Goal: Information Seeking & Learning: Learn about a topic

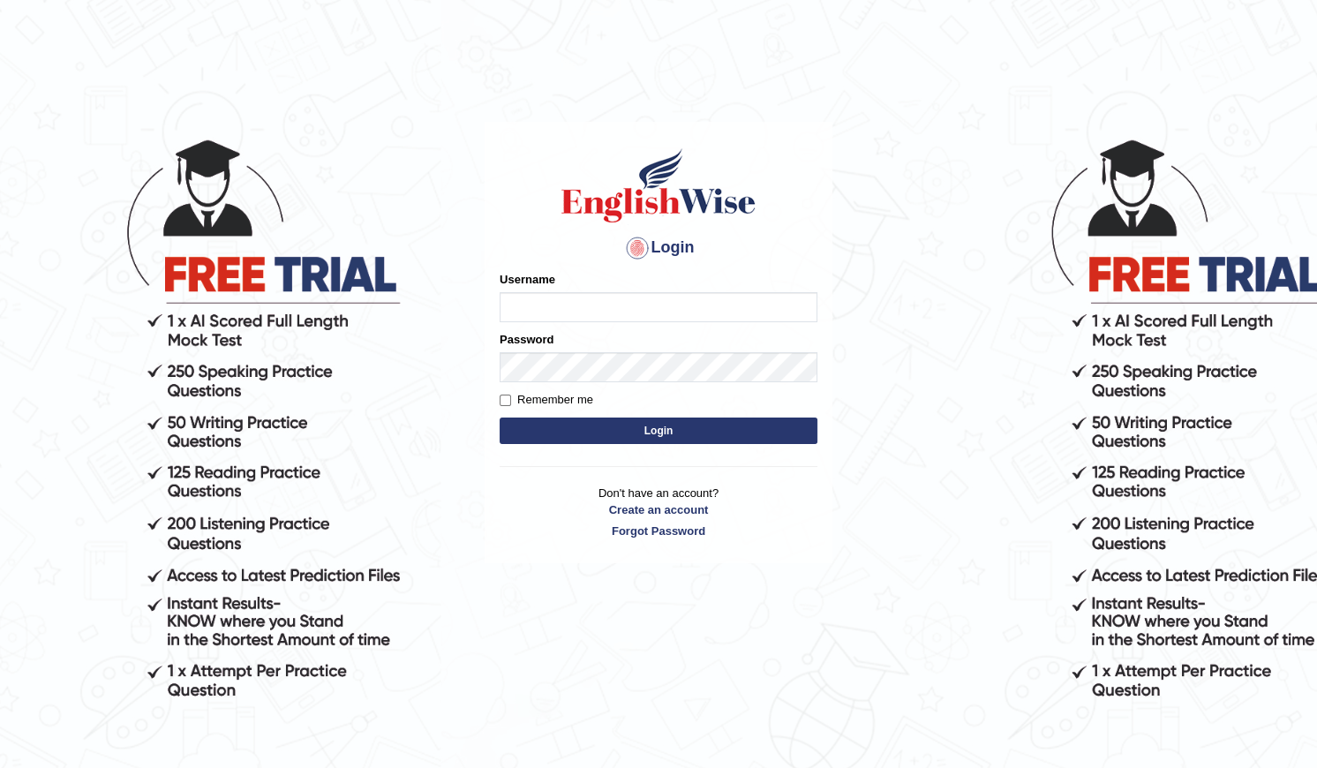
type input "SibghatullahBabar"
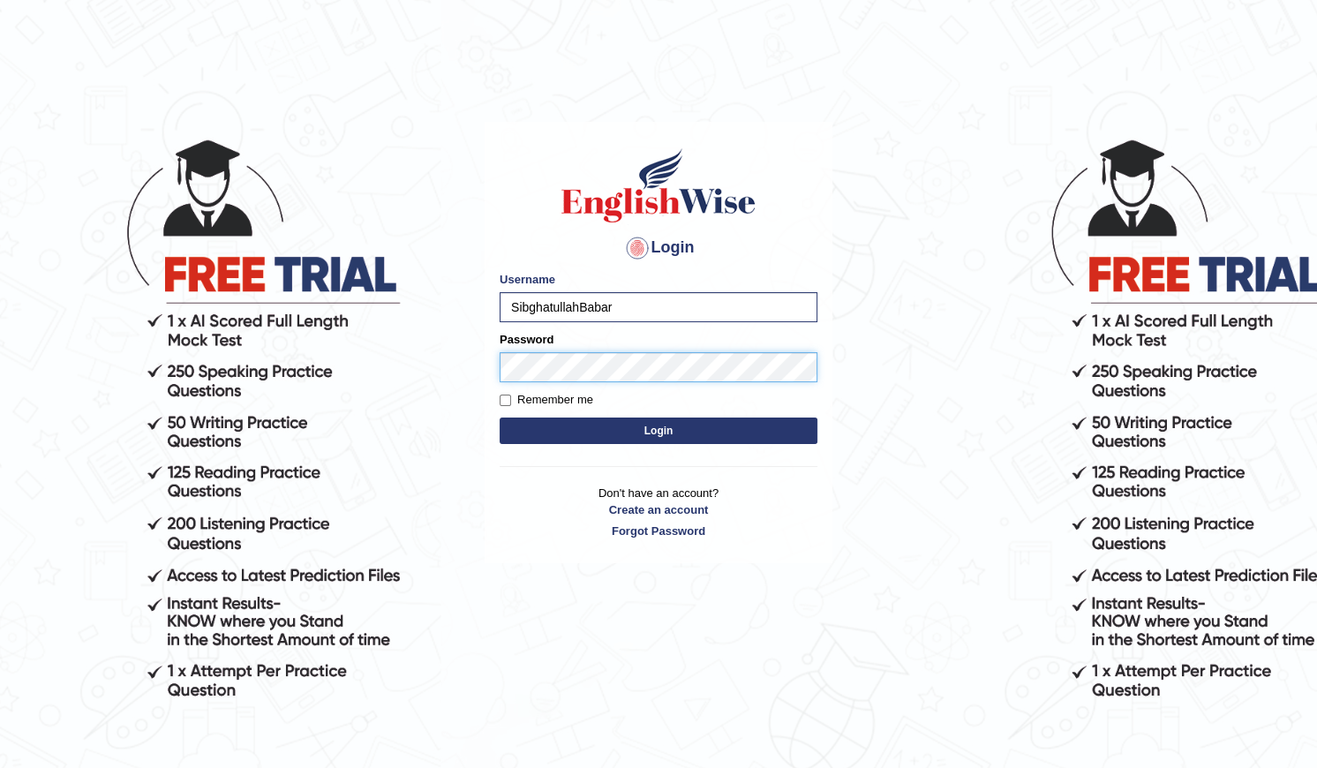
click at [500, 418] on button "Login" at bounding box center [659, 431] width 318 height 26
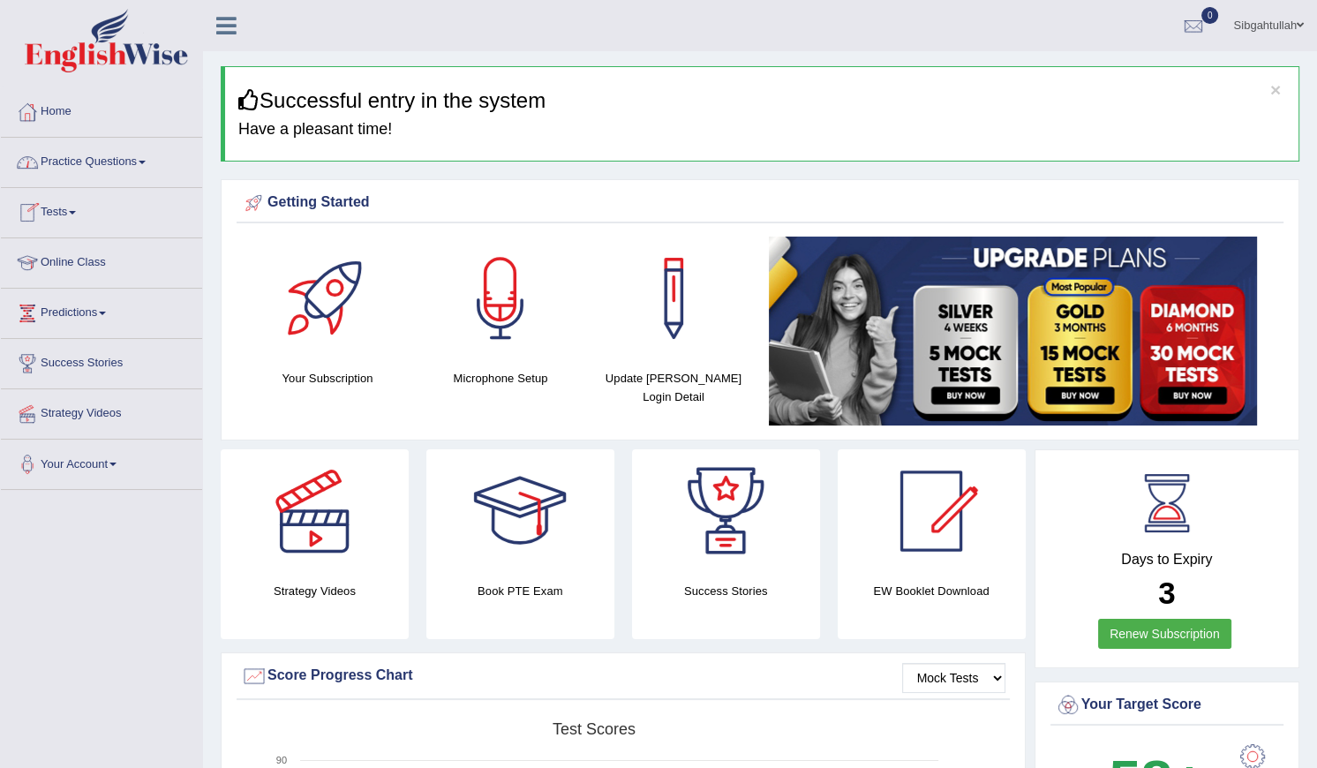
click at [72, 219] on link "Tests" at bounding box center [101, 210] width 201 height 44
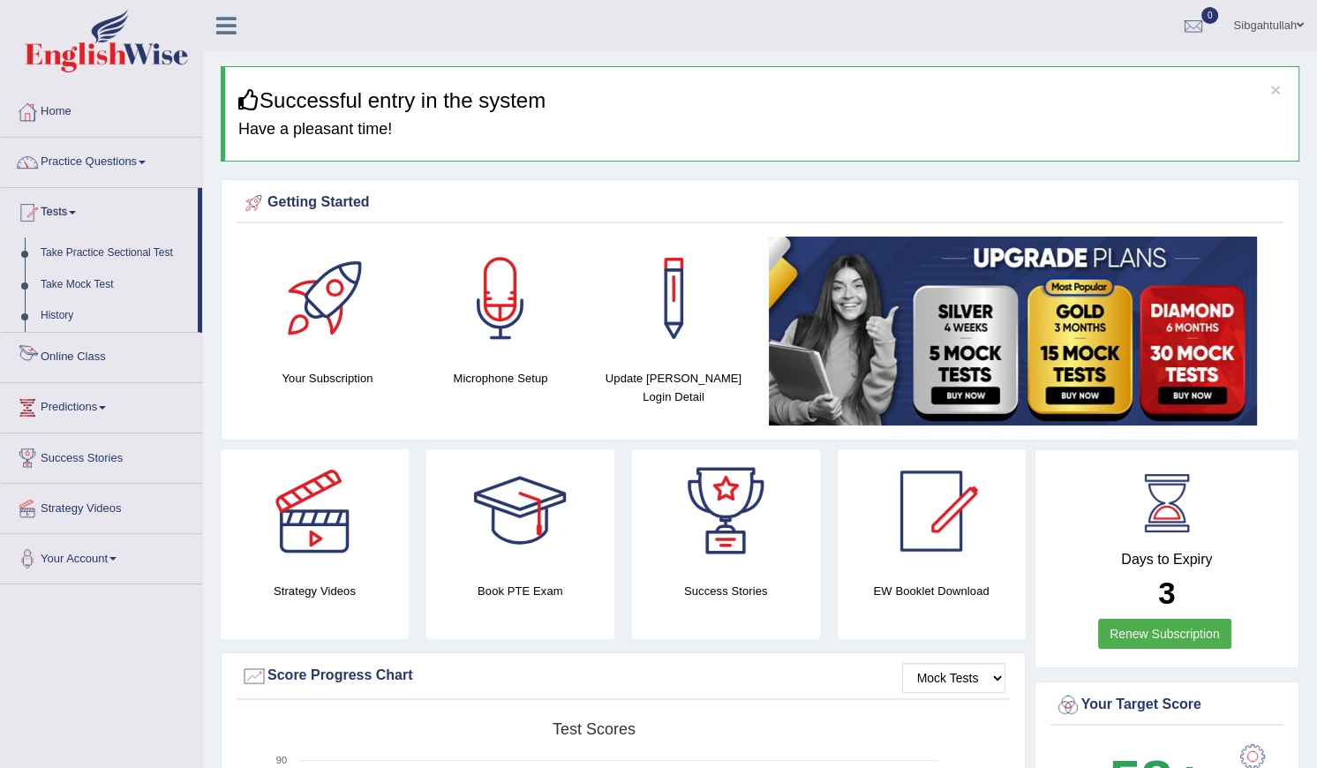
click at [61, 304] on link "History" at bounding box center [115, 316] width 165 height 32
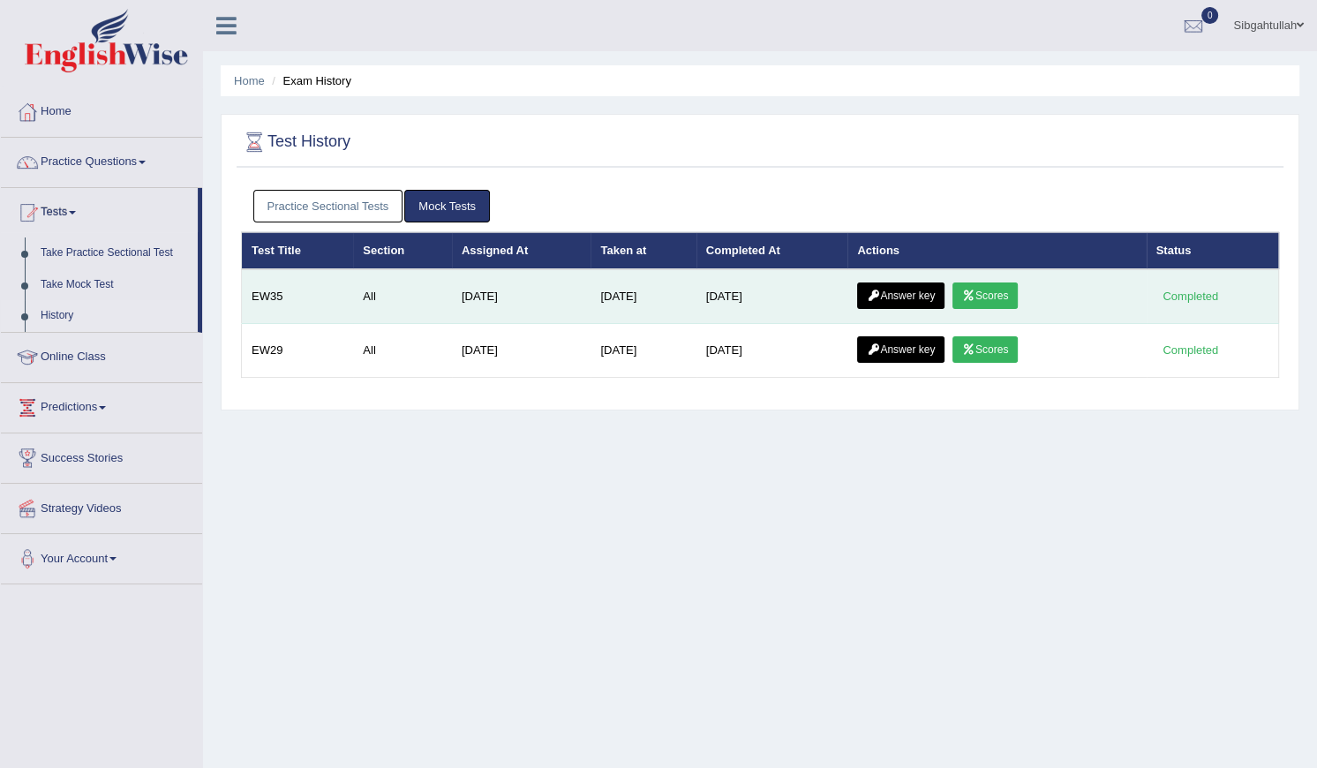
click at [974, 295] on icon at bounding box center [968, 295] width 13 height 11
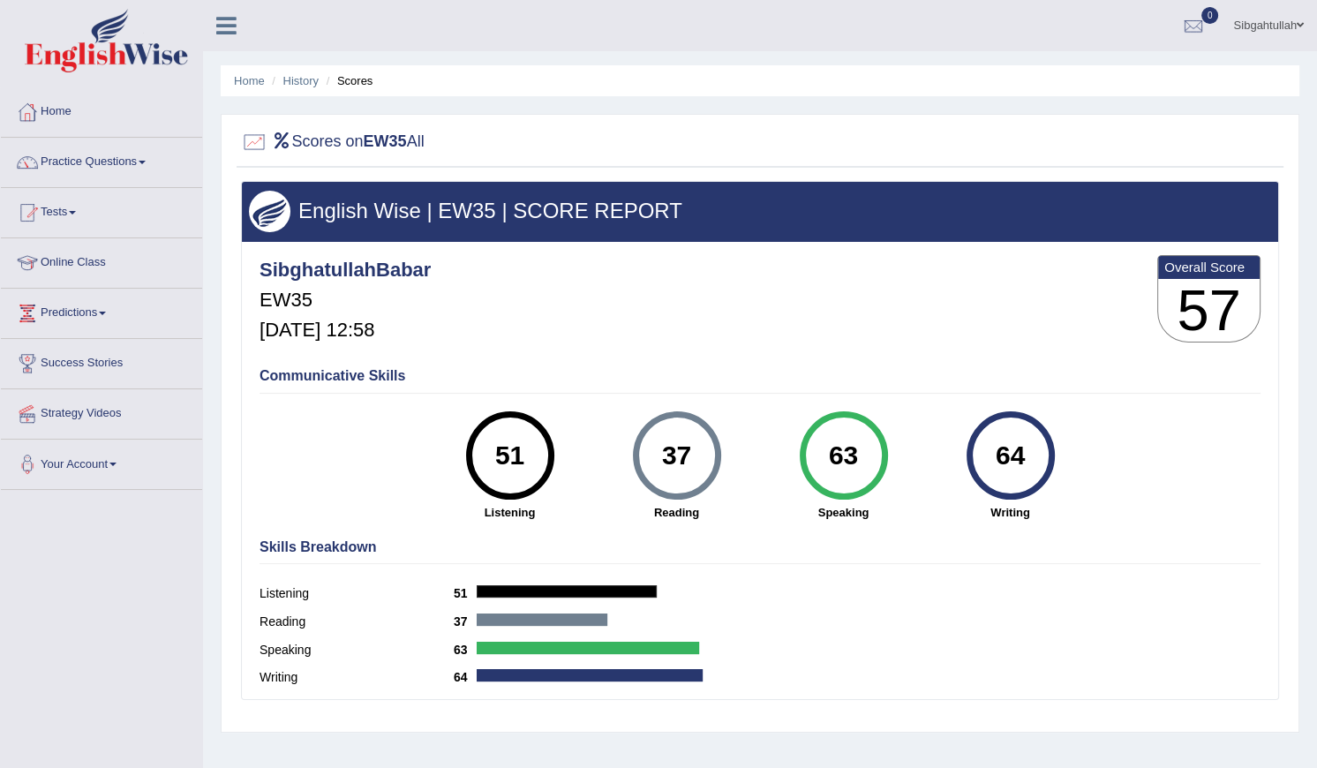
drag, startPoint x: 688, startPoint y: 397, endPoint x: 704, endPoint y: 456, distance: 61.2
click at [704, 456] on div "Communicative Skills 51 Listening 37 [GEOGRAPHIC_DATA] 63 Speaking 64 Writing" at bounding box center [760, 442] width 1010 height 167
drag, startPoint x: 704, startPoint y: 456, endPoint x: 810, endPoint y: 378, distance: 132.6
click at [810, 378] on h4 "Communicative Skills" at bounding box center [760, 376] width 1001 height 16
click at [306, 82] on link "History" at bounding box center [300, 80] width 35 height 13
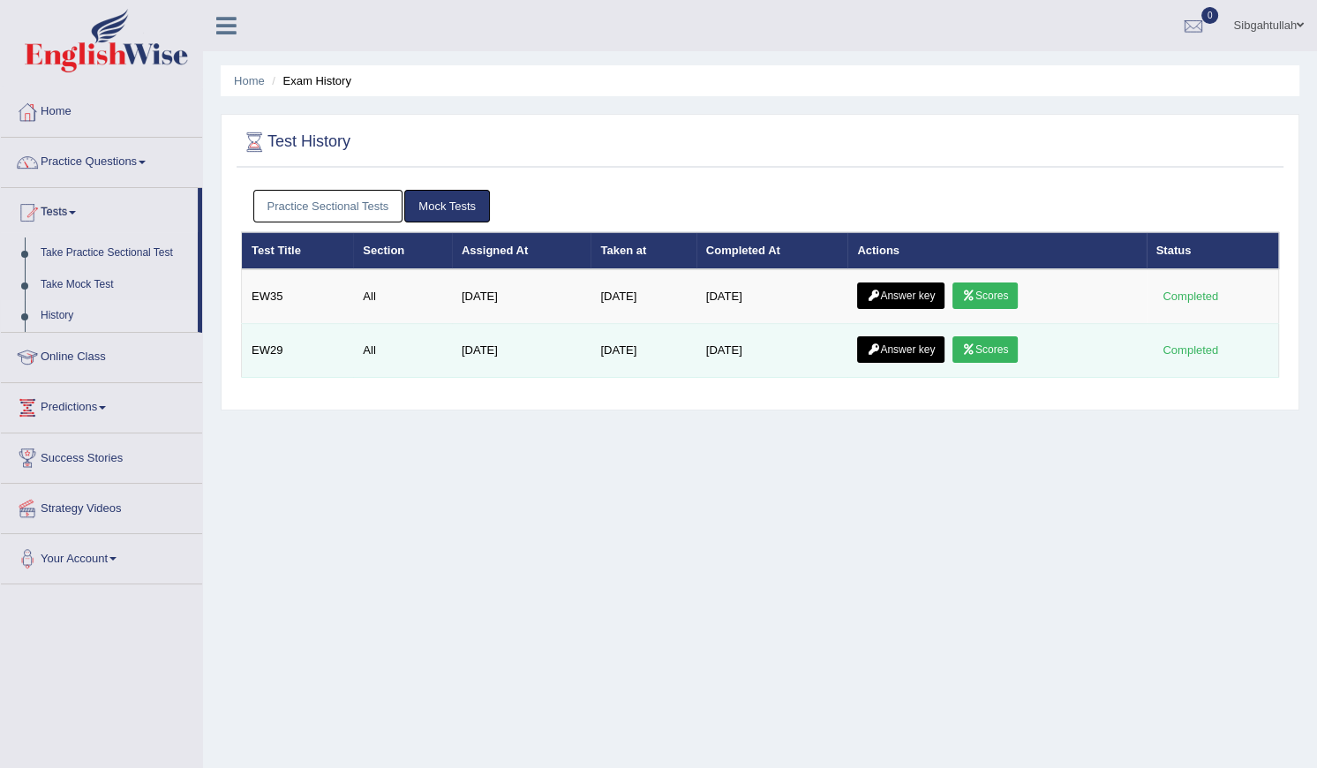
click at [1002, 331] on td "Answer key Scores" at bounding box center [997, 351] width 298 height 54
click at [1006, 355] on link "Scores" at bounding box center [985, 349] width 65 height 26
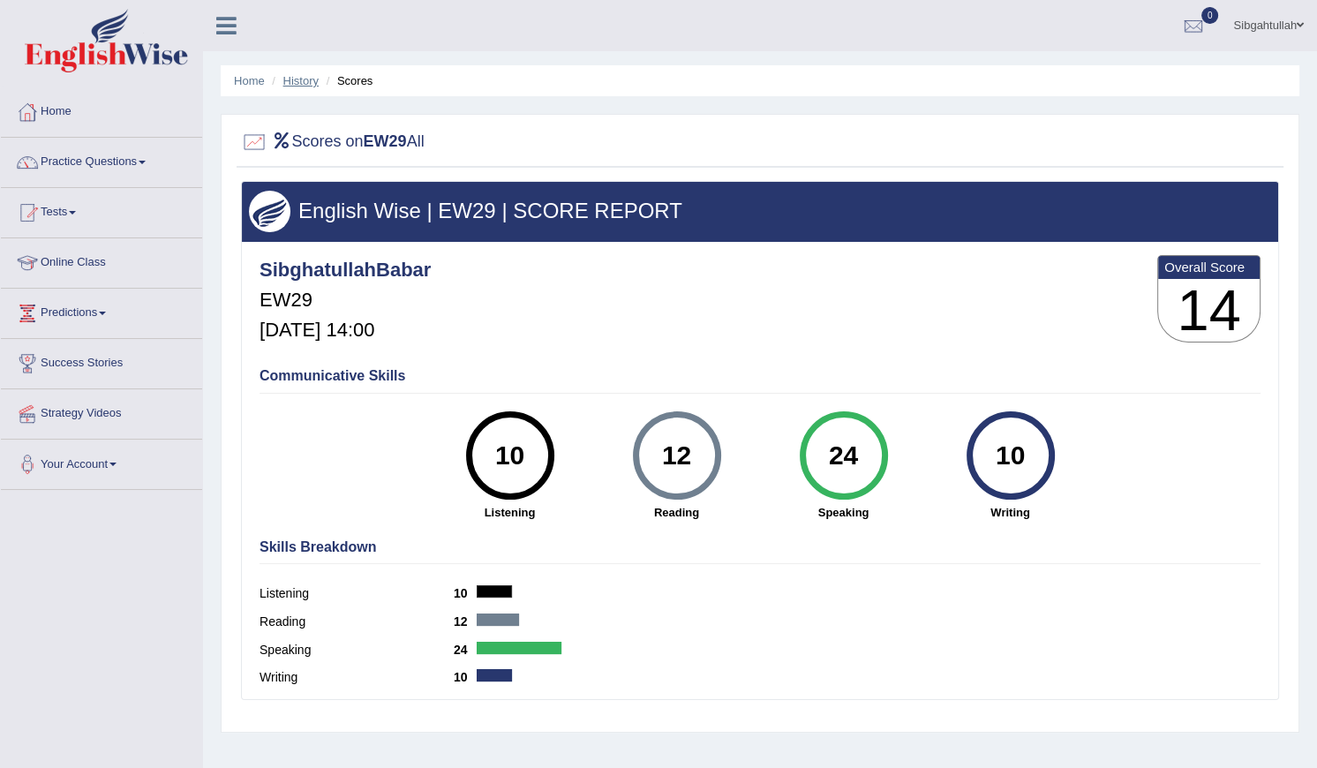
click at [297, 81] on link "History" at bounding box center [300, 80] width 35 height 13
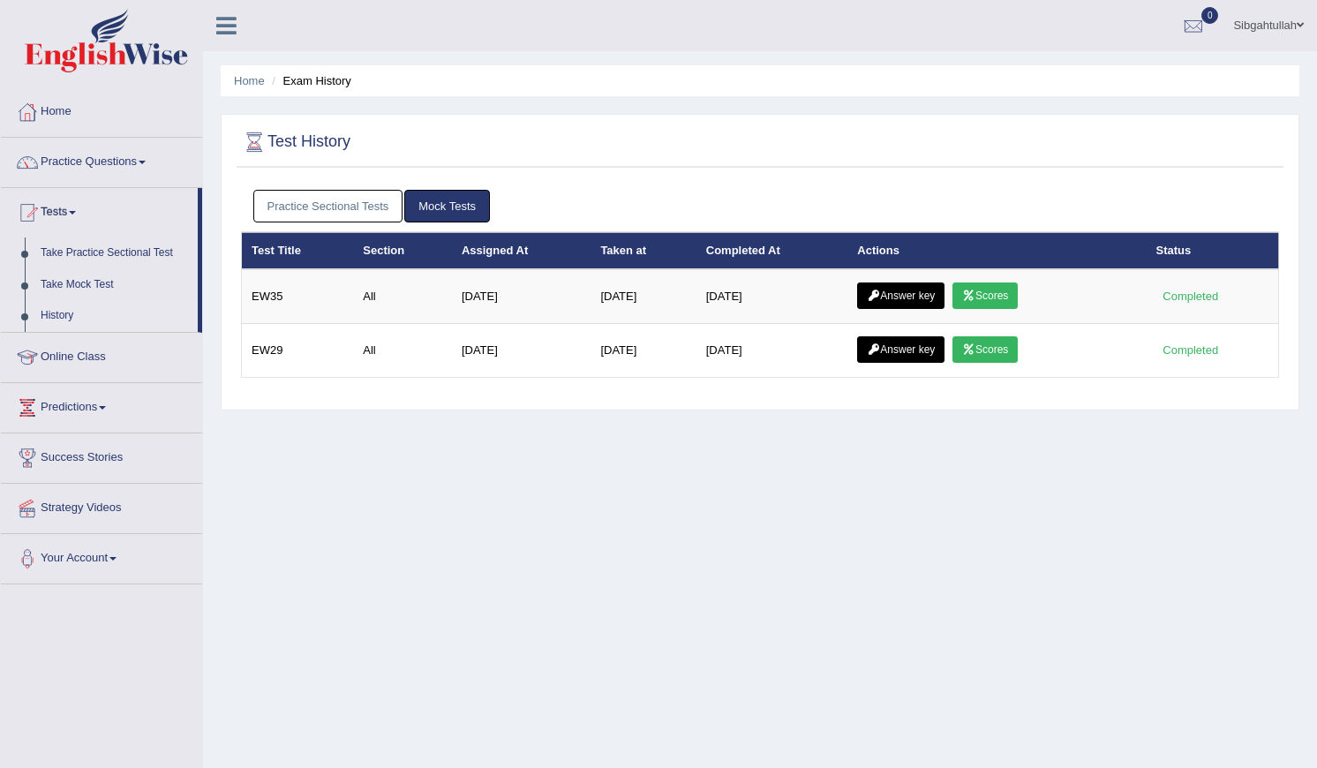
click at [911, 291] on link "Answer key" at bounding box center [900, 296] width 87 height 26
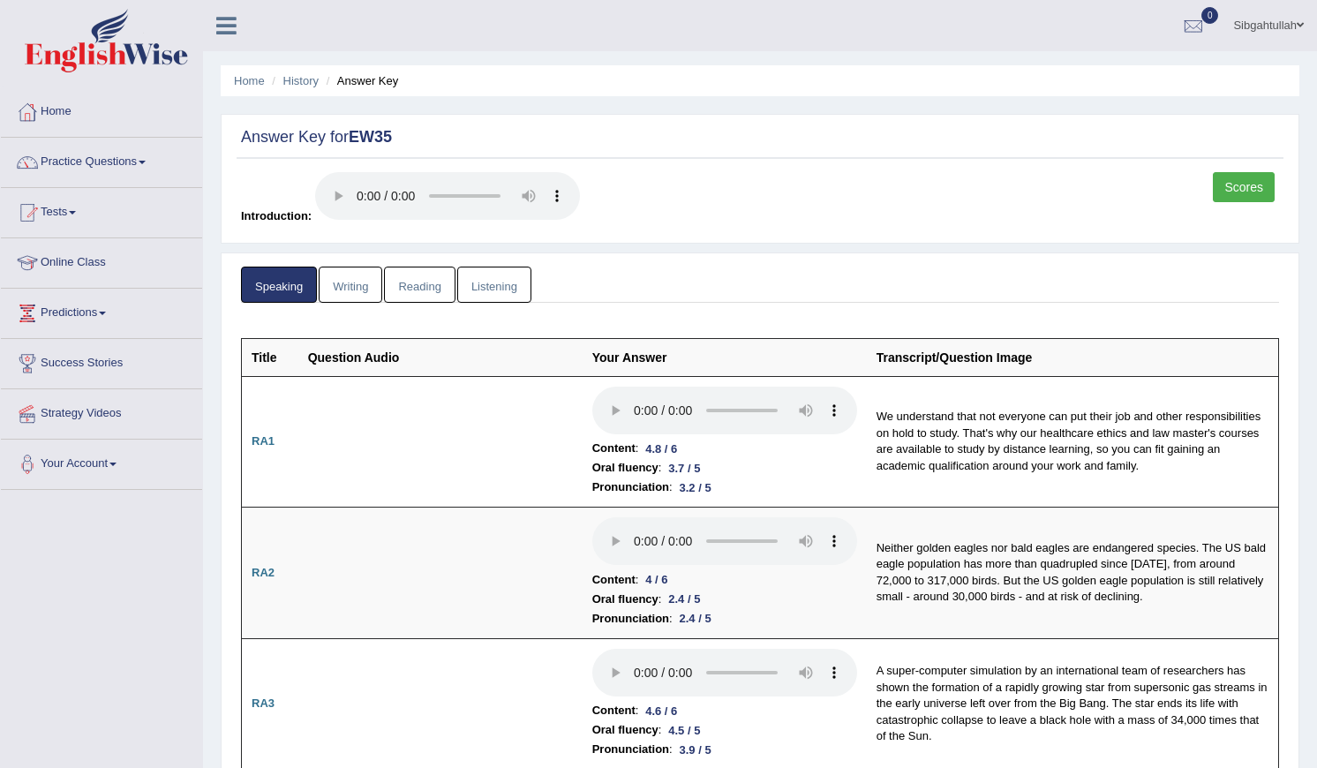
click at [402, 283] on link "Reading" at bounding box center [419, 285] width 71 height 36
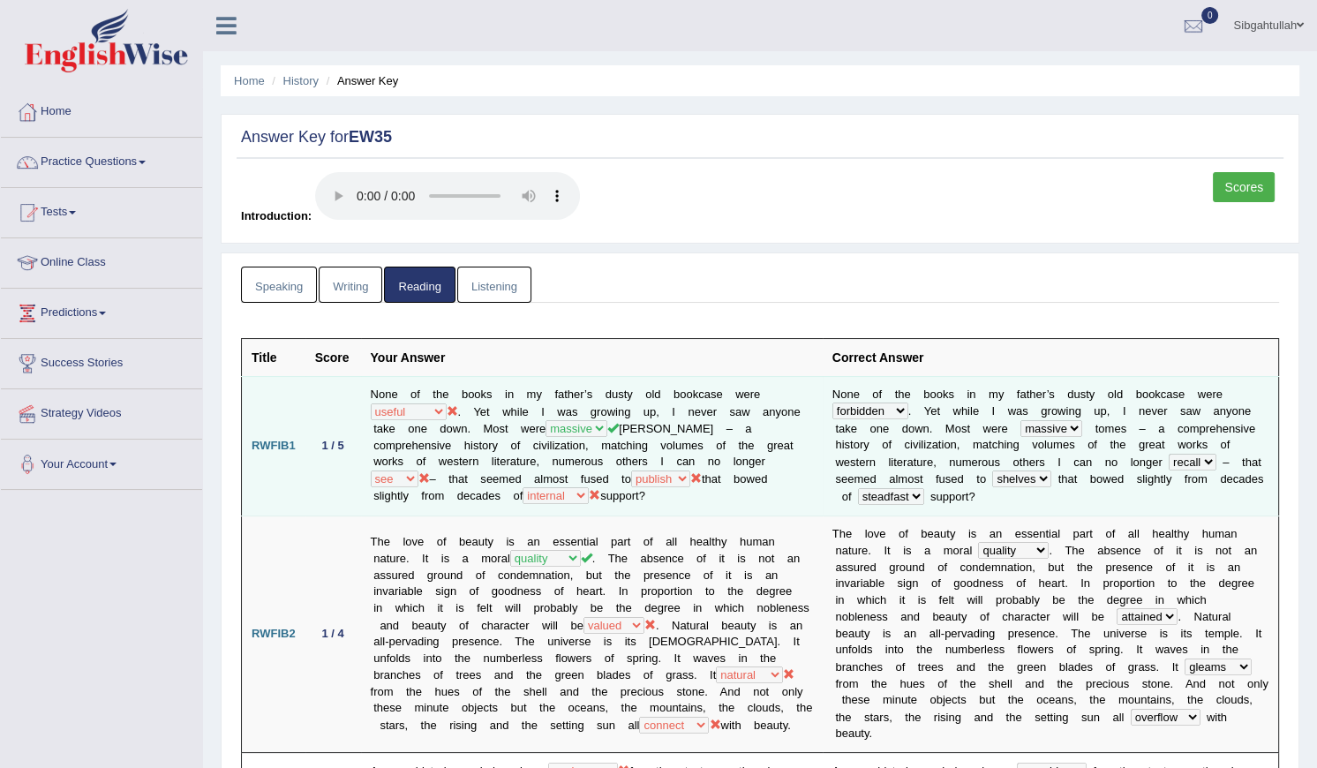
click at [433, 423] on td "None of the books in my father’s dusty old bookcase were forbidden useful forgo…" at bounding box center [592, 445] width 462 height 139
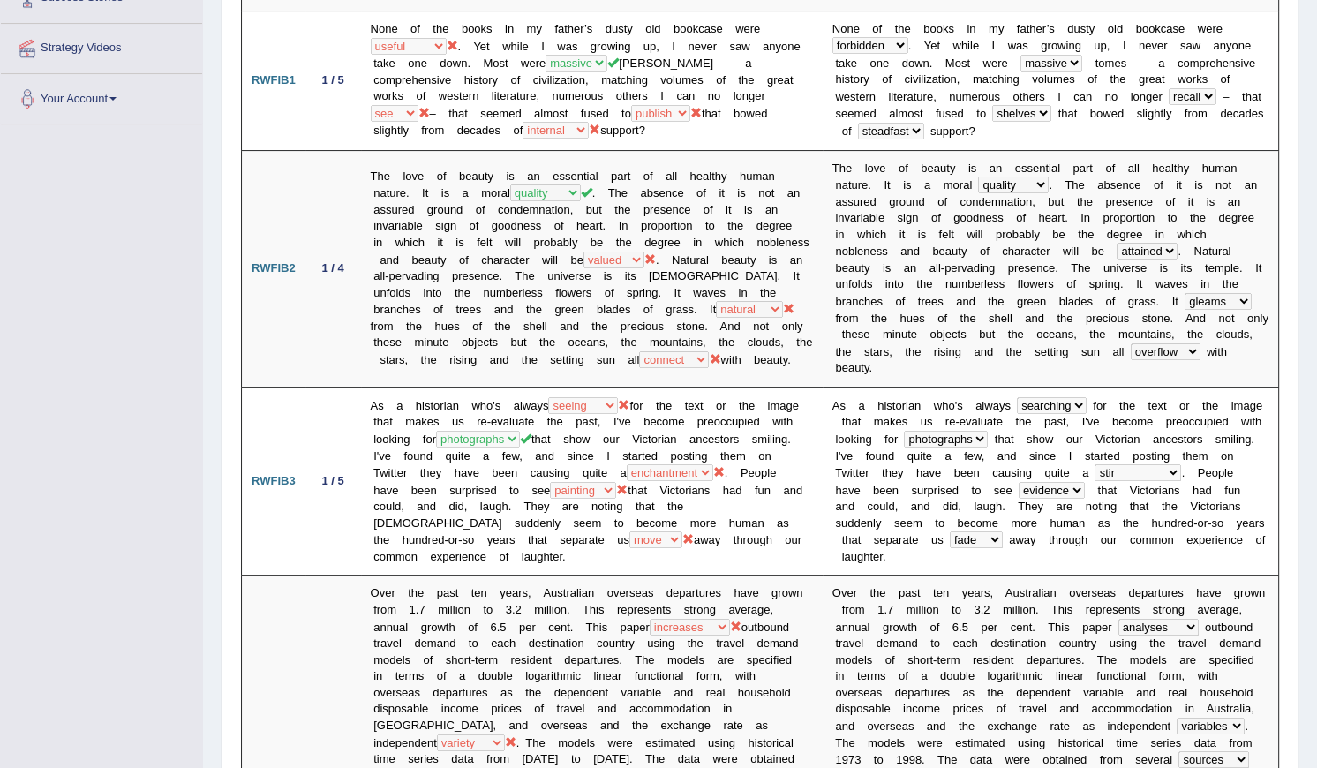
scroll to position [84, 0]
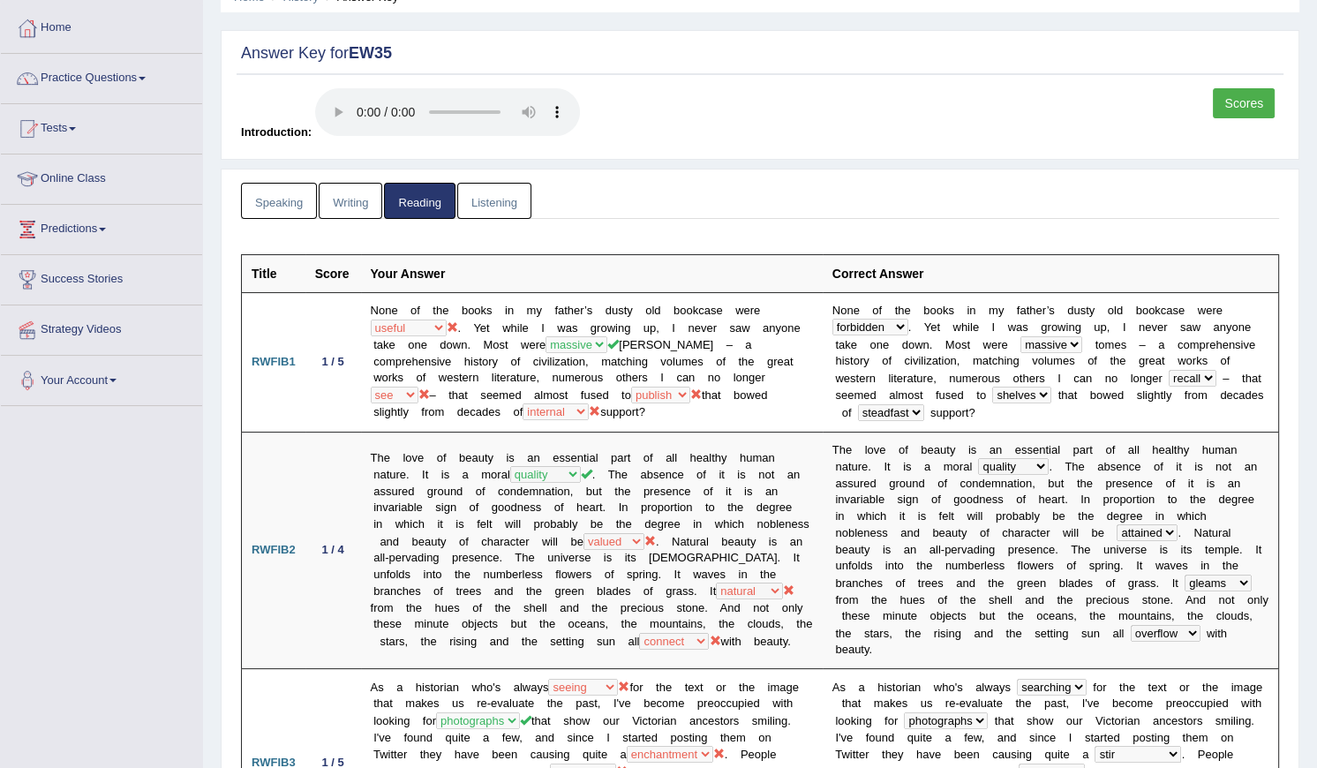
click at [301, 214] on link "Speaking" at bounding box center [279, 201] width 76 height 36
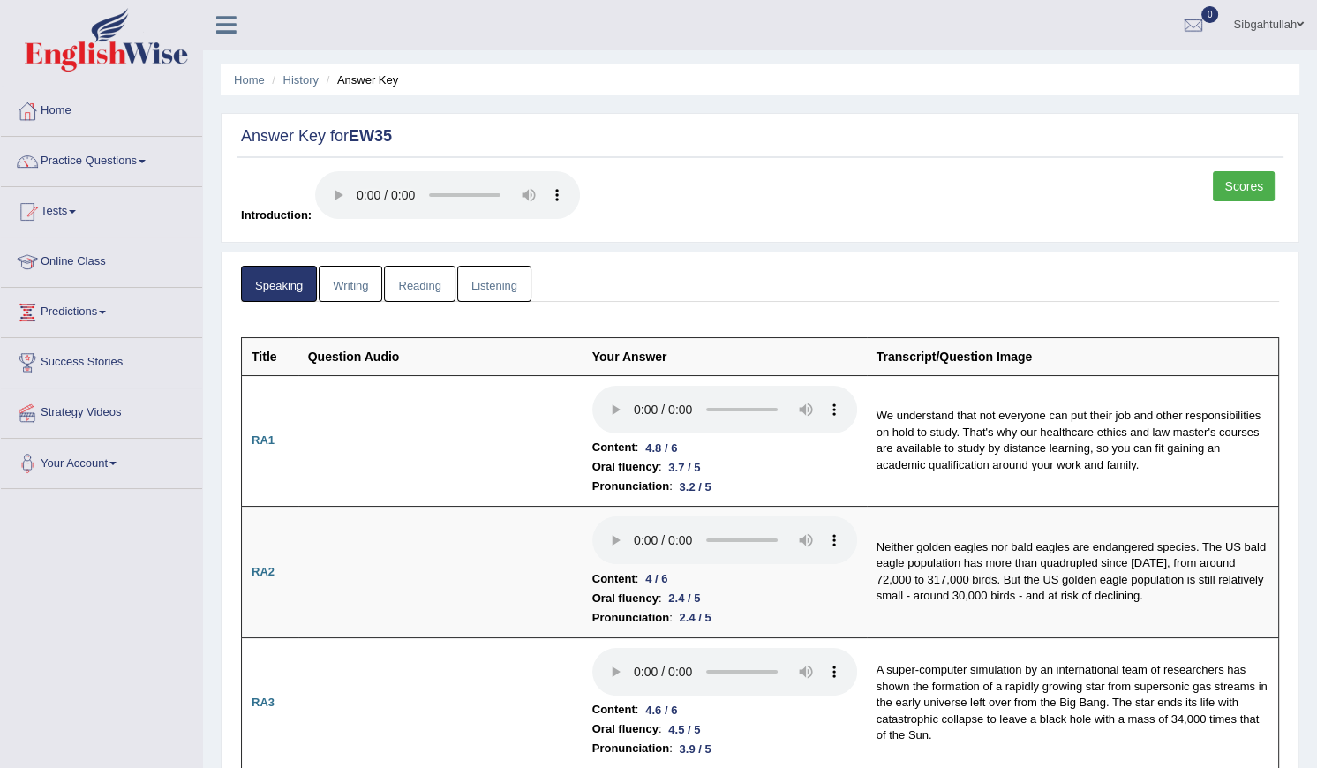
scroll to position [0, 0]
click at [377, 289] on link "Writing" at bounding box center [351, 285] width 64 height 36
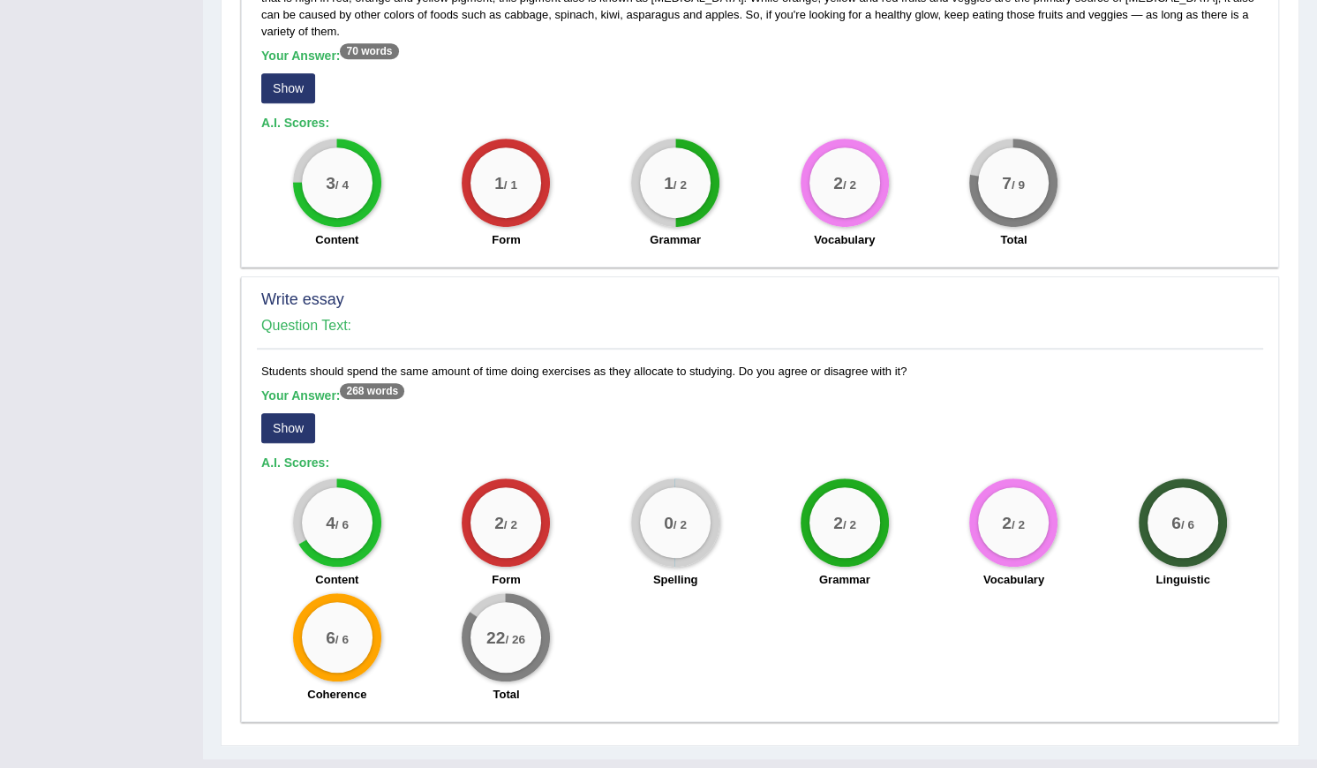
scroll to position [995, 0]
click at [632, 401] on div "Your Answer: 268 words Show" at bounding box center [760, 417] width 998 height 59
click at [280, 412] on button "Show" at bounding box center [288, 427] width 54 height 30
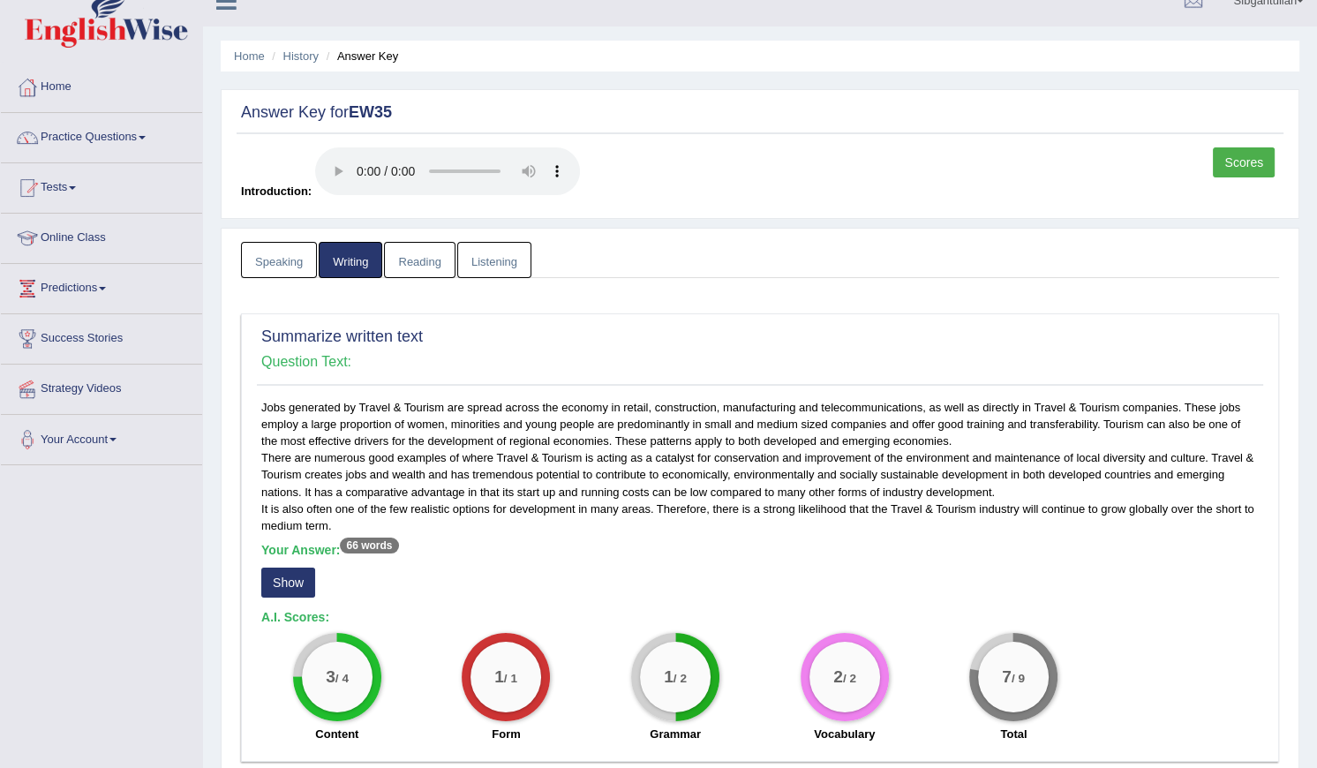
scroll to position [22, 0]
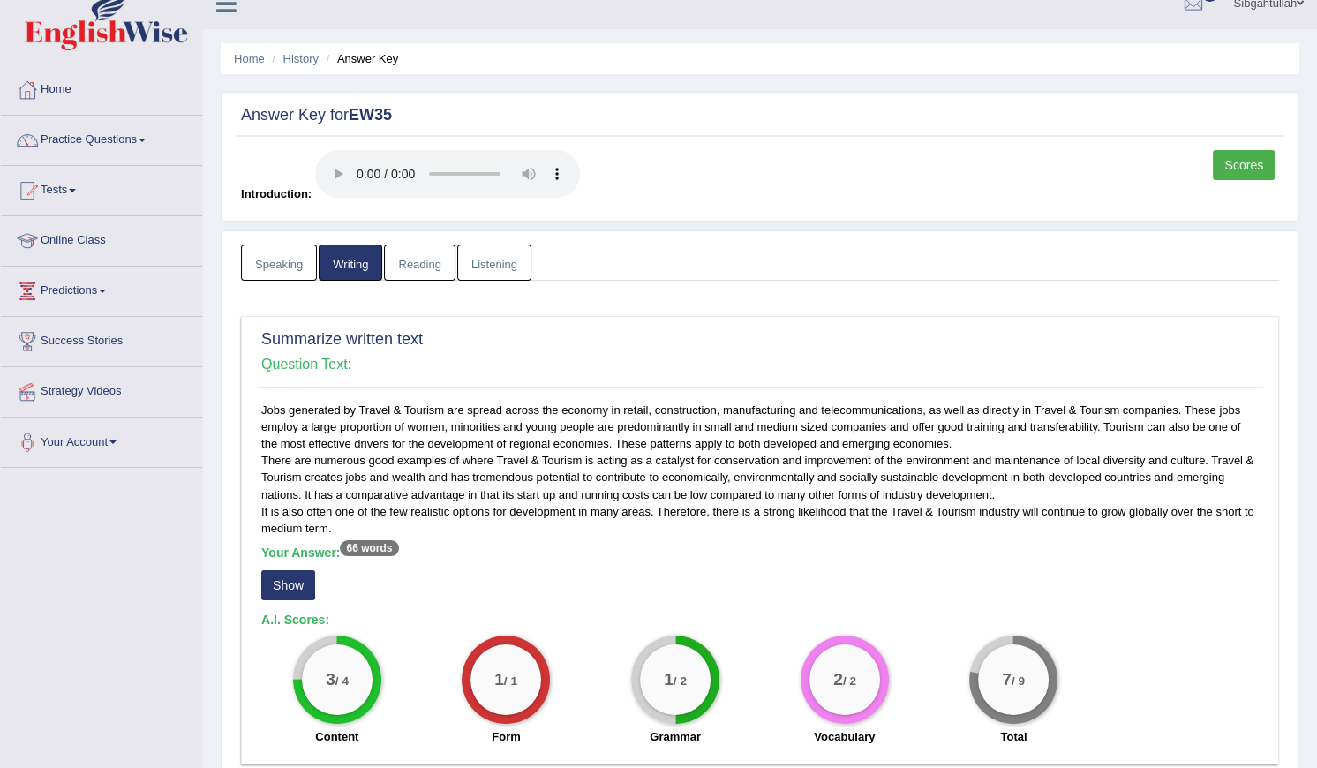
click at [414, 256] on link "Reading" at bounding box center [419, 263] width 71 height 36
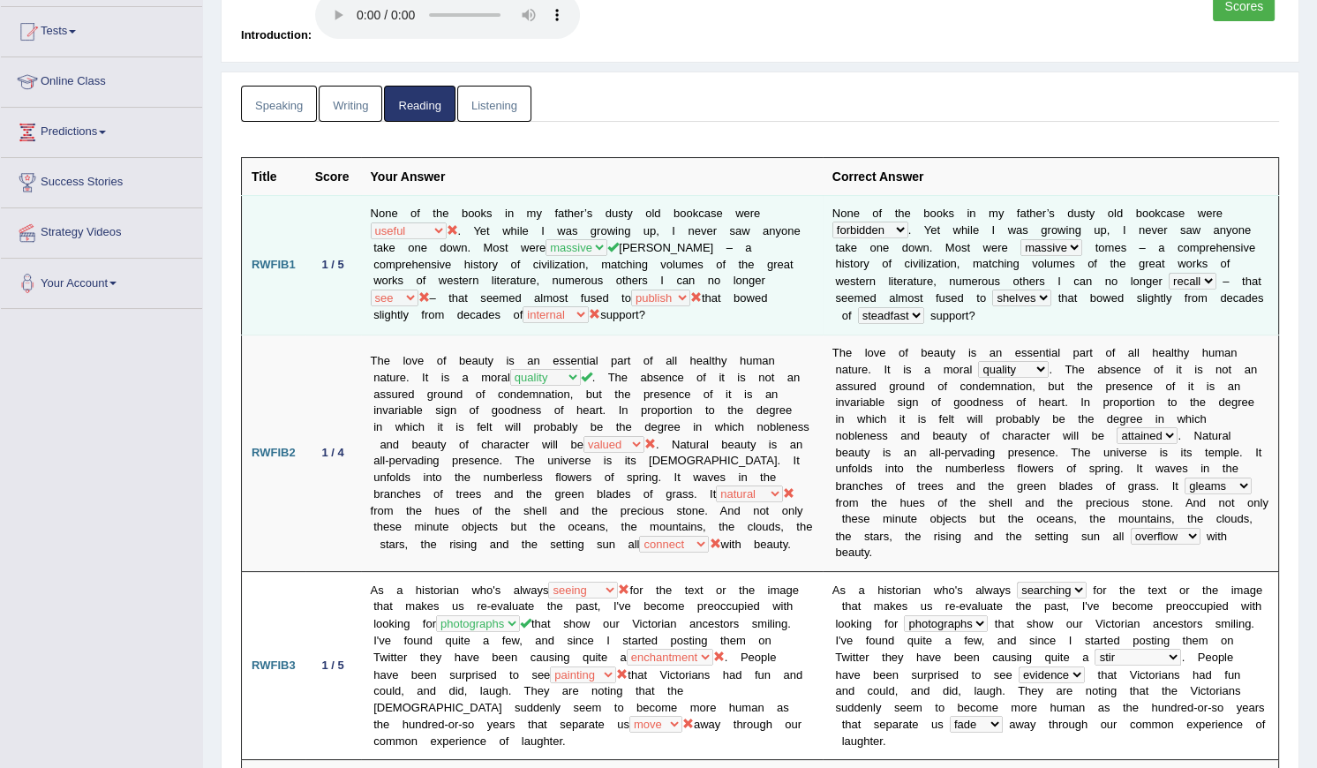
scroll to position [183, 0]
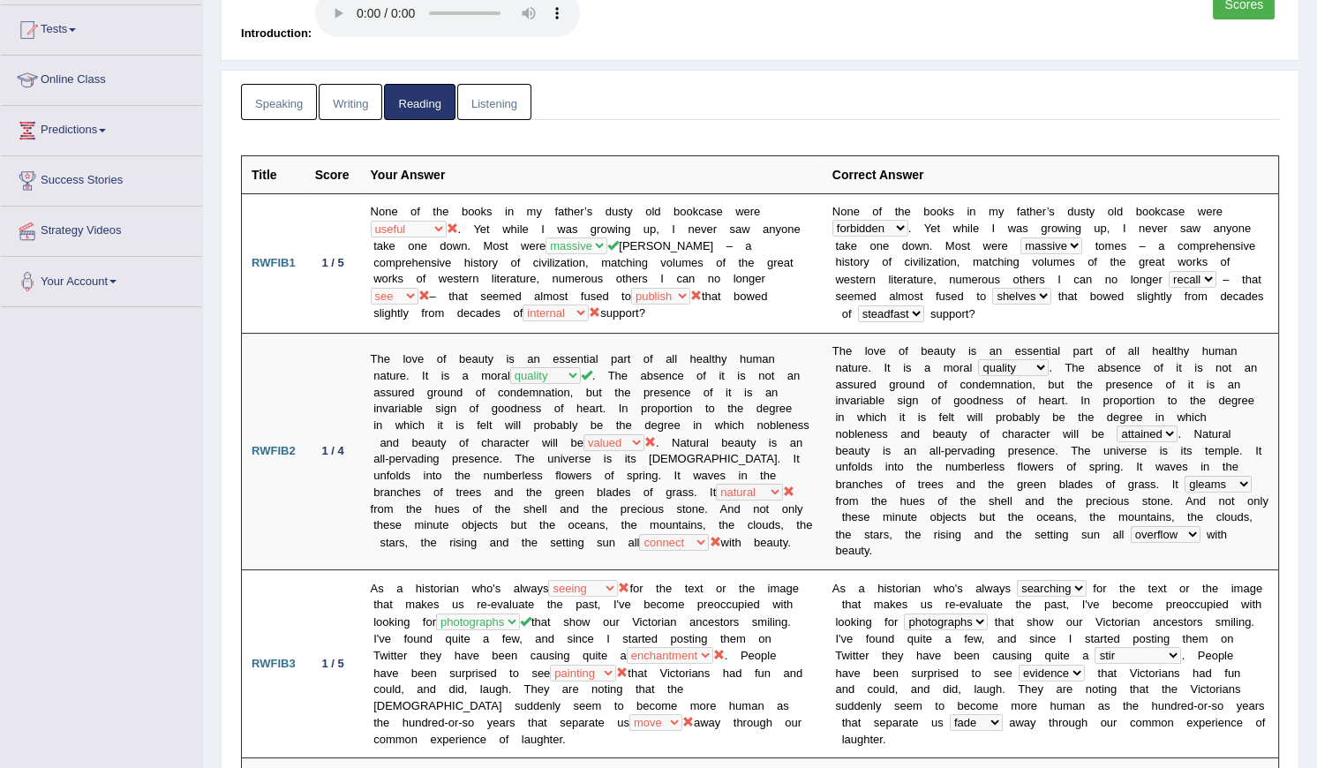
click at [474, 106] on link "Listening" at bounding box center [494, 102] width 74 height 36
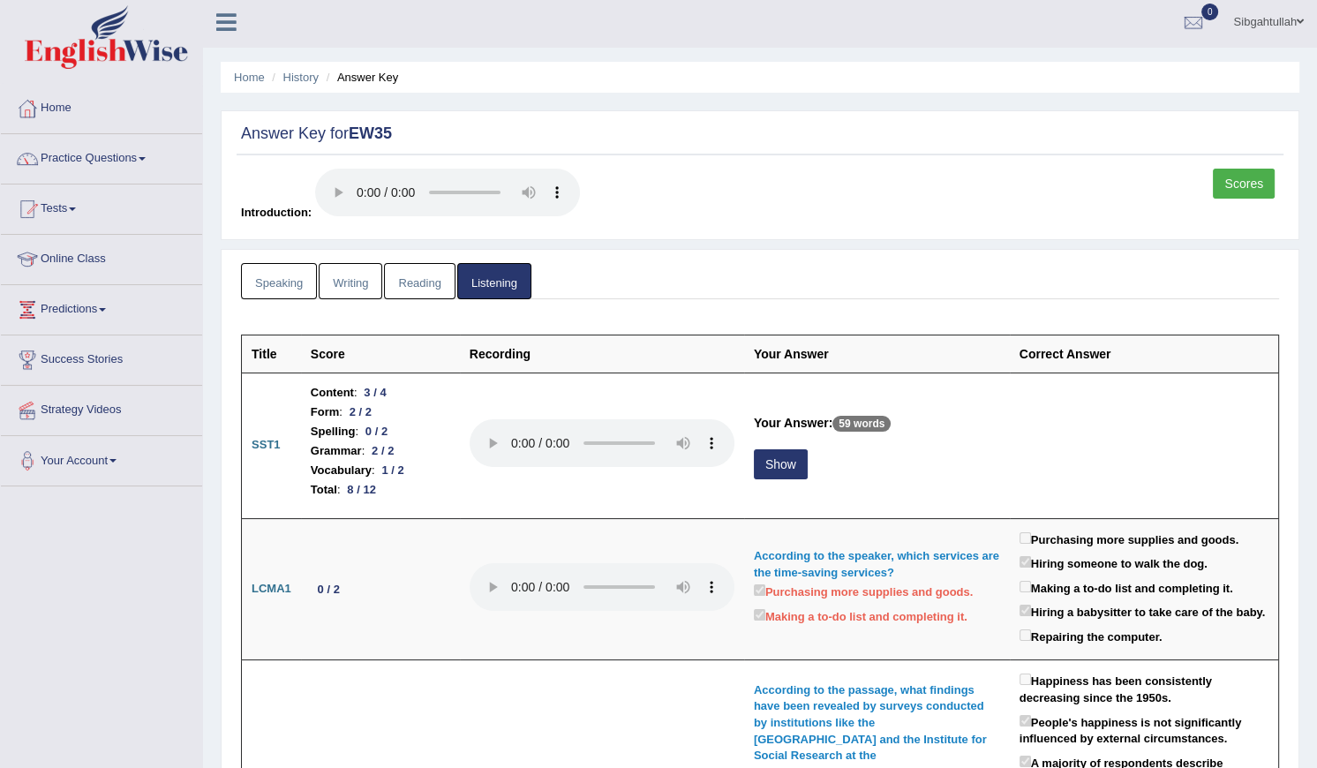
scroll to position [0, 0]
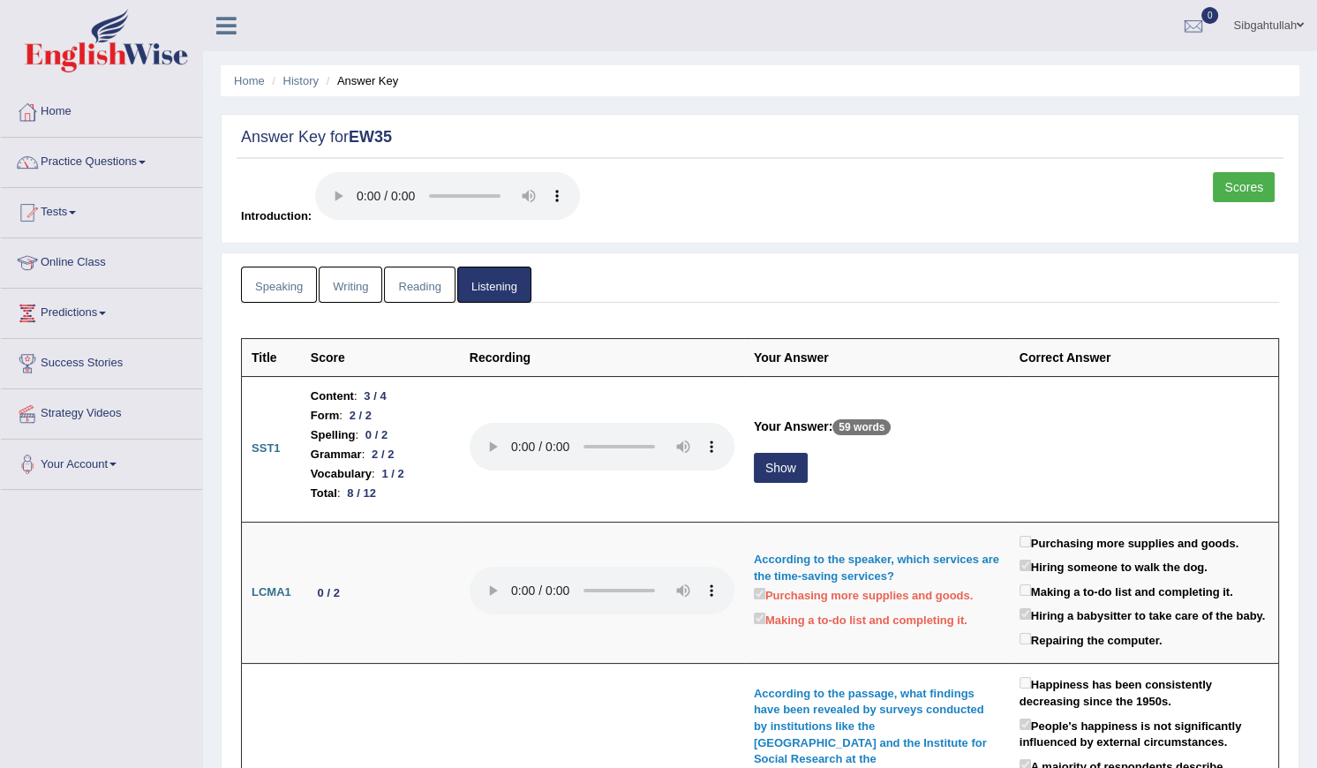
click at [1237, 183] on link "Scores" at bounding box center [1244, 187] width 62 height 30
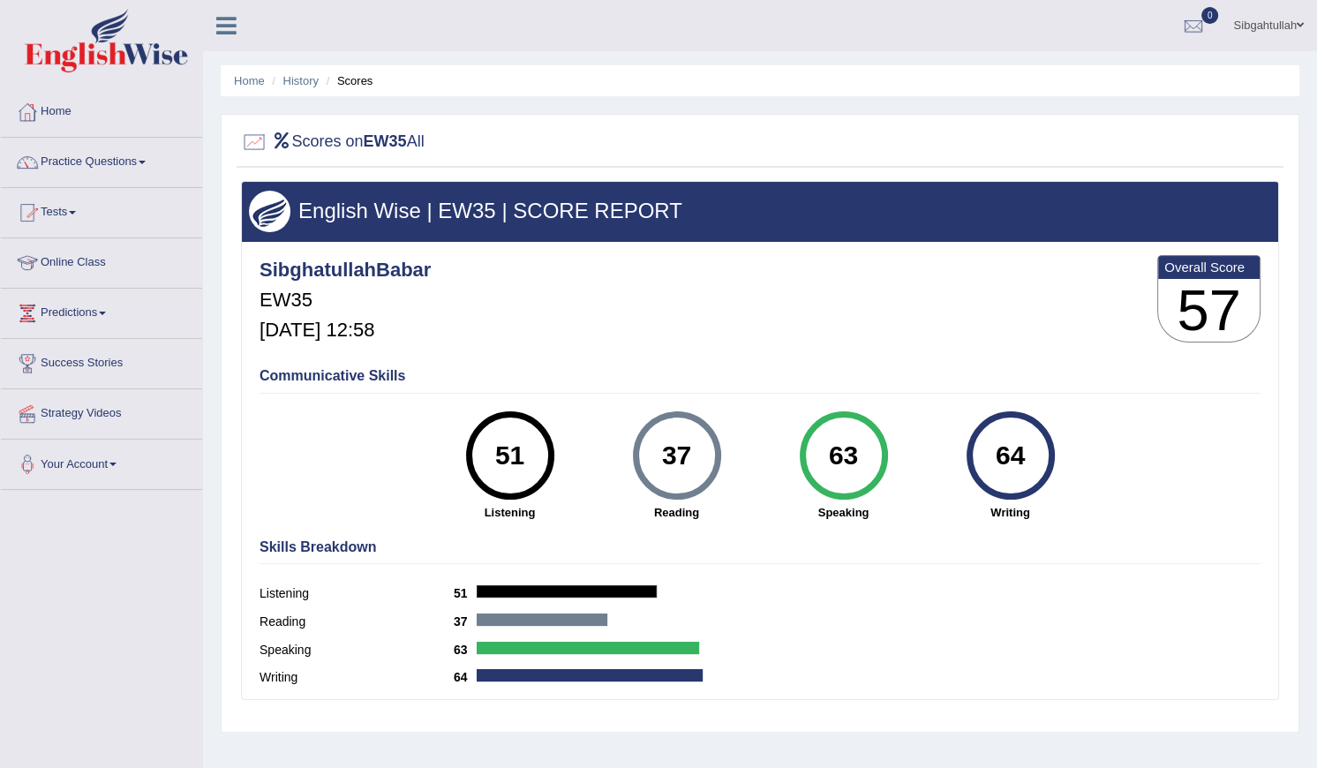
click at [81, 184] on li "Practice Questions Speaking Practice Read Aloud Repeat Sentence Describe Image …" at bounding box center [101, 163] width 201 height 50
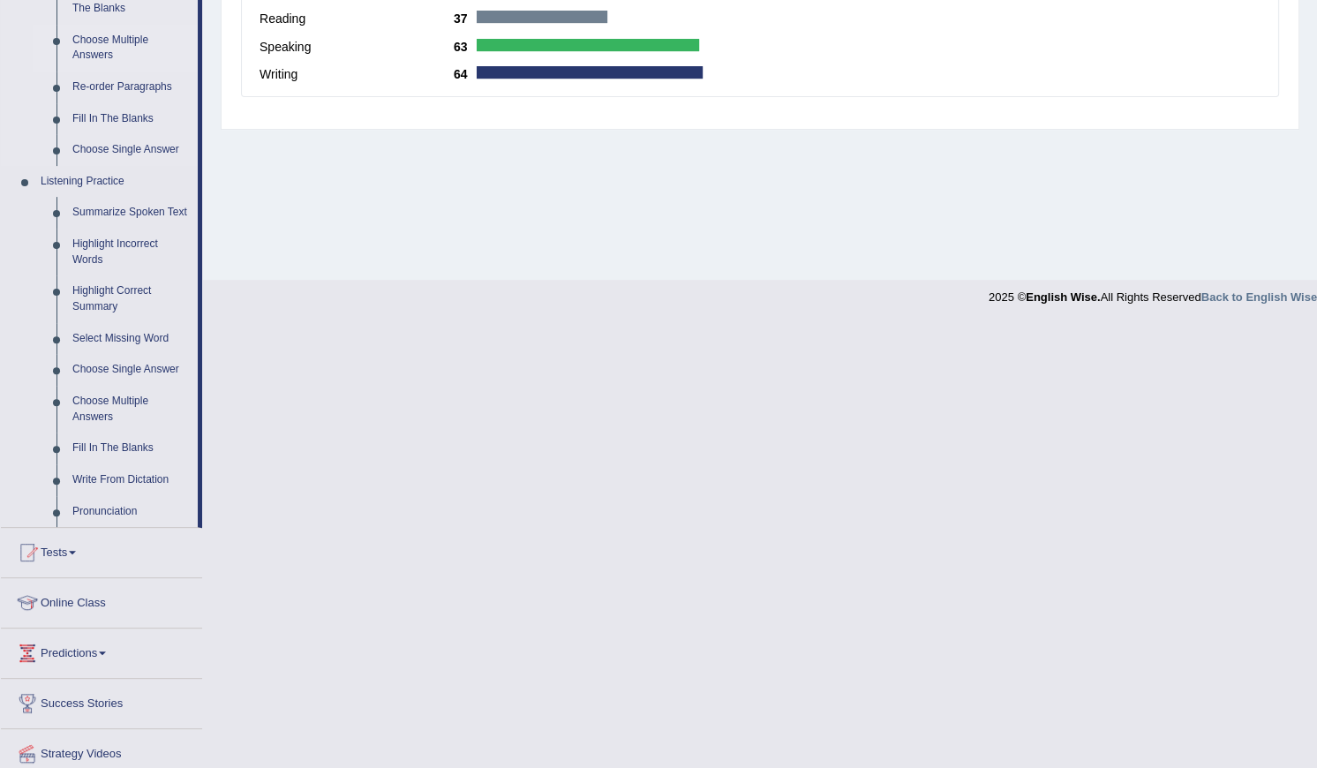
scroll to position [642, 0]
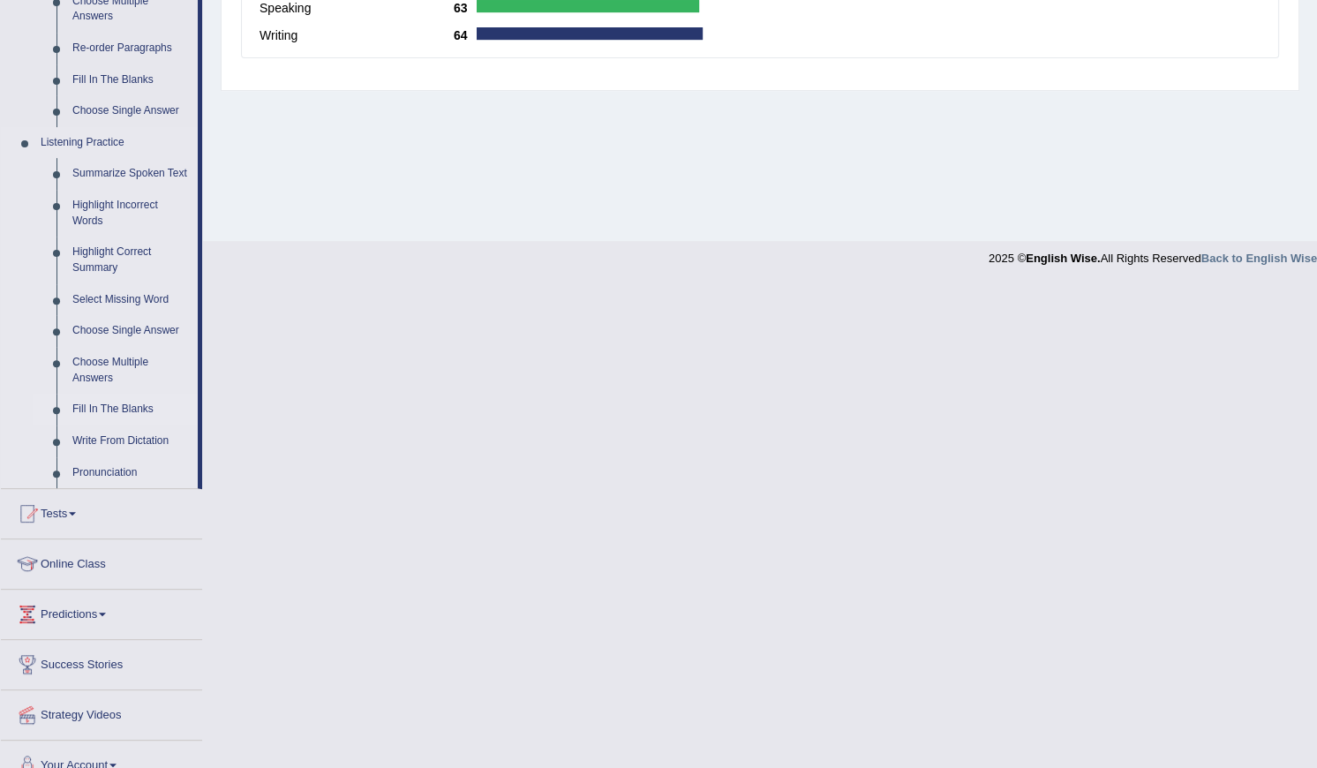
click at [120, 405] on link "Fill In The Blanks" at bounding box center [130, 410] width 133 height 32
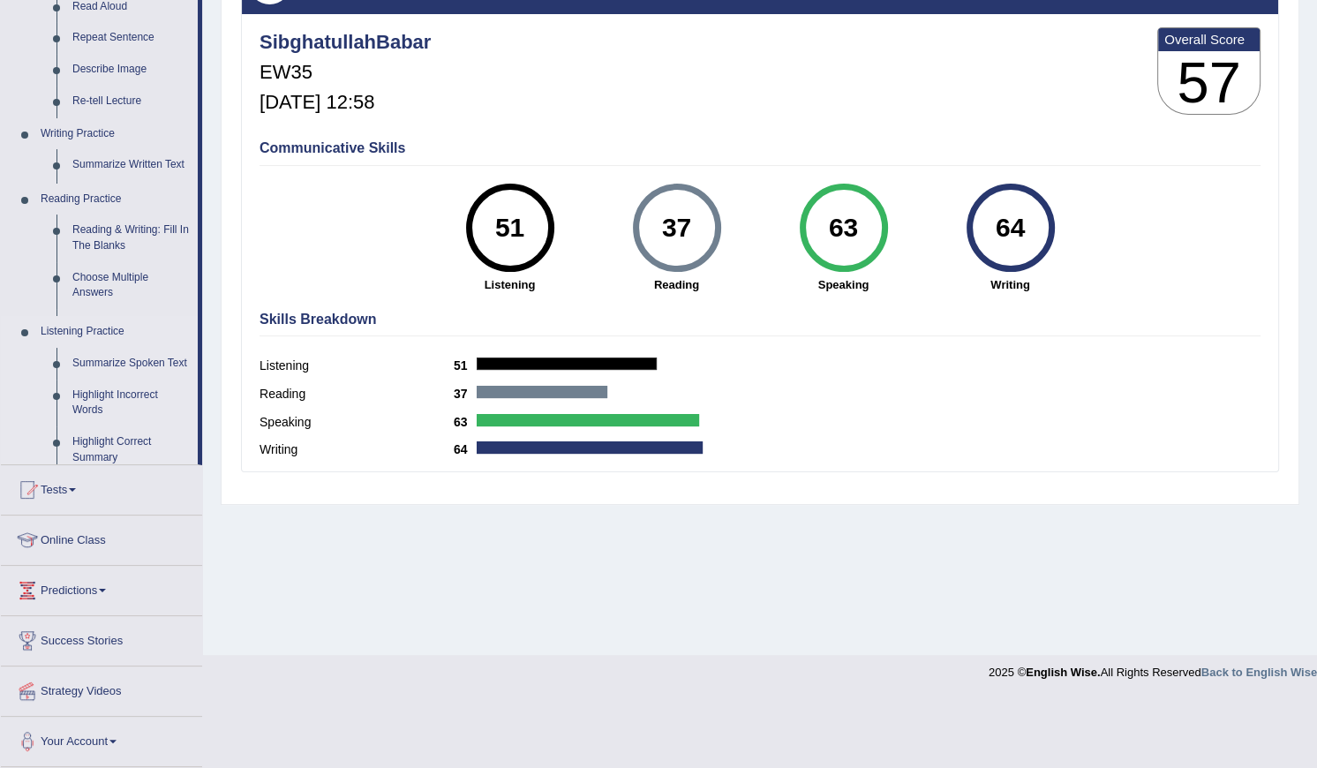
scroll to position [159, 0]
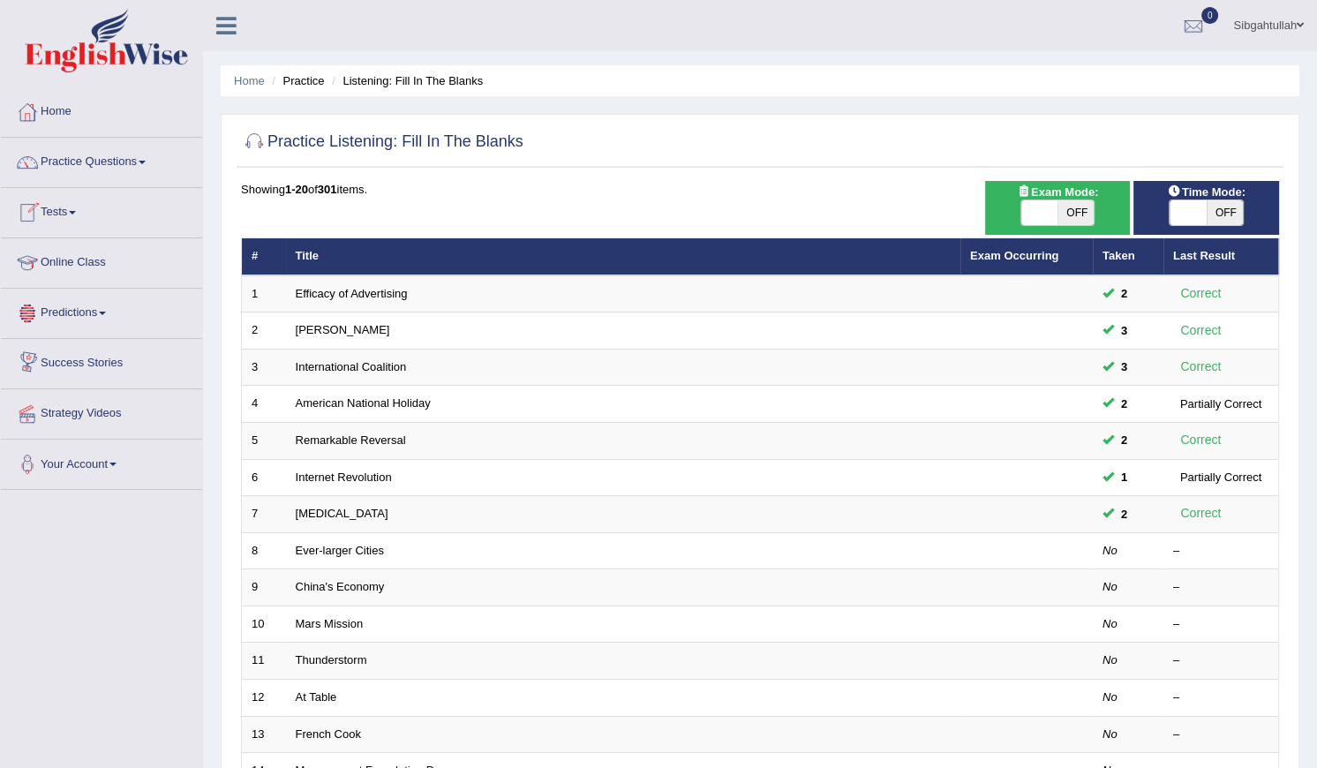
click at [1223, 216] on span "OFF" at bounding box center [1225, 212] width 37 height 25
checkbox input "true"
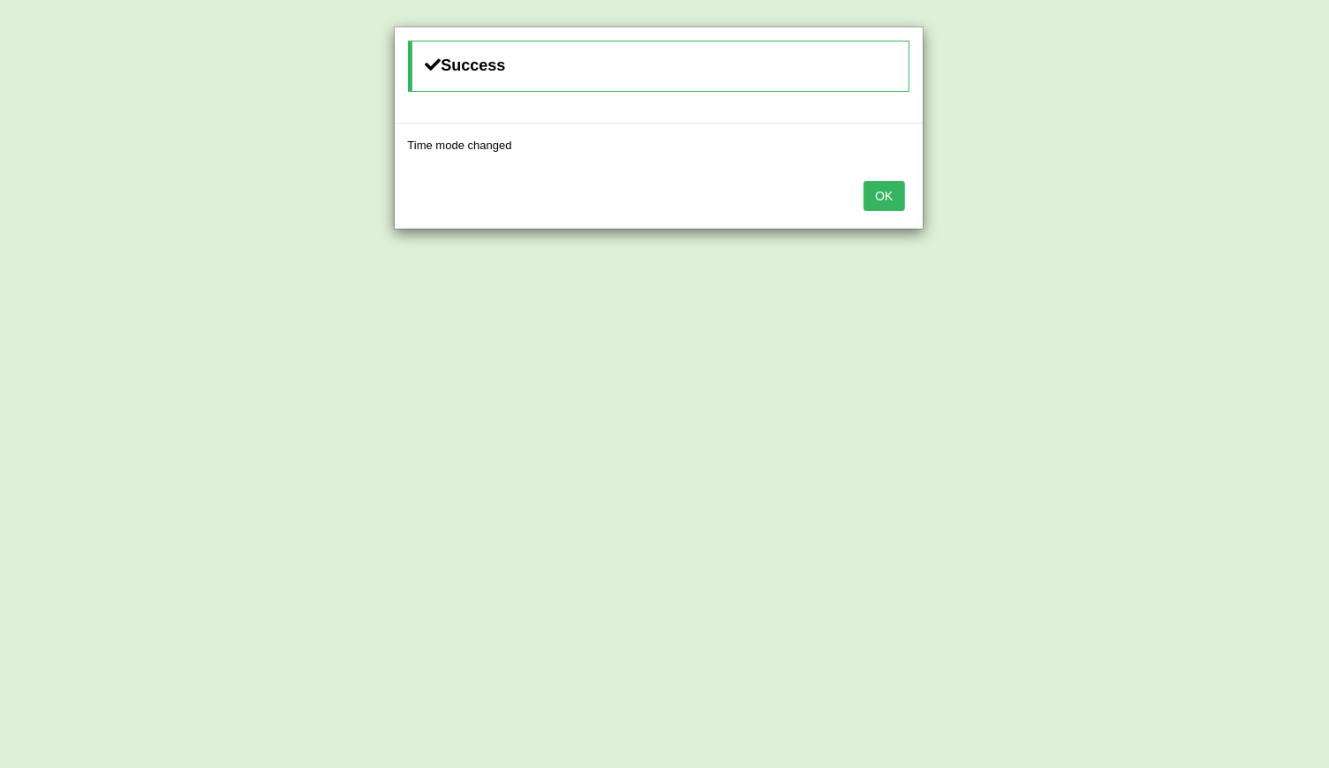
click at [903, 187] on button "OK" at bounding box center [883, 196] width 41 height 30
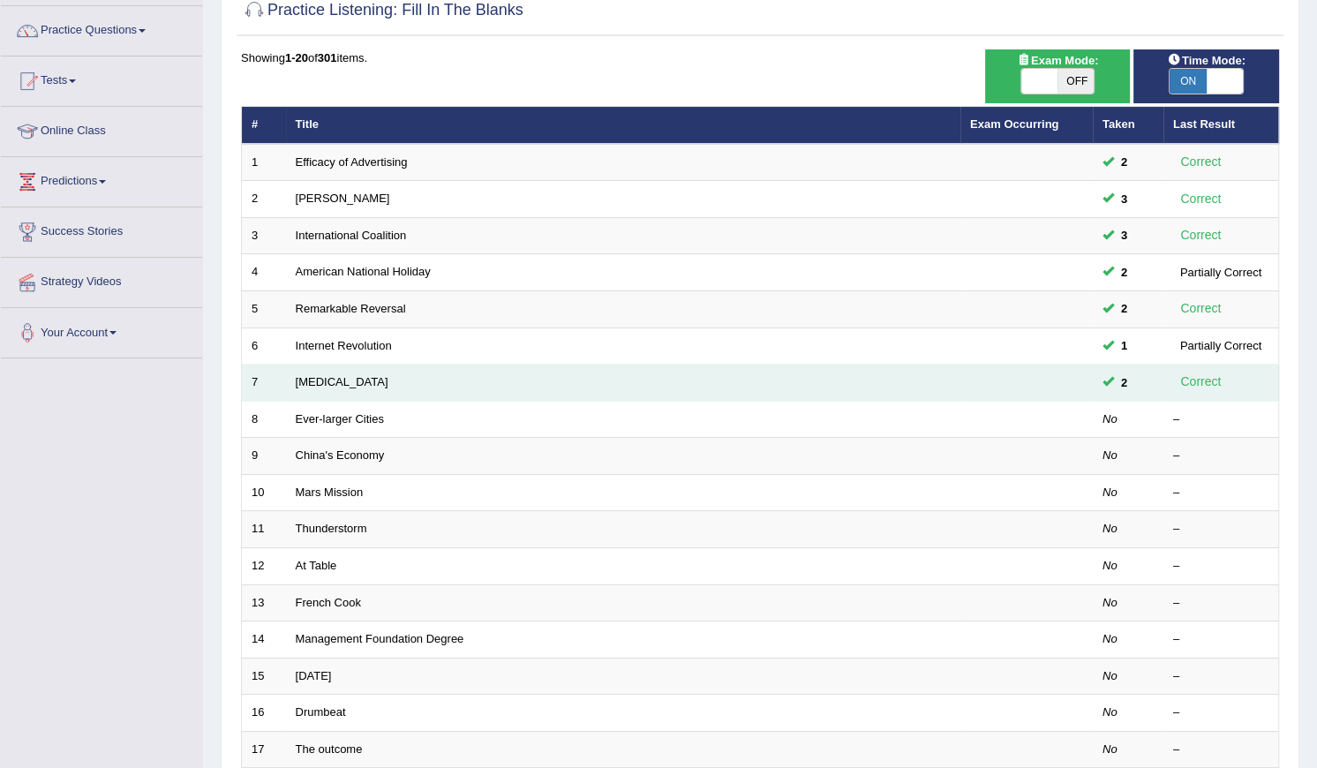
scroll to position [160, 0]
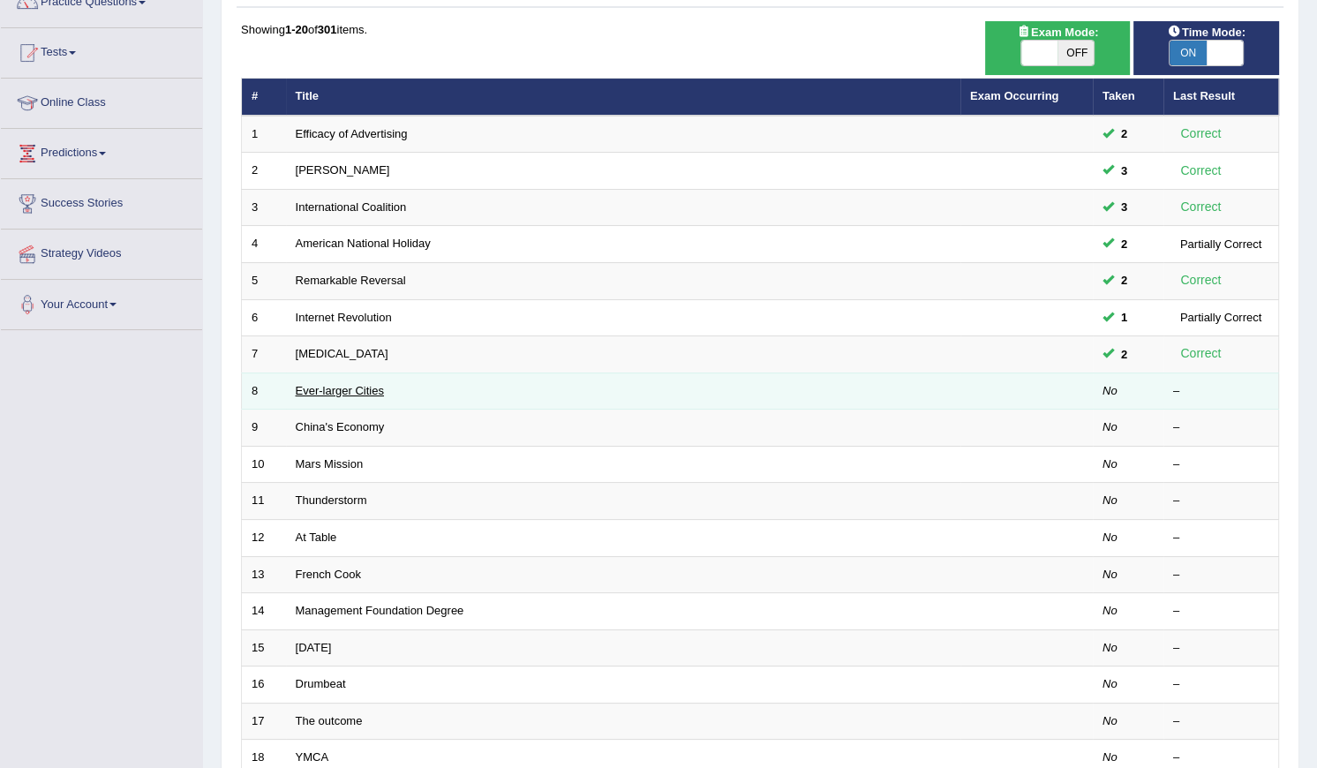
click at [362, 389] on link "Ever-larger Cities" at bounding box center [340, 390] width 88 height 13
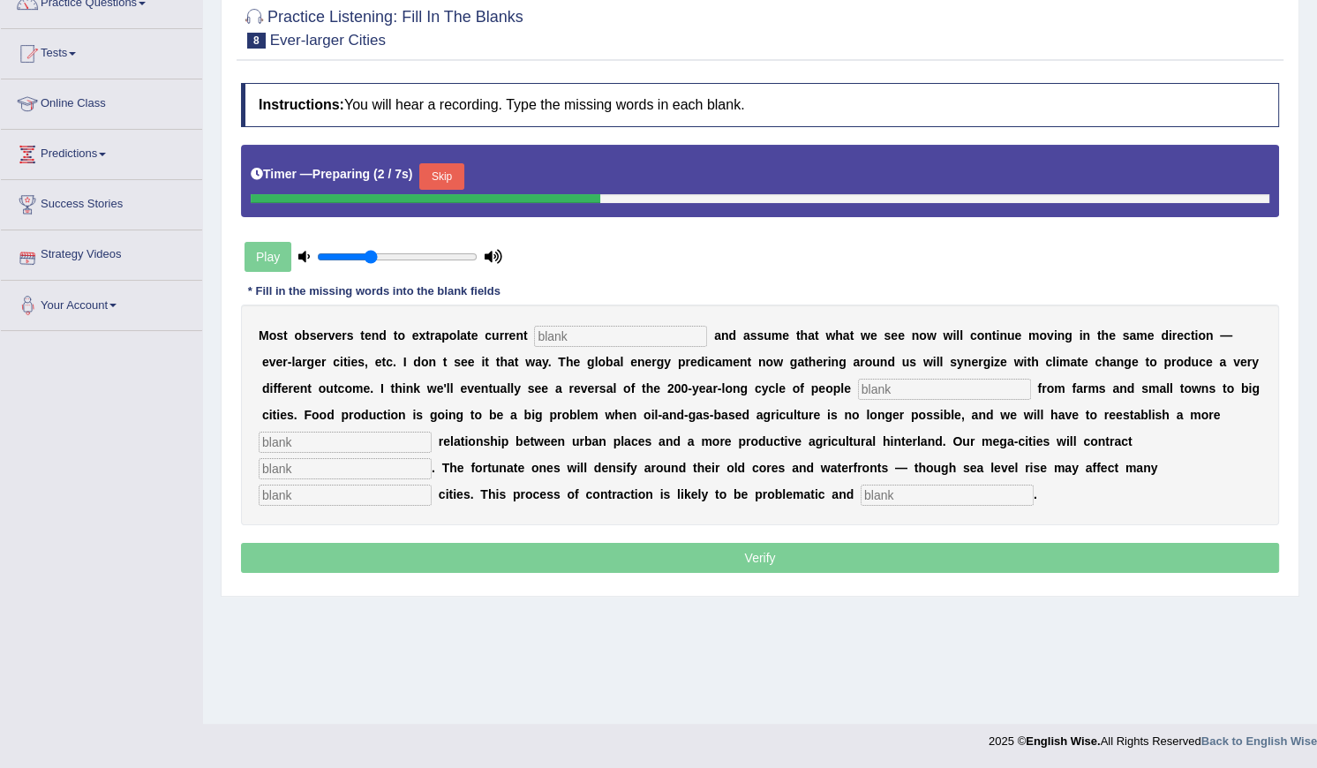
click at [647, 343] on input "text" at bounding box center [620, 336] width 173 height 21
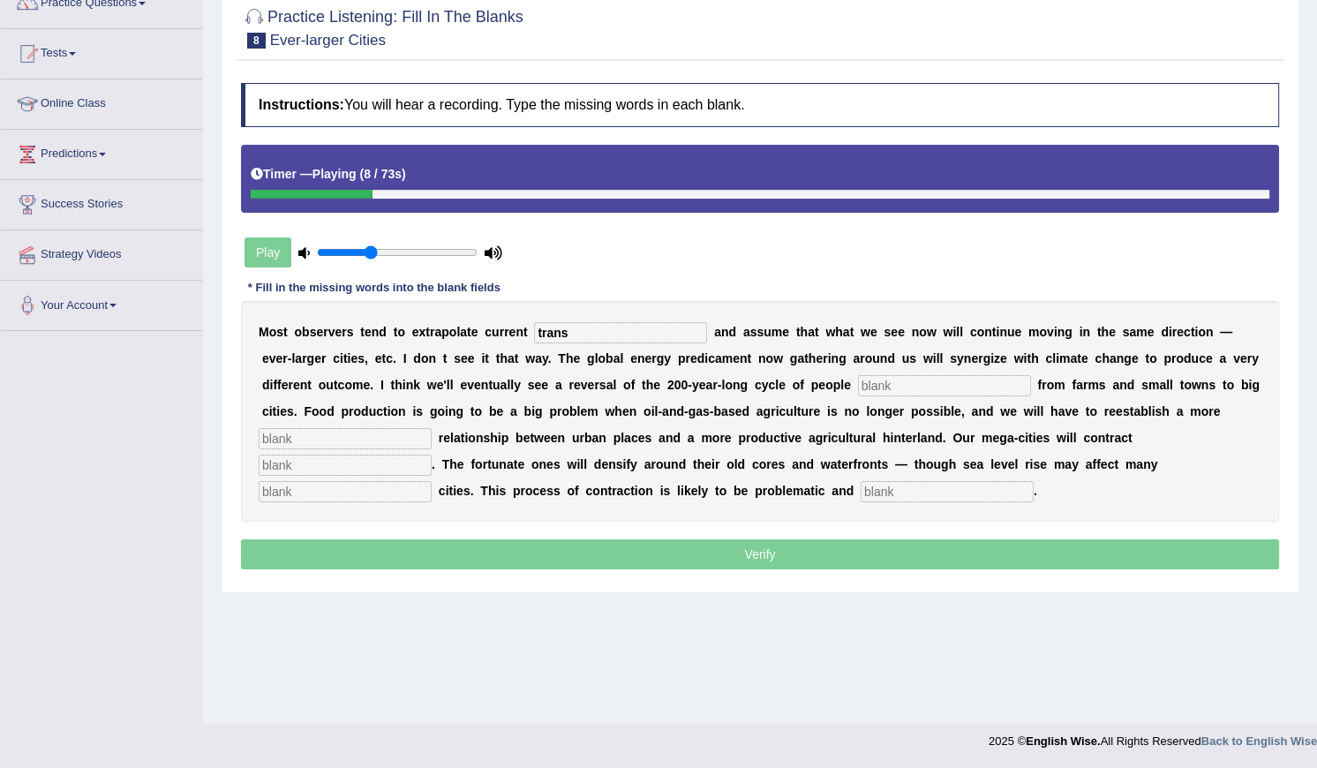
type input "trans"
click at [858, 385] on input "text" at bounding box center [944, 385] width 173 height 21
type input "moving"
click at [432, 428] on input "text" at bounding box center [345, 438] width 173 height 21
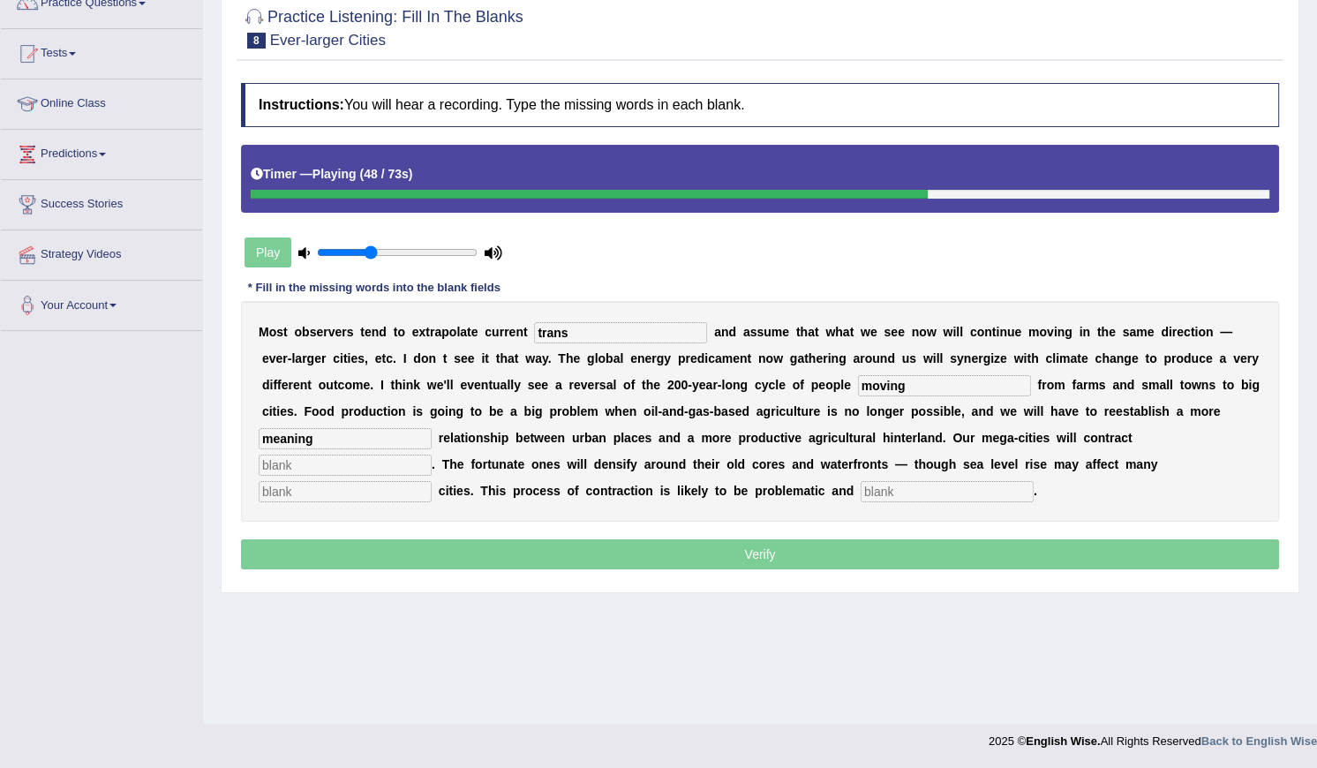
type input "meaning"
click at [432, 455] on input "text" at bounding box center [345, 465] width 173 height 21
type input "substnitaly"
click at [432, 481] on input "text" at bounding box center [345, 491] width 173 height 21
type input "hourber"
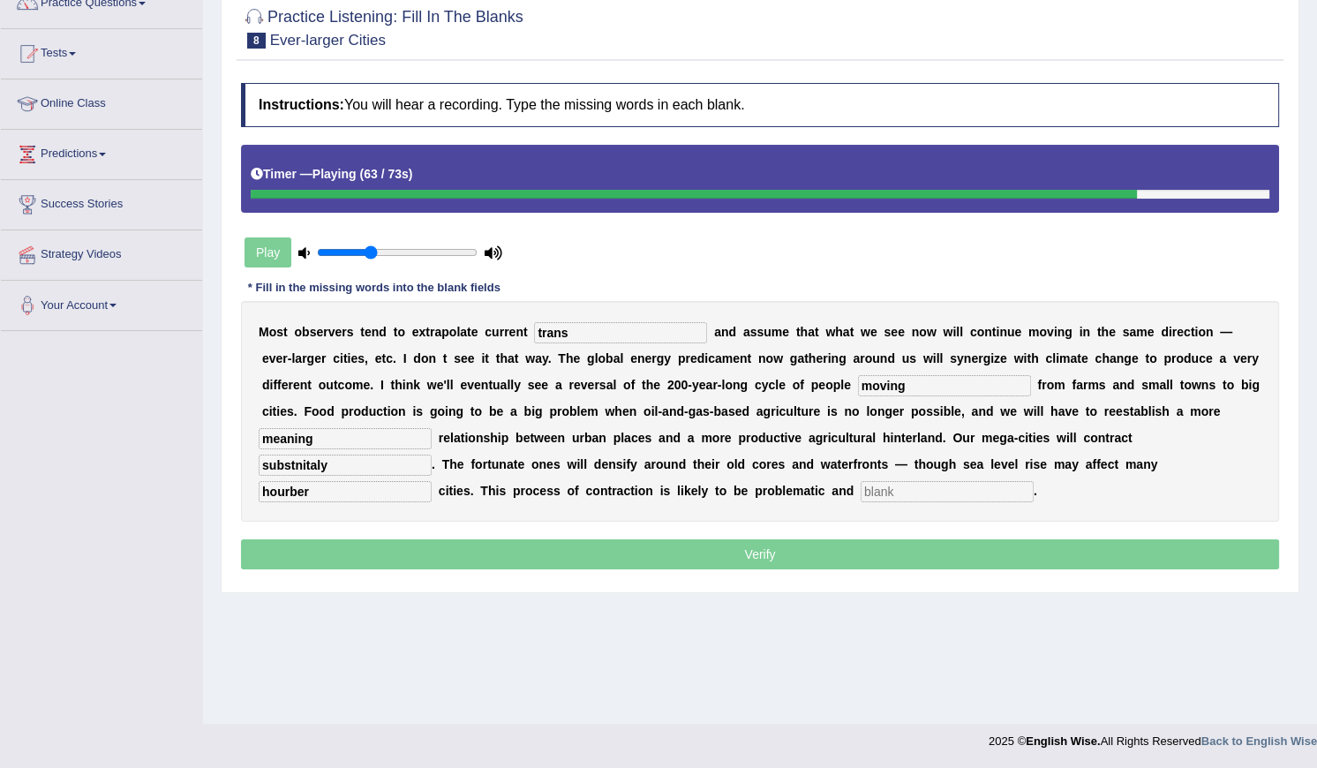
click at [861, 490] on input "text" at bounding box center [947, 491] width 173 height 21
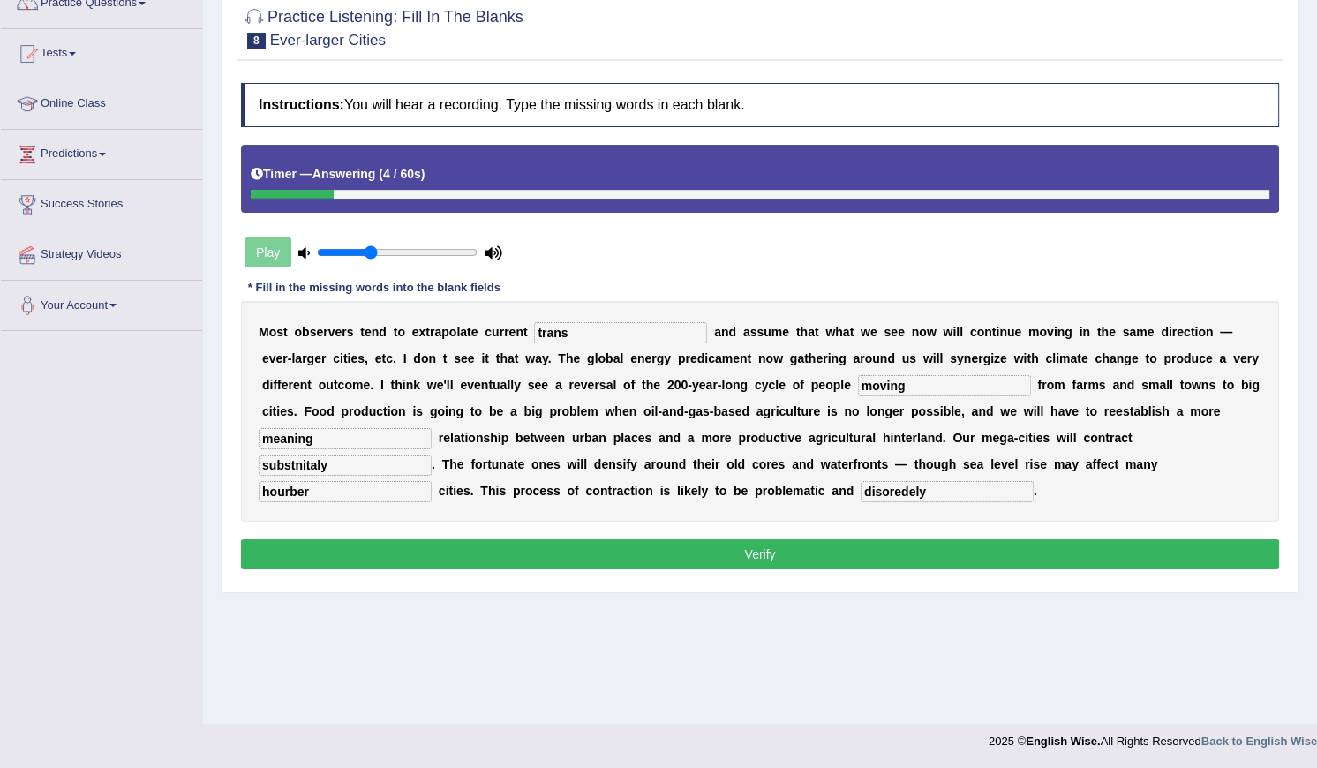
click at [417, 537] on div "Instructions: You will hear a recording. Type the missing words in each blank. …" at bounding box center [760, 328] width 1047 height 509
click at [861, 494] on input "disoredely" at bounding box center [947, 491] width 173 height 21
type input "disoredly"
click at [353, 548] on button "Verify" at bounding box center [760, 554] width 1038 height 30
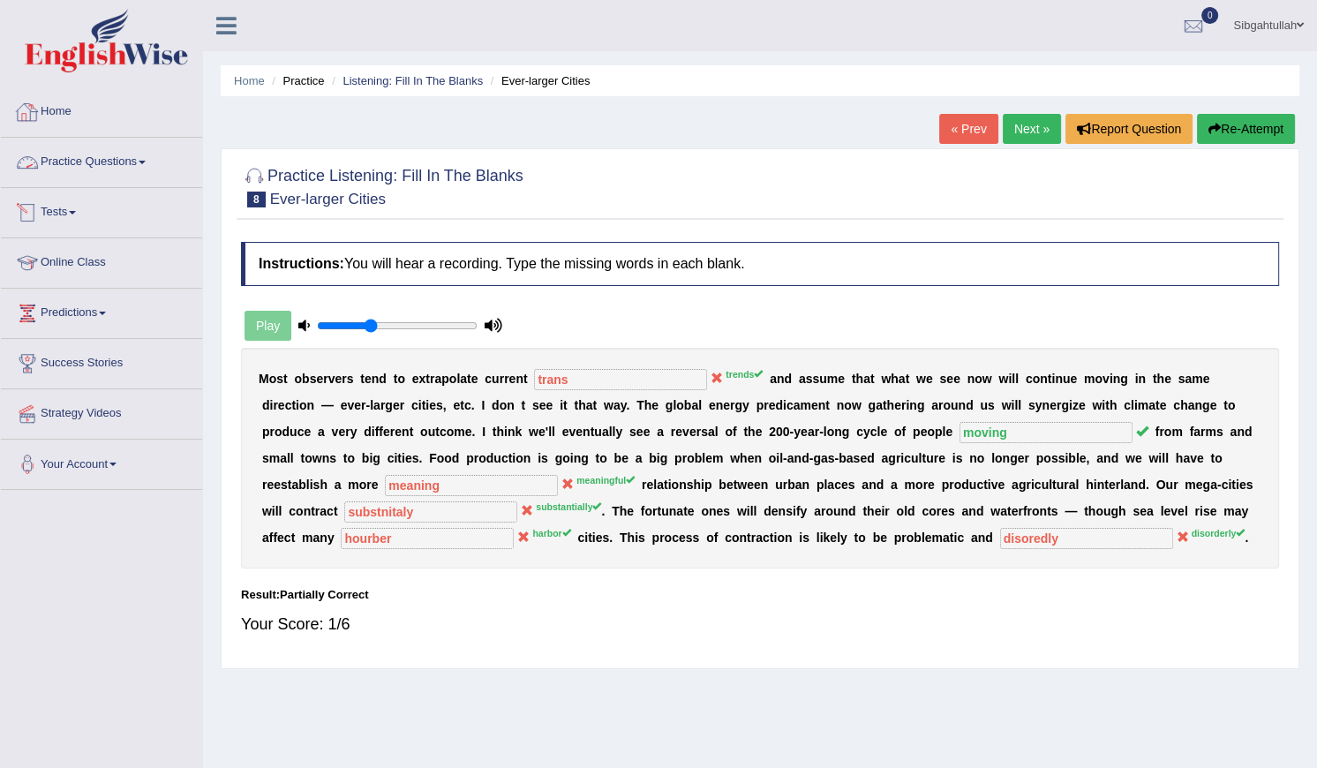
click at [64, 162] on link "Practice Questions" at bounding box center [101, 160] width 201 height 44
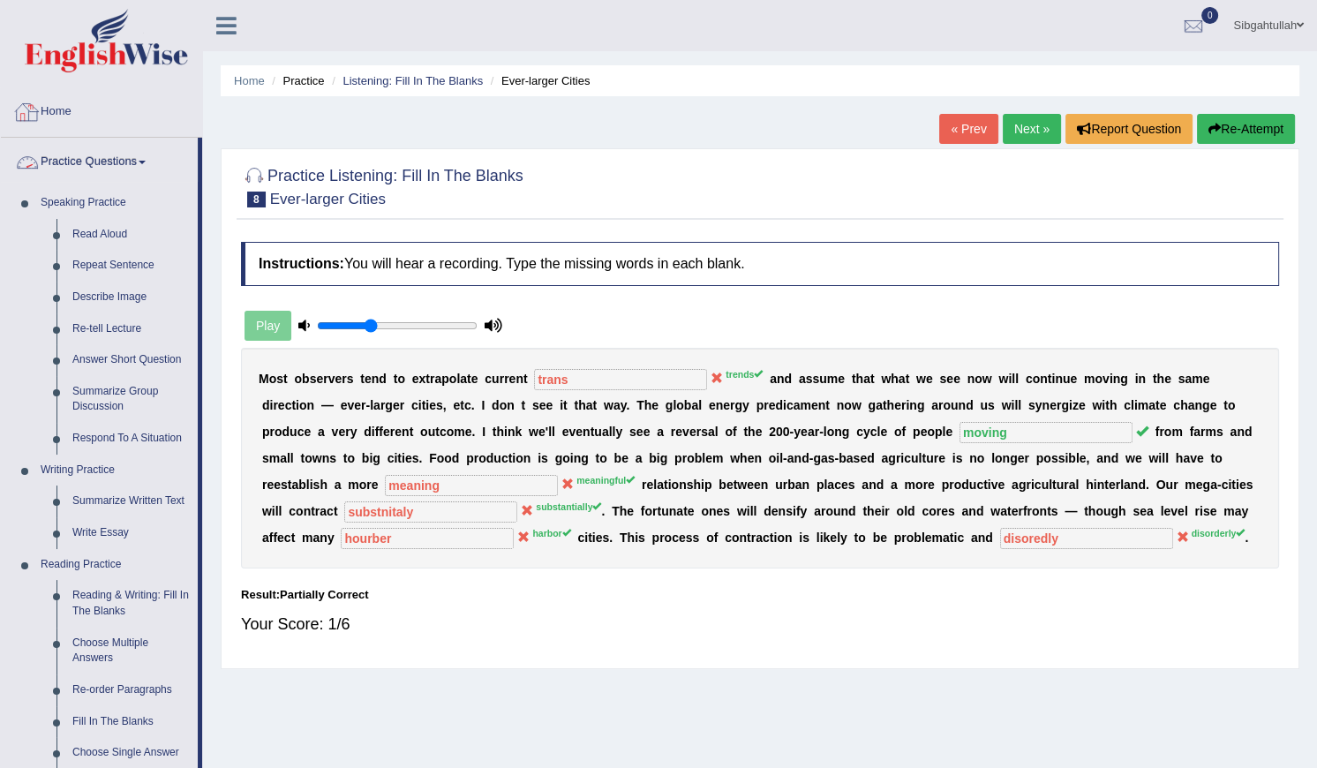
click at [46, 149] on link "Practice Questions" at bounding box center [99, 160] width 197 height 44
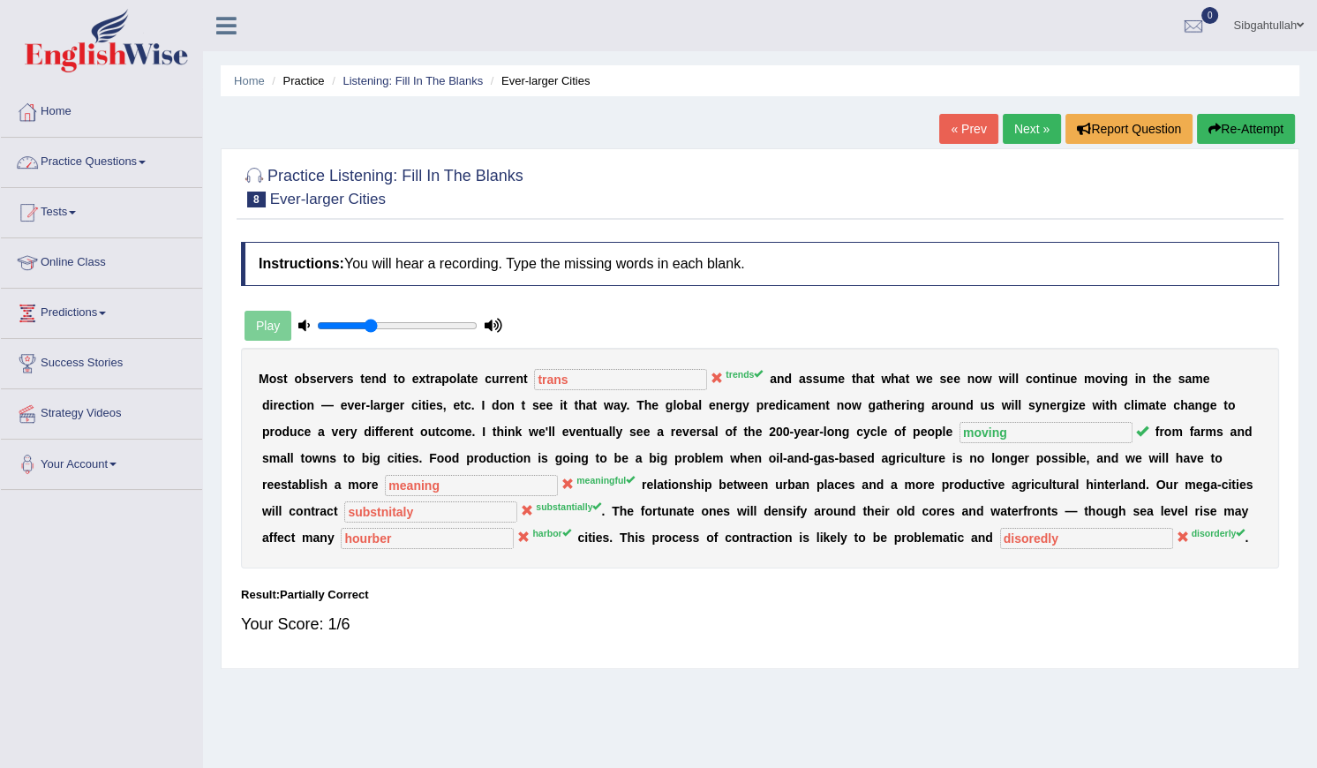
scroll to position [79, 0]
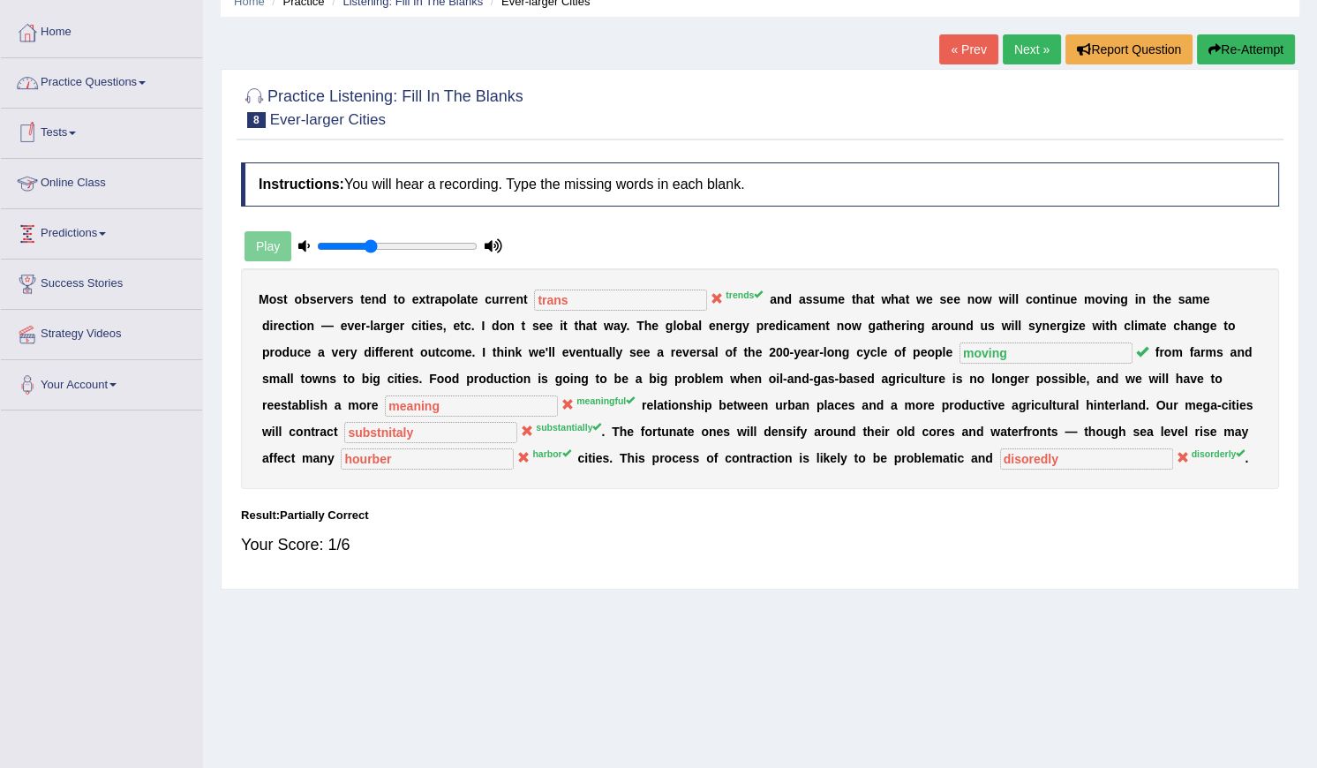
click at [43, 95] on link "Practice Questions" at bounding box center [101, 80] width 201 height 44
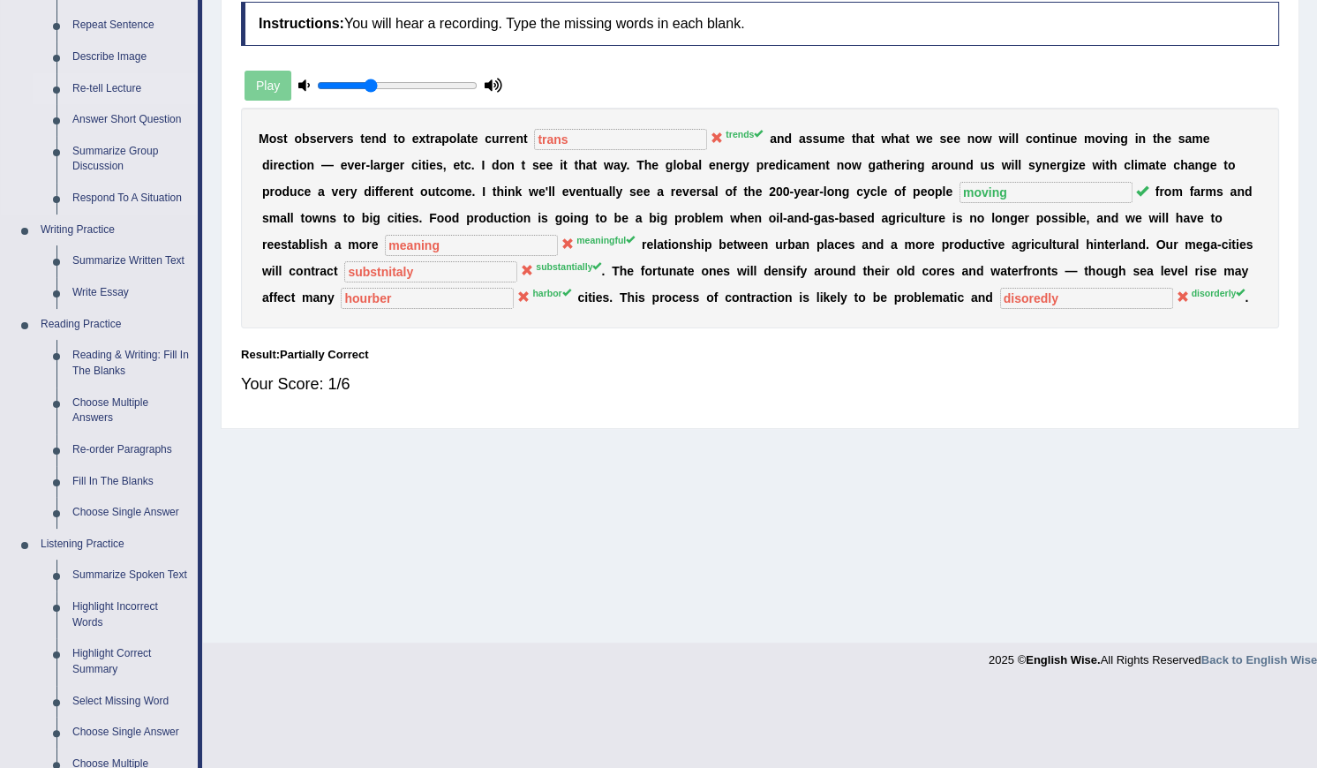
scroll to position [0, 0]
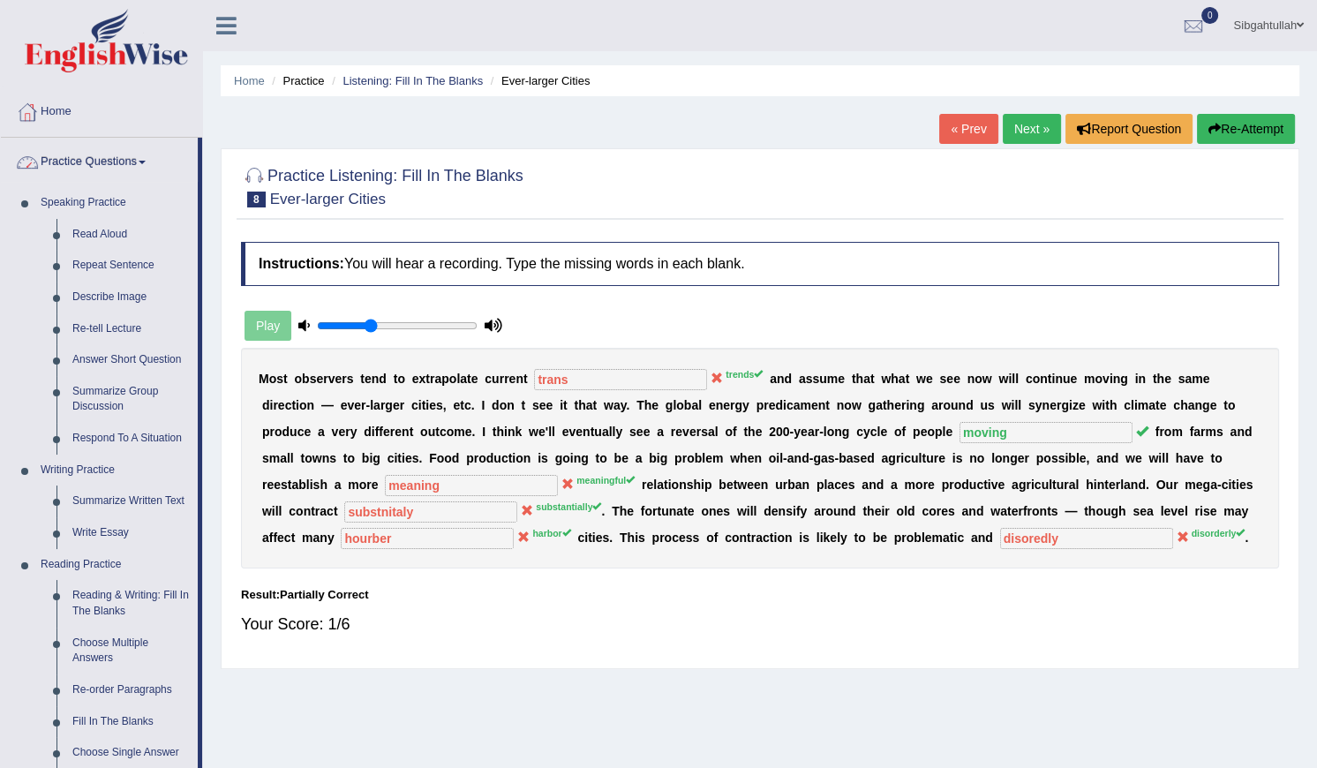
click at [87, 160] on link "Practice Questions" at bounding box center [99, 160] width 197 height 44
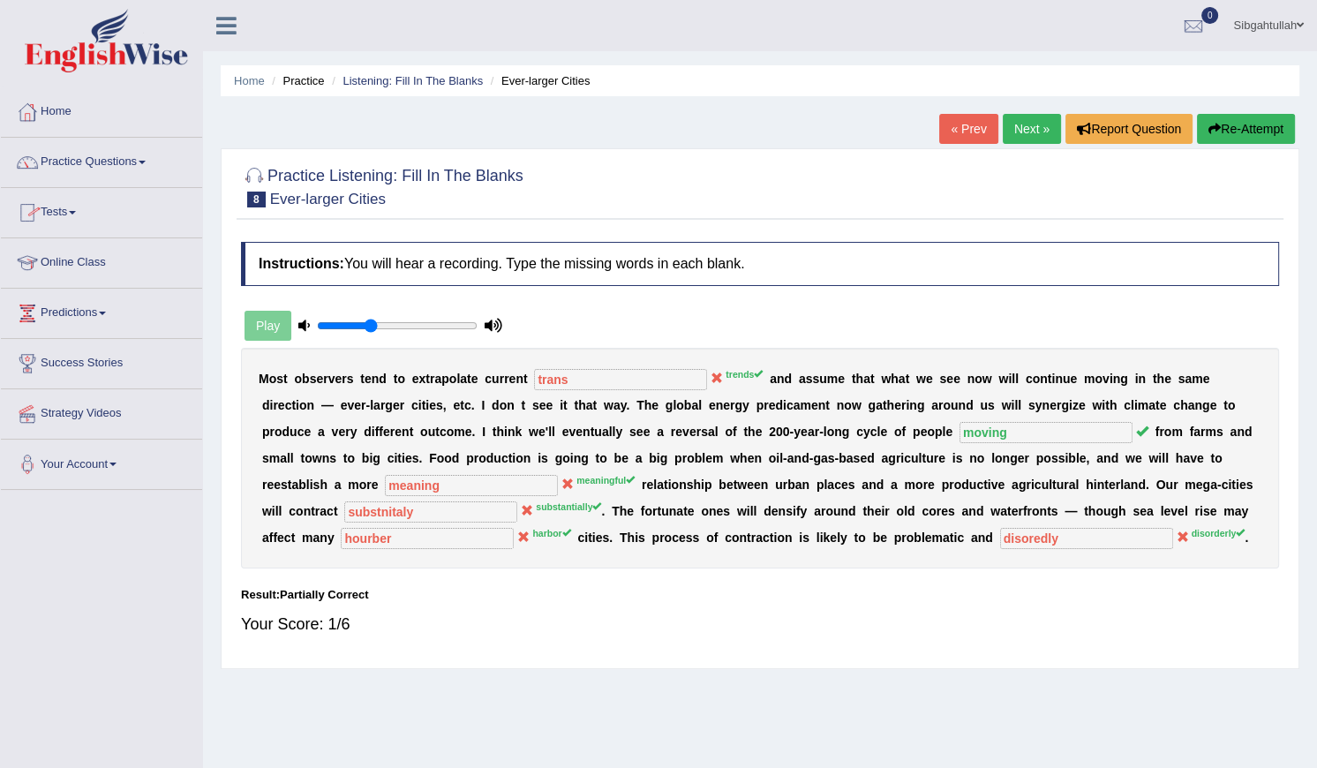
click at [76, 203] on link "Tests" at bounding box center [101, 210] width 201 height 44
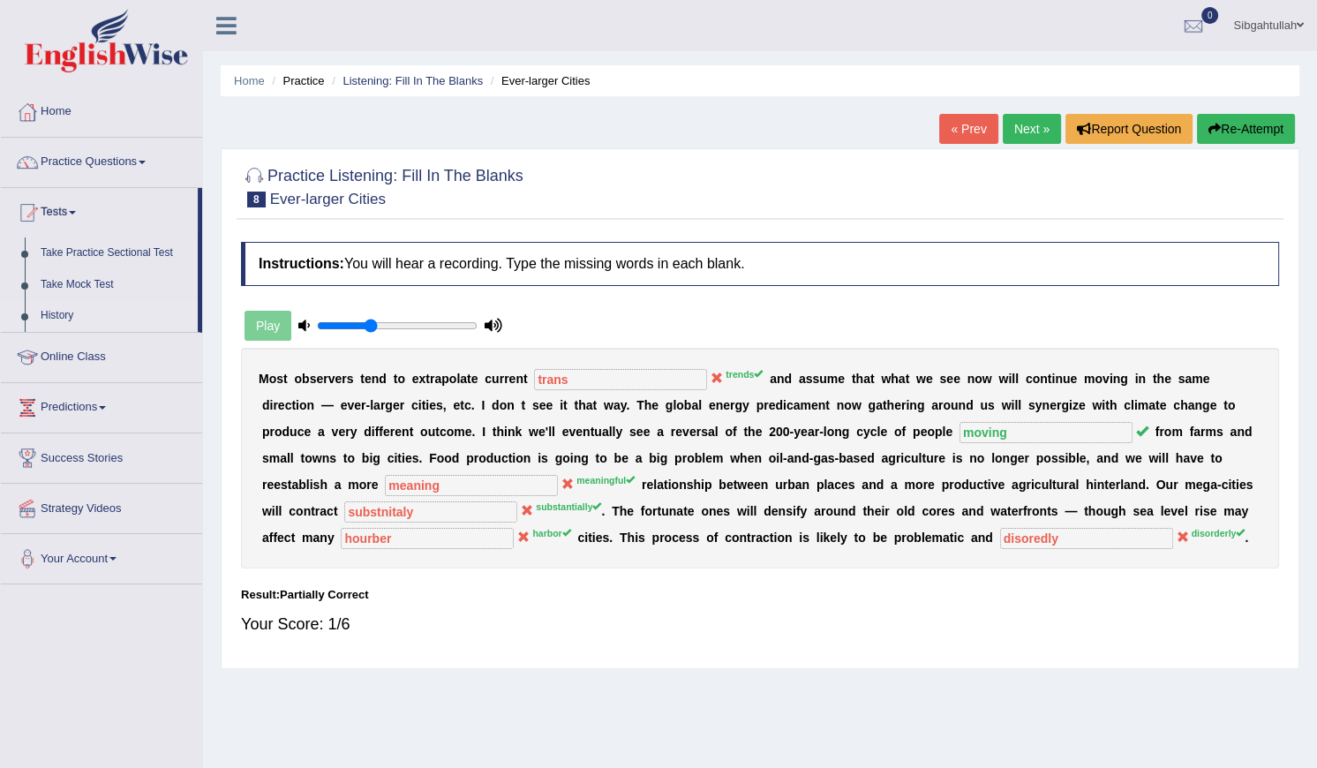
click at [69, 310] on link "History" at bounding box center [115, 316] width 165 height 32
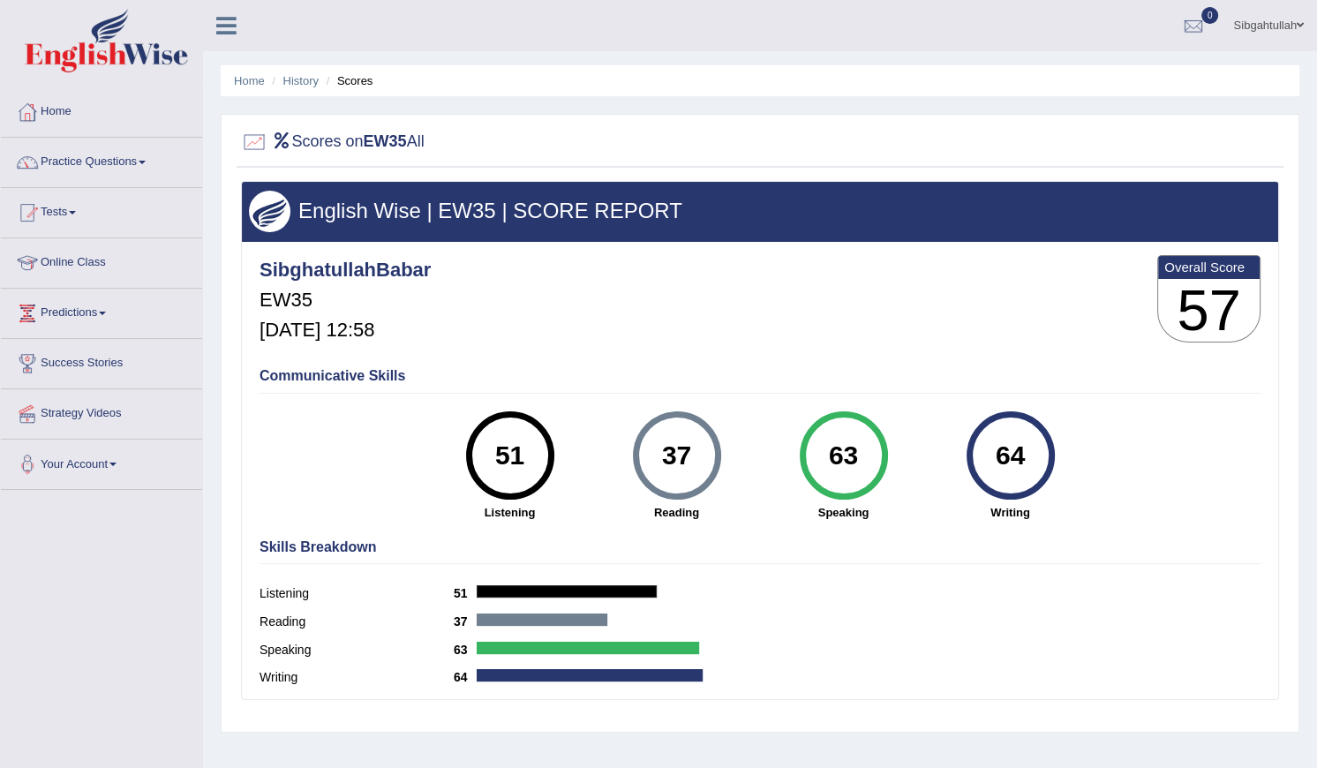
click at [285, 88] on li "History" at bounding box center [292, 80] width 51 height 17
click at [291, 88] on li "History" at bounding box center [292, 80] width 51 height 17
click at [293, 83] on link "History" at bounding box center [300, 80] width 35 height 13
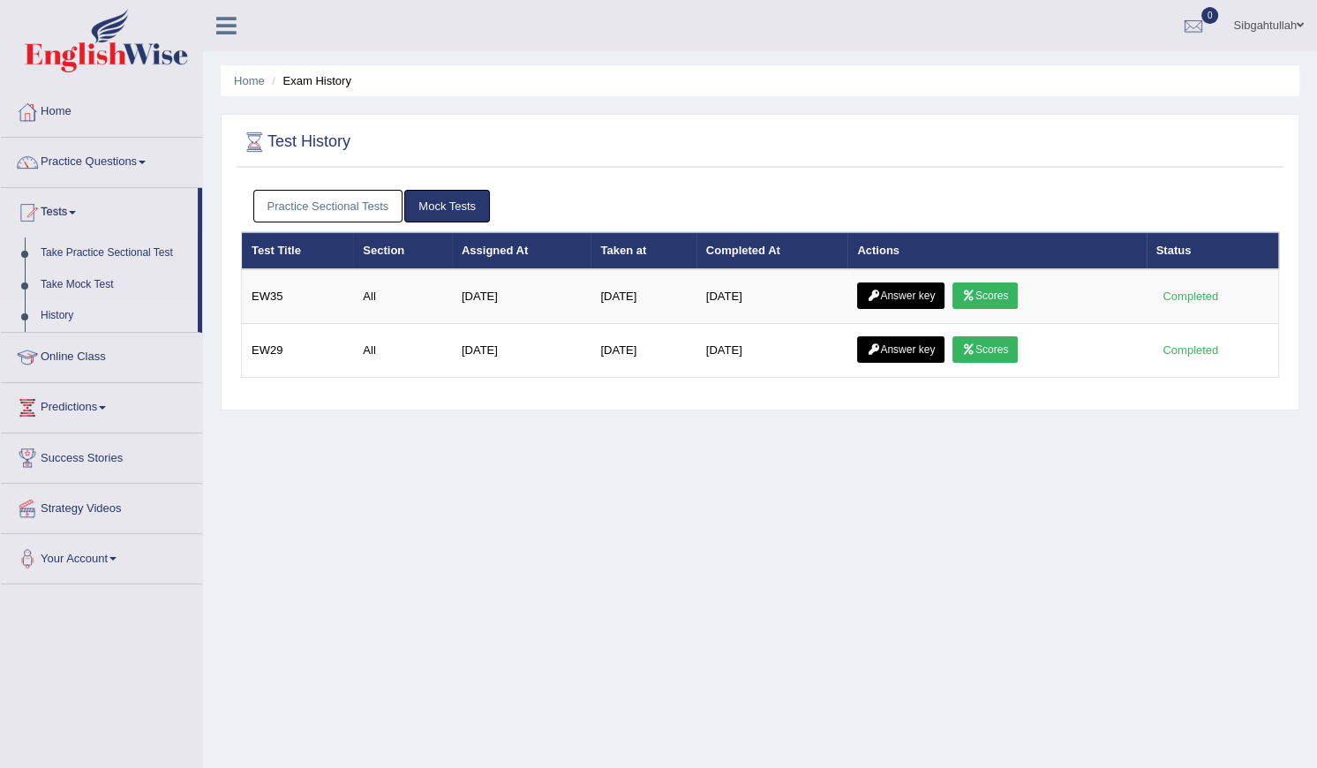
click at [899, 291] on link "Answer key" at bounding box center [900, 296] width 87 height 26
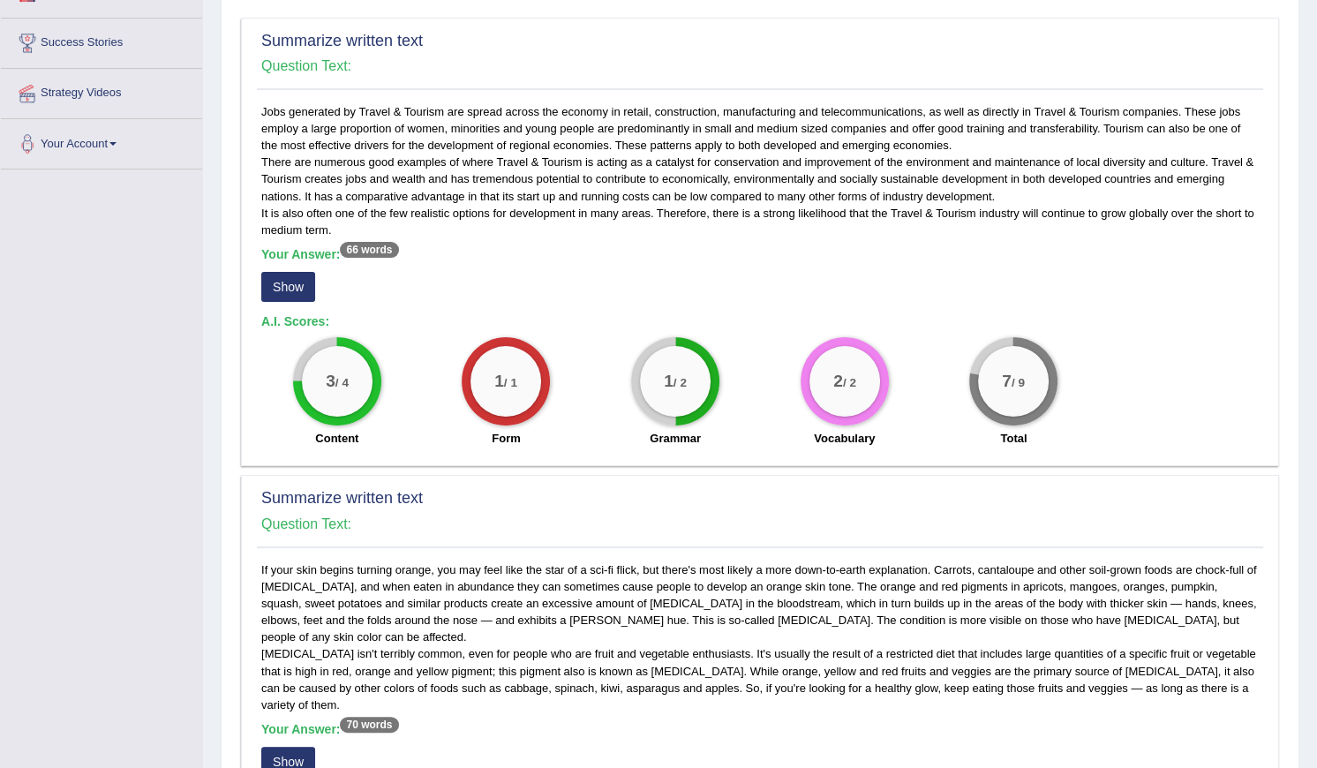
click at [303, 284] on button "Show" at bounding box center [288, 287] width 54 height 30
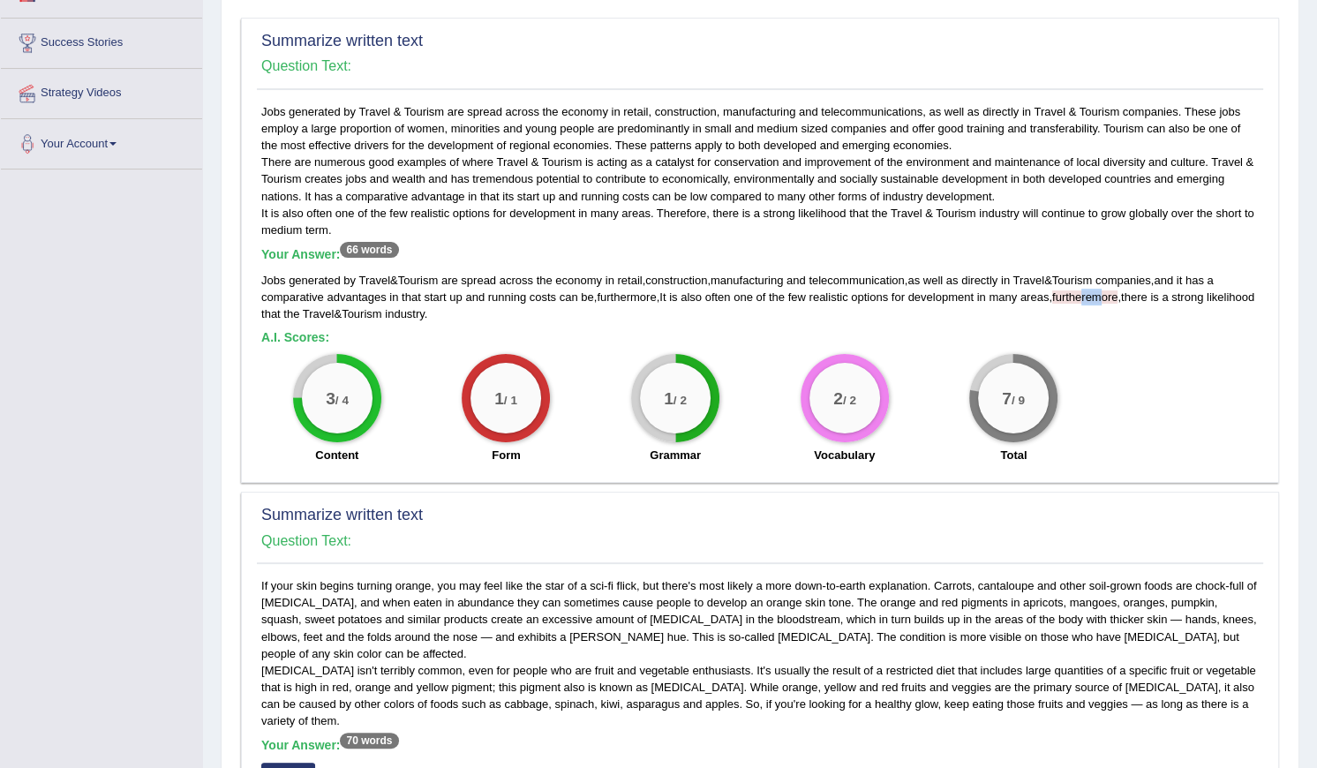
drag, startPoint x: 1094, startPoint y: 291, endPoint x: 1112, endPoint y: 292, distance: 18.6
click at [1112, 292] on span "furtheremore" at bounding box center [1084, 296] width 65 height 13
drag, startPoint x: 1112, startPoint y: 292, endPoint x: 1104, endPoint y: 336, distance: 44.9
click at [1104, 336] on h5 "A.I. Scores:" at bounding box center [760, 337] width 998 height 13
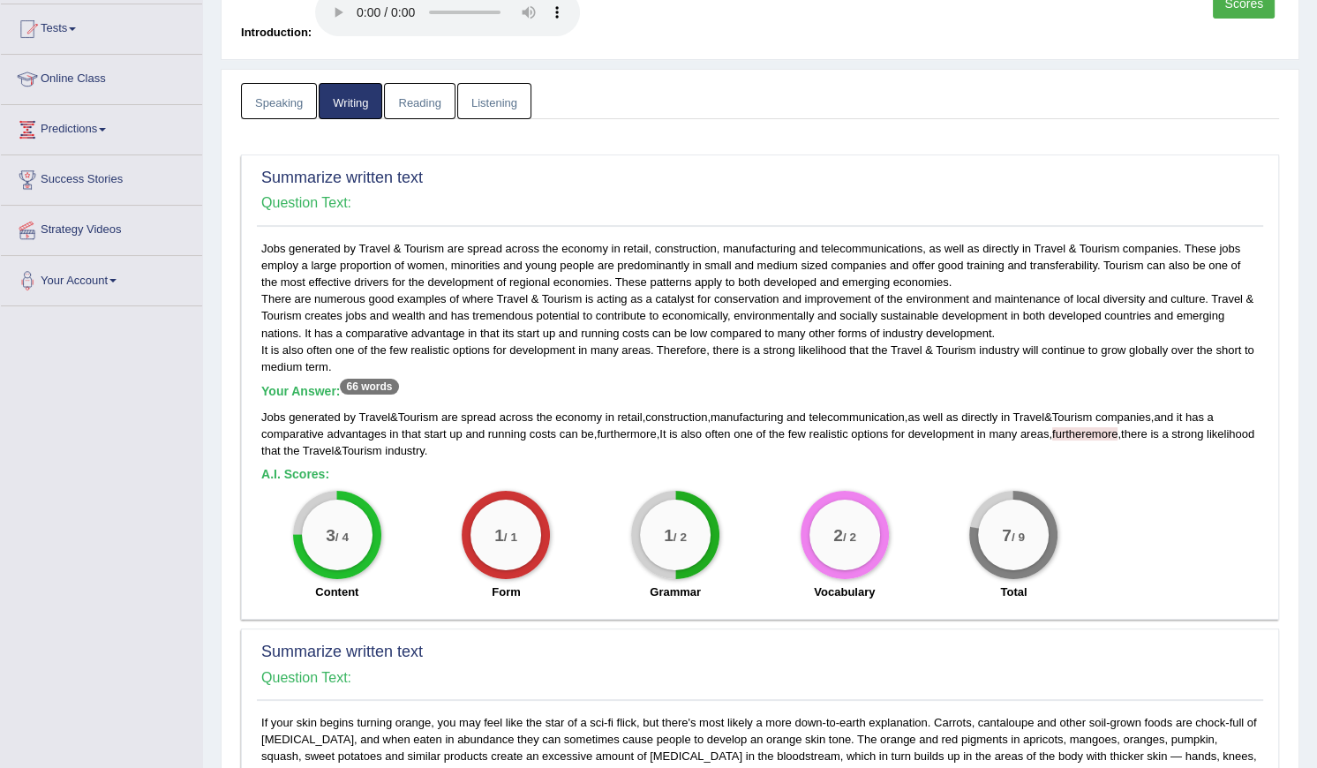
scroll to position [160, 0]
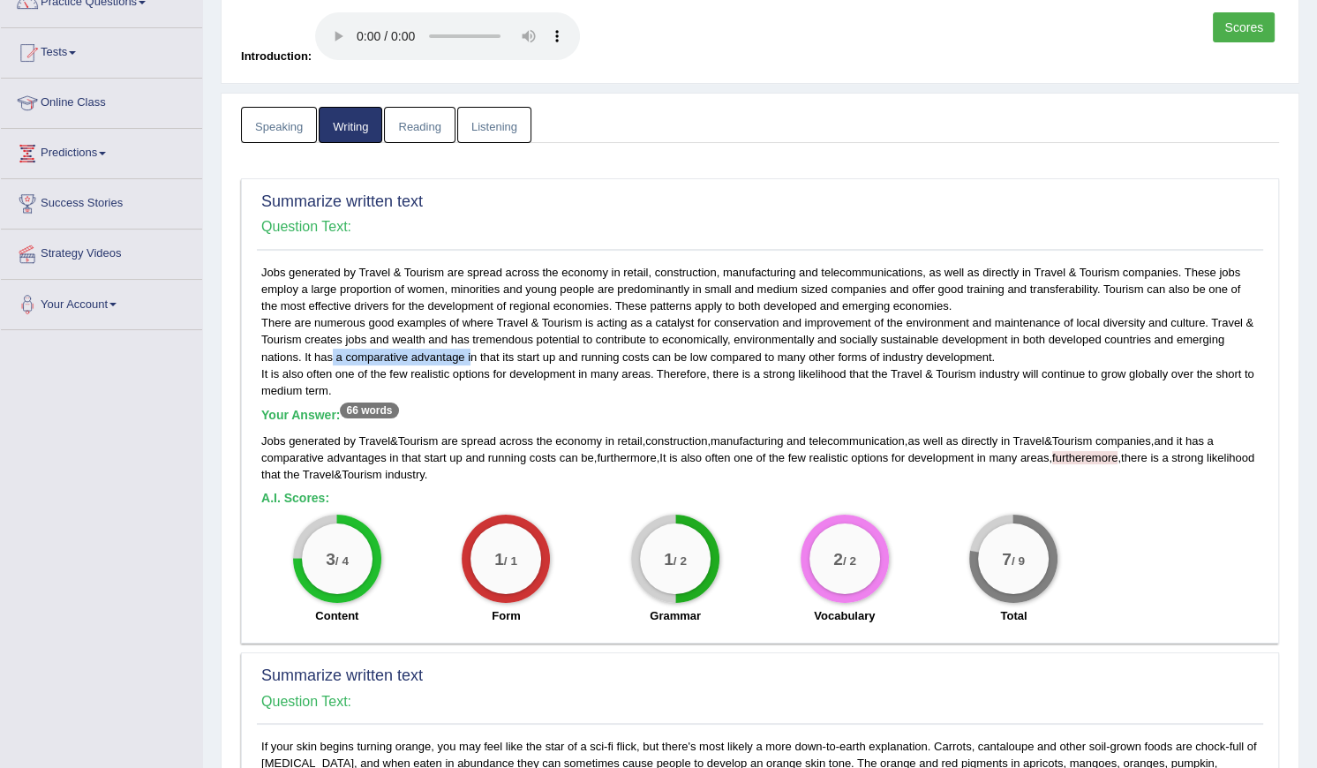
drag, startPoint x: 331, startPoint y: 358, endPoint x: 471, endPoint y: 356, distance: 140.4
click at [471, 356] on div "Jobs generated by Travel & Tourism are spread across the economy in retail, con…" at bounding box center [760, 449] width 1006 height 370
click at [525, 377] on div "Jobs generated by Travel & Tourism are spread across the economy in retail, con…" at bounding box center [760, 449] width 1006 height 370
drag, startPoint x: 570, startPoint y: 454, endPoint x: 611, endPoint y: 456, distance: 40.6
click at [611, 456] on div "Jobs generated by Travel & Tourism are spread across the economy in retail , co…" at bounding box center [760, 458] width 998 height 50
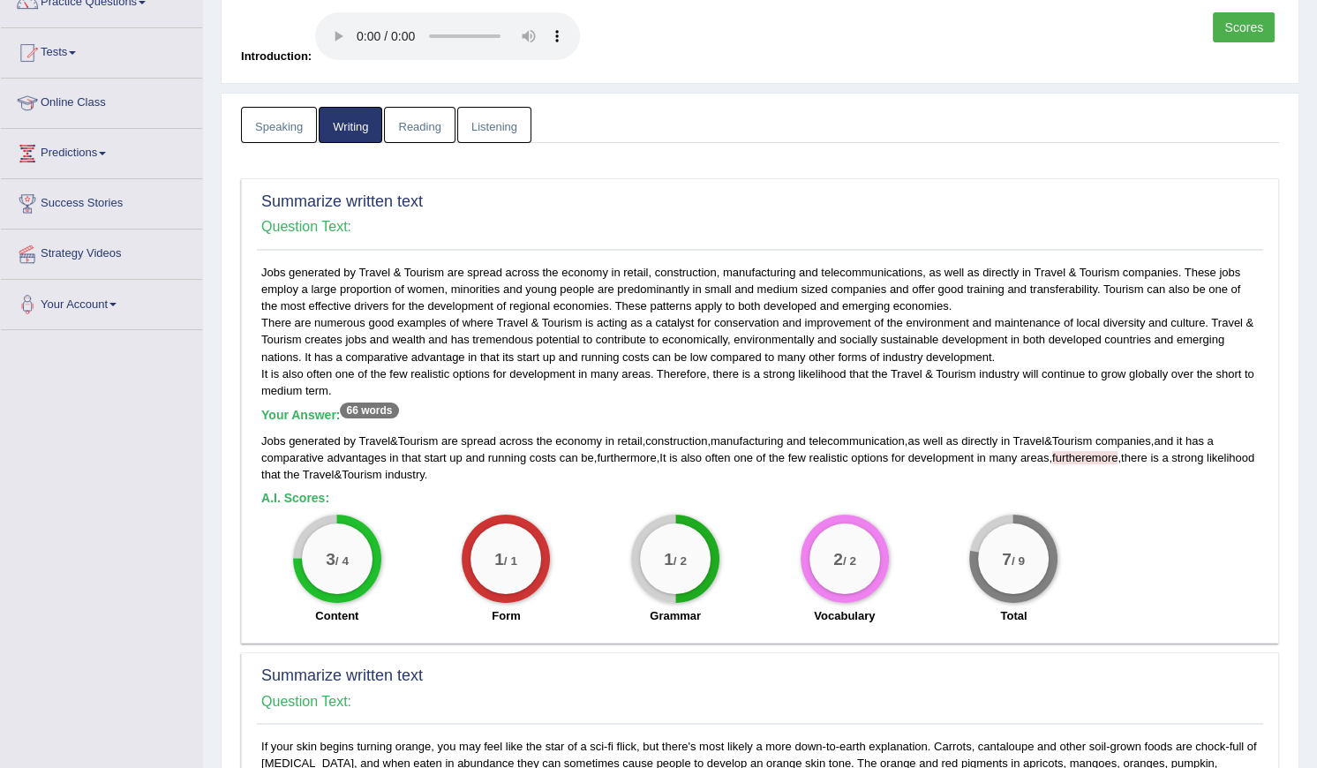
drag, startPoint x: 611, startPoint y: 456, endPoint x: 647, endPoint y: 458, distance: 36.3
click at [647, 458] on span "furthermore" at bounding box center [626, 457] width 59 height 13
drag, startPoint x: 623, startPoint y: 357, endPoint x: 768, endPoint y: 355, distance: 144.8
click at [768, 355] on div "Jobs generated by Travel & Tourism are spread across the economy in retail, con…" at bounding box center [760, 449] width 1006 height 370
drag, startPoint x: 322, startPoint y: 457, endPoint x: 503, endPoint y: 455, distance: 181.0
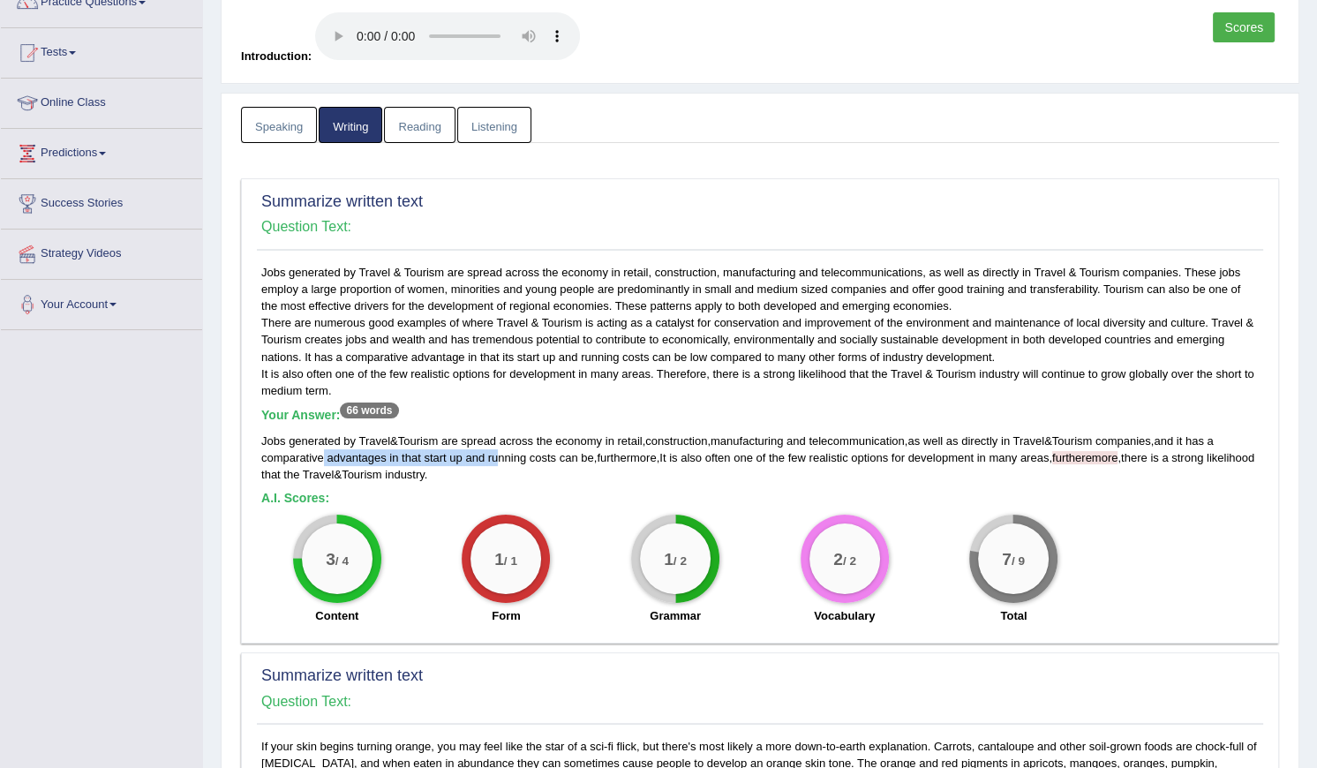
click at [503, 457] on div "Jobs generated by Travel & Tourism are spread across the economy in retail , co…" at bounding box center [760, 458] width 998 height 50
drag, startPoint x: 503, startPoint y: 455, endPoint x: 724, endPoint y: 351, distance: 243.7
click at [724, 351] on div "Jobs generated by Travel & Tourism are spread across the economy in retail, con…" at bounding box center [760, 449] width 1006 height 370
click at [809, 361] on div "Jobs generated by Travel & Tourism are spread across the economy in retail, con…" at bounding box center [760, 449] width 1006 height 370
drag, startPoint x: 640, startPoint y: 350, endPoint x: 935, endPoint y: 350, distance: 294.9
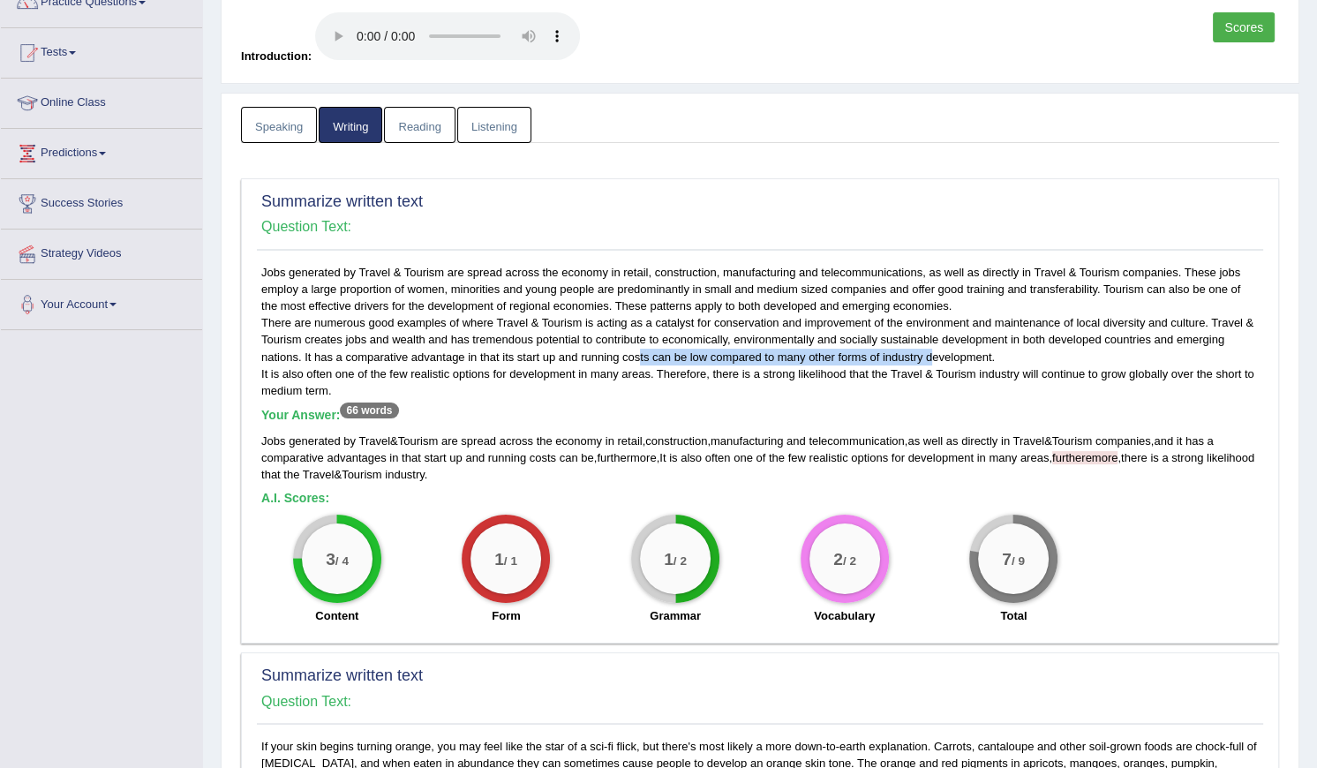
click at [935, 350] on div "Jobs generated by Travel & Tourism are spread across the economy in retail, con…" at bounding box center [760, 449] width 1006 height 370
drag, startPoint x: 592, startPoint y: 455, endPoint x: 808, endPoint y: 459, distance: 215.5
click at [808, 459] on div "Jobs generated by Travel & Tourism are spread across the economy in retail , co…" at bounding box center [760, 458] width 998 height 50
click at [1000, 463] on div "Jobs generated by Travel & Tourism are spread across the economy in retail , co…" at bounding box center [760, 458] width 998 height 50
click at [390, 456] on span "in" at bounding box center [393, 457] width 9 height 13
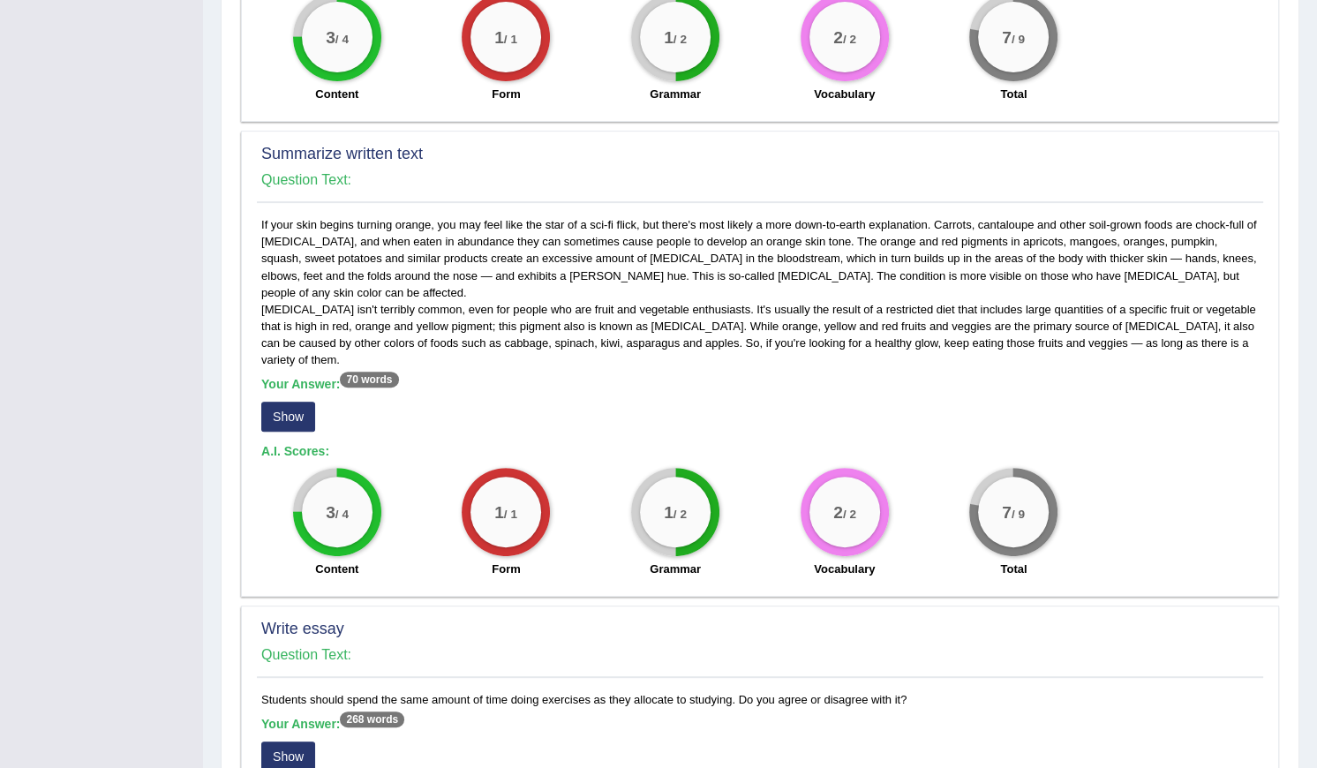
scroll to position [722, 0]
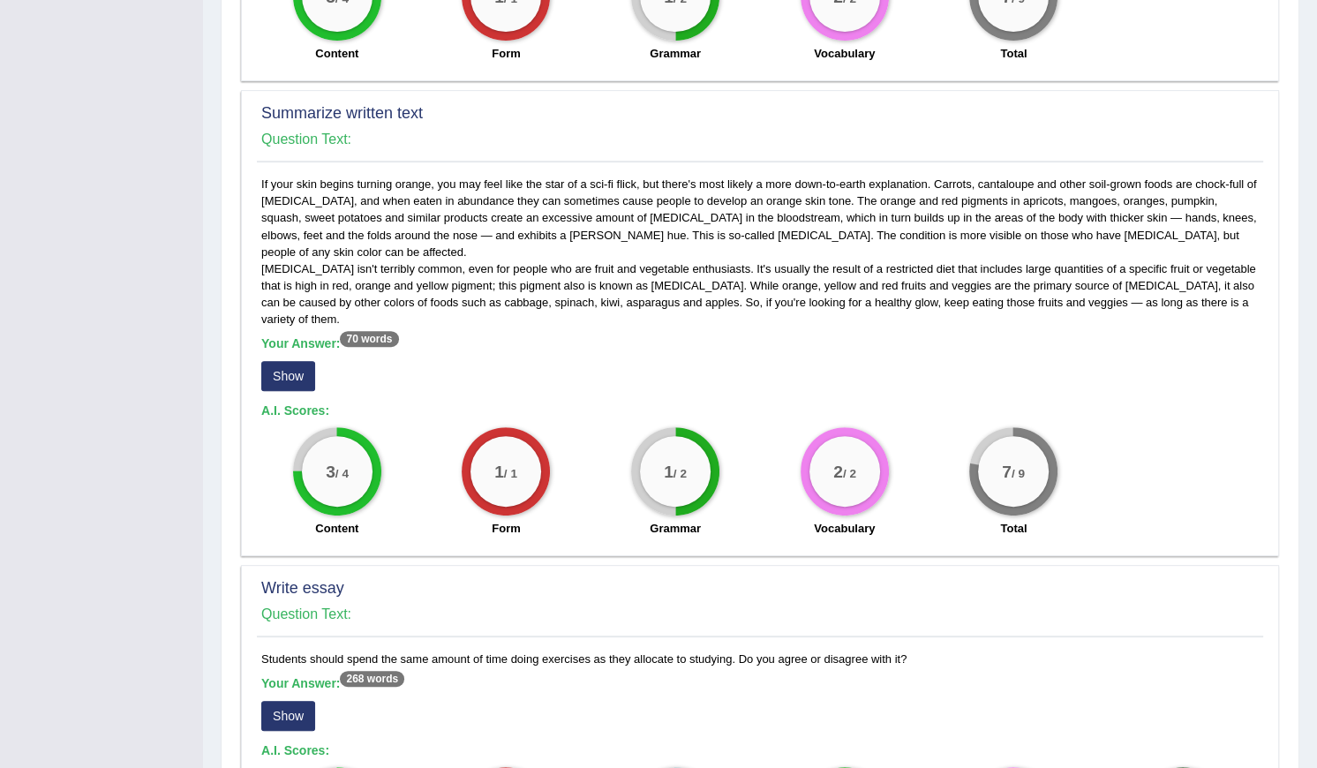
click at [300, 361] on button "Show" at bounding box center [288, 376] width 54 height 30
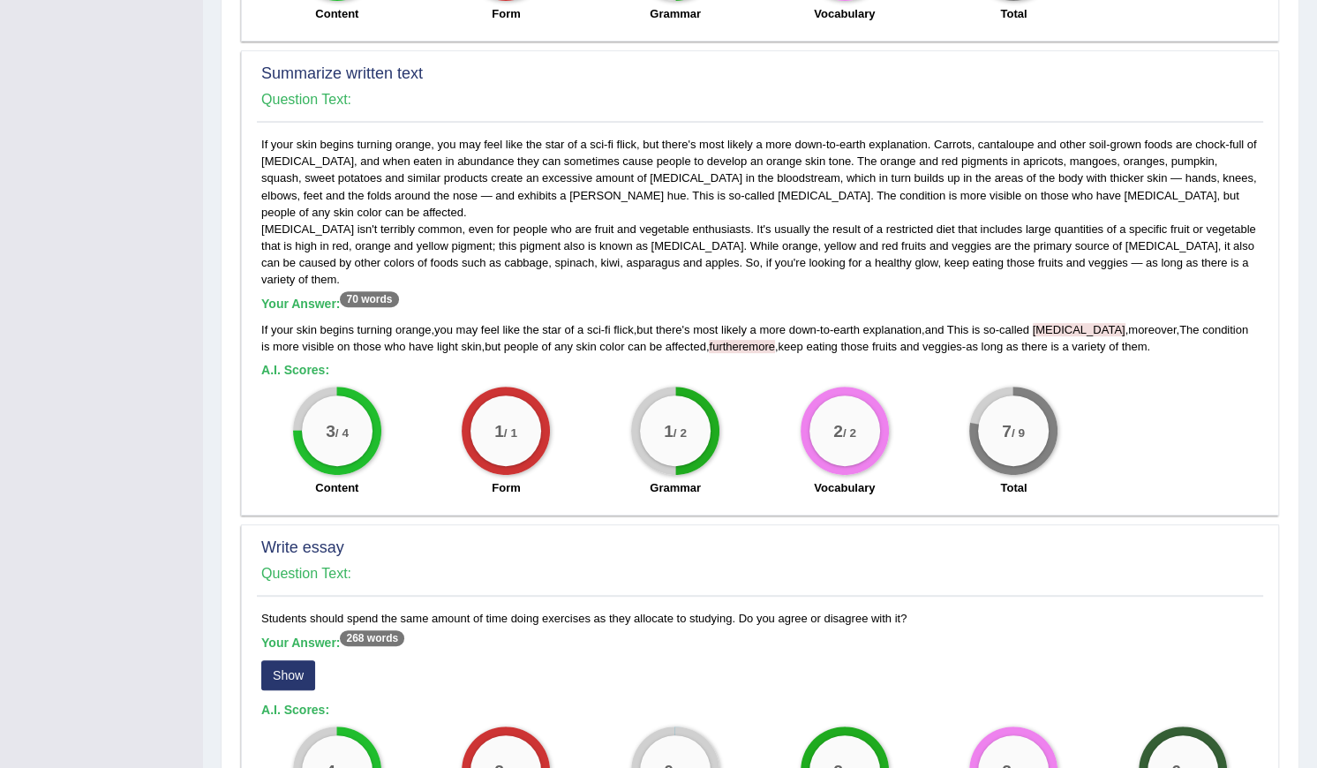
scroll to position [802, 0]
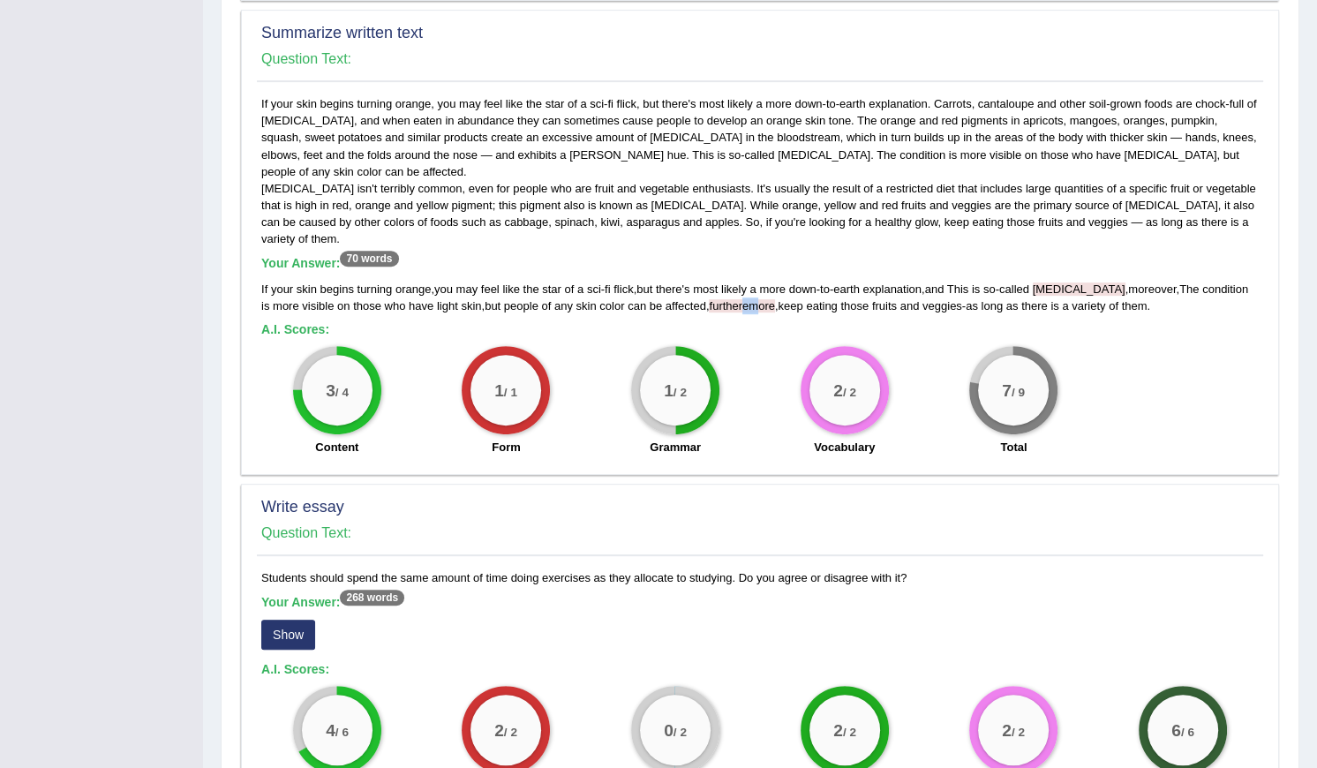
drag, startPoint x: 749, startPoint y: 272, endPoint x: 738, endPoint y: 272, distance: 10.6
click at [738, 299] on span "furtheremore" at bounding box center [741, 305] width 65 height 13
drag, startPoint x: 1032, startPoint y: 253, endPoint x: 1065, endPoint y: 253, distance: 32.7
click at [1065, 281] on div "If your skin begins turning orange , you may feel like the star of a sci - fi f…" at bounding box center [760, 298] width 998 height 34
drag, startPoint x: 637, startPoint y: 156, endPoint x: 703, endPoint y: 150, distance: 65.6
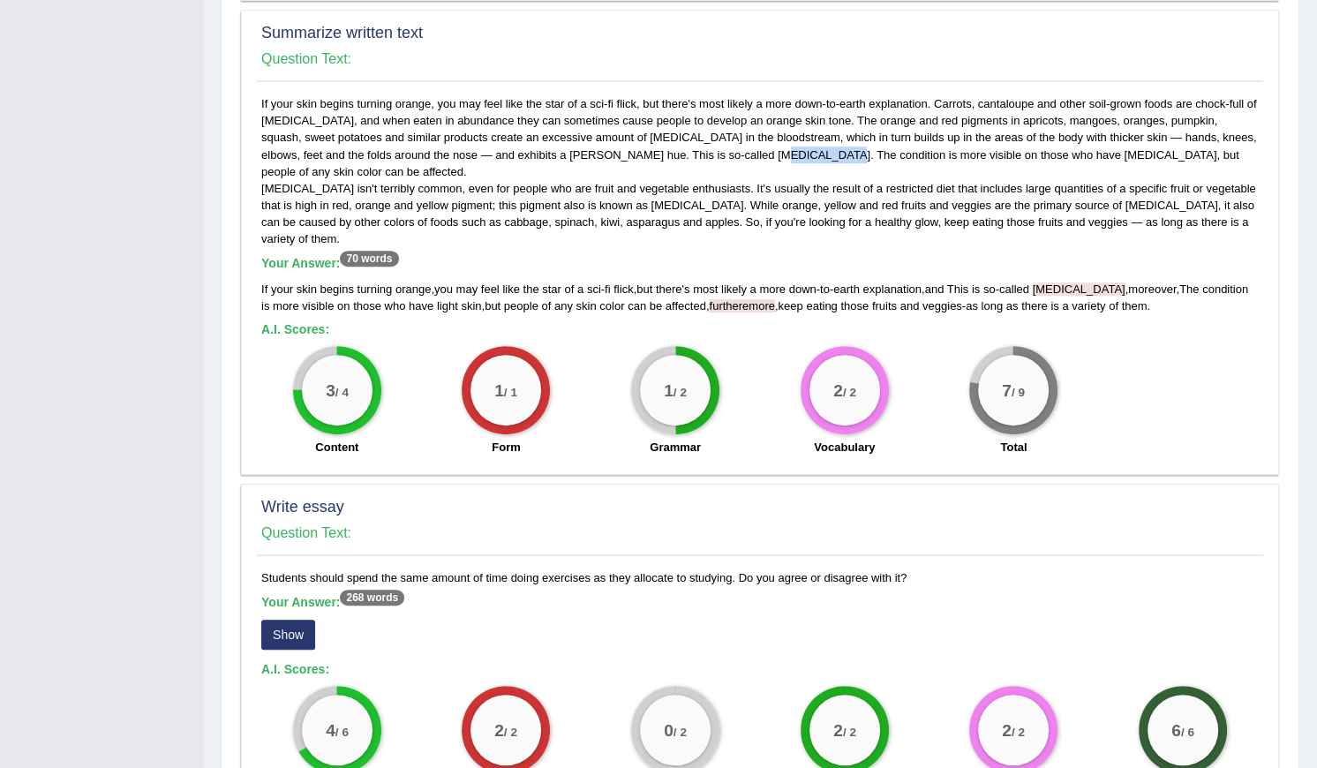
click at [703, 150] on div "If your skin begins turning orange, you may feel like the star of a sci-fi flic…" at bounding box center [760, 280] width 1006 height 370
drag, startPoint x: 949, startPoint y: 249, endPoint x: 978, endPoint y: 250, distance: 29.1
click at [978, 281] on div "If your skin begins turning orange , you may feel like the star of a sci - fi f…" at bounding box center [760, 298] width 998 height 34
drag, startPoint x: 548, startPoint y: 150, endPoint x: 578, endPoint y: 155, distance: 30.5
click at [578, 155] on div "If your skin begins turning orange, you may feel like the star of a sci-fi flic…" at bounding box center [760, 280] width 1006 height 370
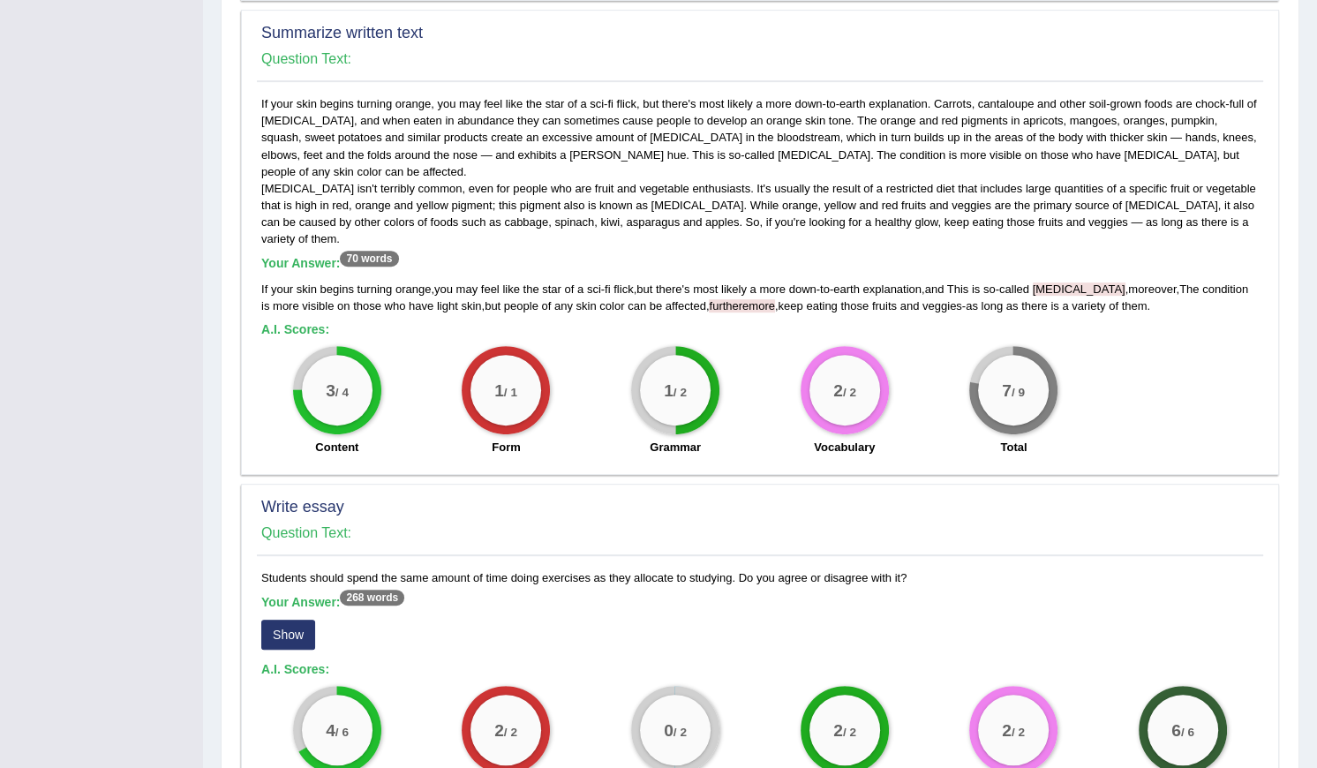
click at [945, 283] on span "and" at bounding box center [934, 289] width 19 height 13
drag, startPoint x: 630, startPoint y: 152, endPoint x: 649, endPoint y: 159, distance: 19.8
click at [649, 159] on div "If your skin begins turning orange, you may feel like the star of a sci-fi flic…" at bounding box center [760, 280] width 1006 height 370
click at [266, 169] on div "If your skin begins turning orange, you may feel like the star of a sci-fi flic…" at bounding box center [760, 280] width 1006 height 370
click at [300, 162] on div "If your skin begins turning orange, you may feel like the star of a sci-fi flic…" at bounding box center [760, 280] width 1006 height 370
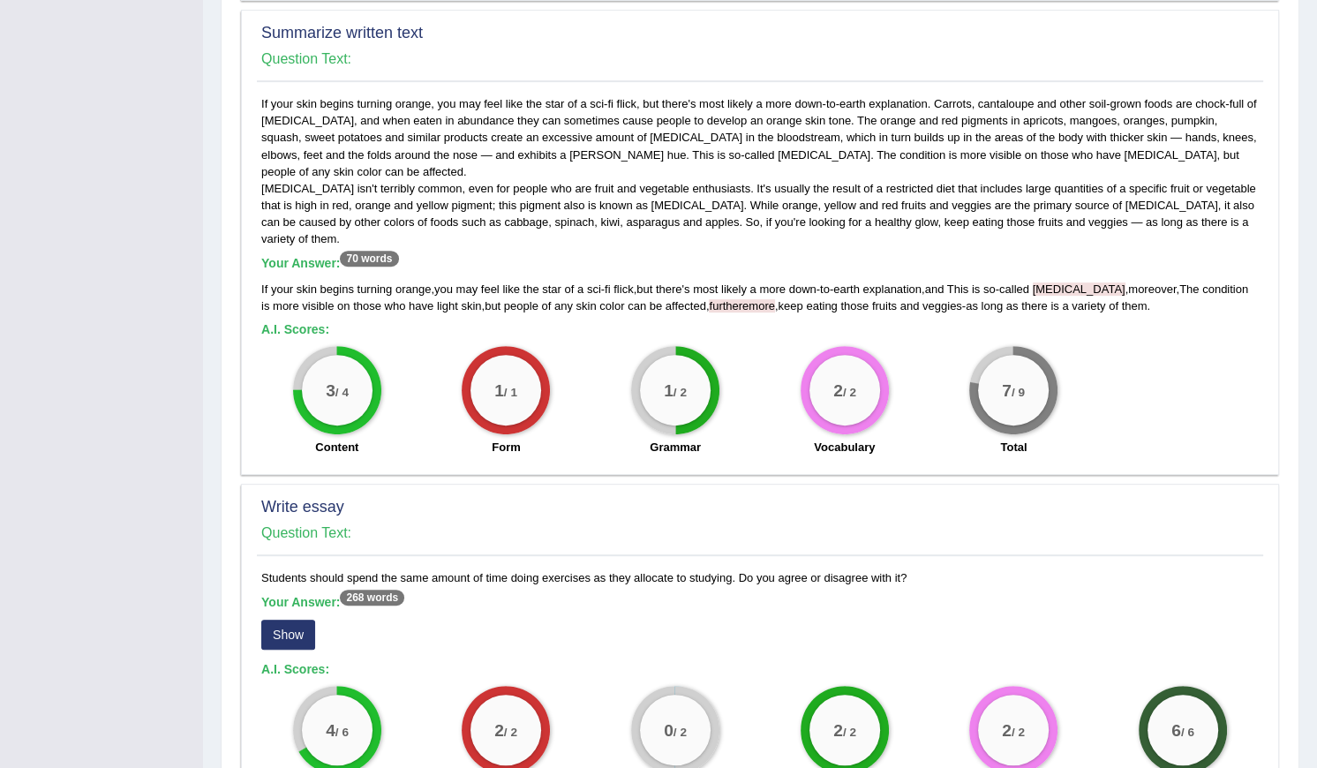
click at [645, 158] on div "If your skin begins turning orange, you may feel like the star of a sci-fi flic…" at bounding box center [760, 280] width 1006 height 370
click at [732, 299] on span "furtheremore" at bounding box center [741, 305] width 65 height 13
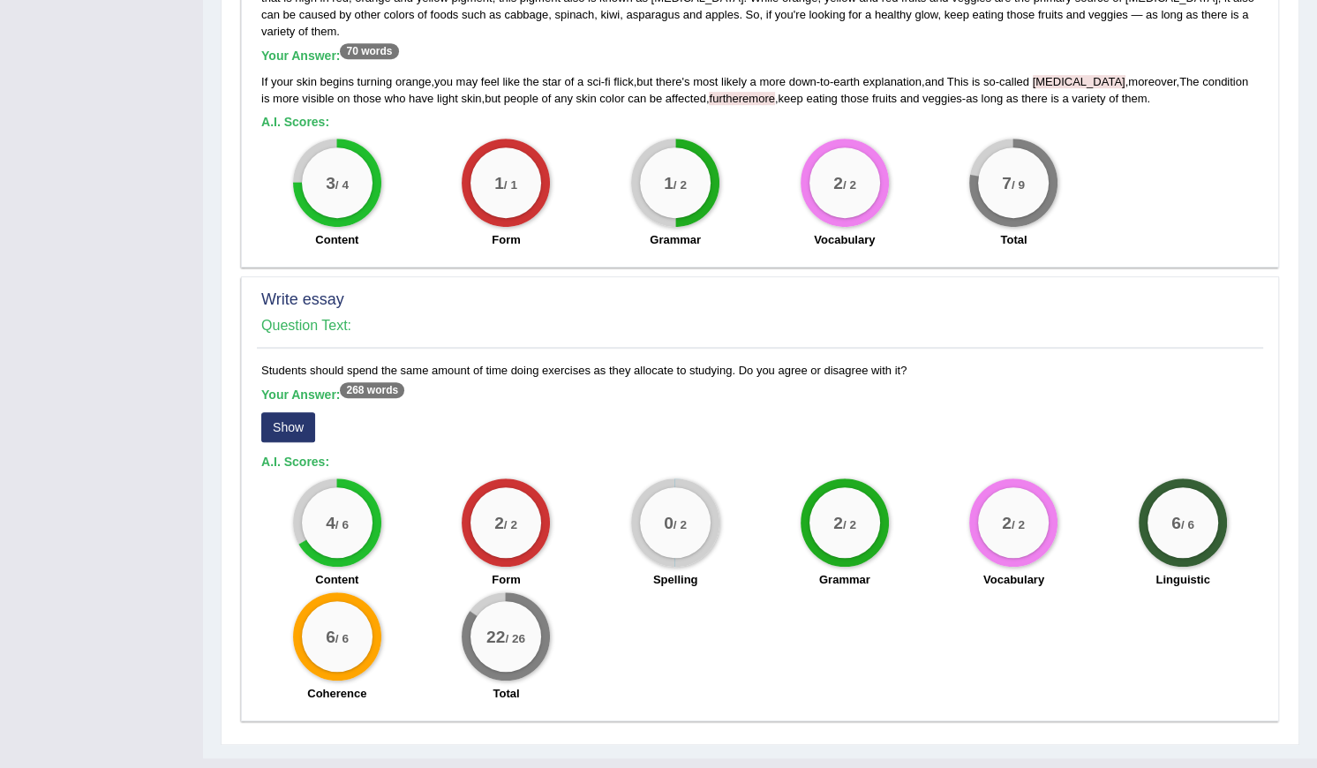
click at [305, 412] on button "Show" at bounding box center [288, 427] width 54 height 30
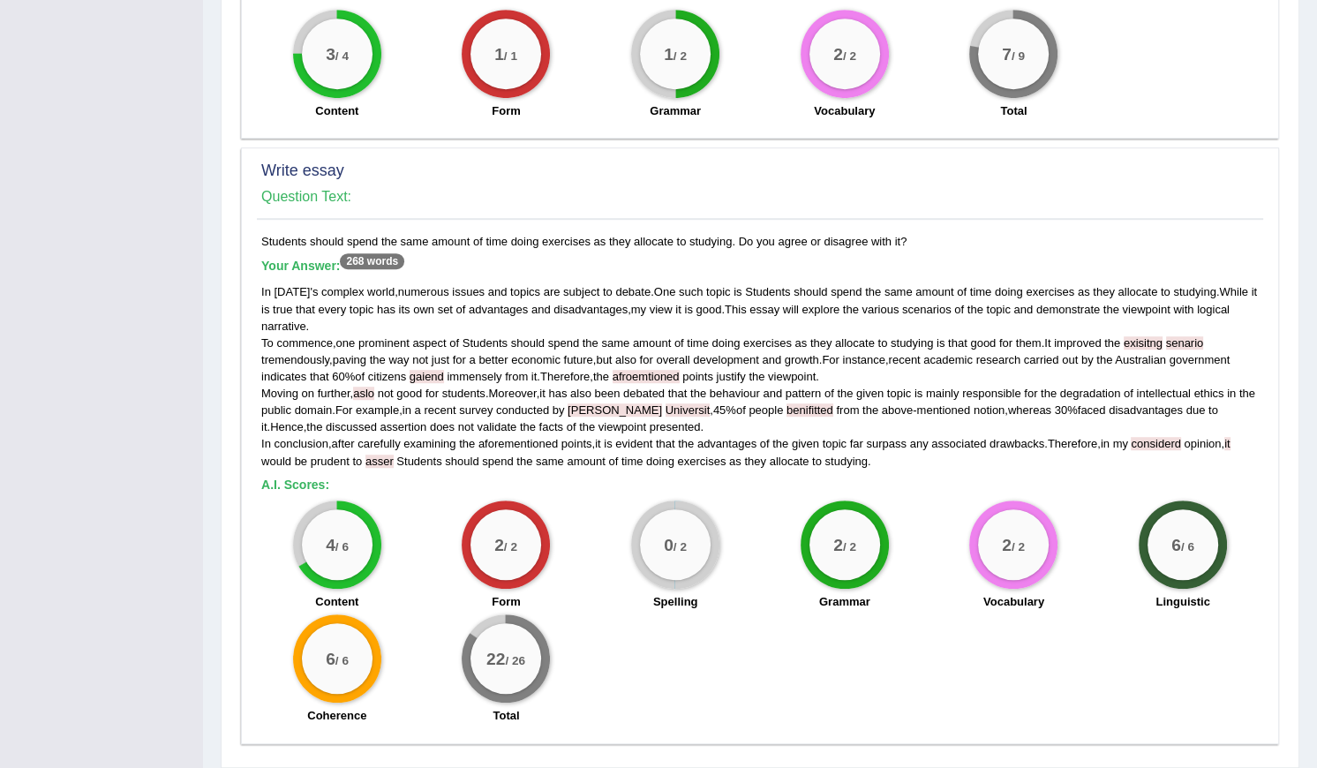
scroll to position [1162, 0]
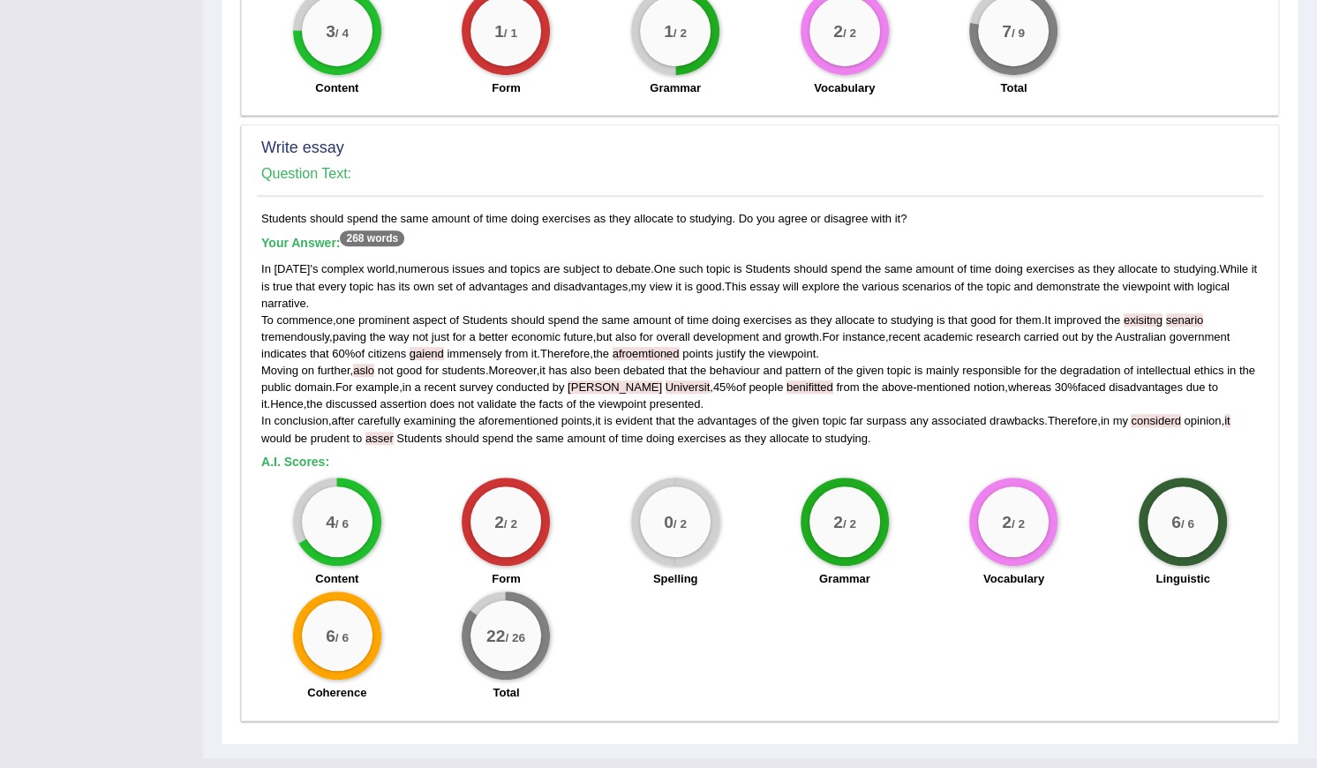
drag, startPoint x: 702, startPoint y: 477, endPoint x: 651, endPoint y: 483, distance: 51.6
click at [651, 486] on div "0 / 2" at bounding box center [675, 521] width 71 height 71
drag, startPoint x: 651, startPoint y: 483, endPoint x: 724, endPoint y: 561, distance: 106.8
click at [724, 561] on div "4 / 6 Content 2 / 2 Form 0 / 2 Spelling 2 / 2 Grammar 2 / 2 Vocabulary 6 / 6 Li…" at bounding box center [759, 592] width 1015 height 228
drag, startPoint x: 267, startPoint y: 117, endPoint x: 366, endPoint y: 106, distance: 100.4
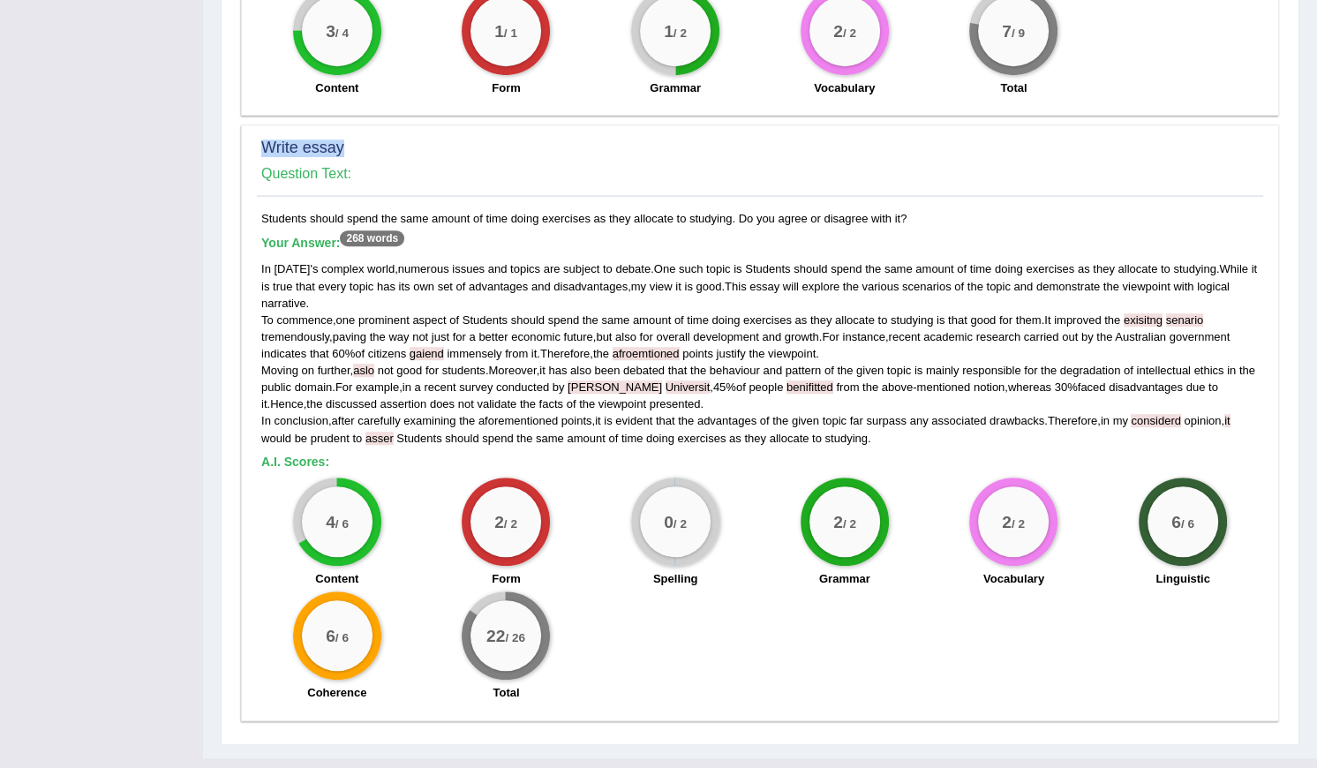
click at [366, 139] on h2 "Write essay" at bounding box center [760, 148] width 998 height 18
click at [471, 347] on span "immensely" at bounding box center [474, 353] width 55 height 13
drag, startPoint x: 639, startPoint y: 350, endPoint x: 602, endPoint y: 350, distance: 37.1
click at [602, 350] on div "In today ' s complex world , numerous issues and topics are subject to debate .…" at bounding box center [760, 352] width 998 height 185
drag, startPoint x: 602, startPoint y: 350, endPoint x: 736, endPoint y: 501, distance: 202.0
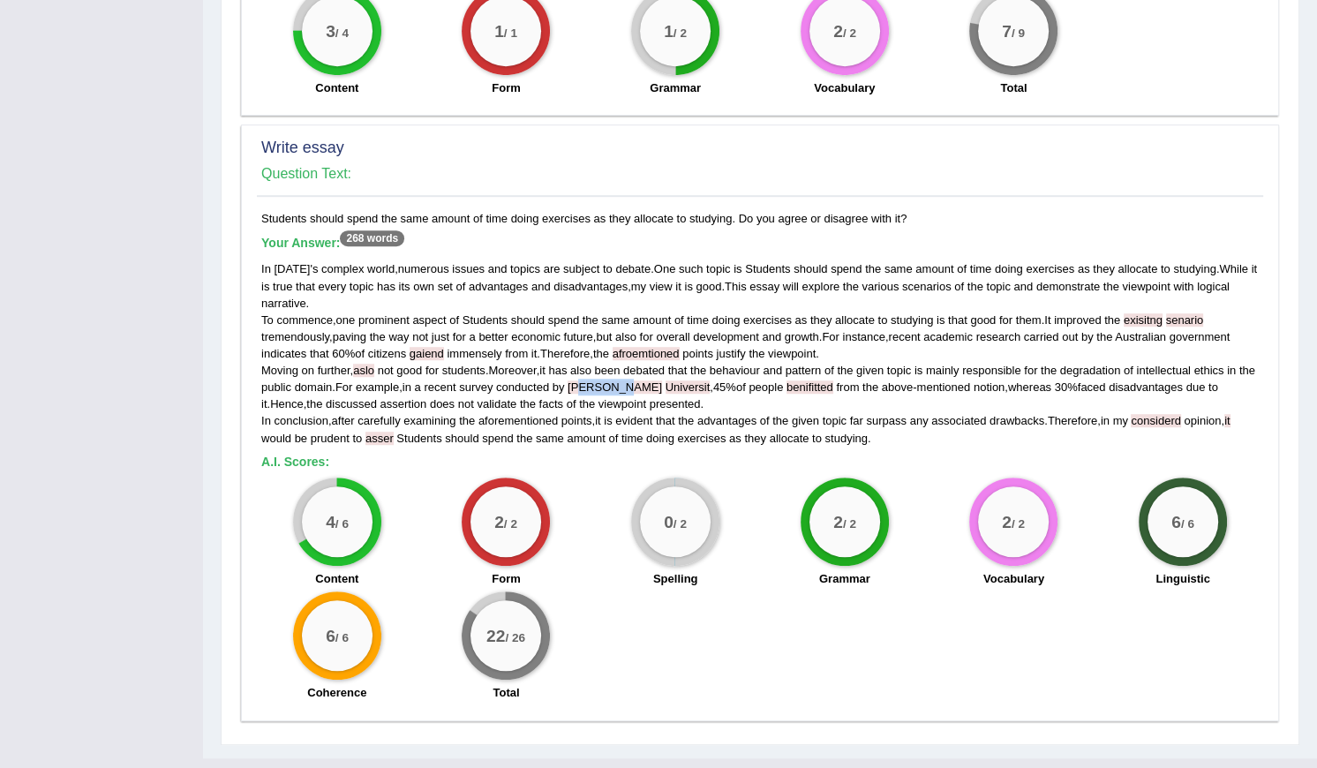
click at [738, 503] on div "0 / 2 Spelling" at bounding box center [676, 535] width 170 height 114
drag, startPoint x: 736, startPoint y: 501, endPoint x: 690, endPoint y: 508, distance: 46.4
click at [690, 508] on div "0 / 2" at bounding box center [675, 521] width 71 height 71
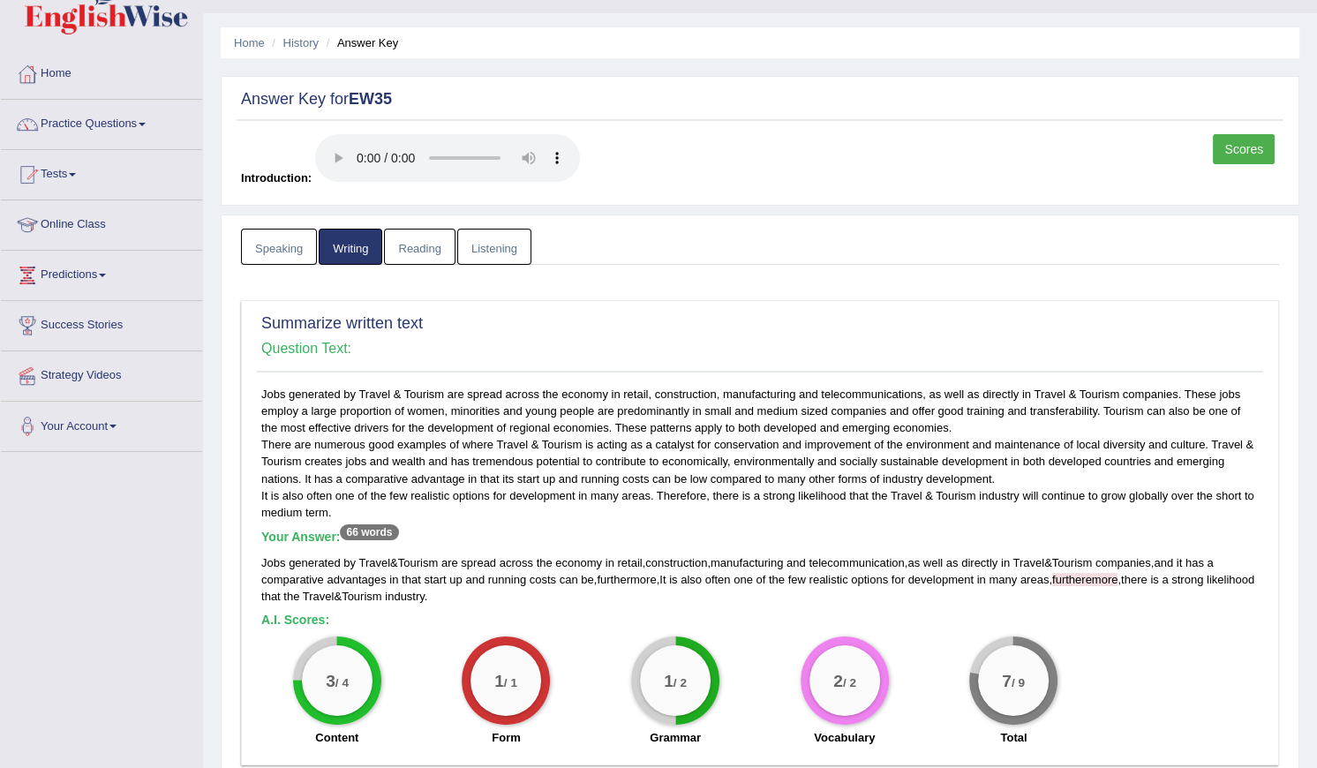
scroll to position [0, 0]
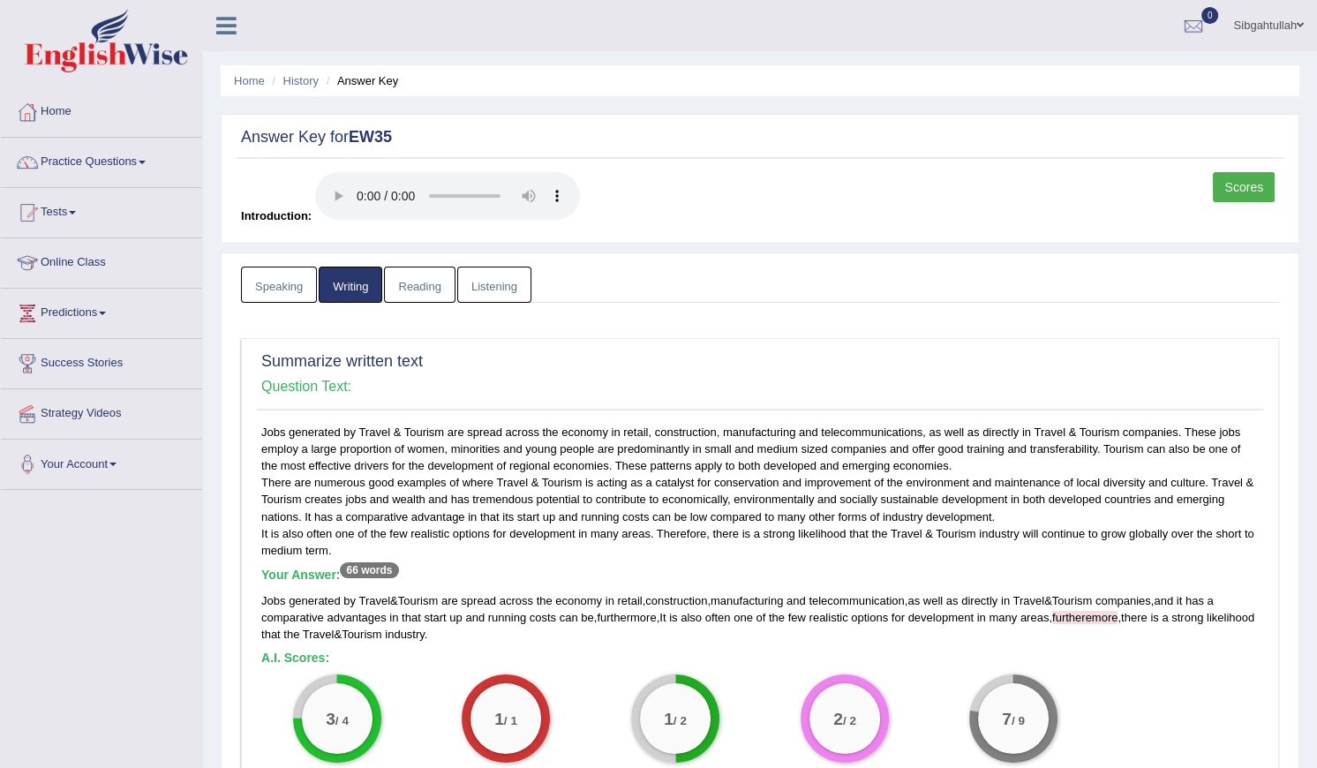
click at [418, 274] on link "Reading" at bounding box center [419, 285] width 71 height 36
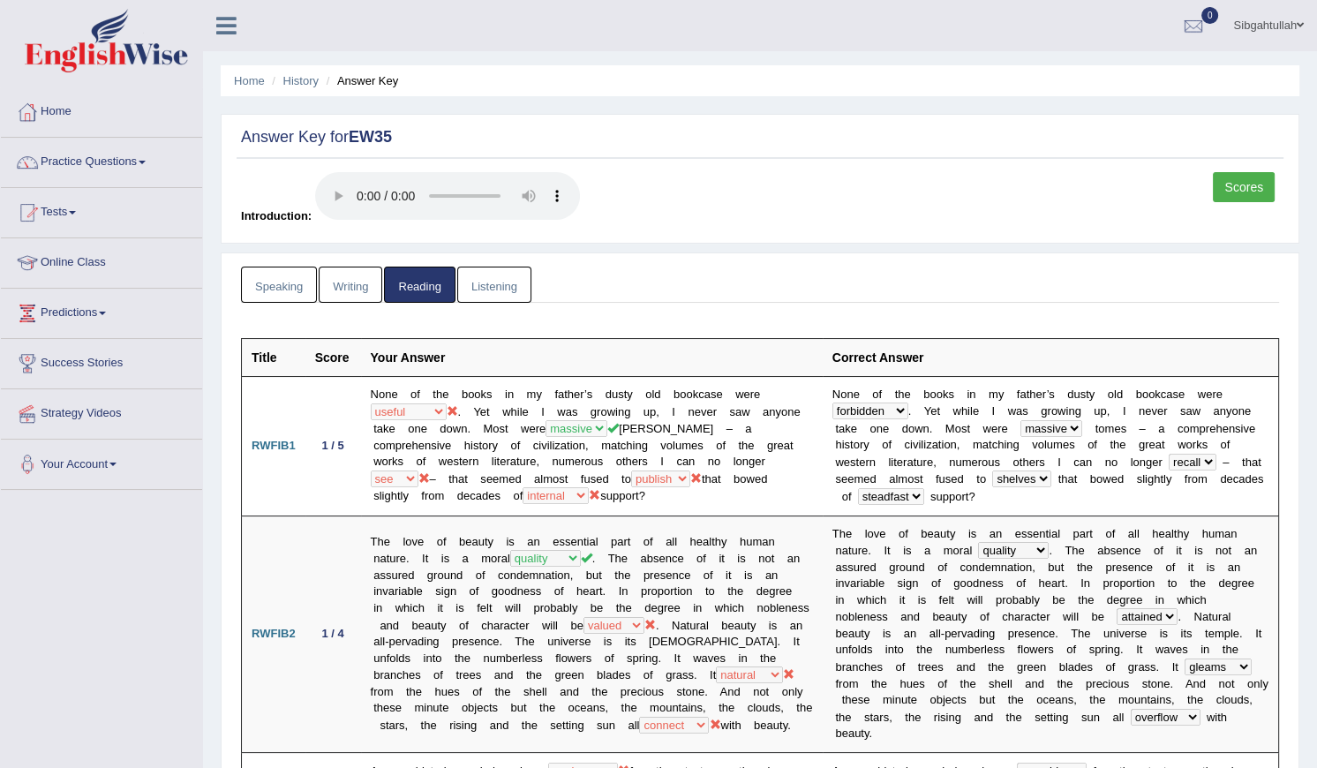
click at [255, 278] on link "Speaking" at bounding box center [279, 285] width 76 height 36
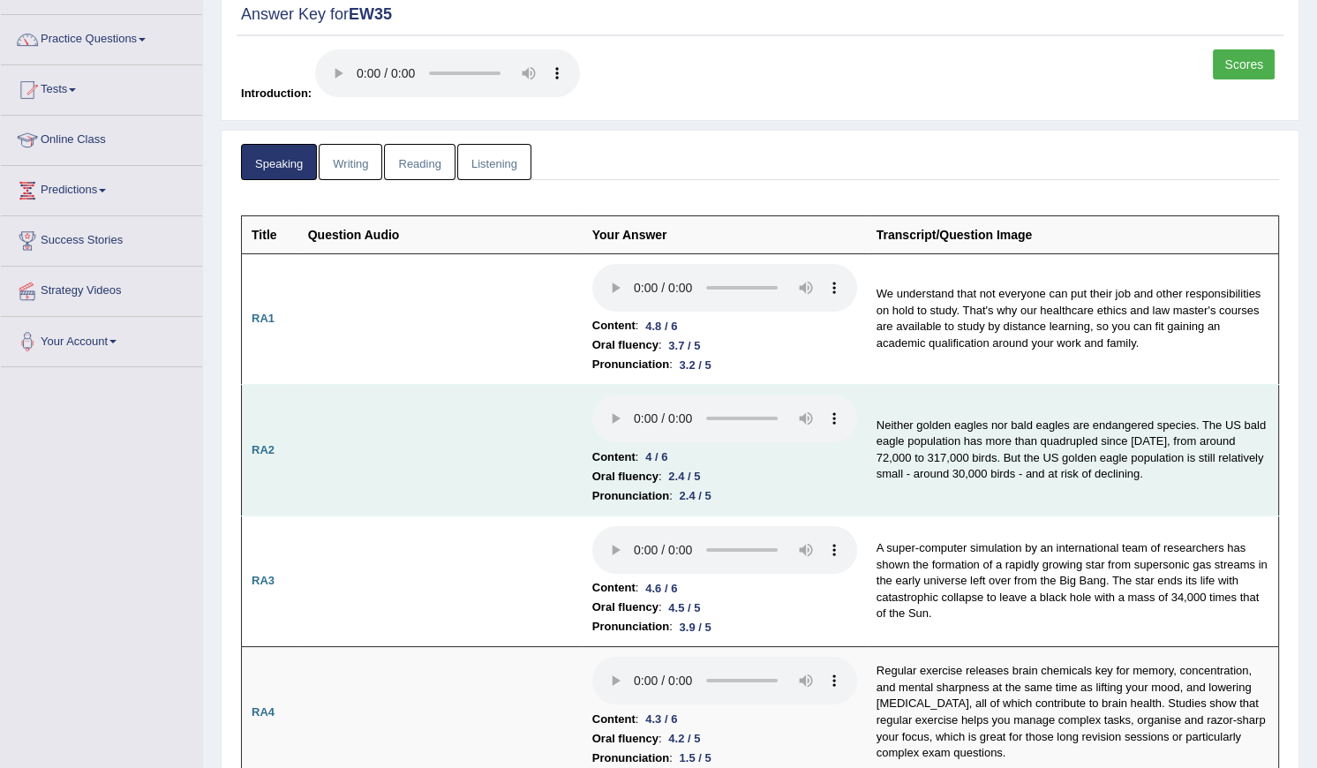
scroll to position [160, 0]
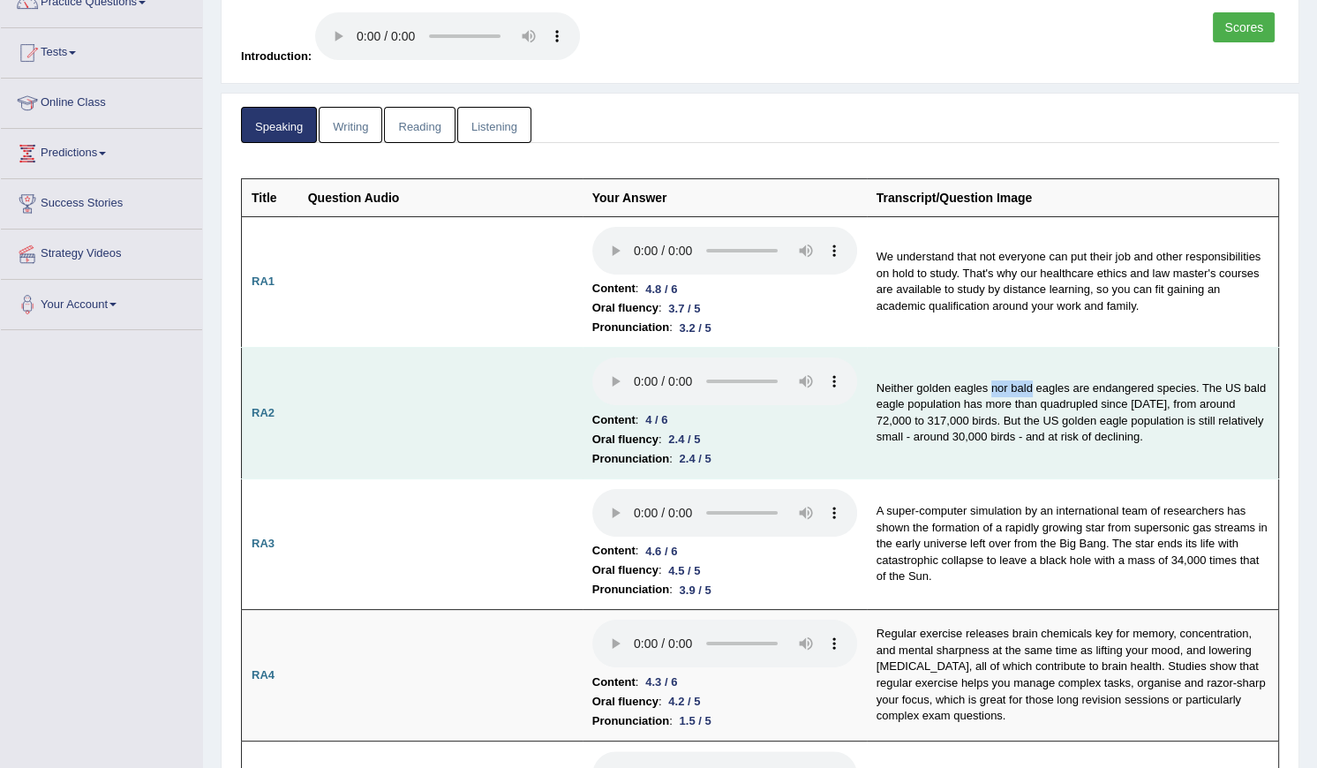
drag, startPoint x: 989, startPoint y: 387, endPoint x: 1029, endPoint y: 388, distance: 40.6
click at [1029, 388] on td "Neither golden eagles nor bald eagles are endangered species. The US bald eagle…" at bounding box center [1073, 414] width 412 height 132
click at [629, 403] on td "Content : 4 / 6 Oral fluency : 2.4 / 5 Pronunciation : 2.4 / 5" at bounding box center [725, 414] width 284 height 132
drag, startPoint x: 1015, startPoint y: 383, endPoint x: 991, endPoint y: 386, distance: 24.0
click at [991, 386] on td "Neither golden eagles nor bald eagles are endangered species. The US bald eagle…" at bounding box center [1073, 414] width 412 height 132
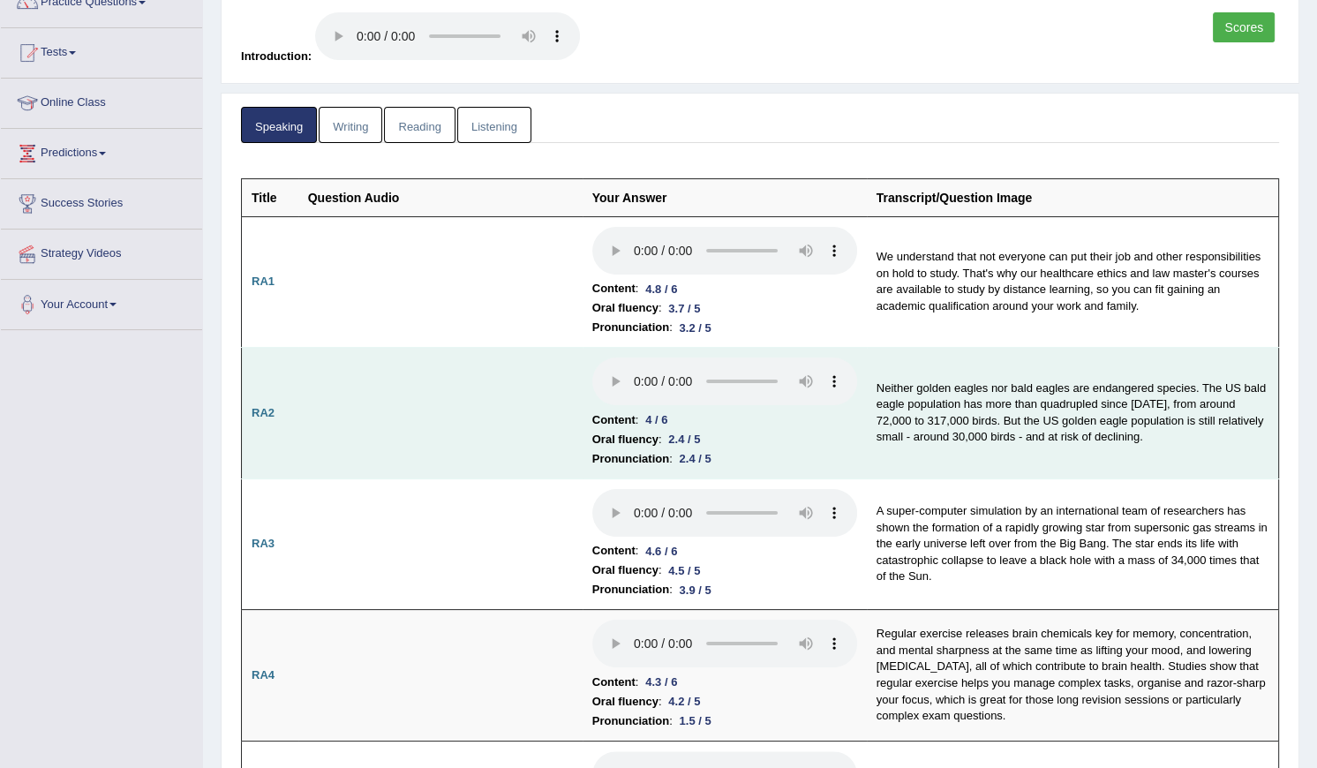
drag, startPoint x: 991, startPoint y: 386, endPoint x: 997, endPoint y: 412, distance: 27.0
click at [997, 412] on td "Neither golden eagles nor bald eagles are endangered species. The US bald eagle…" at bounding box center [1073, 414] width 412 height 132
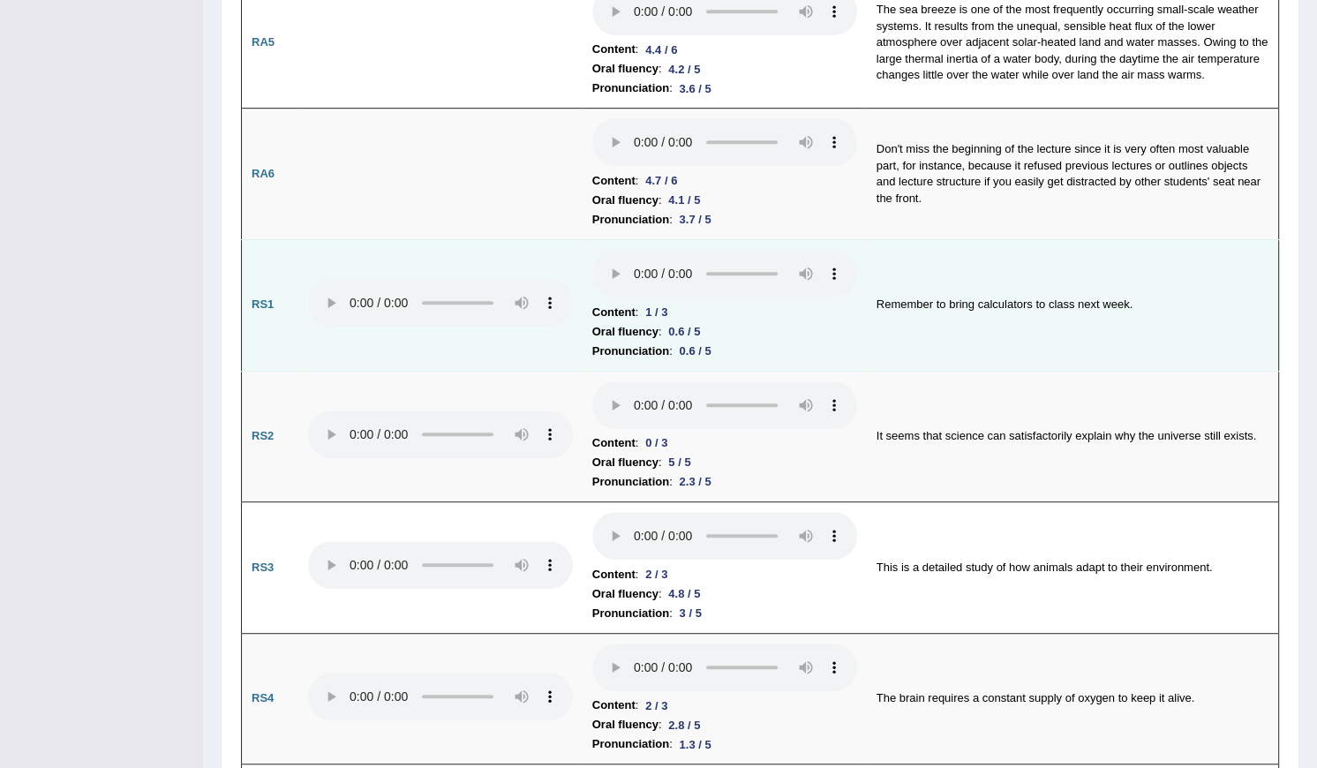
scroll to position [962, 0]
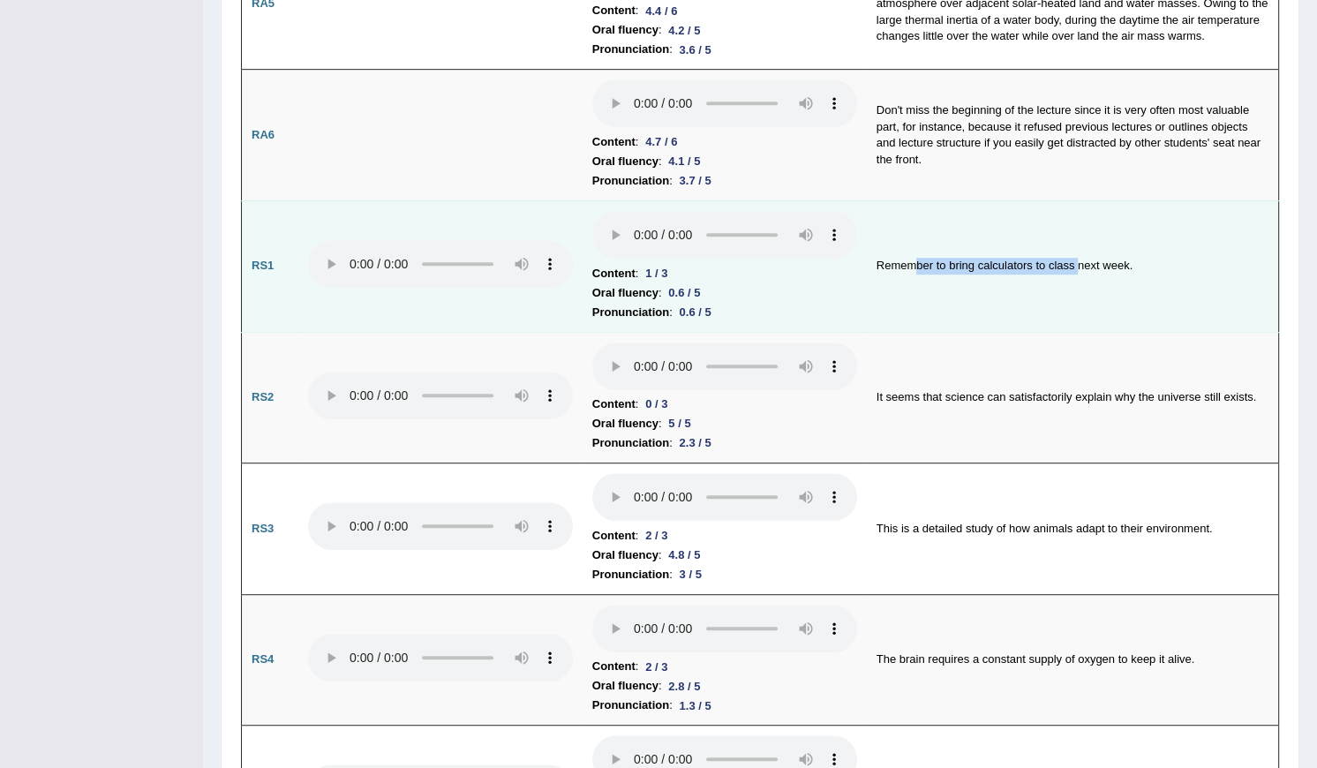
drag, startPoint x: 914, startPoint y: 257, endPoint x: 1077, endPoint y: 257, distance: 163.3
click at [1077, 257] on td "Remember to bring calculators to class next week." at bounding box center [1073, 266] width 412 height 132
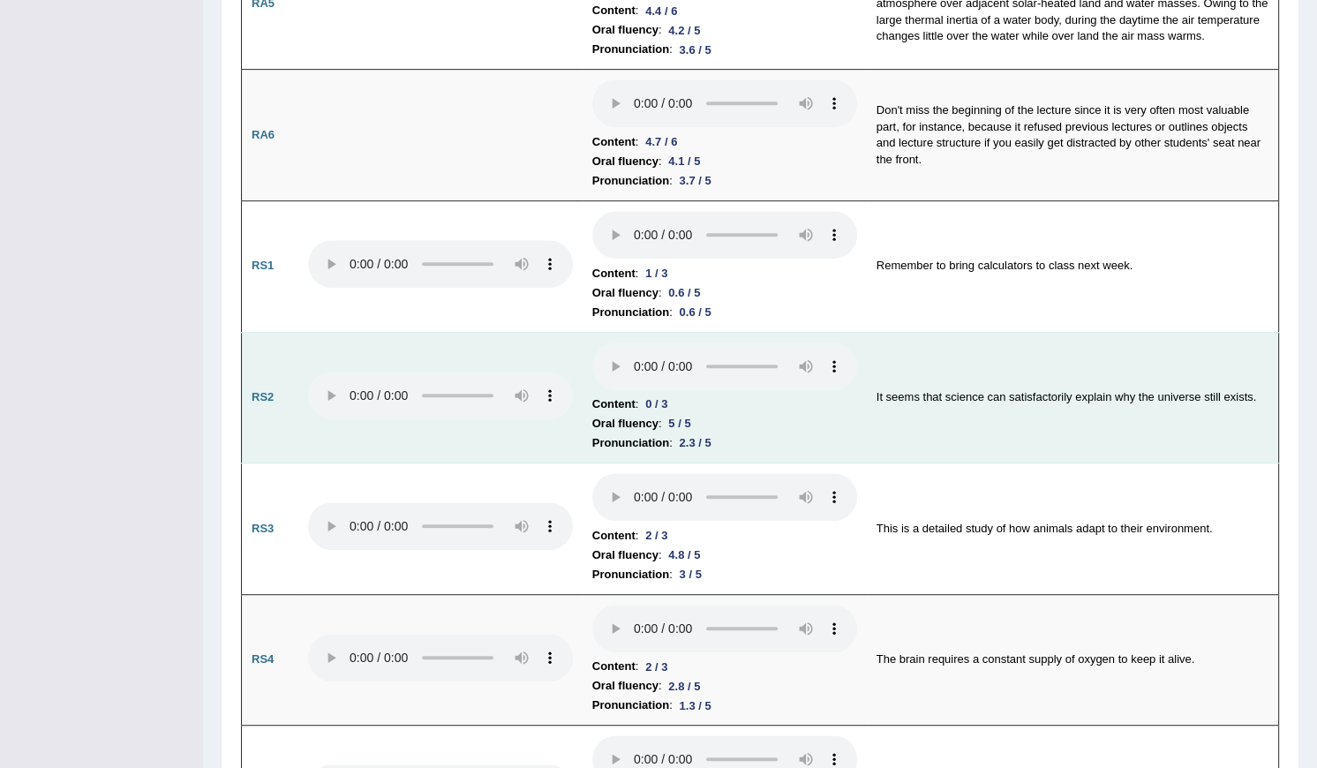
drag, startPoint x: 1077, startPoint y: 257, endPoint x: 1059, endPoint y: 401, distance: 145.0
click at [1059, 401] on td "It seems that science can satisfactorily explain why the universe still exists." at bounding box center [1073, 398] width 412 height 132
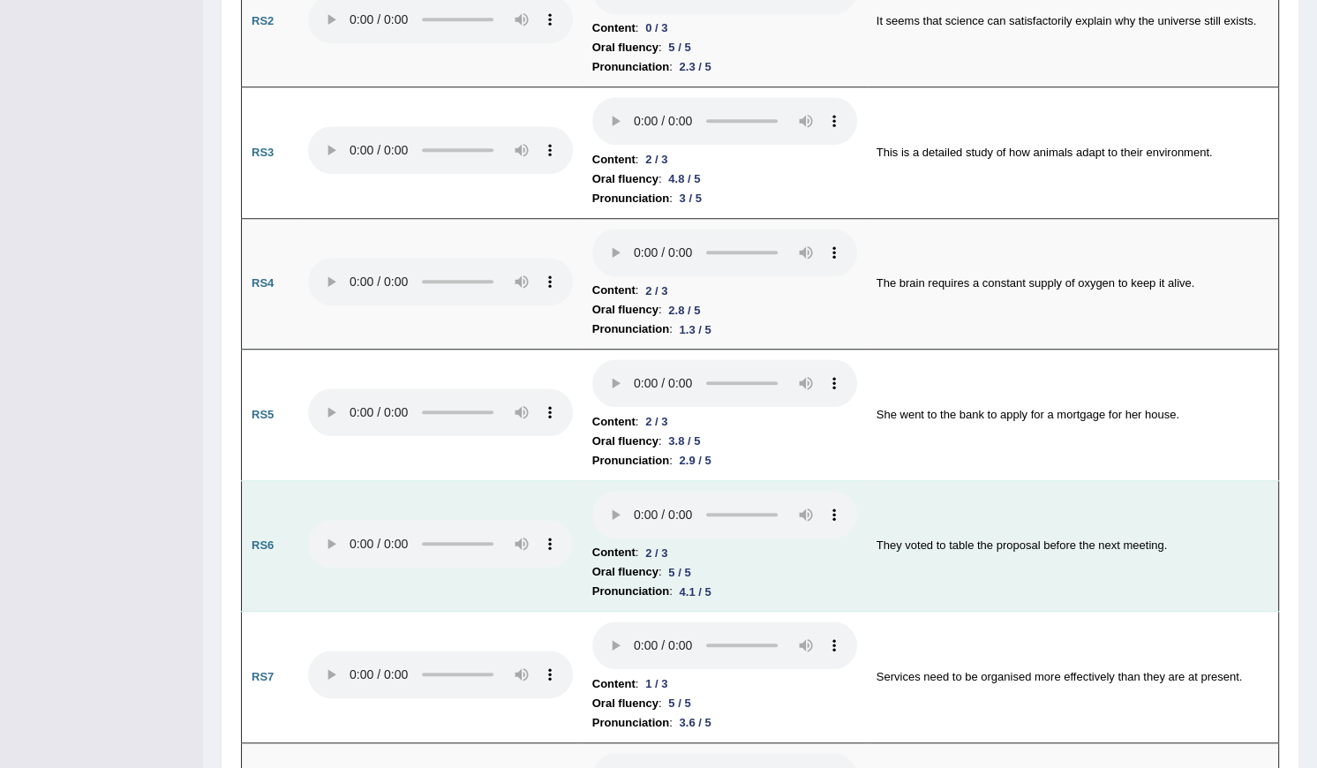
scroll to position [1444, 0]
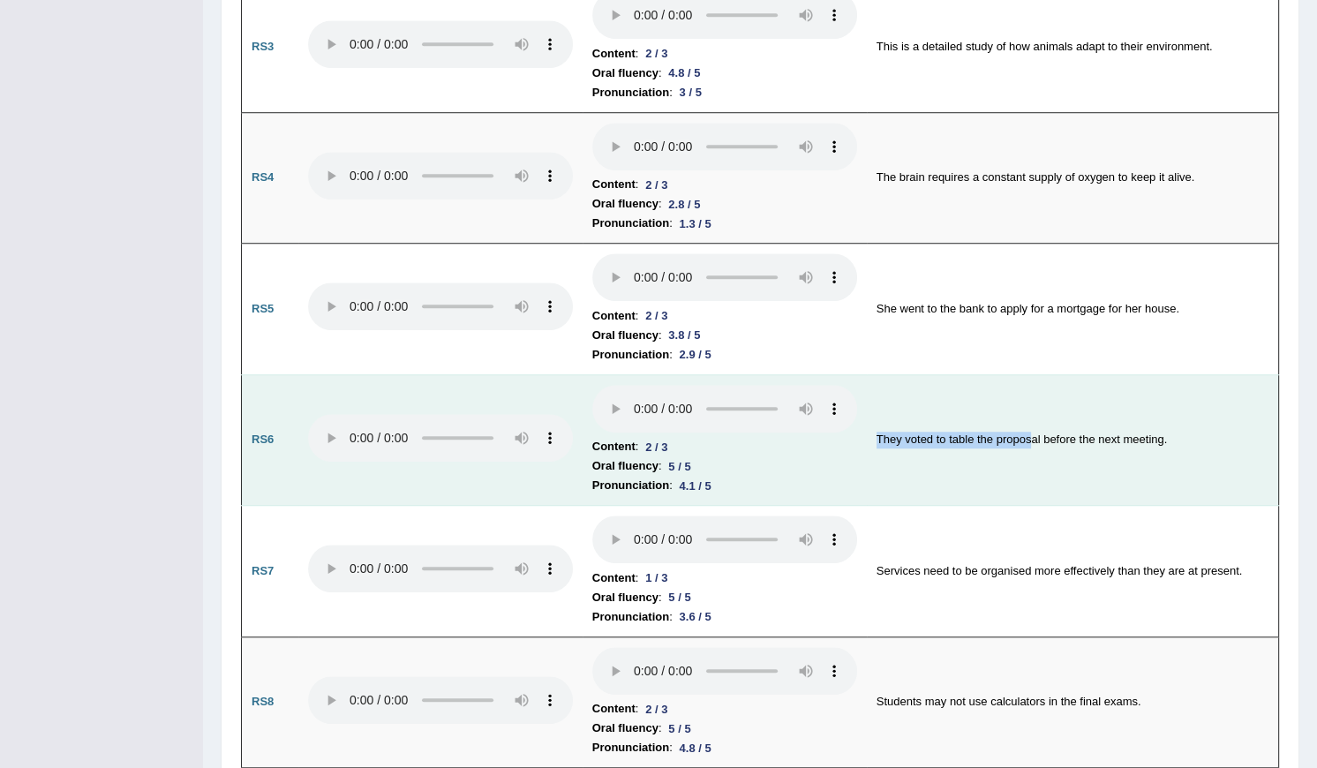
drag, startPoint x: 870, startPoint y: 429, endPoint x: 1028, endPoint y: 438, distance: 159.2
click at [1028, 438] on td "They voted to table the proposal before the next meeting." at bounding box center [1073, 440] width 412 height 132
click at [1023, 436] on td "They voted to table the proposal before the next meeting." at bounding box center [1073, 440] width 412 height 132
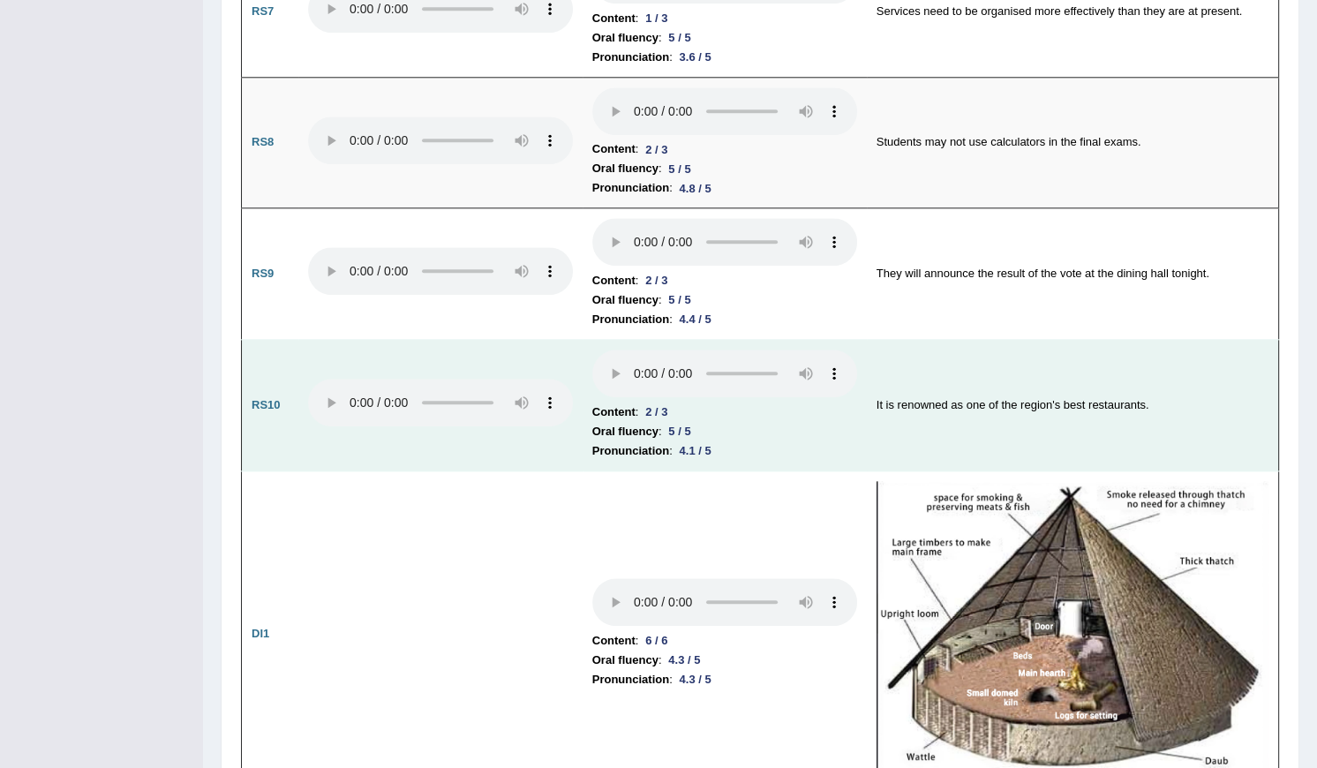
scroll to position [2006, 0]
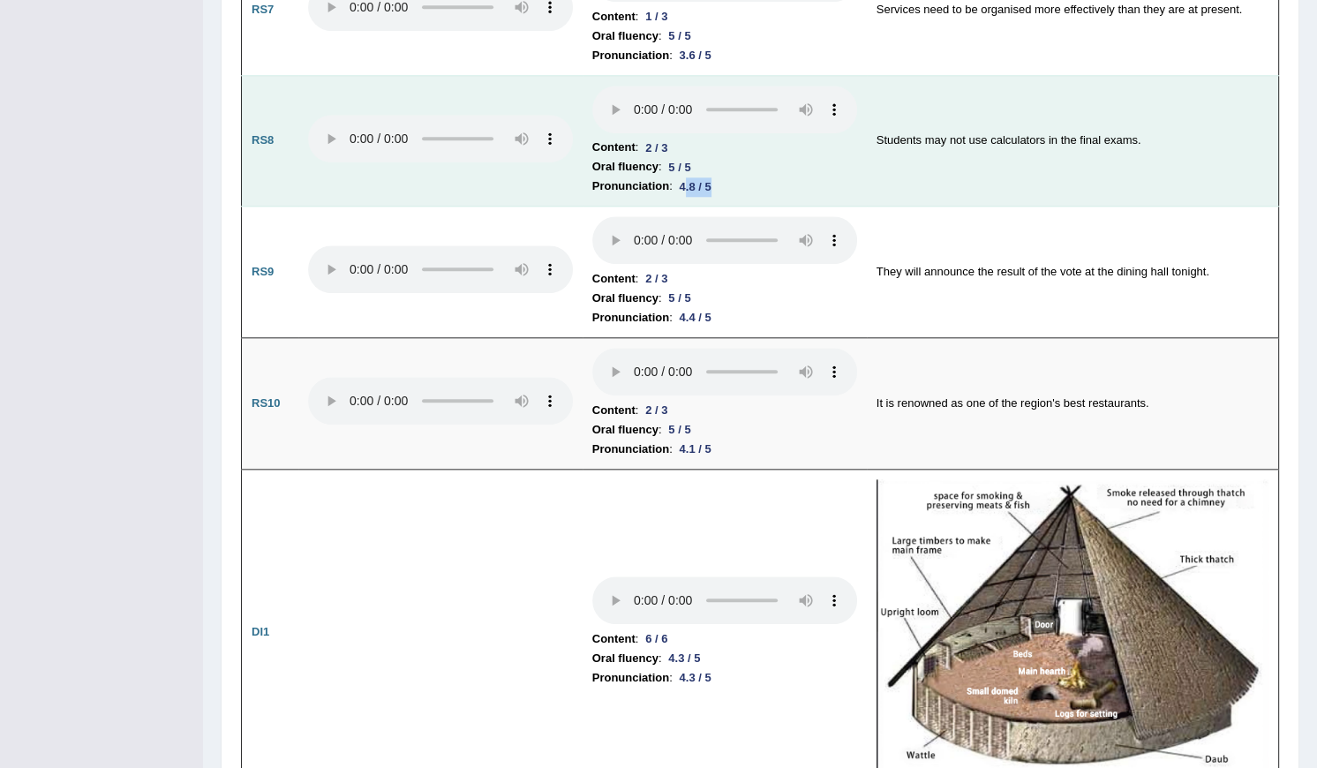
drag, startPoint x: 679, startPoint y: 177, endPoint x: 715, endPoint y: 176, distance: 36.2
click at [715, 177] on li "Pronunciation : 4.8 / 5" at bounding box center [724, 186] width 265 height 19
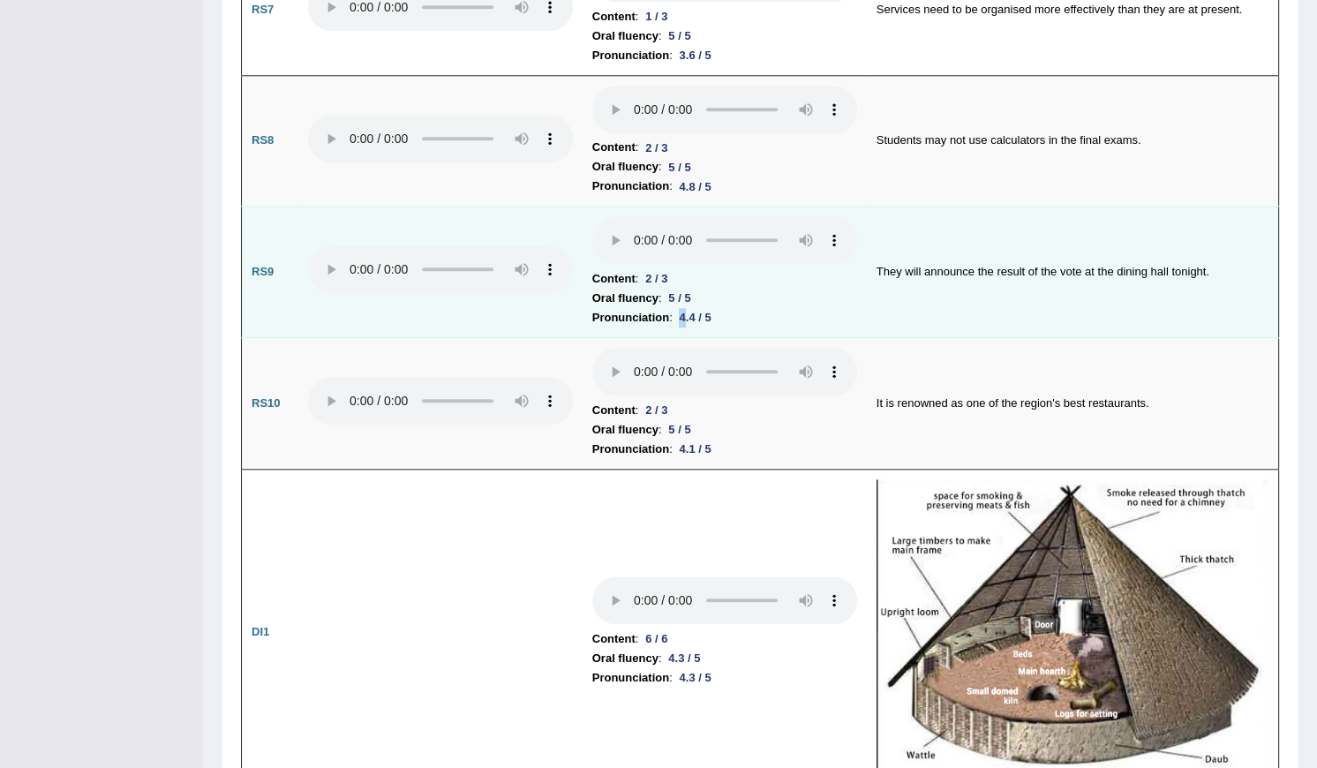
click at [679, 310] on div "4.4 / 5" at bounding box center [696, 317] width 46 height 19
drag, startPoint x: 679, startPoint y: 310, endPoint x: 666, endPoint y: 298, distance: 17.5
click at [666, 308] on li "Pronunciation : 4.4 / 5" at bounding box center [724, 317] width 265 height 19
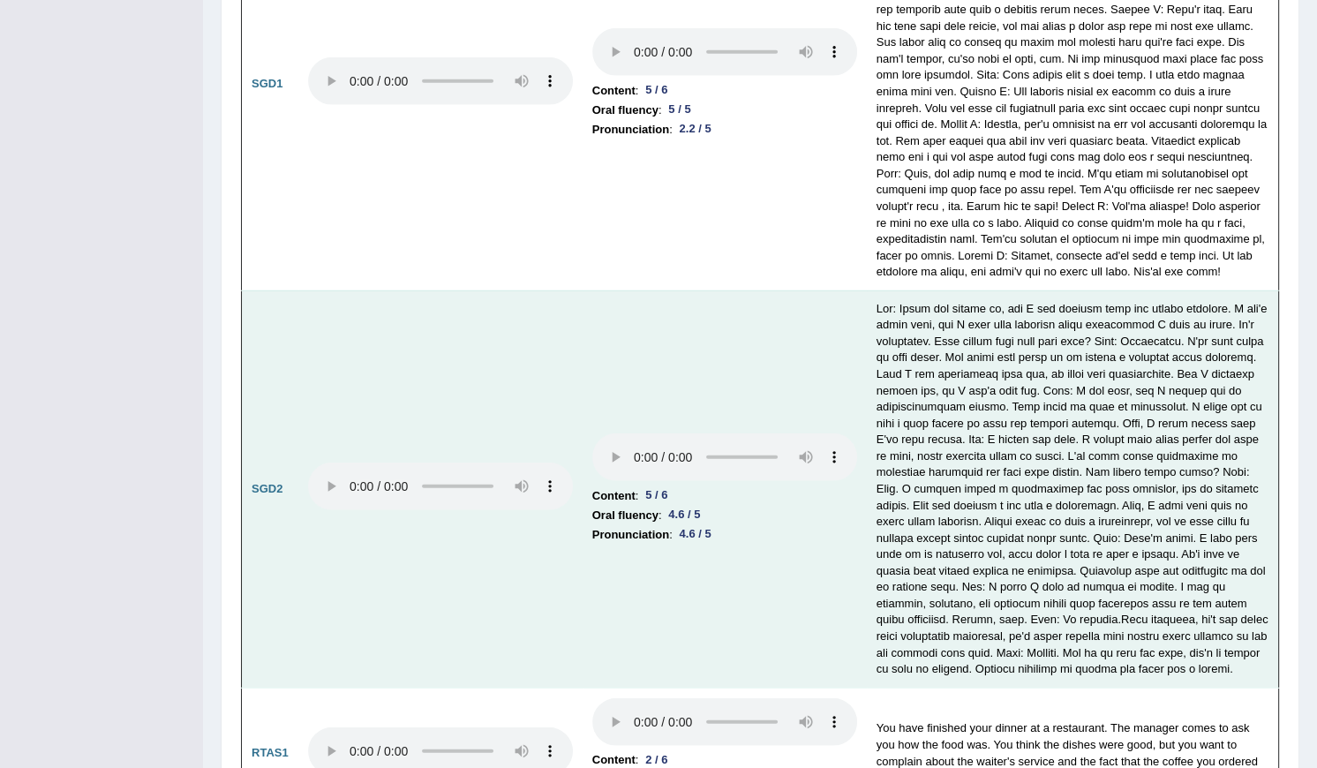
scroll to position [5376, 0]
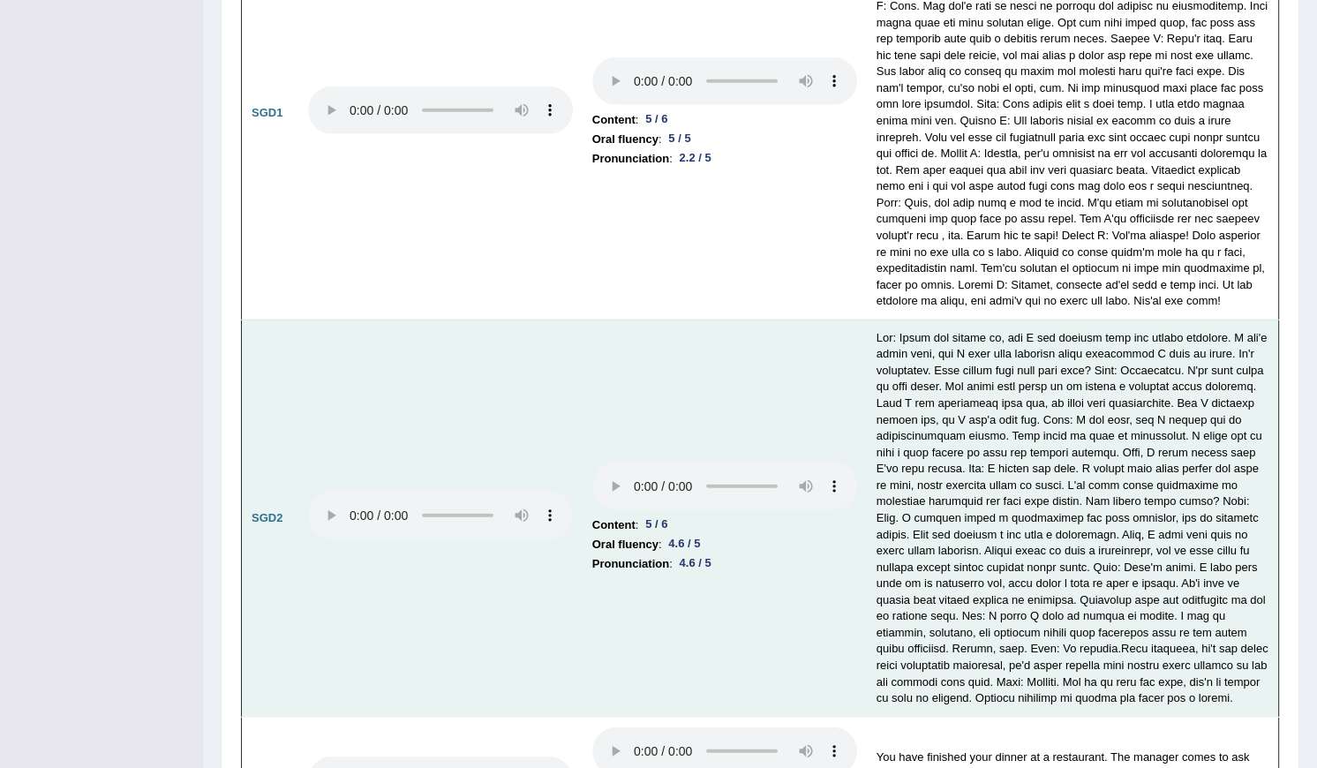
drag, startPoint x: 713, startPoint y: 538, endPoint x: 632, endPoint y: 509, distance: 86.0
click at [632, 509] on td "Content : 5 / 6 Oral fluency : 4.6 / 5 Pronunciation : 4.6 / 5" at bounding box center [725, 518] width 284 height 397
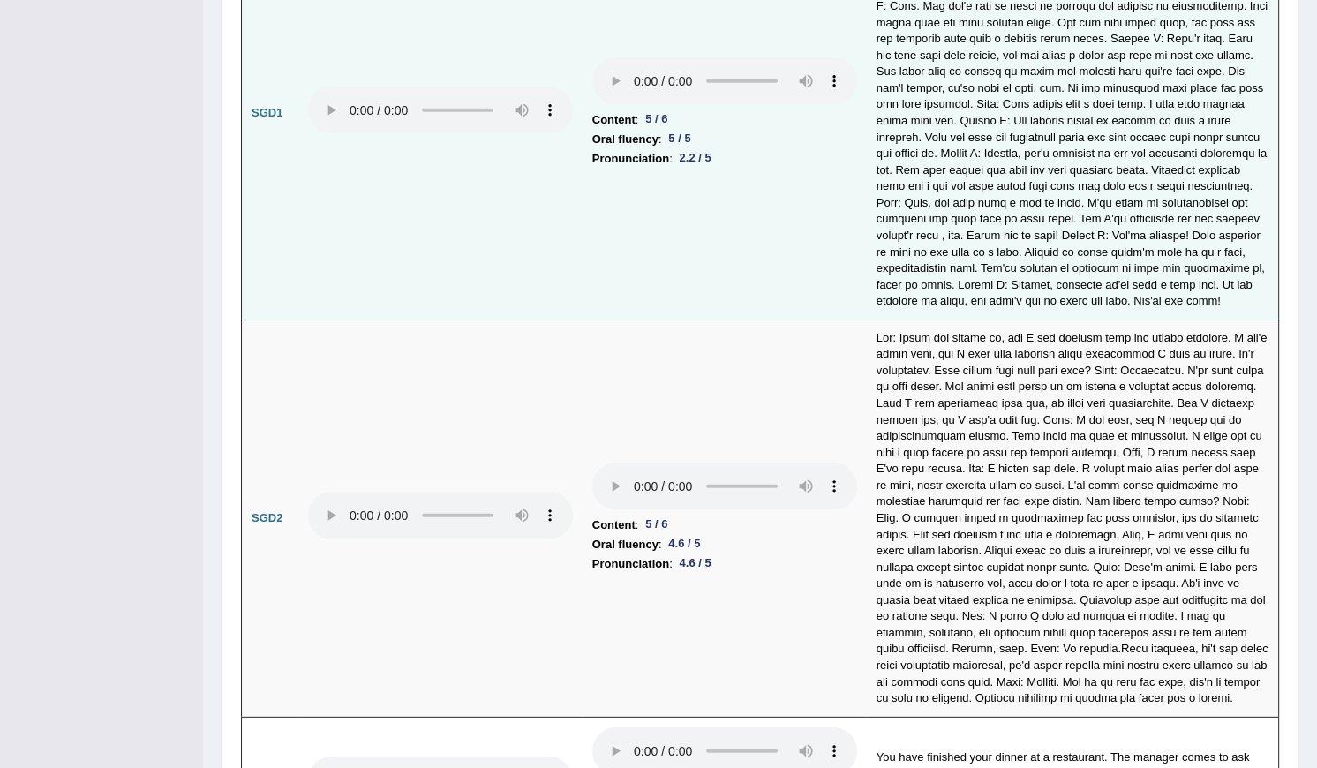
click at [629, 149] on b "Pronunciation" at bounding box center [630, 158] width 77 height 19
drag, startPoint x: 671, startPoint y: 131, endPoint x: 684, endPoint y: 132, distance: 13.4
click at [684, 149] on div "2.2 / 5" at bounding box center [696, 158] width 46 height 19
drag, startPoint x: 684, startPoint y: 132, endPoint x: 644, endPoint y: 95, distance: 55.0
click at [644, 110] on div "5 / 6" at bounding box center [656, 119] width 36 height 19
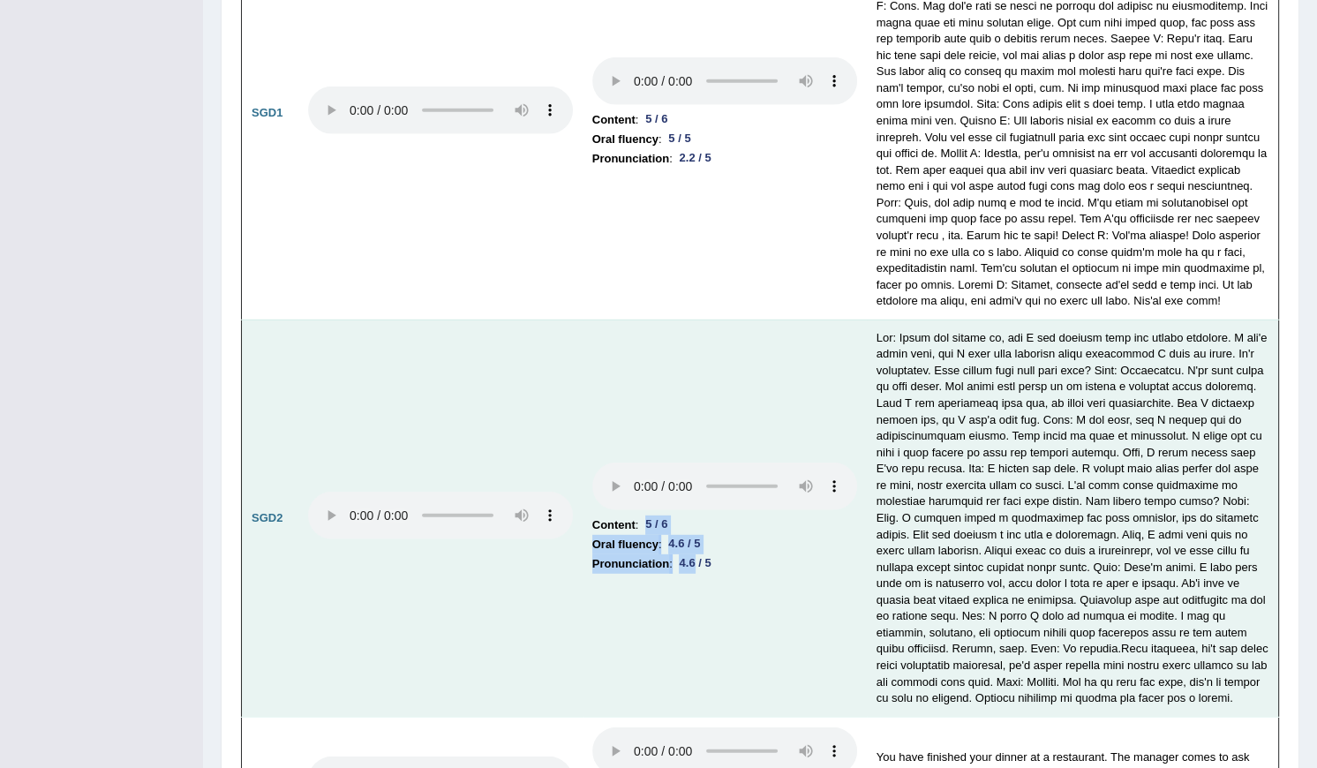
drag, startPoint x: 689, startPoint y: 540, endPoint x: 636, endPoint y: 496, distance: 69.0
click at [636, 496] on td "Content : 5 / 6 Oral fluency : 4.6 / 5 Pronunciation : 4.6 / 5" at bounding box center [725, 518] width 284 height 397
drag, startPoint x: 636, startPoint y: 496, endPoint x: 664, endPoint y: 539, distance: 50.9
click at [664, 554] on li "Pronunciation : 4.6 / 5" at bounding box center [724, 563] width 265 height 19
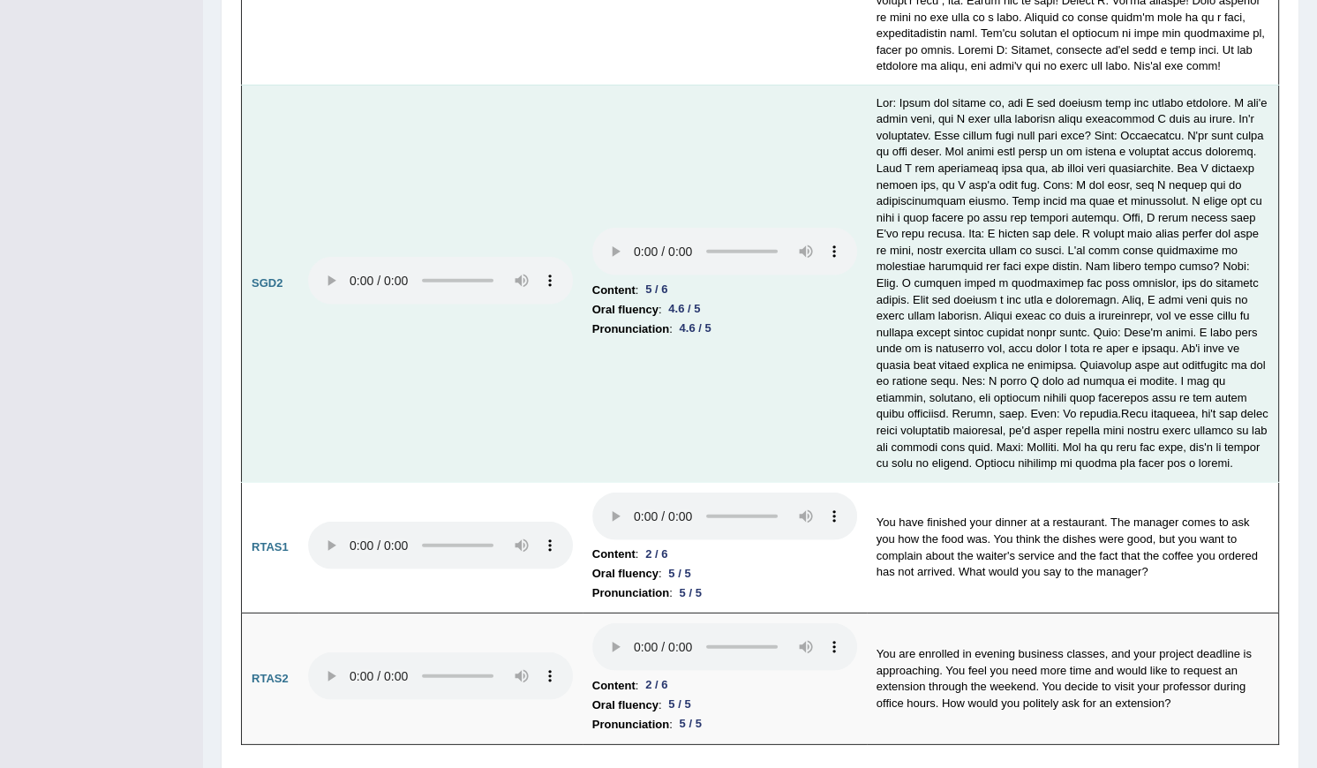
scroll to position [5654, 0]
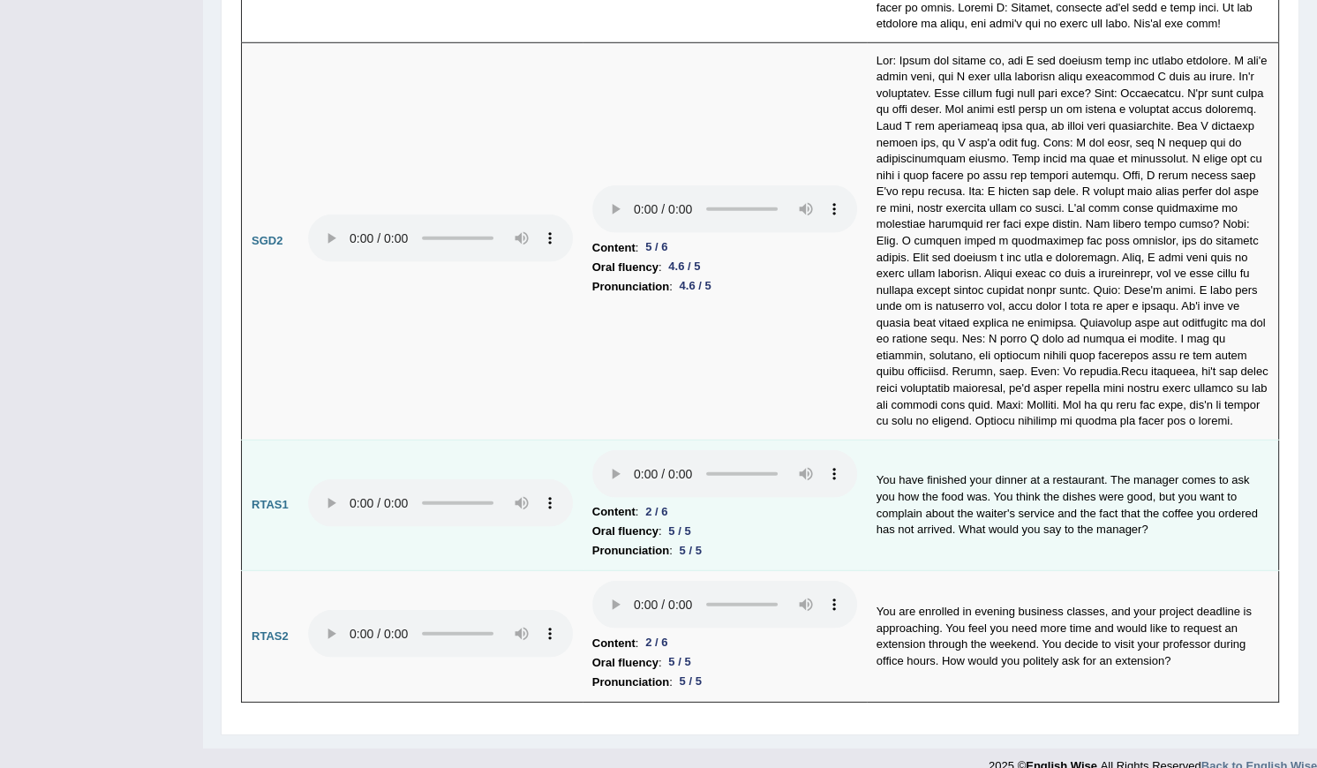
click at [477, 512] on td at bounding box center [440, 506] width 284 height 132
click at [279, 498] on b "RTAS1" at bounding box center [270, 504] width 37 height 13
click at [1012, 513] on td "You have finished your dinner at a restaurant. The manager comes to ask you how…" at bounding box center [1073, 506] width 412 height 132
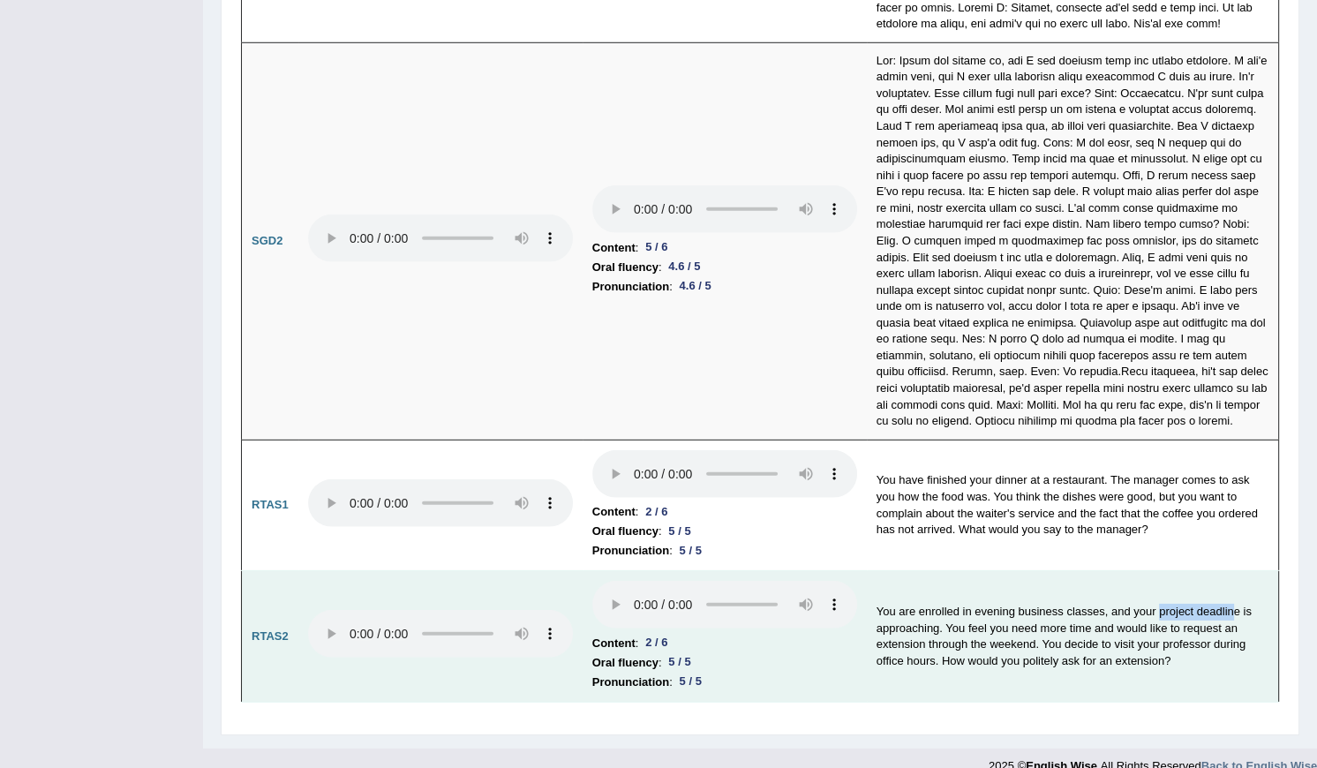
drag, startPoint x: 1152, startPoint y: 587, endPoint x: 1226, endPoint y: 596, distance: 74.7
click at [1226, 596] on td "You are enrolled in evening business classes, and your project deadline is appr…" at bounding box center [1073, 637] width 412 height 132
drag, startPoint x: 972, startPoint y: 586, endPoint x: 1113, endPoint y: 590, distance: 141.3
click at [1113, 590] on td "You are enrolled in evening business classes, and your project deadline is appr…" at bounding box center [1073, 637] width 412 height 132
drag, startPoint x: 1113, startPoint y: 590, endPoint x: 1105, endPoint y: 603, distance: 15.4
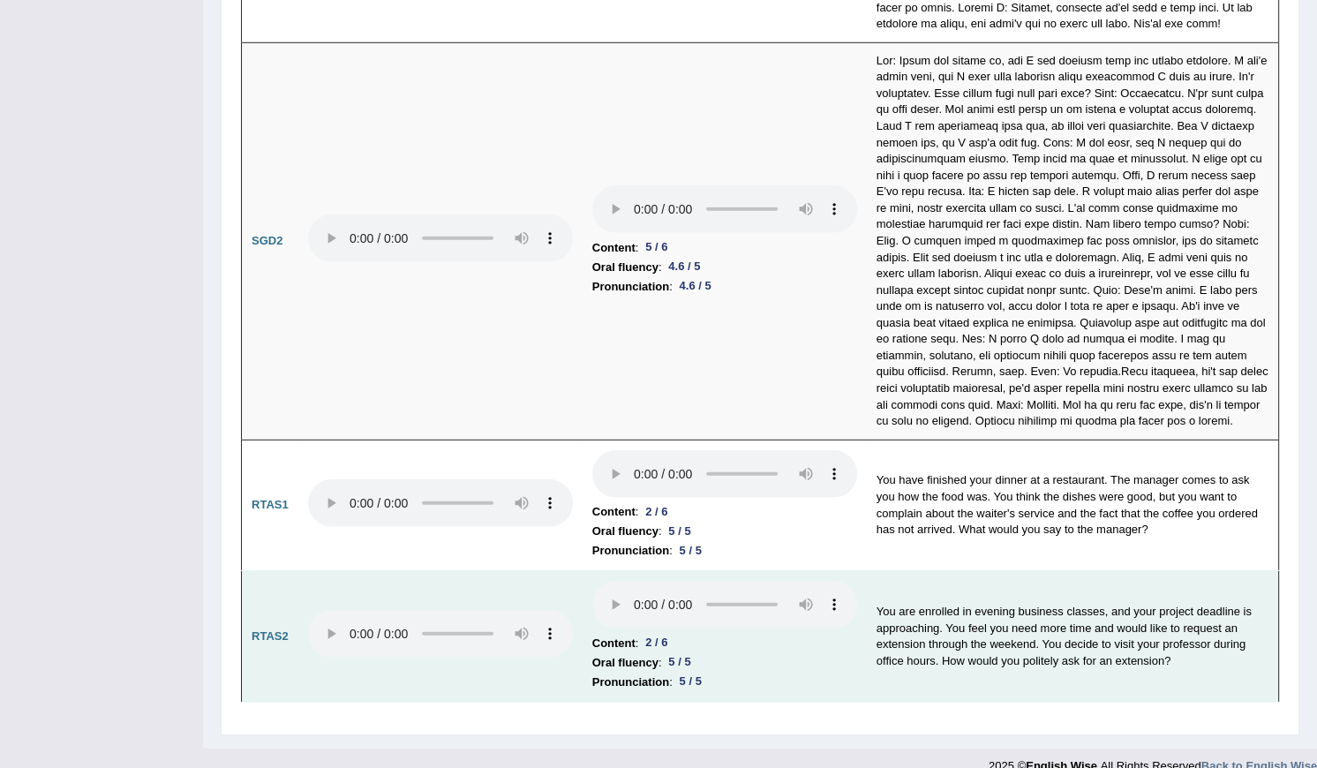
click at [1105, 603] on td "You are enrolled in evening business classes, and your project deadline is appr…" at bounding box center [1073, 637] width 412 height 132
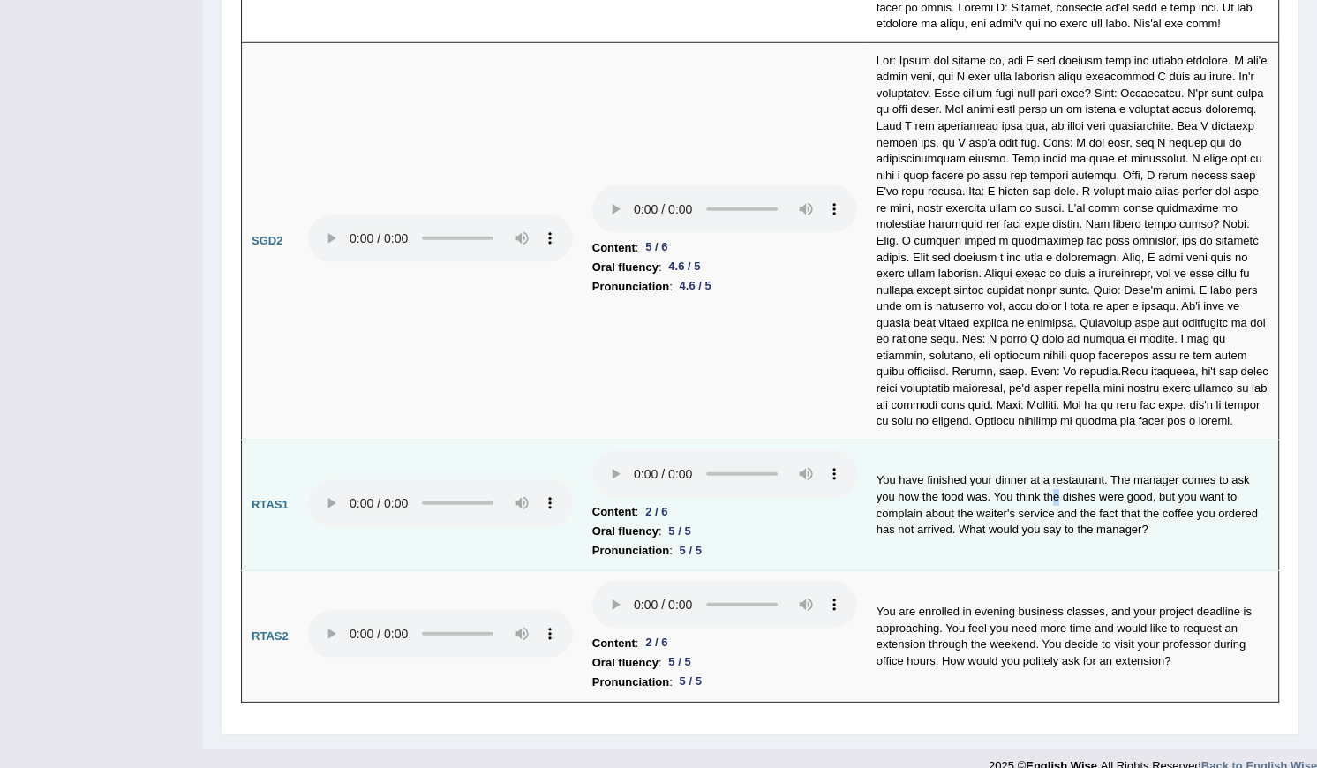
click at [1035, 467] on td "You have finished your dinner at a restaurant. The manager comes to ask you how…" at bounding box center [1073, 506] width 412 height 132
drag, startPoint x: 1035, startPoint y: 467, endPoint x: 1068, endPoint y: 494, distance: 43.3
click at [1068, 494] on td "You have finished your dinner at a restaurant. The manager comes to ask you how…" at bounding box center [1073, 506] width 412 height 132
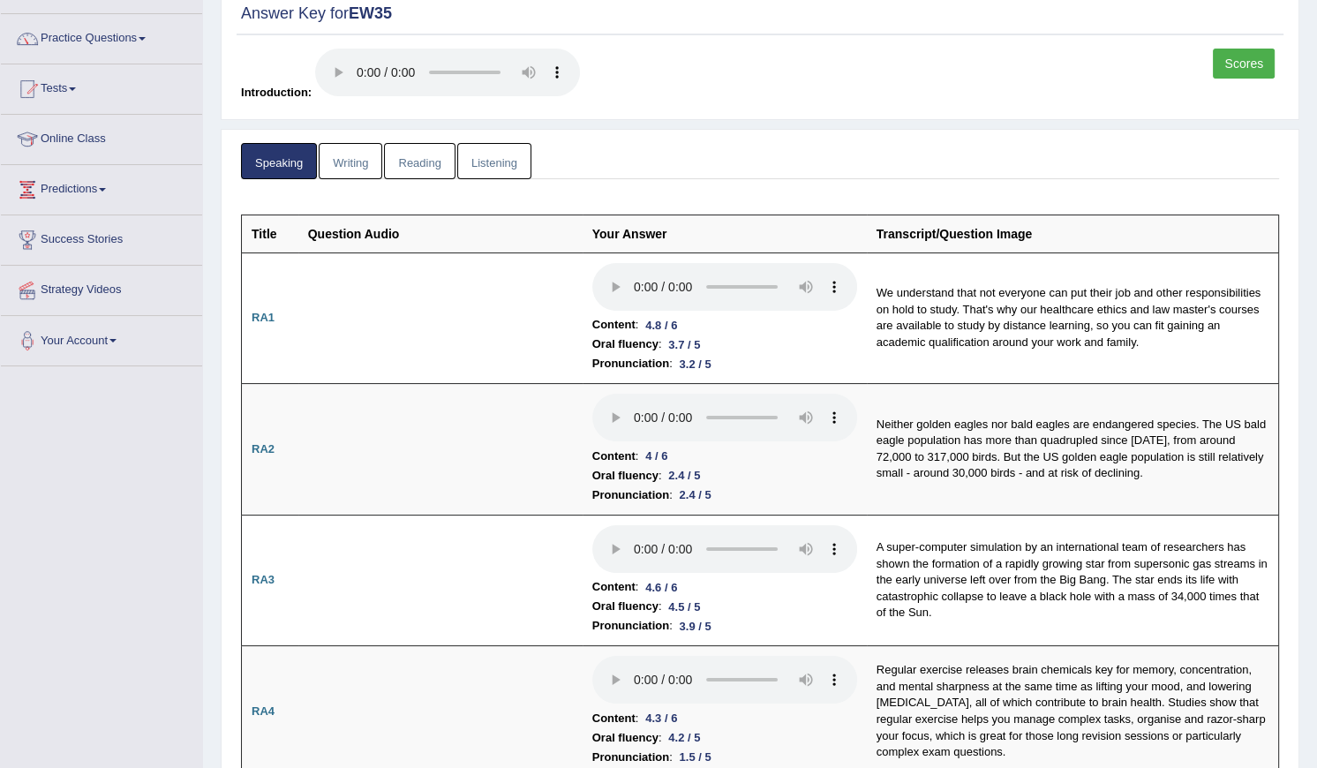
scroll to position [0, 0]
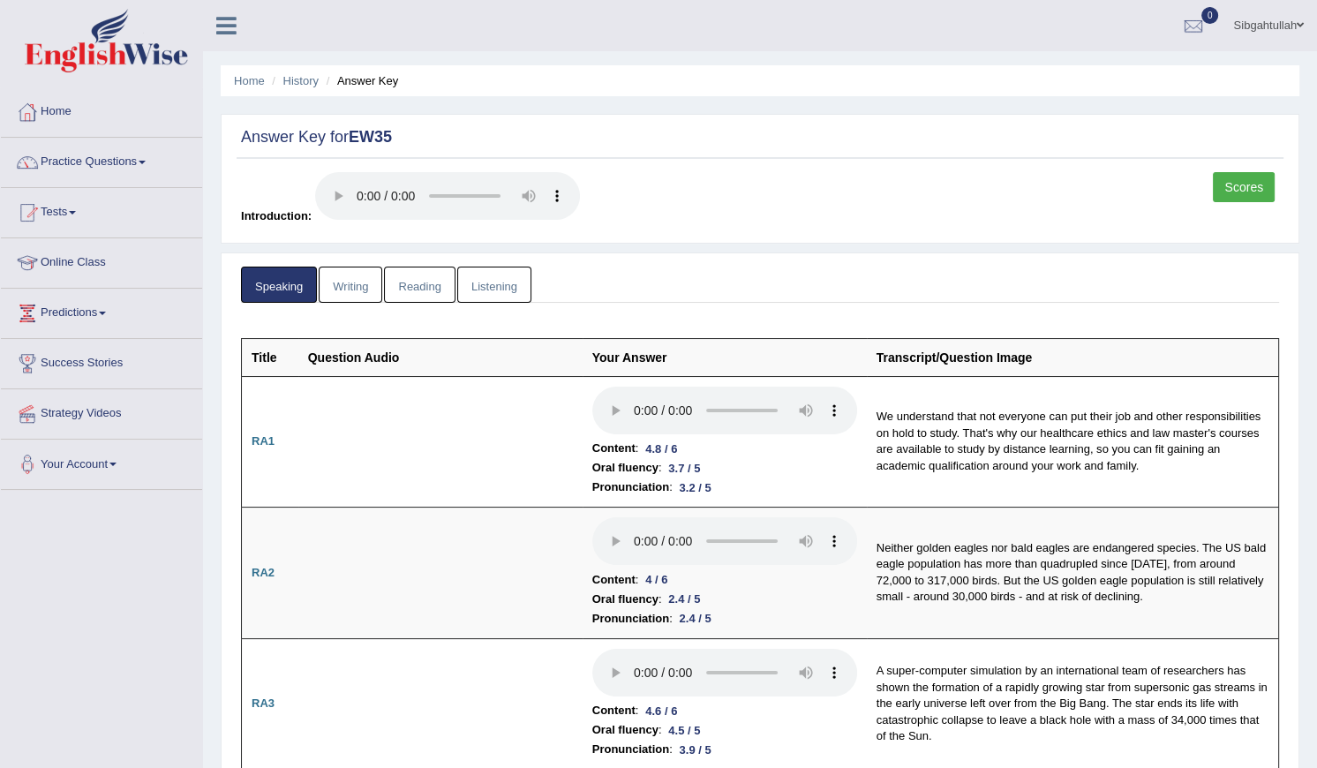
click at [414, 288] on link "Reading" at bounding box center [419, 285] width 71 height 36
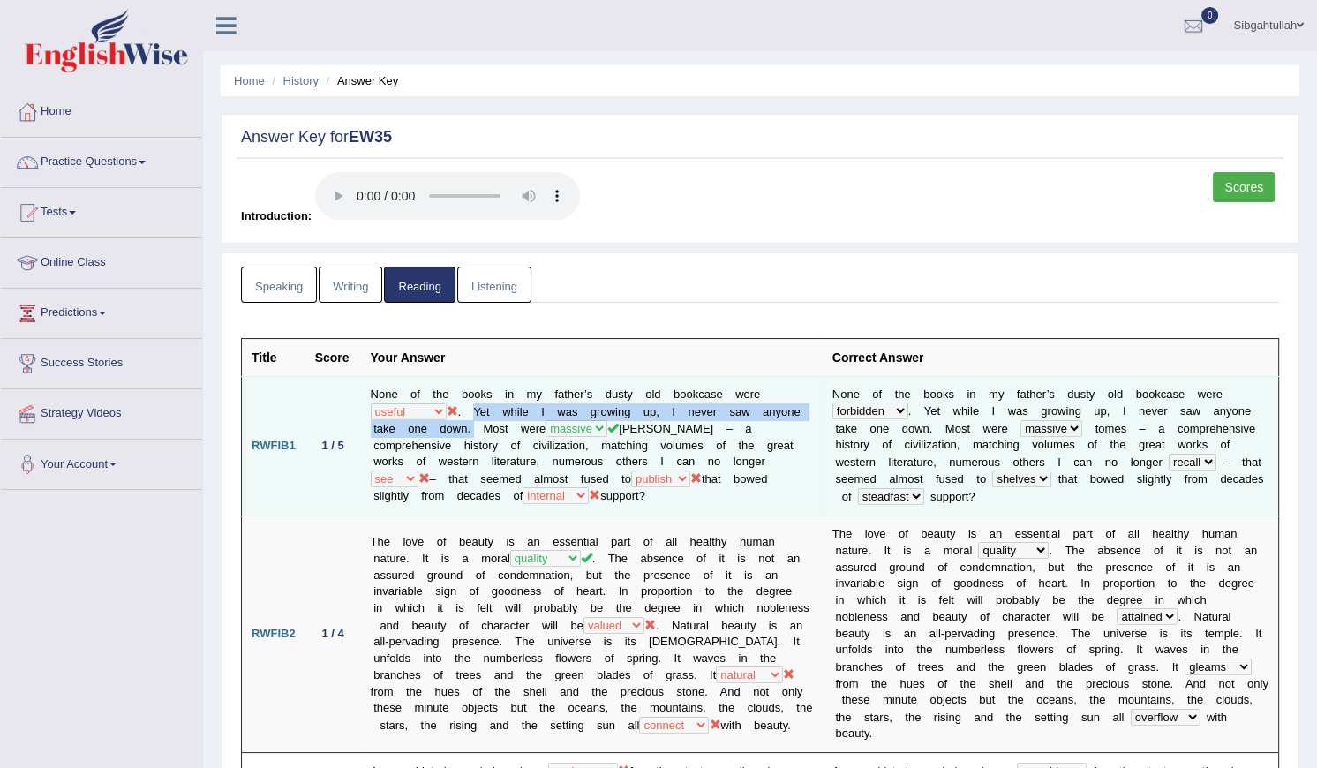
drag, startPoint x: 469, startPoint y: 406, endPoint x: 467, endPoint y: 431, distance: 24.8
click at [467, 431] on td "None of the books in my father’s dusty old bookcase were forbidden useful forgo…" at bounding box center [592, 445] width 462 height 139
click at [452, 432] on td "None of the books in my father’s dusty old bookcase were forbidden useful forgo…" at bounding box center [592, 445] width 462 height 139
click at [478, 408] on td "None of the books in my father’s dusty old bookcase were forbidden useful forgo…" at bounding box center [592, 445] width 462 height 139
click at [498, 413] on td "None of the books in my father’s dusty old bookcase were forbidden useful forgo…" at bounding box center [592, 445] width 462 height 139
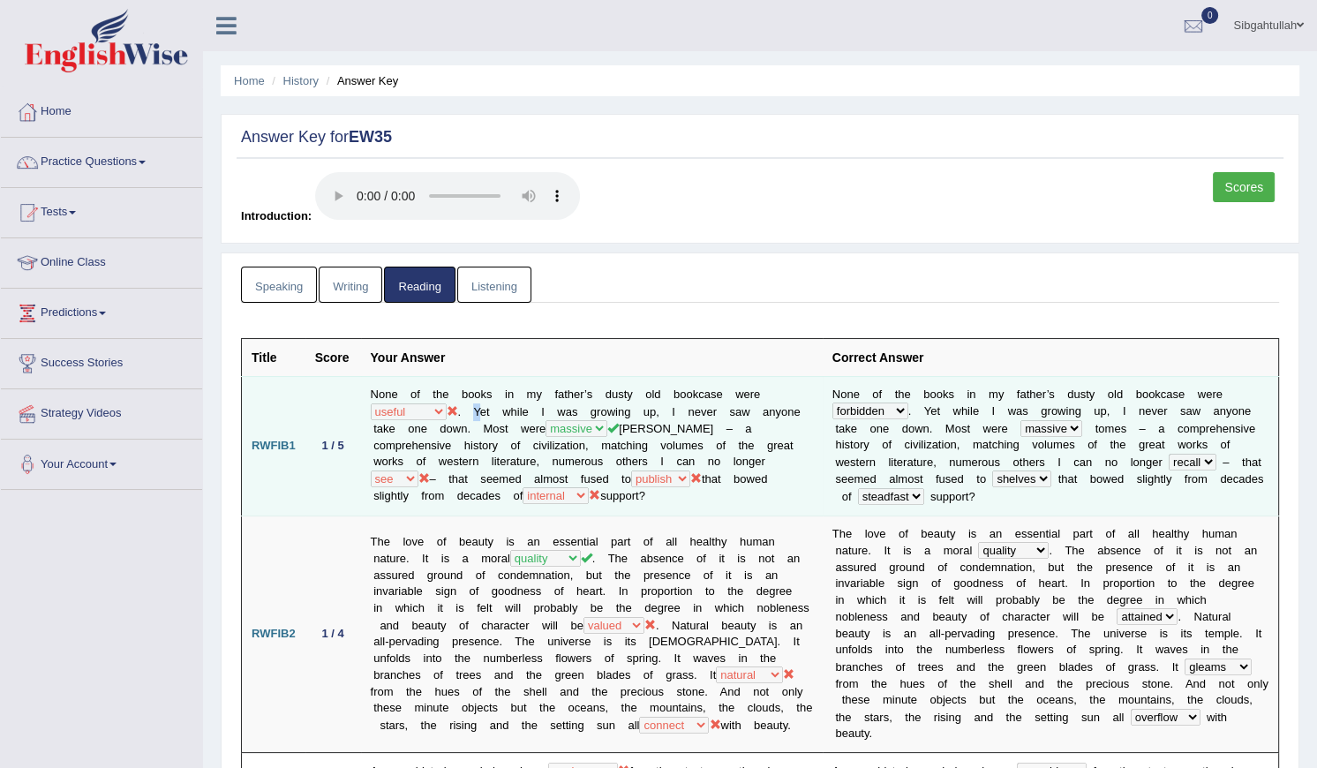
click at [460, 390] on td "None of the books in my father’s dusty old bookcase were forbidden useful forgo…" at bounding box center [592, 445] width 462 height 139
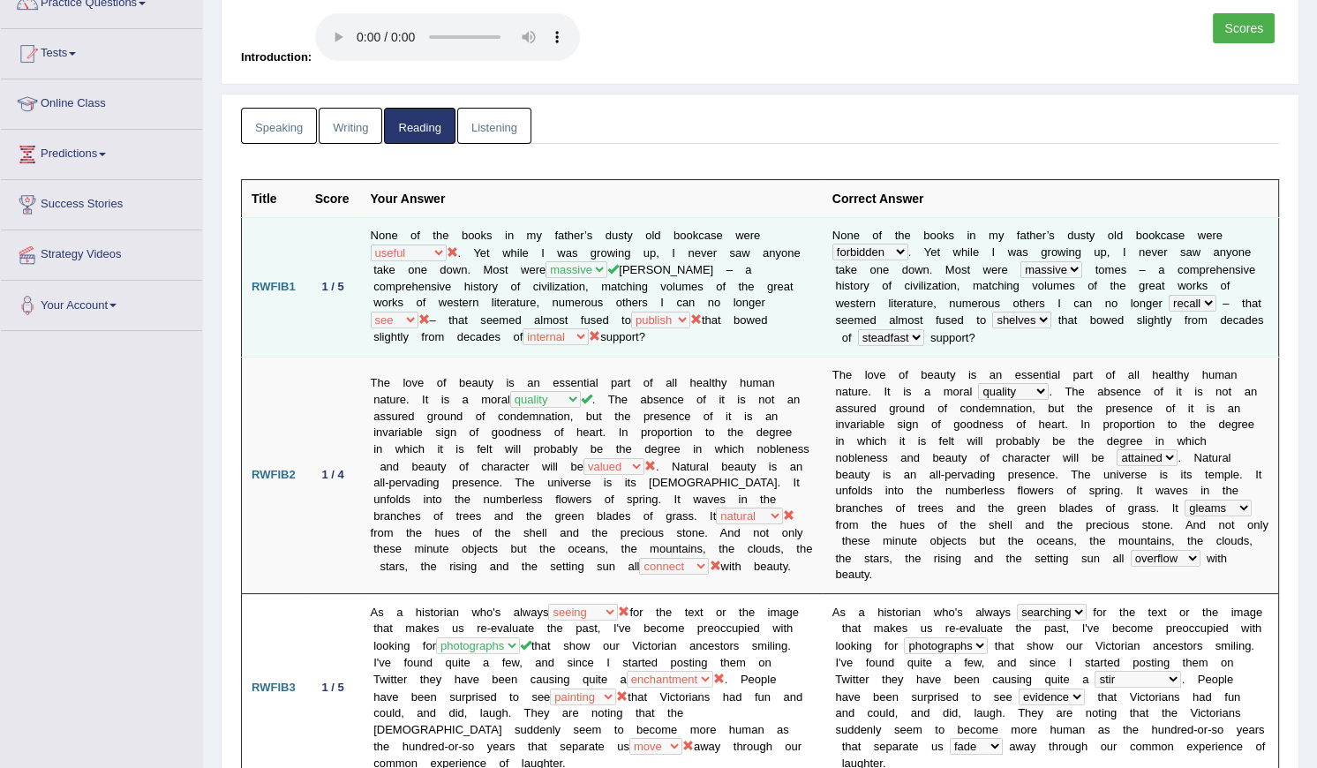
scroll to position [160, 0]
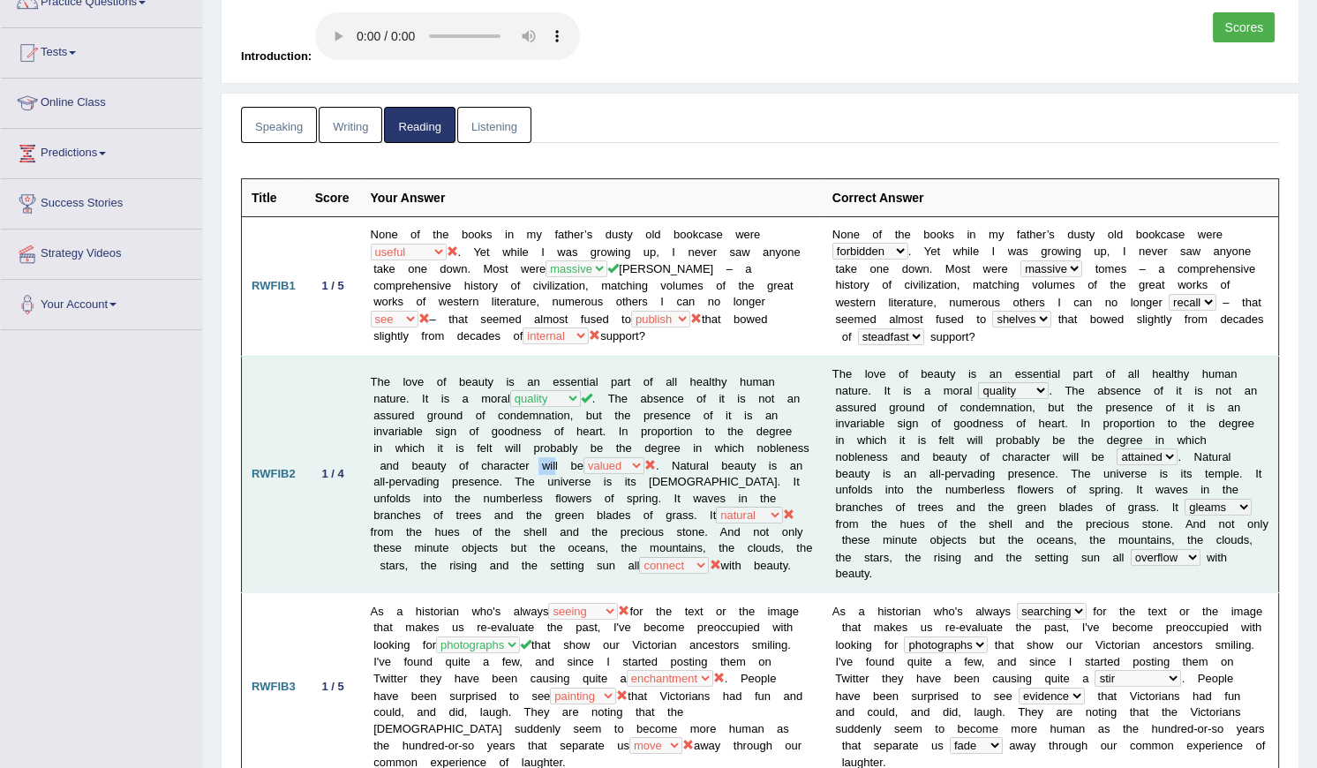
drag, startPoint x: 427, startPoint y: 456, endPoint x: 445, endPoint y: 452, distance: 18.0
click at [445, 452] on td "The love of beauty is an essential part of all healthy human nature. It is a mo…" at bounding box center [592, 474] width 462 height 237
click at [471, 462] on td "The love of beauty is an essential part of all healthy human nature. It is a mo…" at bounding box center [592, 474] width 462 height 237
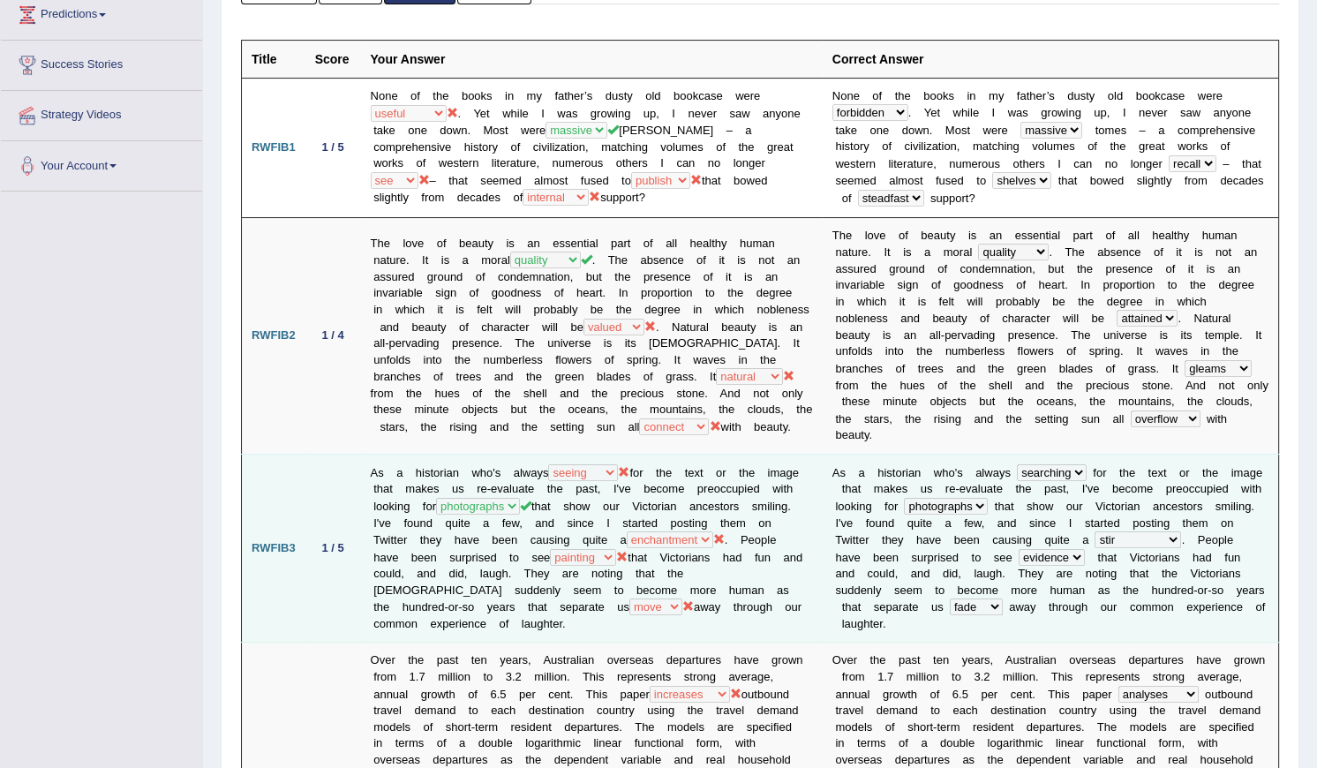
scroll to position [0, 0]
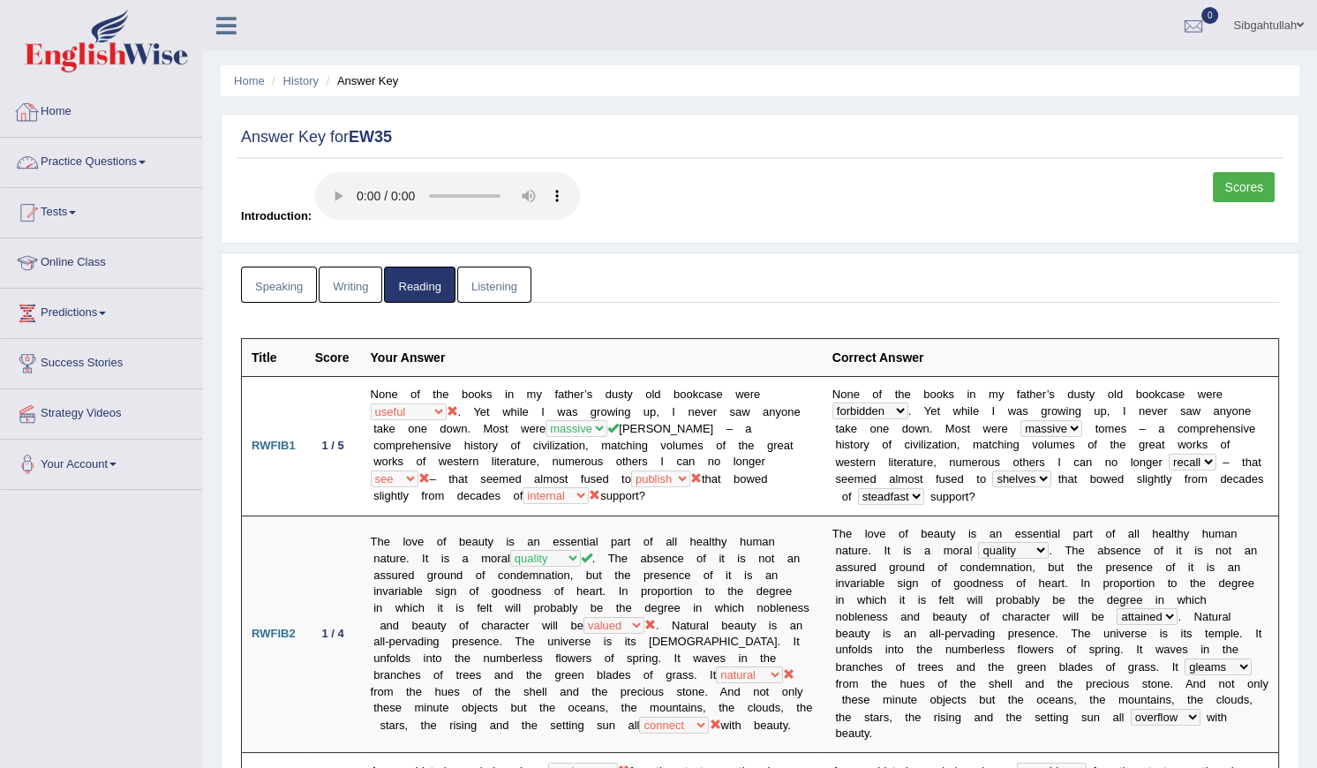
click at [506, 280] on link "Listening" at bounding box center [494, 285] width 74 height 36
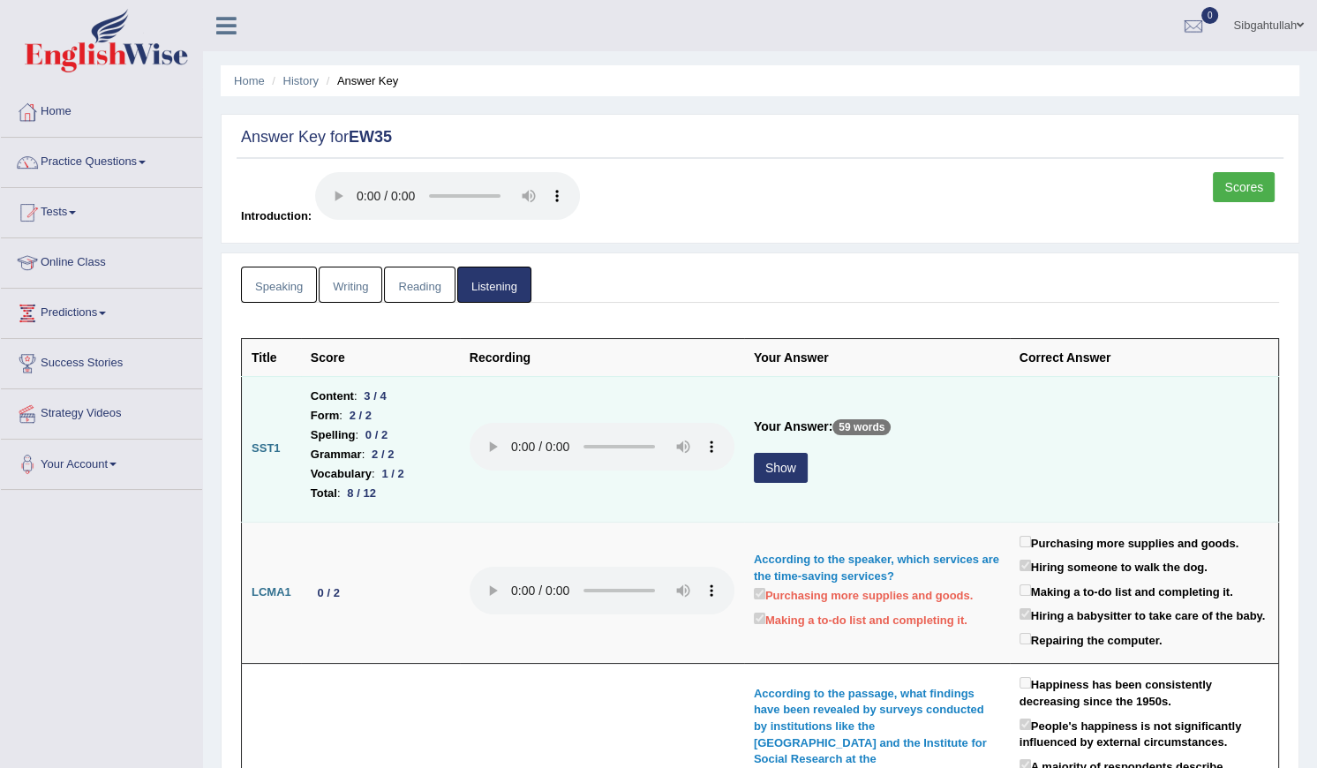
click at [785, 466] on button "Show" at bounding box center [781, 468] width 54 height 30
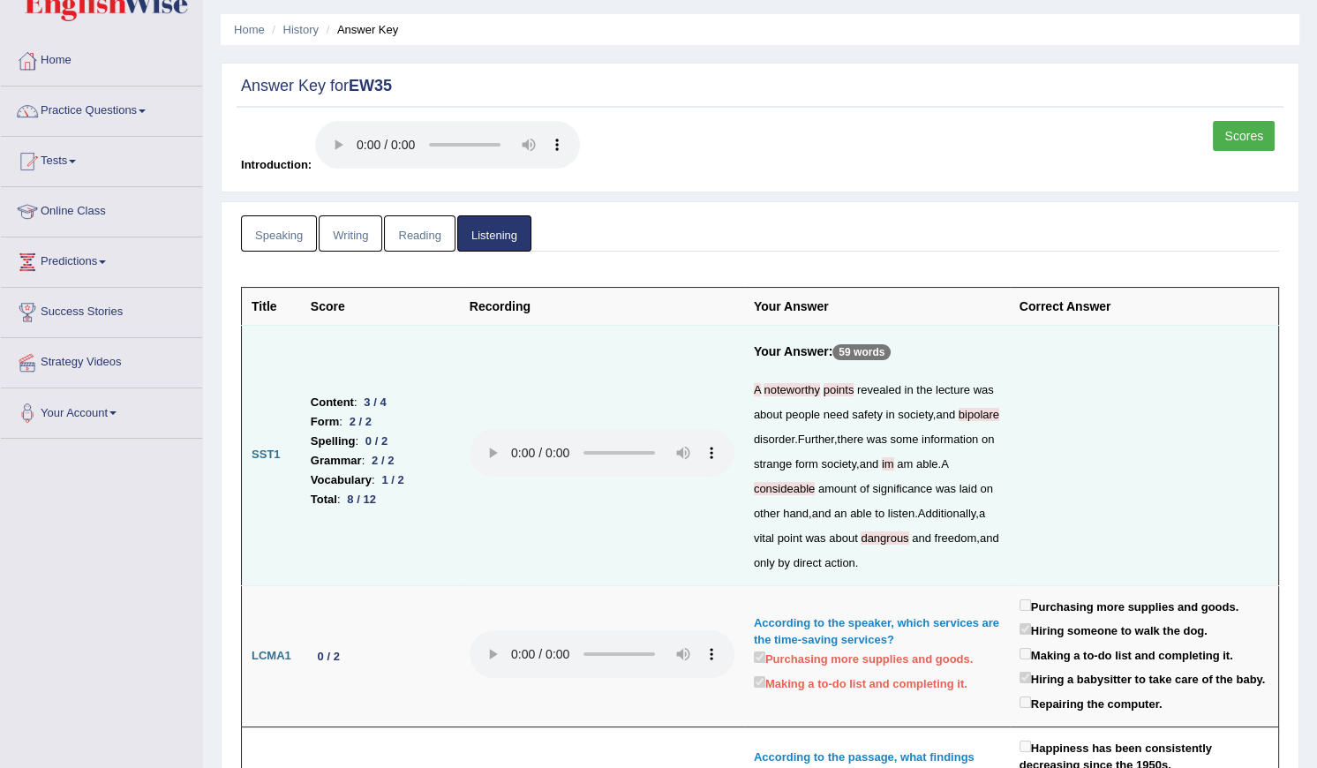
scroll to position [79, 0]
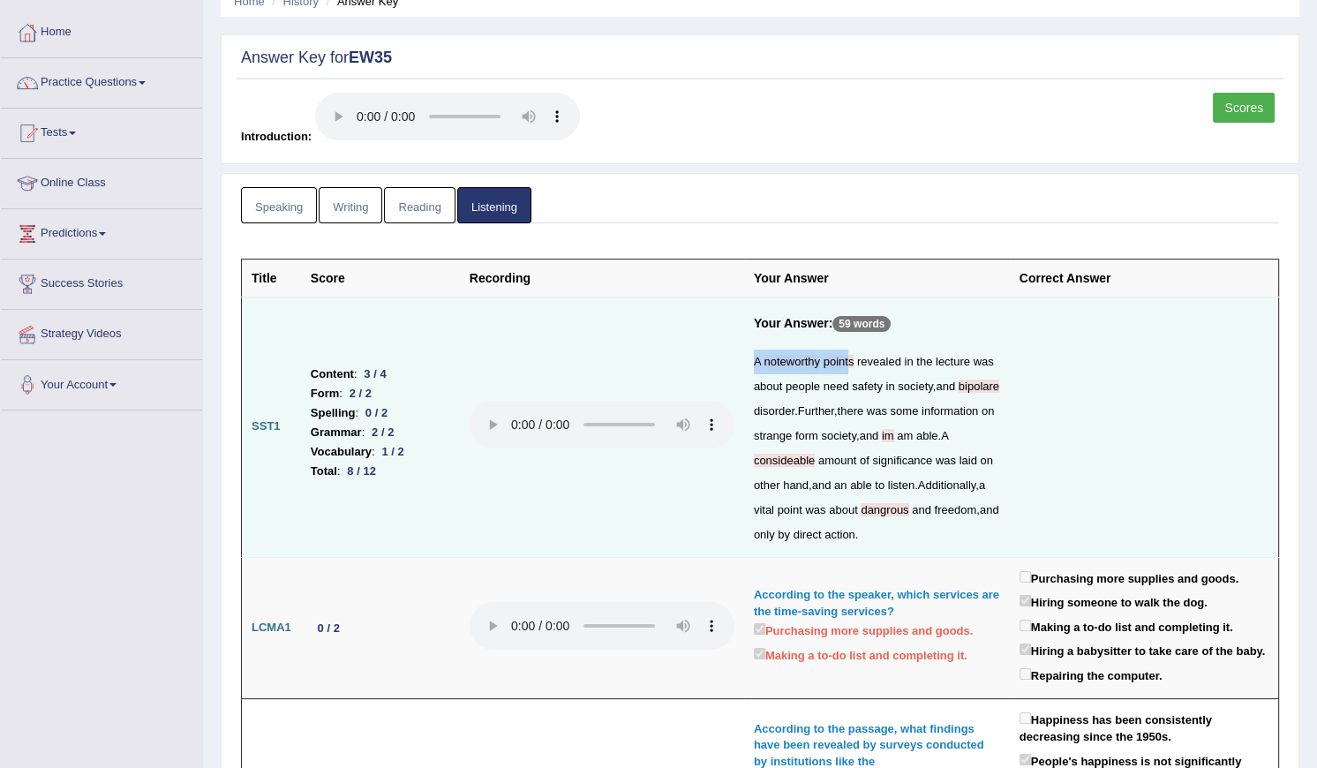
drag, startPoint x: 755, startPoint y: 360, endPoint x: 849, endPoint y: 352, distance: 94.8
click at [849, 352] on div "A noteworthy points revealed in the lecture was about people need safety in soc…" at bounding box center [877, 449] width 246 height 198
click at [851, 355] on span "points" at bounding box center [839, 361] width 31 height 13
click at [995, 385] on span "bipolare" at bounding box center [979, 386] width 41 height 13
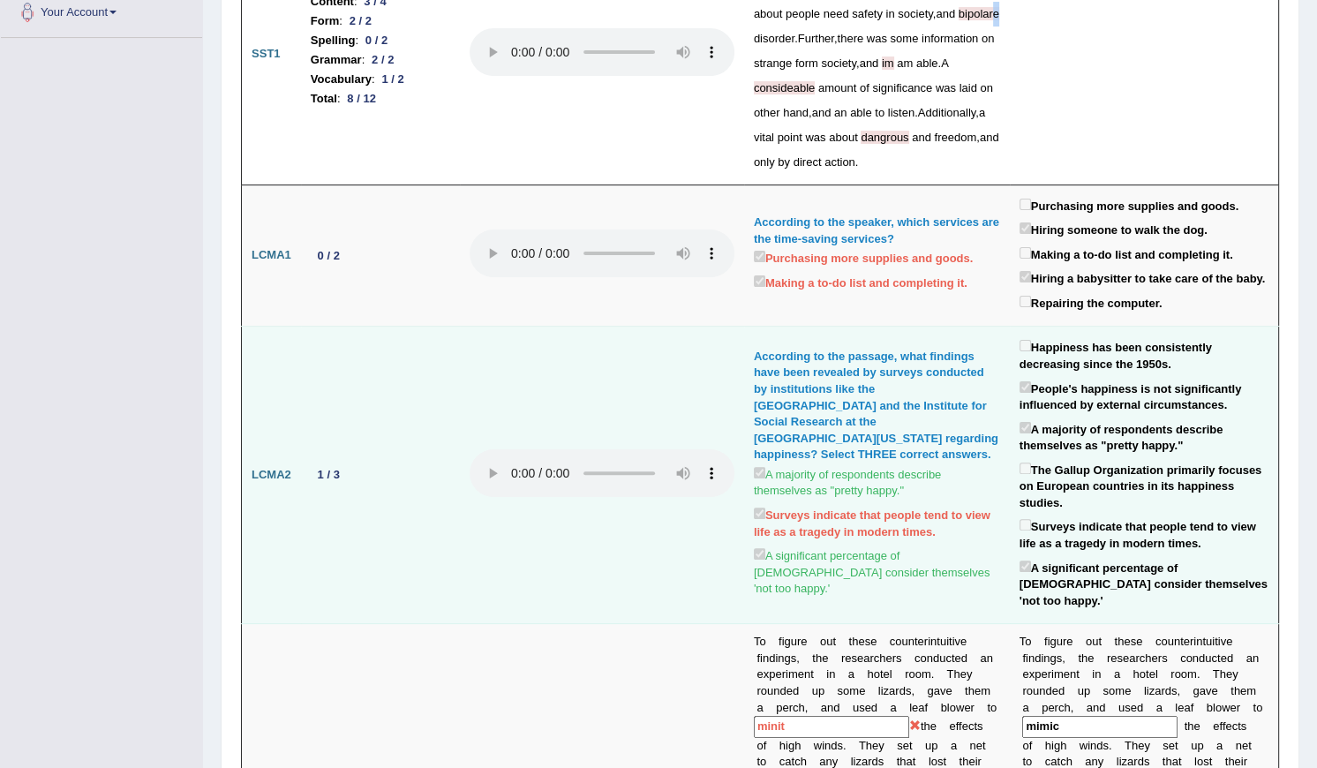
scroll to position [481, 0]
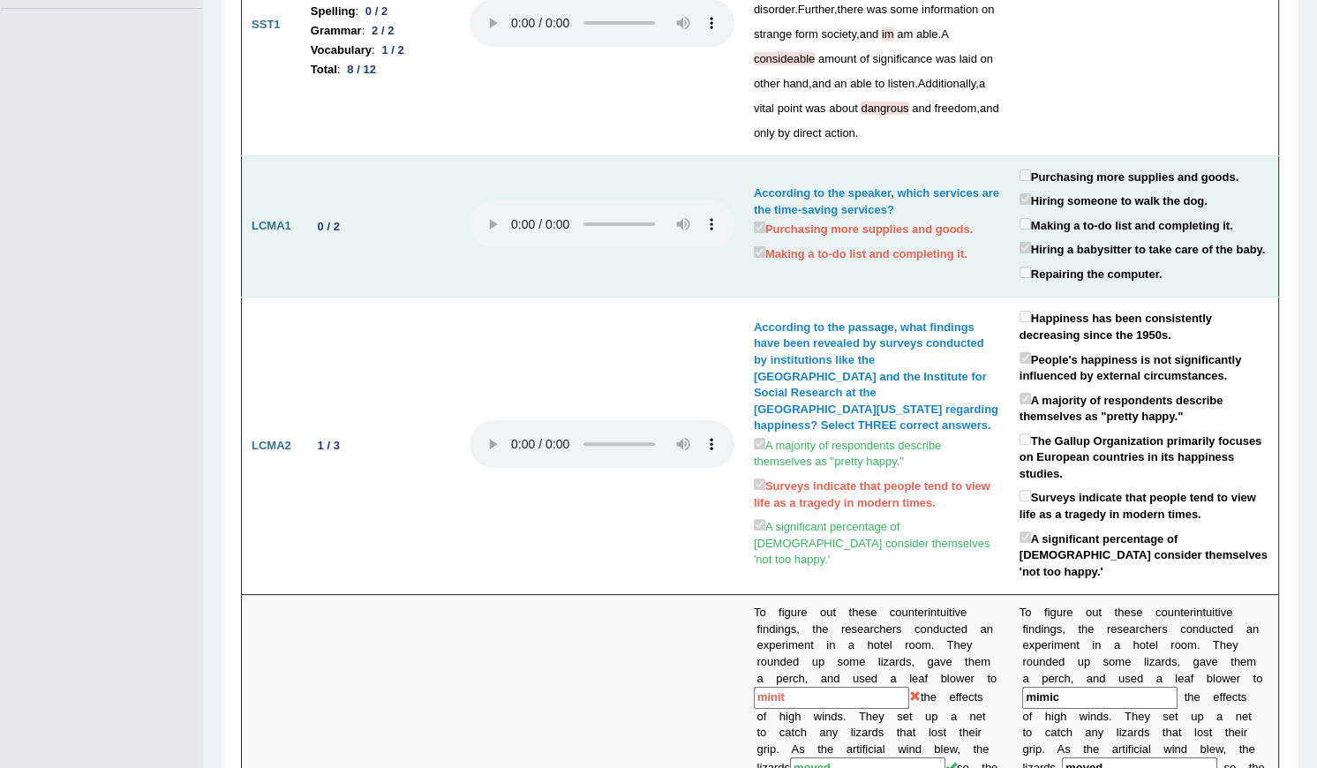
click at [1037, 178] on label "Purchasing more supplies and goods." at bounding box center [1130, 176] width 220 height 20
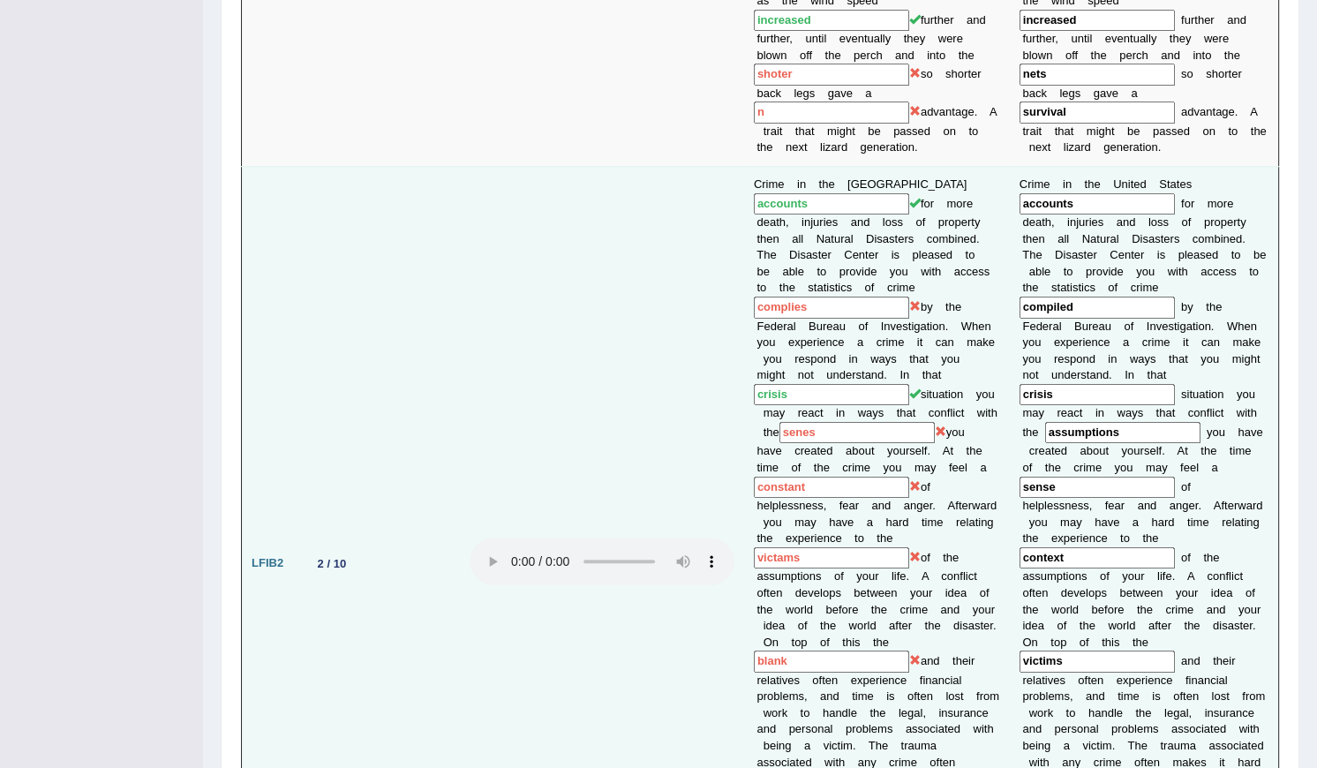
scroll to position [1444, 0]
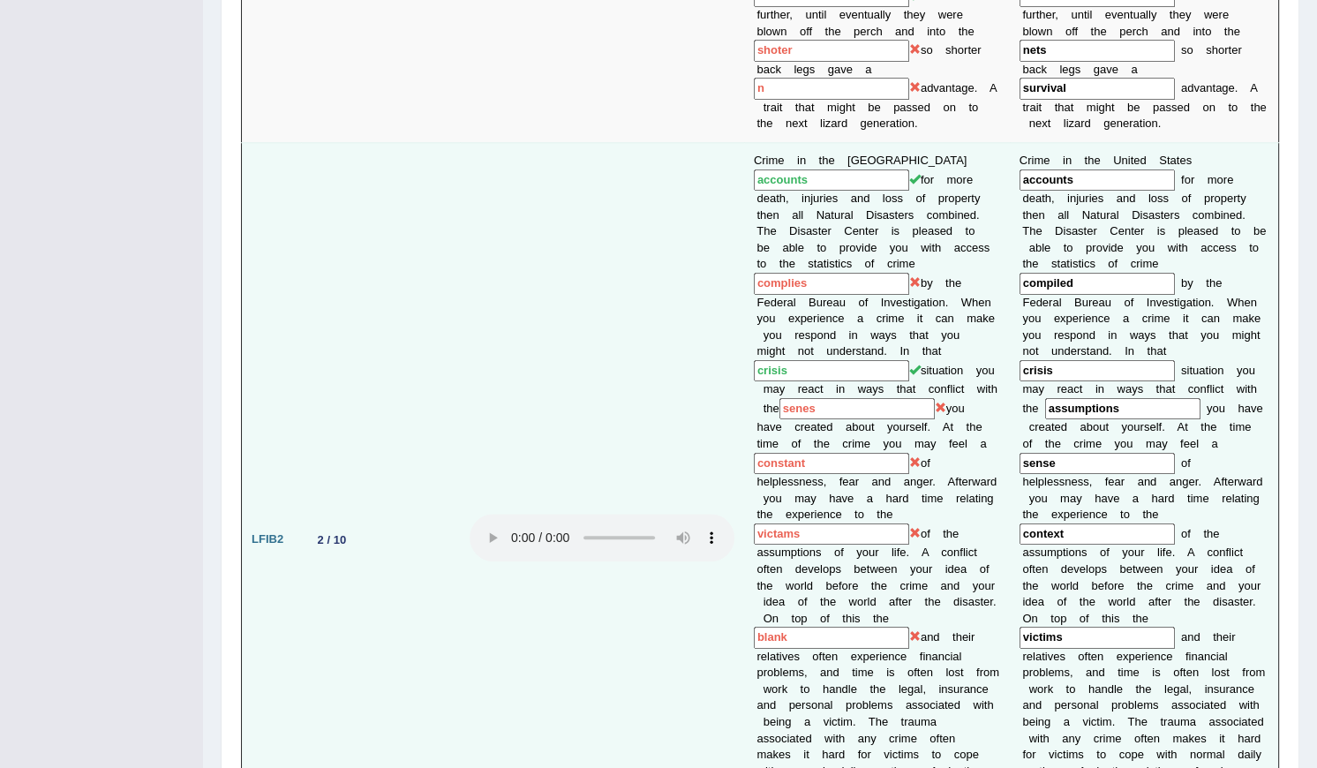
drag, startPoint x: 803, startPoint y: 222, endPoint x: 692, endPoint y: 222, distance: 111.2
click at [692, 222] on tr "LFIB2 2 / 10 Crime in the United States accounts for more death, injuries and l…" at bounding box center [760, 540] width 1037 height 795
drag, startPoint x: 1088, startPoint y: 229, endPoint x: 1015, endPoint y: 231, distance: 72.4
click at [1015, 231] on td "C r i m e i n t h e U n i t e d S t a t e s accounts f o r m o r e d e a t h , …" at bounding box center [1144, 540] width 269 height 795
click at [838, 398] on input "senes" at bounding box center [857, 409] width 155 height 22
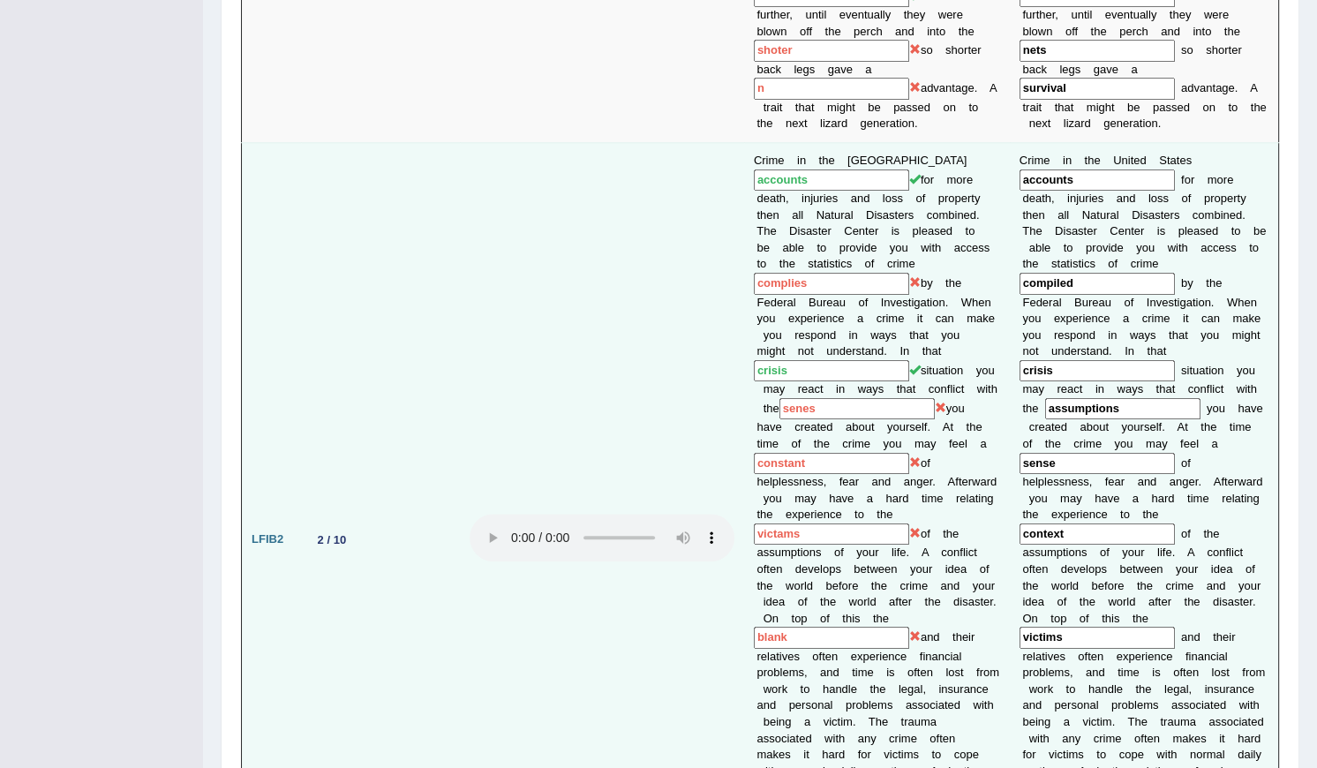
drag, startPoint x: 802, startPoint y: 473, endPoint x: 753, endPoint y: 473, distance: 49.4
click at [754, 524] on input "victams" at bounding box center [831, 535] width 155 height 22
drag, startPoint x: 753, startPoint y: 473, endPoint x: 851, endPoint y: 468, distance: 98.1
click at [851, 524] on input "victams" at bounding box center [831, 535] width 155 height 22
drag, startPoint x: 1066, startPoint y: 588, endPoint x: 1014, endPoint y: 590, distance: 52.1
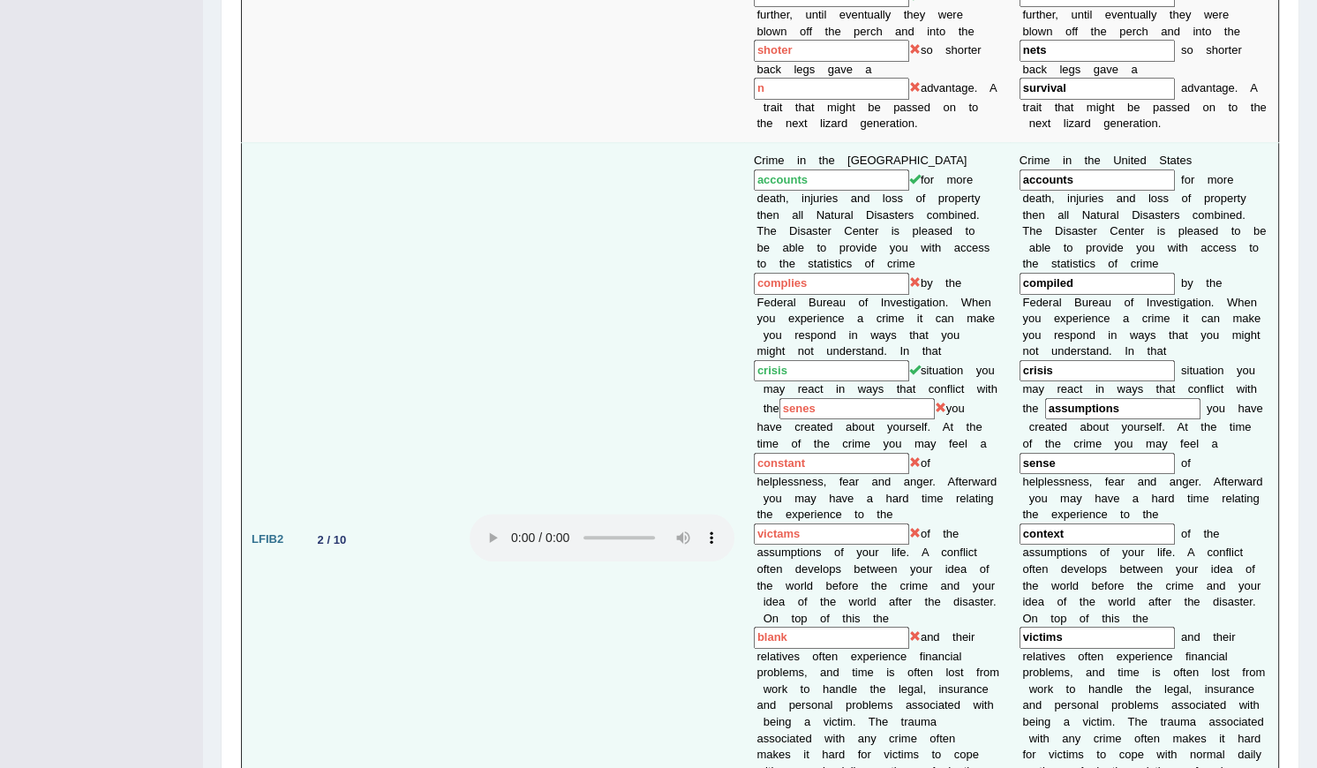
click at [1014, 590] on td "C r i m e i n t h e U n i t e d S t a t e s accounts f o r m o r e d e a t h , …" at bounding box center [1144, 540] width 269 height 795
click at [797, 524] on input "victams" at bounding box center [831, 535] width 155 height 22
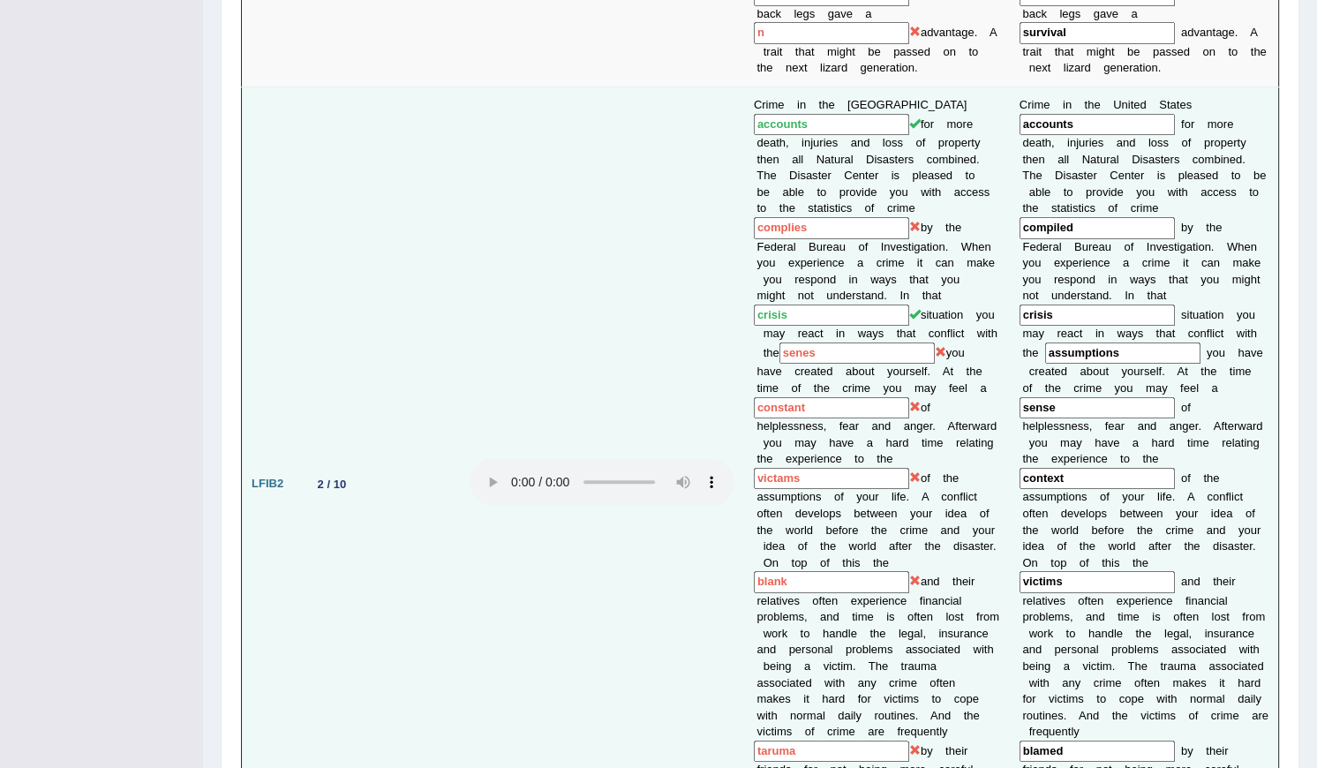
scroll to position [1605, 0]
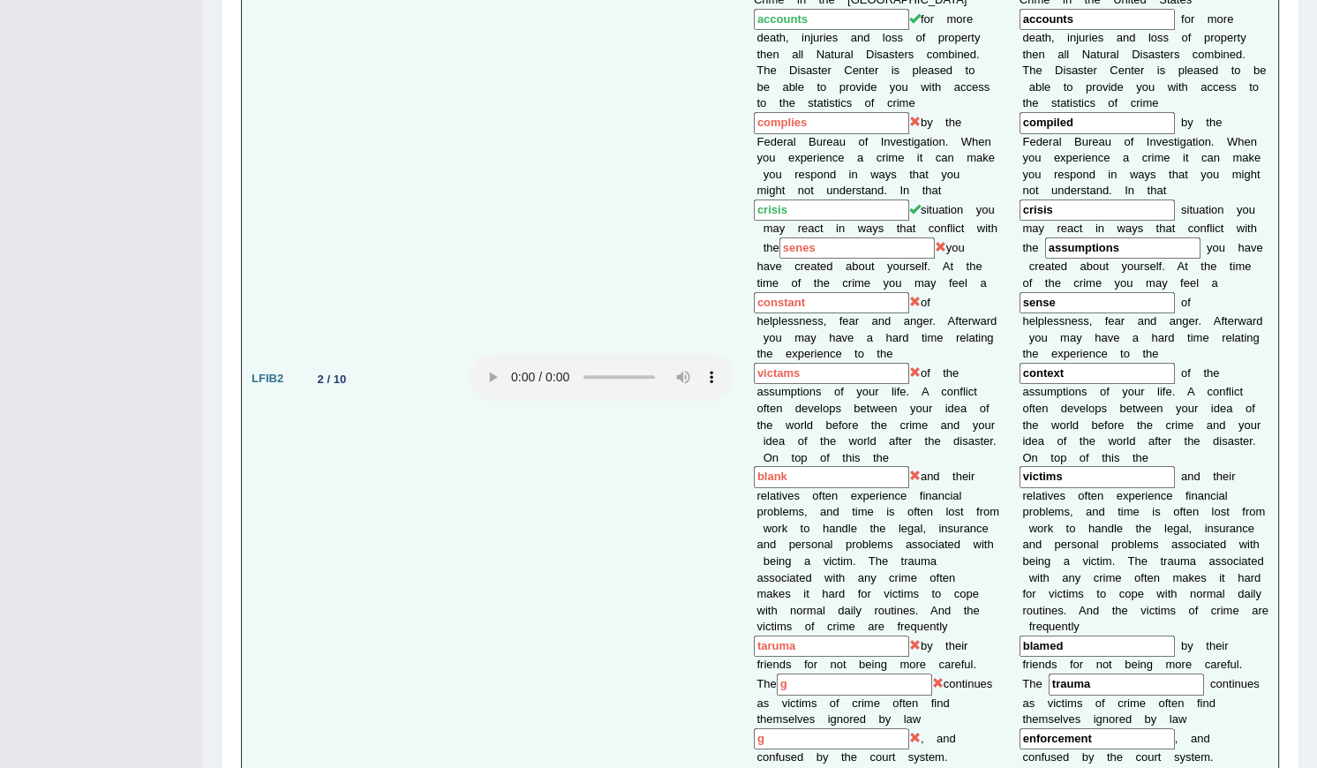
drag, startPoint x: 807, startPoint y: 582, endPoint x: 733, endPoint y: 587, distance: 74.3
click at [733, 587] on tr "LFIB2 2 / 10 Crime in the United States accounts for more death, injuries and l…" at bounding box center [760, 379] width 1037 height 795
drag, startPoint x: 733, startPoint y: 587, endPoint x: 742, endPoint y: 327, distance: 260.6
click at [744, 327] on td "Crime in the United States accounts for more death, injuries and loss of proper…" at bounding box center [877, 379] width 266 height 795
click at [810, 333] on td "Crime in the United States accounts for more death, injuries and loss of proper…" at bounding box center [877, 379] width 266 height 795
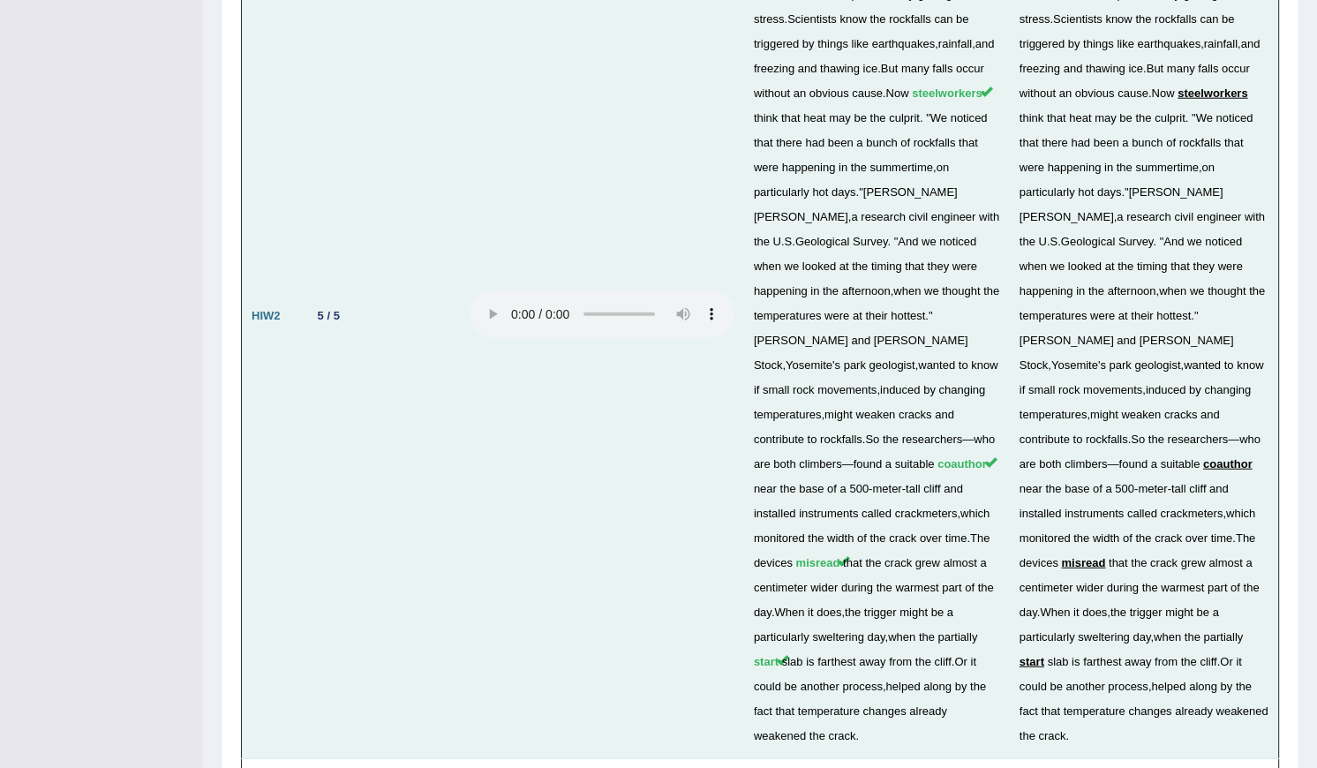
scroll to position [4866, 0]
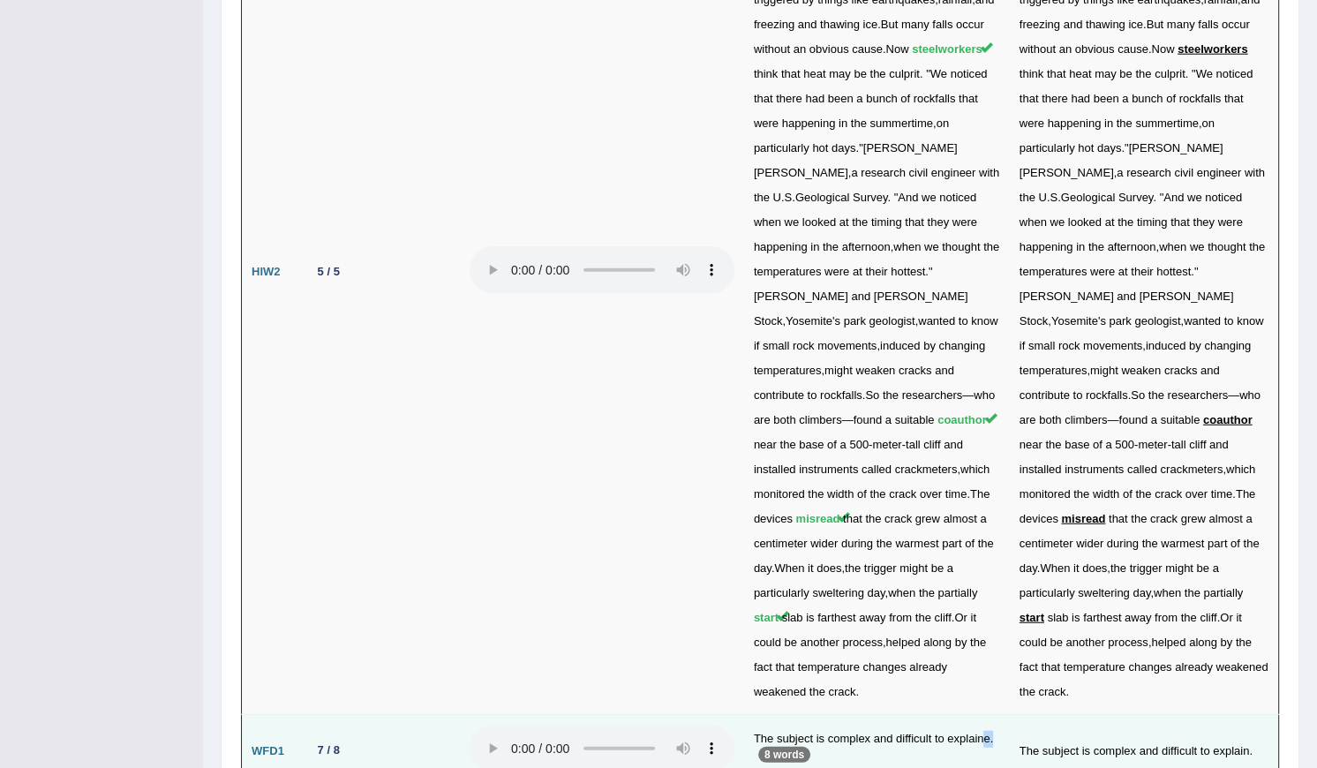
drag, startPoint x: 983, startPoint y: 483, endPoint x: 998, endPoint y: 485, distance: 14.2
click at [998, 715] on td "The subject is complex and difficult to explaine. 8 words" at bounding box center [877, 751] width 266 height 73
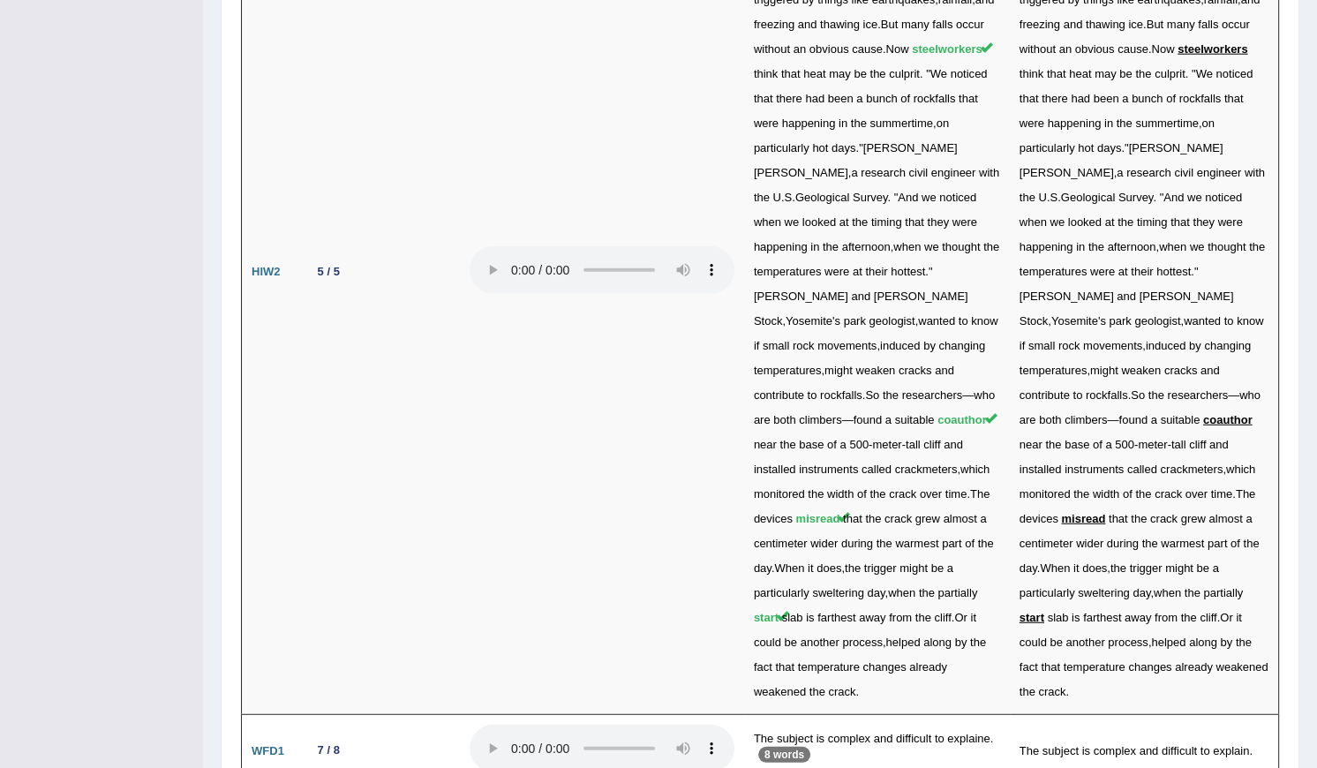
drag, startPoint x: 864, startPoint y: 561, endPoint x: 902, endPoint y: 560, distance: 38.0
drag, startPoint x: 939, startPoint y: 627, endPoint x: 945, endPoint y: 646, distance: 20.1
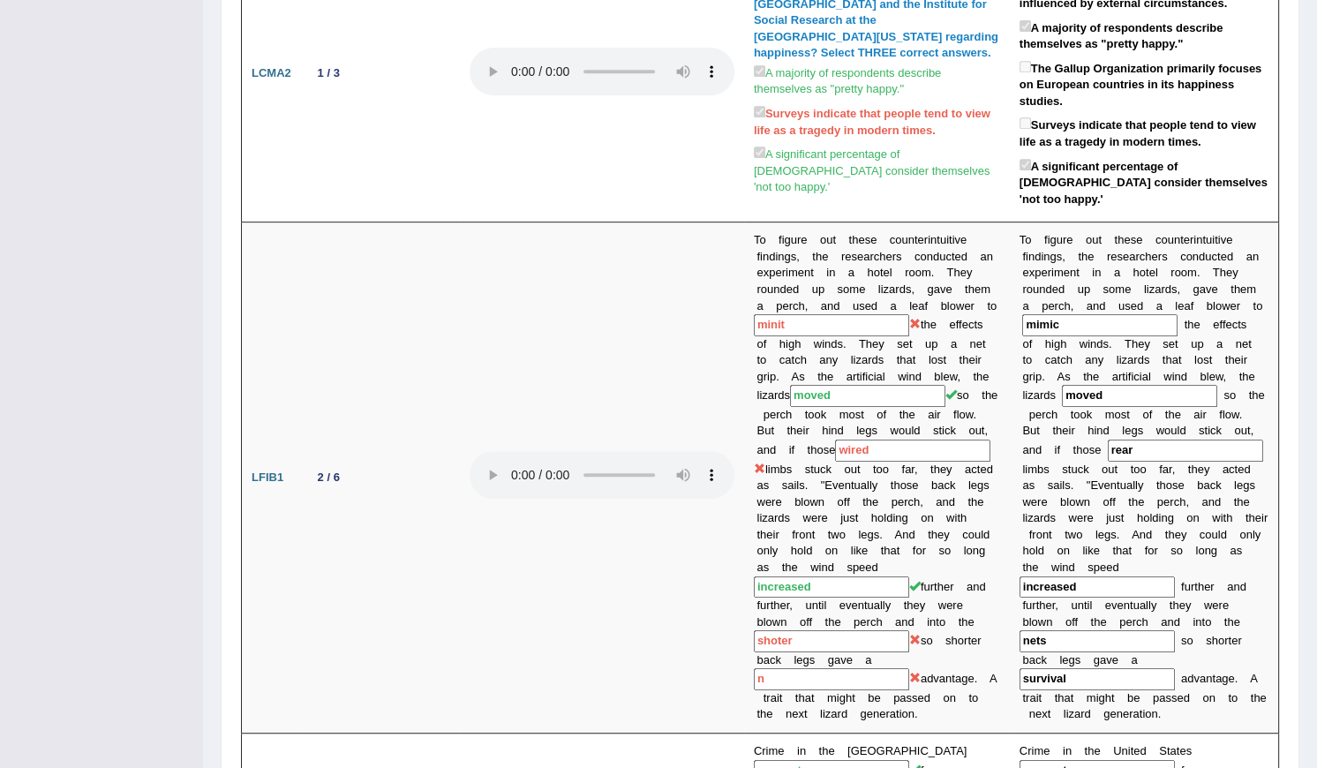
scroll to position [0, 0]
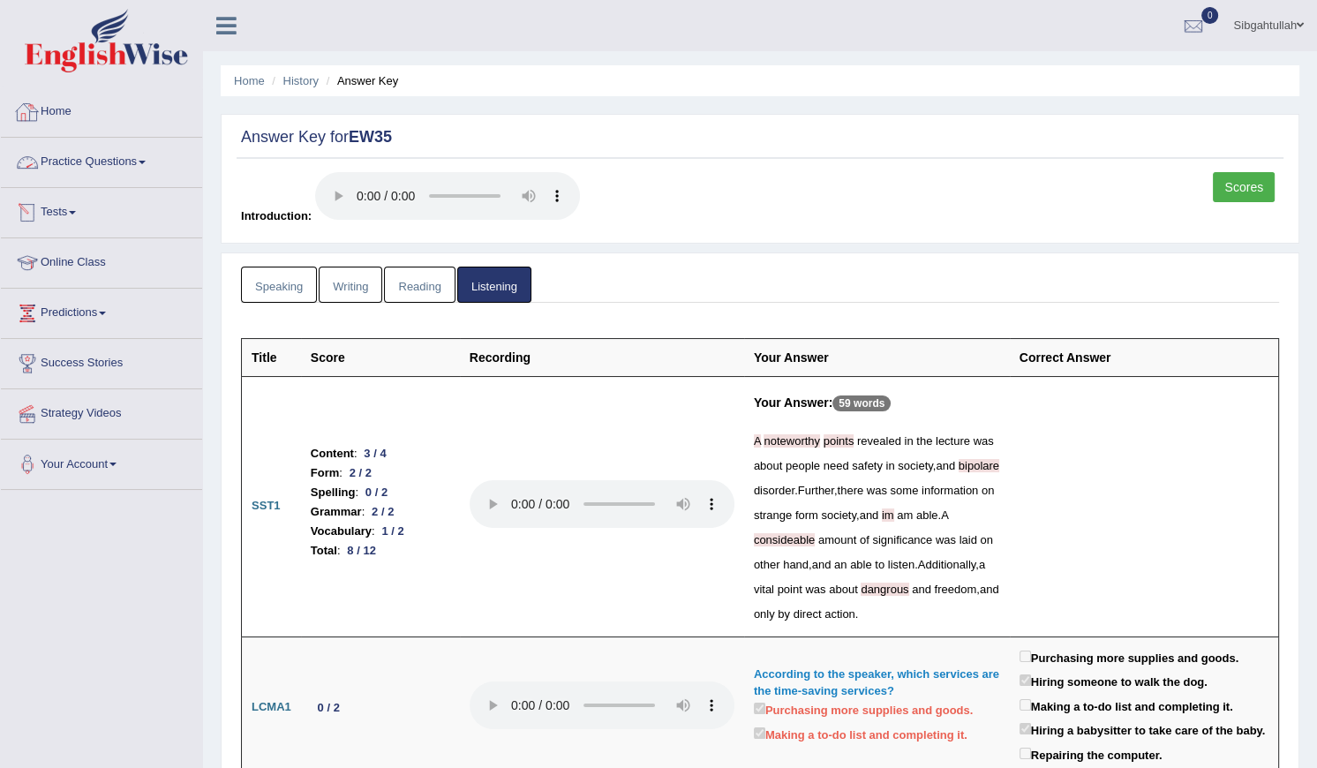
click at [425, 288] on link "Reading" at bounding box center [419, 285] width 71 height 36
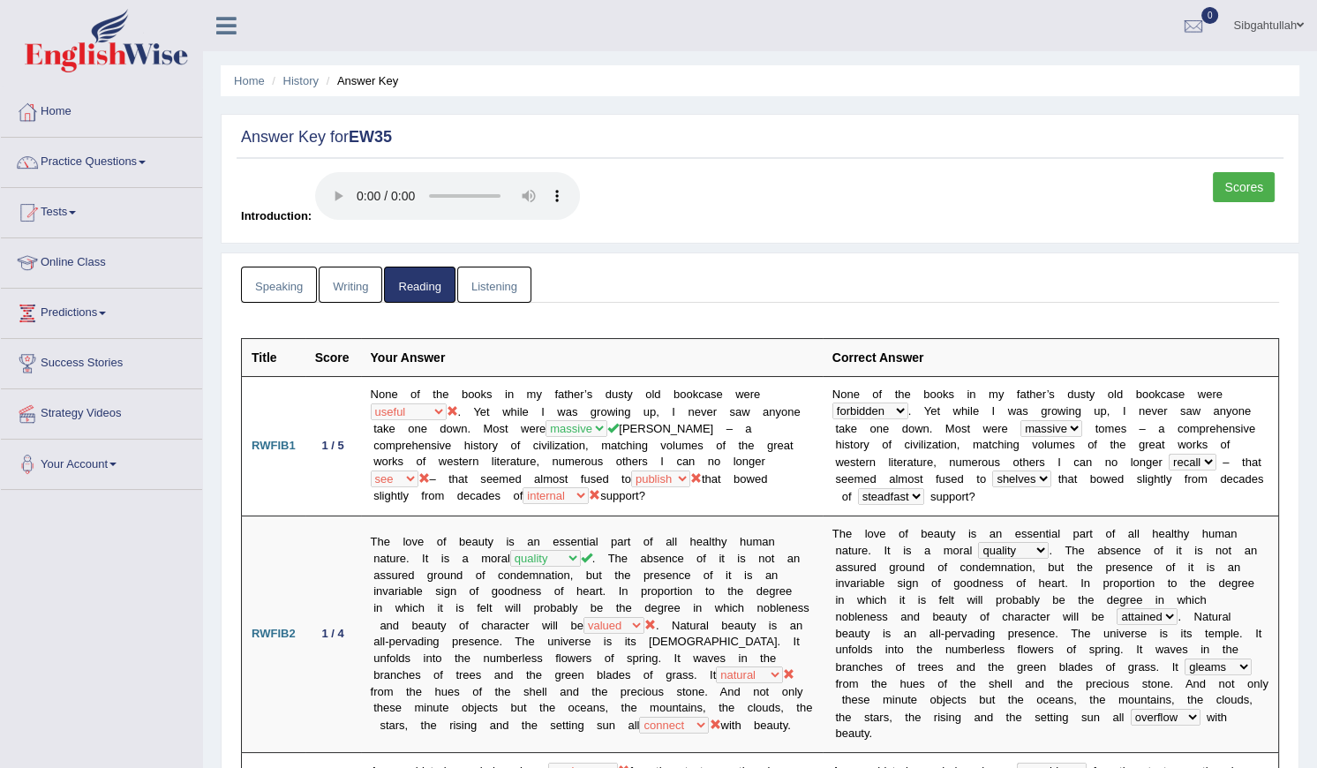
click at [1303, 26] on span at bounding box center [1300, 24] width 7 height 11
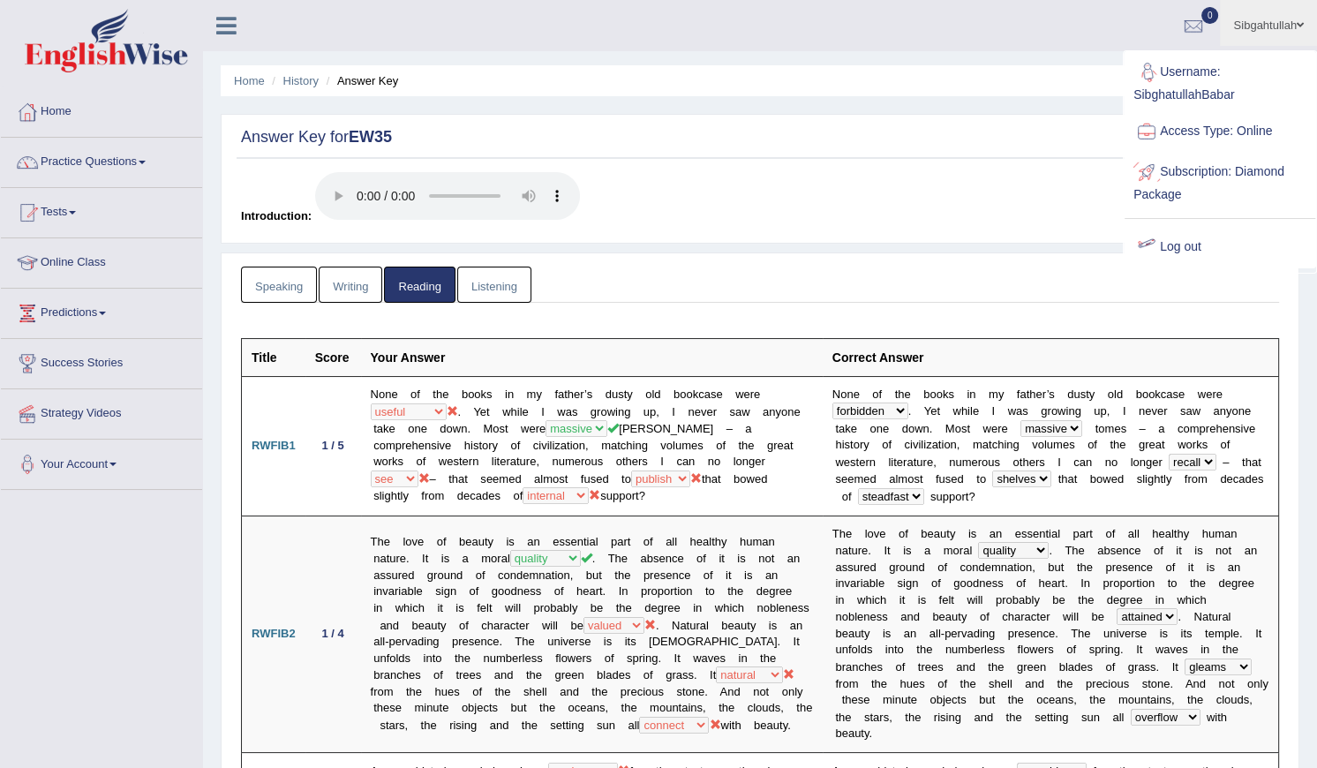
click at [1174, 234] on link "Log out" at bounding box center [1220, 247] width 191 height 41
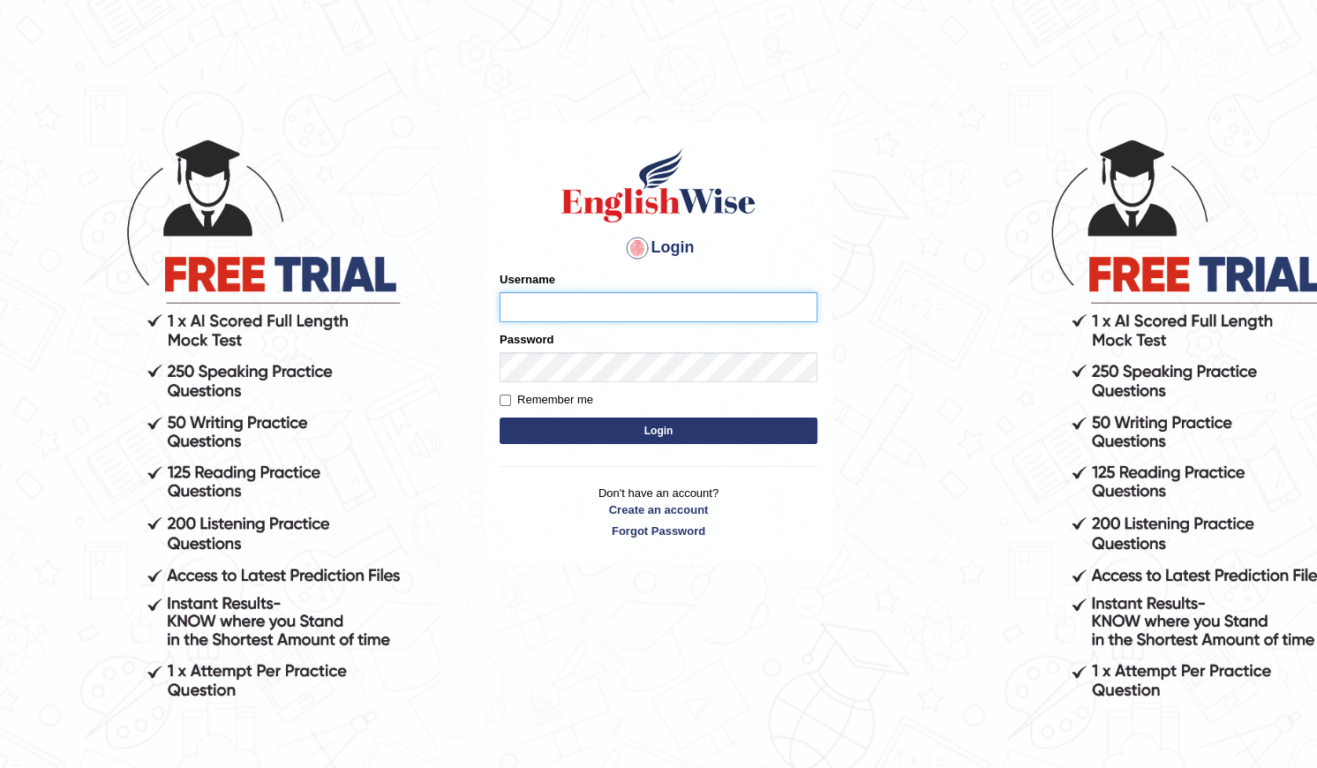
click at [556, 311] on input "Username" at bounding box center [659, 307] width 318 height 30
type input "jay1314"
click at [500, 418] on button "Login" at bounding box center [659, 431] width 318 height 26
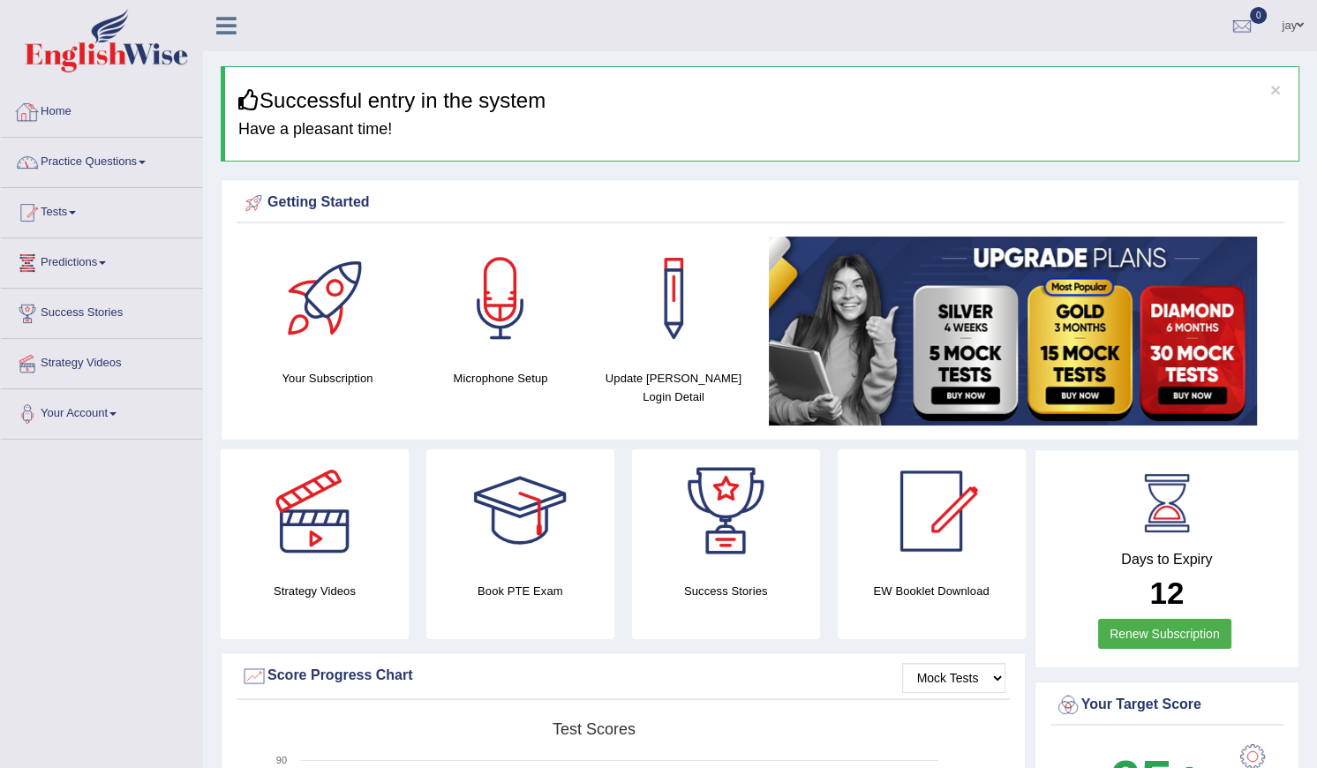
click at [62, 113] on link "Home" at bounding box center [101, 109] width 201 height 44
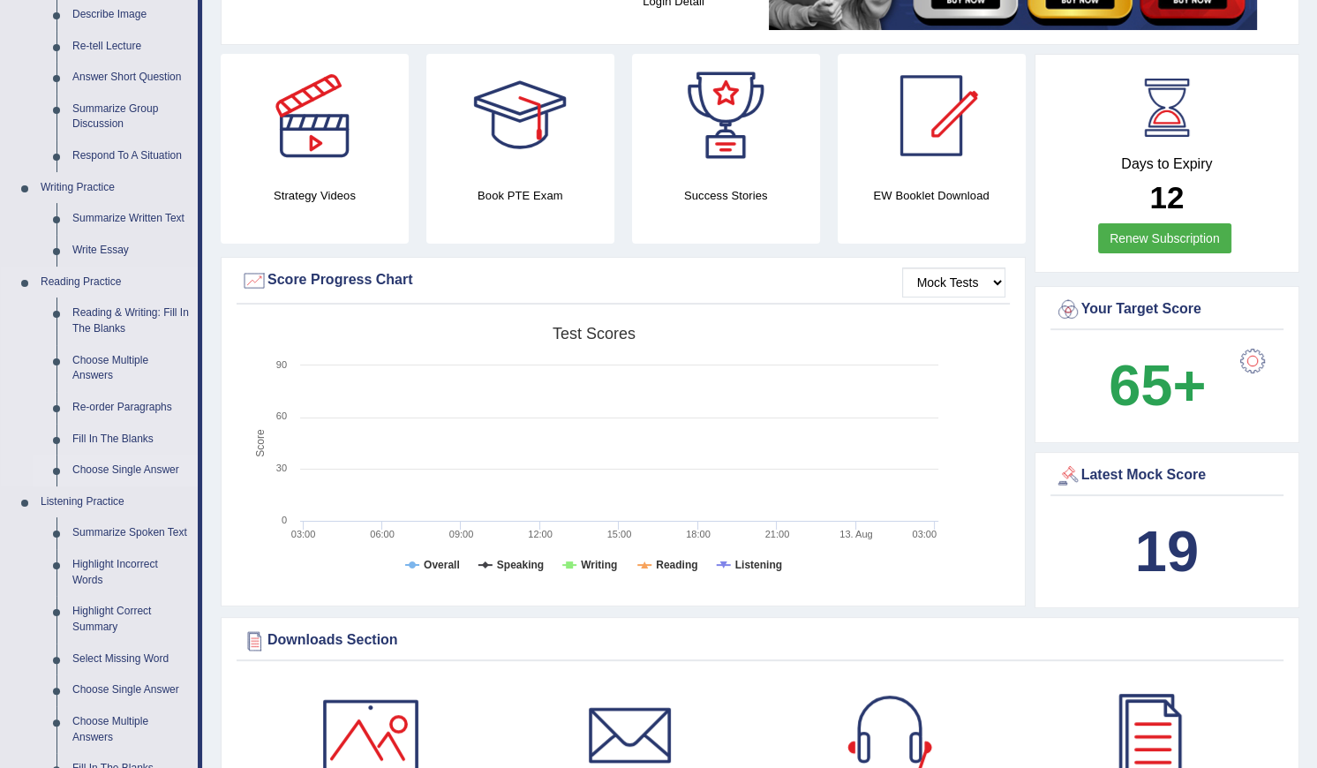
scroll to position [320, 0]
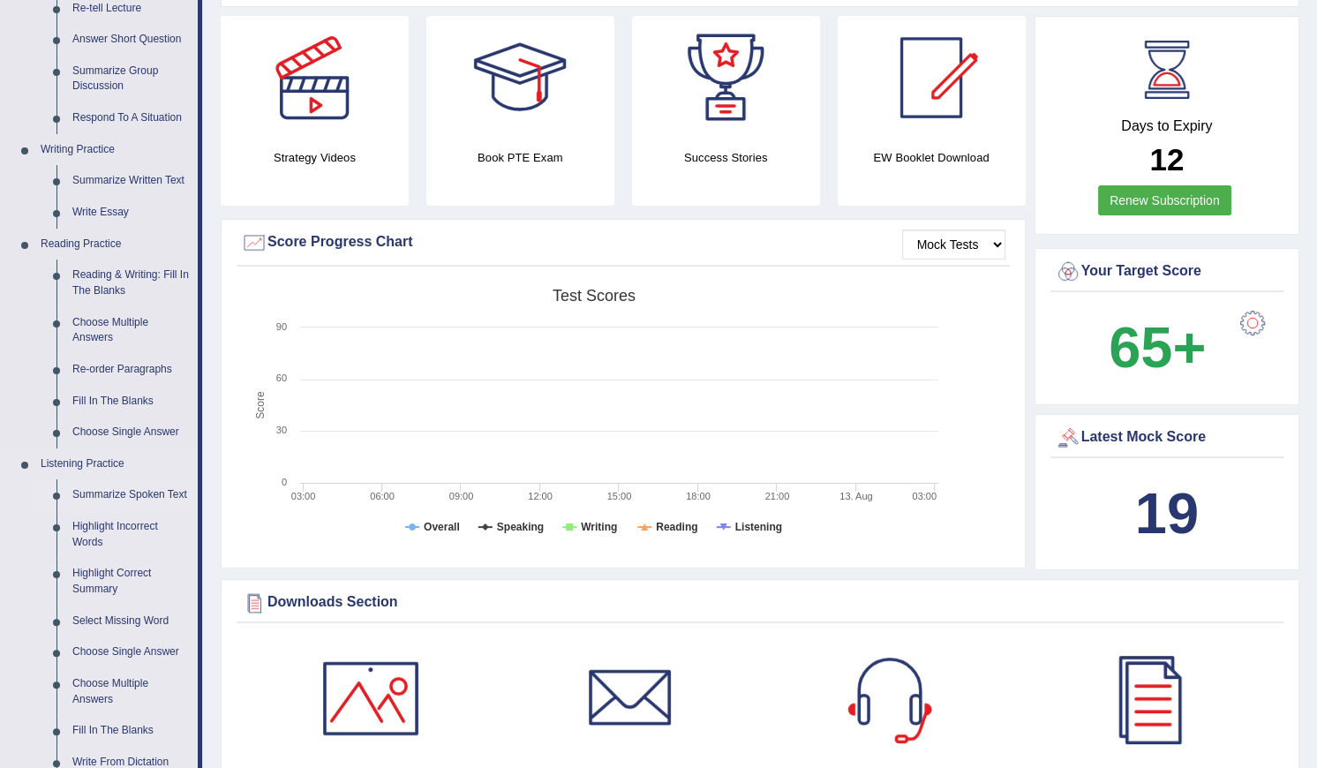
click at [152, 488] on link "Summarize Spoken Text" at bounding box center [130, 495] width 133 height 32
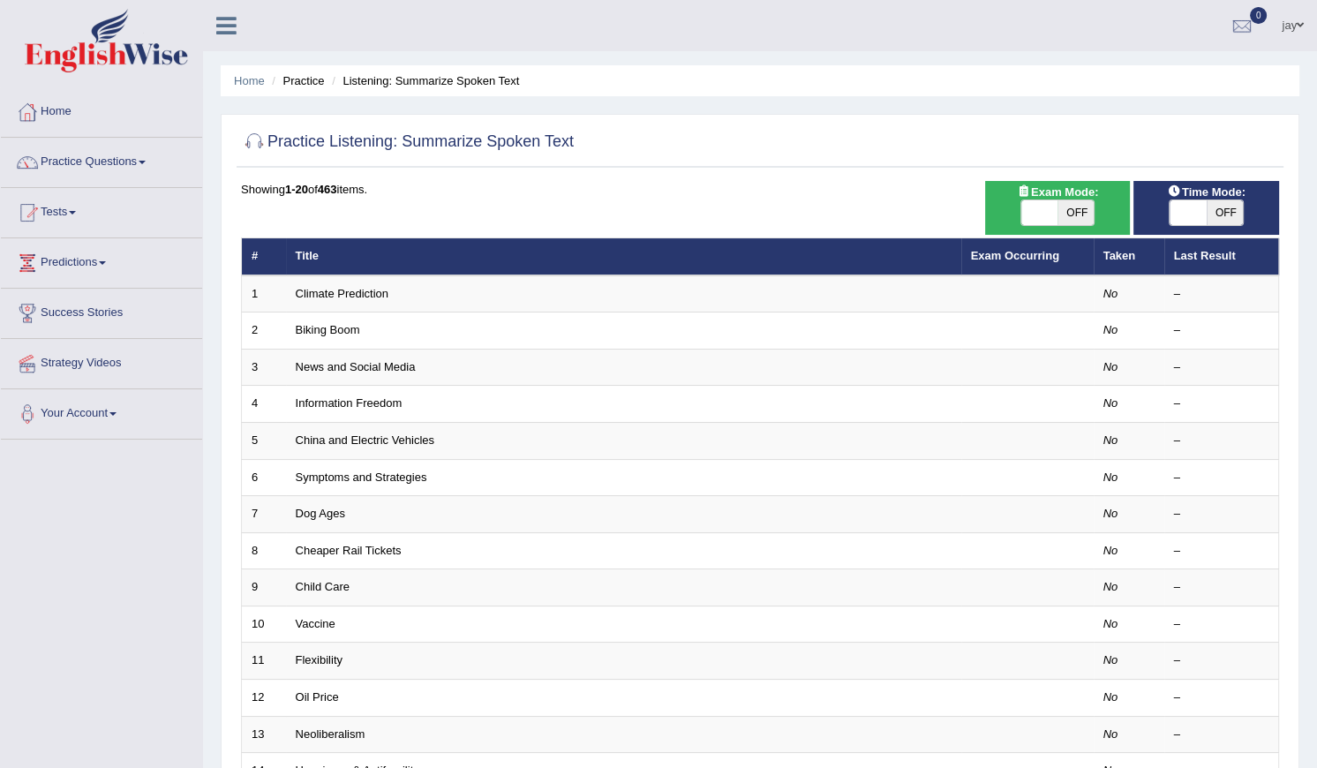
click at [1081, 200] on span "OFF" at bounding box center [1076, 212] width 37 height 25
checkbox input "true"
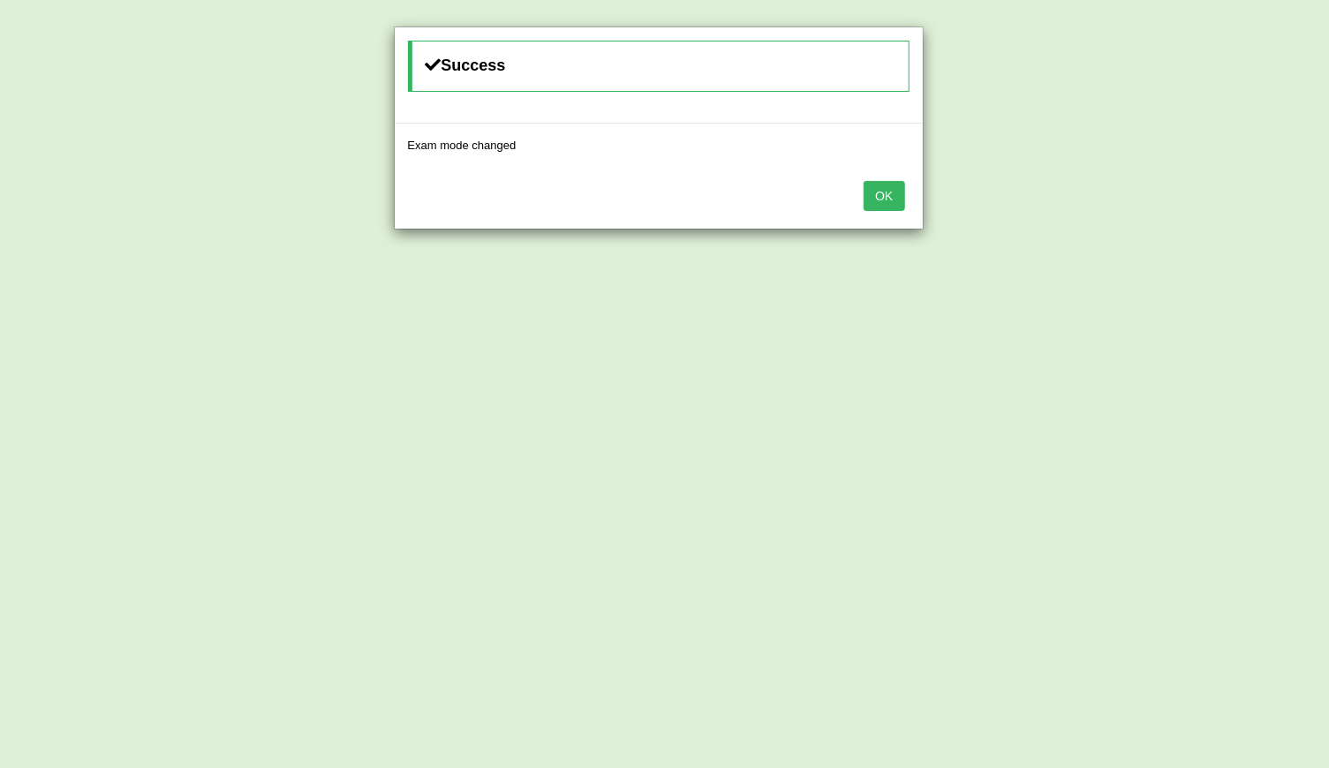
click at [1224, 215] on div "Success Exam mode changed OK" at bounding box center [664, 384] width 1329 height 768
click at [891, 200] on button "OK" at bounding box center [883, 196] width 41 height 30
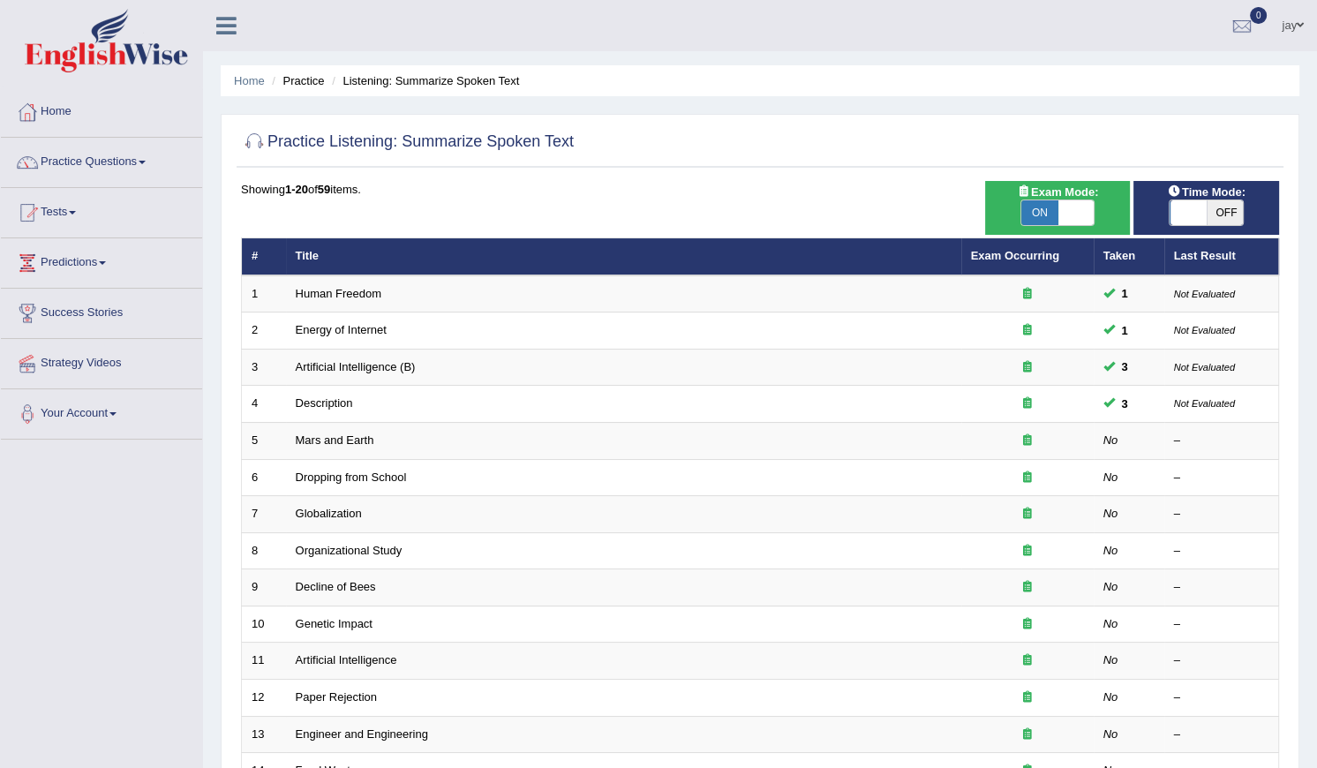
click at [1227, 211] on span "OFF" at bounding box center [1225, 212] width 37 height 25
checkbox input "true"
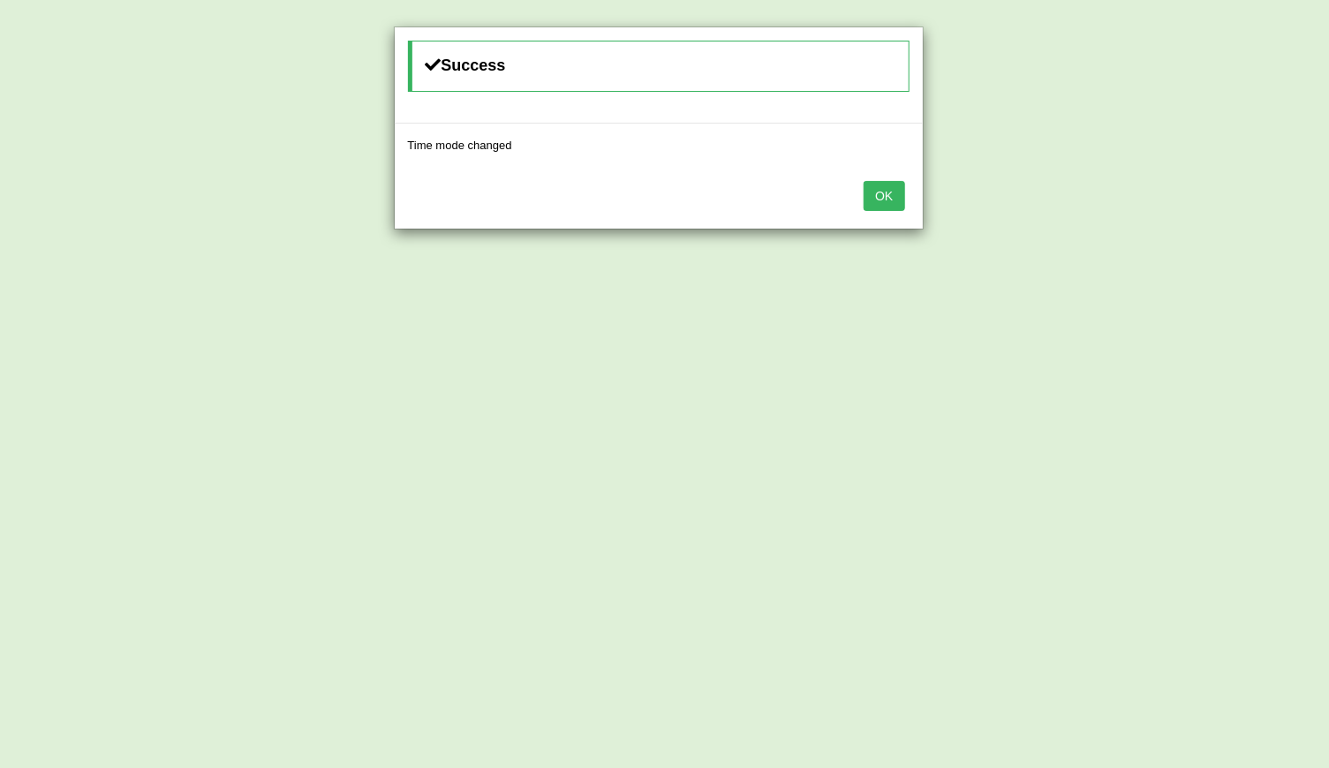
click at [894, 193] on button "OK" at bounding box center [883, 196] width 41 height 30
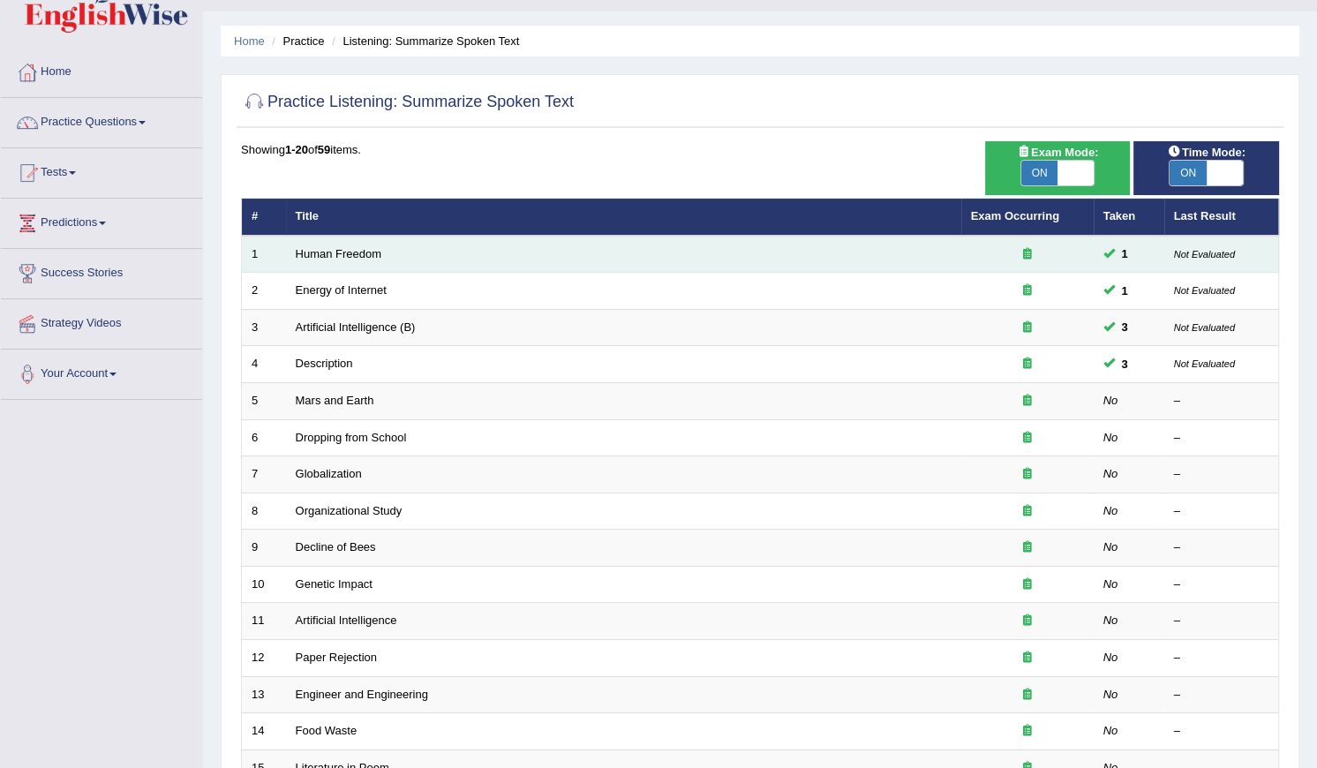
scroll to position [79, 0]
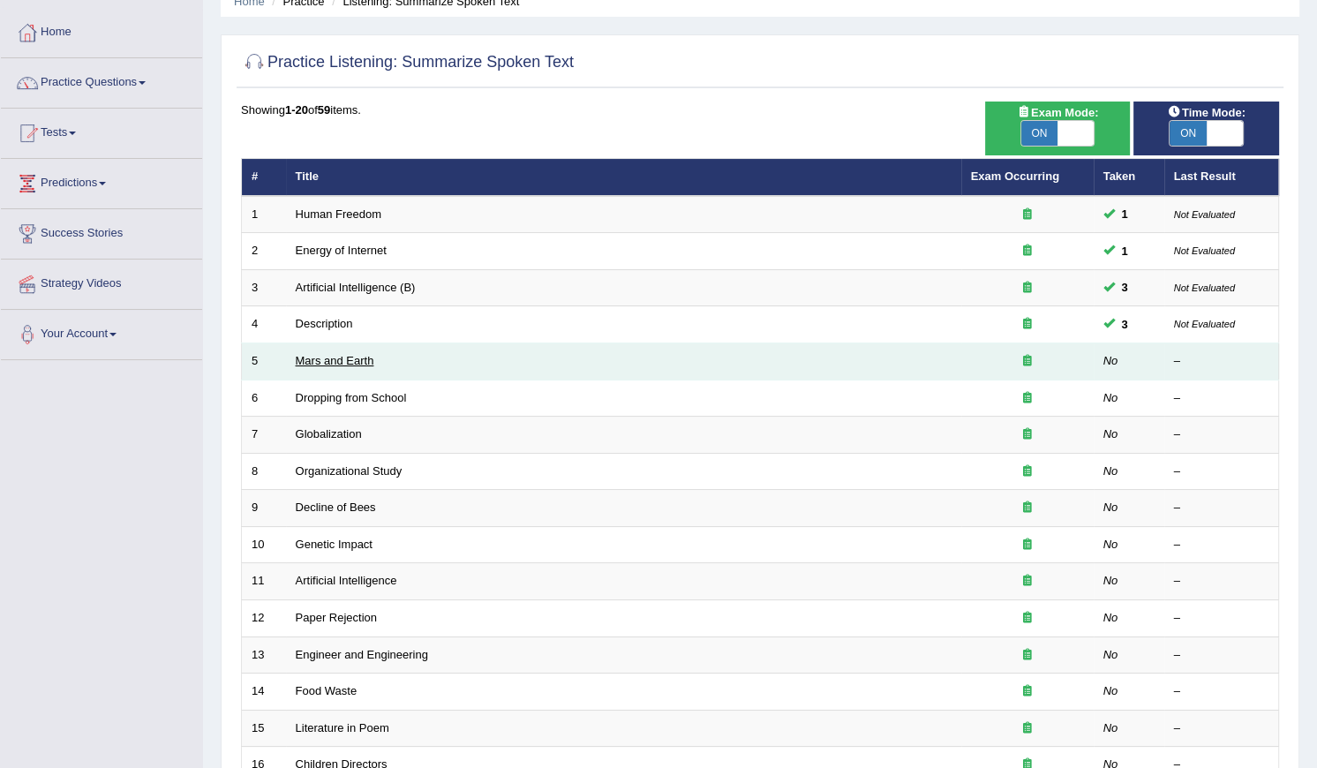
click at [319, 362] on link "Mars and Earth" at bounding box center [335, 360] width 79 height 13
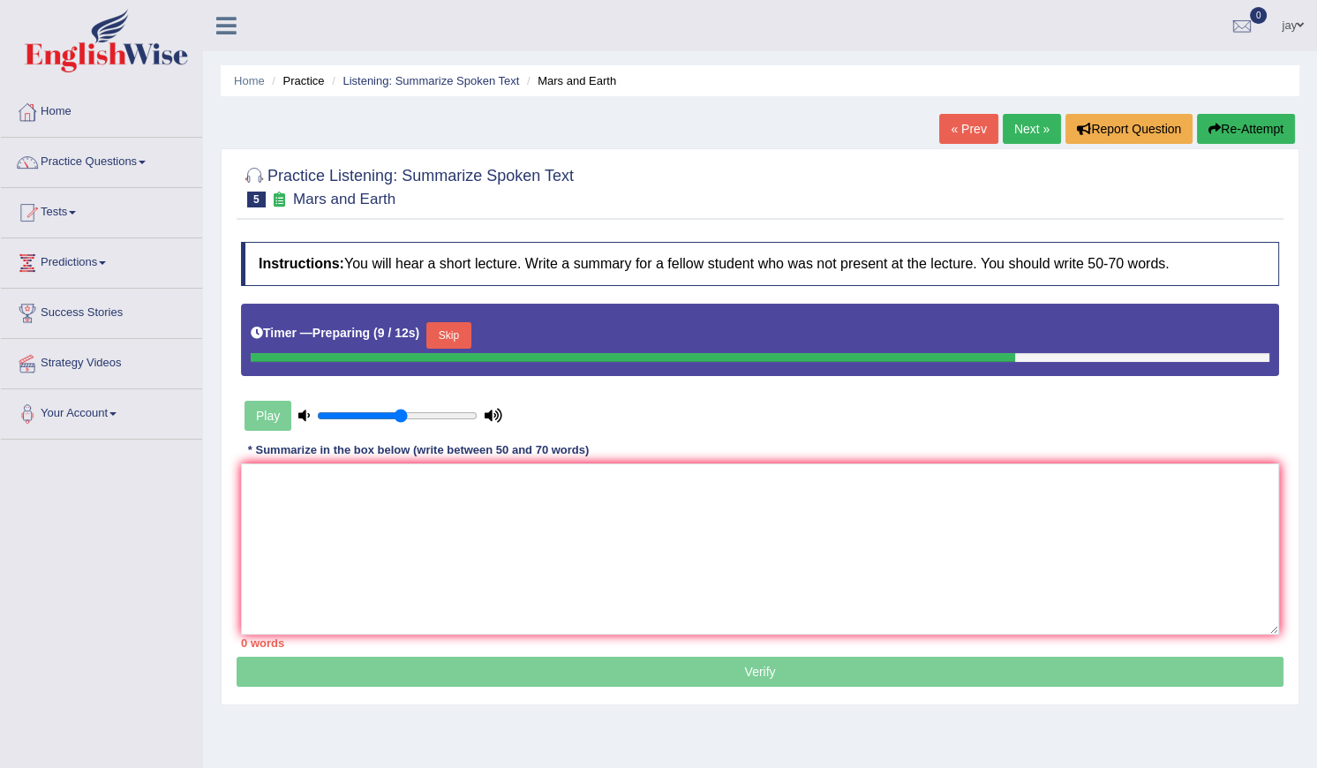
type input "0.6"
click at [405, 415] on input "range" at bounding box center [397, 416] width 161 height 14
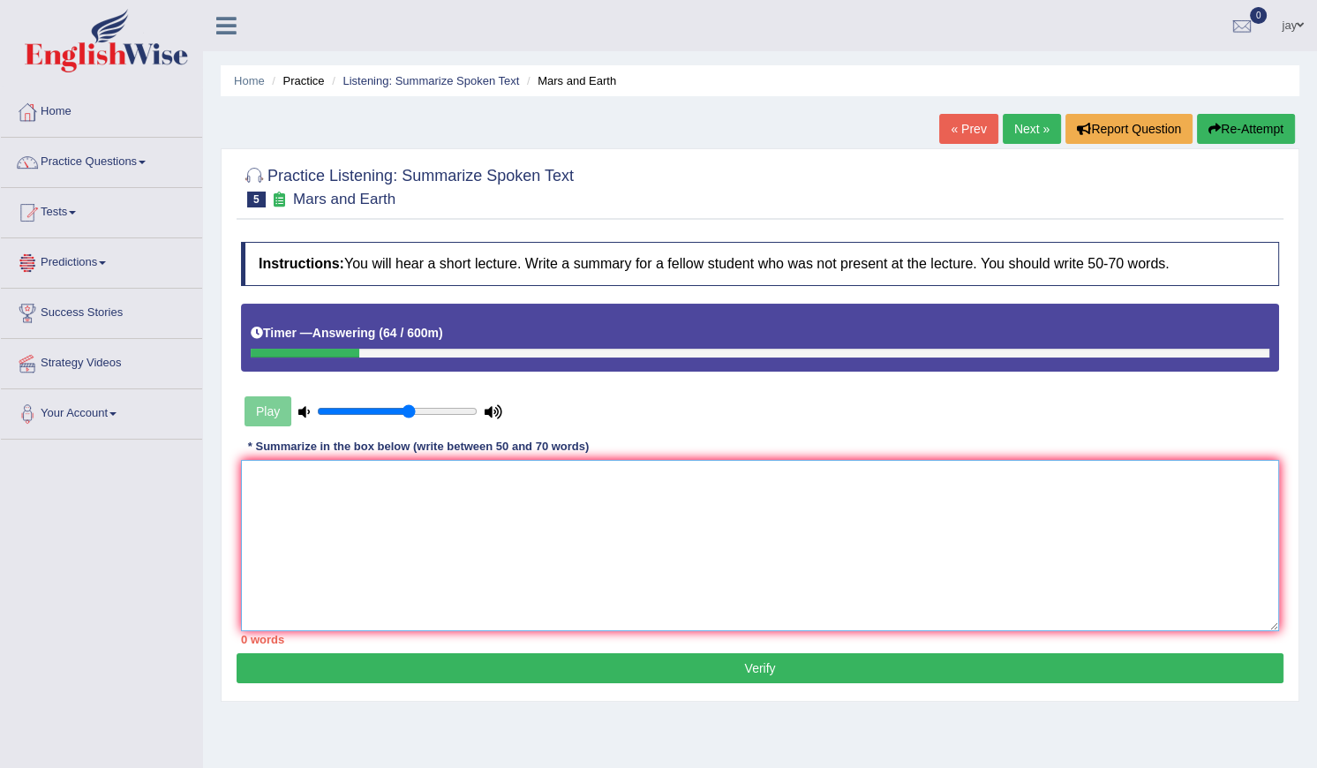
drag, startPoint x: 467, startPoint y: 604, endPoint x: 463, endPoint y: 590, distance: 14.6
click at [467, 602] on textarea at bounding box center [760, 545] width 1038 height 171
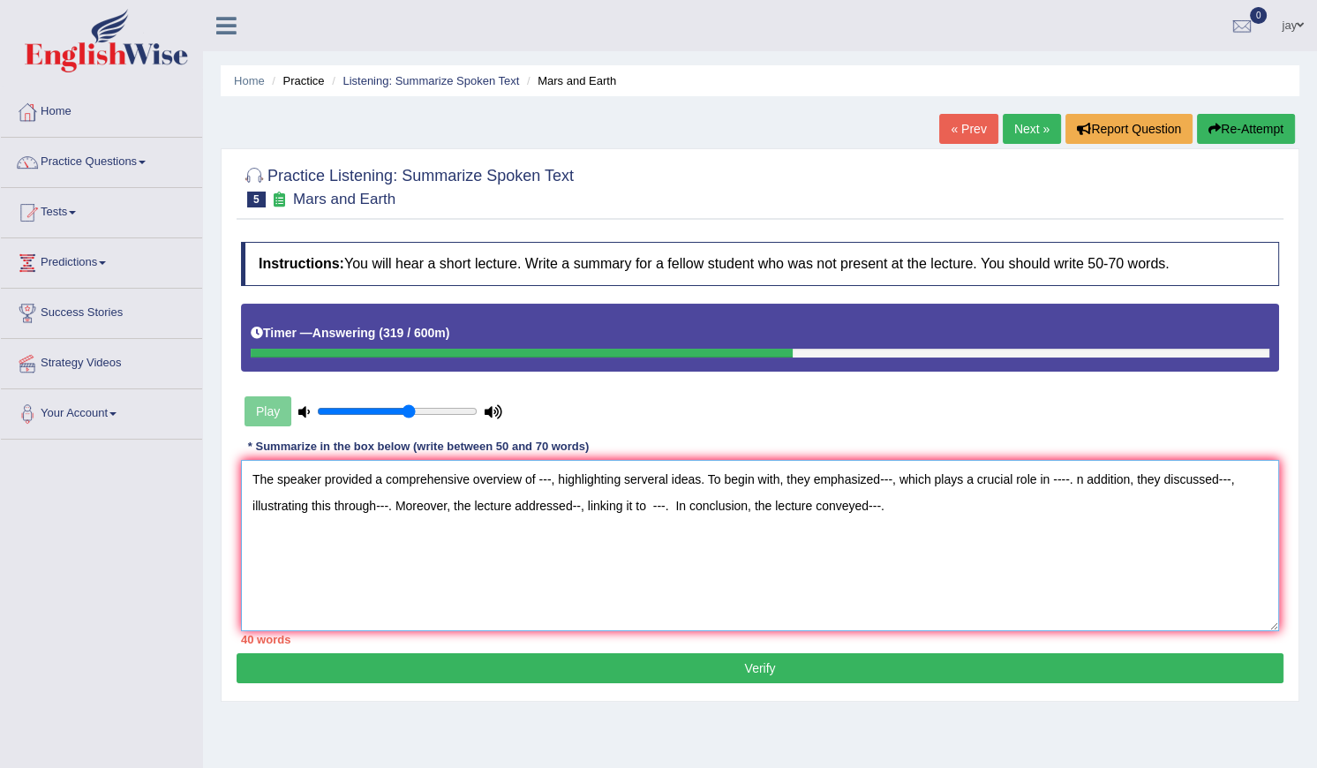
click at [544, 485] on textarea "The speaker provided a comprehensive overview of ---, highlighting serveral ide…" at bounding box center [760, 545] width 1038 height 171
click at [907, 484] on textarea "The speaker provided a comprehensive overview of Planet, highlighting serveral …" at bounding box center [760, 545] width 1038 height 171
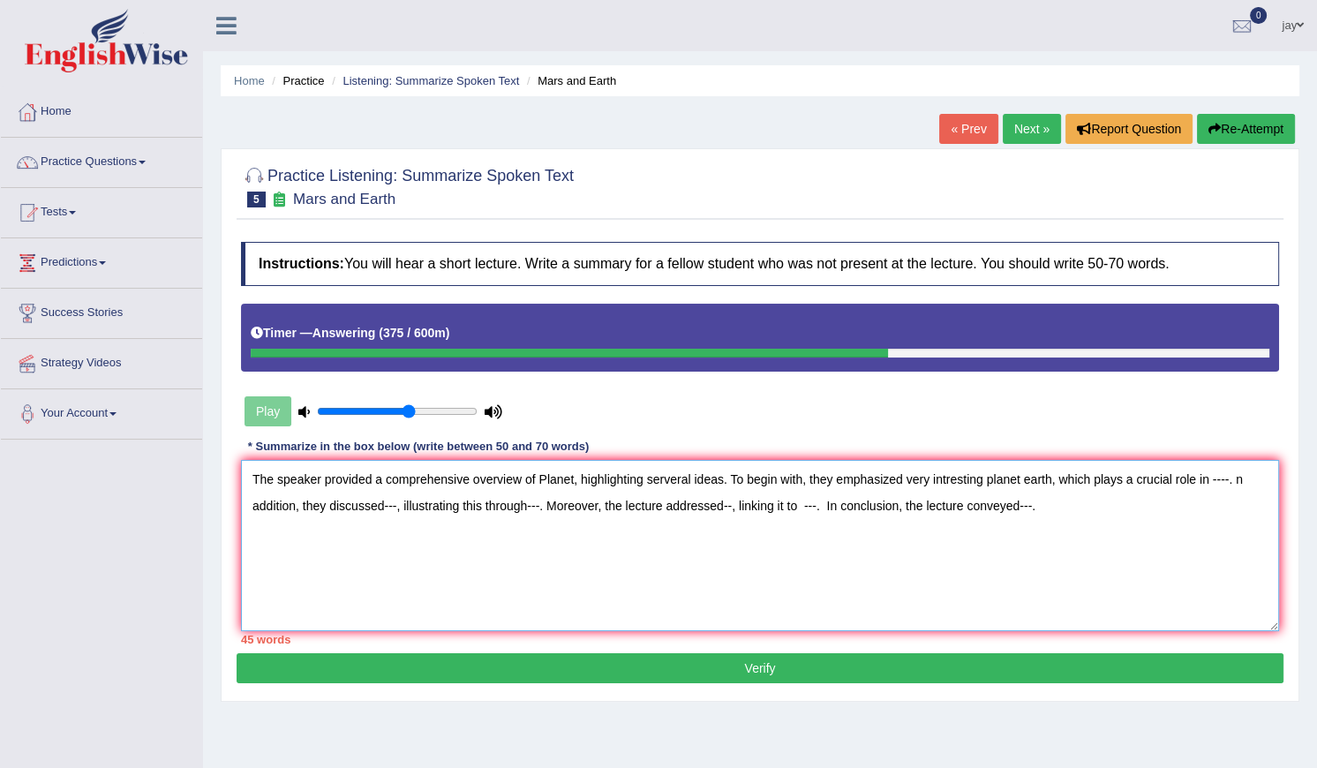
click at [1218, 478] on textarea "The speaker provided a comprehensive overview of Planet, highlighting serveral …" at bounding box center [760, 545] width 1038 height 171
click at [404, 502] on textarea "The speaker provided a comprehensive overview of Planet, highlighting serveral …" at bounding box center [760, 545] width 1038 height 171
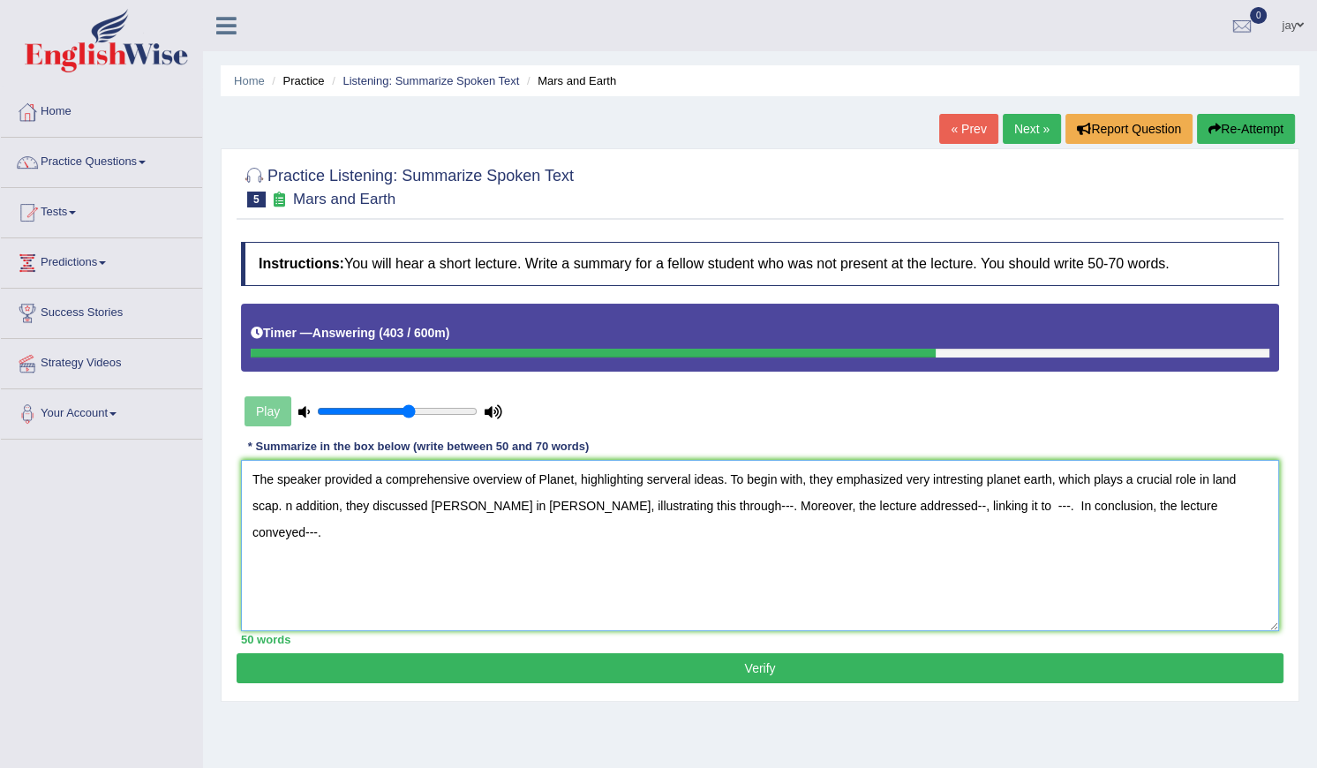
click at [608, 506] on textarea "The speaker provided a comprehensive overview of Planet, highlighting serveral …" at bounding box center [760, 545] width 1038 height 171
click at [648, 508] on textarea "The speaker provided a comprehensive overview of Planet, highlighting serveral …" at bounding box center [760, 545] width 1038 height 171
click at [855, 503] on textarea "The speaker provided a comprehensive overview of Planet, highlighting serveral …" at bounding box center [760, 545] width 1038 height 171
click at [1031, 509] on textarea "The speaker provided a comprehensive overview of Planet, highlighting serveral …" at bounding box center [760, 545] width 1038 height 171
click at [1120, 507] on textarea "The speaker provided a comprehensive overview of Planet, highlighting serveral …" at bounding box center [760, 545] width 1038 height 171
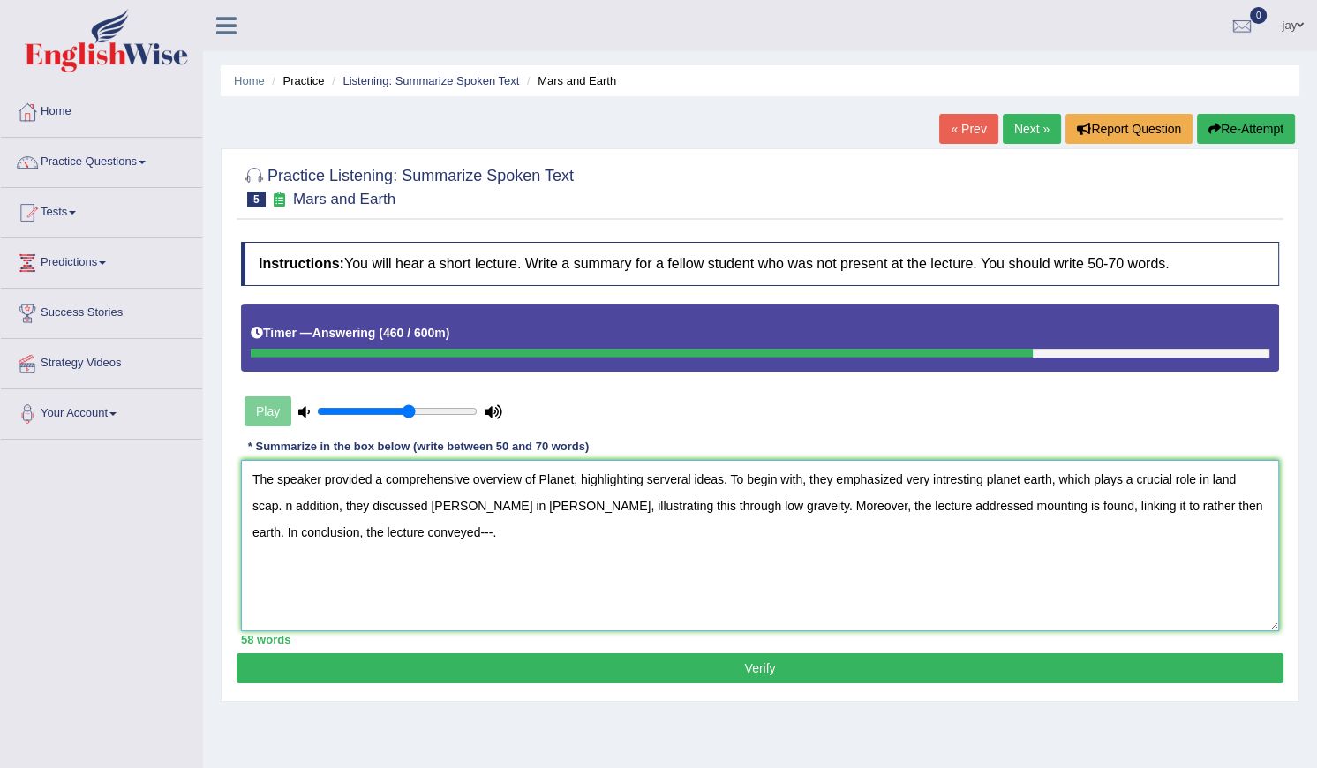
click at [313, 539] on textarea "The speaker provided a comprehensive overview of Planet, highlighting serveral …" at bounding box center [760, 545] width 1038 height 171
type textarea "The speaker provided a comprehensive overview of Planet, highlighting serveral …"
click at [600, 674] on button "Verify" at bounding box center [760, 668] width 1047 height 30
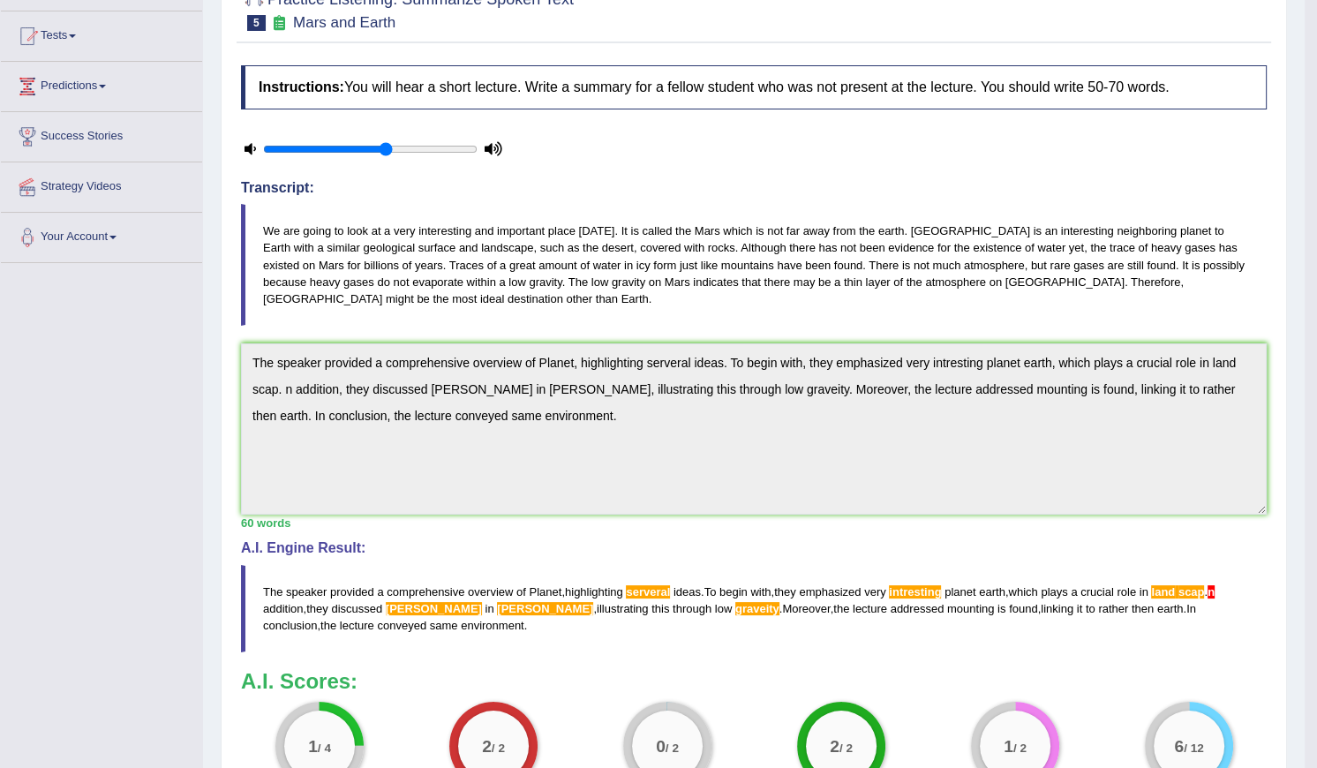
scroll to position [154, 0]
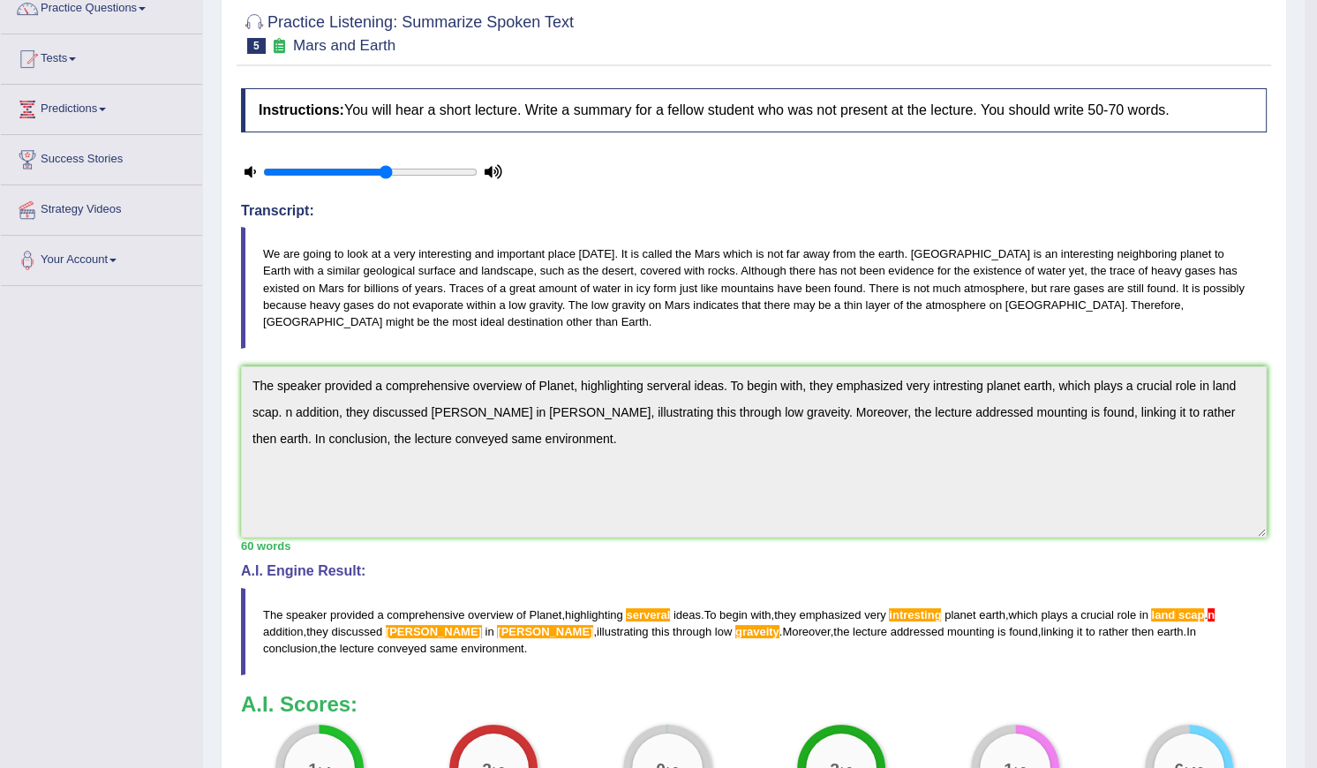
click at [212, 380] on div "Home Practice Listening: Summarize Spoken Text Mars and Earth « Prev Next » Rep…" at bounding box center [754, 405] width 1102 height 1119
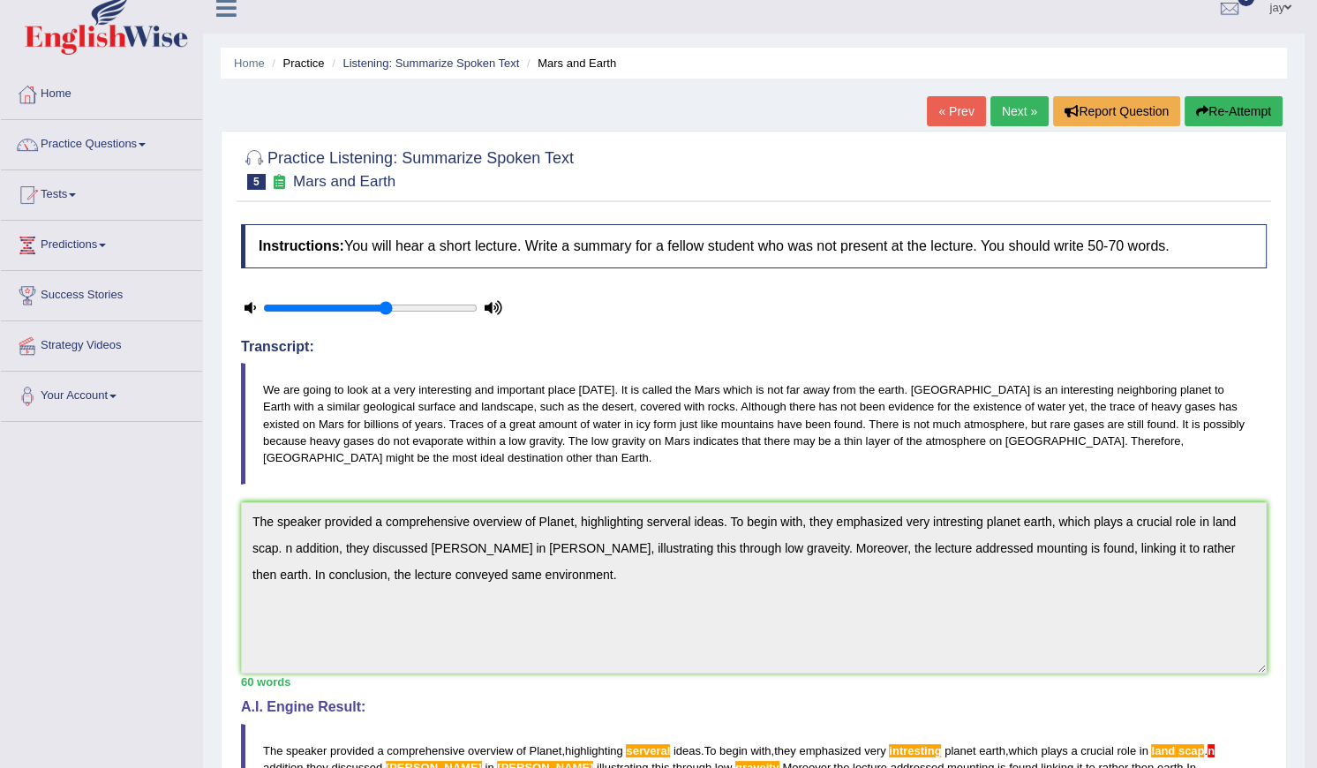
scroll to position [0, 0]
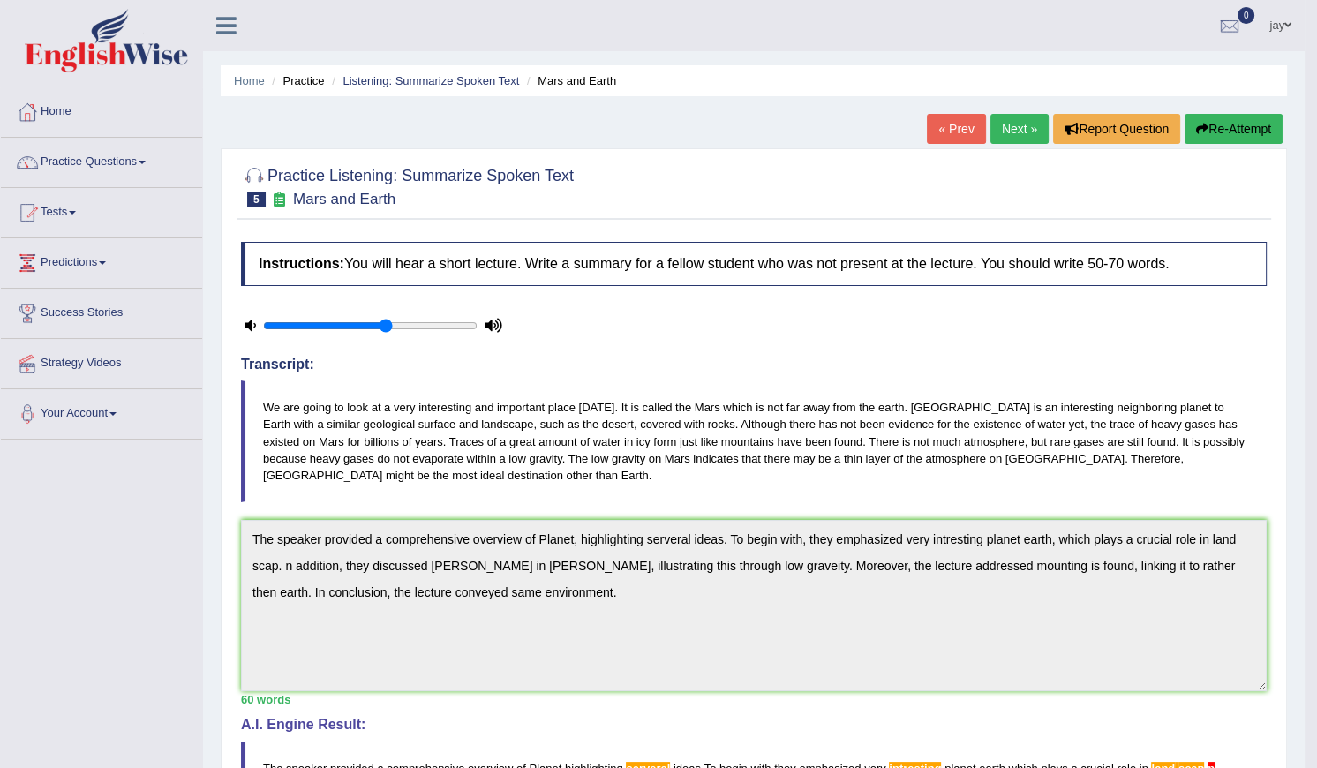
click at [1239, 126] on button "Re-Attempt" at bounding box center [1234, 129] width 98 height 30
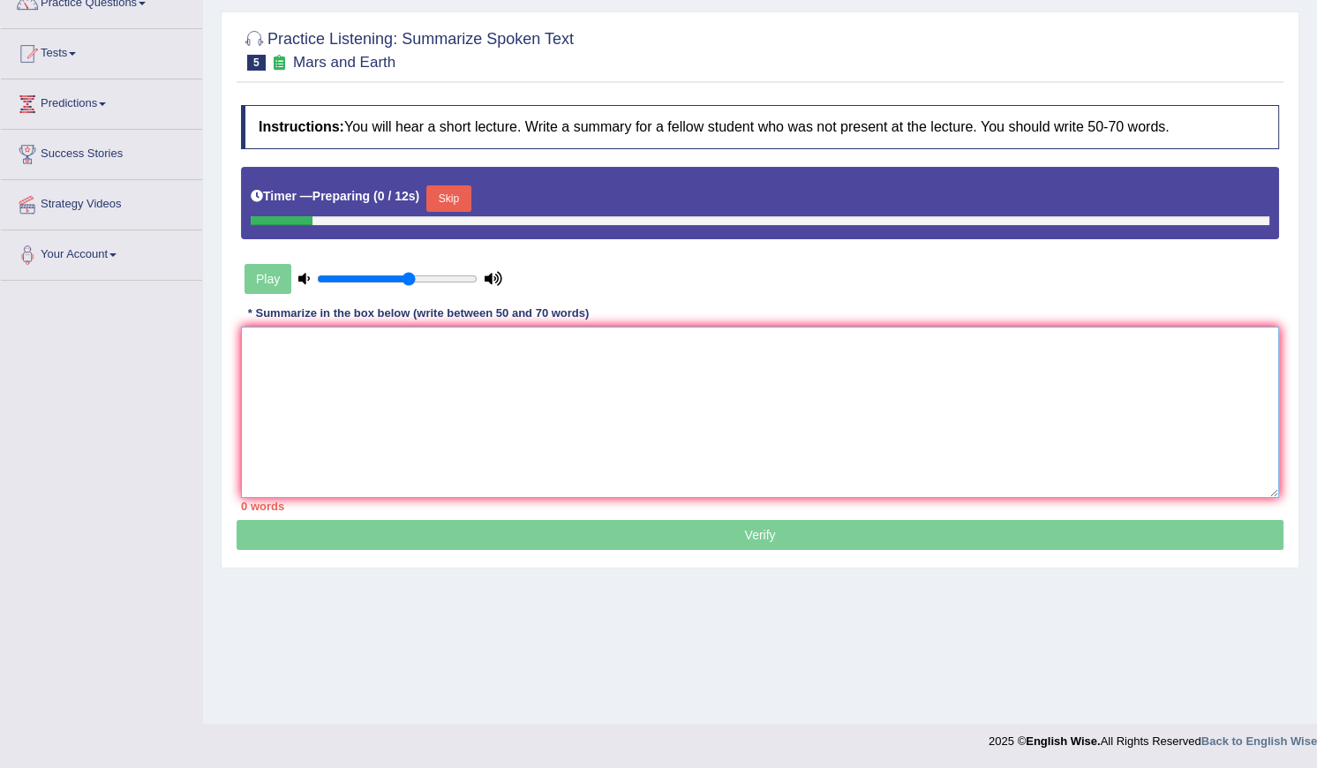
click at [666, 405] on textarea at bounding box center [760, 412] width 1038 height 171
paste textarea "The speaker provided a comprehensive overview of Planet, highlighting serveral …"
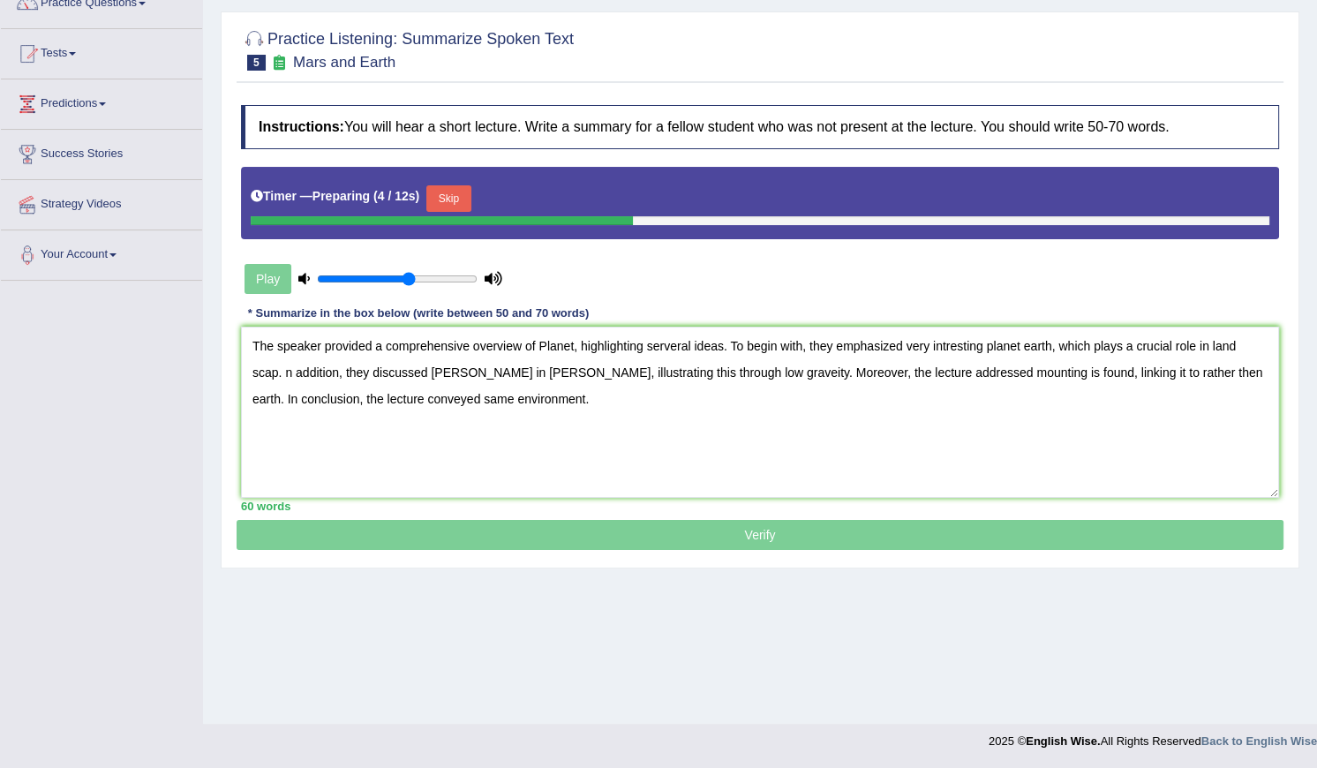
click at [449, 184] on div "Timer — Preparing ( 4 / 12s ) Skip" at bounding box center [760, 198] width 1019 height 35
click at [445, 200] on button "Skip" at bounding box center [448, 198] width 44 height 26
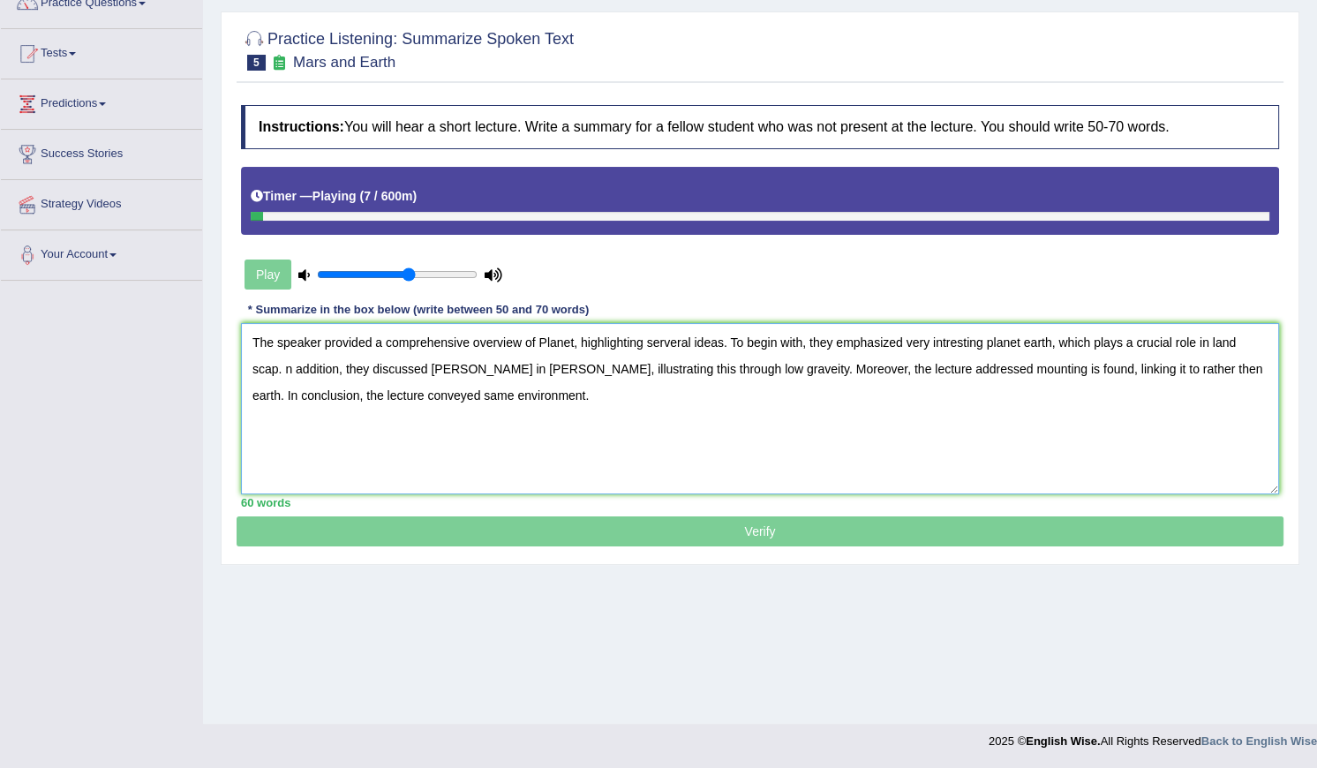
click at [660, 345] on textarea "The speaker provided a comprehensive overview of Planet, highlighting serveral …" at bounding box center [760, 408] width 1038 height 171
click at [934, 343] on textarea "The speaker provided a comprehensive overview of Planet, highlighting several i…" at bounding box center [760, 408] width 1038 height 171
click at [1245, 340] on textarea "The speaker provided a comprehensive overview of Planet, highlighting several i…" at bounding box center [760, 408] width 1038 height 171
click at [1237, 341] on textarea "The speaker provided a comprehensive overview of Planet, highlighting several i…" at bounding box center [760, 408] width 1038 height 171
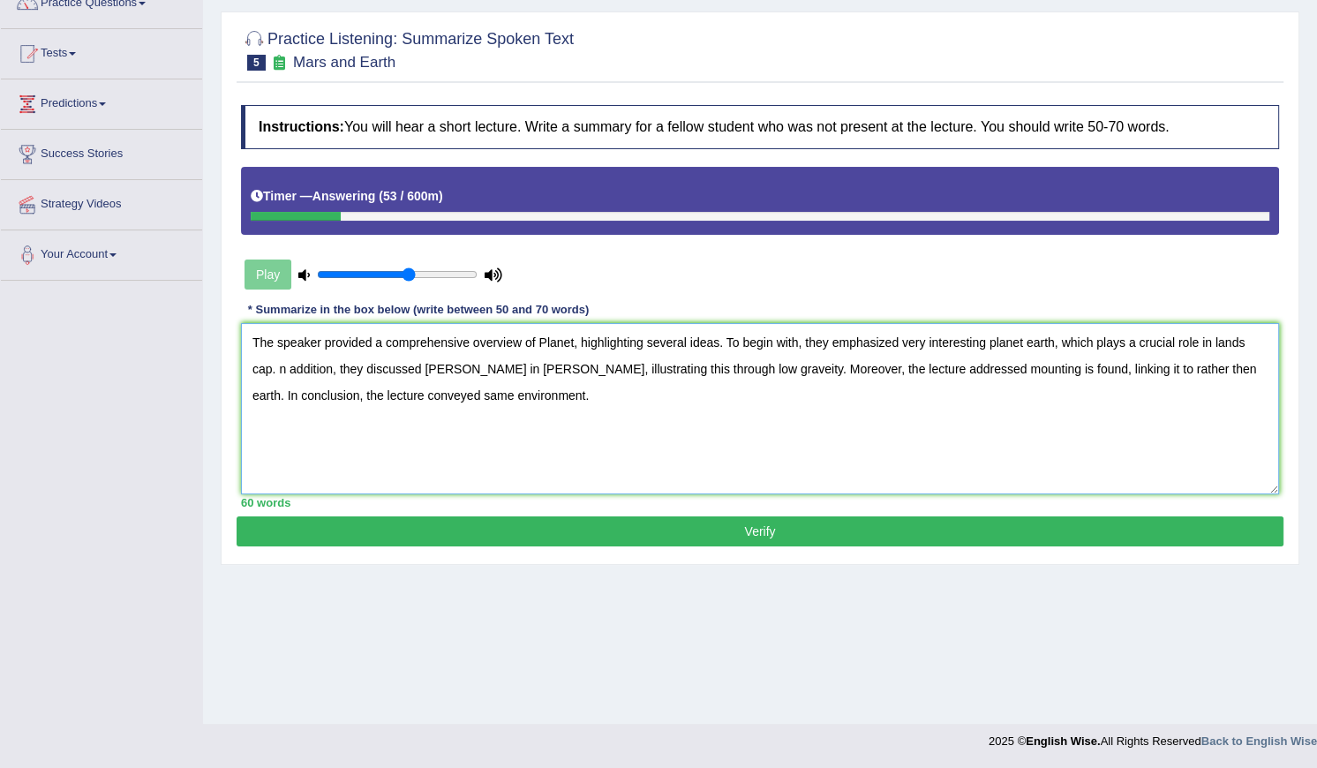
click at [406, 364] on textarea "The speaker provided a comprehensive overview of Planet, highlighting several i…" at bounding box center [760, 408] width 1038 height 171
click at [461, 374] on textarea "The speaker provided a comprehensive overview of Planet, highlighting several i…" at bounding box center [760, 408] width 1038 height 171
click at [653, 371] on textarea "The speaker provided a comprehensive overview of Planet, highlighting several i…" at bounding box center [760, 408] width 1038 height 171
type textarea "The speaker provided a comprehensive overview of Planet, highlighting several i…"
click at [725, 537] on button "Verify" at bounding box center [760, 531] width 1047 height 30
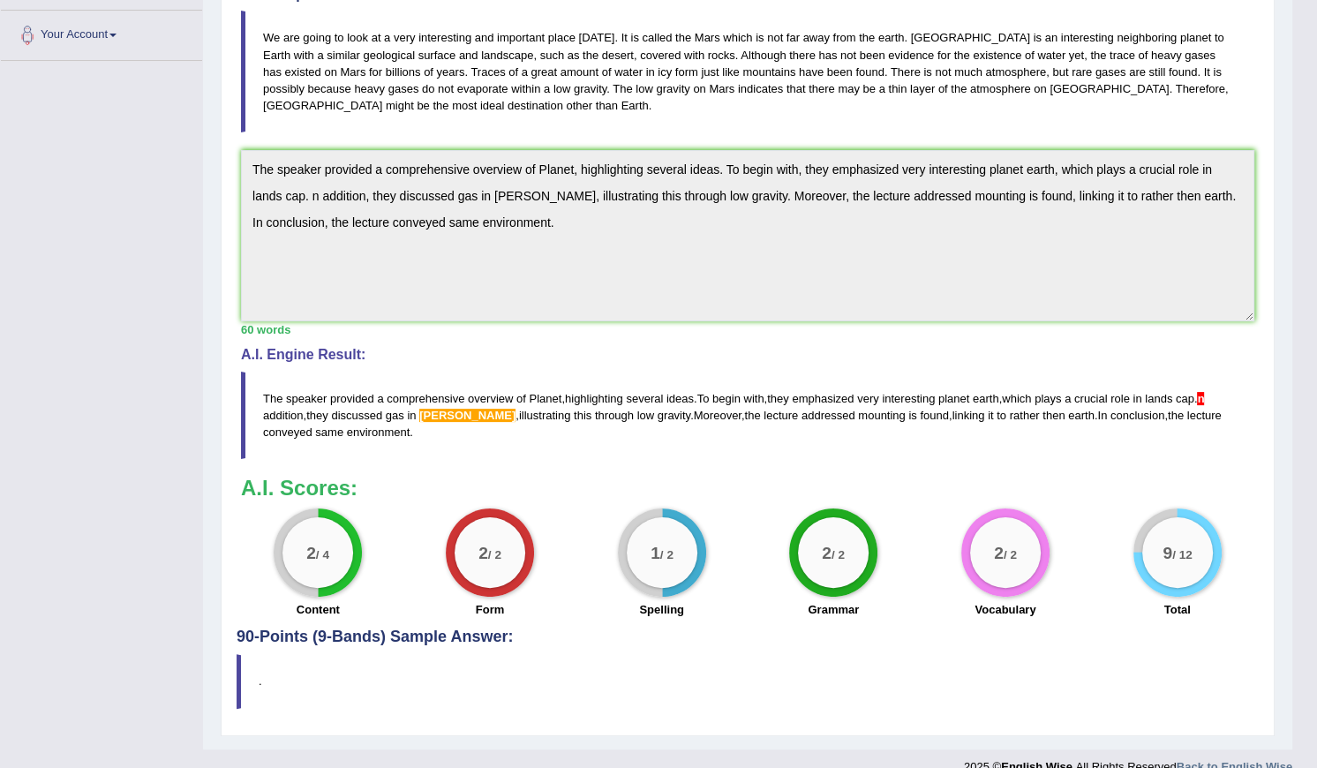
scroll to position [142, 0]
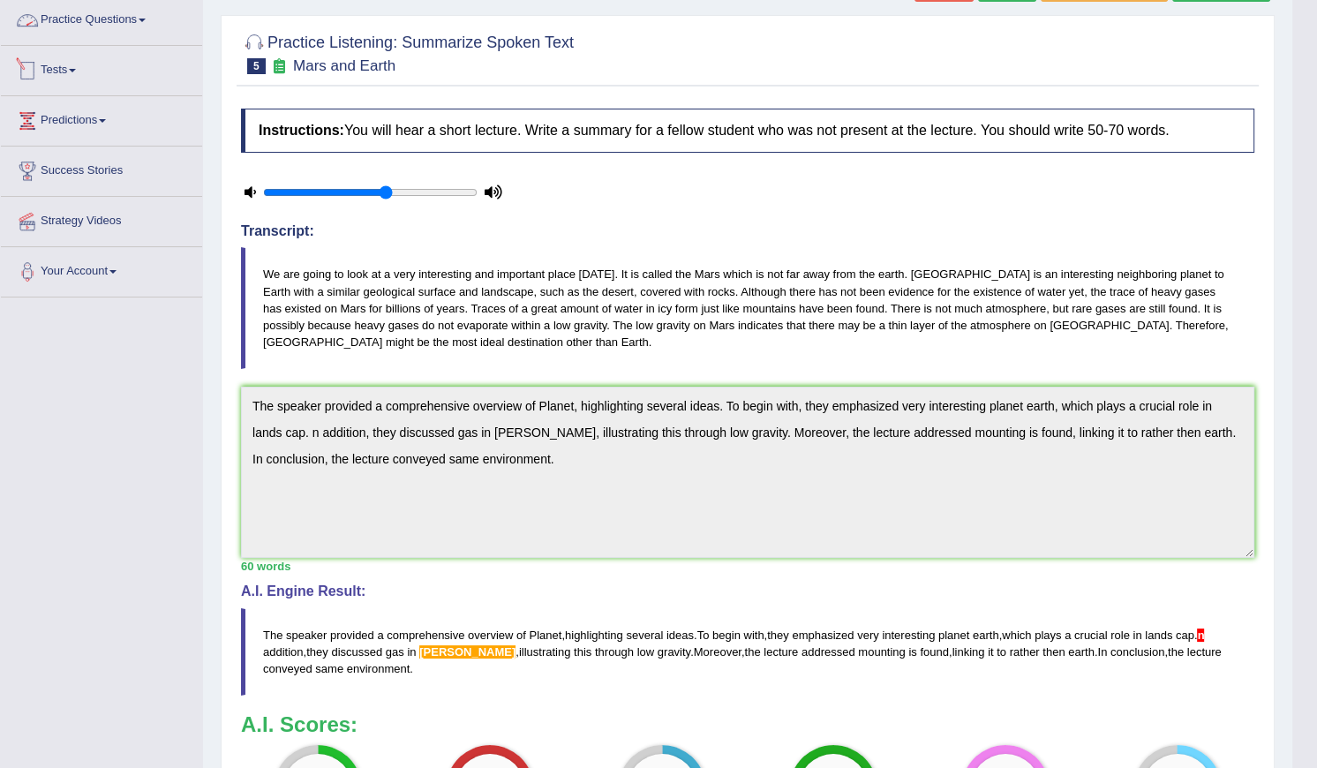
click at [62, 19] on link "Practice Questions" at bounding box center [101, 18] width 201 height 44
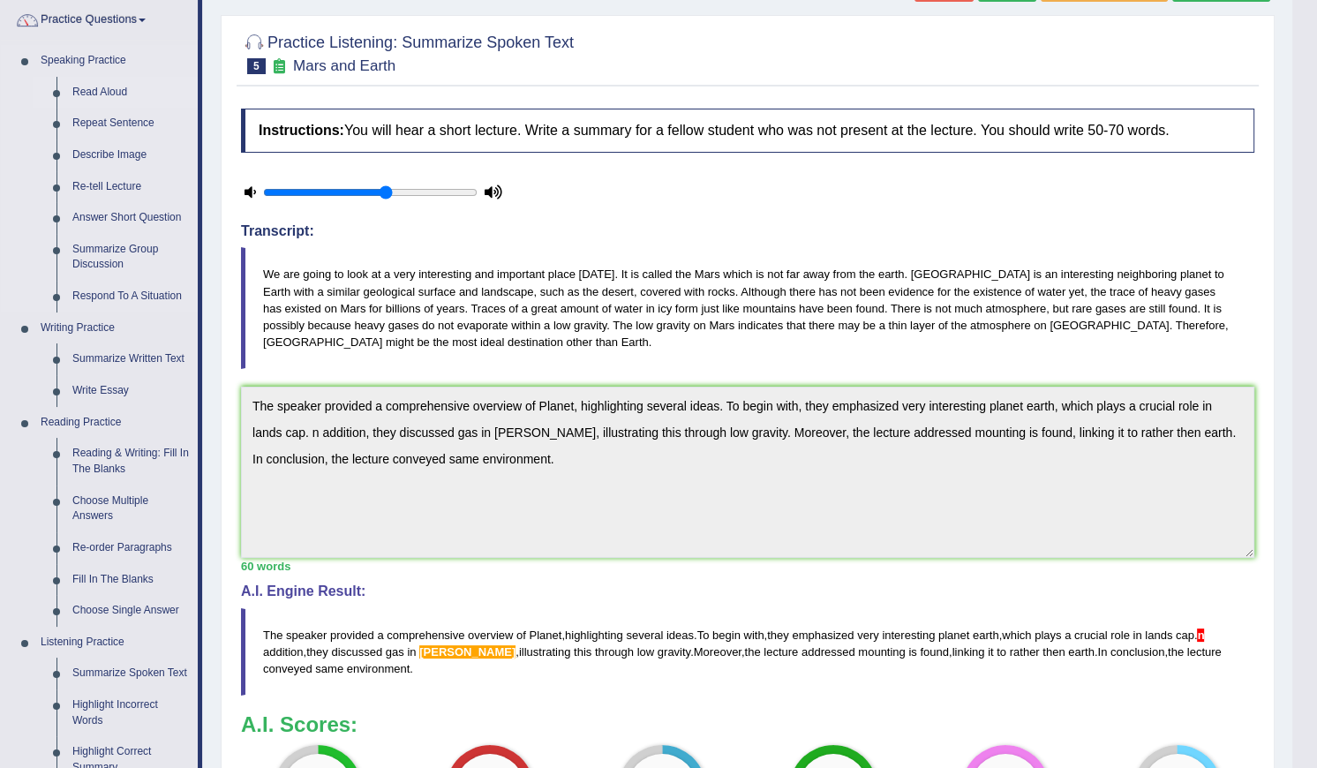
click at [109, 81] on link "Read Aloud" at bounding box center [130, 93] width 133 height 32
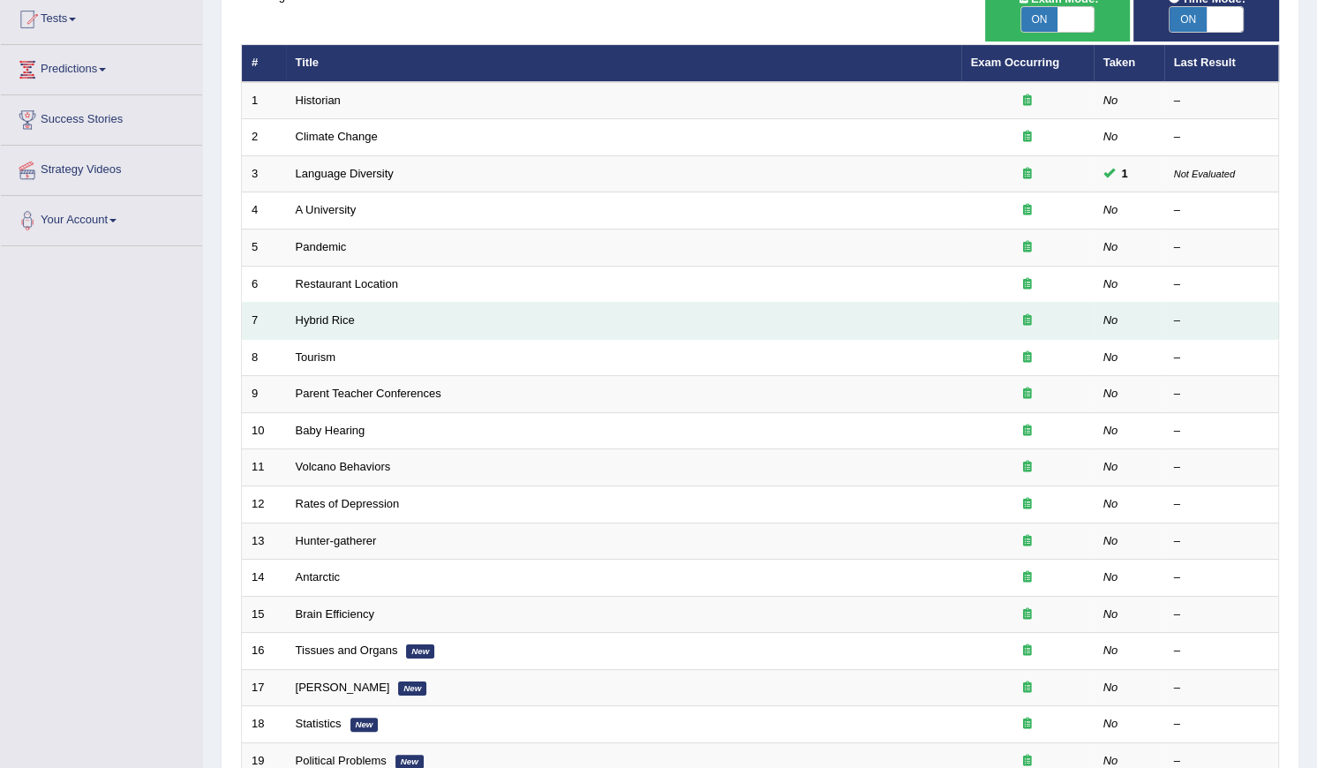
scroll to position [240, 0]
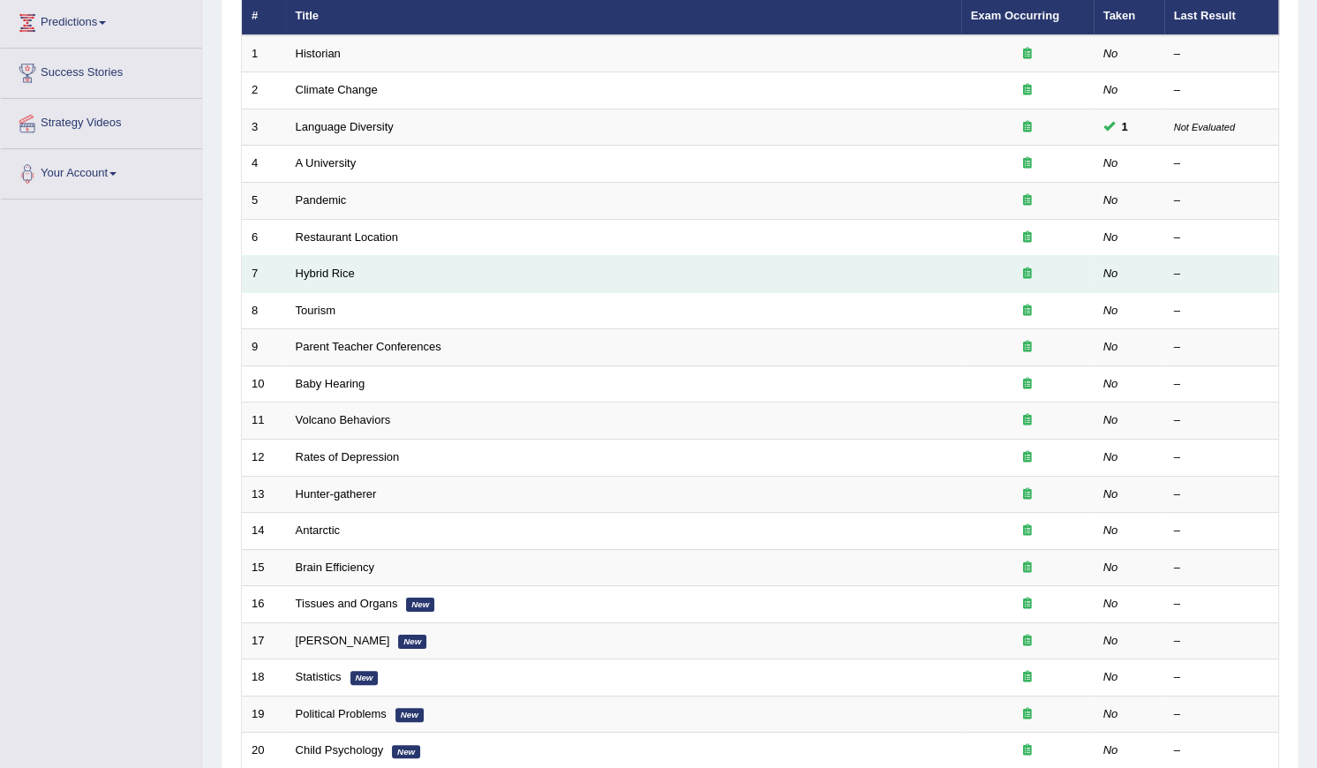
click at [322, 502] on td "Hunter-gatherer" at bounding box center [623, 494] width 675 height 37
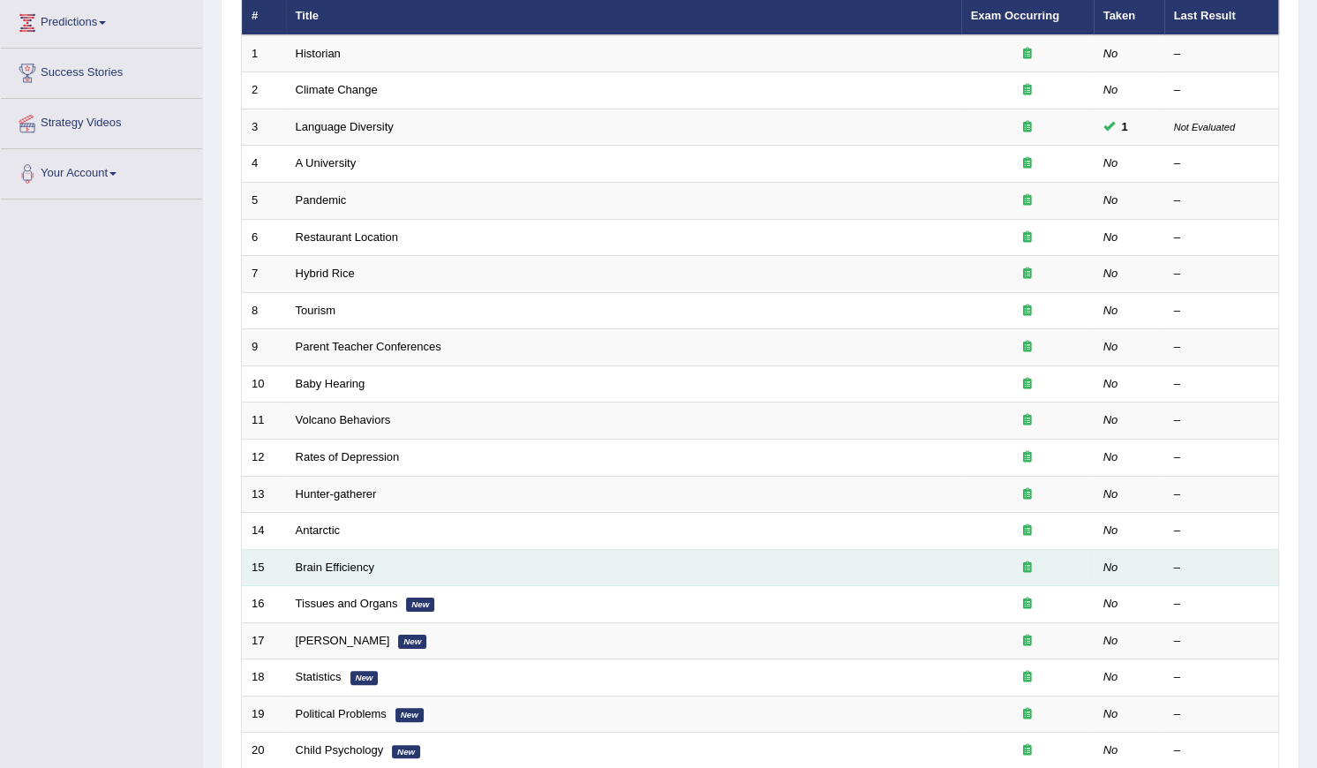
click at [335, 549] on td "Brain Efficiency" at bounding box center [623, 567] width 675 height 37
click at [333, 568] on link "Brain Efficiency" at bounding box center [335, 567] width 79 height 13
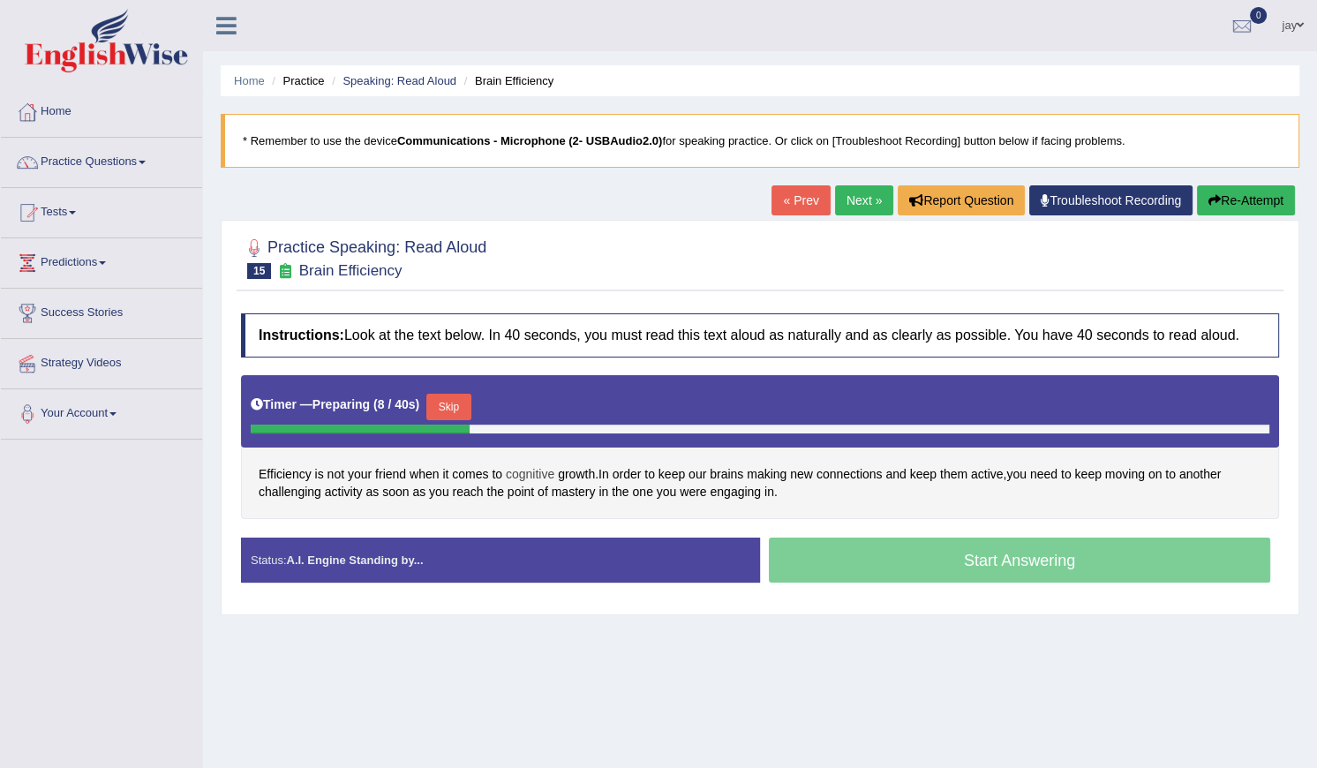
click at [531, 476] on span "cognitive" at bounding box center [530, 474] width 49 height 19
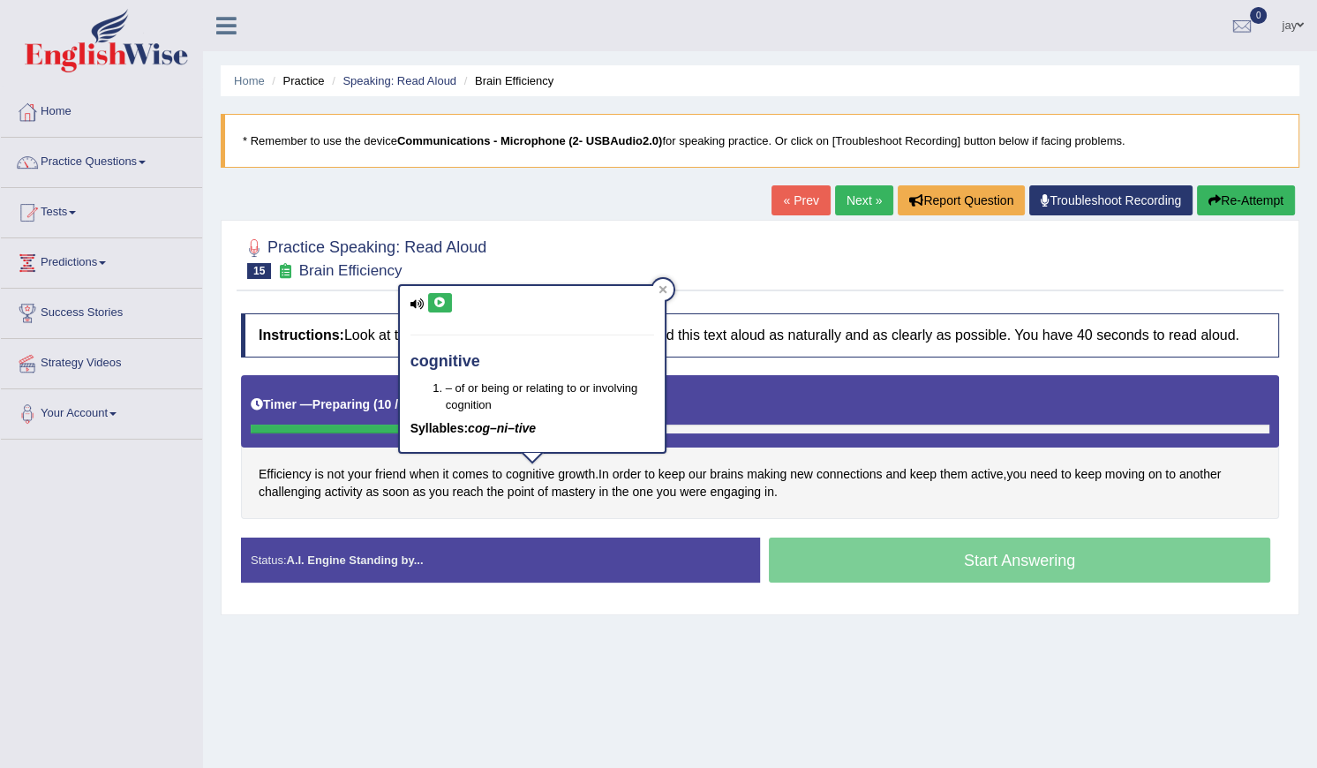
click at [439, 298] on icon at bounding box center [439, 303] width 13 height 11
click at [671, 291] on div at bounding box center [662, 289] width 21 height 21
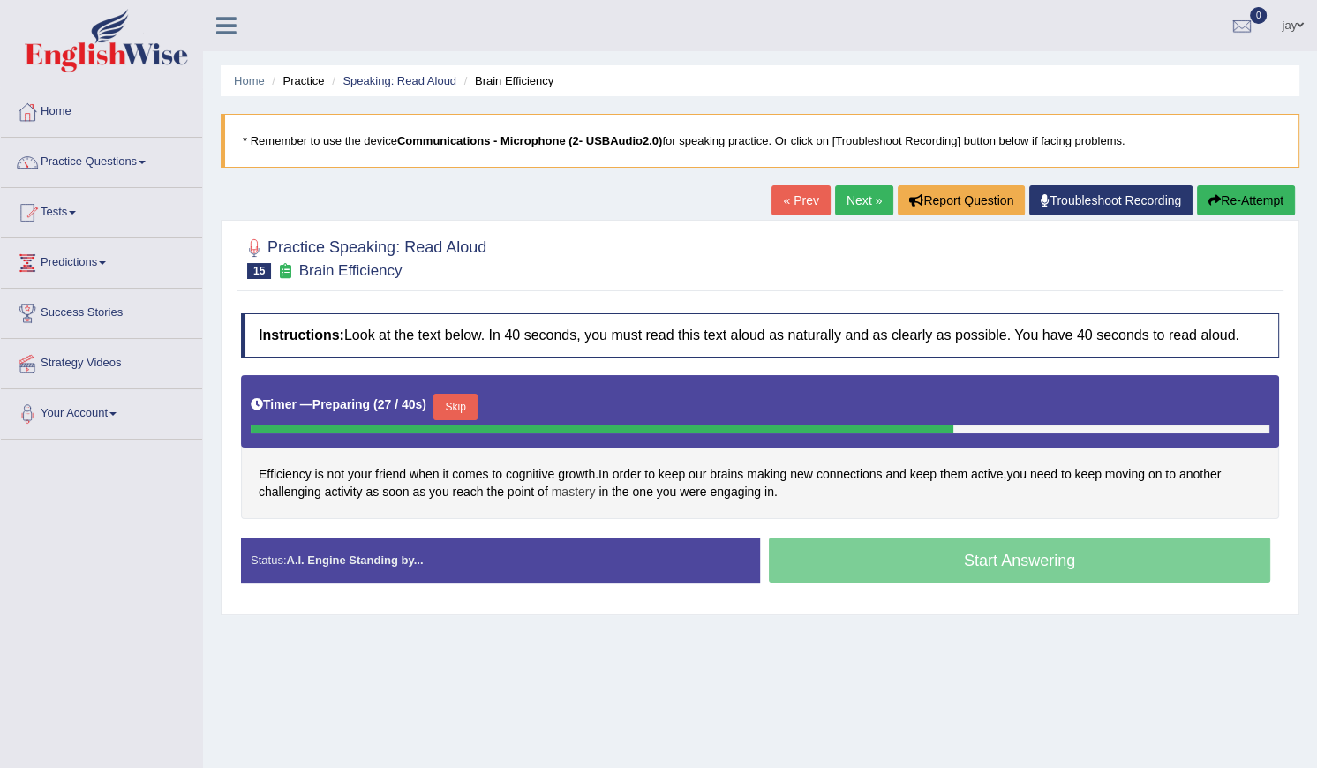
click at [578, 493] on span "mastery" at bounding box center [574, 492] width 44 height 19
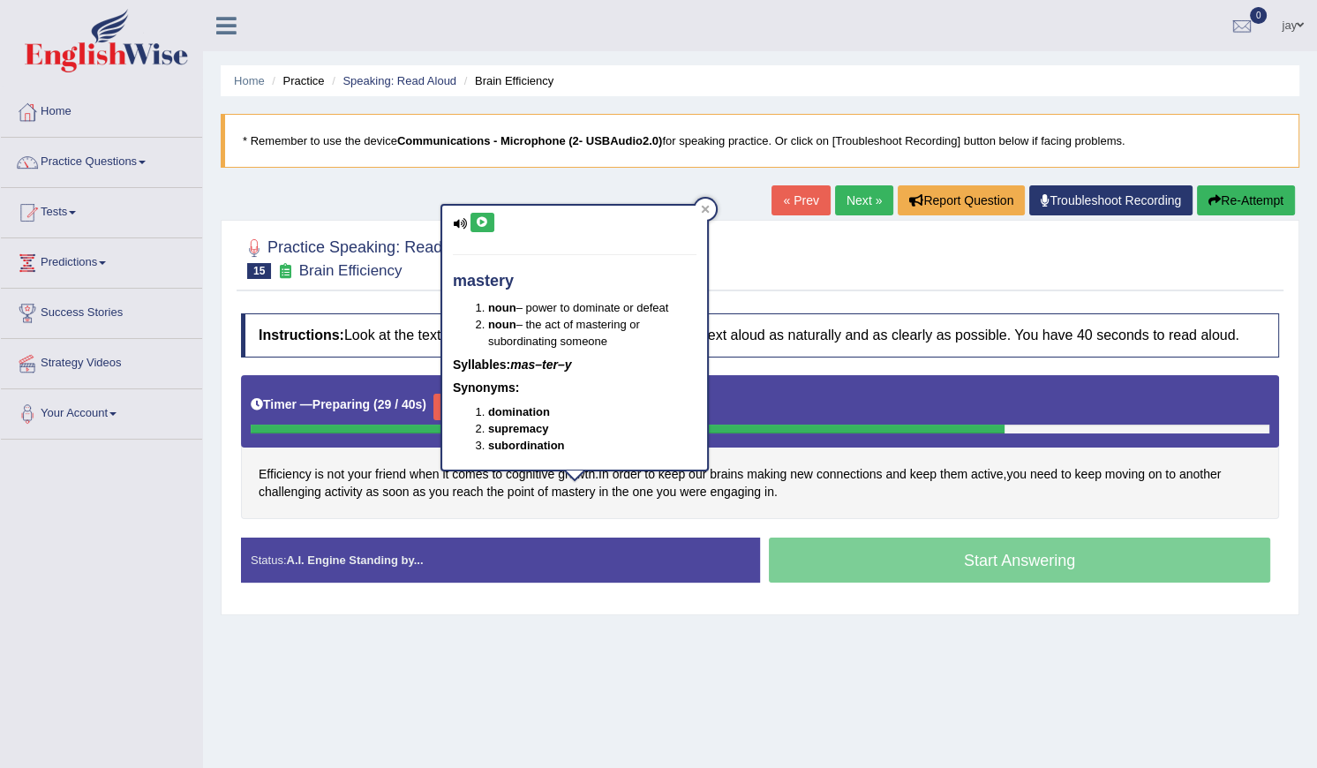
click at [485, 220] on icon at bounding box center [482, 222] width 13 height 11
click at [739, 493] on span "engaging" at bounding box center [735, 492] width 51 height 19
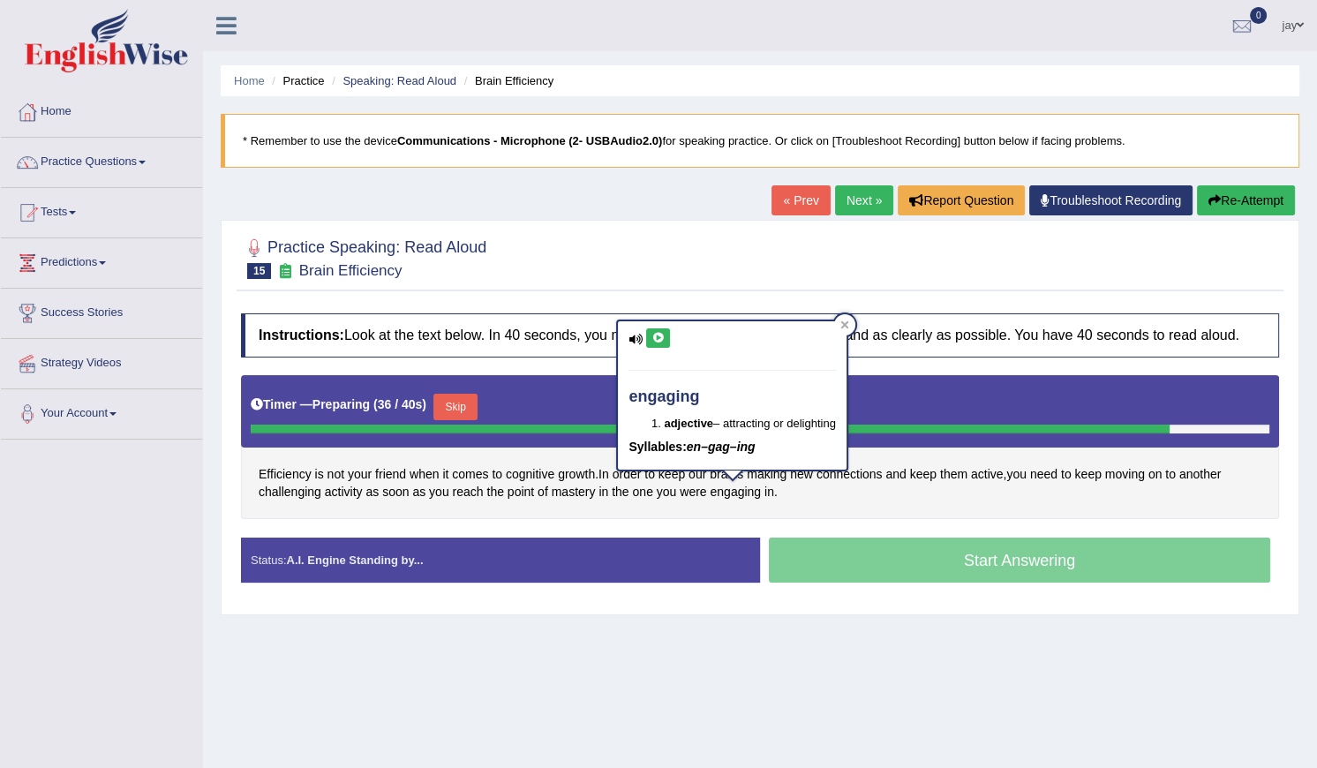
click at [655, 335] on icon at bounding box center [658, 338] width 13 height 11
click at [847, 327] on icon at bounding box center [844, 324] width 9 height 9
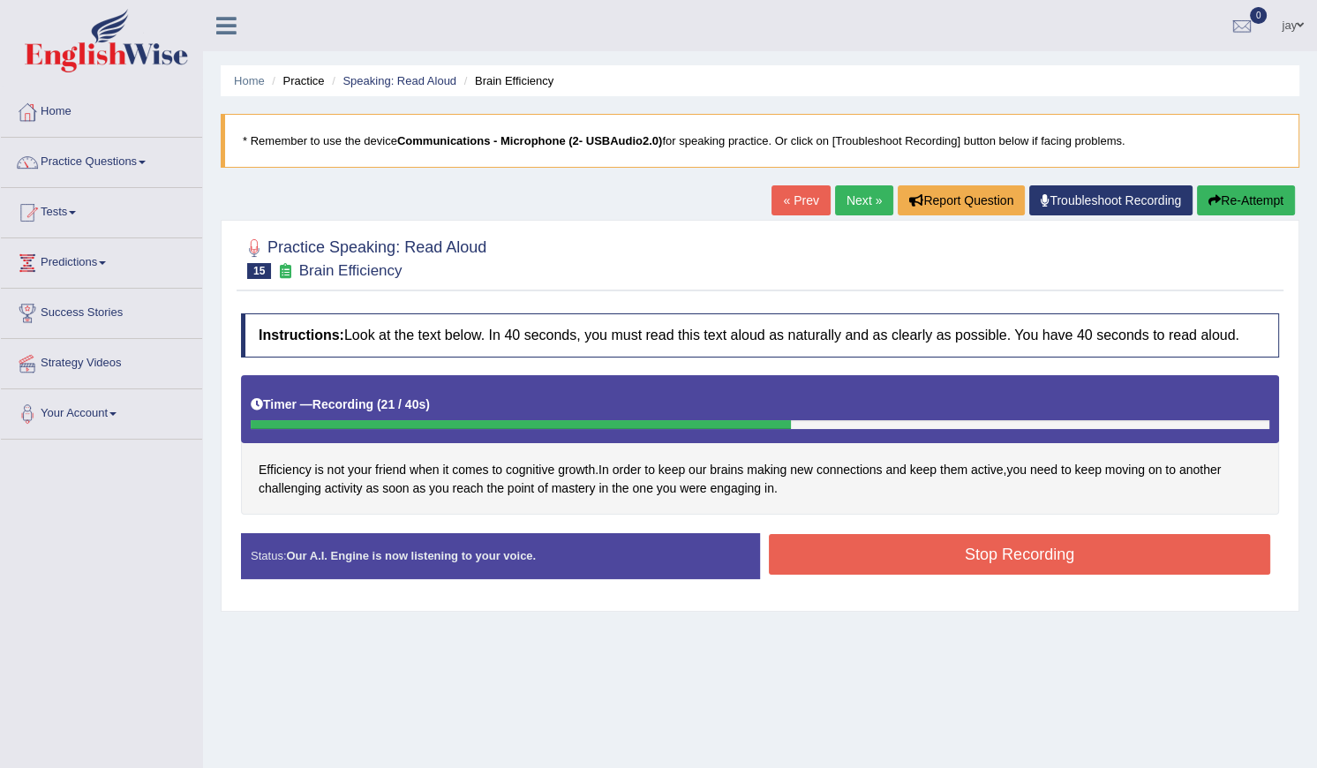
click at [898, 539] on button "Stop Recording" at bounding box center [1019, 554] width 501 height 41
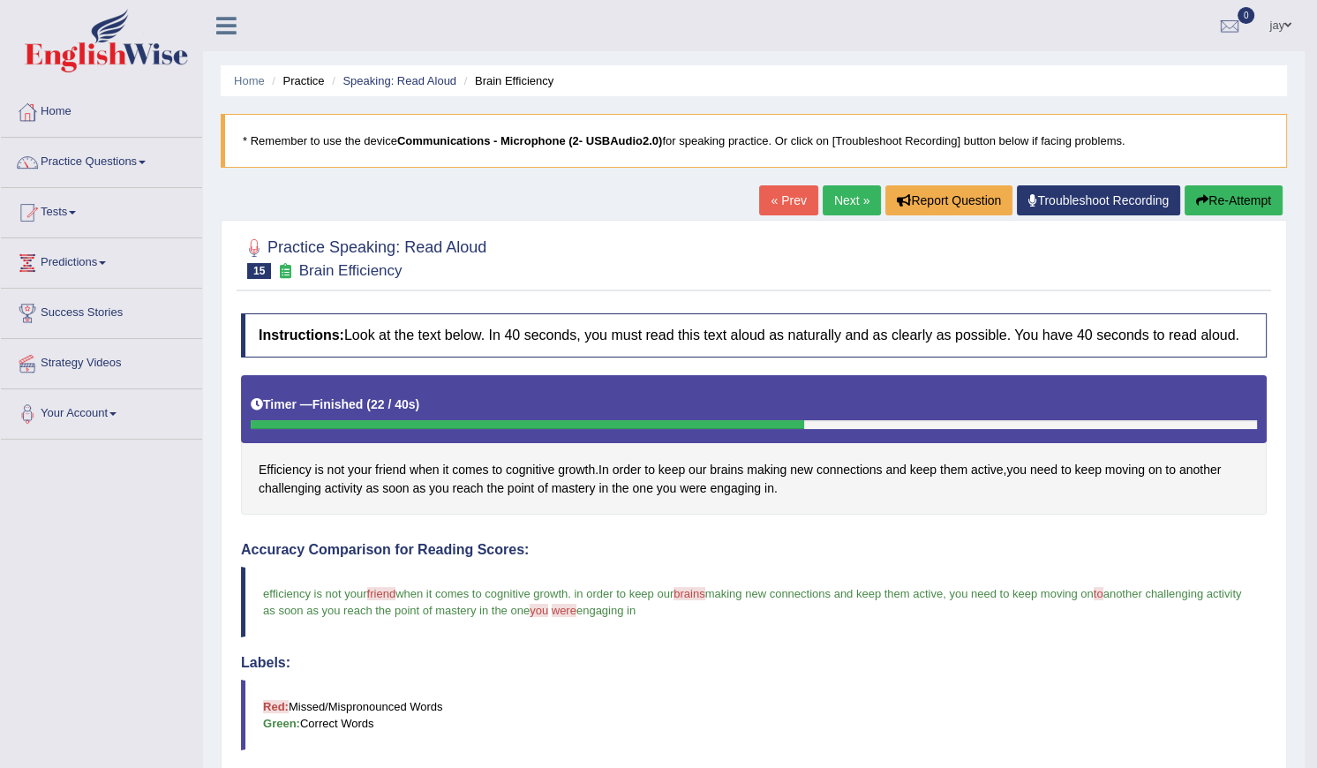
click at [851, 197] on link "Next »" at bounding box center [852, 200] width 58 height 30
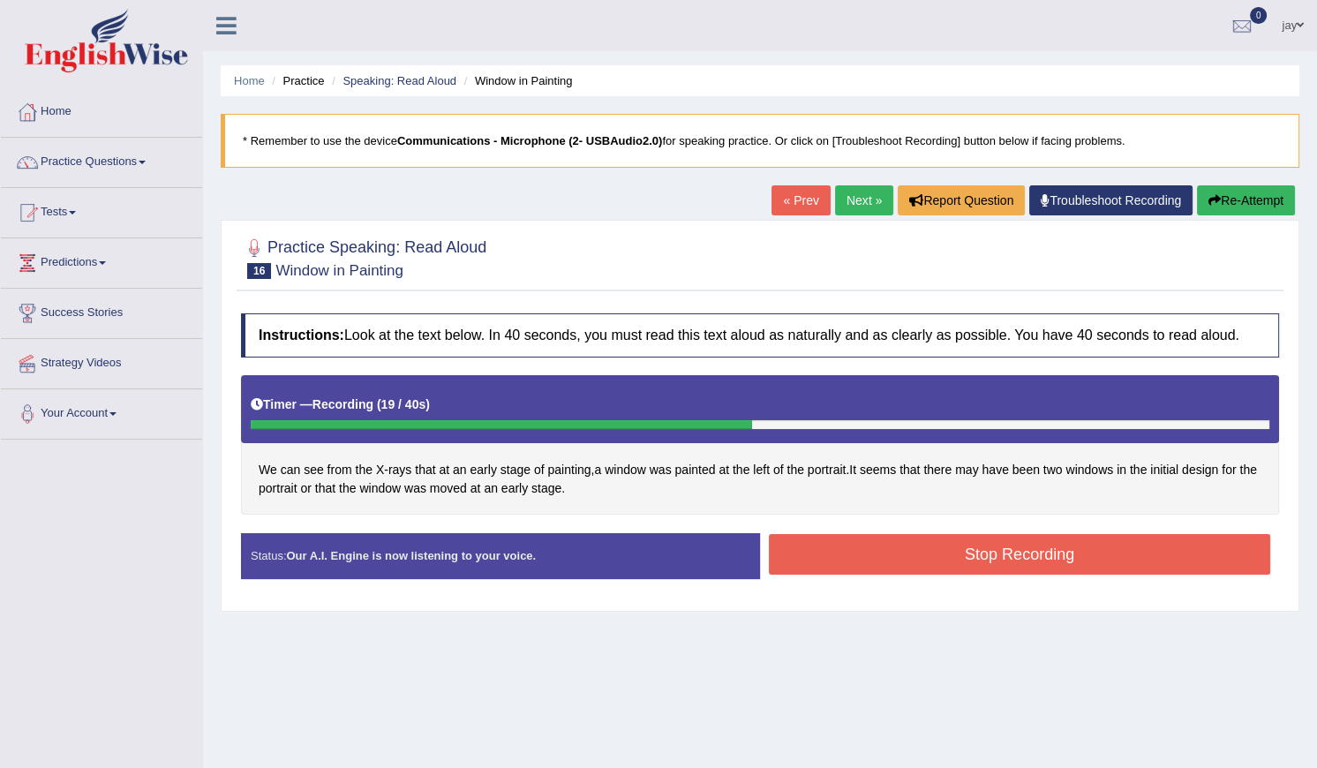
click at [858, 538] on button "Stop Recording" at bounding box center [1019, 554] width 501 height 41
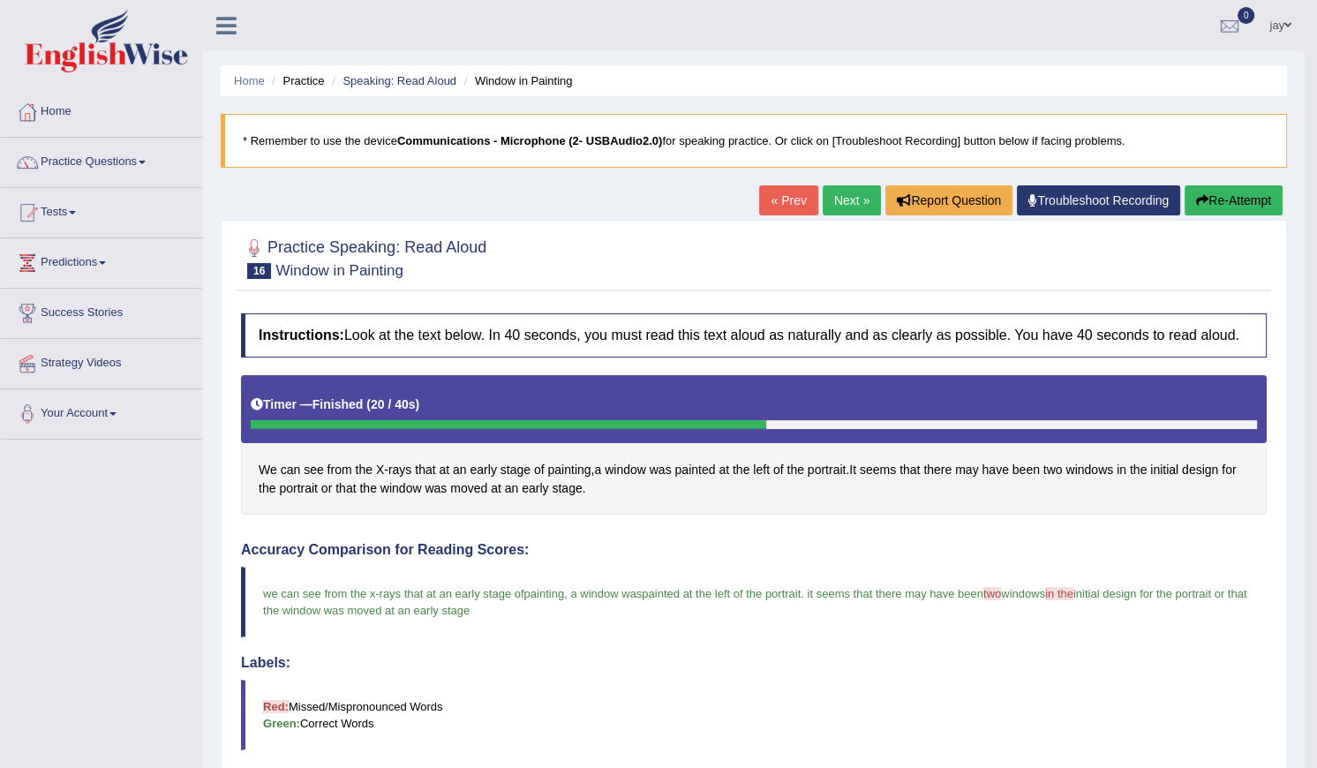
click at [848, 200] on link "Next »" at bounding box center [852, 200] width 58 height 30
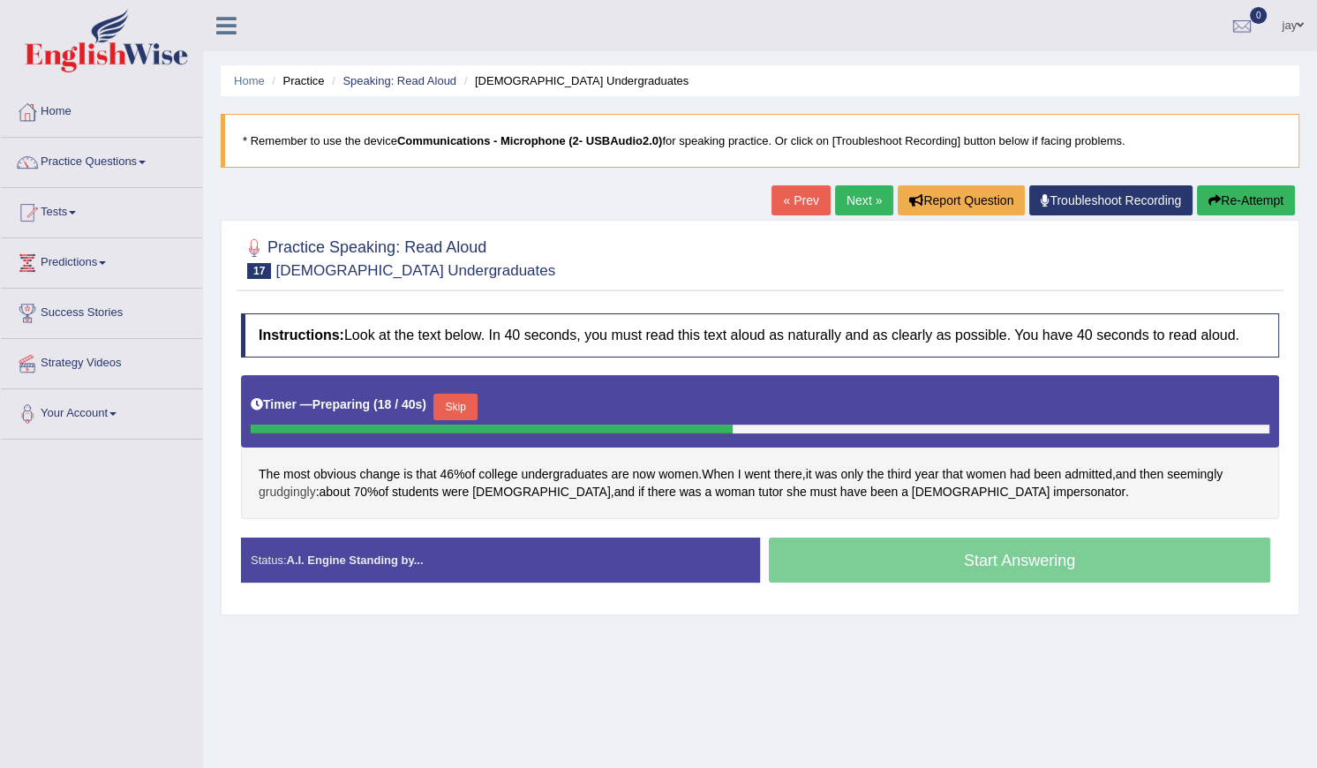
click at [281, 483] on span "grudgingly" at bounding box center [287, 492] width 57 height 19
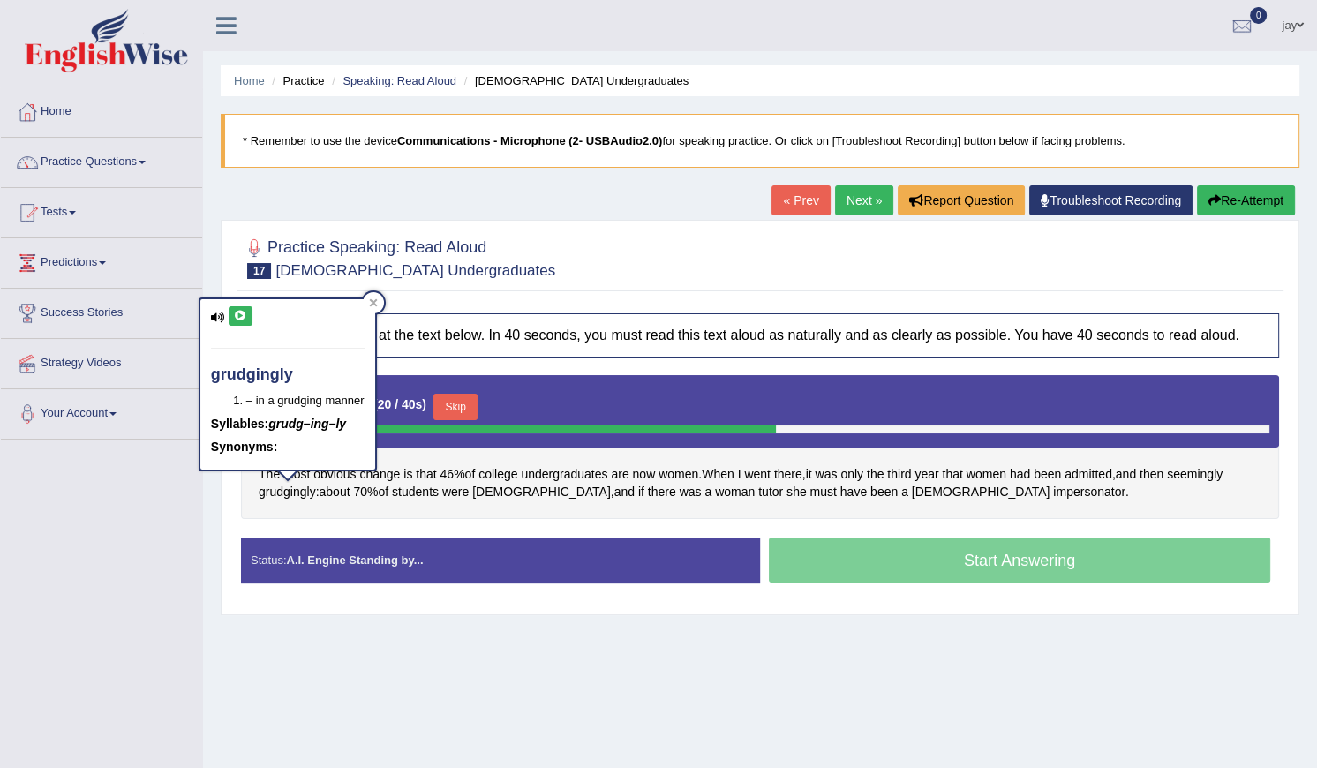
click at [243, 317] on icon at bounding box center [240, 316] width 13 height 11
click at [374, 302] on icon at bounding box center [373, 302] width 9 height 9
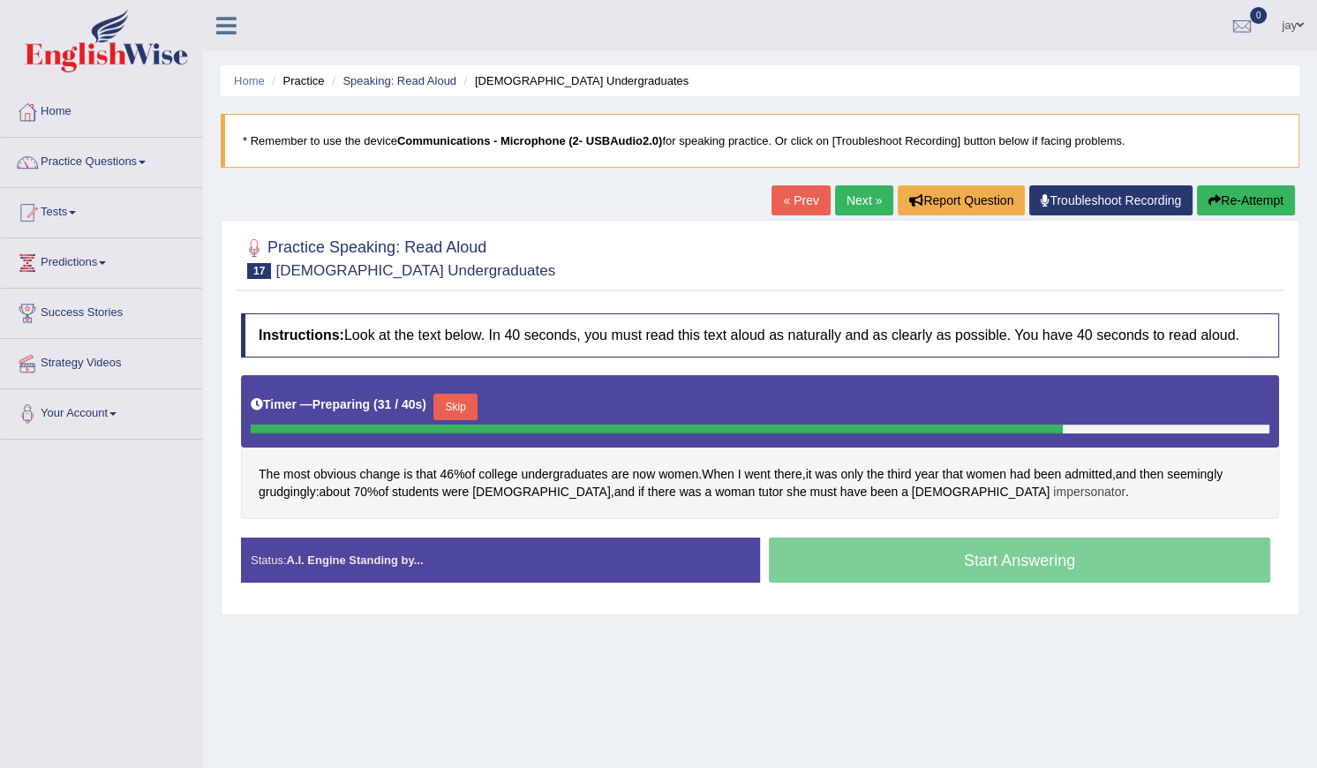
click at [1053, 493] on span "impersonator" at bounding box center [1089, 492] width 72 height 19
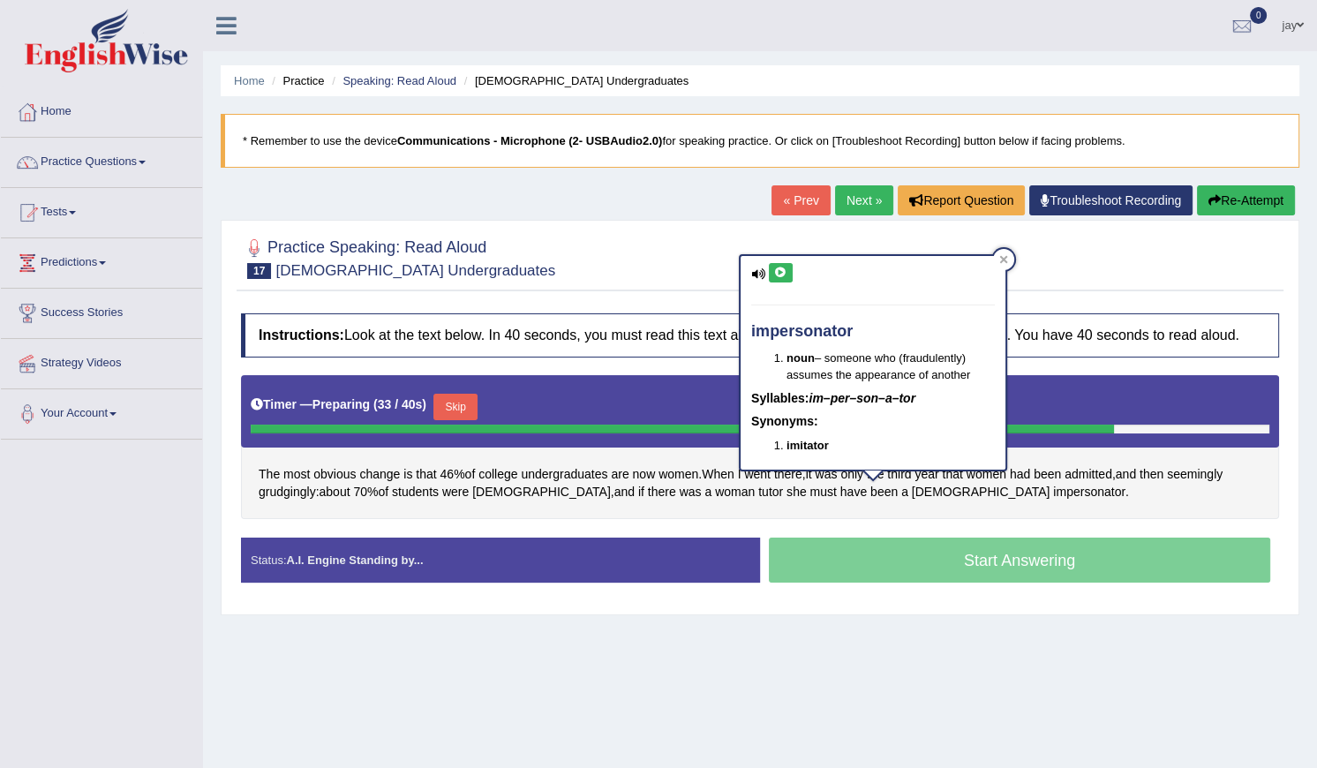
click at [787, 273] on button at bounding box center [781, 272] width 24 height 19
click at [1006, 268] on div at bounding box center [1003, 259] width 21 height 21
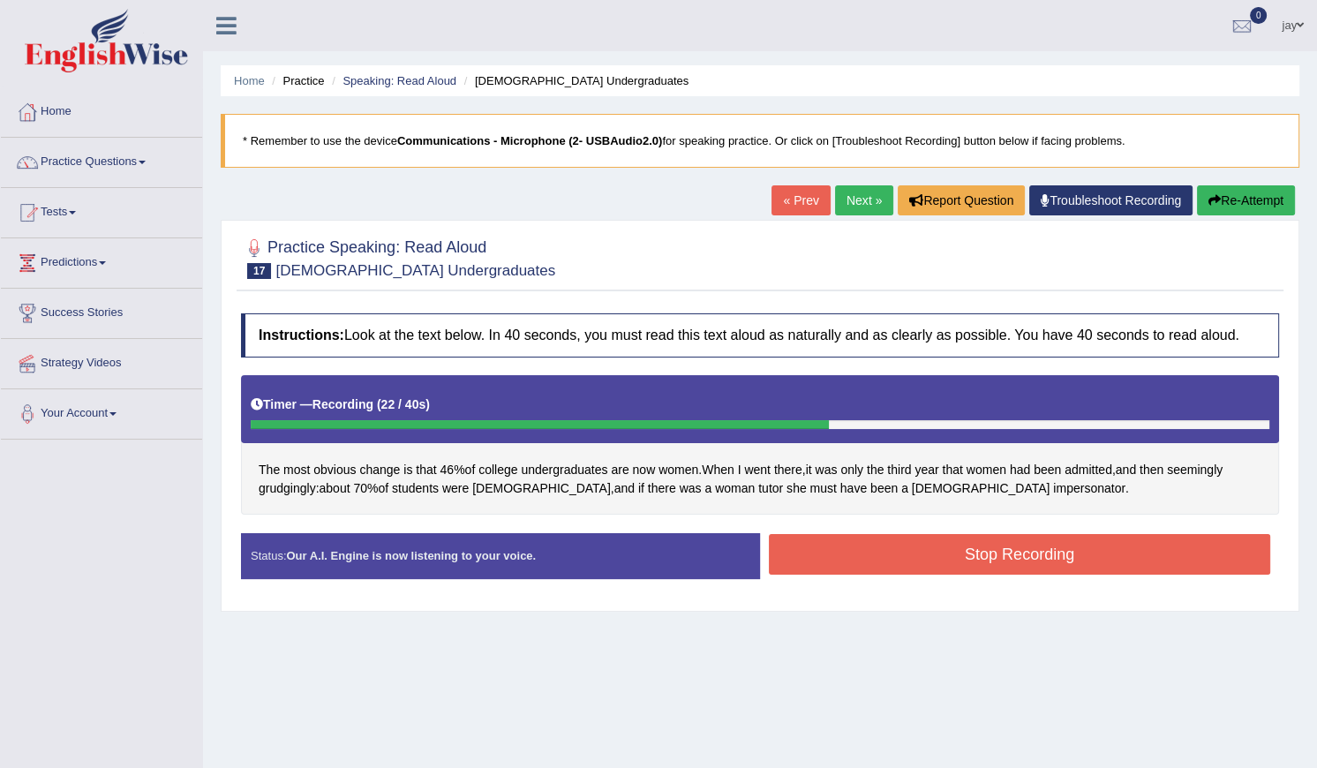
click at [869, 546] on button "Stop Recording" at bounding box center [1019, 554] width 501 height 41
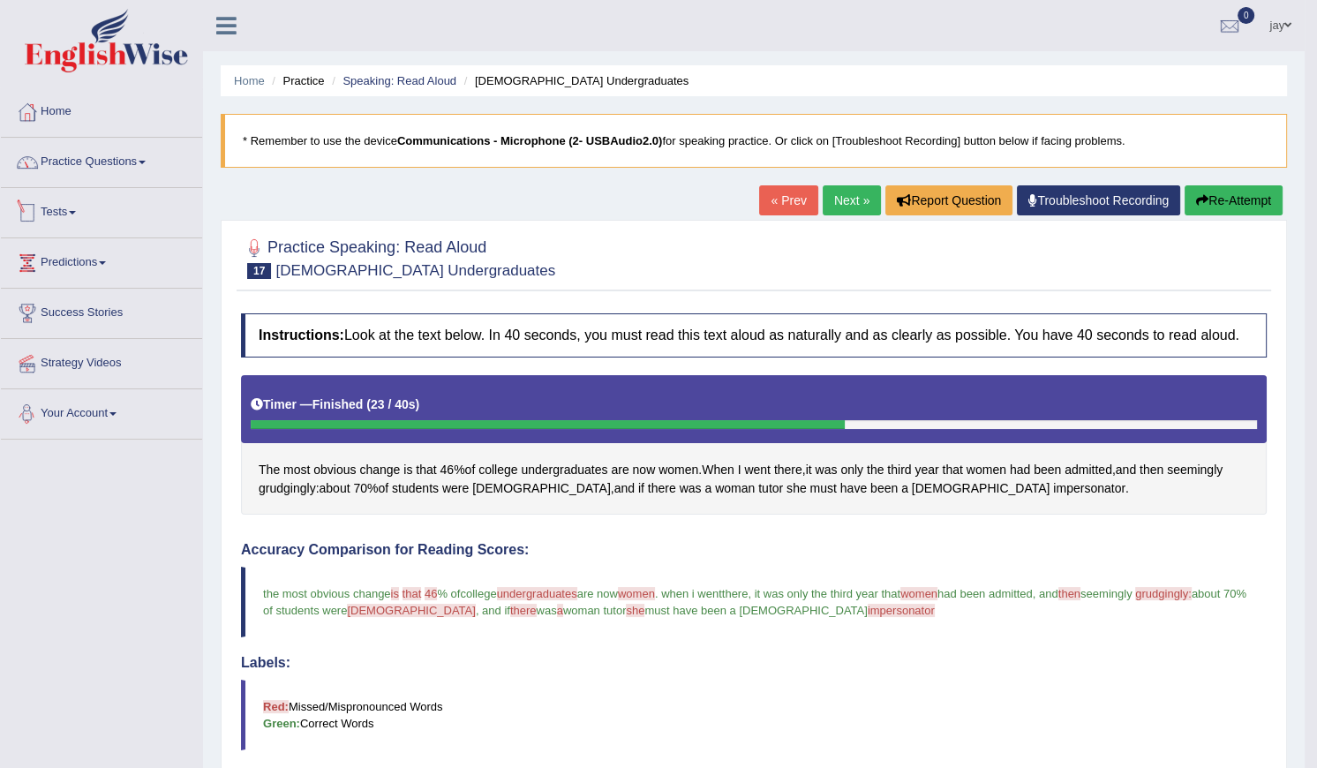
click at [101, 171] on link "Practice Questions" at bounding box center [101, 160] width 201 height 44
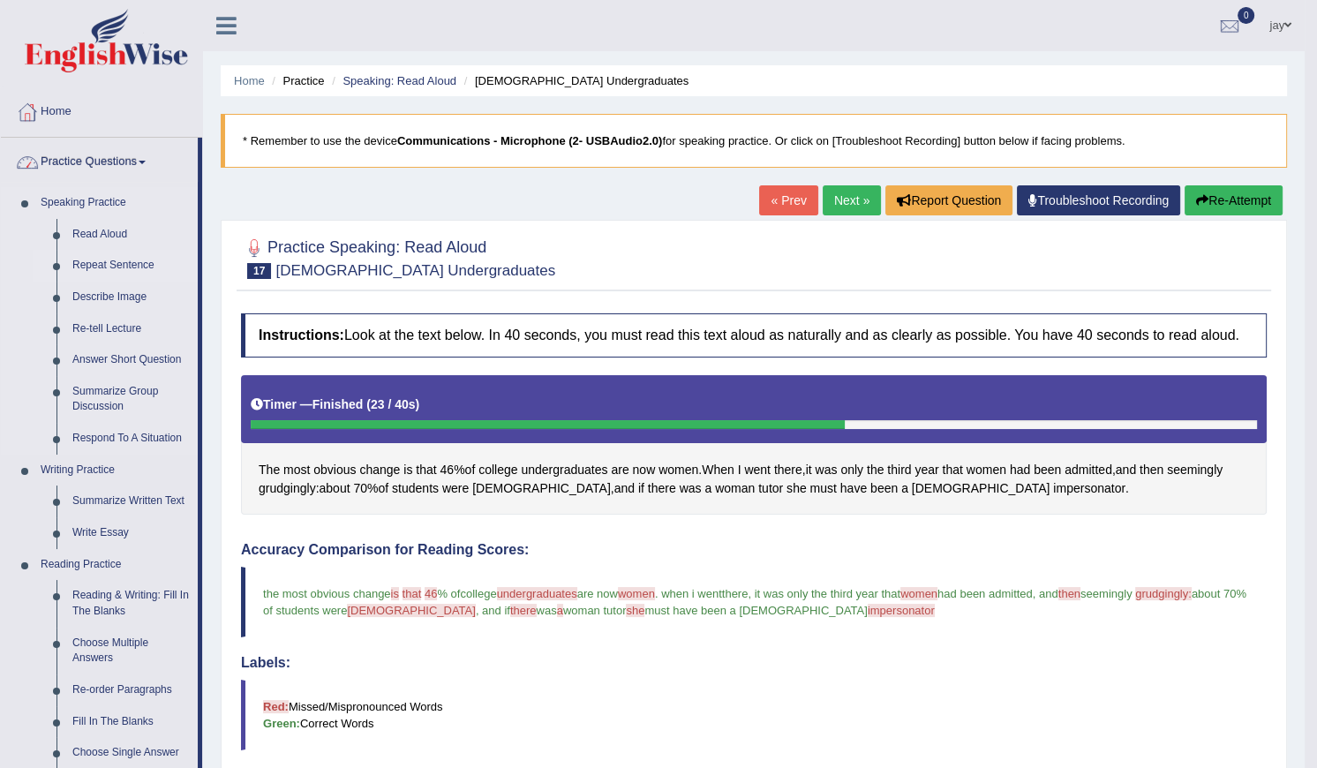
click at [112, 256] on link "Repeat Sentence" at bounding box center [130, 266] width 133 height 32
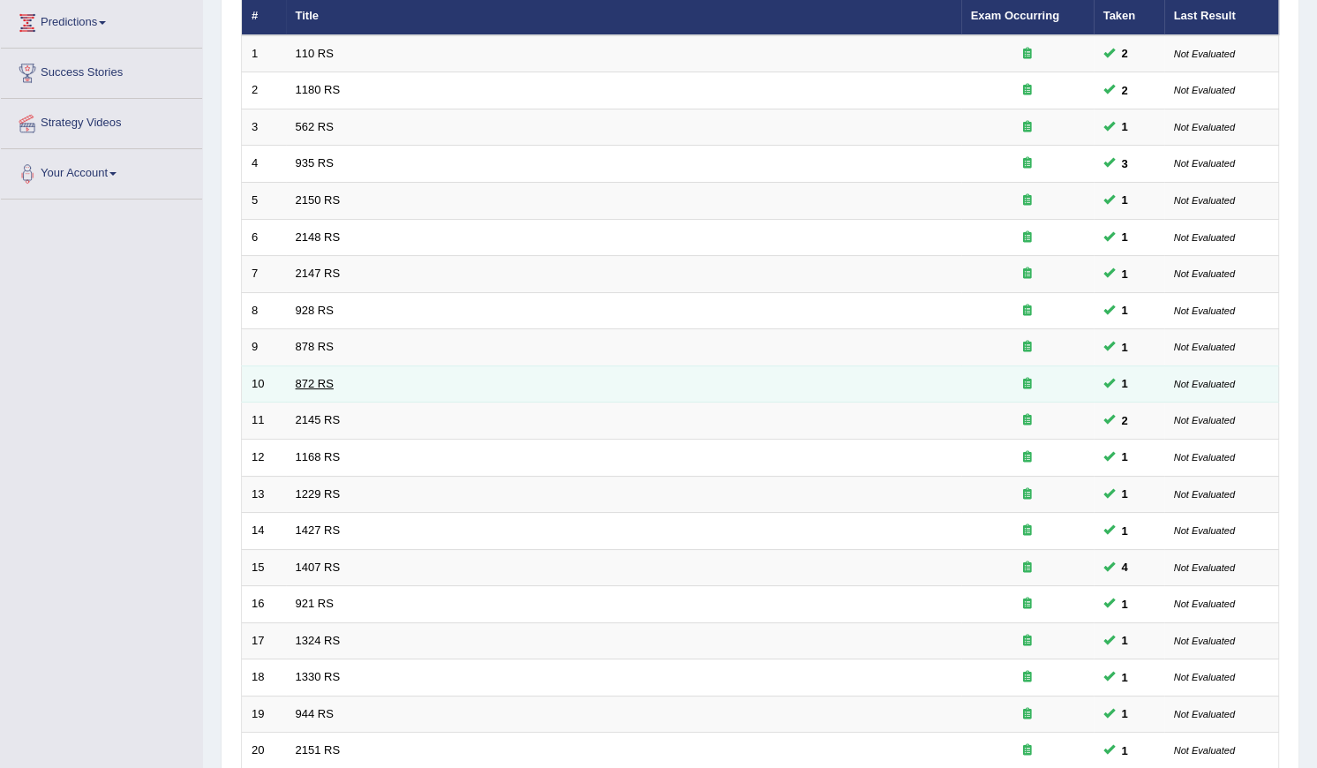
scroll to position [398, 0]
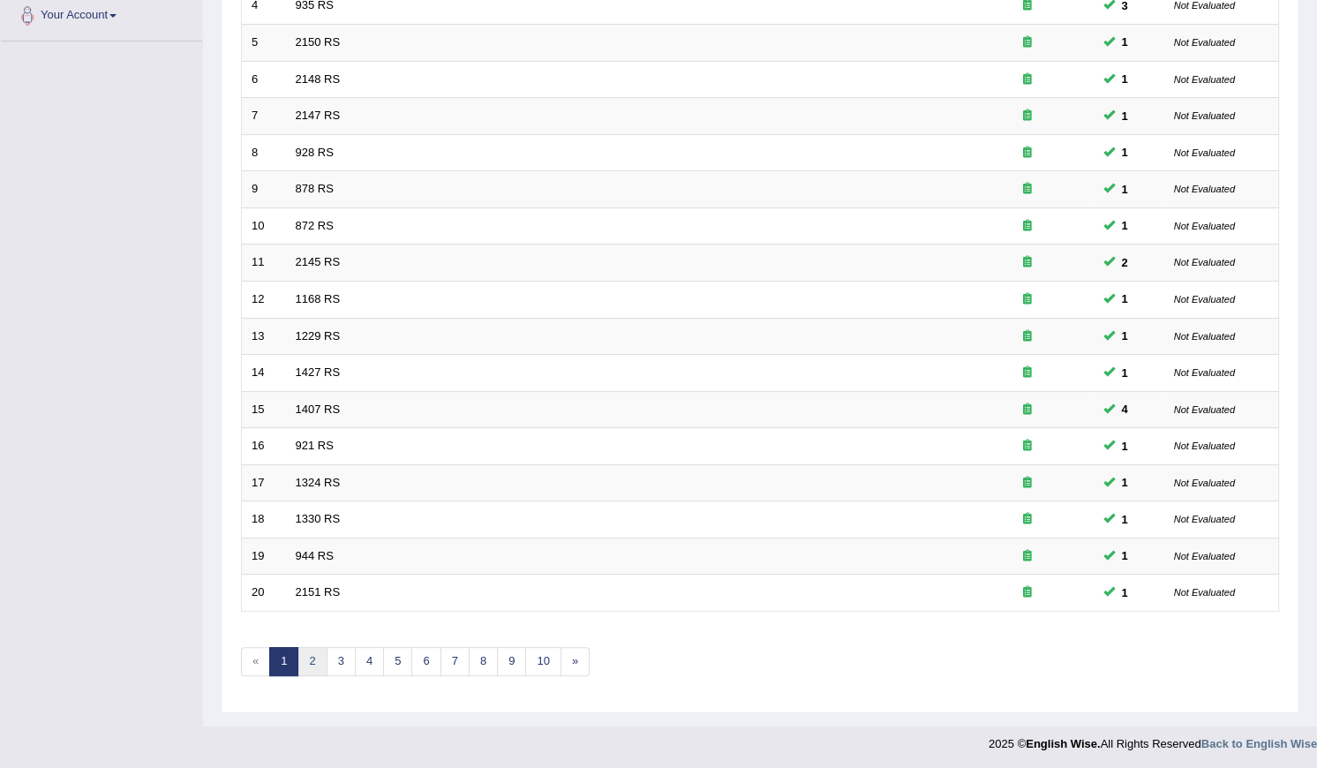
click at [309, 653] on link "2" at bounding box center [312, 661] width 29 height 29
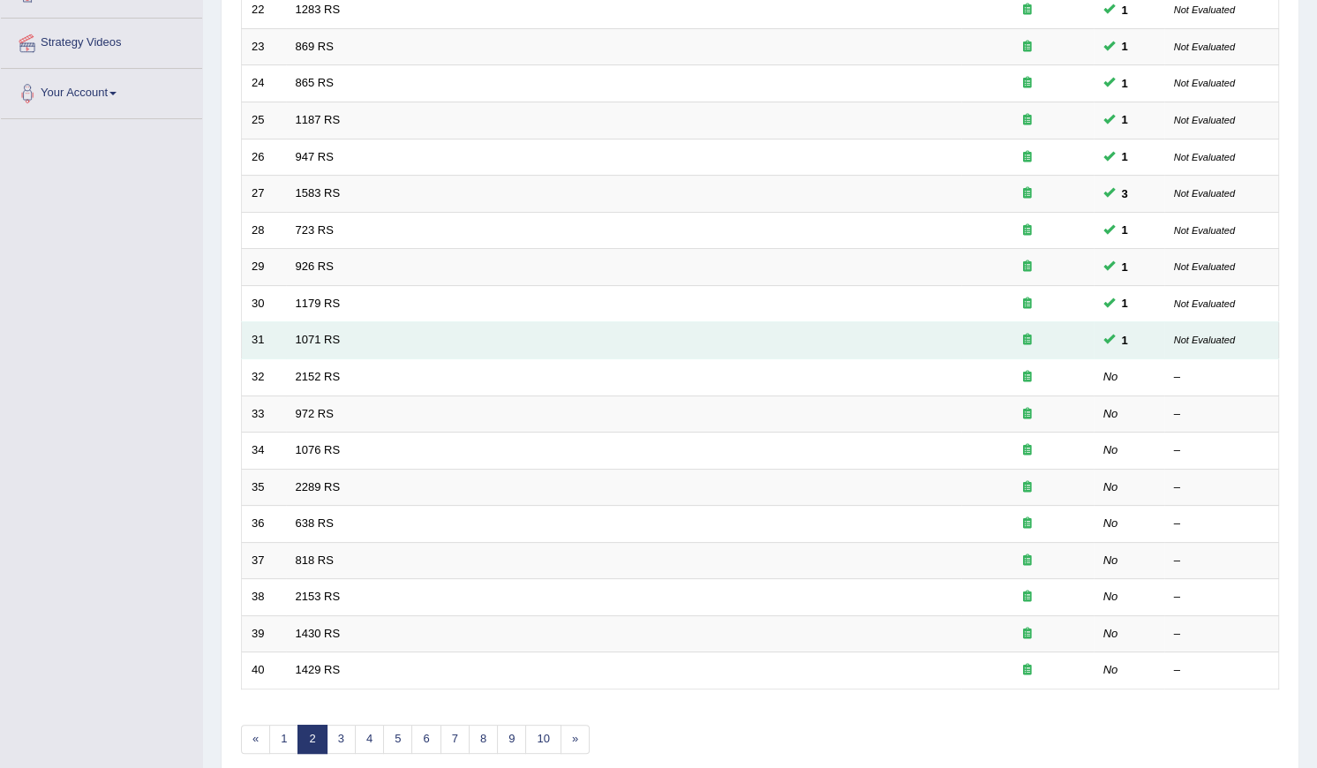
click at [252, 343] on td "31" at bounding box center [264, 340] width 44 height 37
click at [313, 335] on link "1071 RS" at bounding box center [318, 339] width 45 height 13
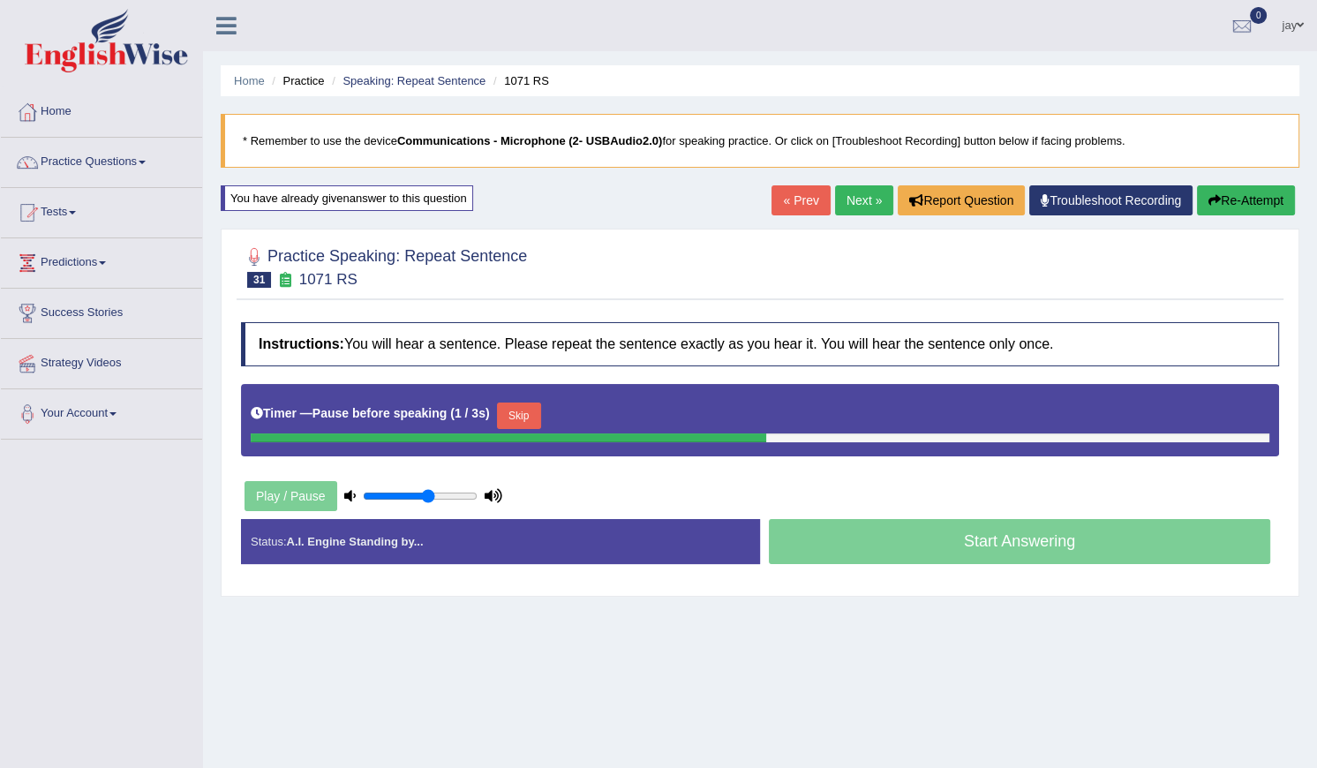
click at [538, 384] on div "Timer — Pause before speaking ( 1 / 3s ) Skip" at bounding box center [760, 420] width 1038 height 72
click at [512, 409] on button "Skip" at bounding box center [519, 416] width 44 height 26
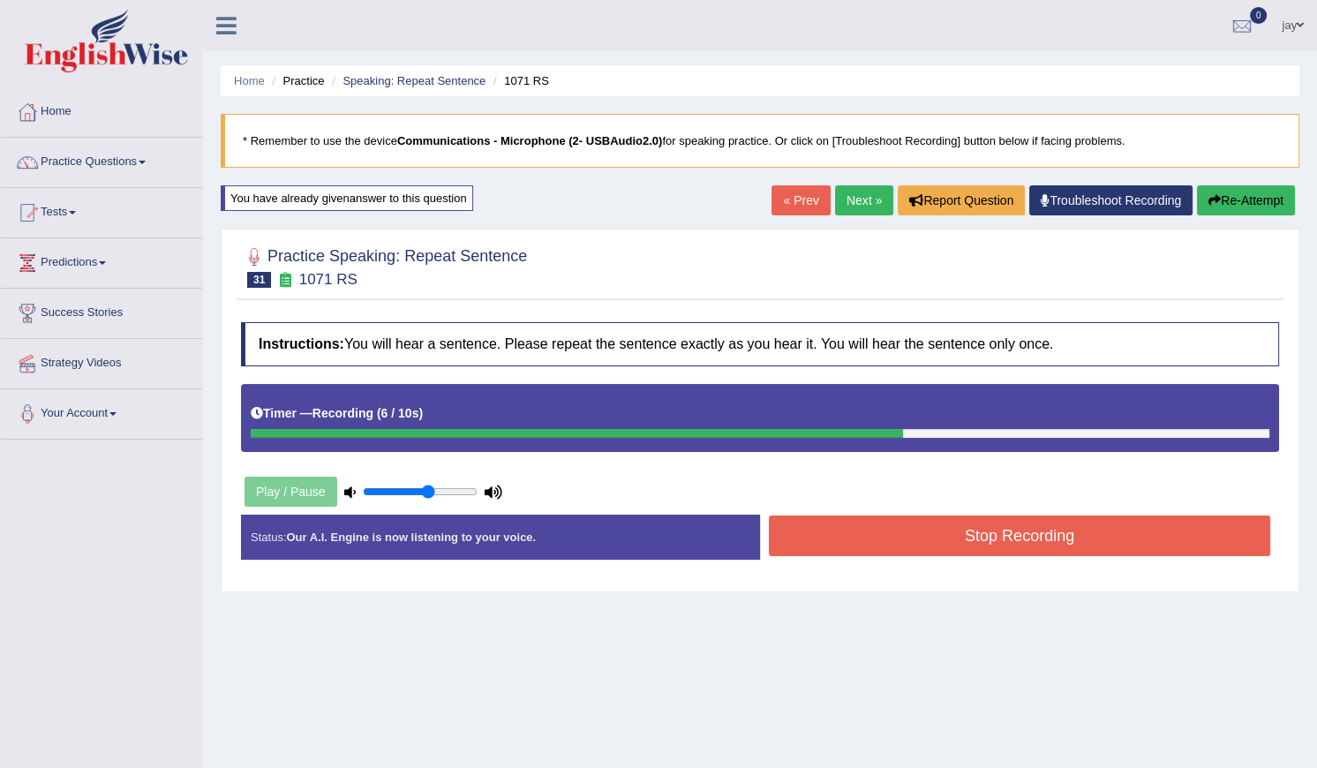
click at [876, 541] on button "Stop Recording" at bounding box center [1019, 536] width 501 height 41
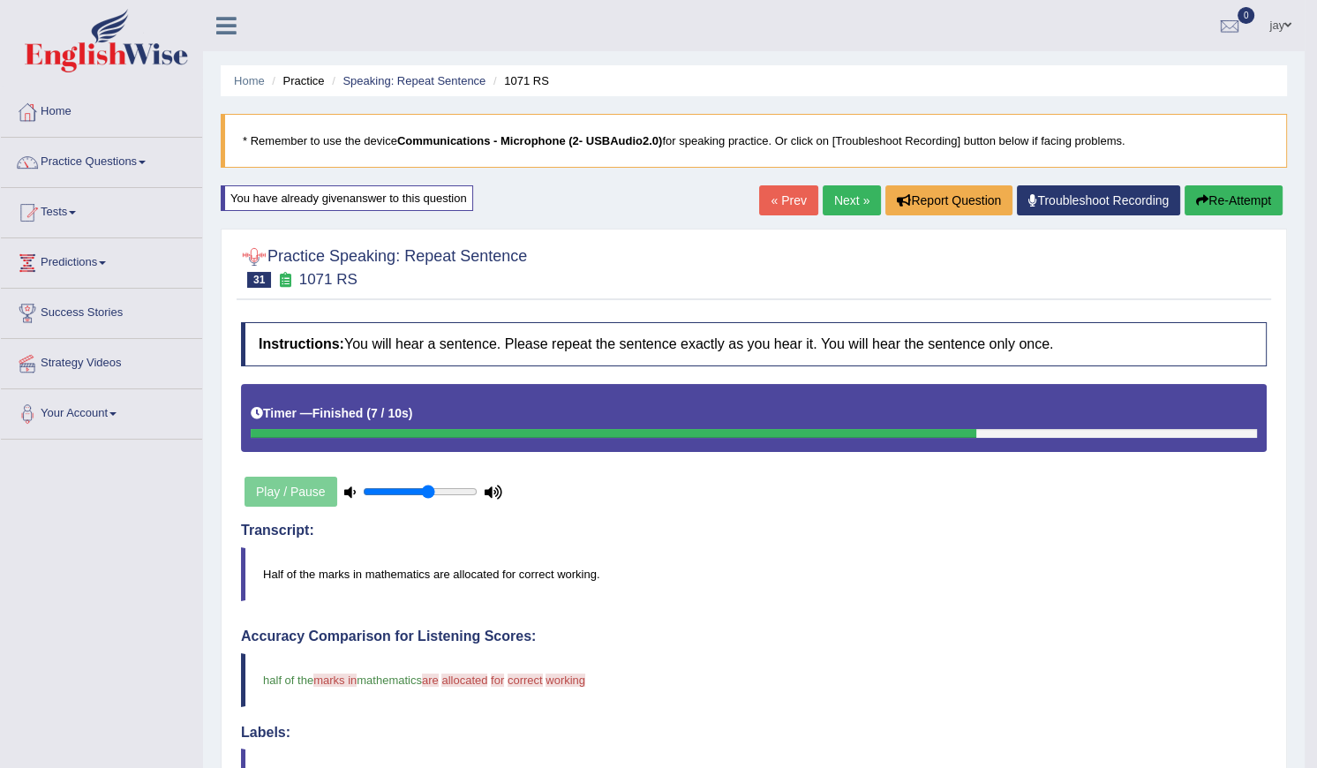
click at [830, 201] on link "Next »" at bounding box center [852, 200] width 58 height 30
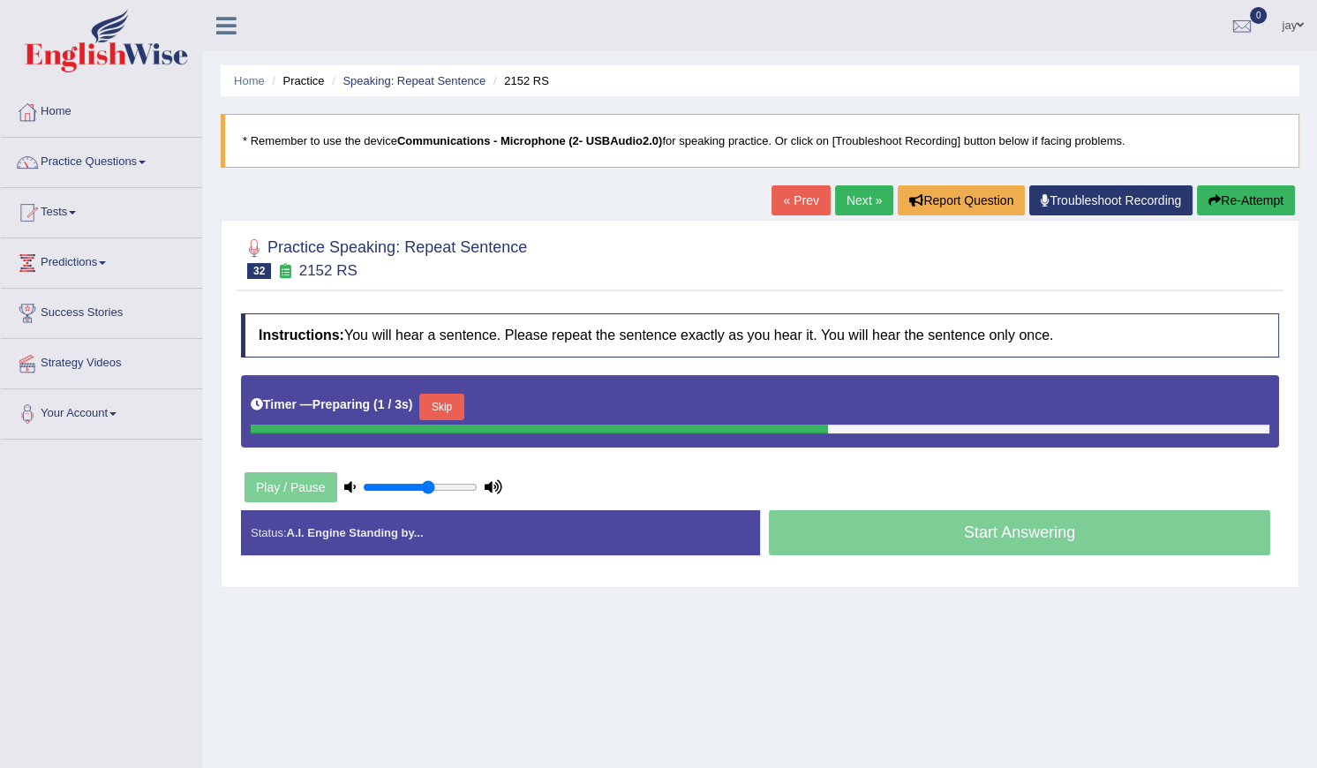
click at [457, 401] on button "Skip" at bounding box center [441, 407] width 44 height 26
click at [502, 399] on button "Skip" at bounding box center [519, 407] width 44 height 26
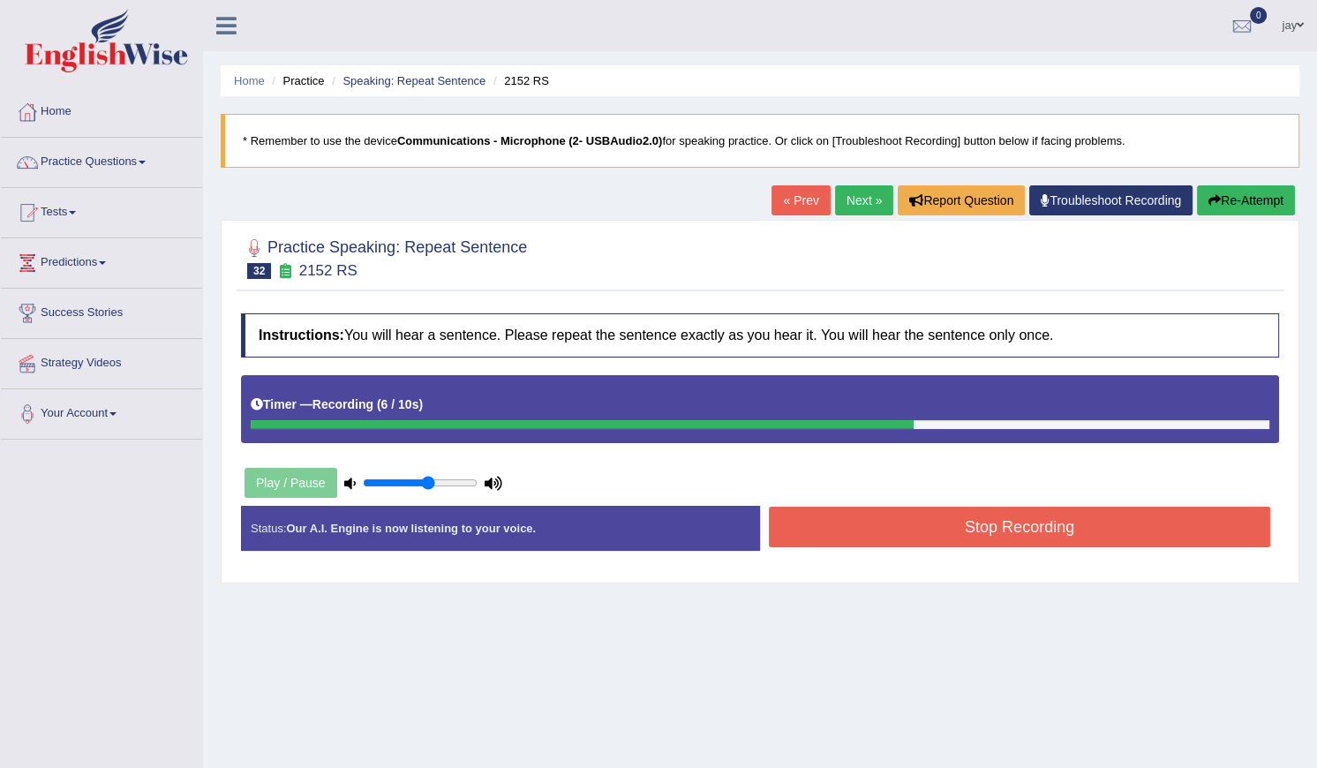
click at [867, 521] on button "Stop Recording" at bounding box center [1019, 527] width 501 height 41
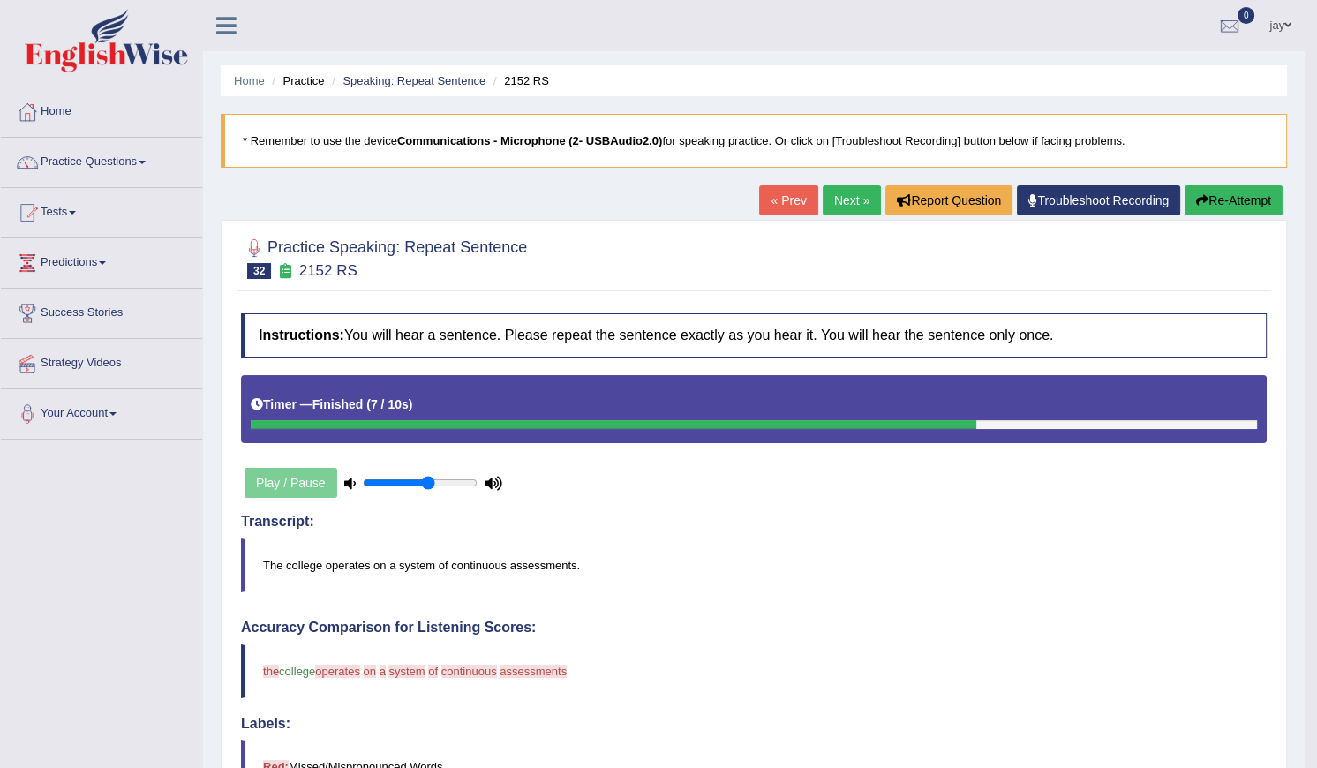
click at [830, 203] on link "Next »" at bounding box center [852, 200] width 58 height 30
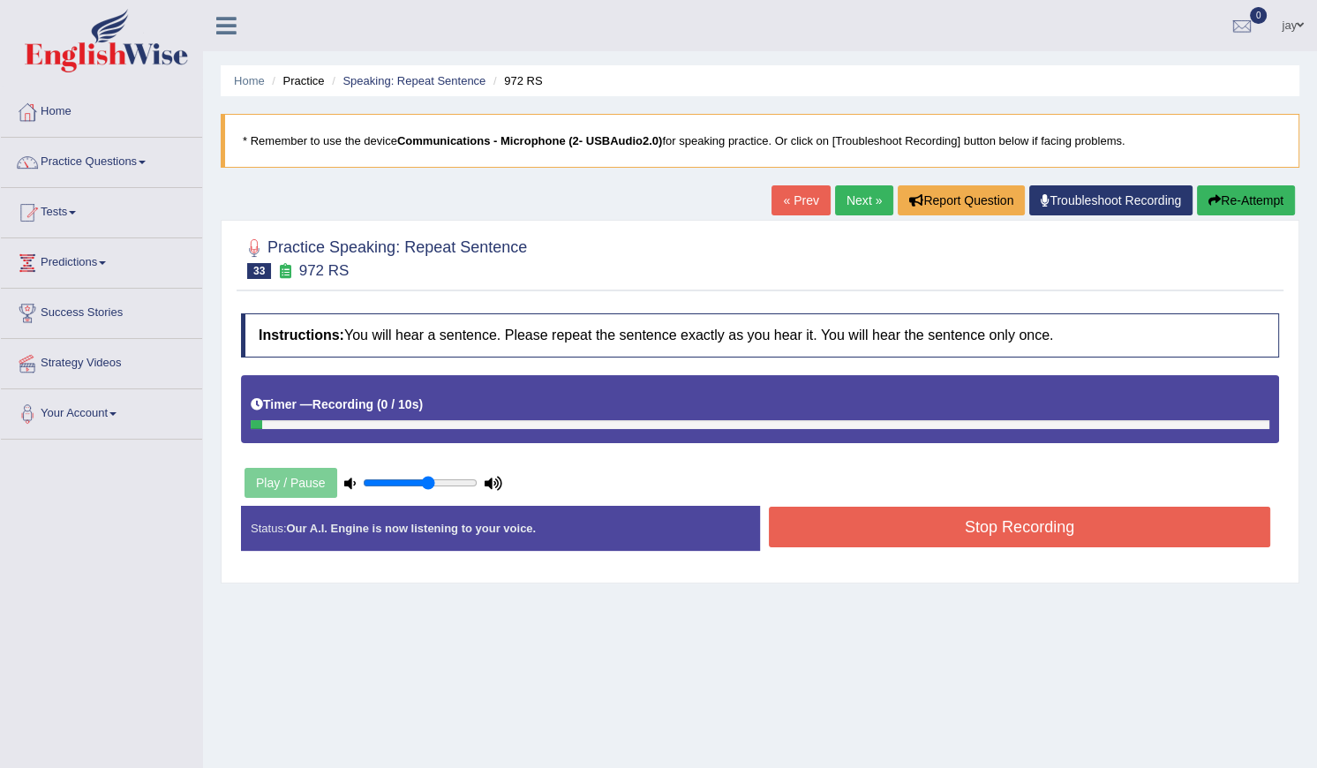
click at [533, 396] on div "Timer — Recording ( 0 / 10s )" at bounding box center [760, 404] width 1019 height 31
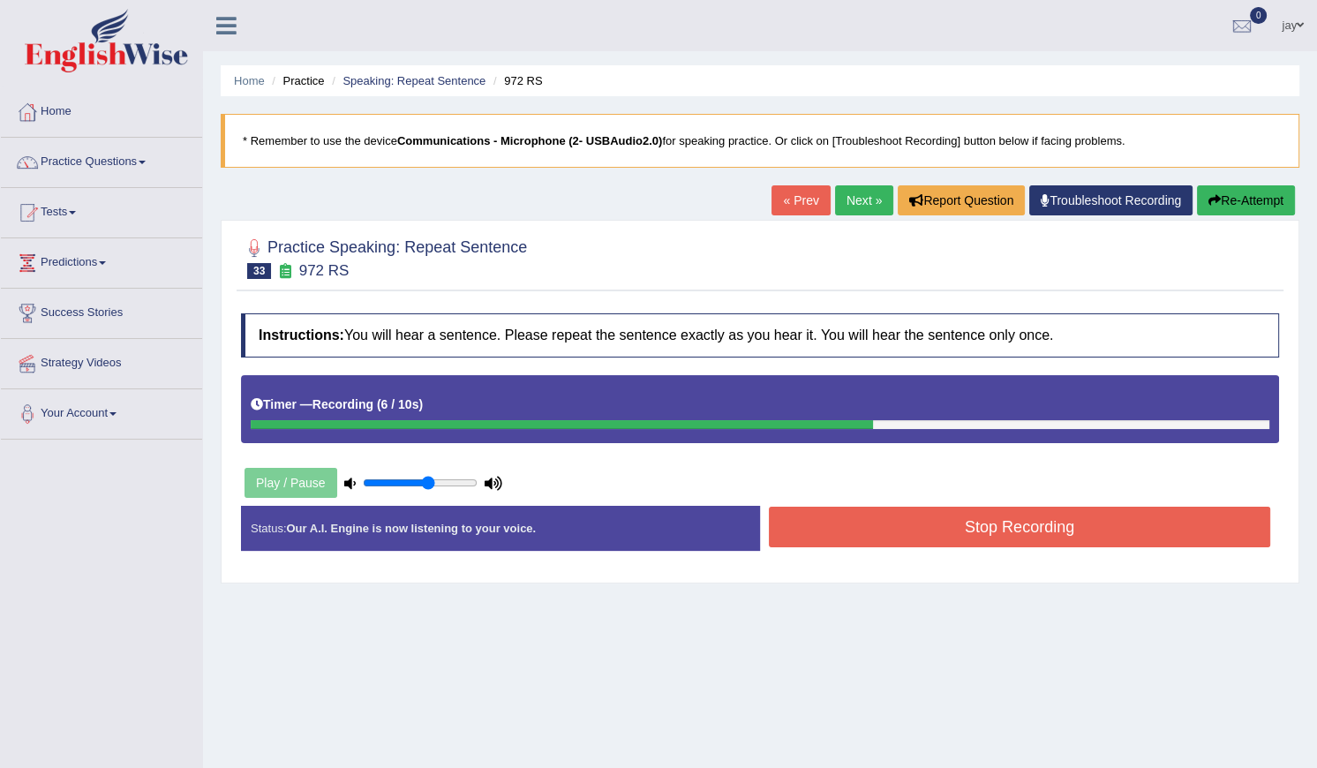
click at [860, 516] on button "Stop Recording" at bounding box center [1019, 527] width 501 height 41
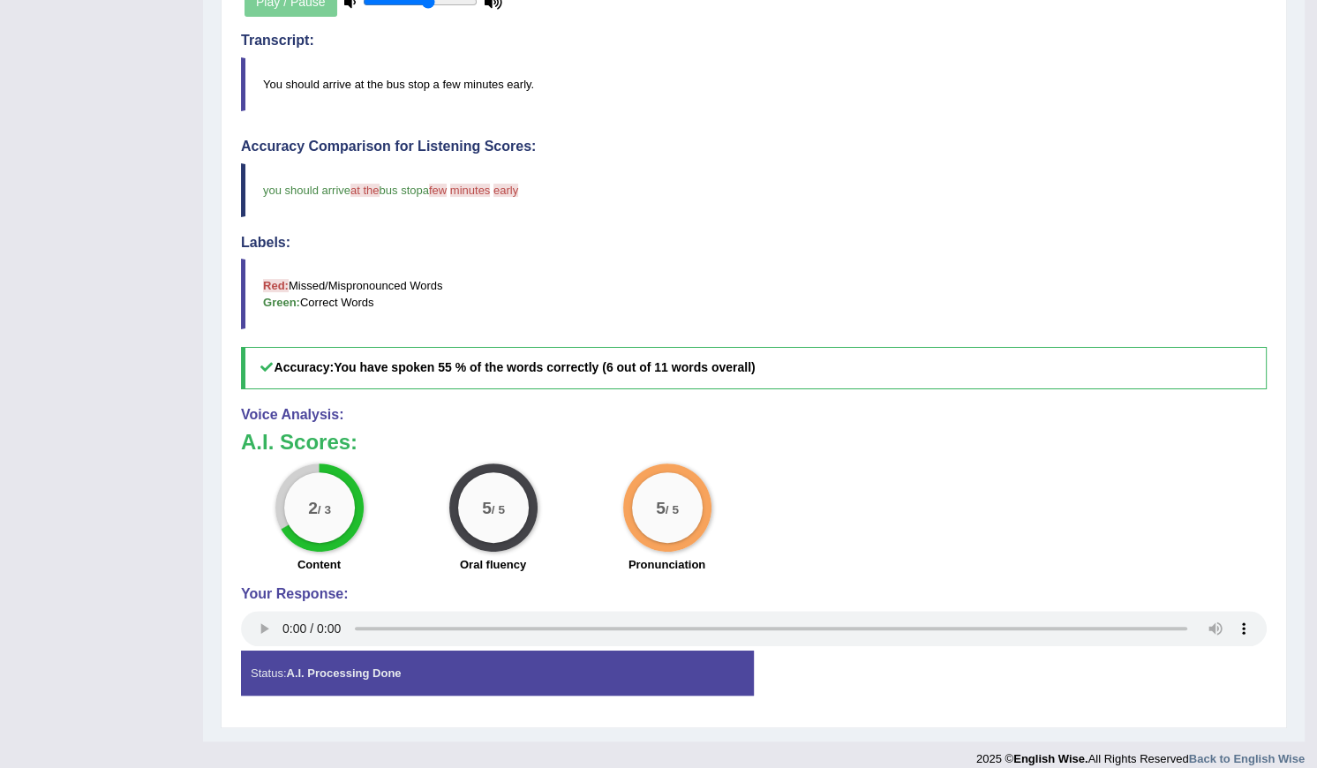
scroll to position [79, 0]
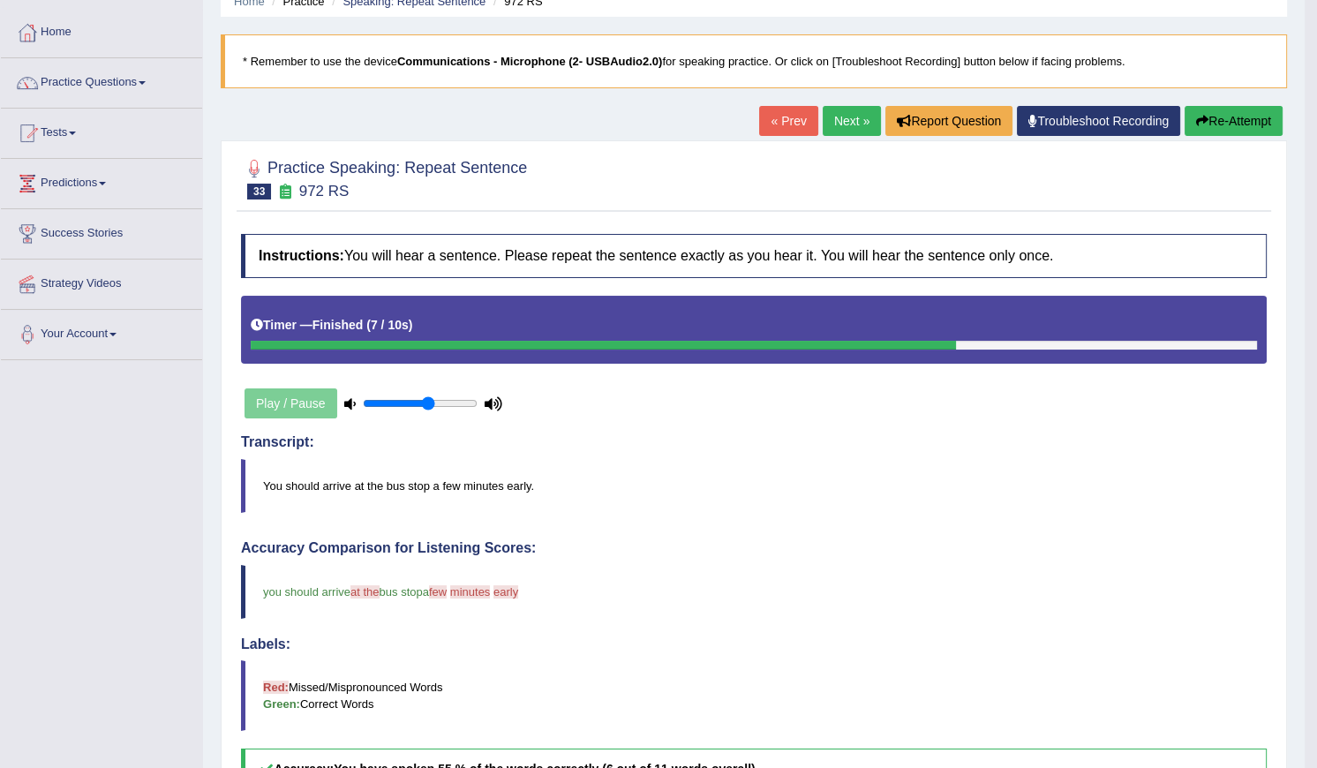
click at [838, 124] on link "Next »" at bounding box center [852, 121] width 58 height 30
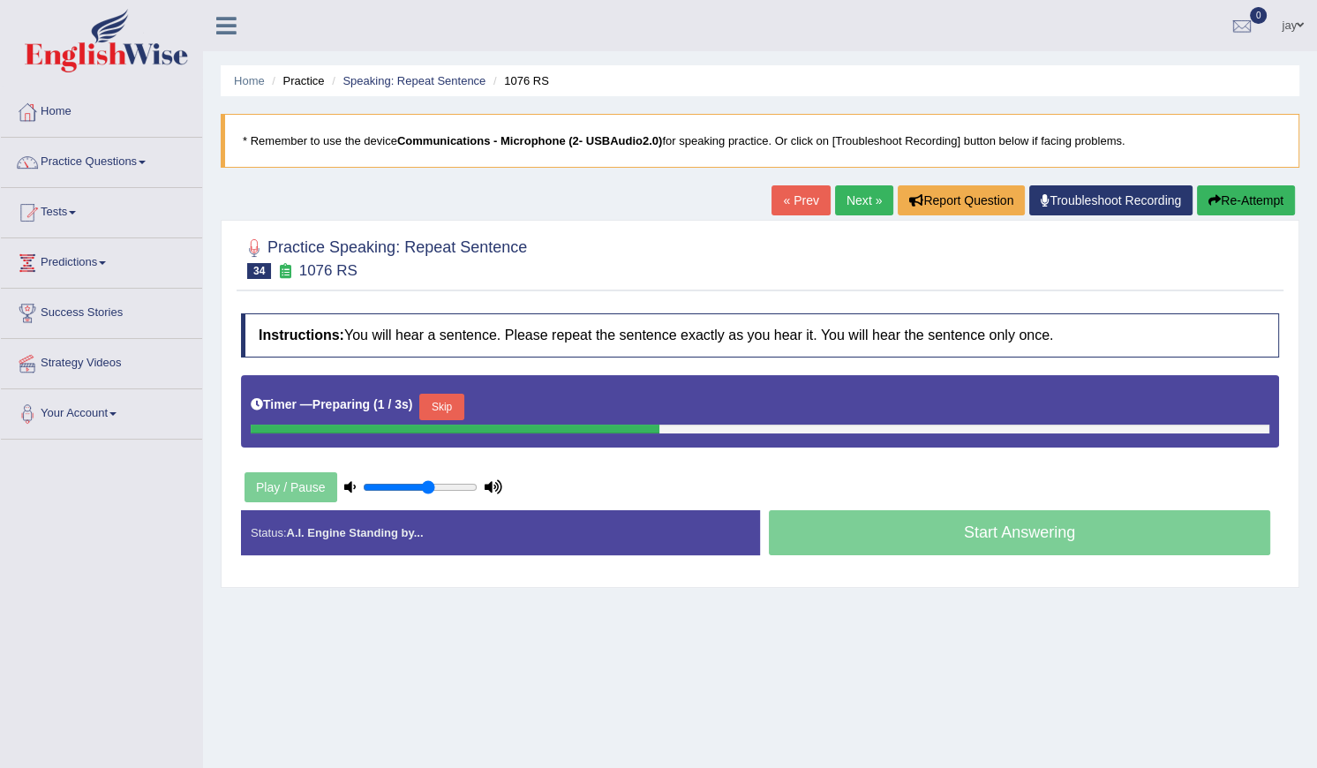
click at [459, 394] on button "Skip" at bounding box center [441, 407] width 44 height 26
click at [498, 400] on button "Skip" at bounding box center [519, 407] width 44 height 26
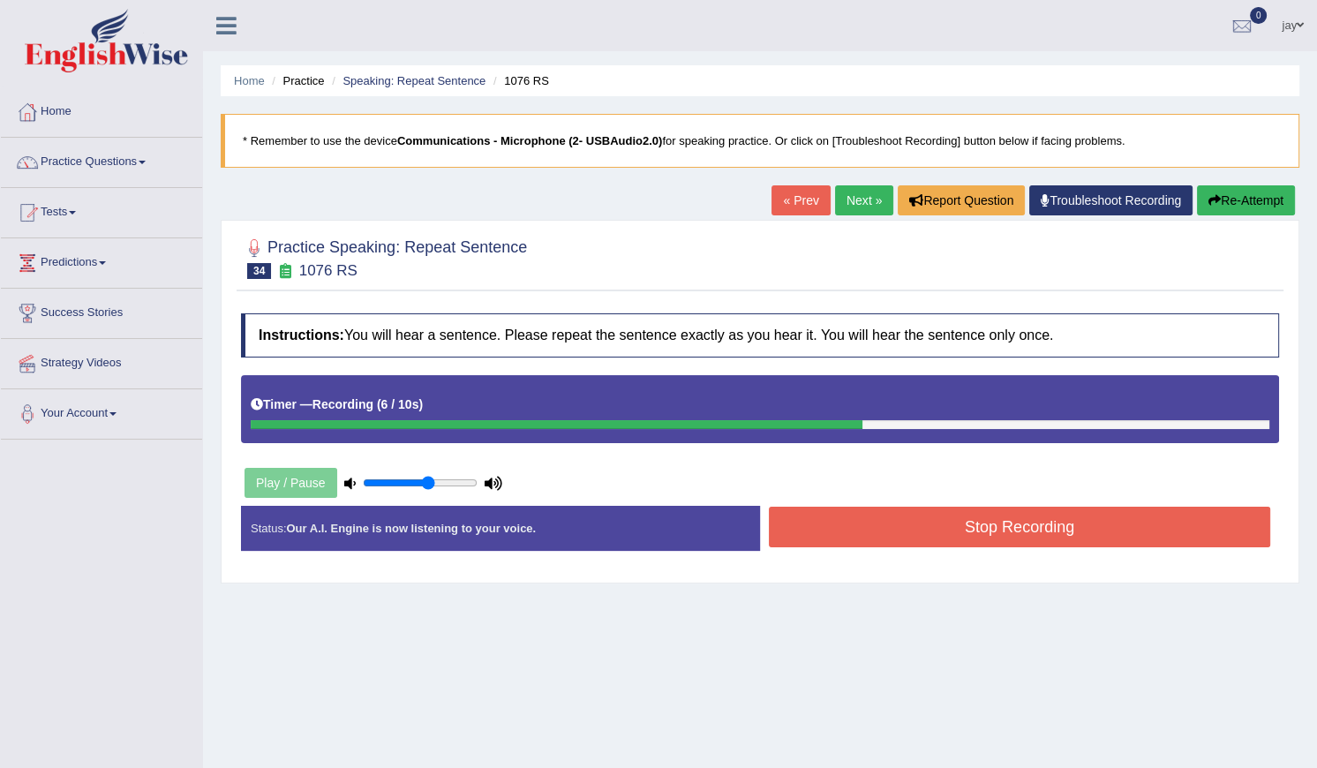
click at [919, 521] on button "Stop Recording" at bounding box center [1019, 527] width 501 height 41
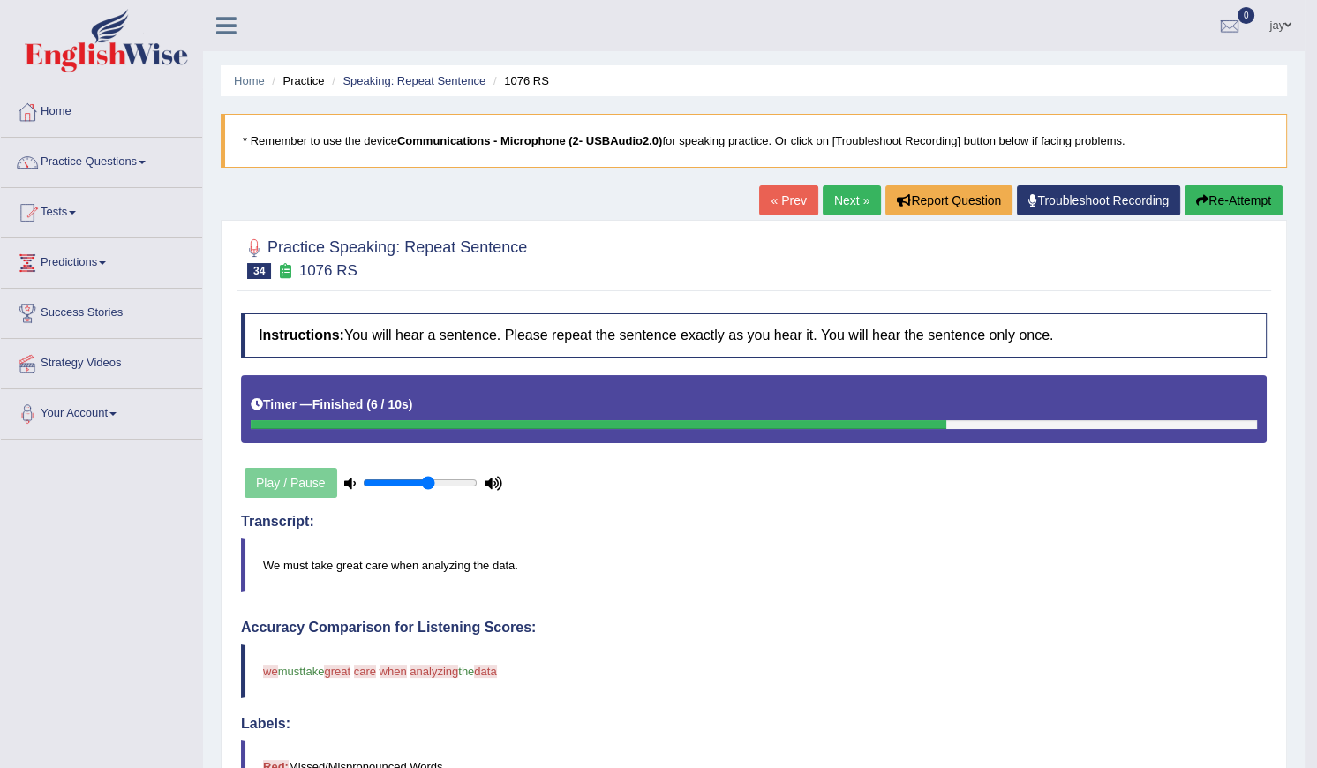
click at [839, 200] on link "Next »" at bounding box center [852, 200] width 58 height 30
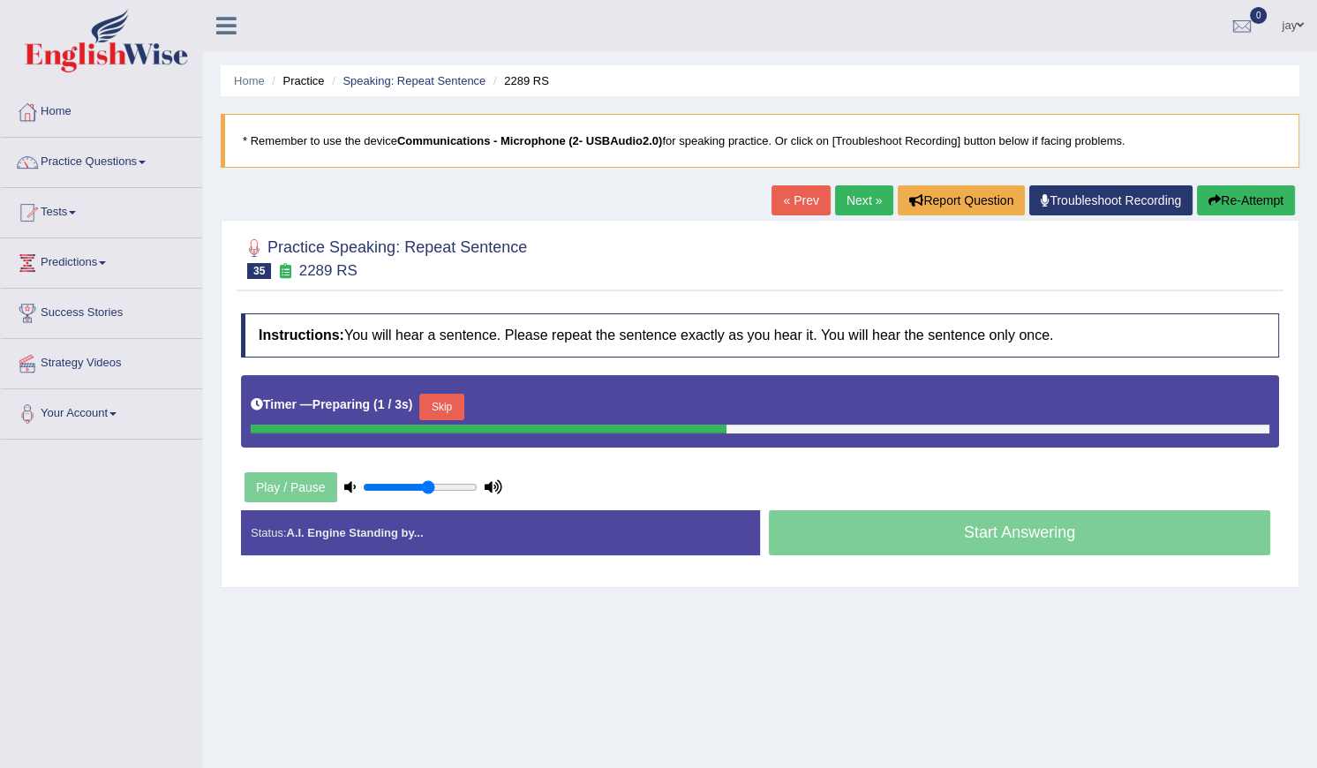
click at [464, 388] on div "Timer — Preparing ( 1 / 3s ) Skip" at bounding box center [760, 411] width 1038 height 72
click at [449, 398] on button "Skip" at bounding box center [441, 407] width 44 height 26
click at [504, 406] on button "Skip" at bounding box center [519, 407] width 44 height 26
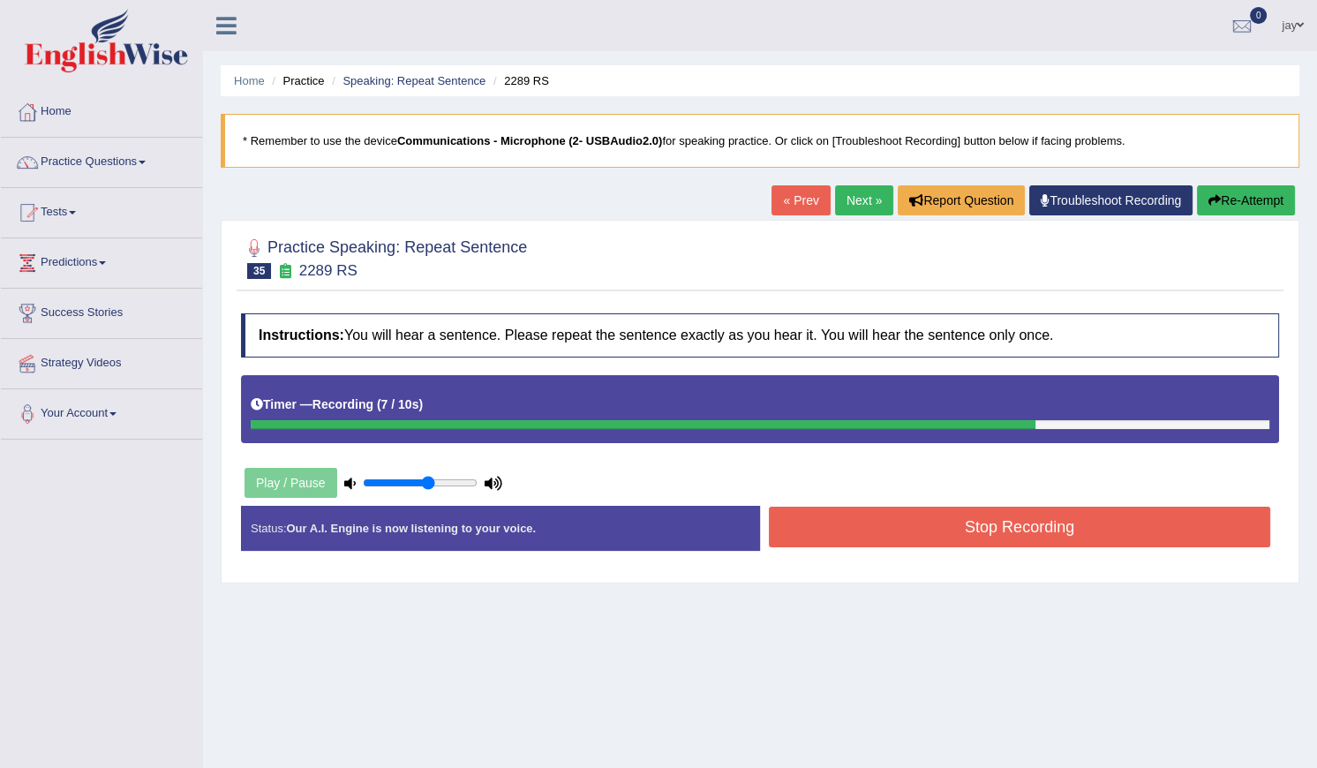
click at [870, 539] on button "Stop Recording" at bounding box center [1019, 527] width 501 height 41
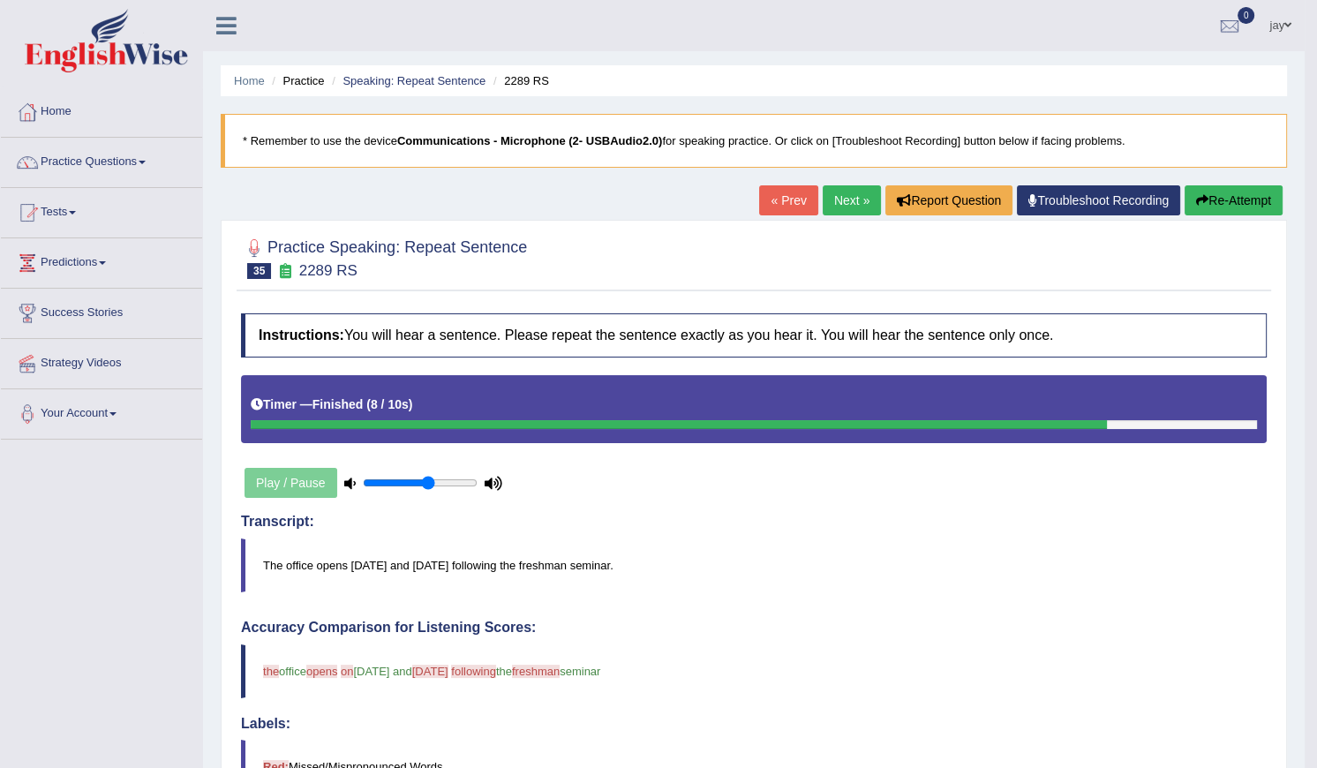
click at [833, 207] on link "Next »" at bounding box center [852, 200] width 58 height 30
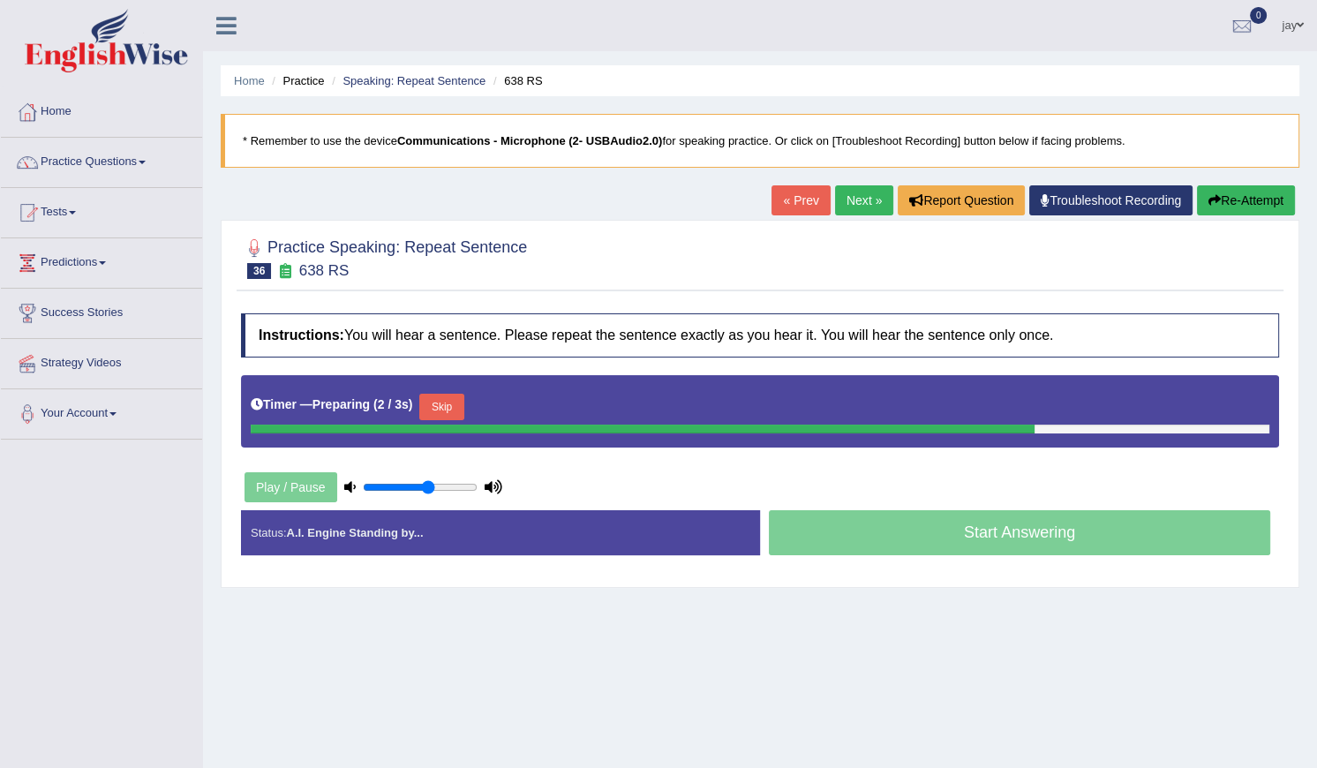
click at [443, 398] on button "Skip" at bounding box center [441, 407] width 44 height 26
click at [514, 409] on button "Skip" at bounding box center [519, 407] width 44 height 26
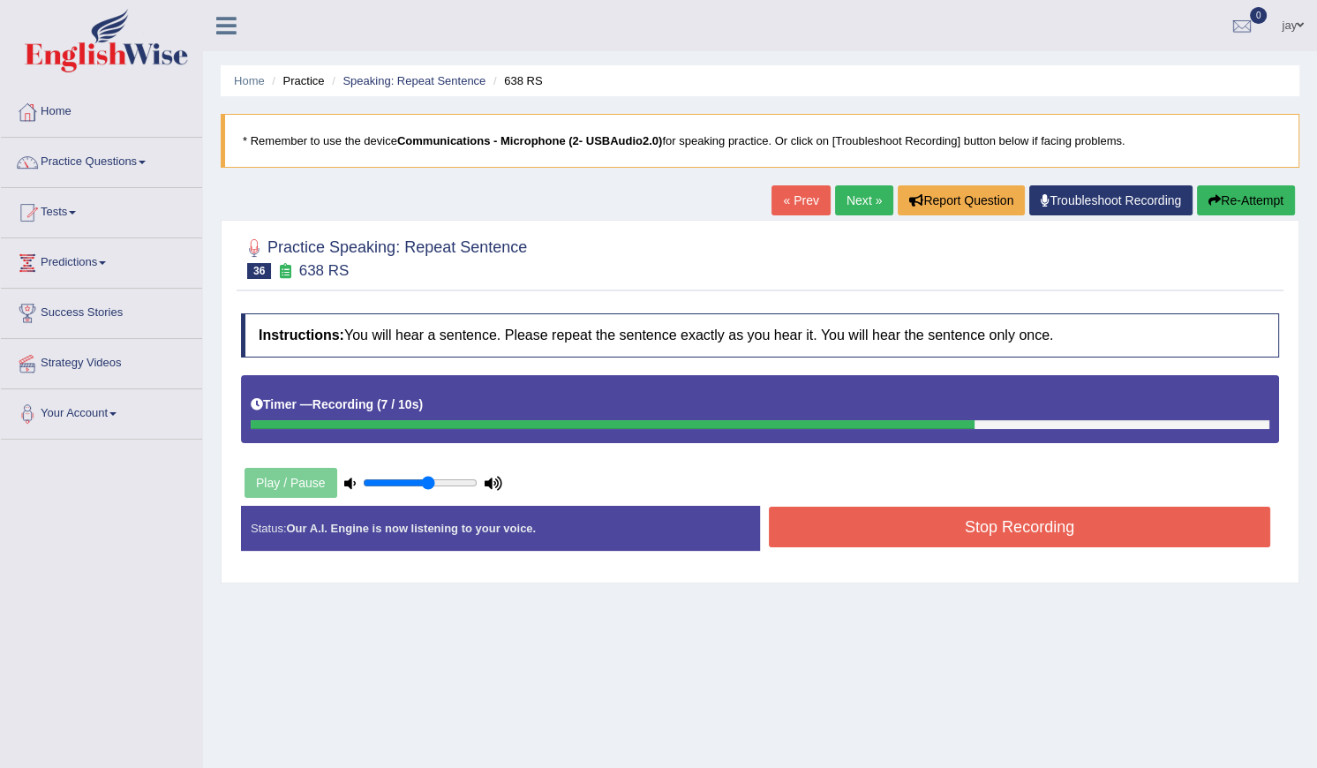
click at [825, 527] on button "Stop Recording" at bounding box center [1019, 527] width 501 height 41
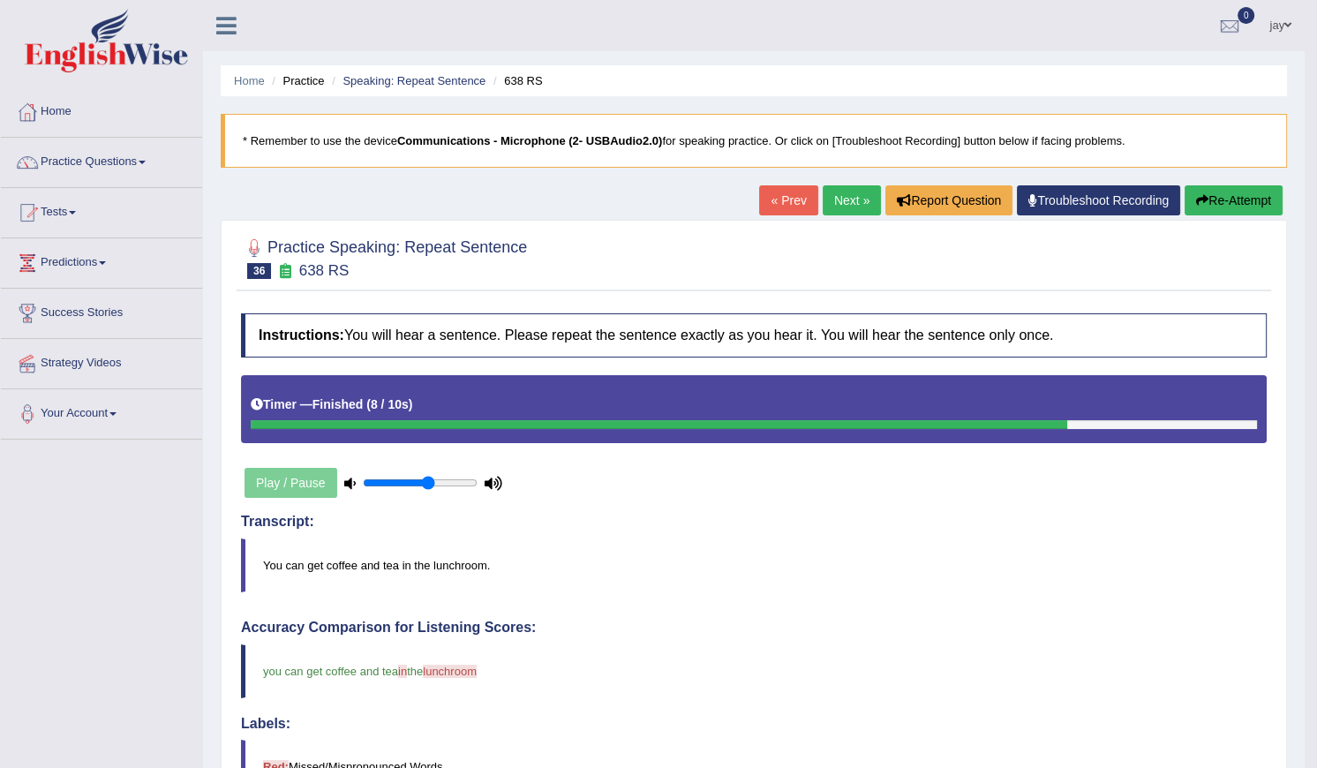
click at [840, 202] on link "Next »" at bounding box center [852, 200] width 58 height 30
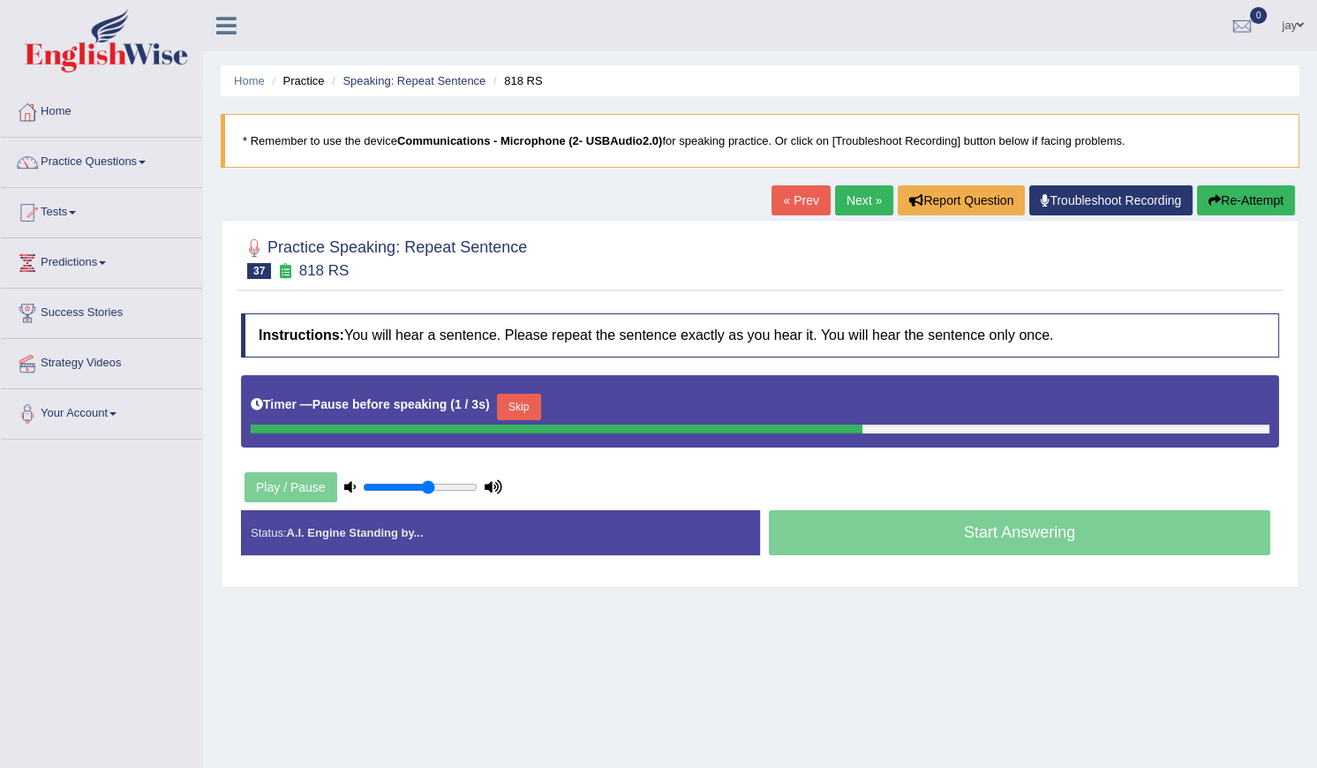
click at [533, 398] on button "Skip" at bounding box center [519, 407] width 44 height 26
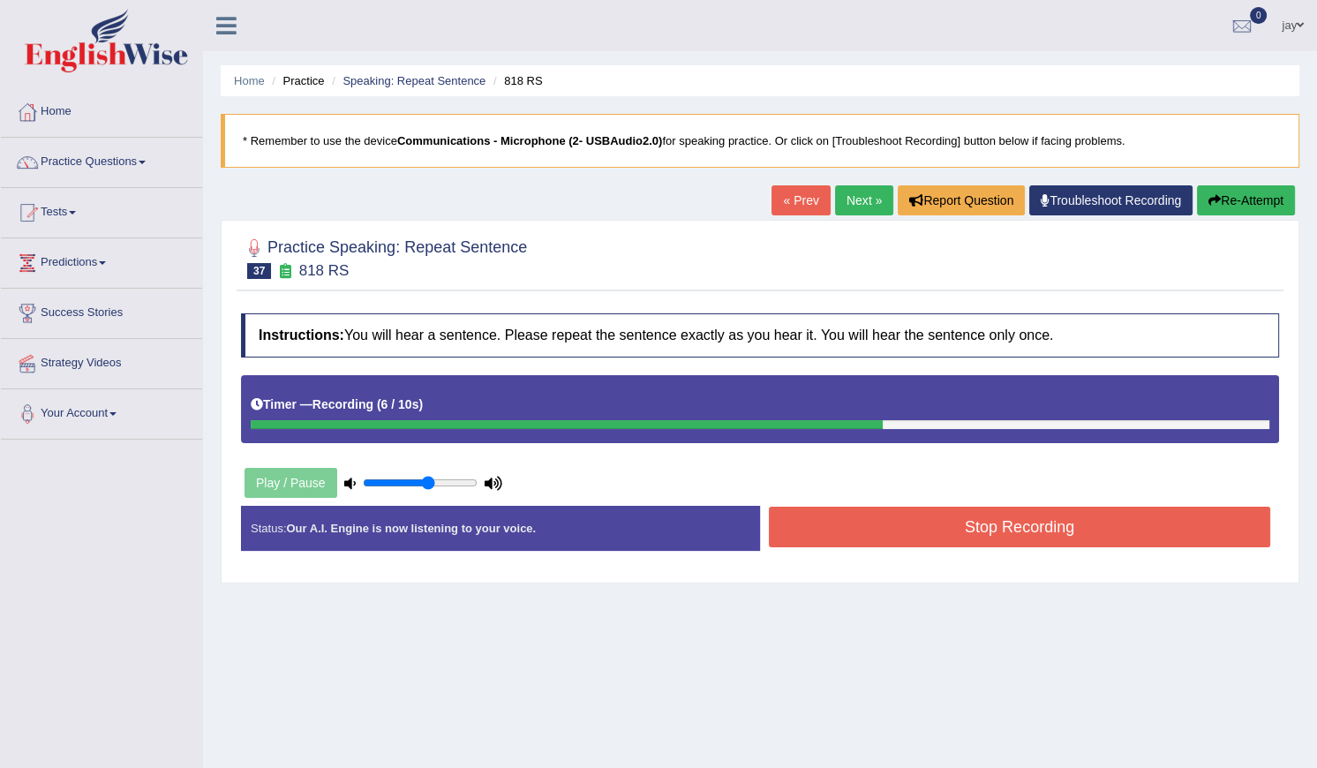
click at [871, 532] on button "Stop Recording" at bounding box center [1019, 527] width 501 height 41
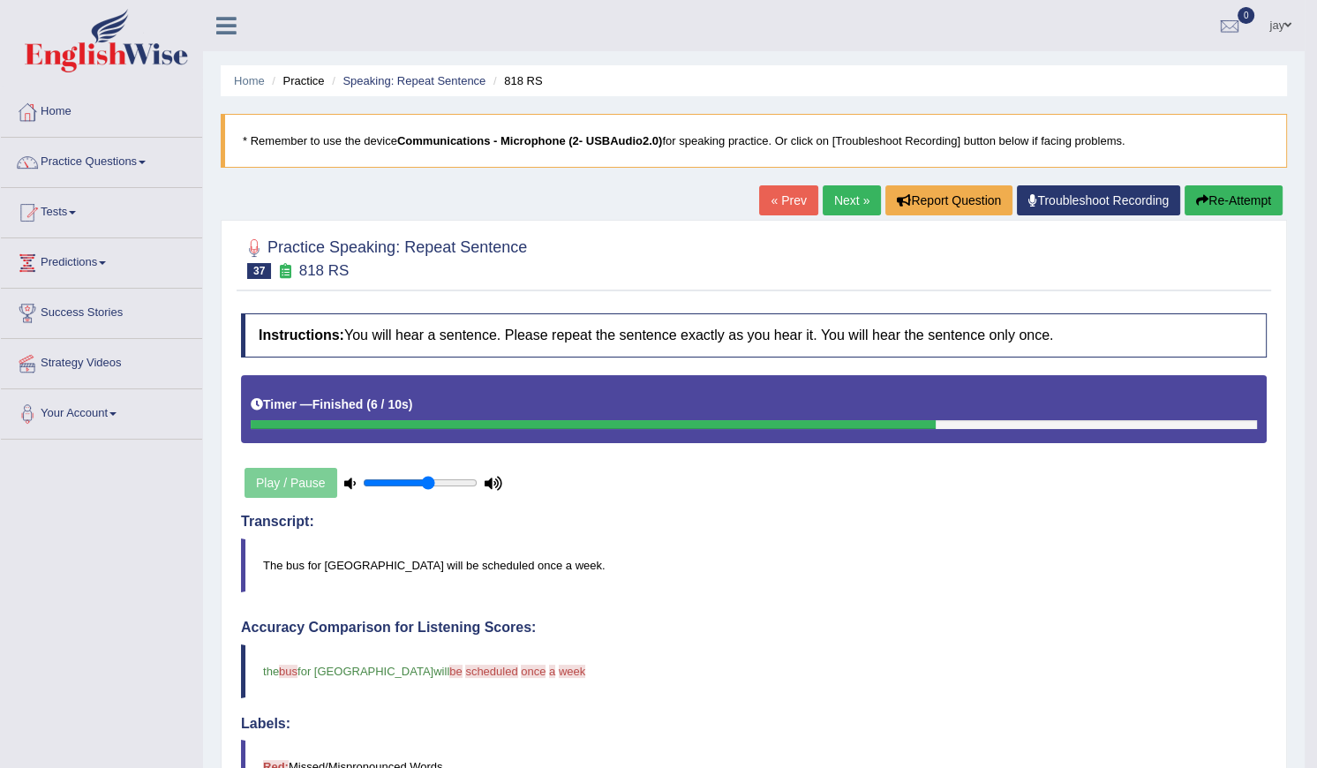
click at [849, 207] on link "Next »" at bounding box center [852, 200] width 58 height 30
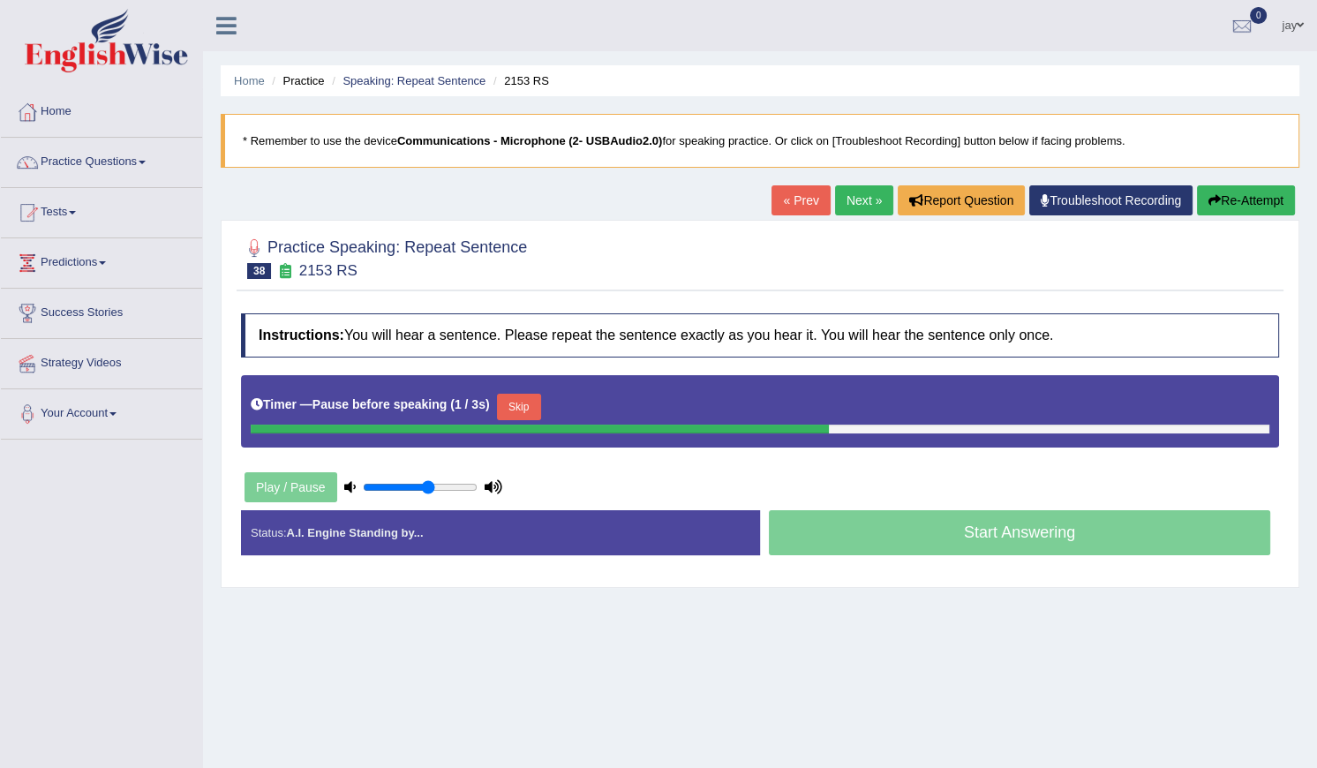
click at [499, 403] on button "Skip" at bounding box center [519, 407] width 44 height 26
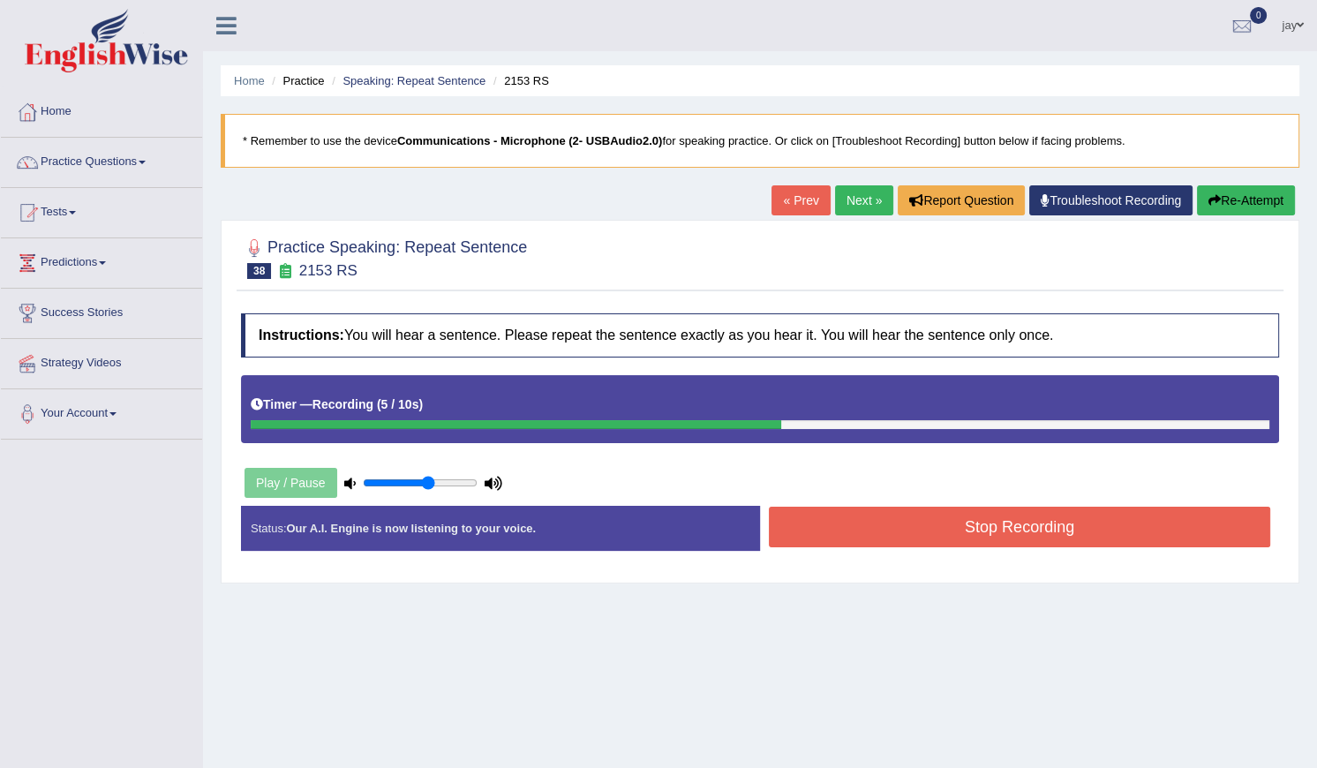
click at [893, 521] on button "Stop Recording" at bounding box center [1019, 527] width 501 height 41
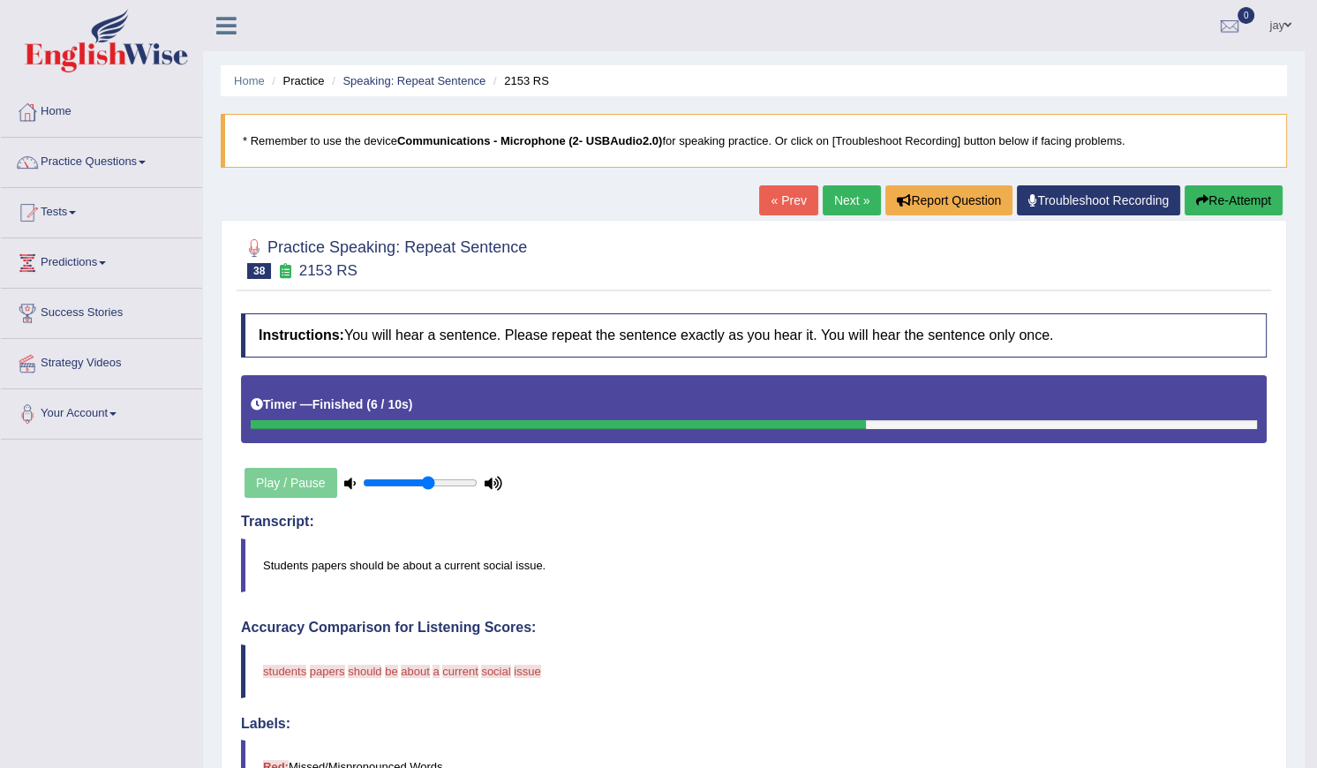
click at [868, 193] on link "Next »" at bounding box center [852, 200] width 58 height 30
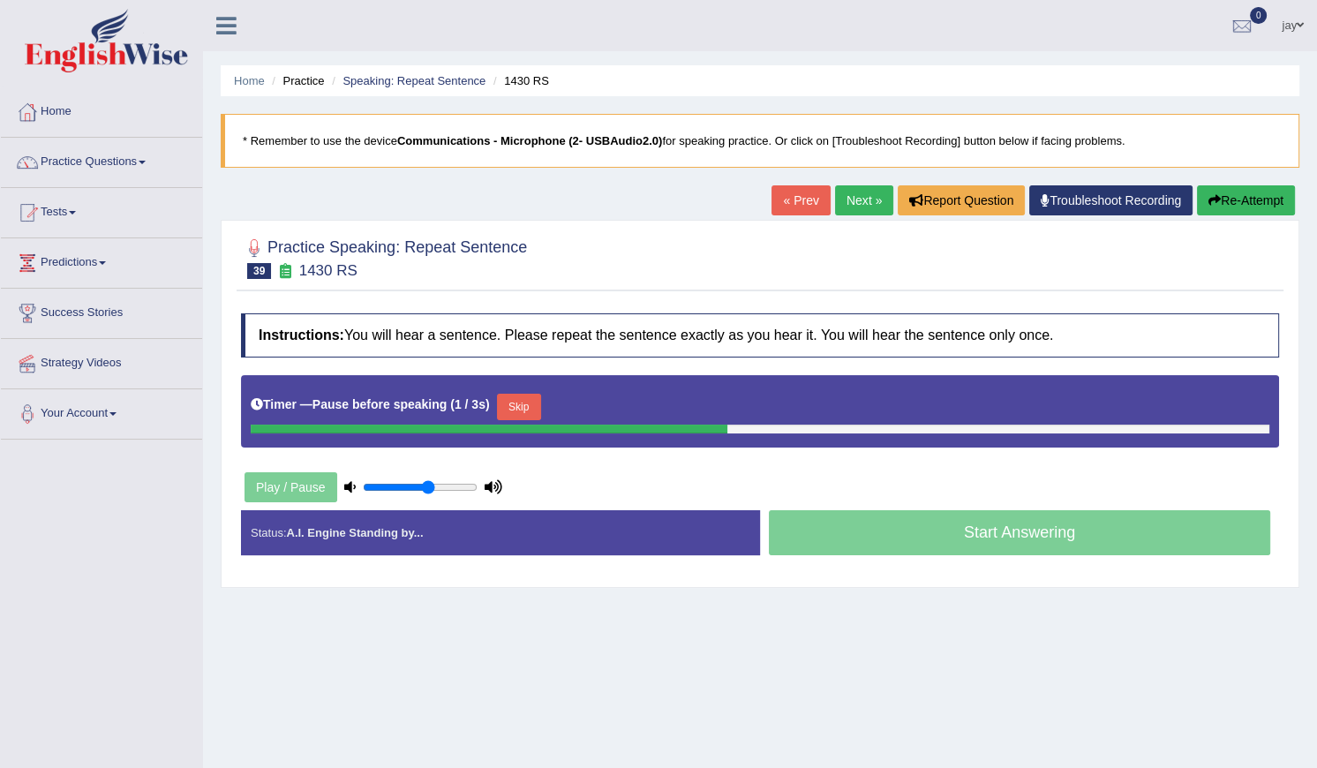
click at [511, 408] on button "Skip" at bounding box center [519, 407] width 44 height 26
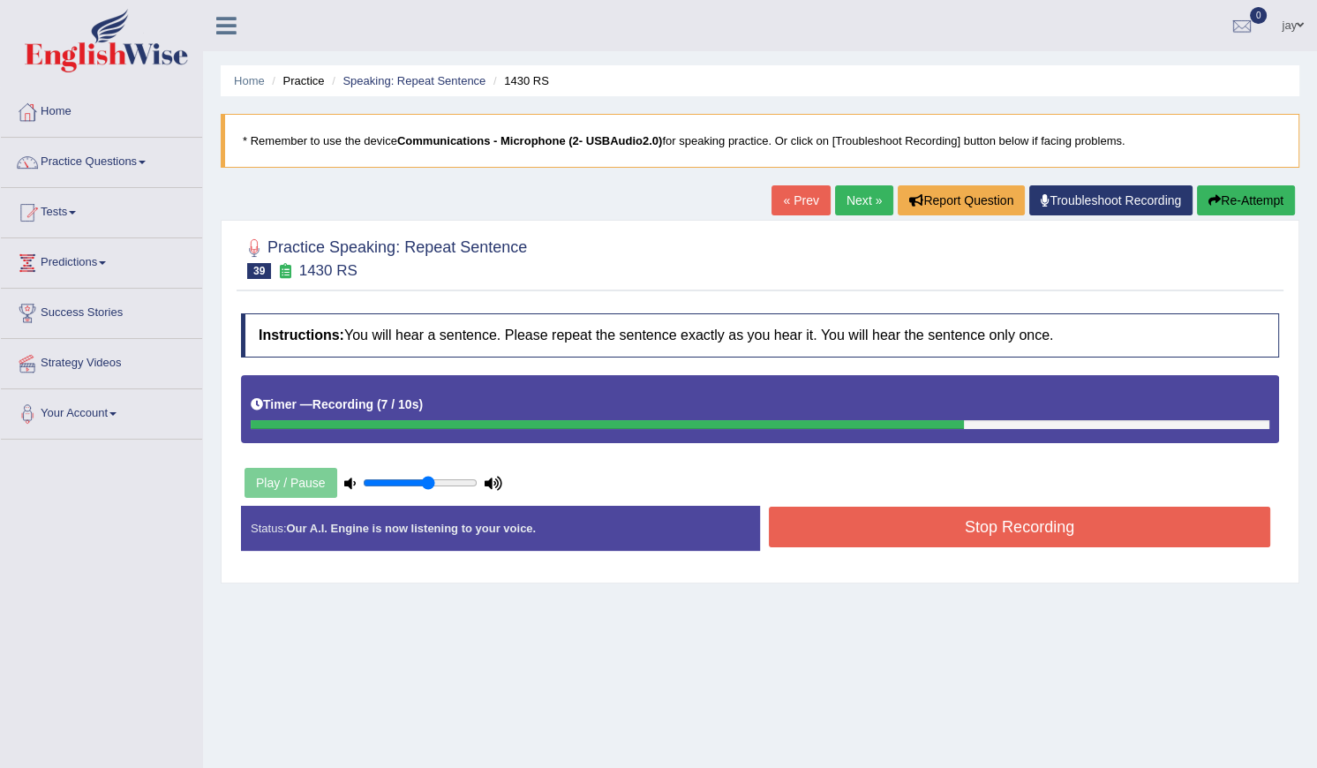
click at [927, 518] on button "Stop Recording" at bounding box center [1019, 527] width 501 height 41
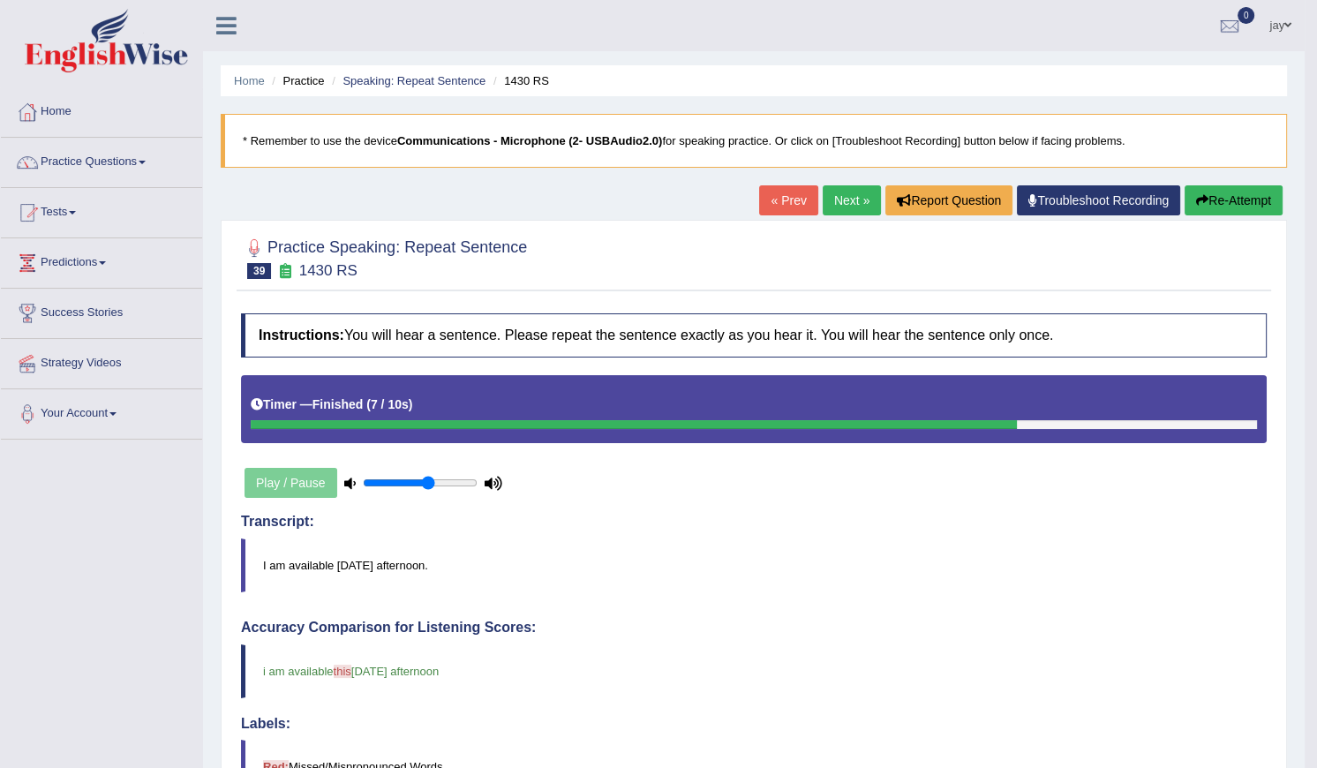
click at [844, 208] on link "Next »" at bounding box center [852, 200] width 58 height 30
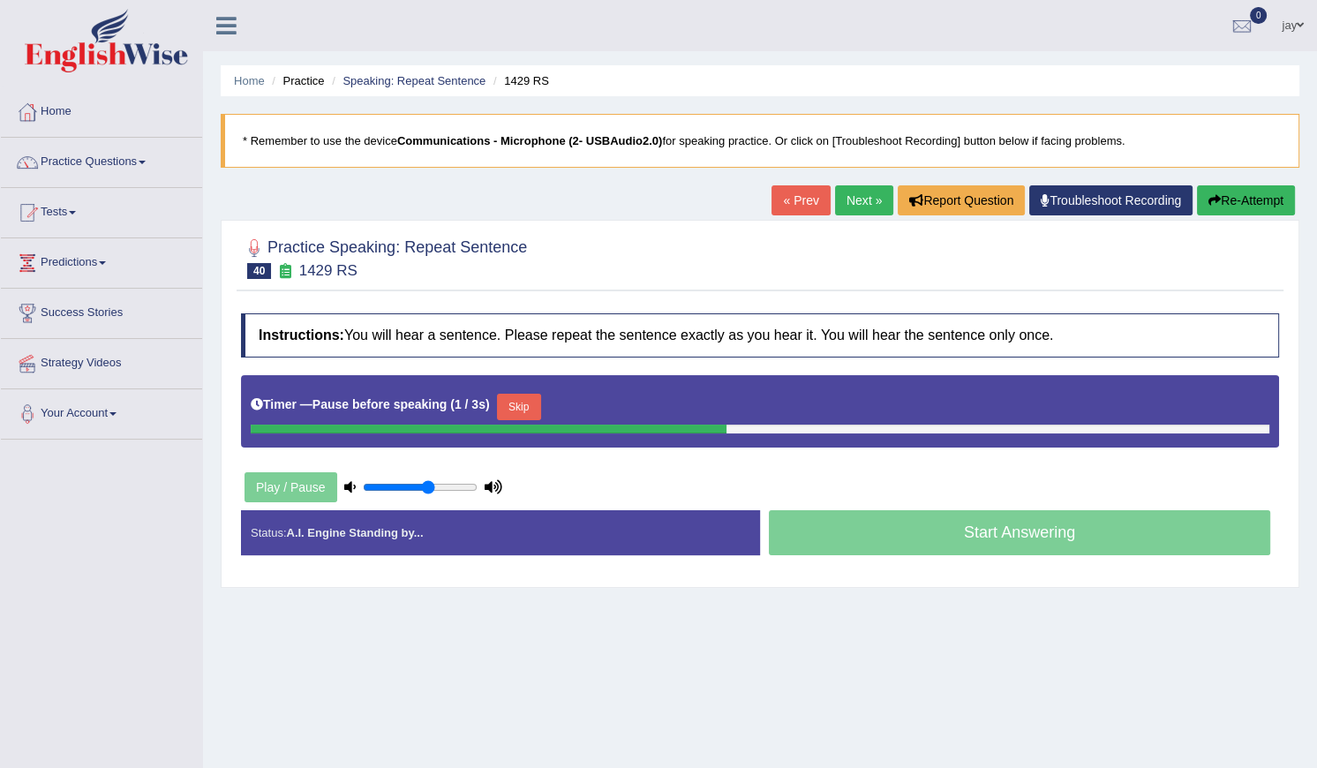
click at [503, 411] on button "Skip" at bounding box center [519, 407] width 44 height 26
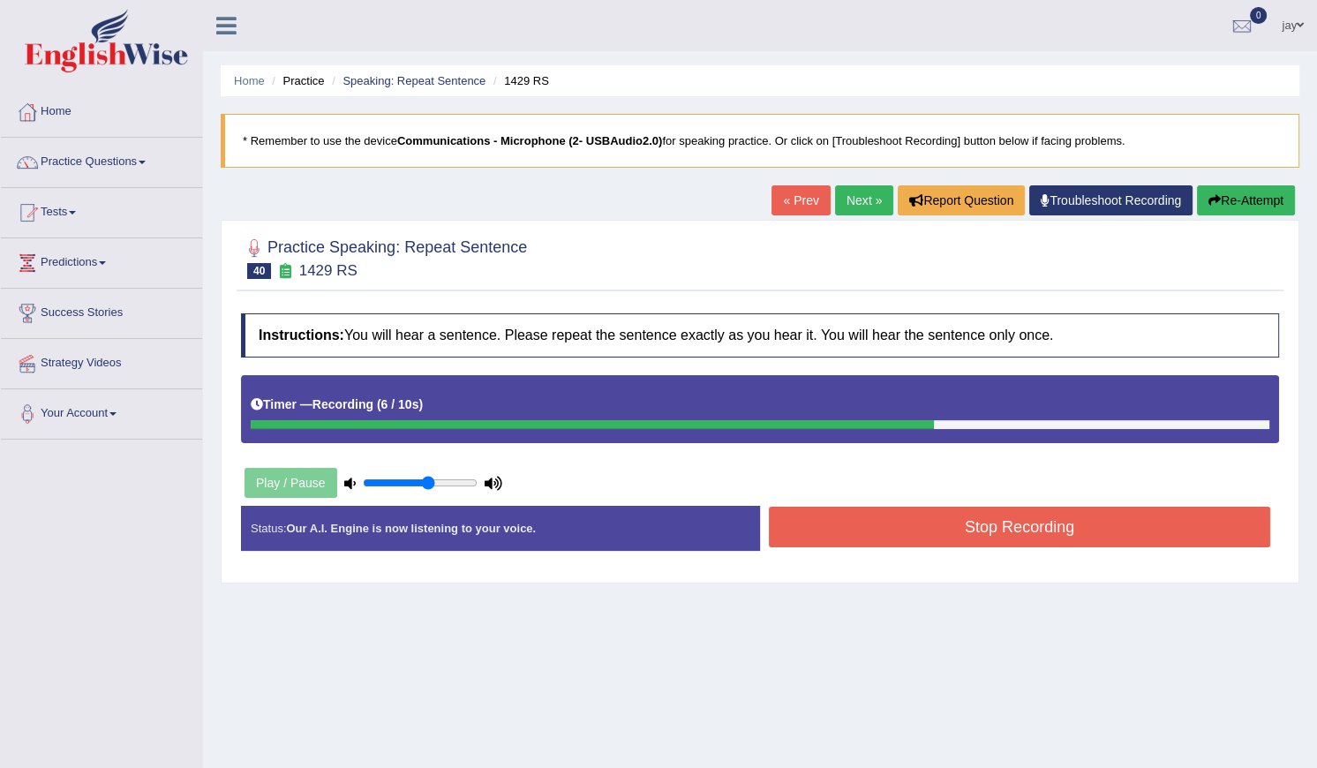
click at [855, 521] on button "Stop Recording" at bounding box center [1019, 527] width 501 height 41
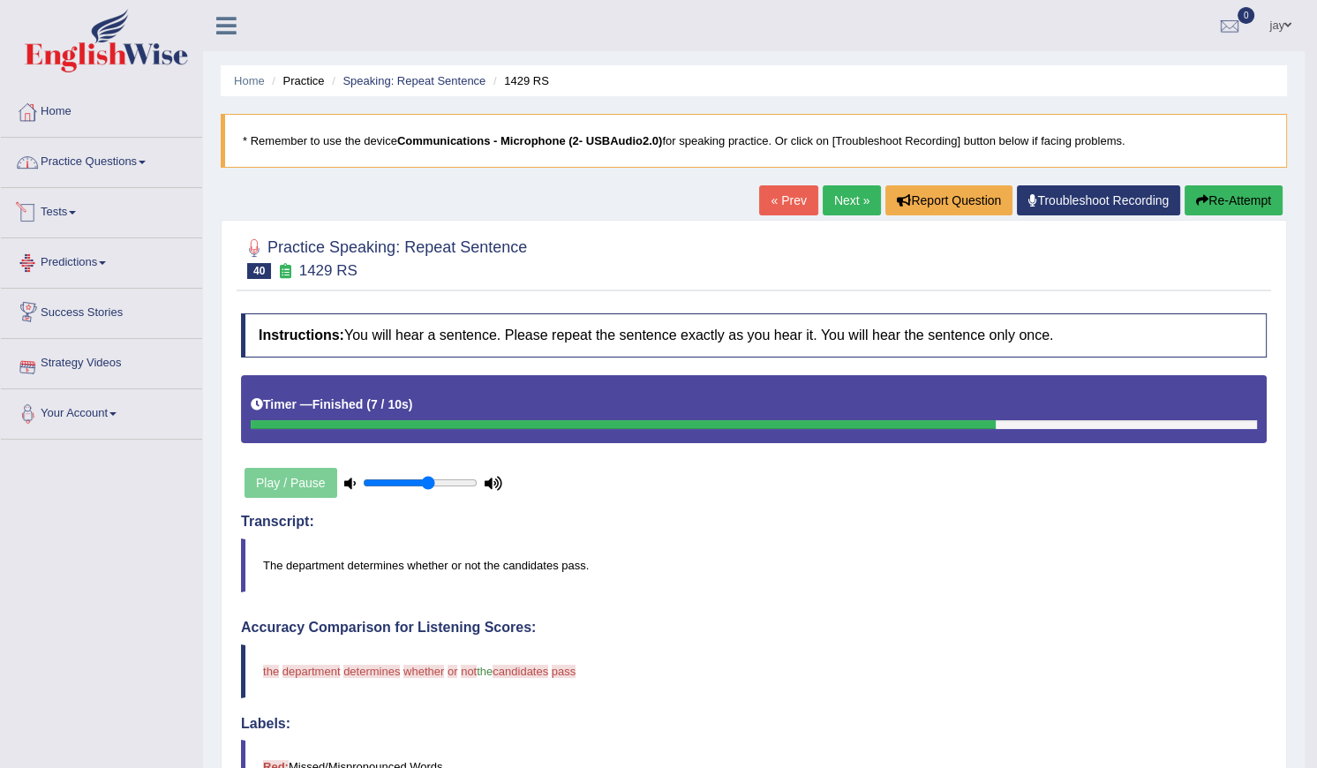
click at [76, 172] on link "Practice Questions" at bounding box center [101, 160] width 201 height 44
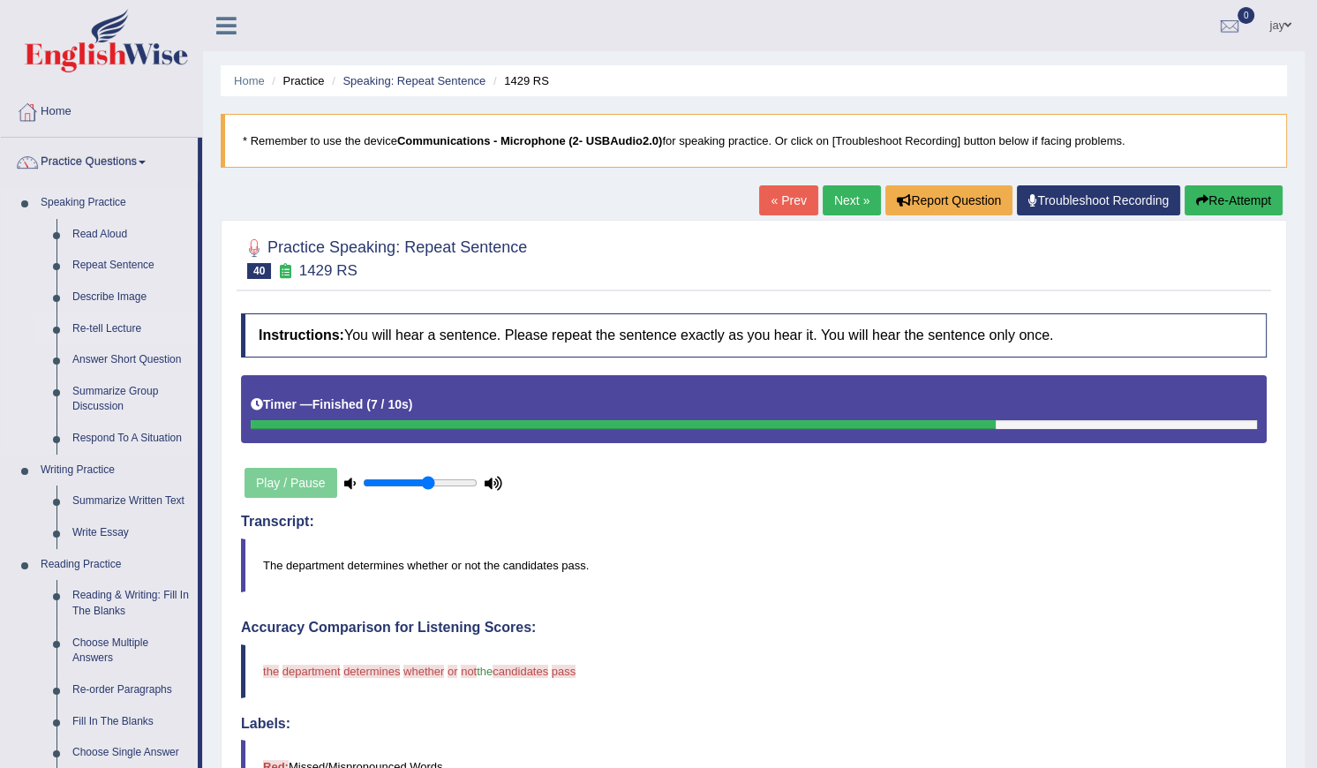
click at [107, 324] on link "Re-tell Lecture" at bounding box center [130, 329] width 133 height 32
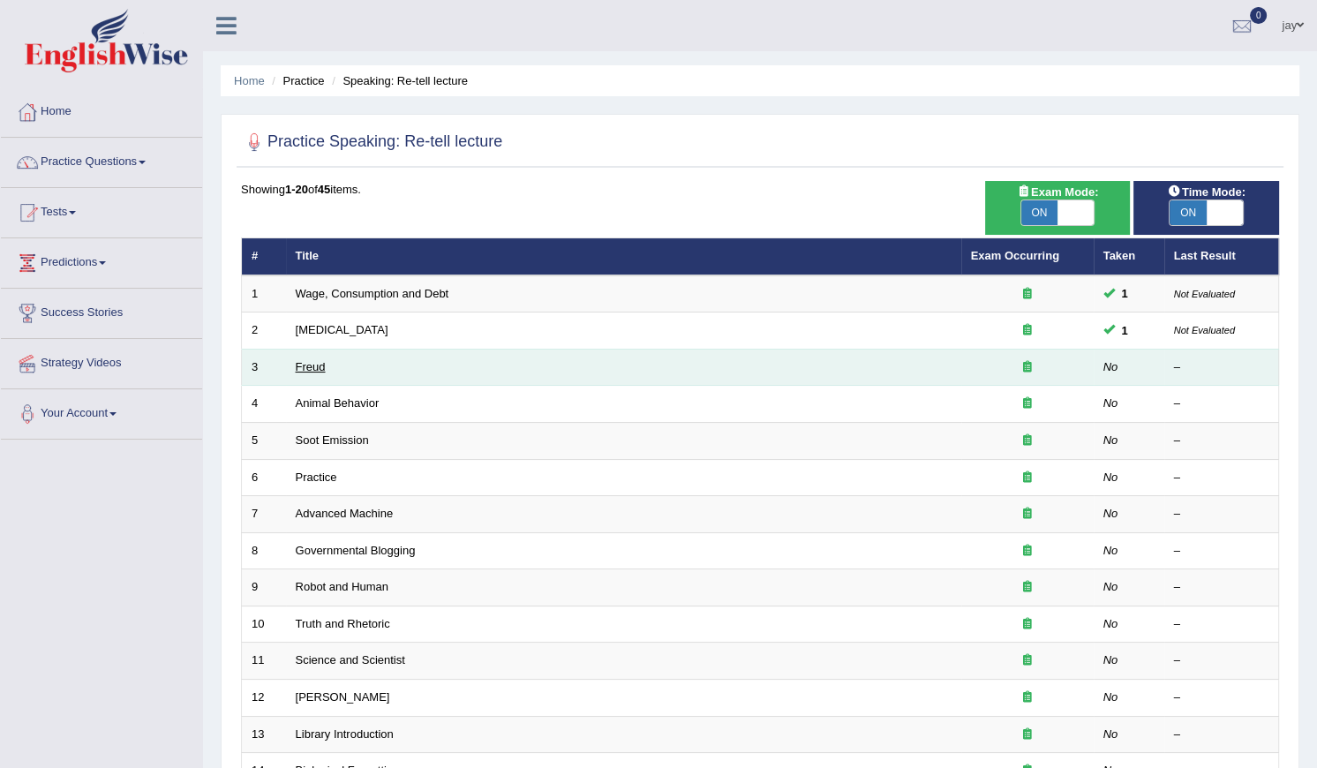
click at [305, 369] on link "Freud" at bounding box center [311, 366] width 30 height 13
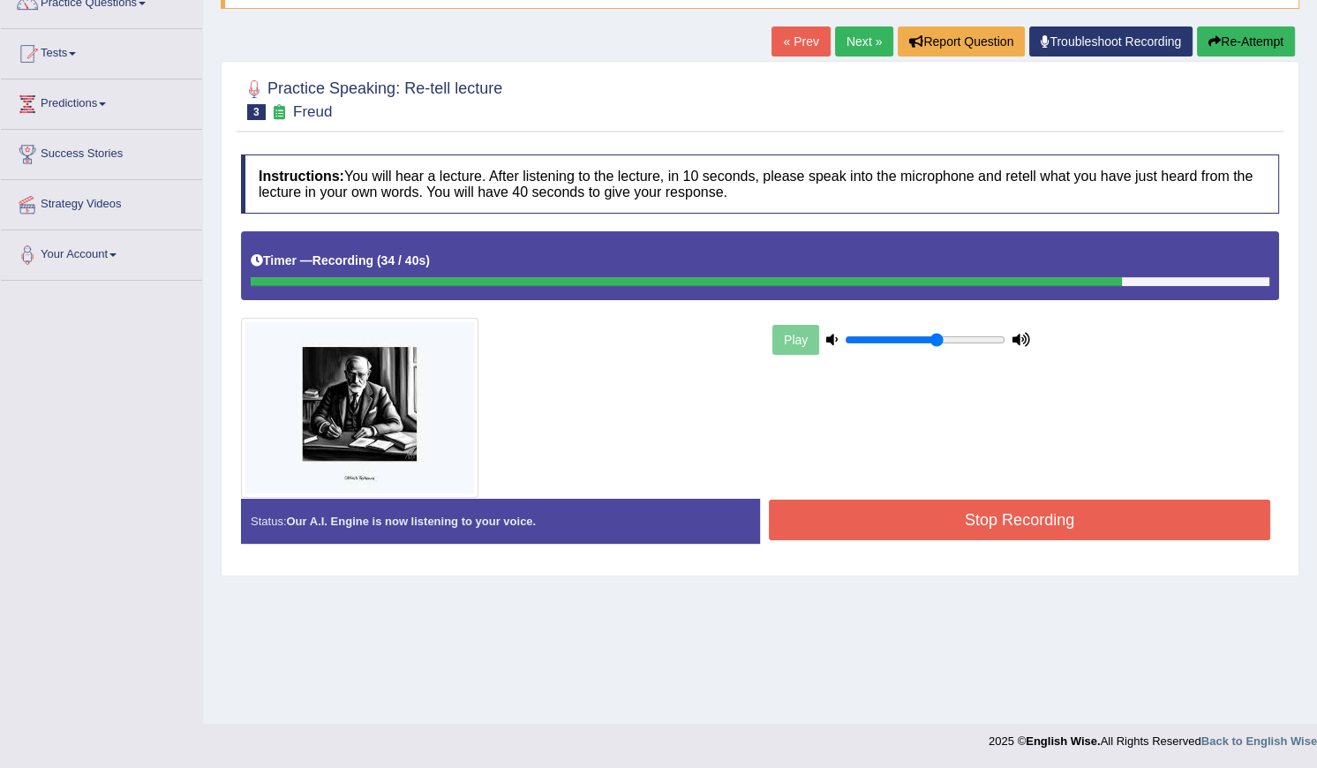
click at [1074, 516] on button "Stop Recording" at bounding box center [1019, 520] width 501 height 41
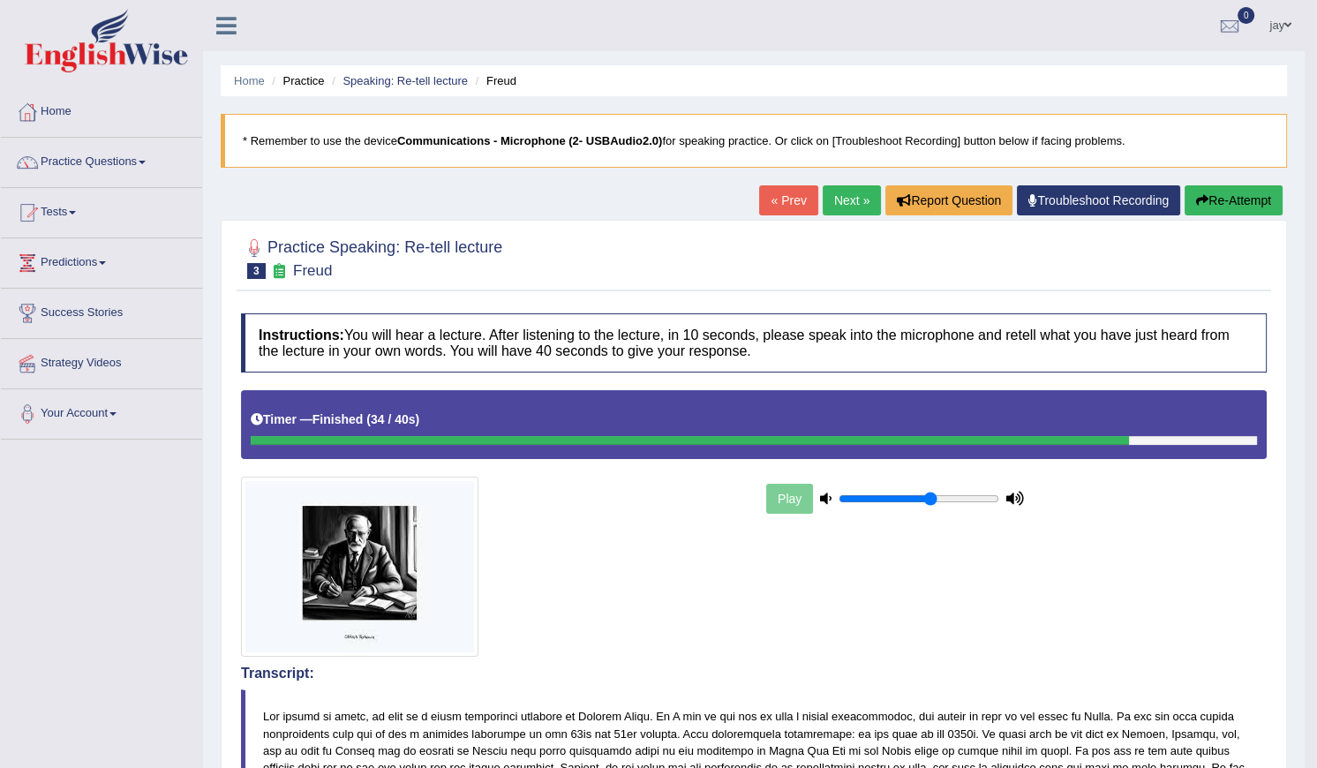
click at [853, 198] on link "Next »" at bounding box center [852, 200] width 58 height 30
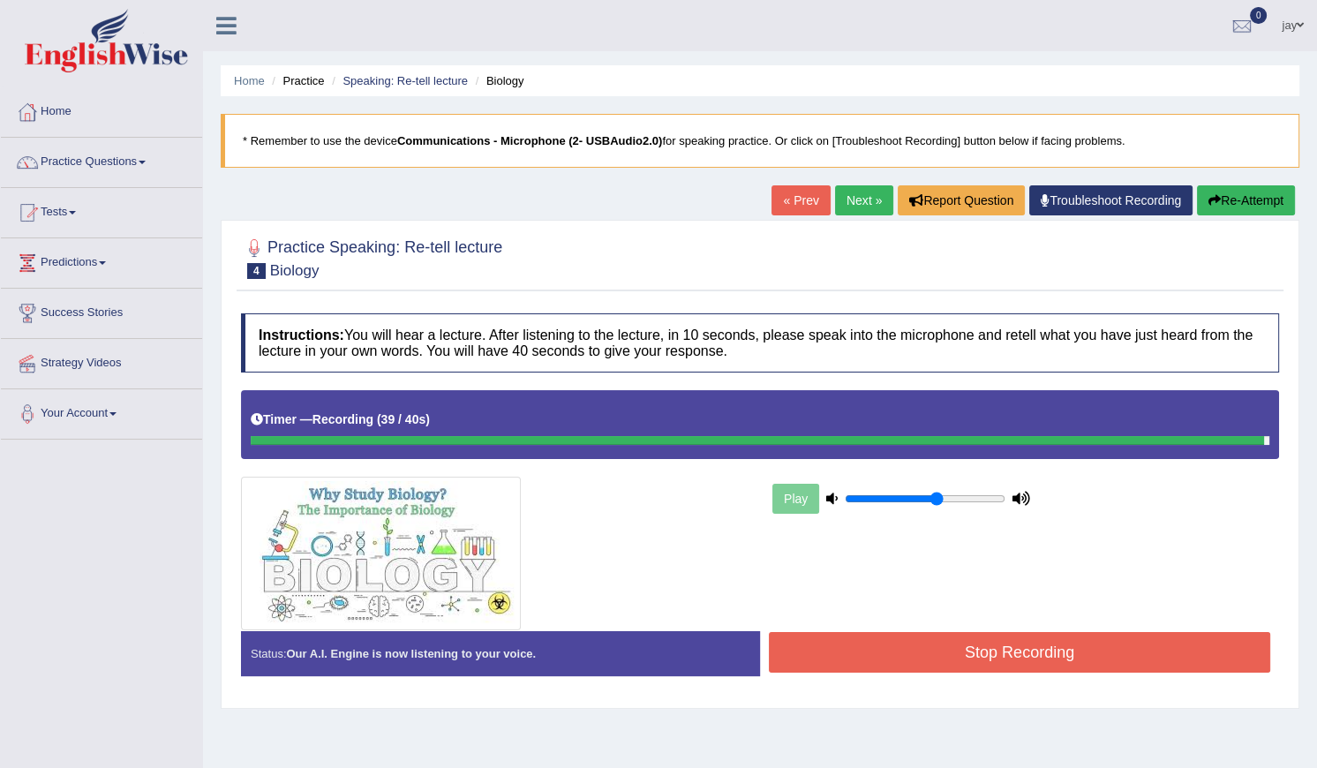
click at [997, 647] on button "Stop Recording" at bounding box center [1019, 652] width 501 height 41
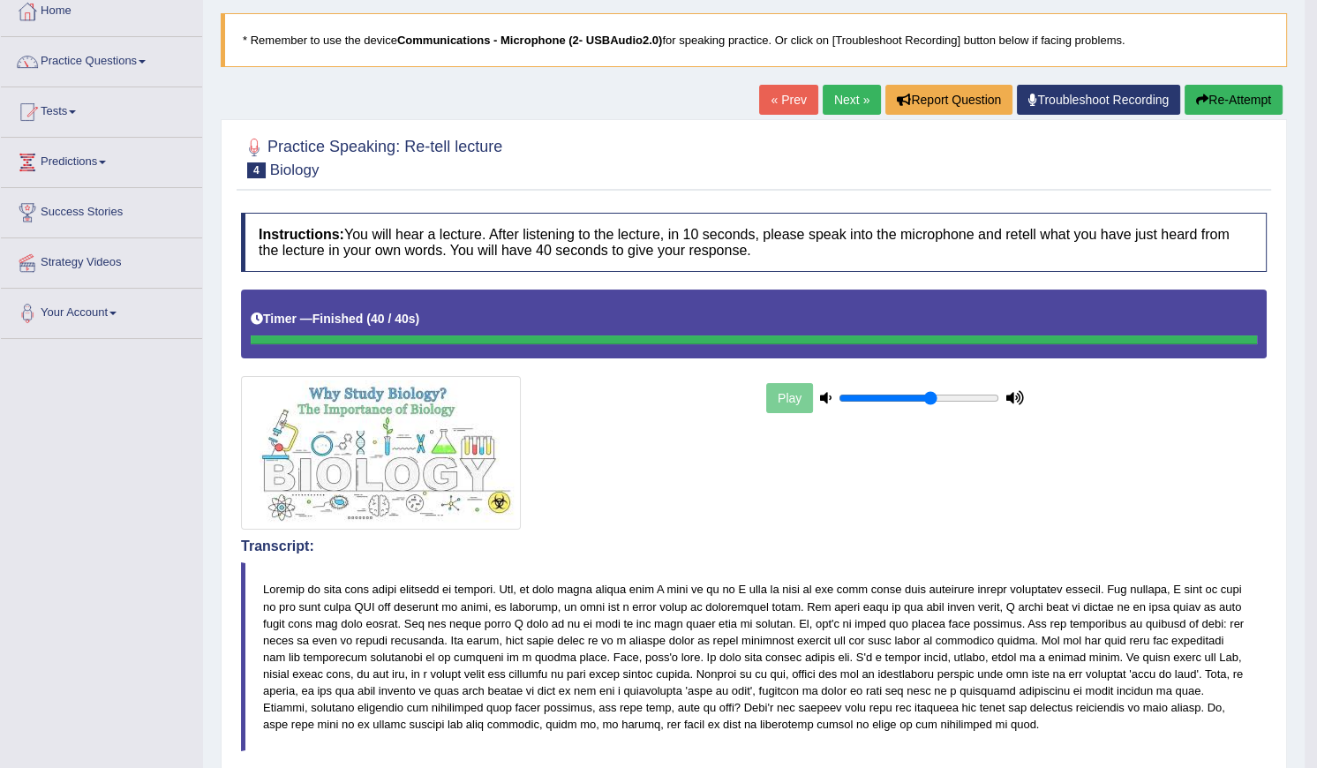
scroll to position [82, 0]
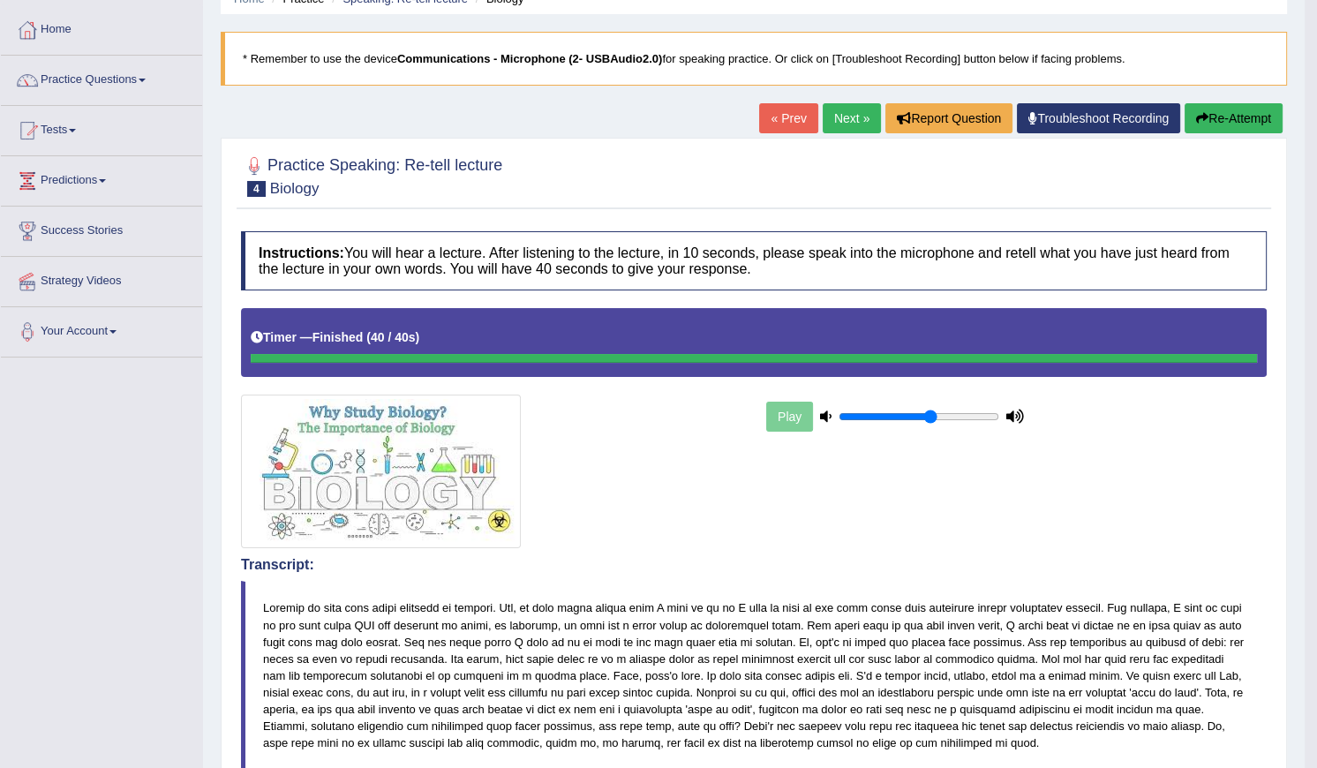
click at [855, 122] on link "Next »" at bounding box center [852, 118] width 58 height 30
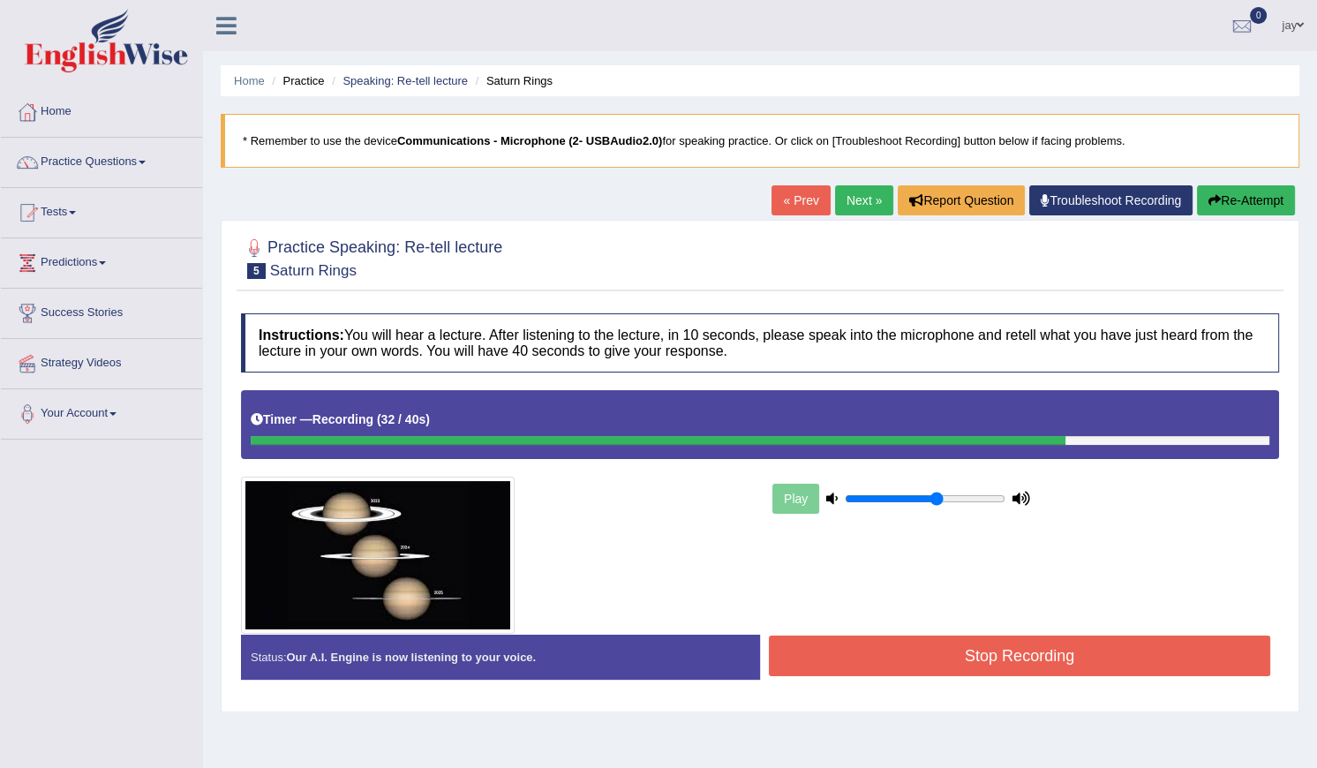
click at [930, 645] on button "Stop Recording" at bounding box center [1019, 656] width 501 height 41
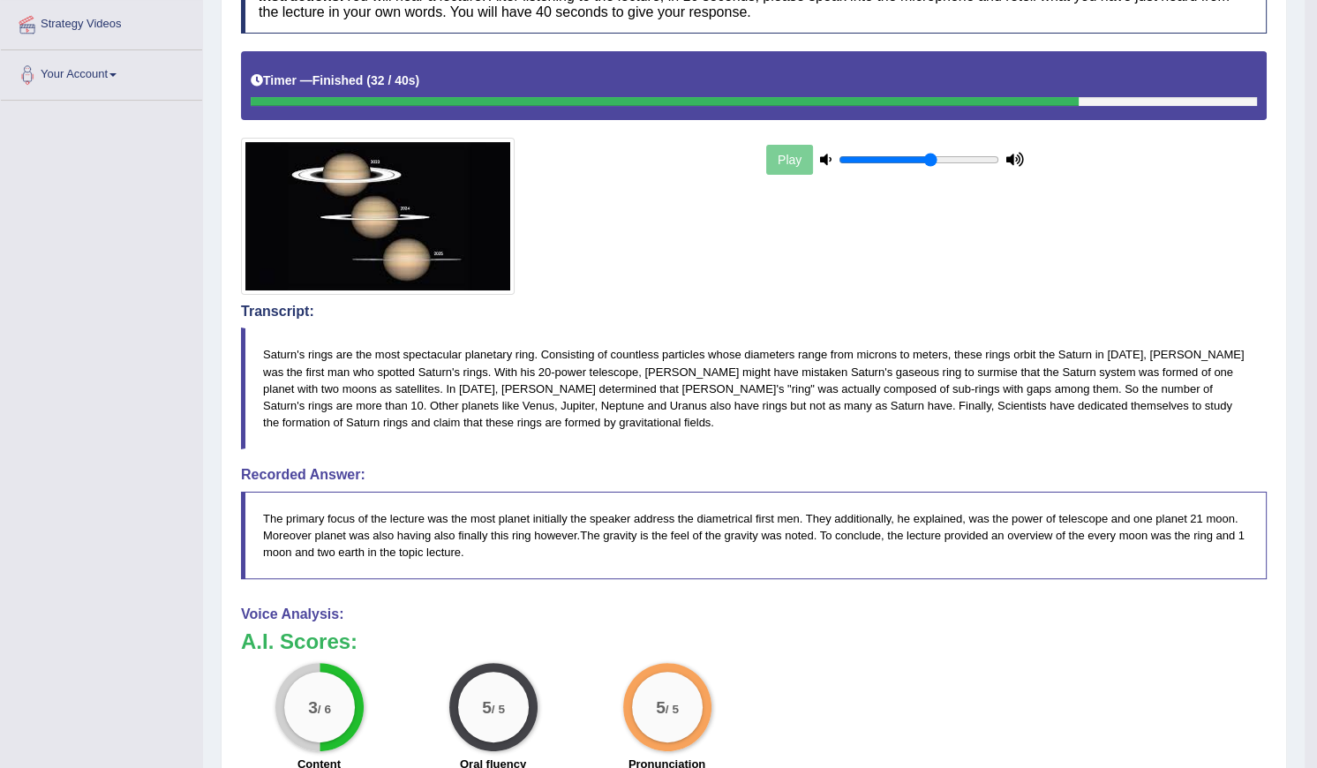
scroll to position [18, 0]
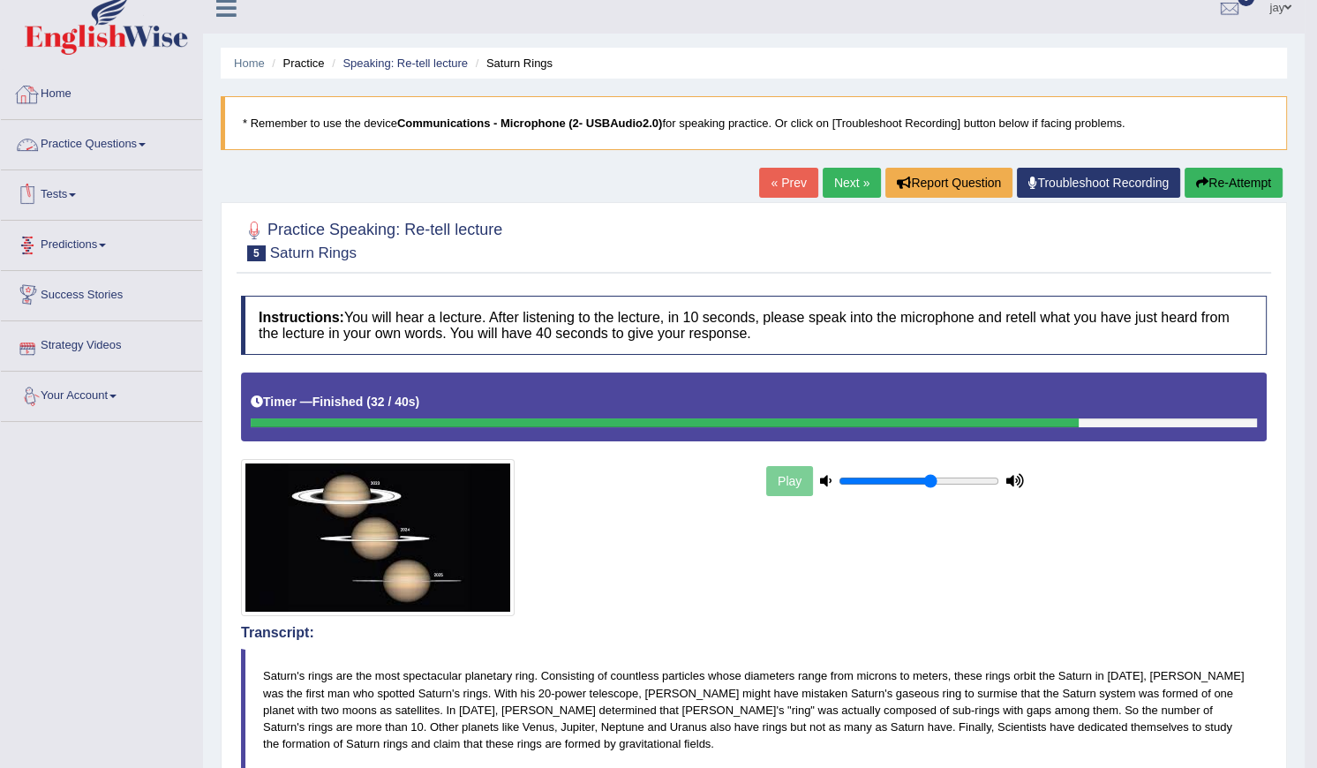
click at [105, 139] on link "Practice Questions" at bounding box center [101, 142] width 201 height 44
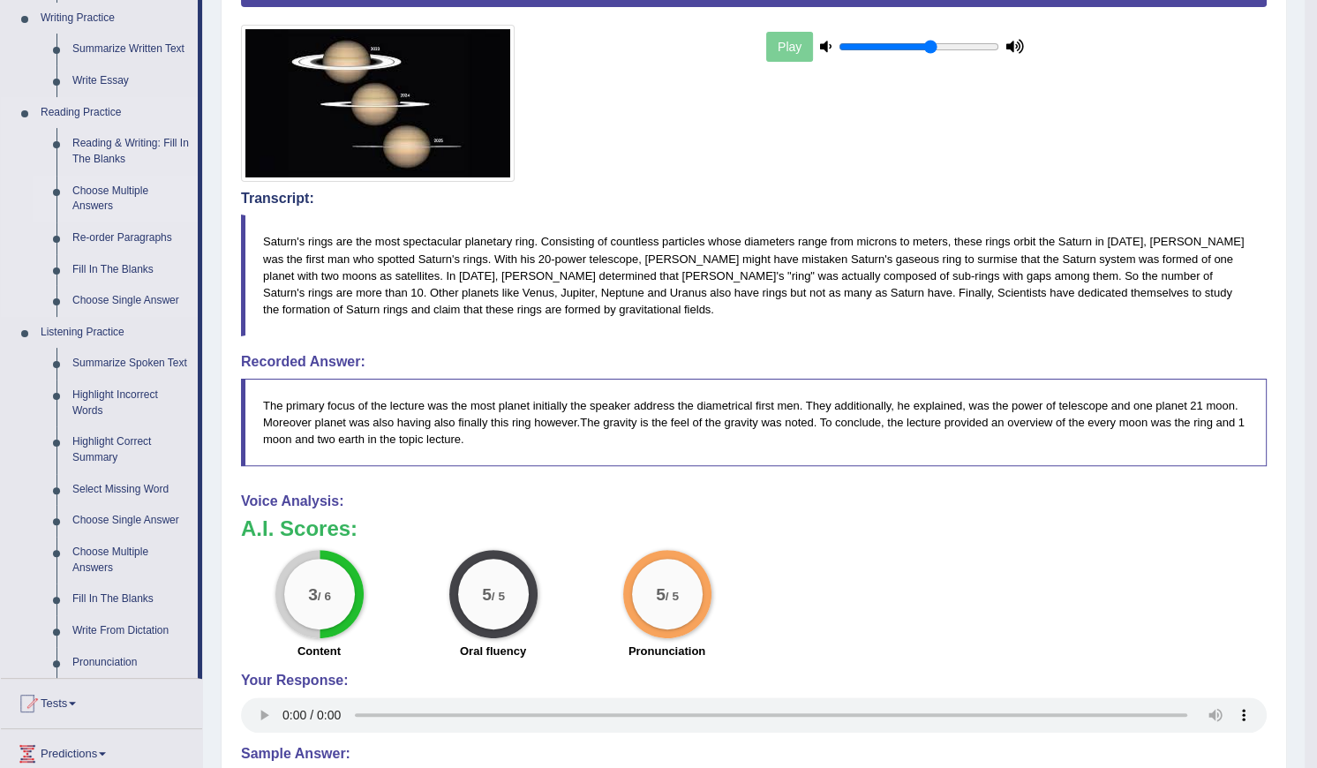
scroll to position [500, 0]
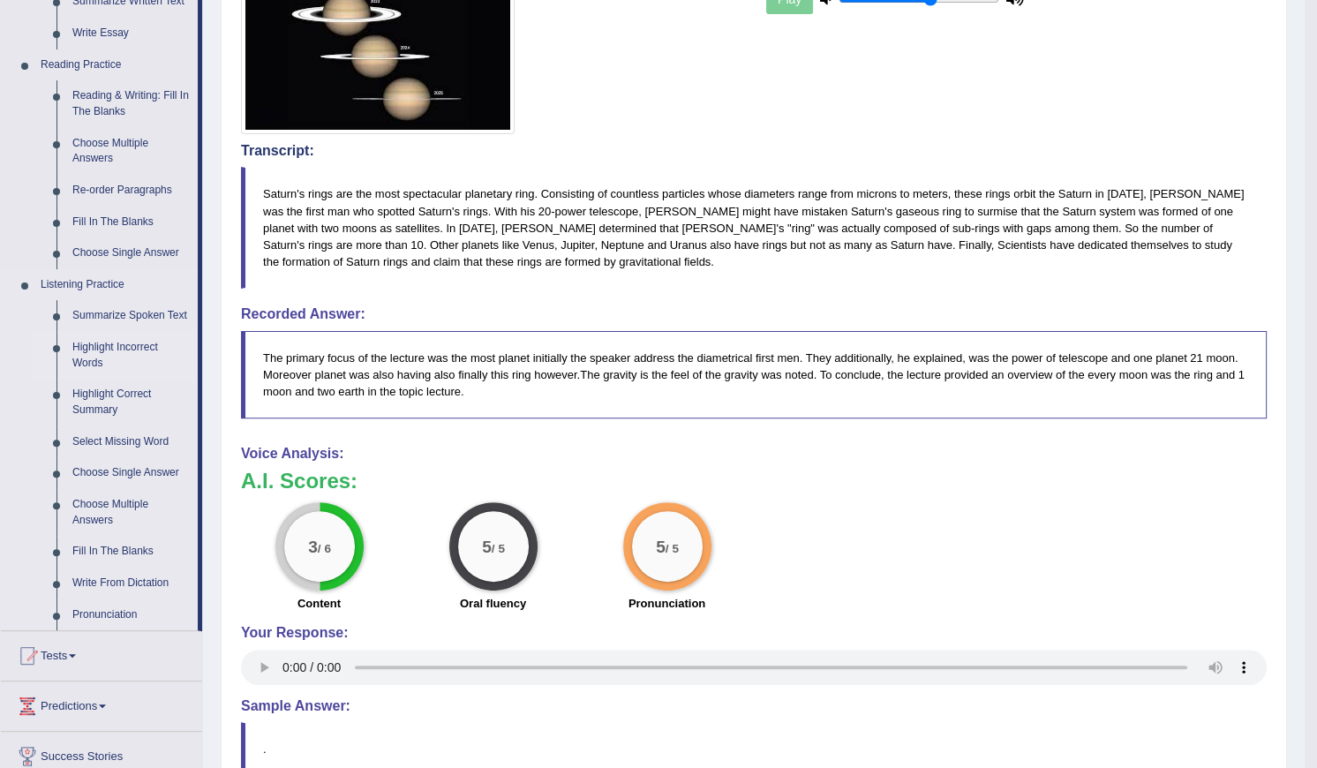
click at [131, 338] on link "Highlight Incorrect Words" at bounding box center [130, 355] width 133 height 47
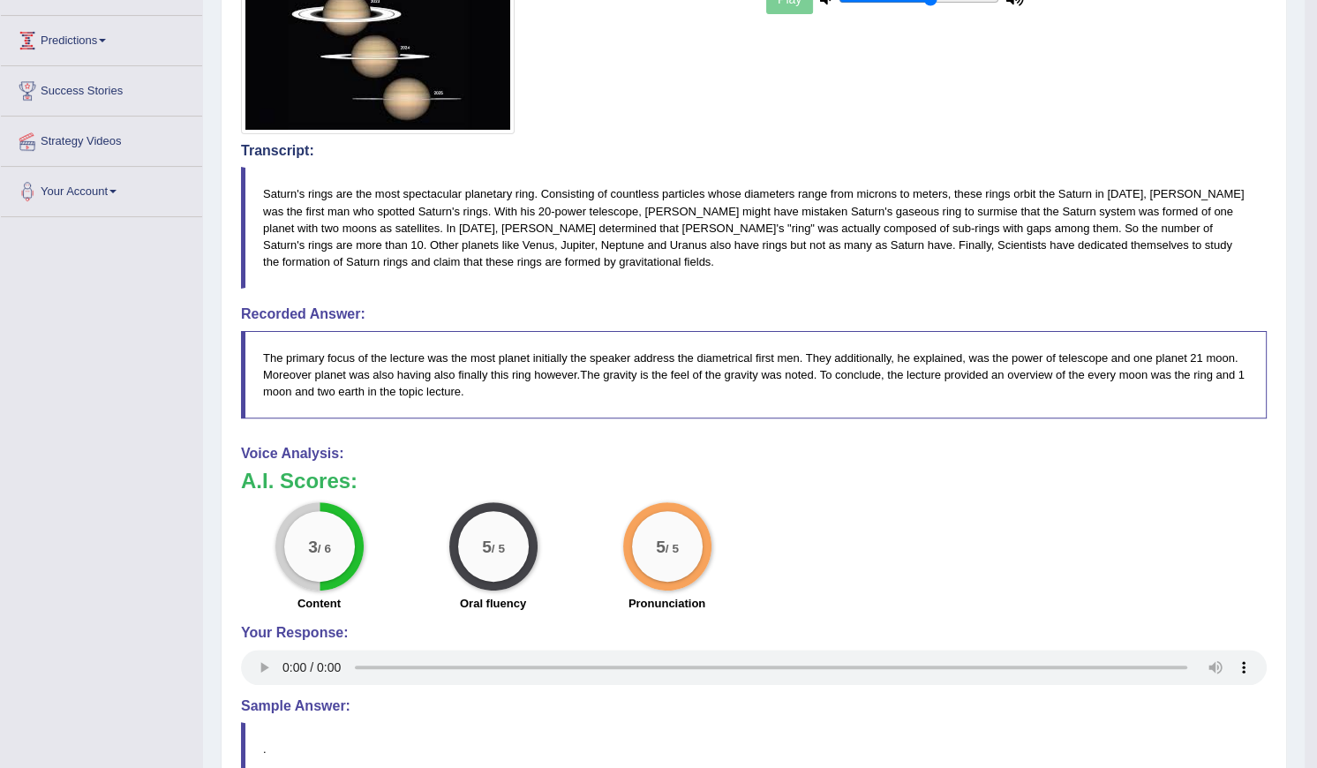
scroll to position [225, 0]
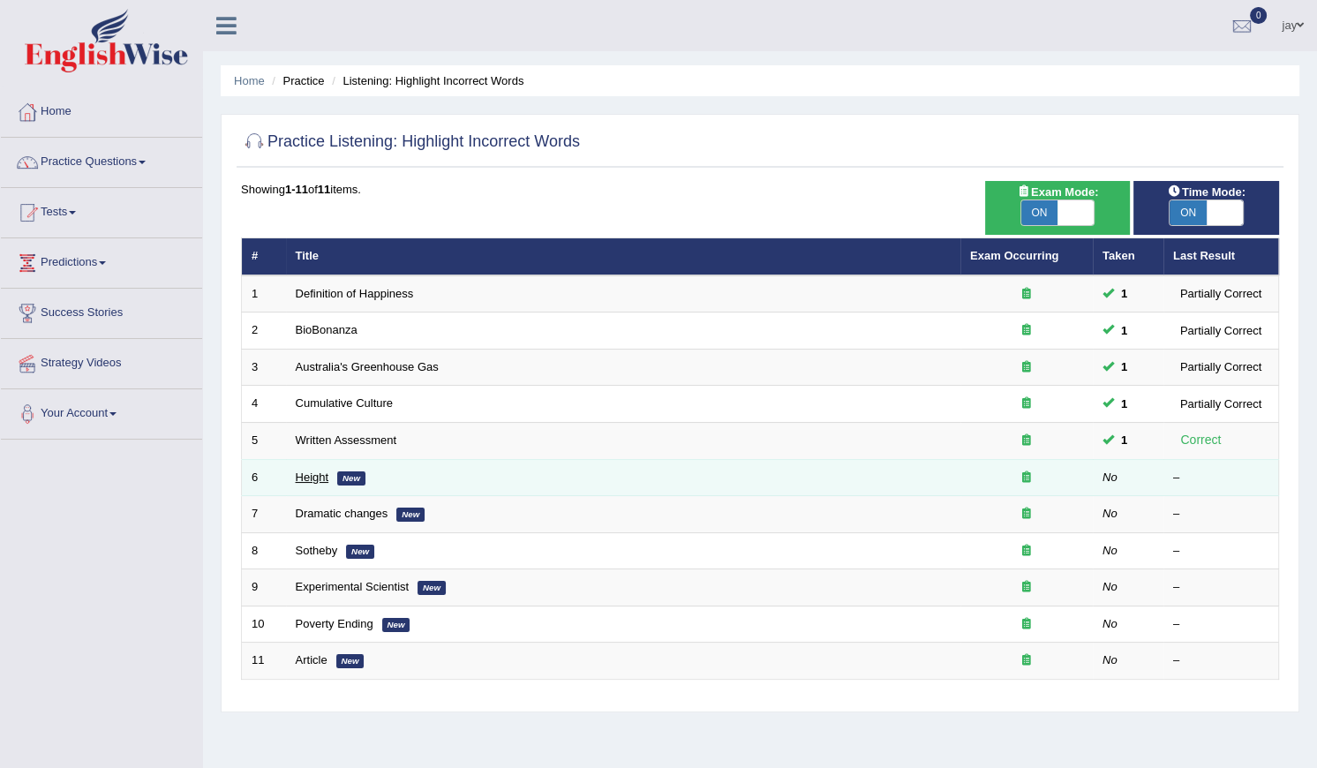
click at [310, 477] on link "Height" at bounding box center [313, 477] width 34 height 13
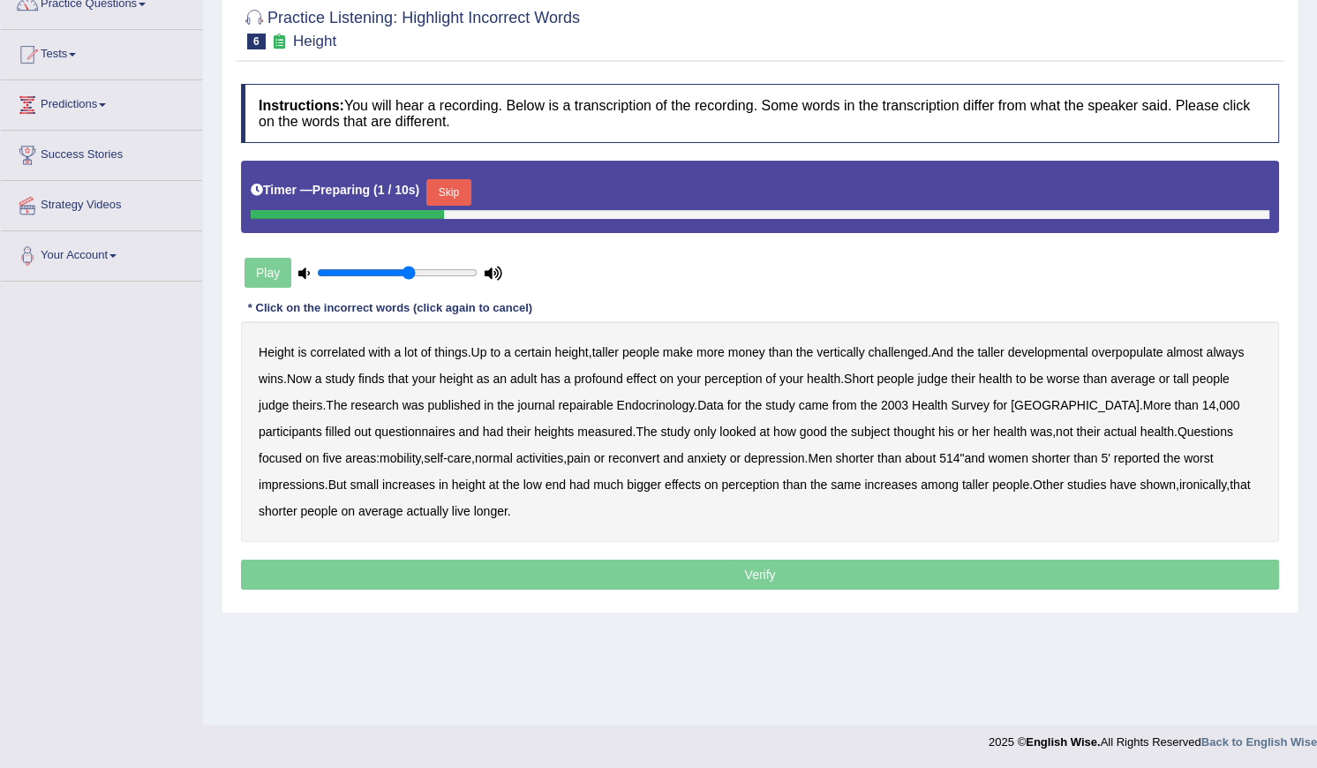
scroll to position [159, 0]
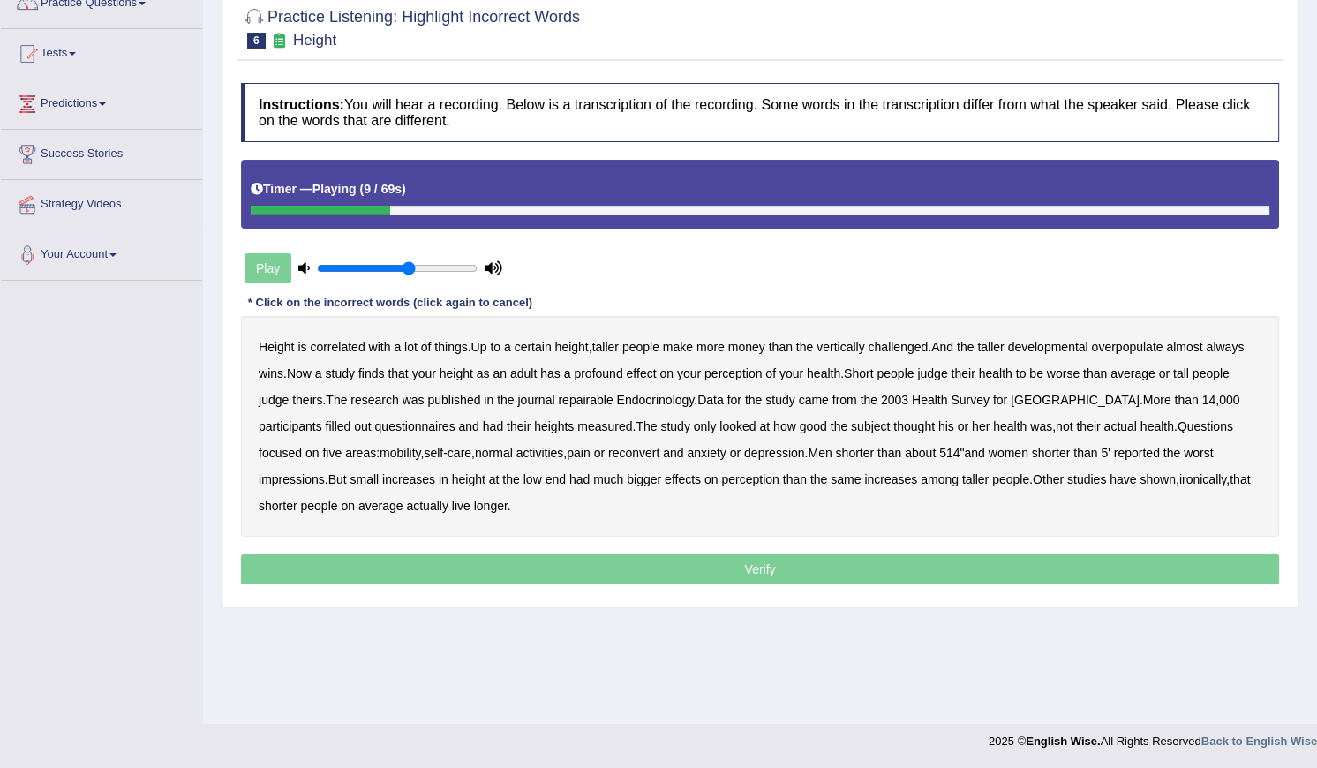
click at [1076, 344] on b "developmental" at bounding box center [1048, 347] width 80 height 14
click at [1154, 341] on b "overpopulate" at bounding box center [1127, 347] width 72 height 14
click at [589, 403] on b "repairable" at bounding box center [585, 400] width 55 height 14
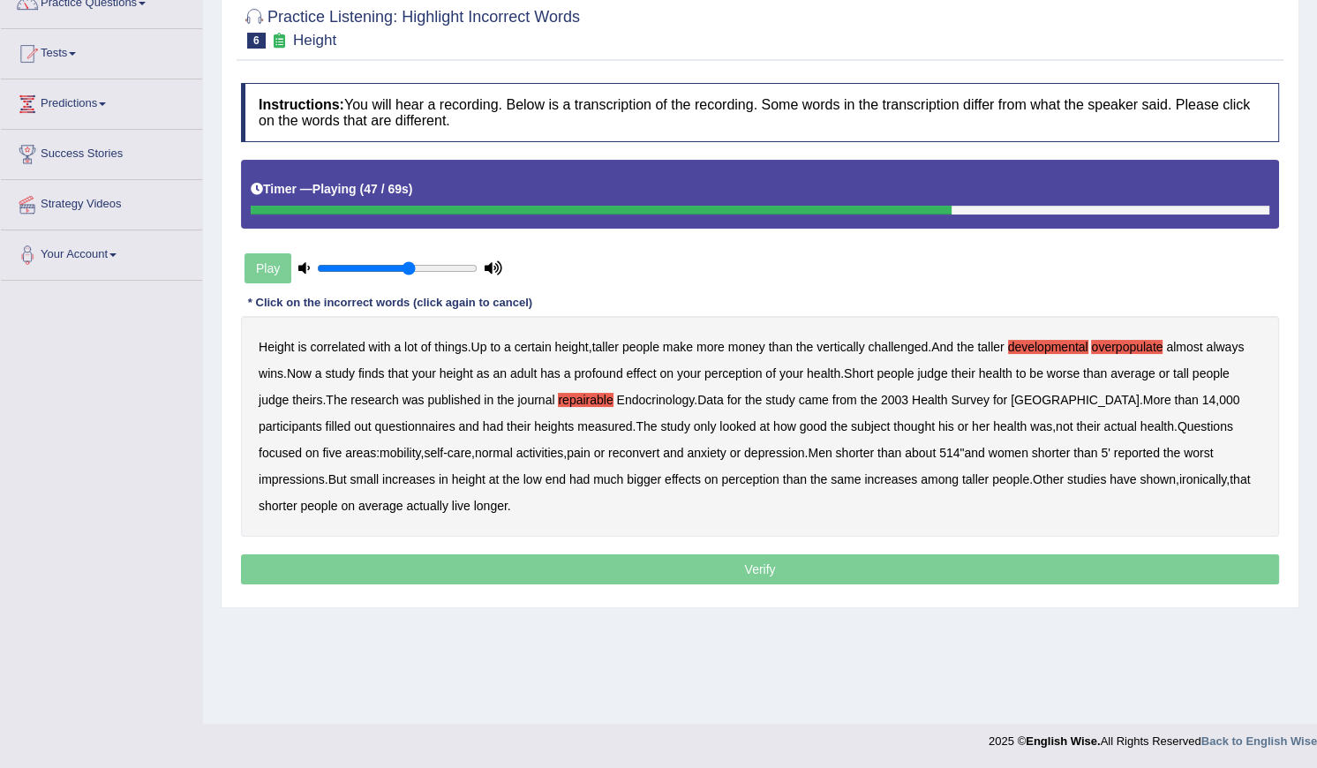
click at [608, 456] on b "reconvert" at bounding box center [633, 453] width 51 height 14
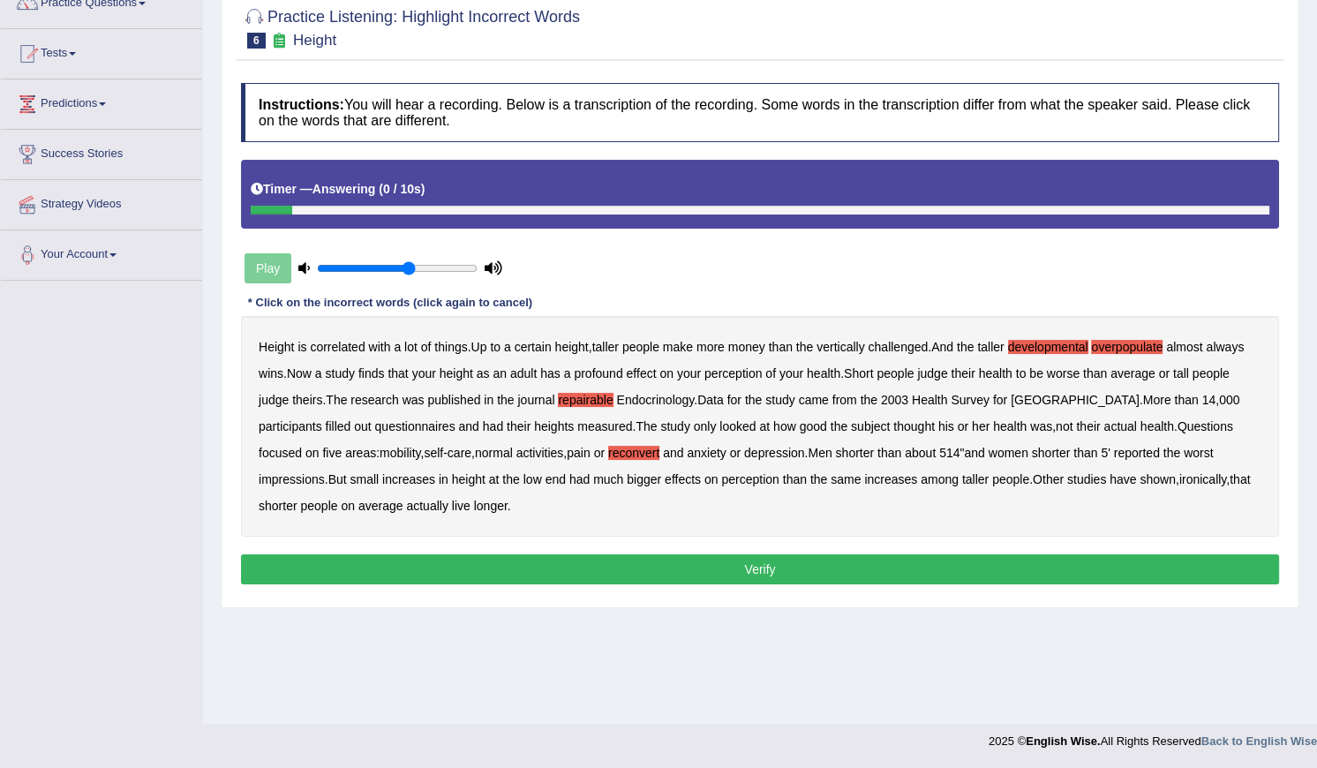
click at [526, 564] on button "Verify" at bounding box center [760, 569] width 1038 height 30
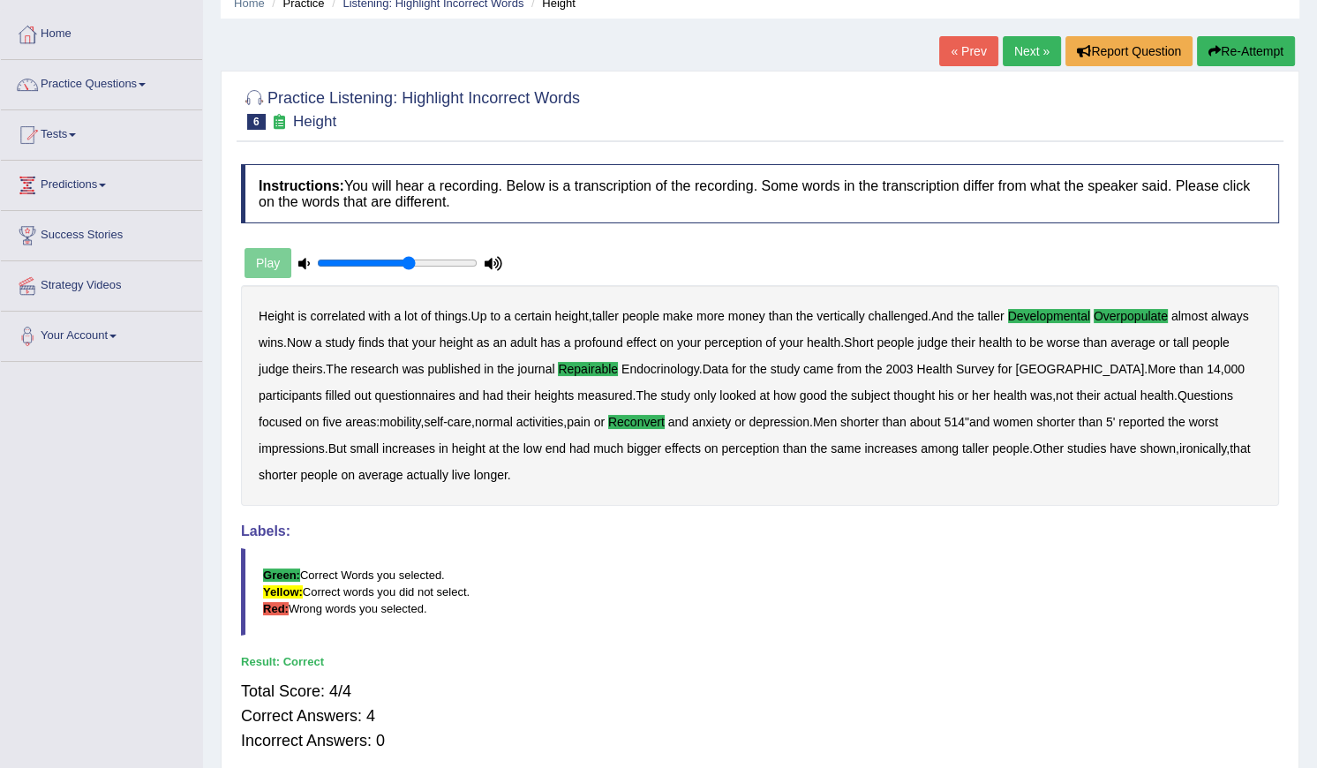
scroll to position [0, 0]
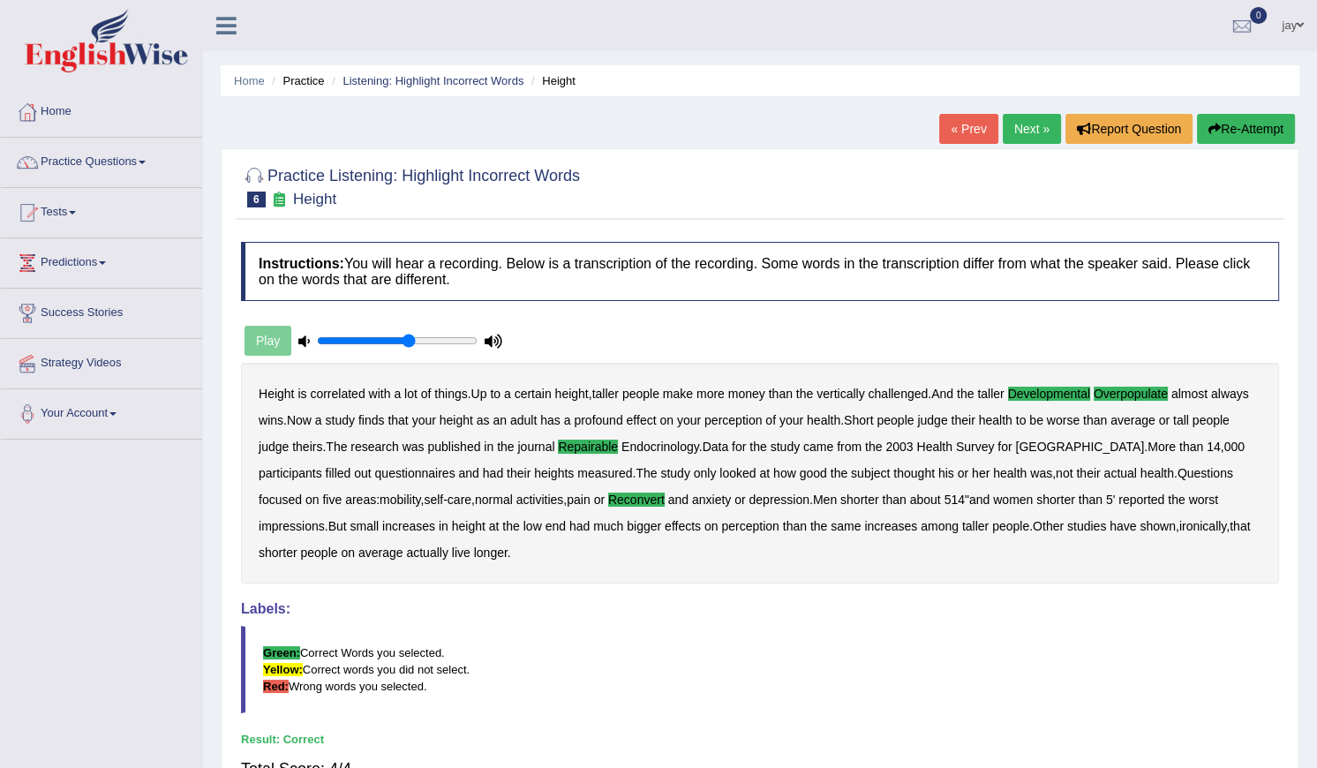
click at [1023, 132] on link "Next »" at bounding box center [1032, 129] width 58 height 30
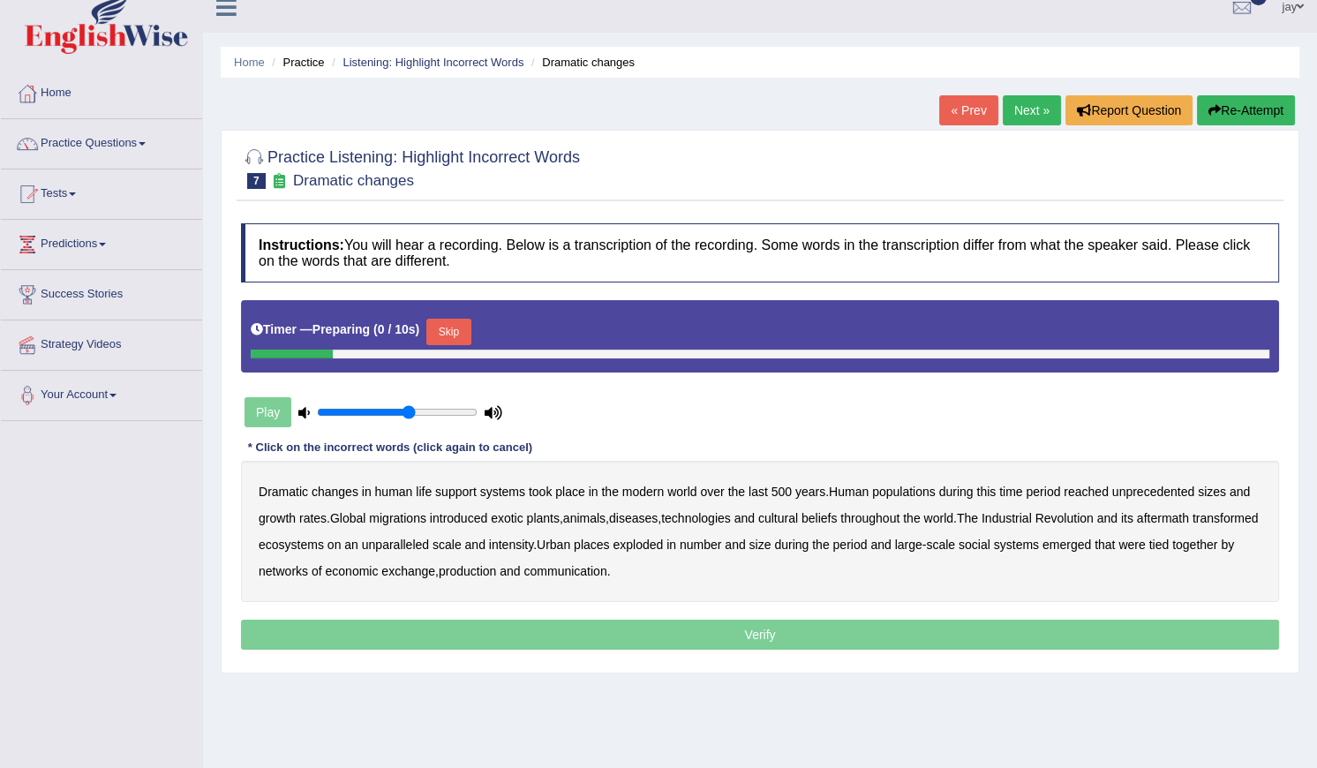
scroll to position [159, 0]
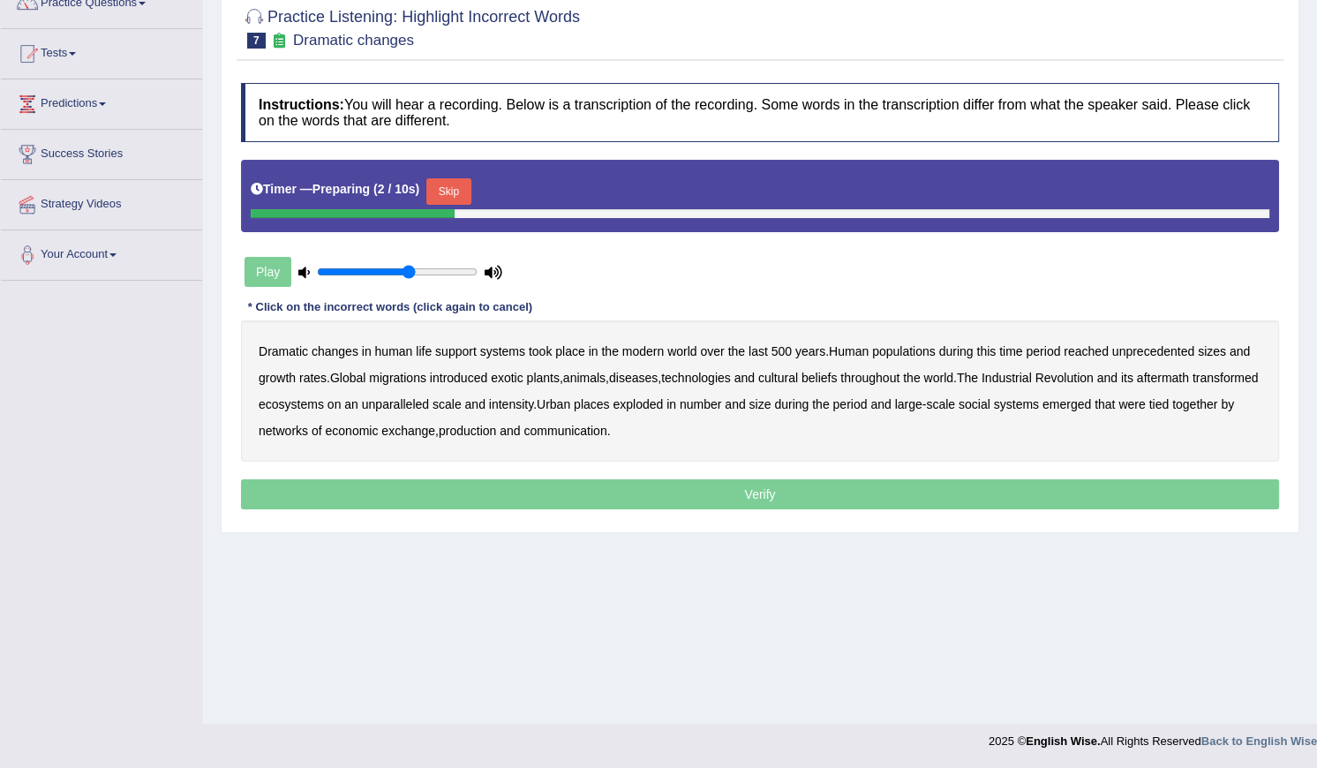
click at [450, 191] on button "Skip" at bounding box center [448, 191] width 44 height 26
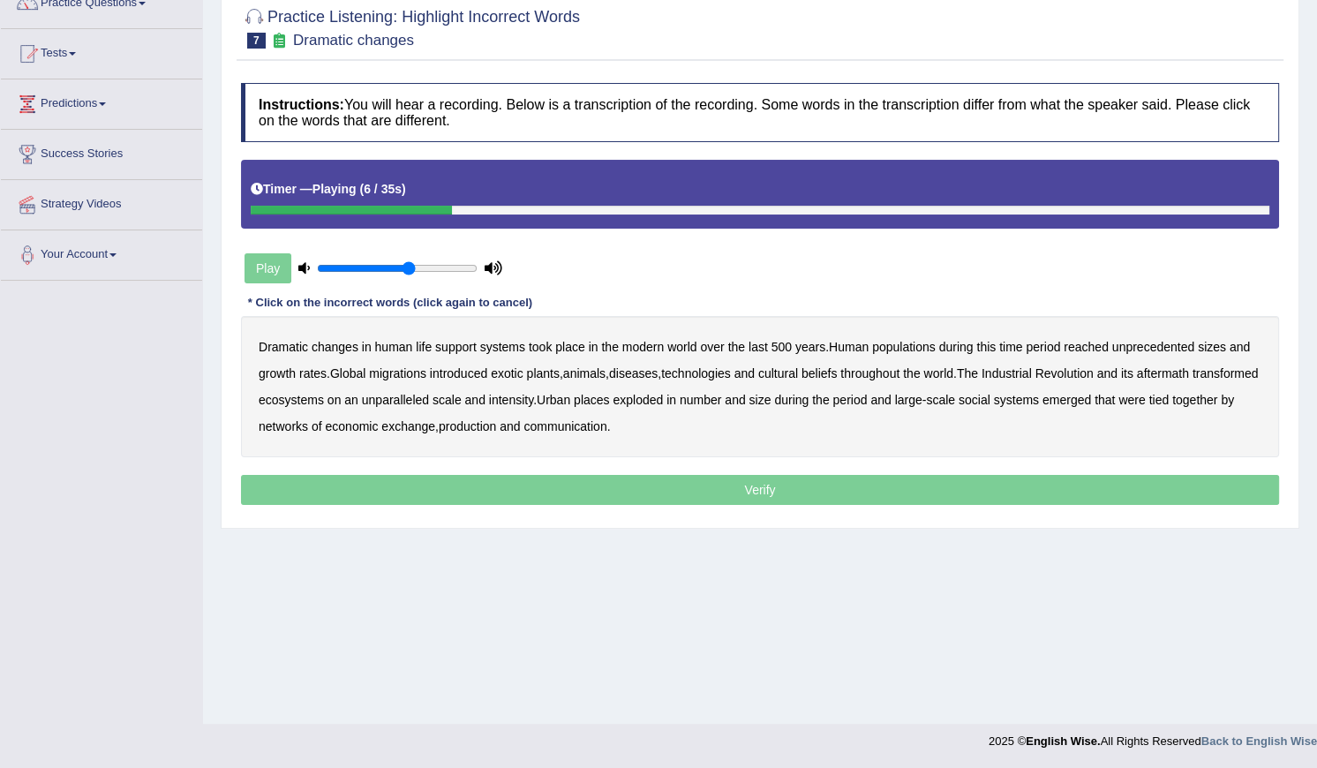
click at [902, 348] on b "populations" at bounding box center [904, 347] width 64 height 14
click at [658, 375] on b "diseases" at bounding box center [633, 373] width 49 height 14
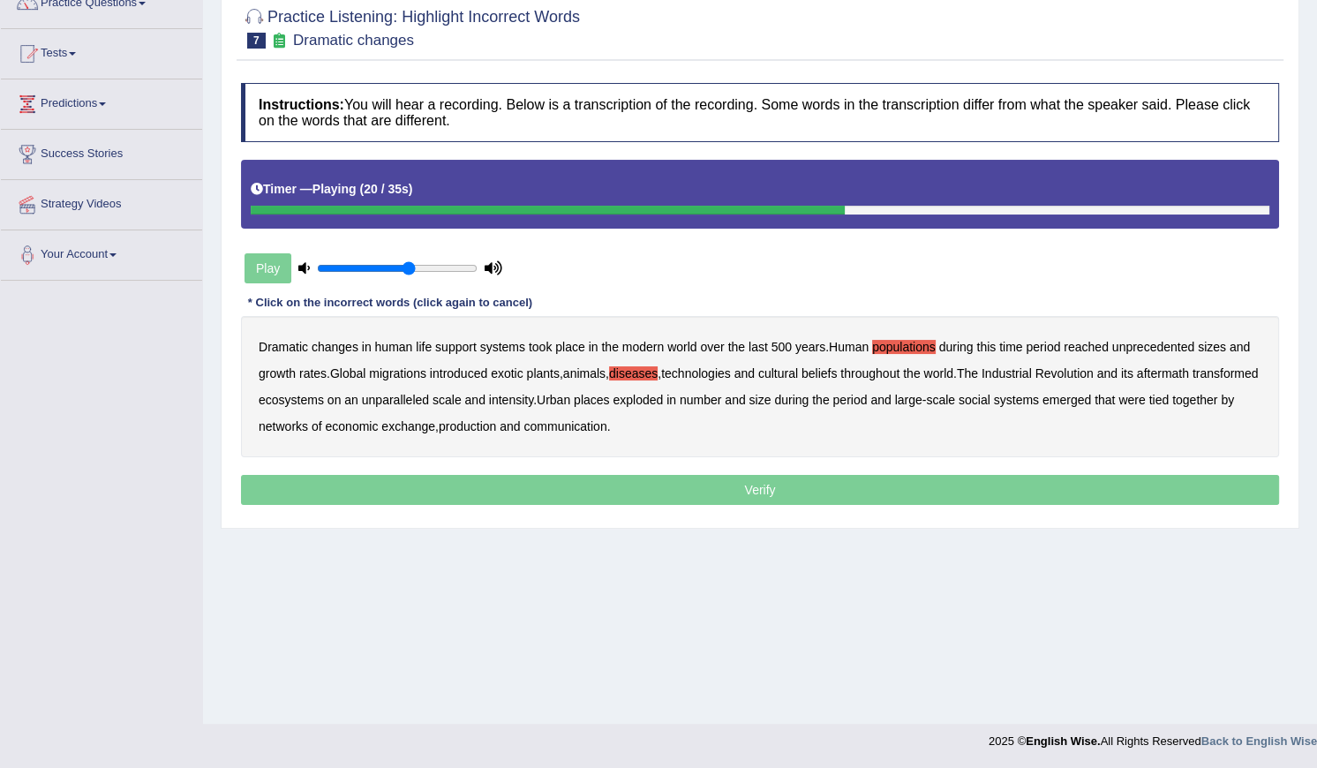
click at [1187, 375] on b "aftermath" at bounding box center [1163, 373] width 52 height 14
click at [1179, 375] on b "aftermath" at bounding box center [1163, 373] width 52 height 14
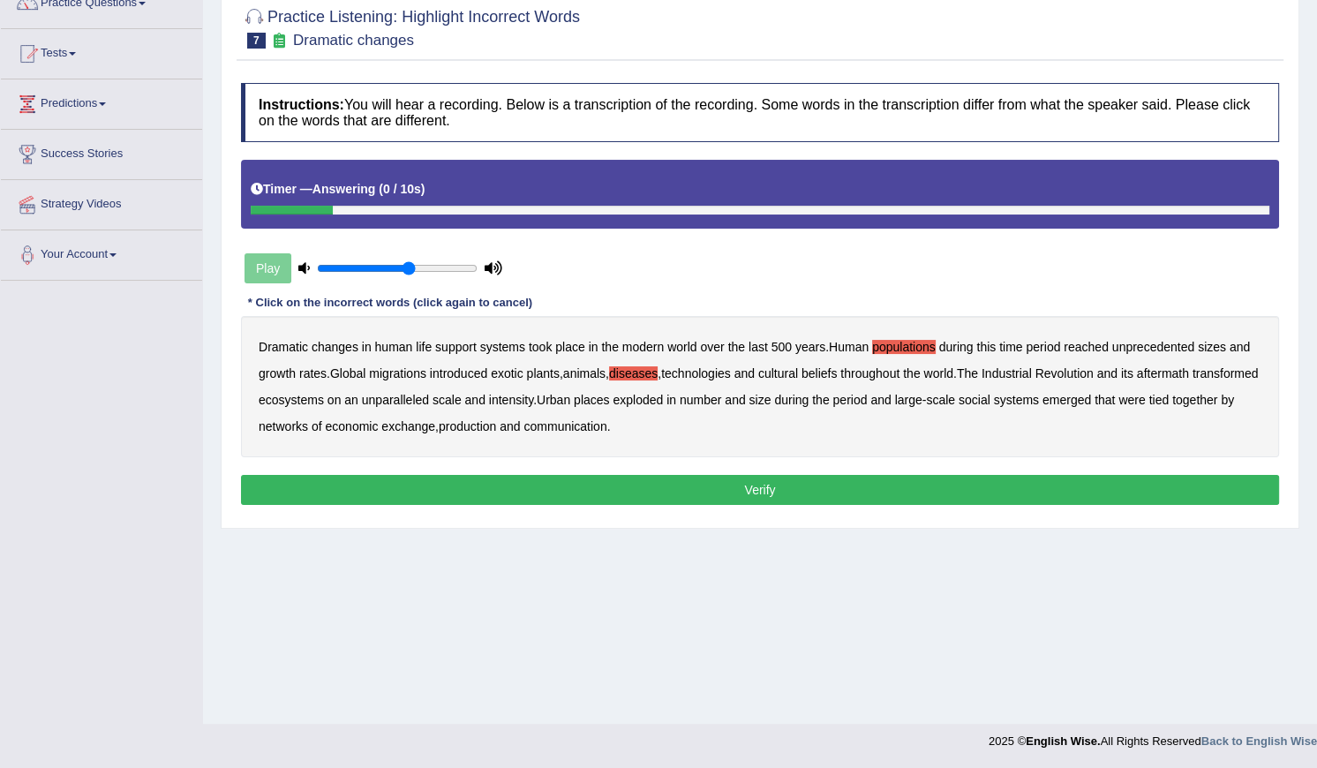
click at [496, 426] on b "production" at bounding box center [467, 426] width 57 height 14
click at [606, 481] on button "Verify" at bounding box center [760, 490] width 1038 height 30
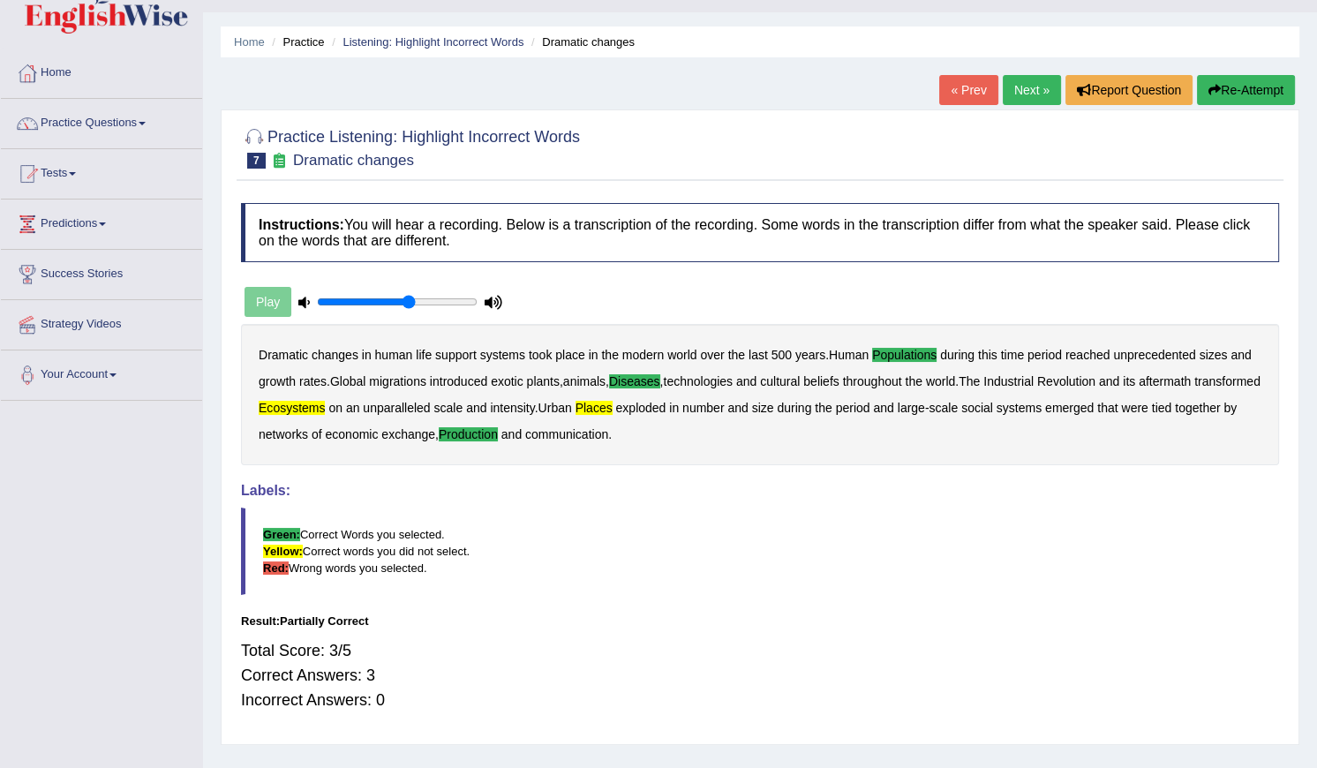
scroll to position [0, 0]
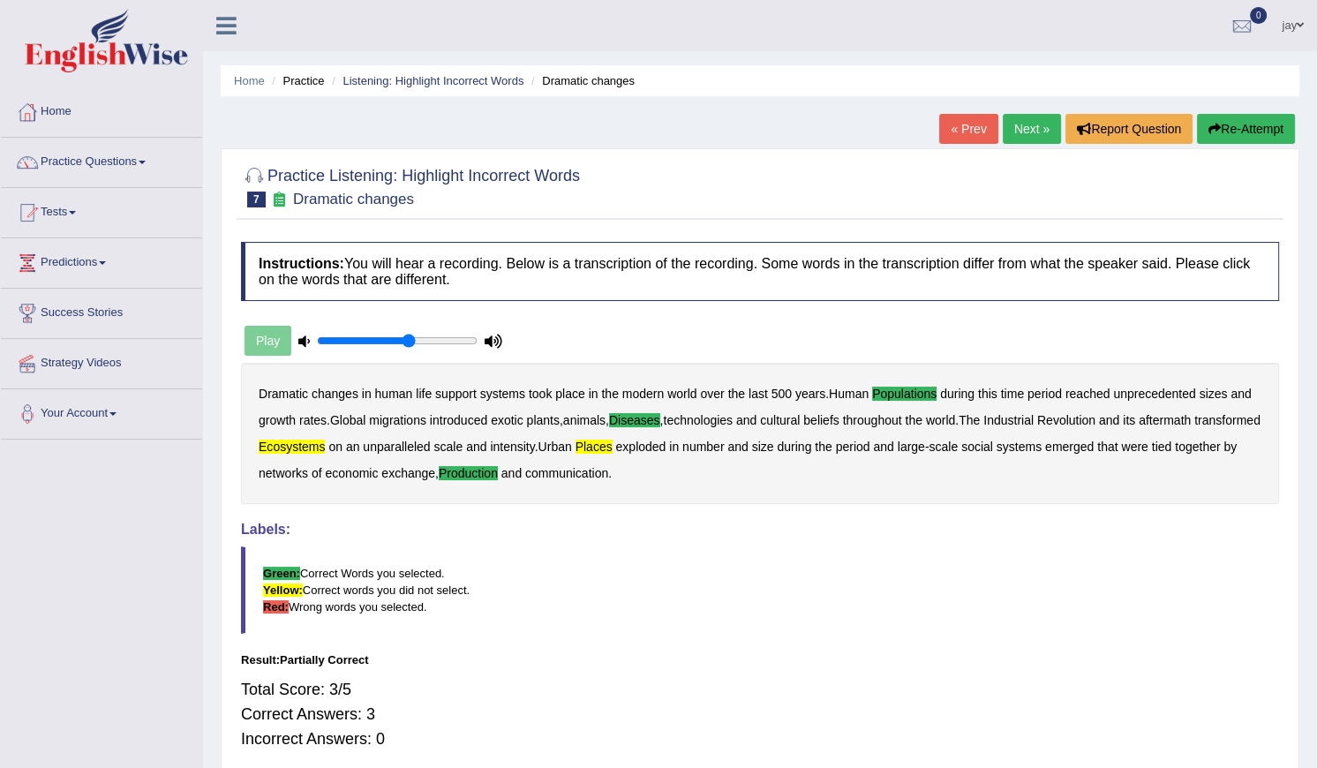
click at [1022, 123] on link "Next »" at bounding box center [1032, 129] width 58 height 30
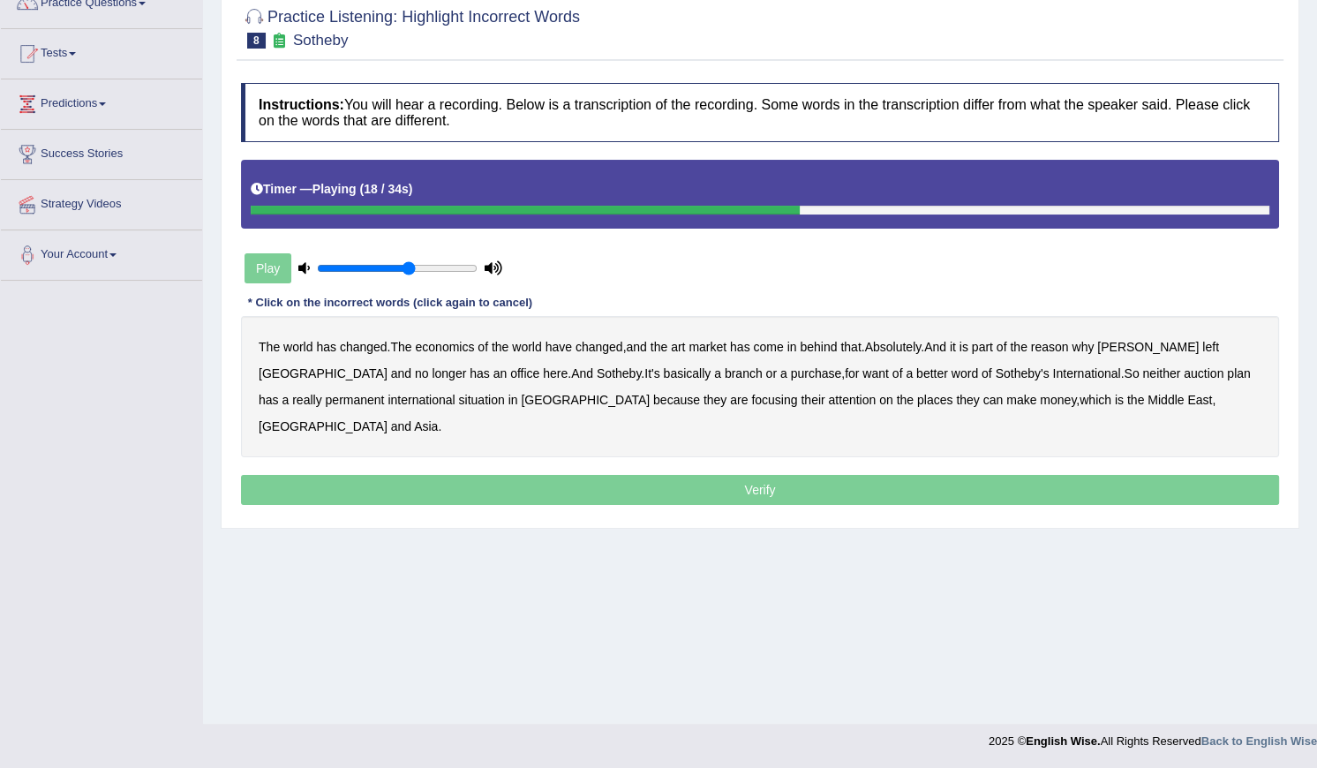
click at [791, 377] on b "purchase" at bounding box center [816, 373] width 51 height 14
click at [459, 405] on b "situation" at bounding box center [482, 400] width 46 height 14
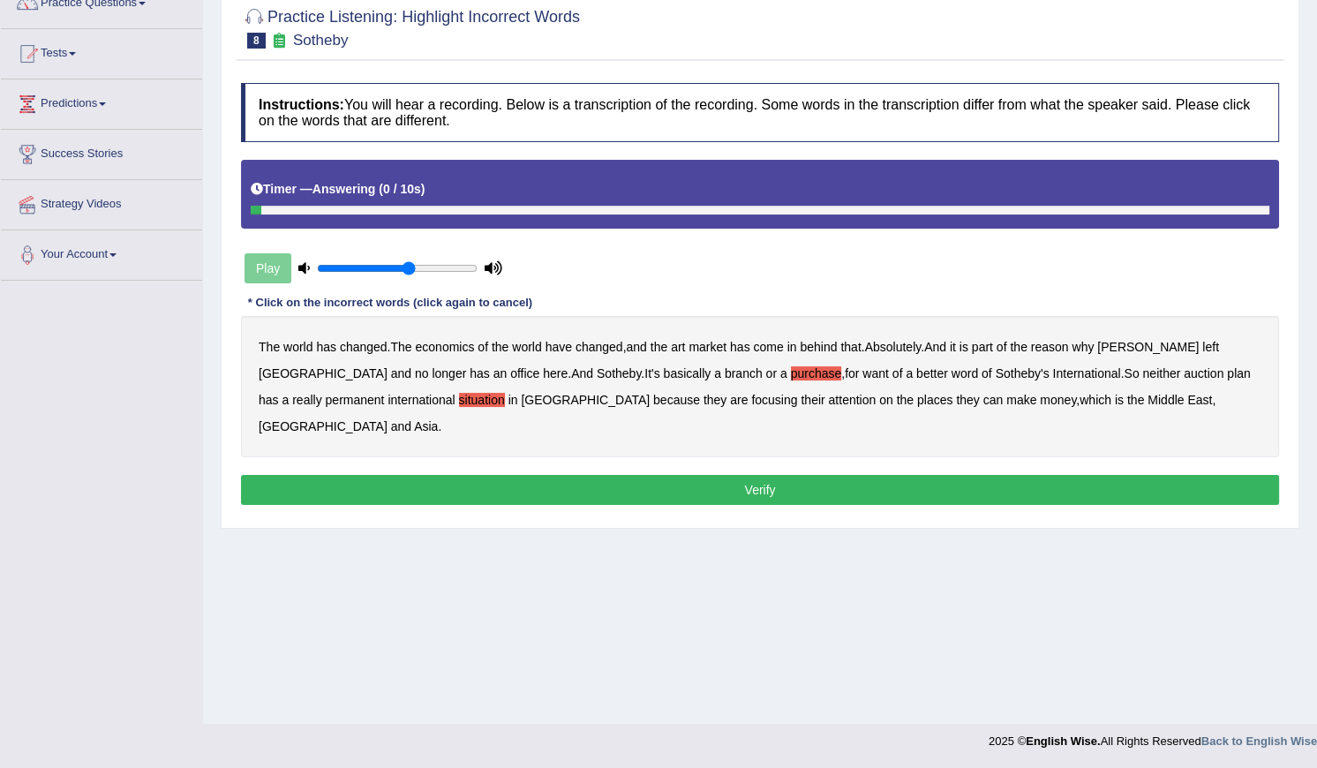
click at [860, 475] on button "Verify" at bounding box center [760, 490] width 1038 height 30
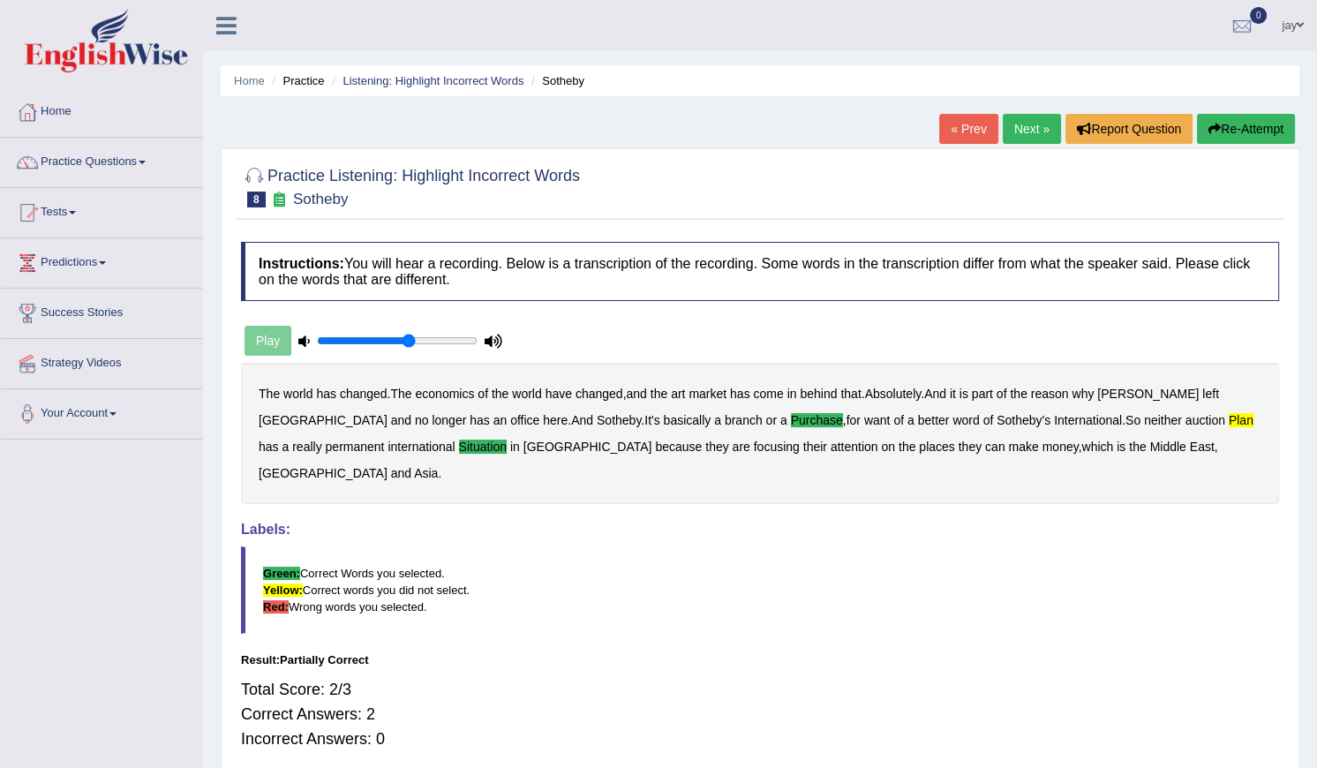
click at [1229, 418] on b "plan" at bounding box center [1241, 420] width 25 height 14
click at [1015, 126] on link "Next »" at bounding box center [1032, 129] width 58 height 30
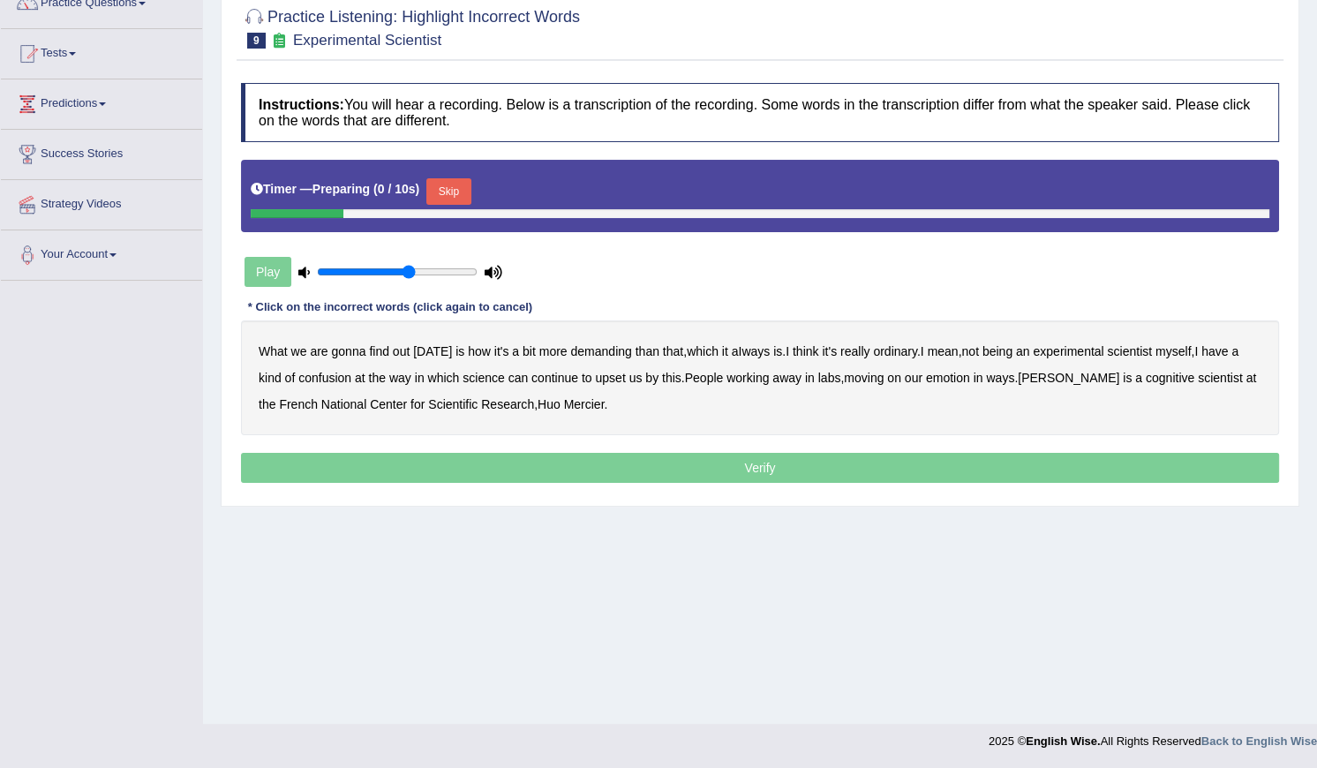
scroll to position [159, 0]
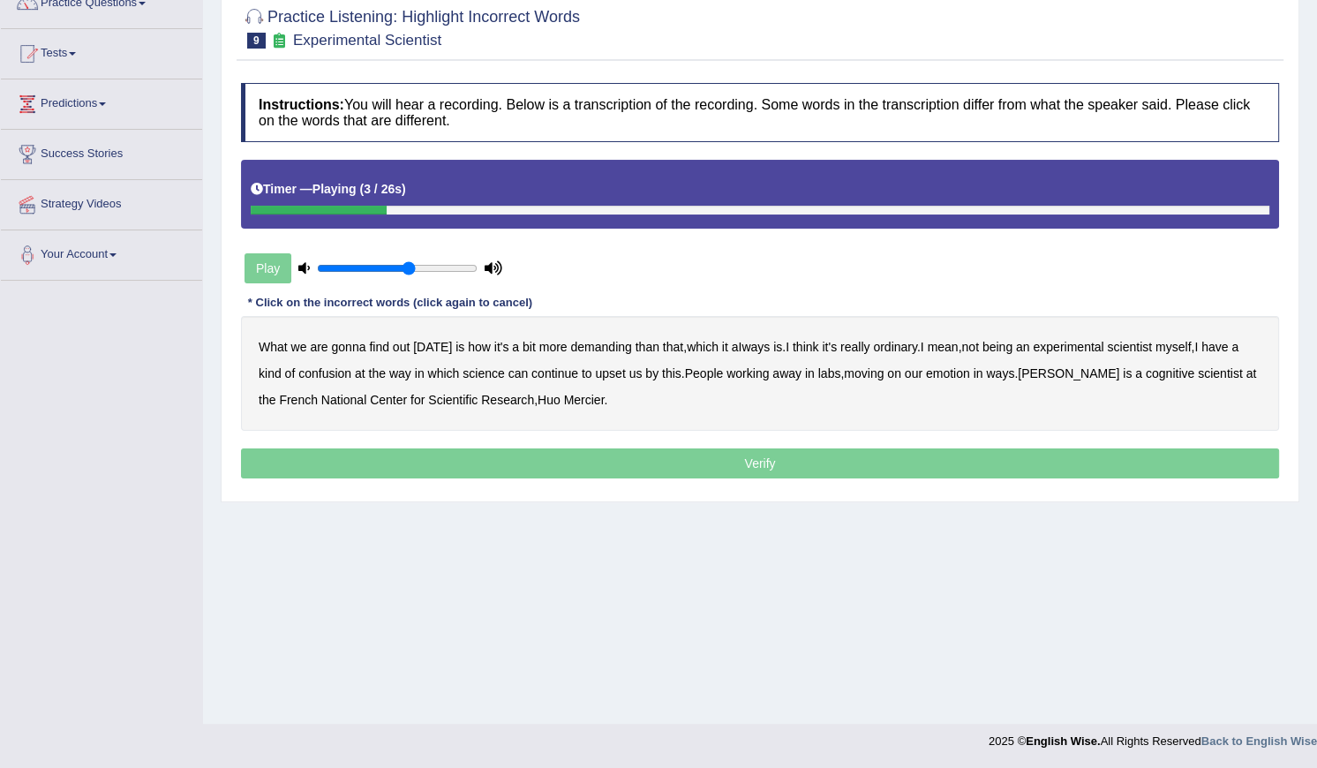
click at [595, 348] on b "demanding" at bounding box center [600, 347] width 61 height 14
click at [873, 349] on b "ordinary" at bounding box center [895, 347] width 44 height 14
click at [328, 375] on b "confusion" at bounding box center [324, 373] width 53 height 14
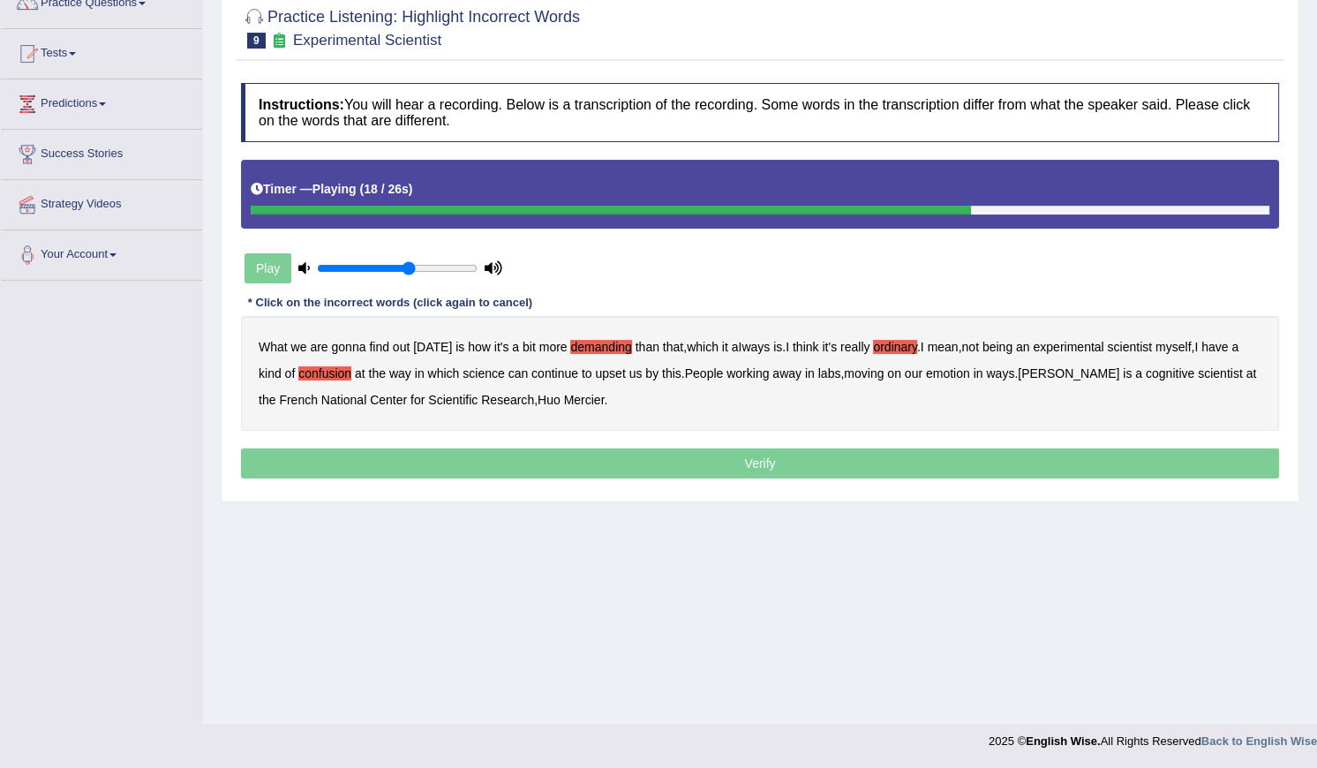
click at [561, 369] on b "continue" at bounding box center [554, 373] width 47 height 14
click at [533, 373] on div "What we are gonna find out today is how it's a bit more demanding than that , w…" at bounding box center [760, 373] width 1038 height 115
click at [556, 372] on b "continue" at bounding box center [554, 373] width 47 height 14
click at [602, 370] on b "upset" at bounding box center [610, 373] width 30 height 14
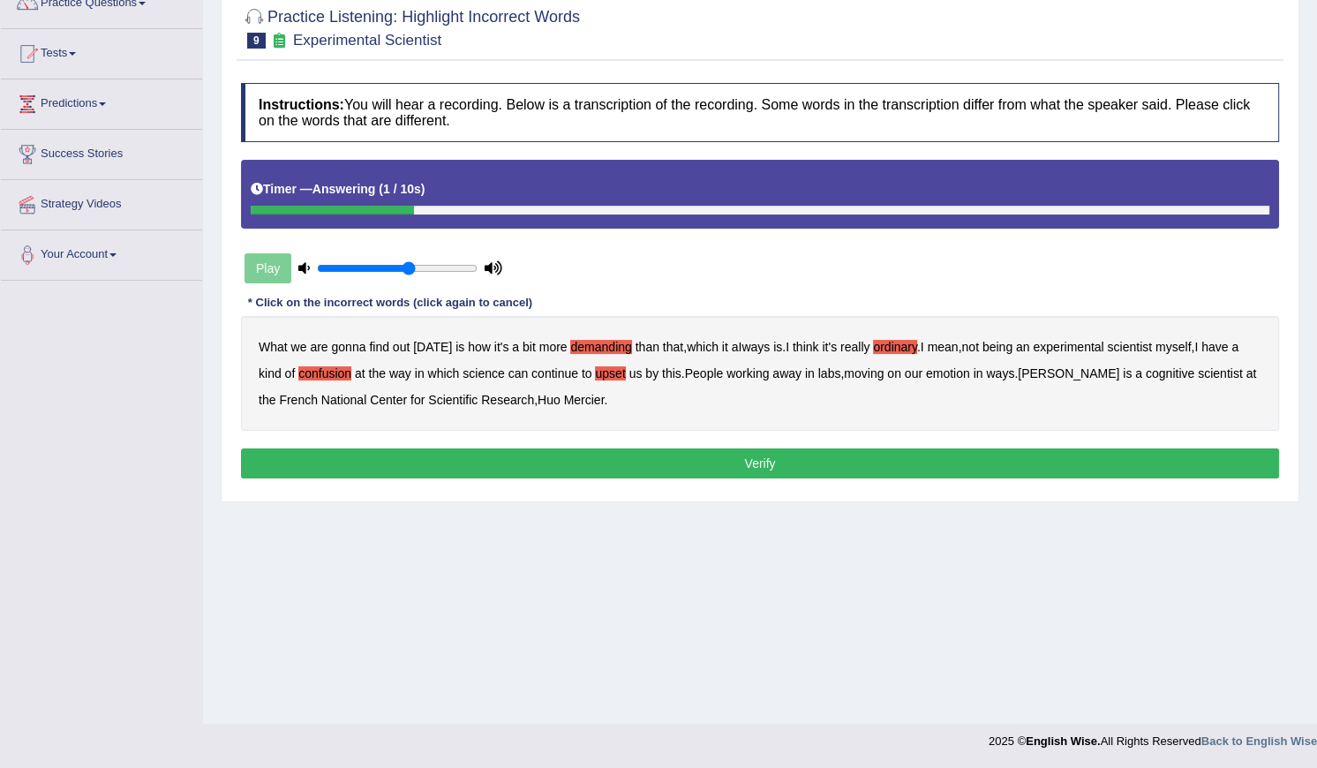
click at [470, 447] on div "Instructions: You will hear a recording. Below is a transcription of the record…" at bounding box center [760, 283] width 1047 height 418
click at [472, 452] on button "Verify" at bounding box center [760, 463] width 1038 height 30
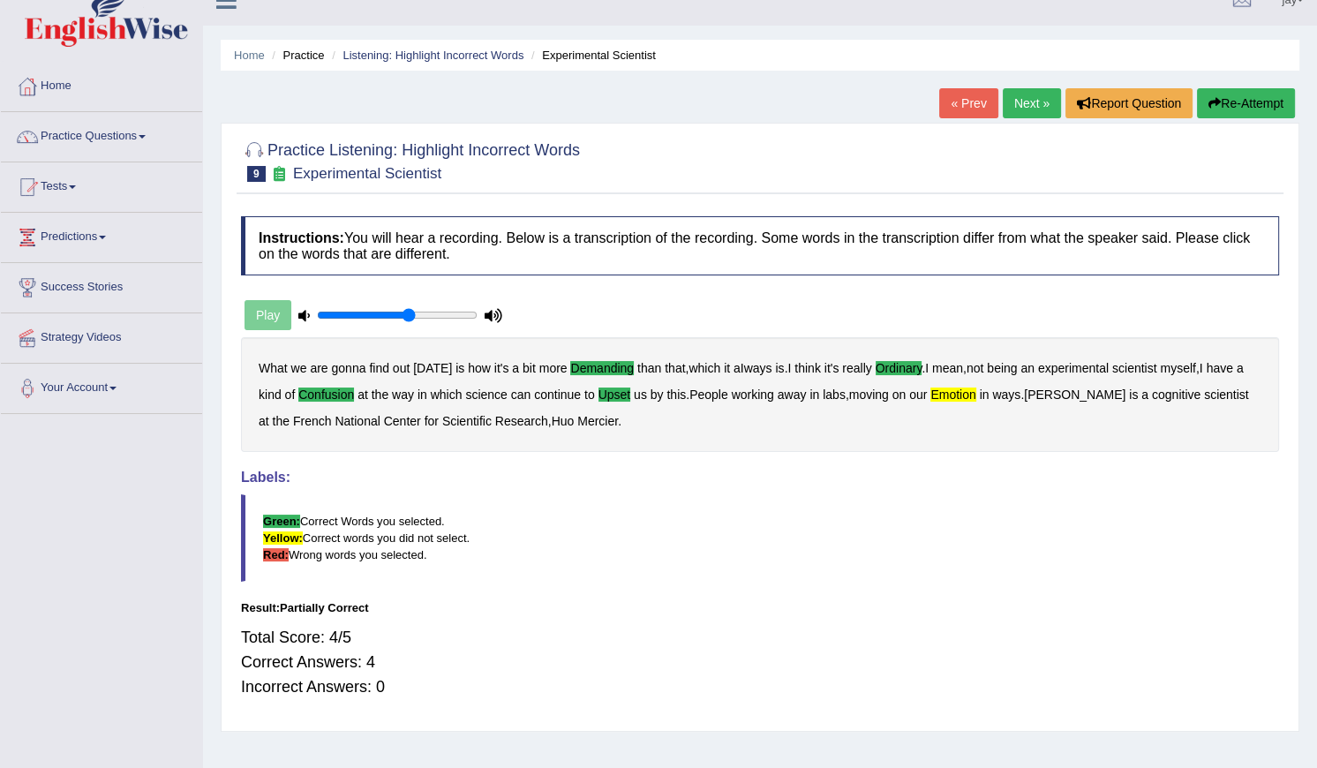
scroll to position [0, 0]
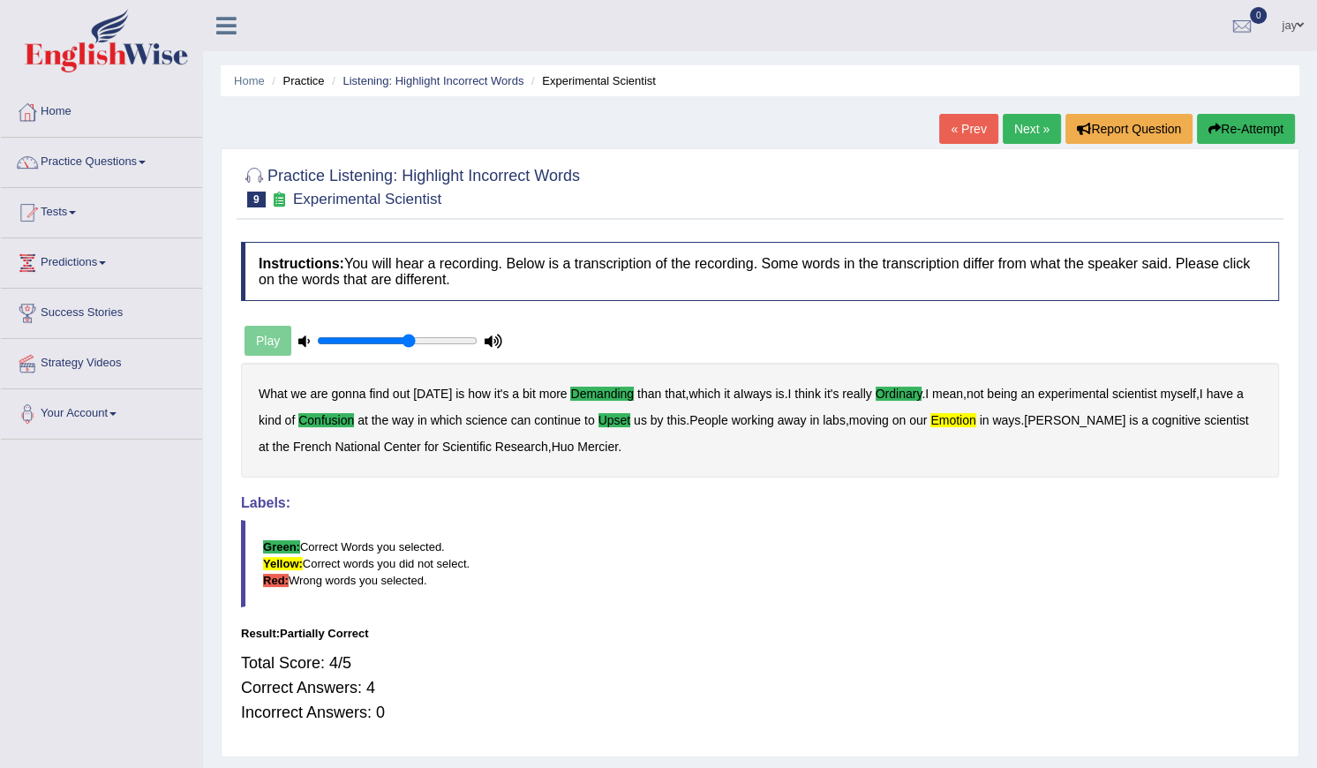
click at [1031, 124] on link "Next »" at bounding box center [1032, 129] width 58 height 30
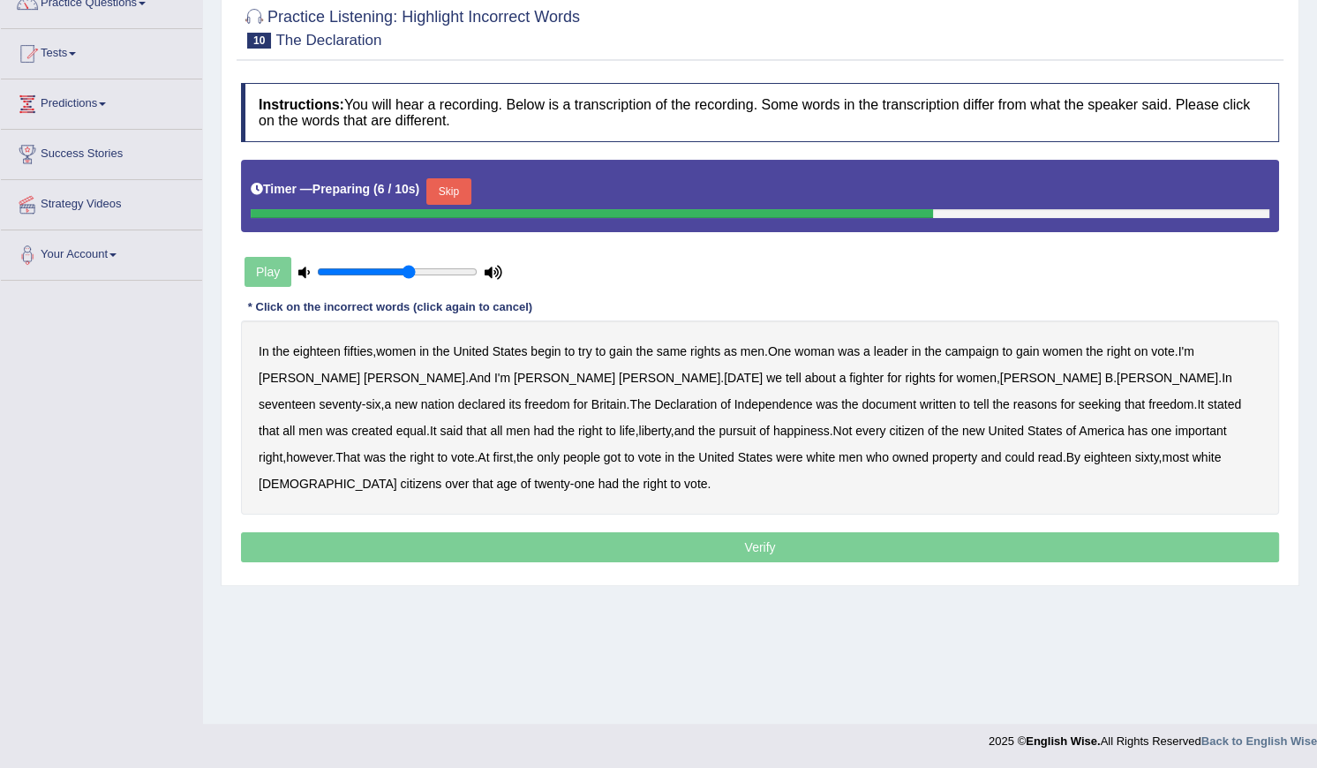
click at [441, 185] on button "Skip" at bounding box center [448, 191] width 44 height 26
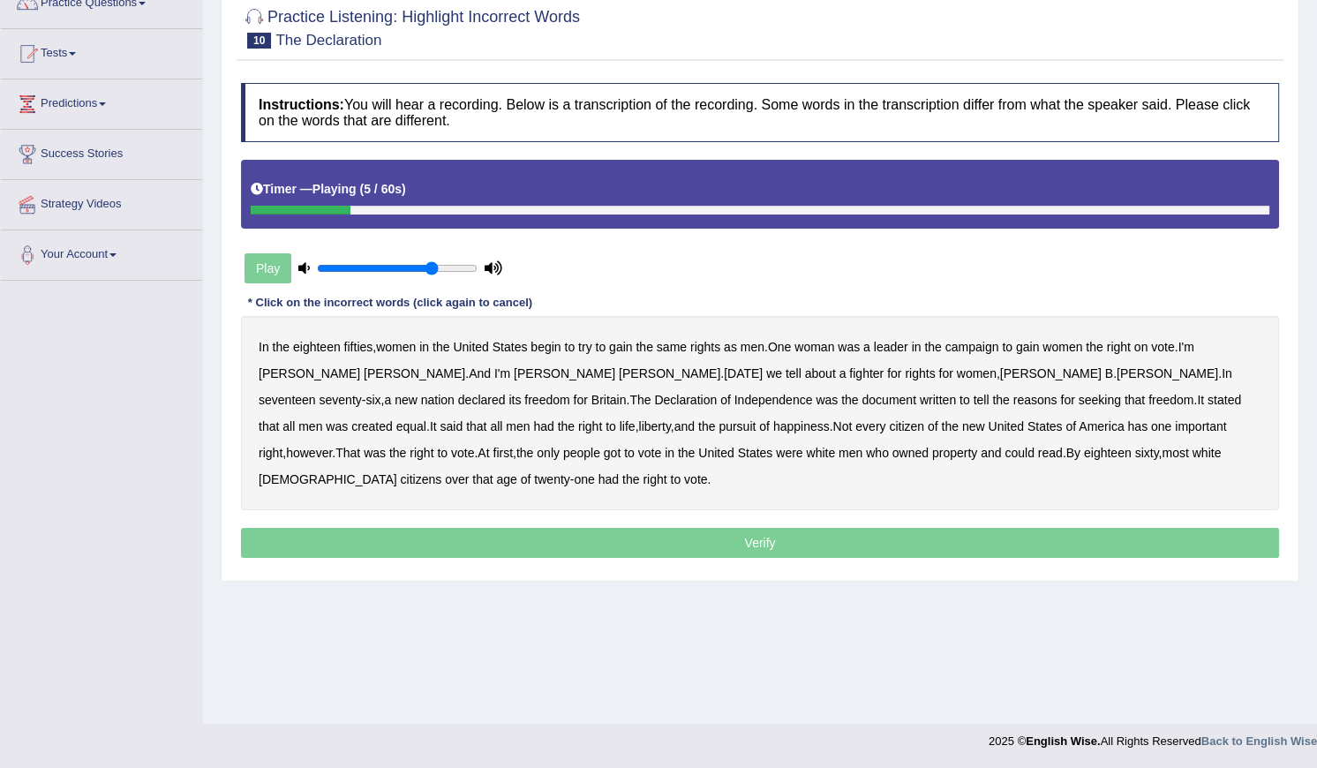
click at [432, 267] on input "range" at bounding box center [397, 268] width 161 height 14
click at [274, 344] on b "the" at bounding box center [281, 347] width 17 height 14
click at [277, 275] on div "Play" at bounding box center [373, 268] width 265 height 44
drag, startPoint x: 303, startPoint y: 268, endPoint x: 374, endPoint y: 269, distance: 71.5
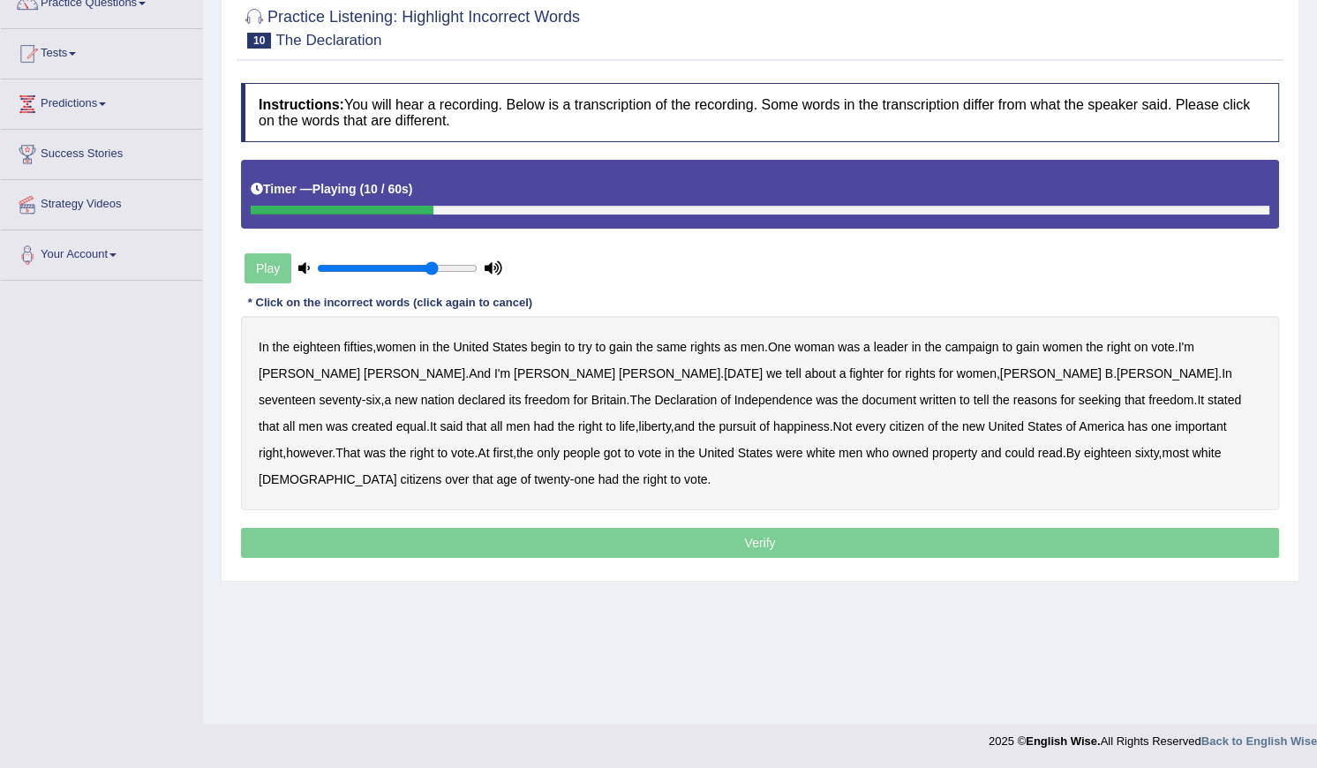
click at [373, 269] on div "Play" at bounding box center [373, 268] width 265 height 44
click at [443, 269] on input "range" at bounding box center [397, 268] width 161 height 14
type input "0.95"
click at [459, 268] on input "range" at bounding box center [397, 268] width 161 height 14
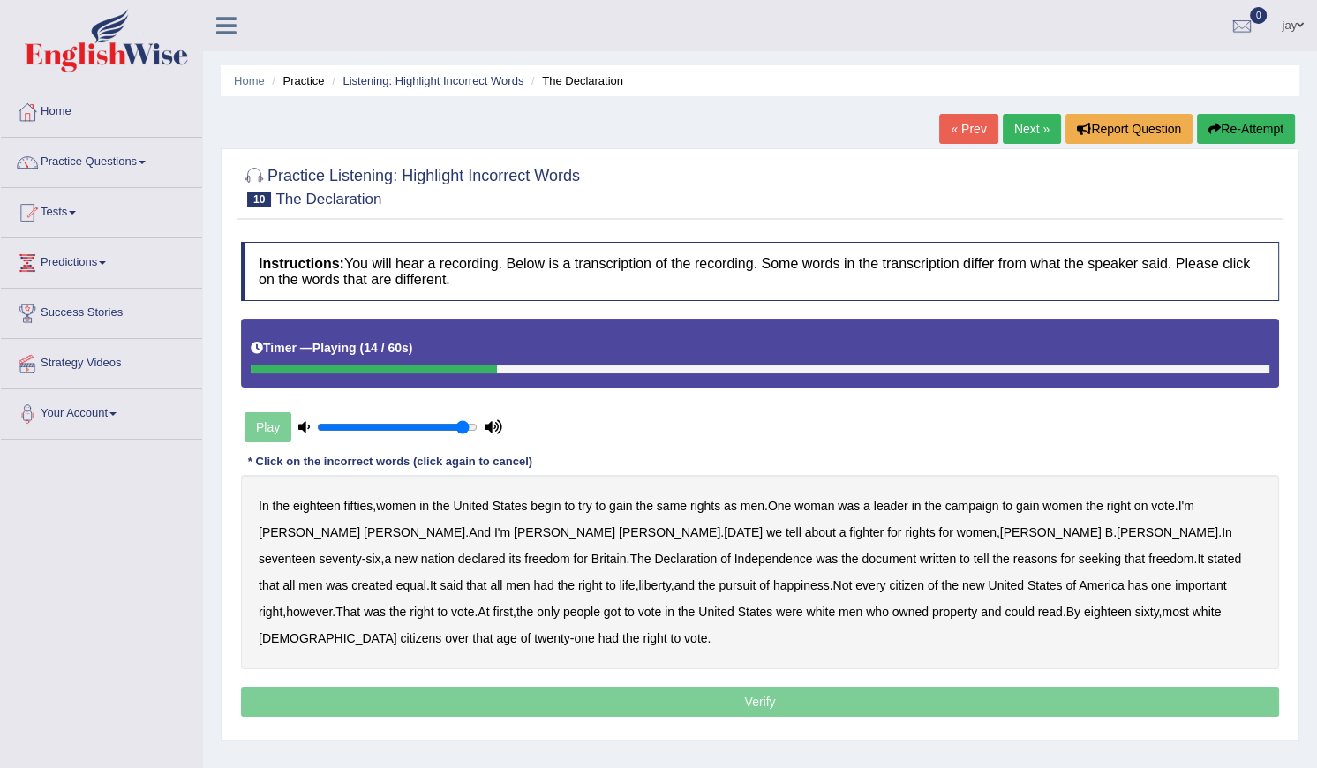
click at [1251, 129] on button "Re-Attempt" at bounding box center [1246, 129] width 98 height 30
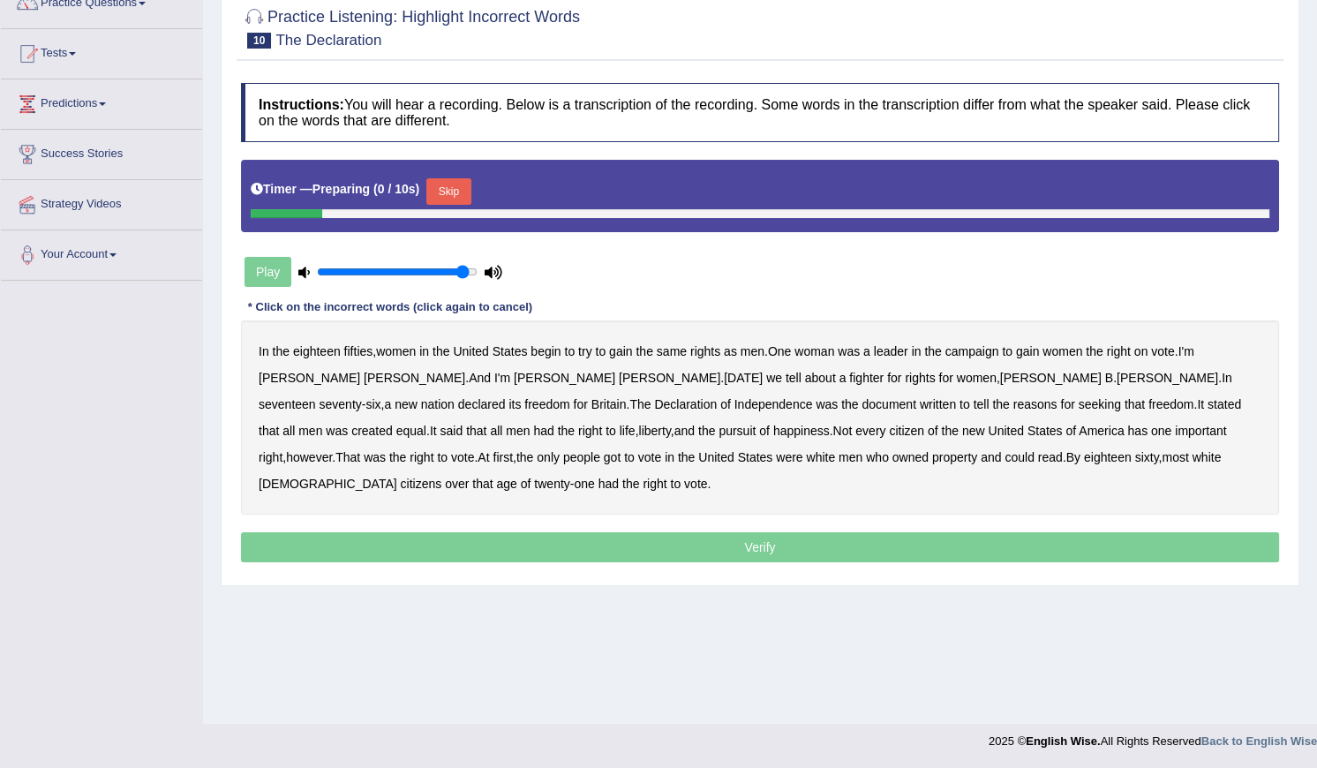
click at [459, 189] on button "Skip" at bounding box center [448, 191] width 44 height 26
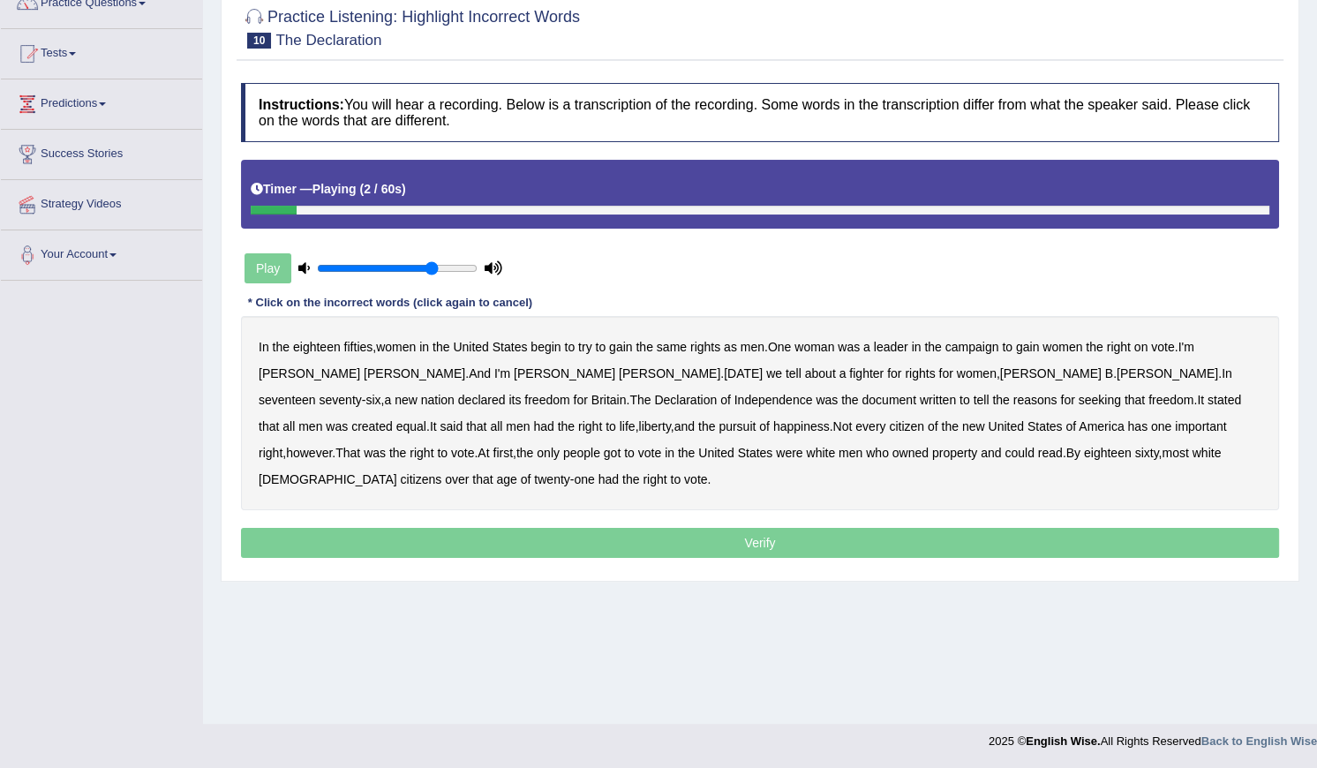
type input "0.75"
click at [433, 264] on input "range" at bounding box center [397, 268] width 161 height 14
drag, startPoint x: 454, startPoint y: 296, endPoint x: 470, endPoint y: 296, distance: 15.9
click at [466, 296] on div "* Click on the incorrect words (click again to cancel)" at bounding box center [390, 303] width 298 height 17
drag, startPoint x: 471, startPoint y: 296, endPoint x: 485, endPoint y: 298, distance: 14.2
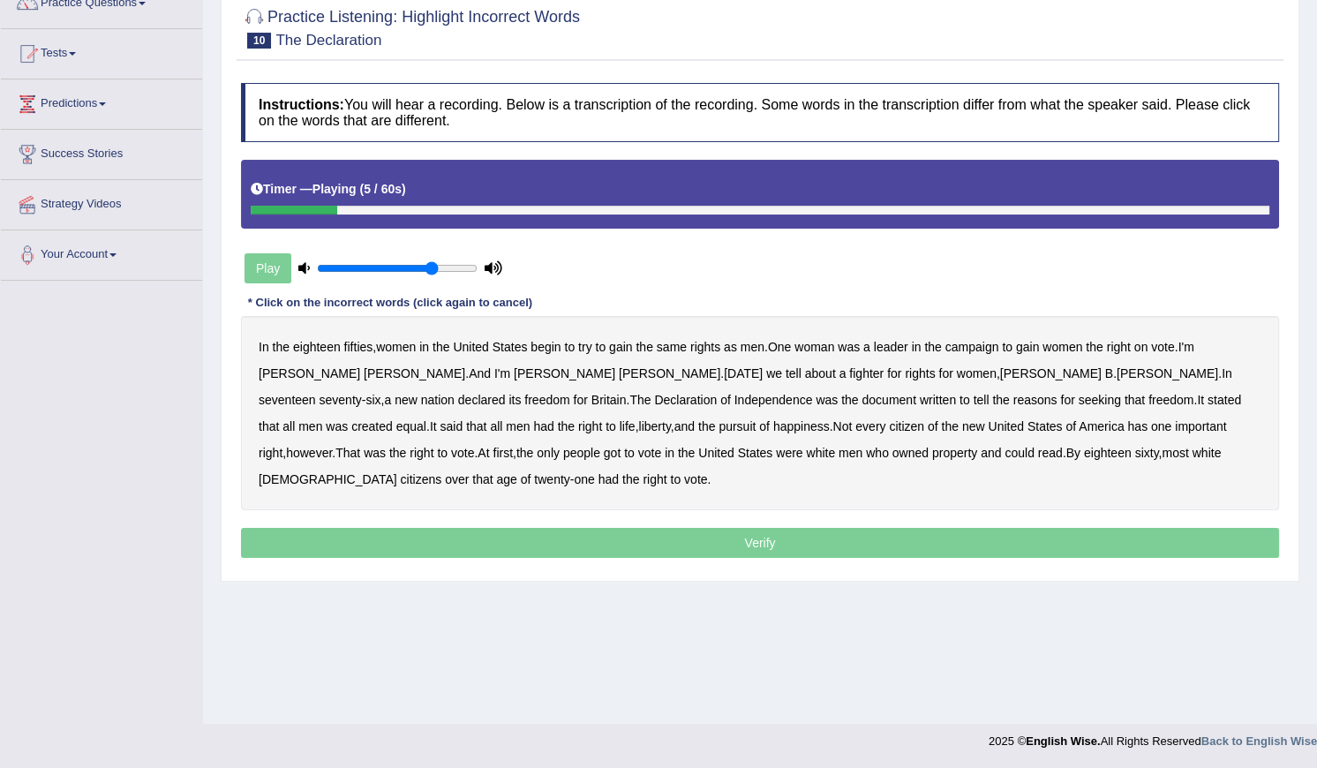
click at [475, 297] on div "* Click on the incorrect words (click again to cancel)" at bounding box center [390, 303] width 298 height 17
click at [486, 298] on div "* Click on the incorrect words (click again to cancel)" at bounding box center [390, 303] width 298 height 17
click at [490, 300] on div "* Click on the incorrect words (click again to cancel)" at bounding box center [390, 303] width 298 height 17
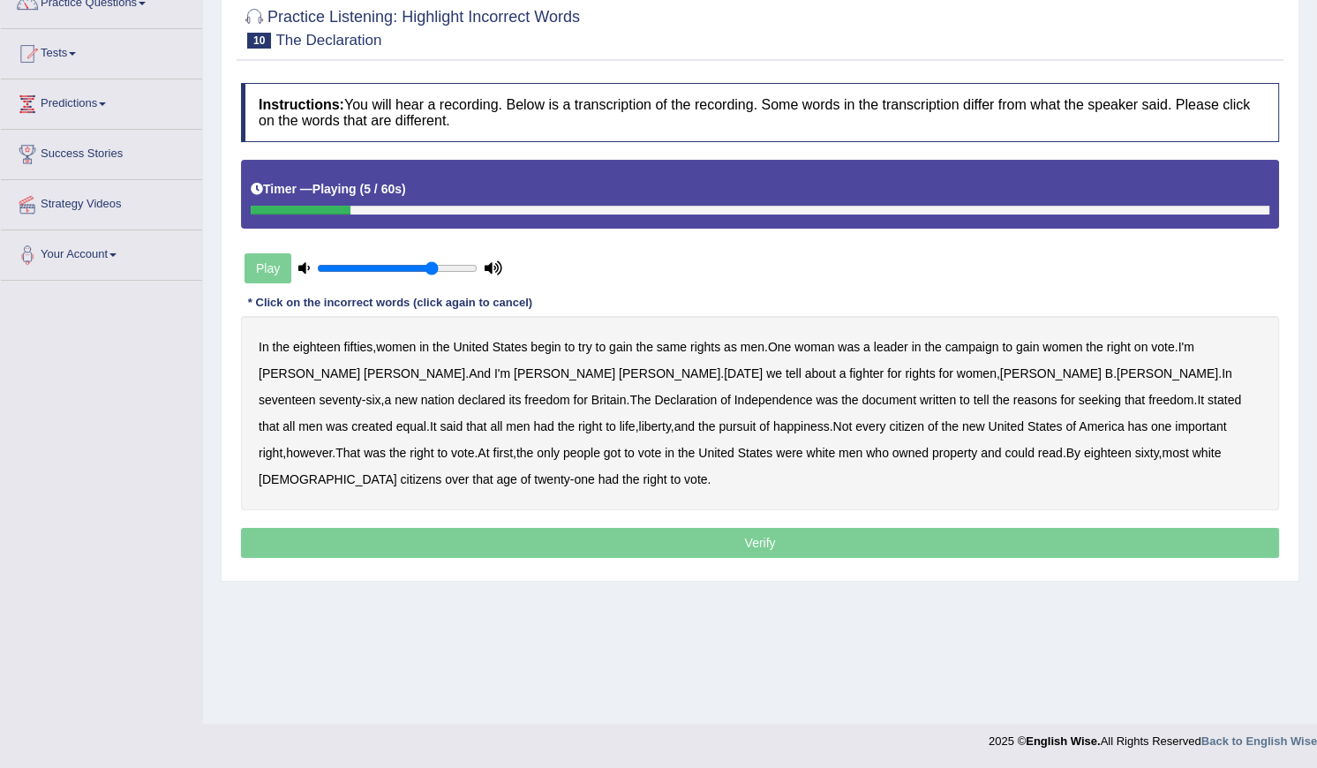
click at [490, 300] on div "* Click on the incorrect words (click again to cancel)" at bounding box center [390, 303] width 298 height 17
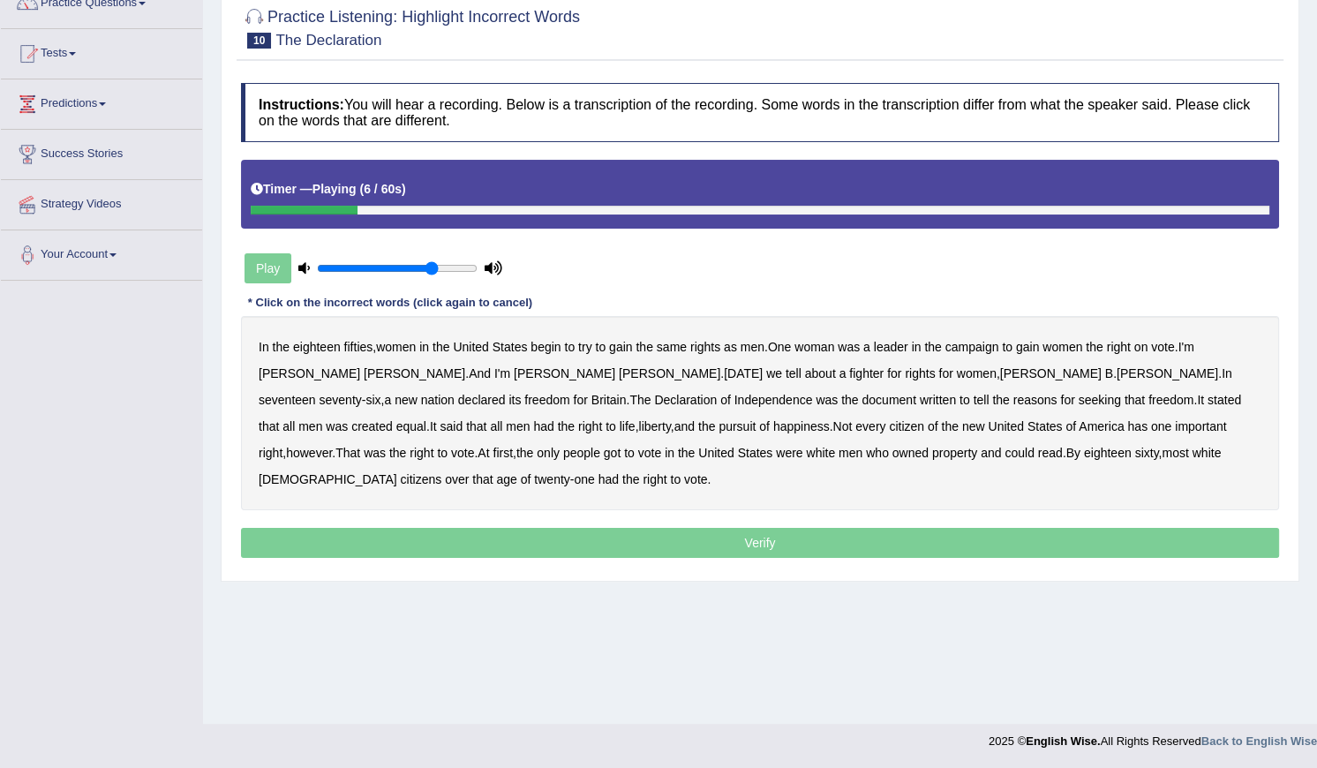
click at [490, 300] on div "* Click on the incorrect words (click again to cancel)" at bounding box center [390, 303] width 298 height 17
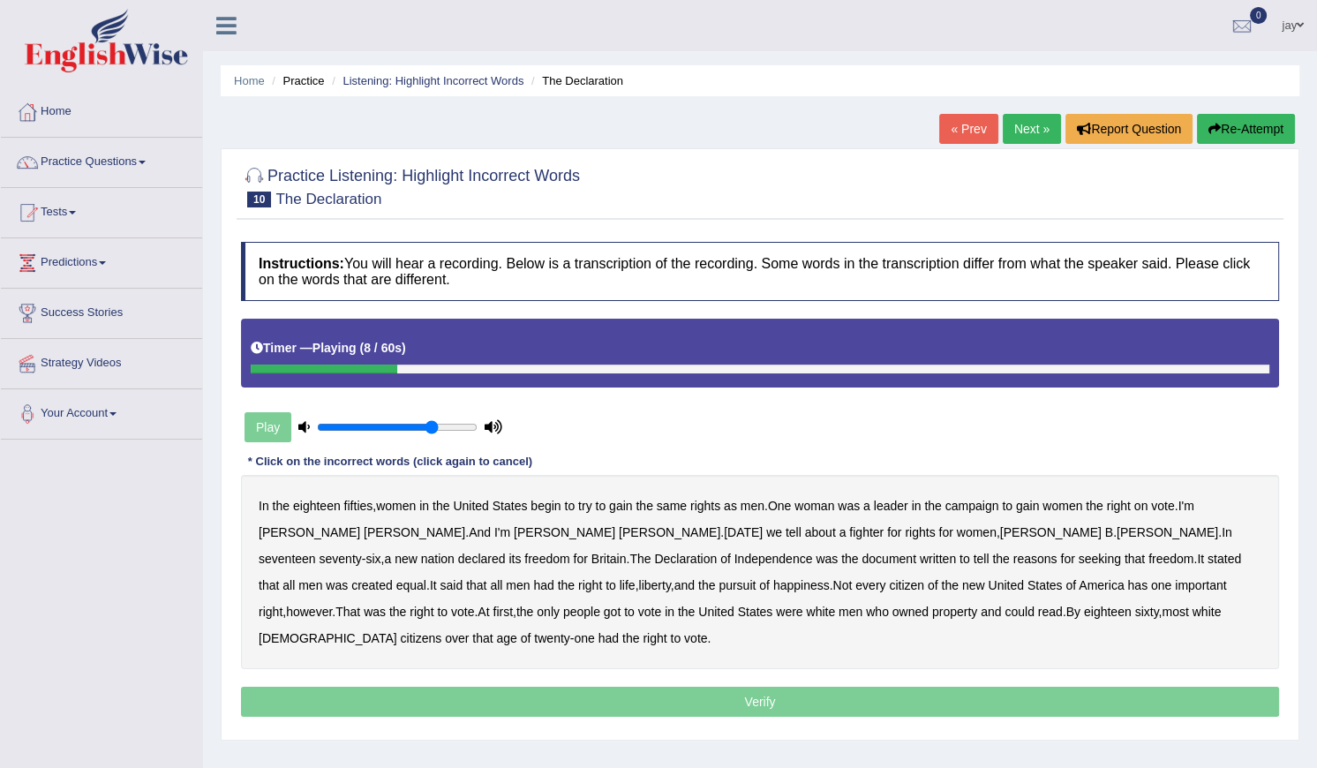
click at [1032, 116] on link "Next »" at bounding box center [1032, 129] width 58 height 30
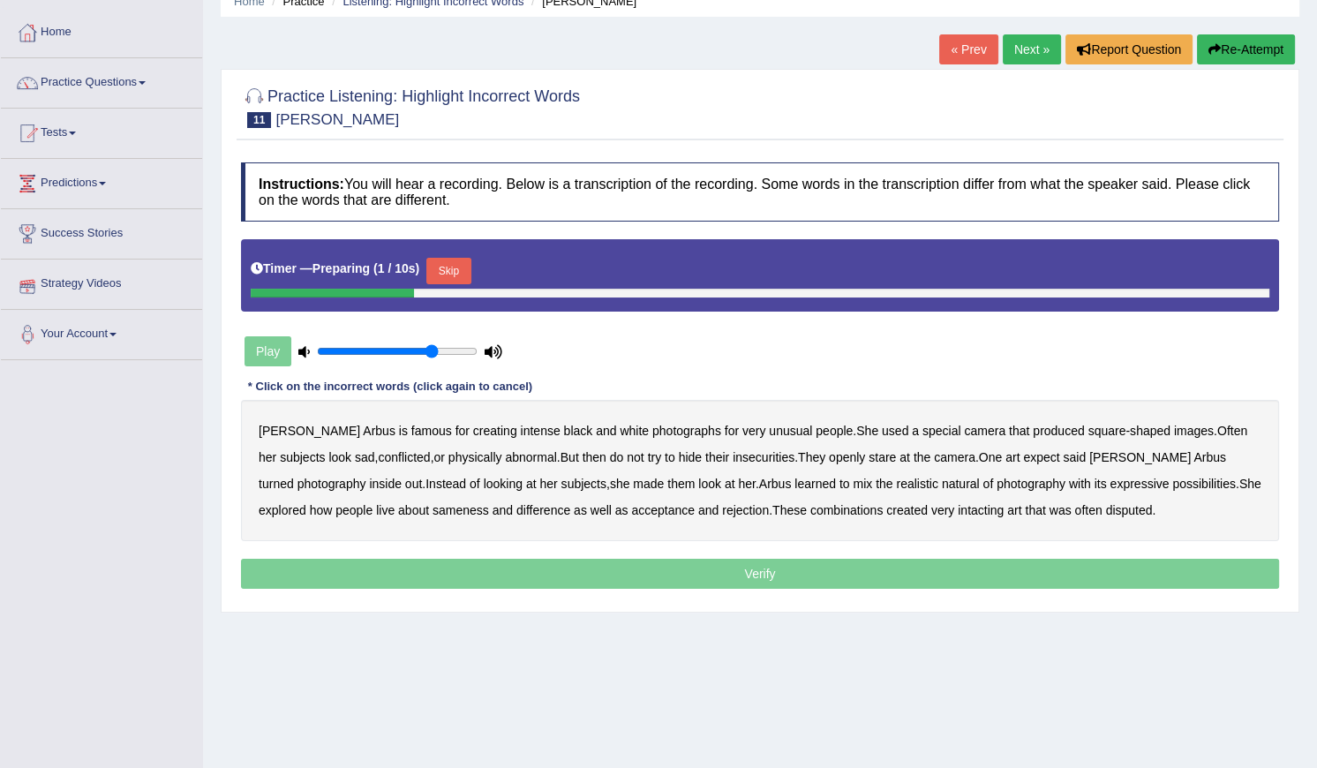
click at [450, 265] on button "Skip" at bounding box center [448, 271] width 44 height 26
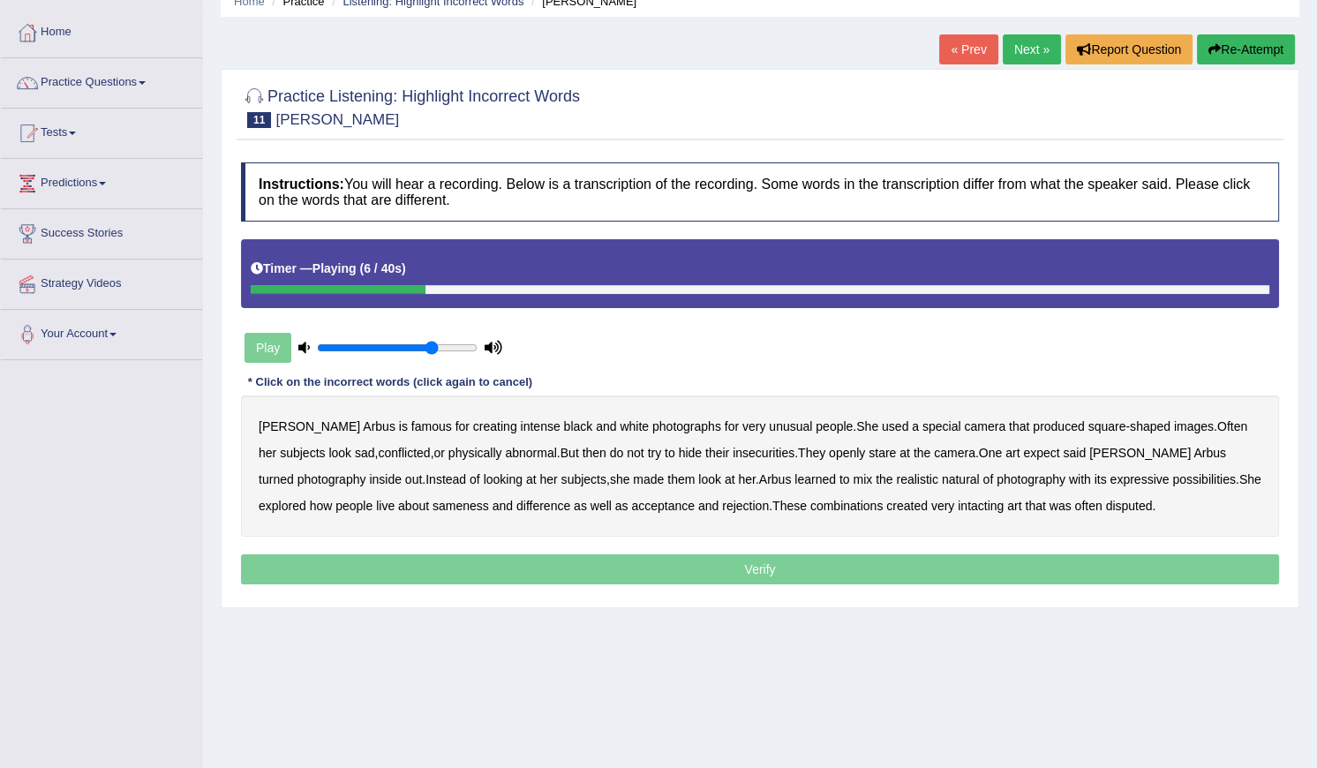
click at [474, 383] on div "* Click on the incorrect words (click again to cancel)" at bounding box center [390, 382] width 298 height 17
click at [291, 344] on div "Play" at bounding box center [373, 348] width 265 height 44
click at [301, 343] on icon at bounding box center [303, 347] width 11 height 11
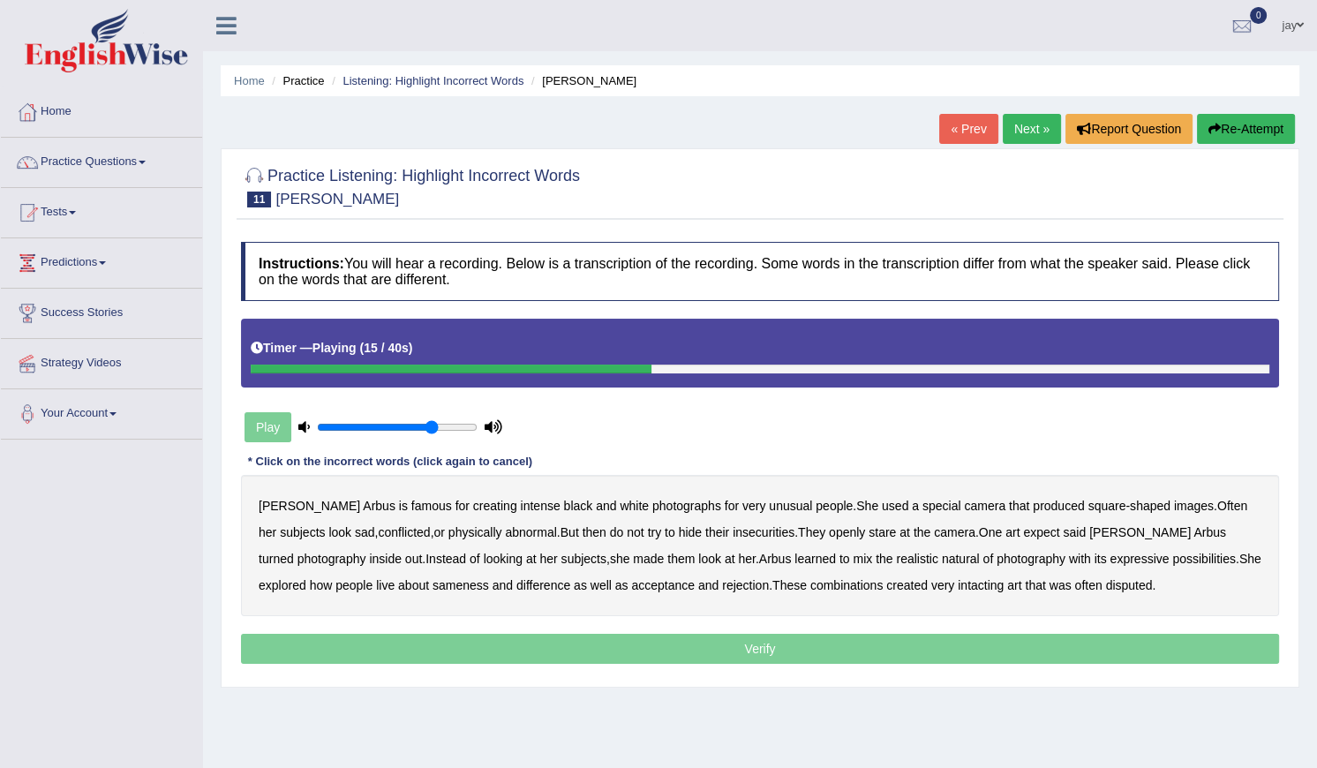
click at [1008, 135] on link "Next »" at bounding box center [1032, 129] width 58 height 30
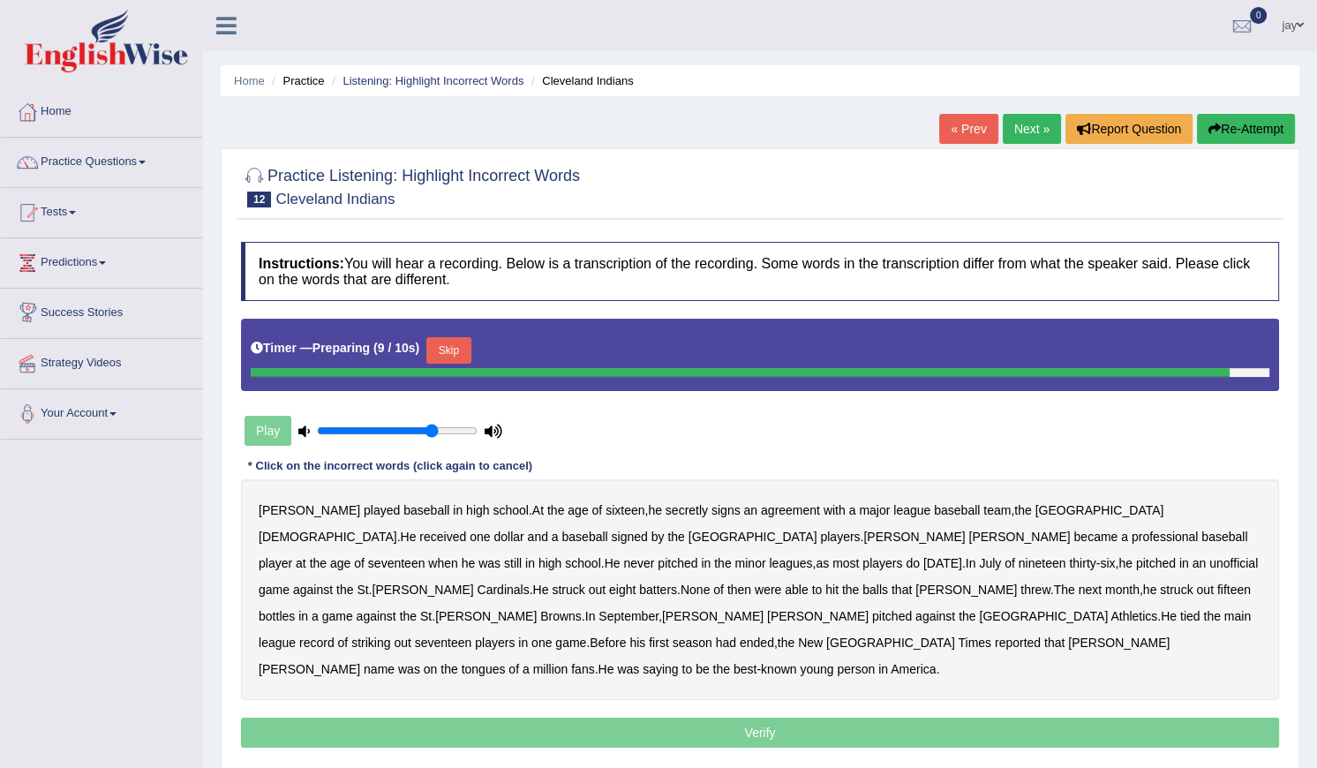
click at [655, 418] on div "Instructions: You will hear a recording. Below is a transcription of the record…" at bounding box center [760, 497] width 1047 height 529
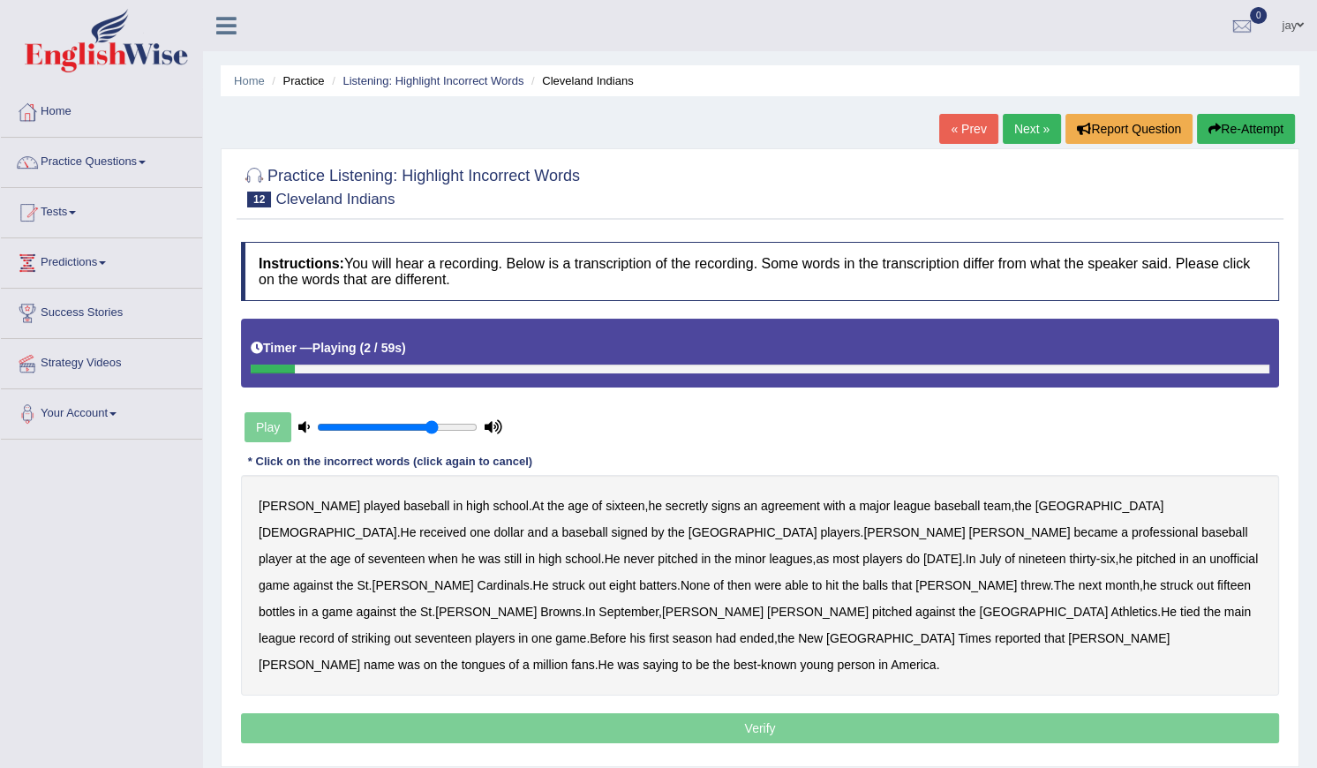
click at [303, 424] on icon at bounding box center [303, 426] width 11 height 11
click at [271, 432] on div "Play" at bounding box center [373, 427] width 265 height 44
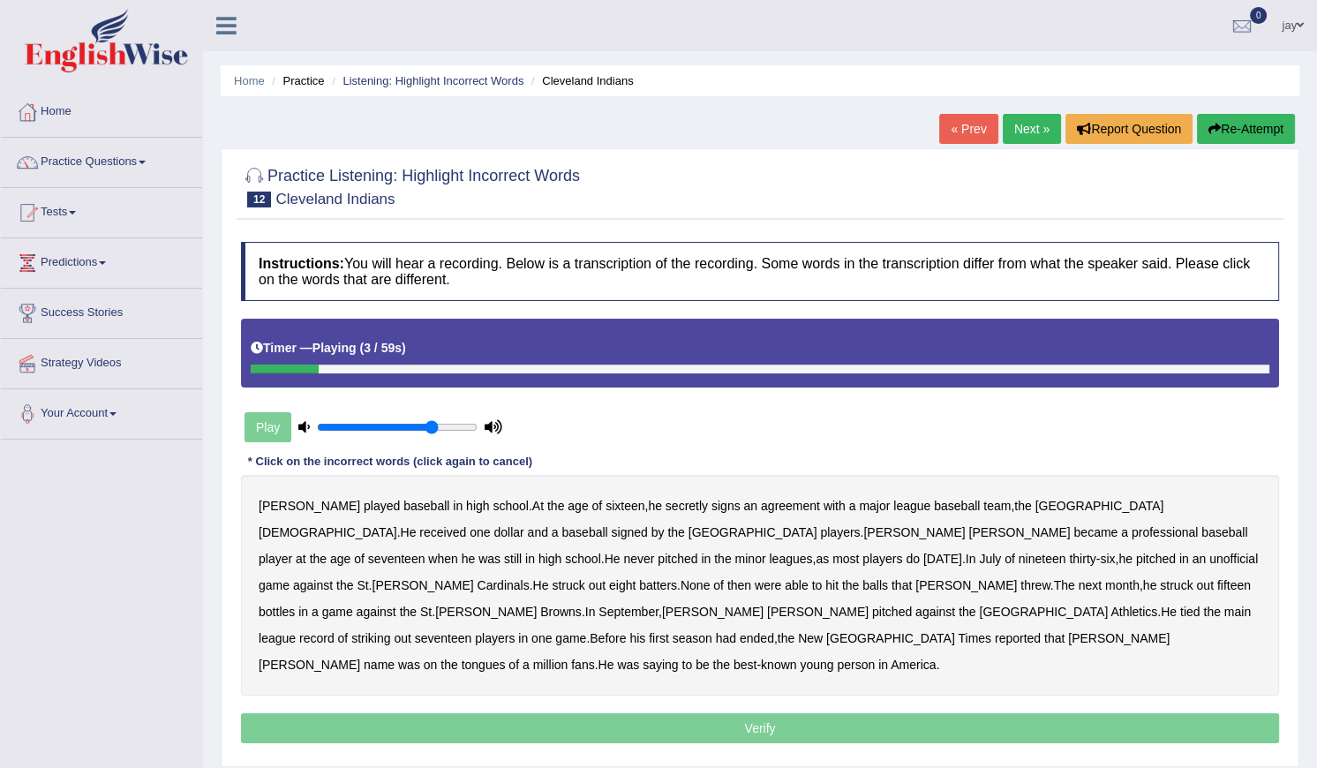
click at [271, 432] on div "Play" at bounding box center [373, 427] width 265 height 44
click at [1260, 137] on button "Re-Attempt" at bounding box center [1246, 129] width 98 height 30
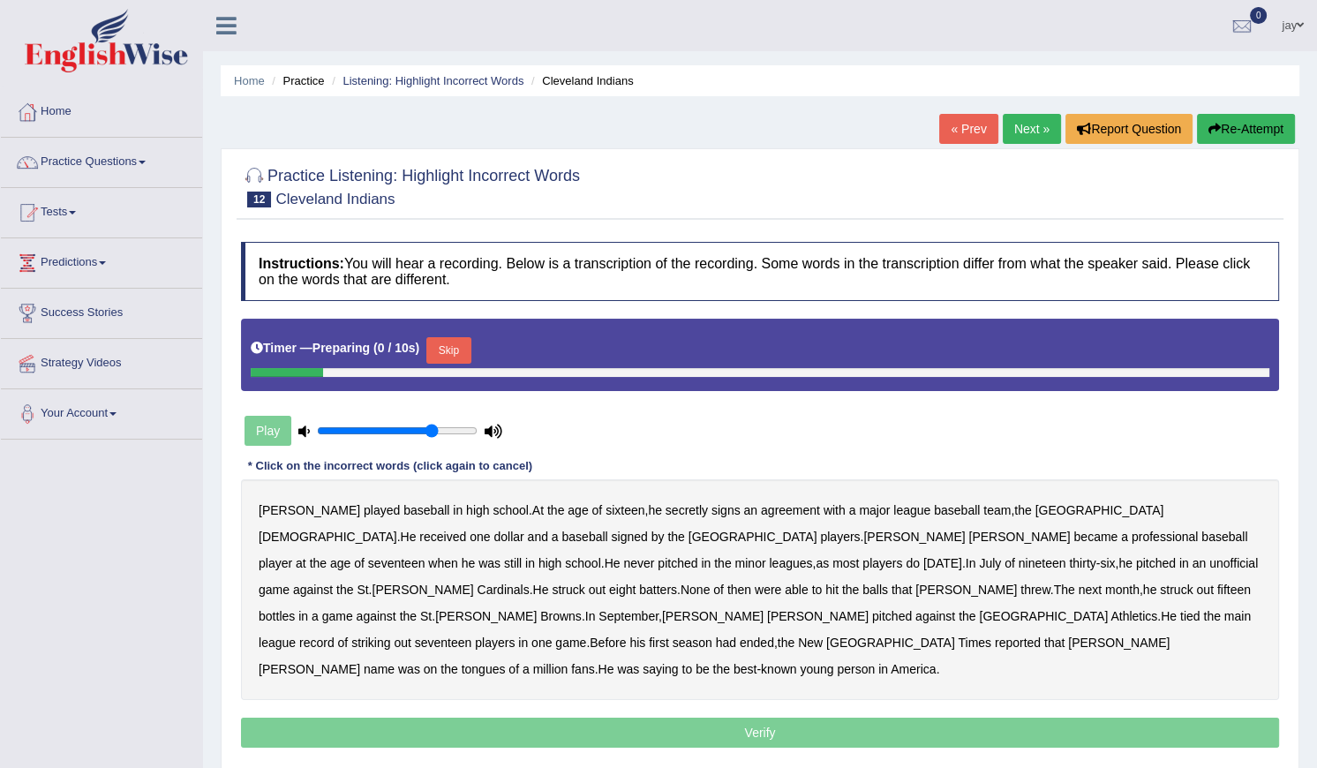
click at [446, 350] on button "Skip" at bounding box center [448, 350] width 44 height 26
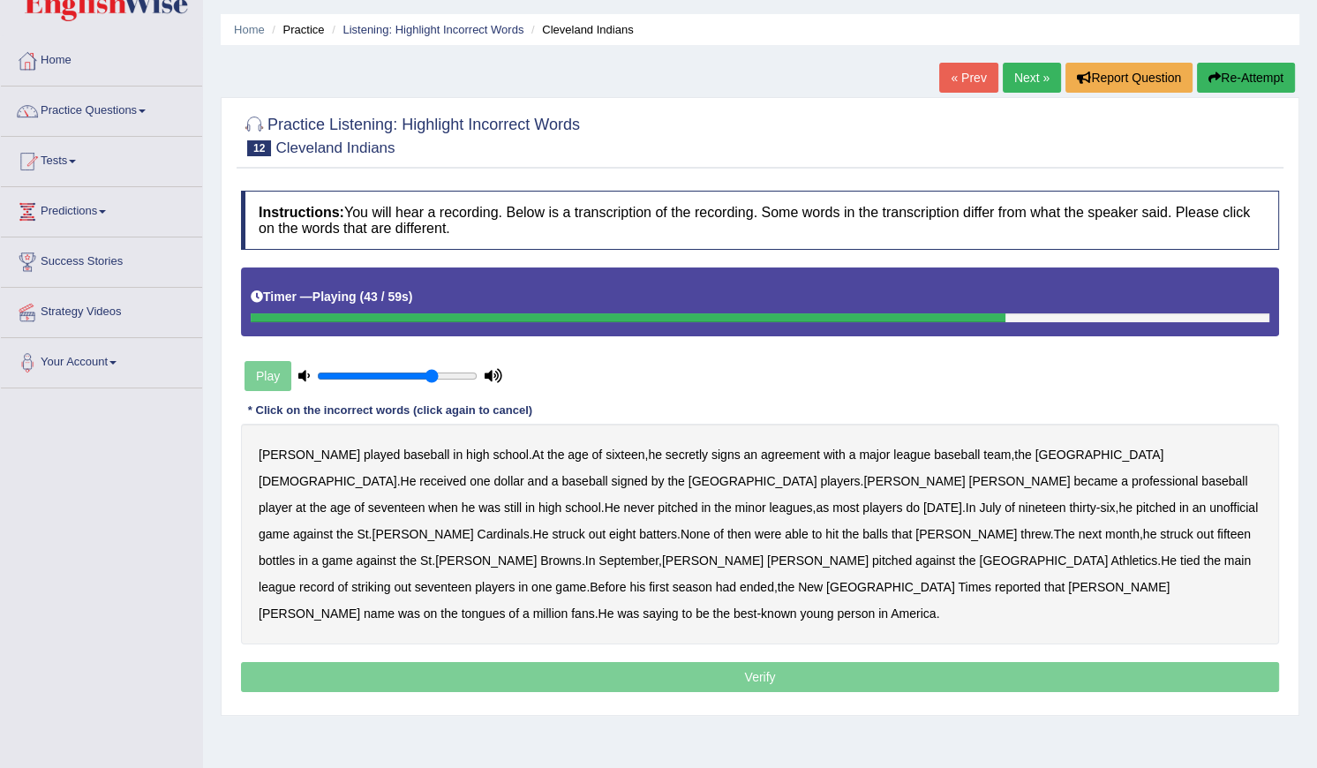
scroll to position [79, 0]
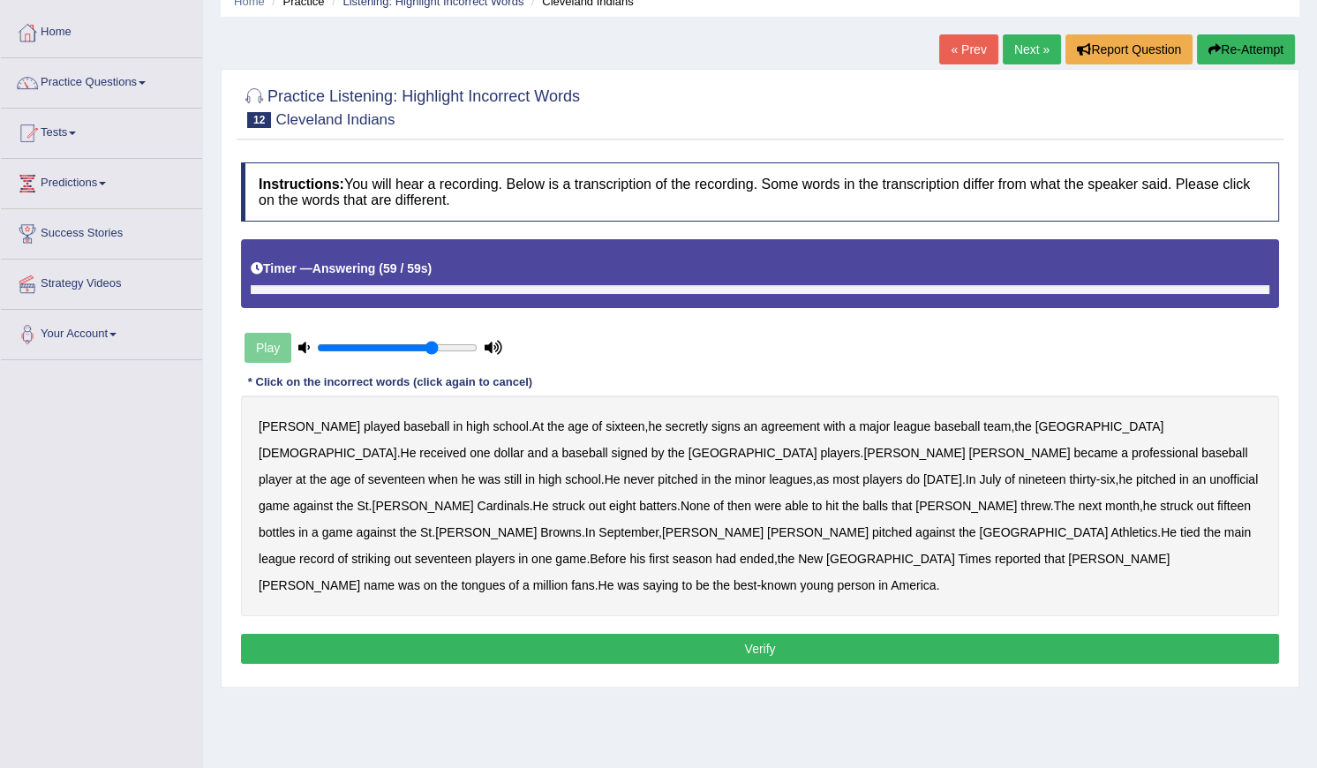
drag, startPoint x: 809, startPoint y: 607, endPoint x: 802, endPoint y: 614, distance: 9.4
click at [806, 634] on button "Verify" at bounding box center [760, 649] width 1038 height 30
click at [794, 634] on button "Verify" at bounding box center [760, 649] width 1038 height 30
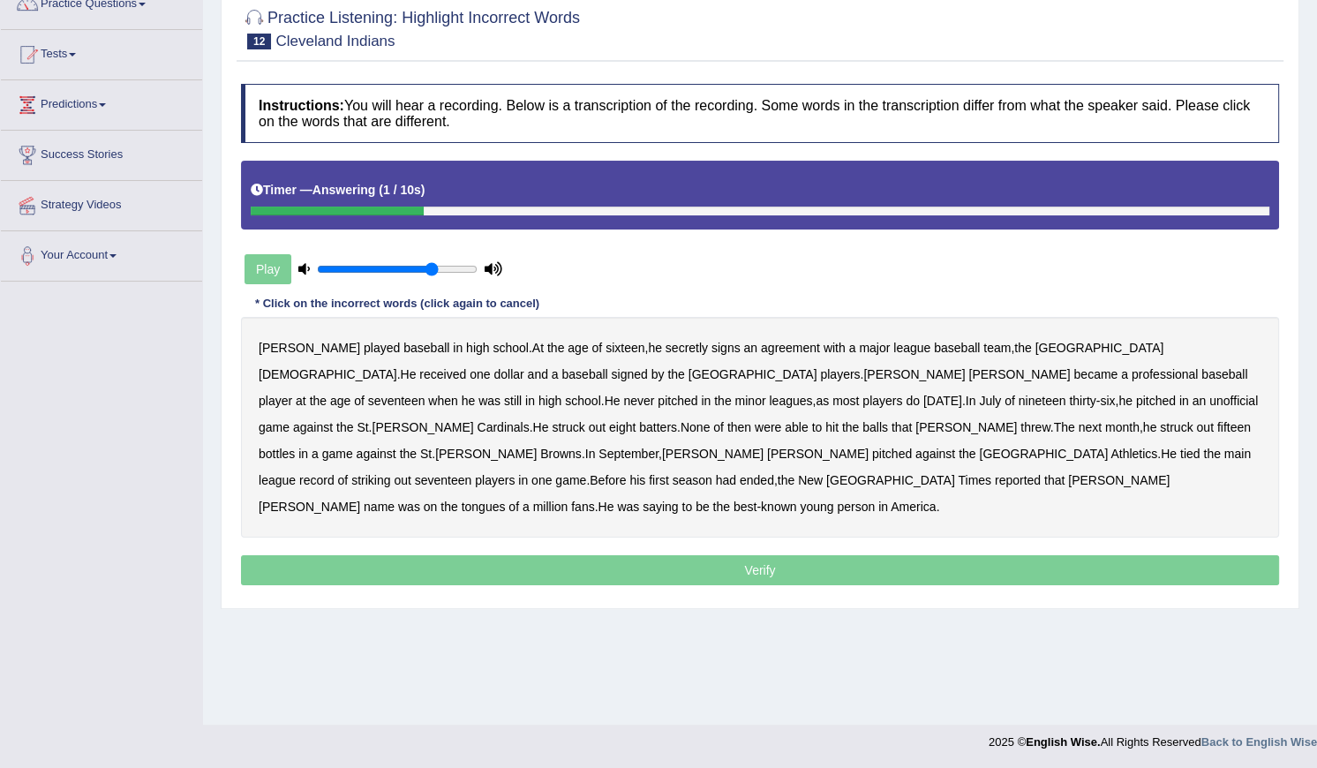
scroll to position [159, 0]
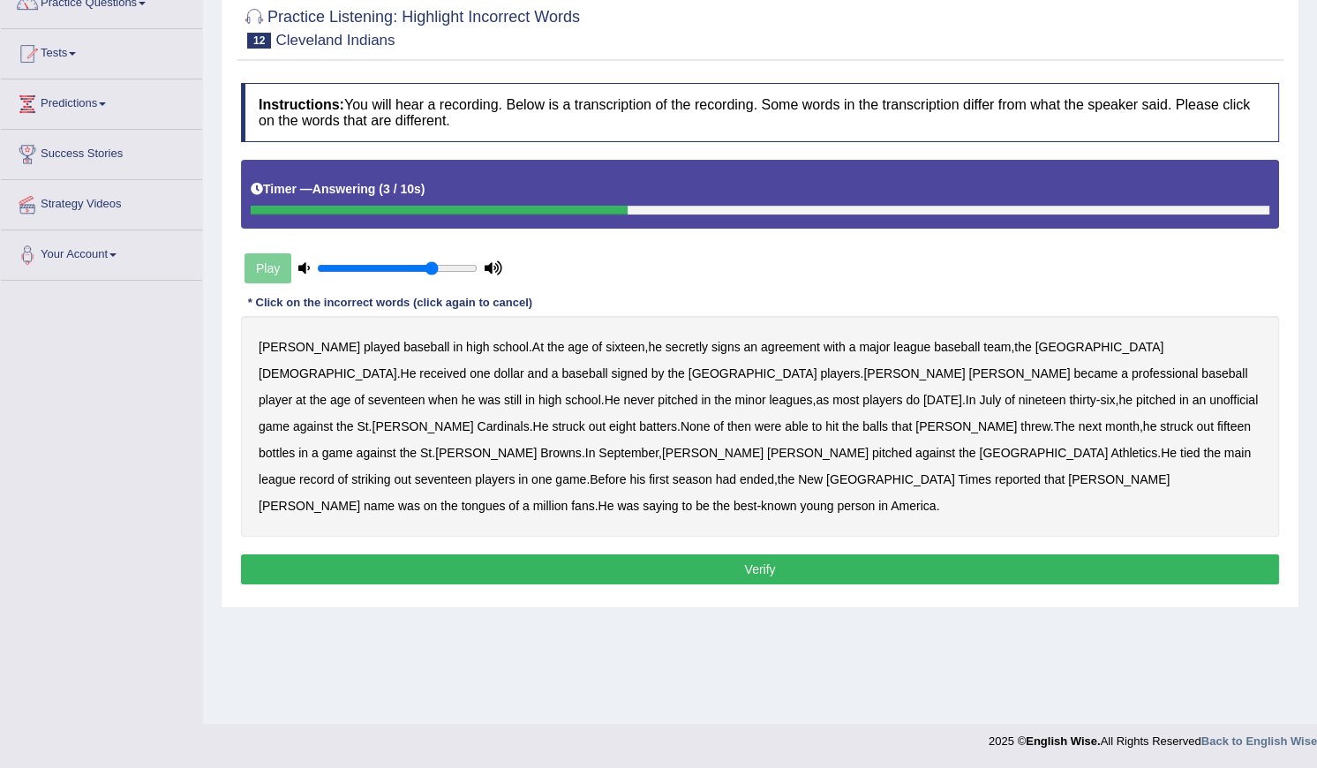
click at [388, 316] on div "[PERSON_NAME] played baseball in high school . At the age of sixteen , he secre…" at bounding box center [760, 426] width 1038 height 221
click at [274, 351] on b "[PERSON_NAME]" at bounding box center [310, 347] width 102 height 14
click at [396, 554] on button "Verify" at bounding box center [760, 569] width 1038 height 30
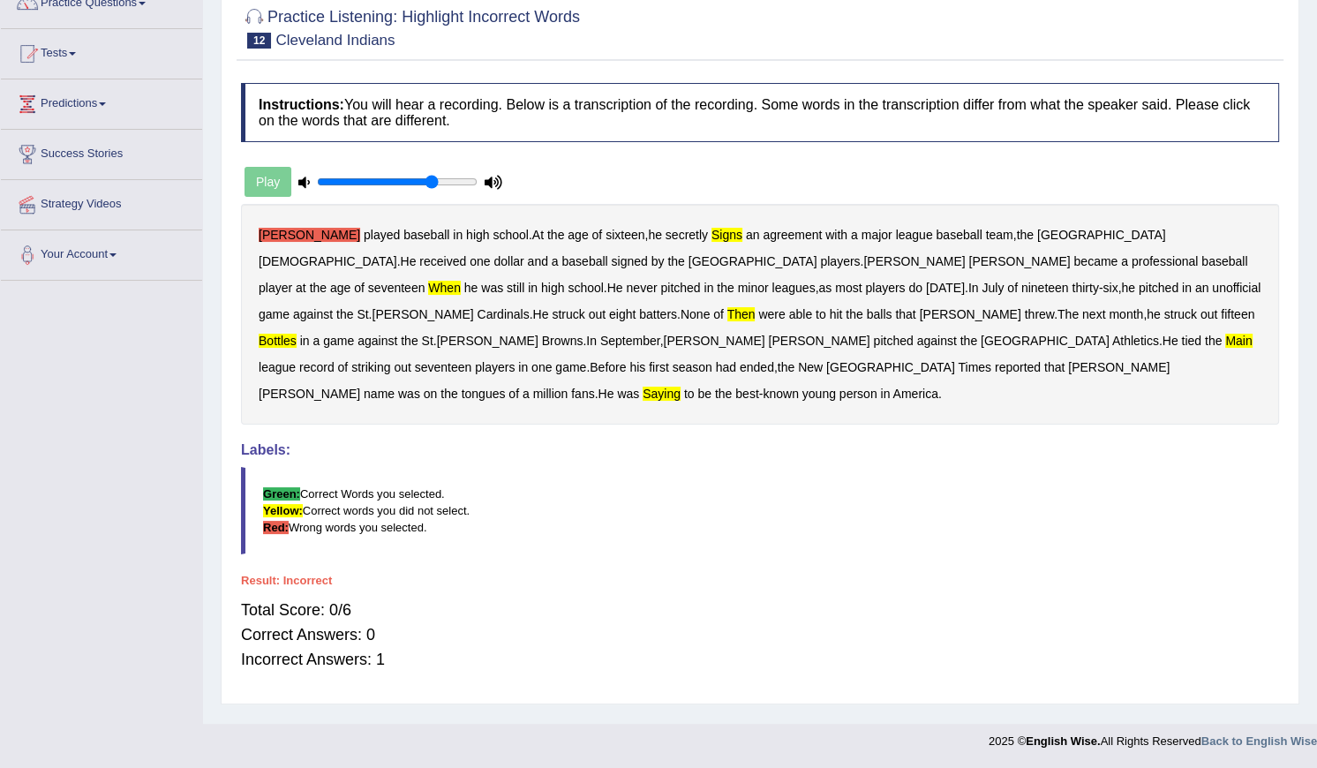
click at [261, 183] on div "Play" at bounding box center [373, 182] width 265 height 44
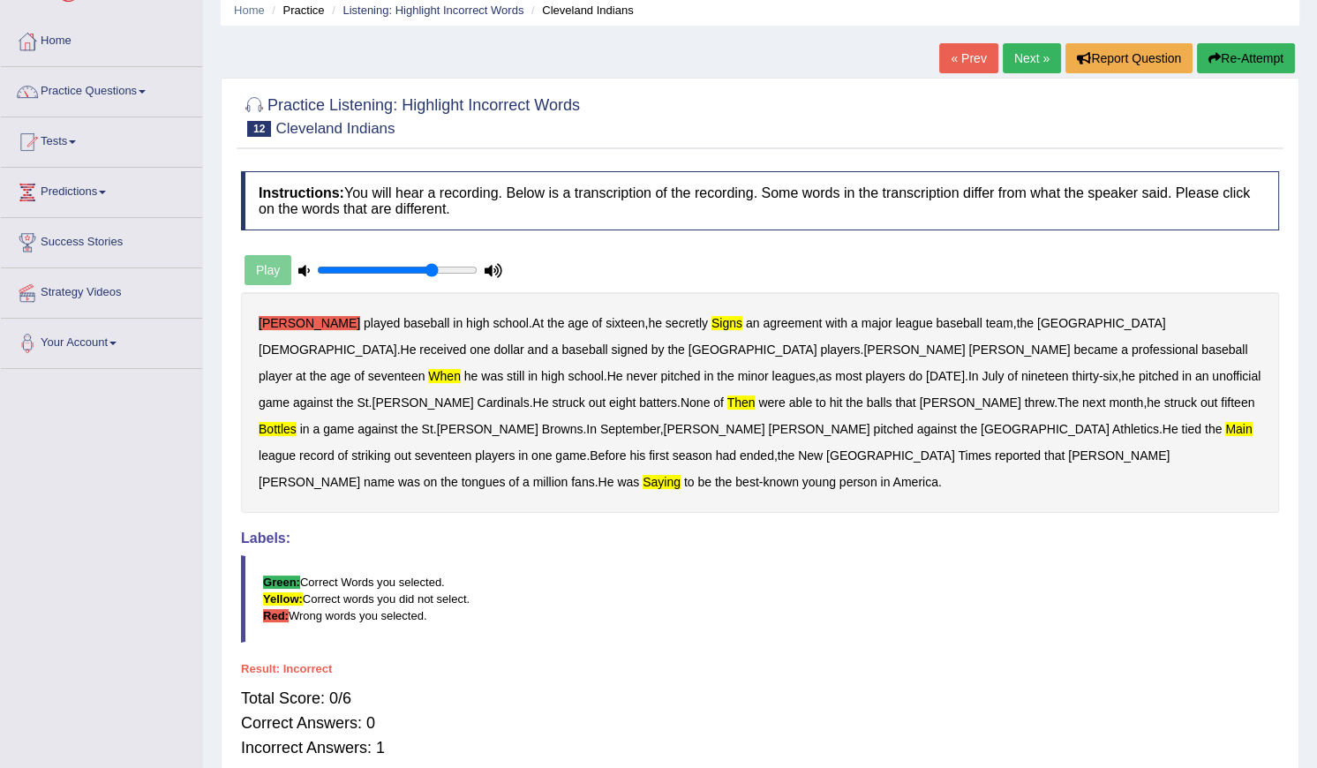
scroll to position [0, 0]
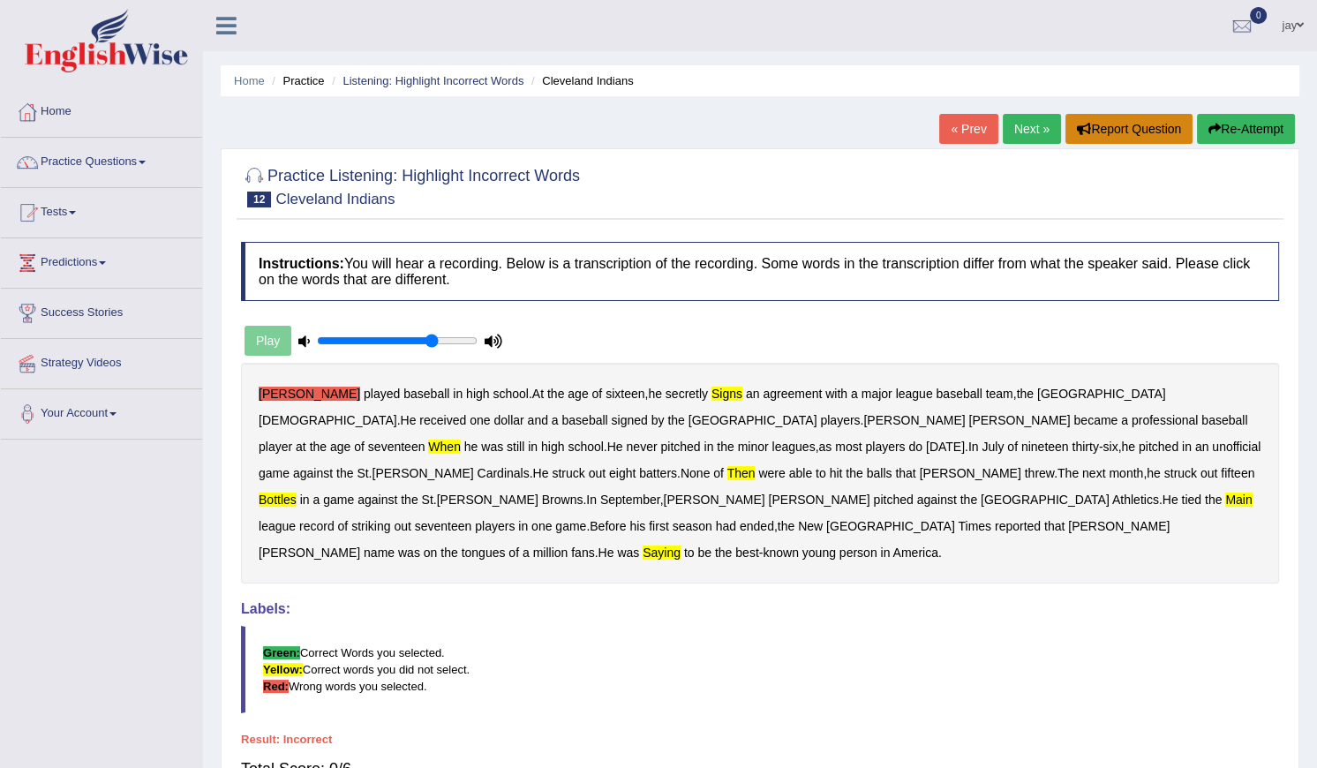
click at [1117, 130] on button "Report Question" at bounding box center [1129, 129] width 127 height 30
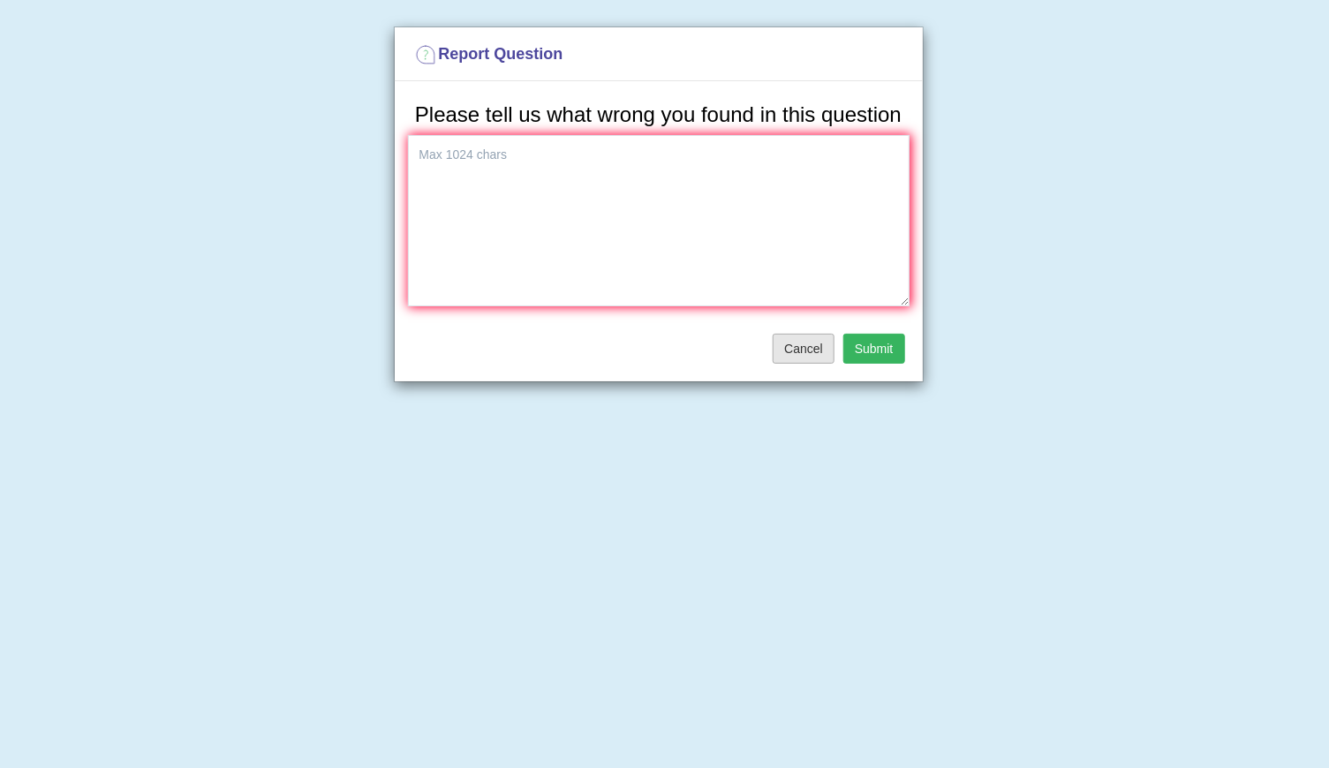
click at [826, 349] on button "Cancel" at bounding box center [803, 349] width 62 height 30
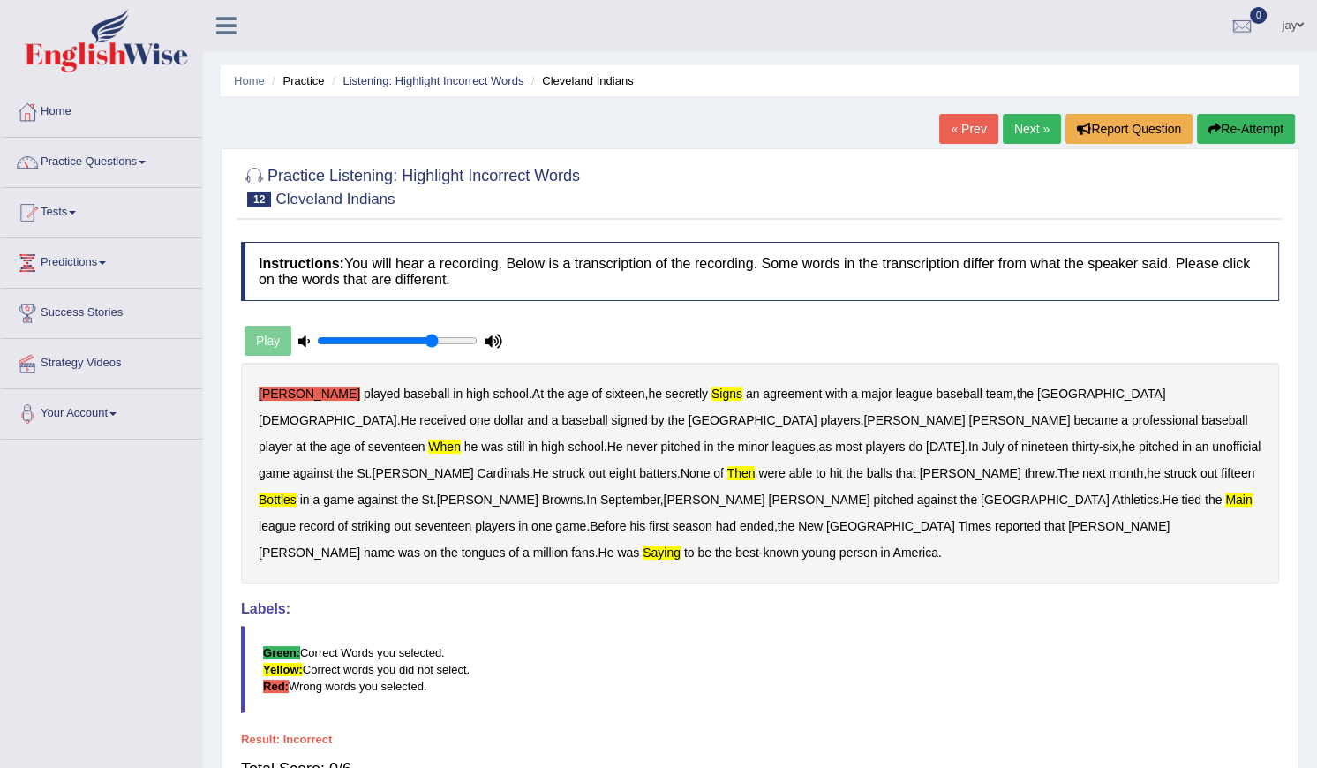
click at [1269, 123] on button "Re-Attempt" at bounding box center [1246, 129] width 98 height 30
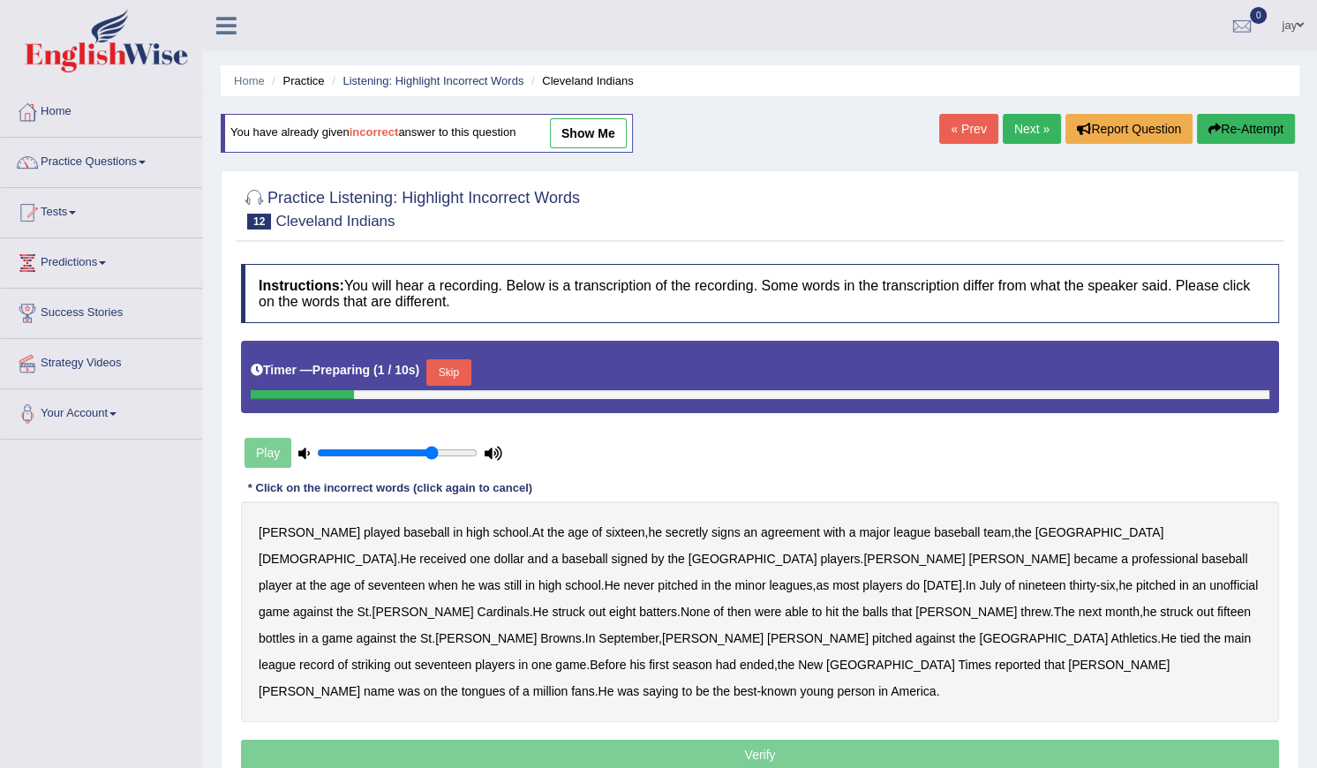
scroll to position [79, 0]
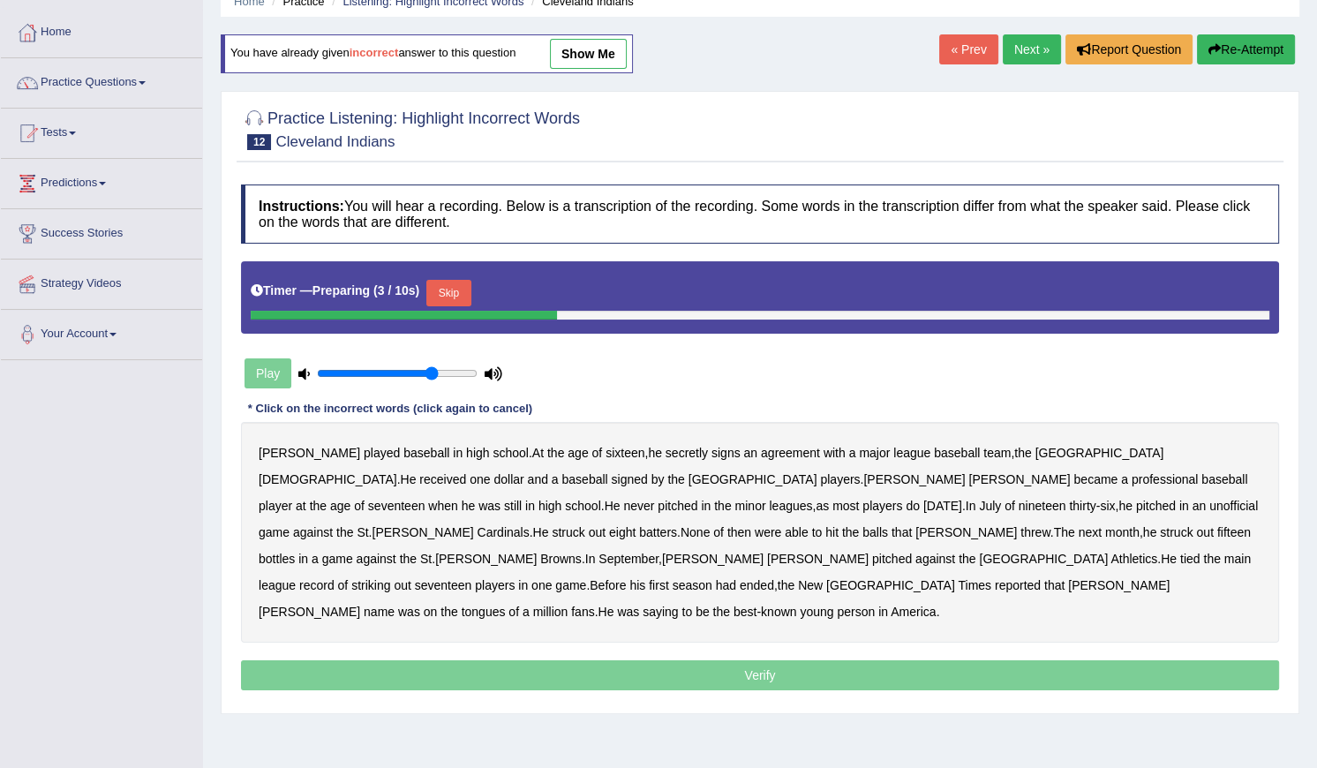
click at [468, 290] on button "Skip" at bounding box center [448, 293] width 44 height 26
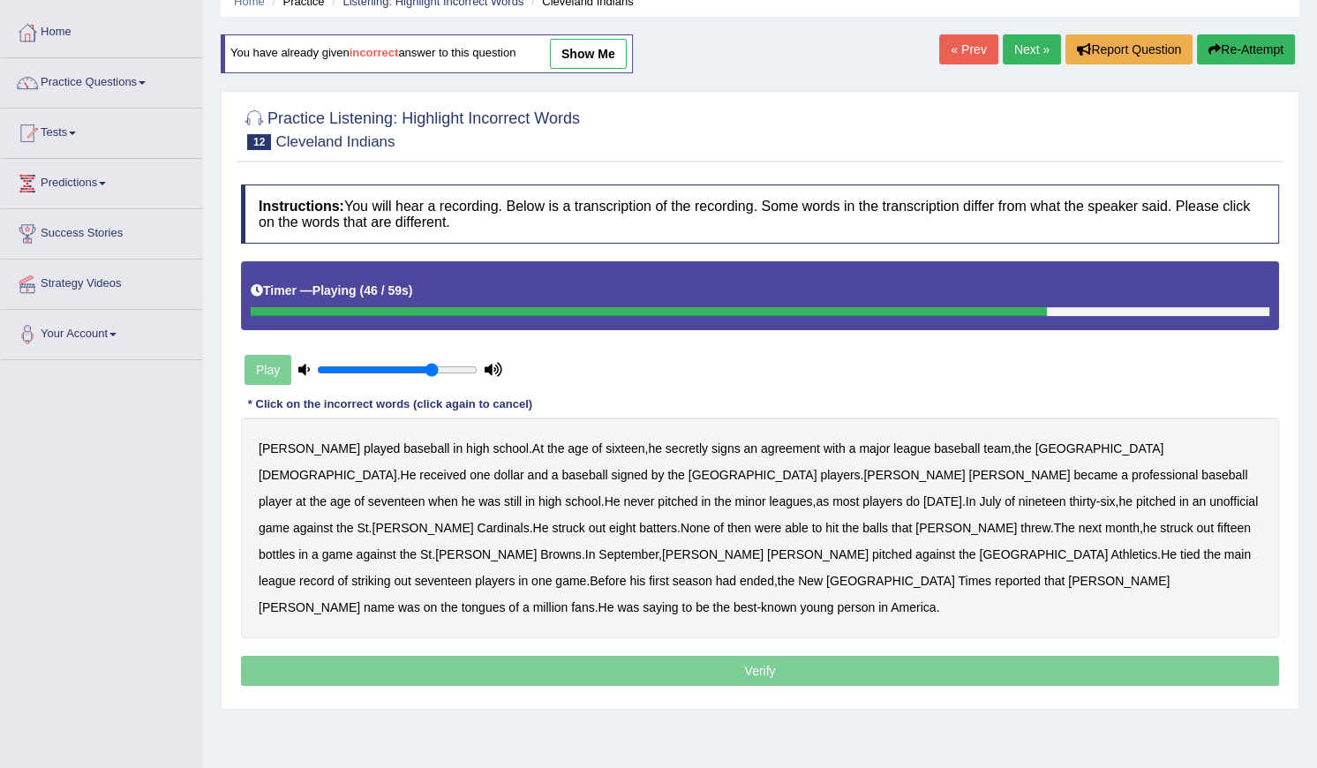
click at [1224, 550] on b "main" at bounding box center [1237, 554] width 26 height 14
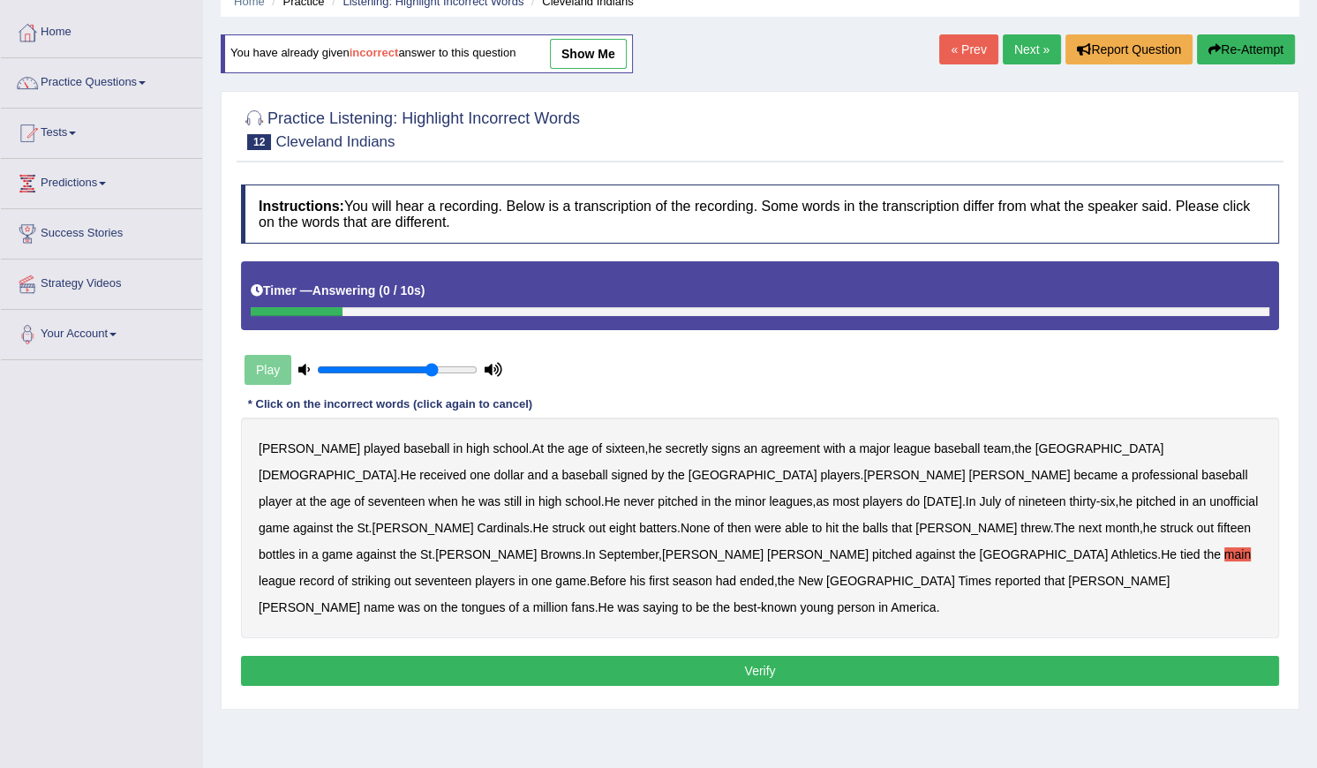
click at [716, 656] on button "Verify" at bounding box center [760, 671] width 1038 height 30
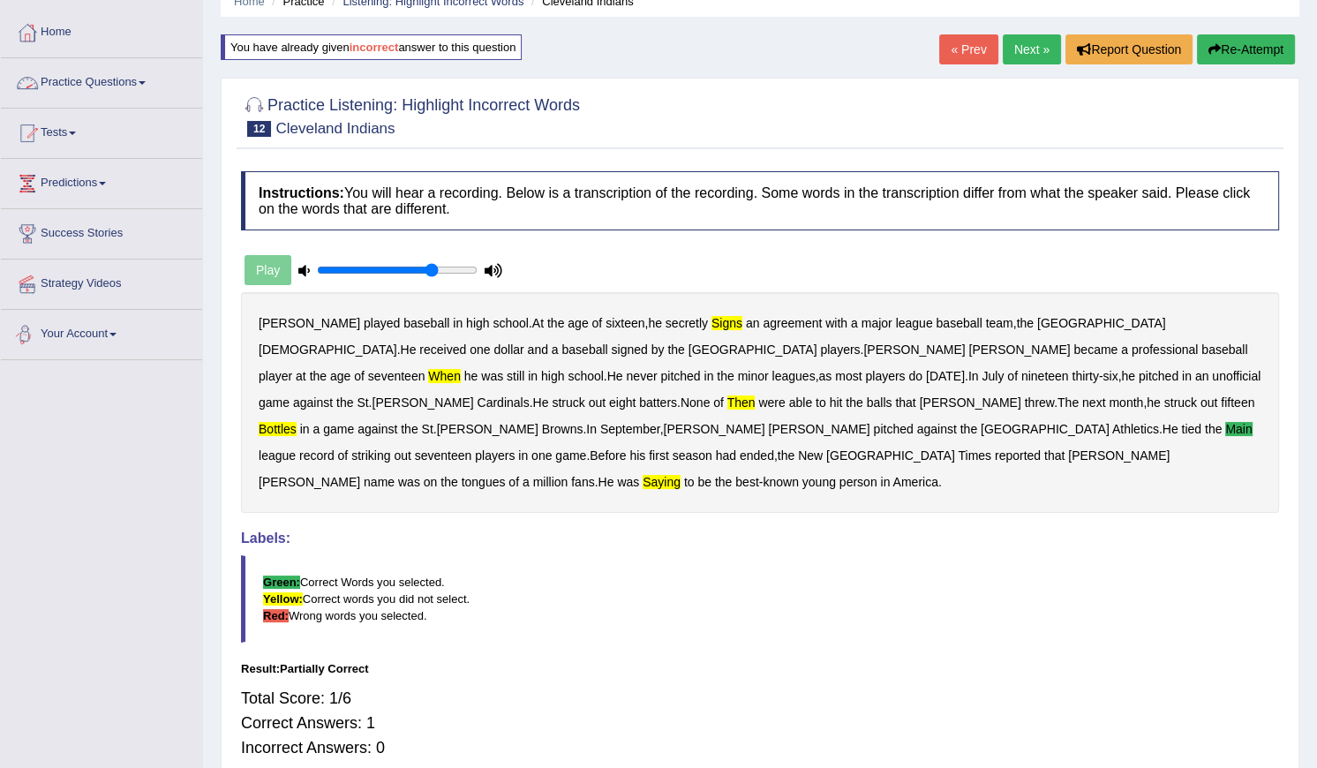
click at [96, 71] on link "Practice Questions" at bounding box center [101, 80] width 201 height 44
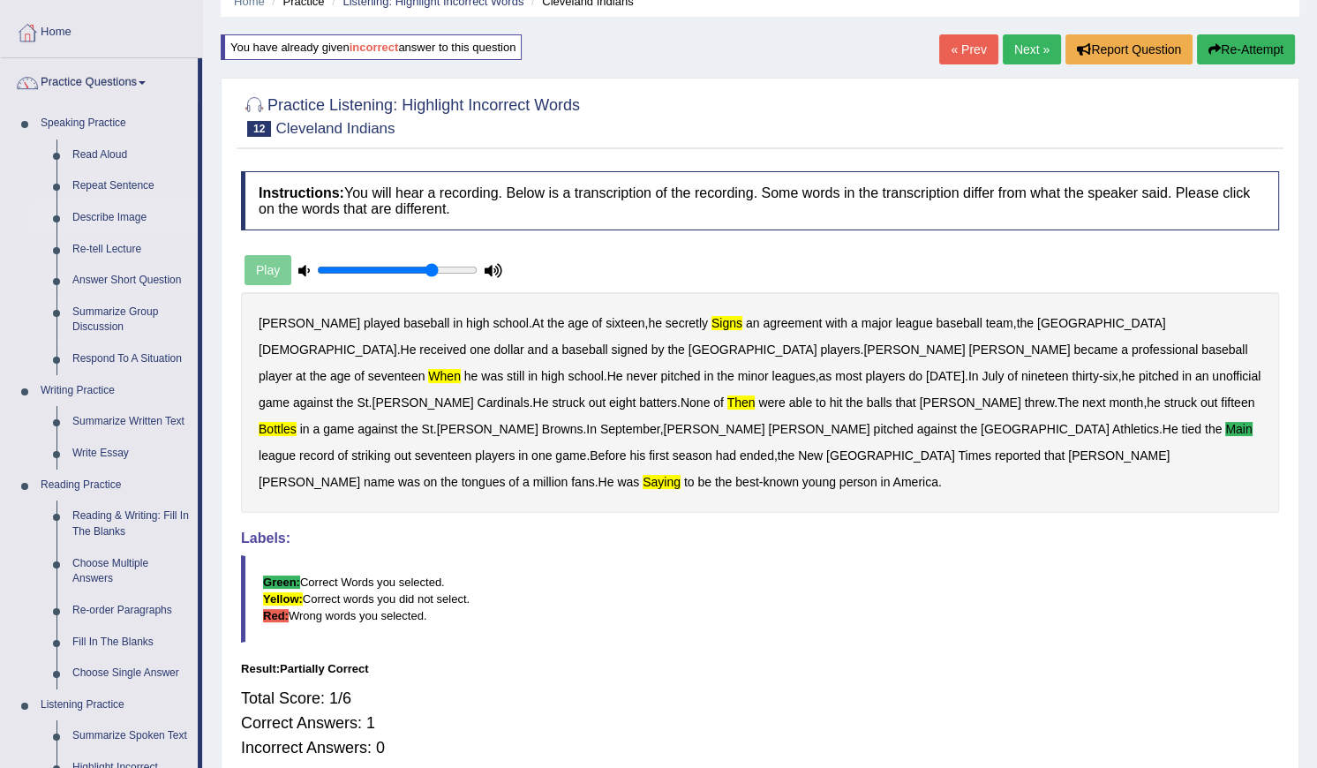
click at [103, 211] on link "Describe Image" at bounding box center [130, 218] width 133 height 32
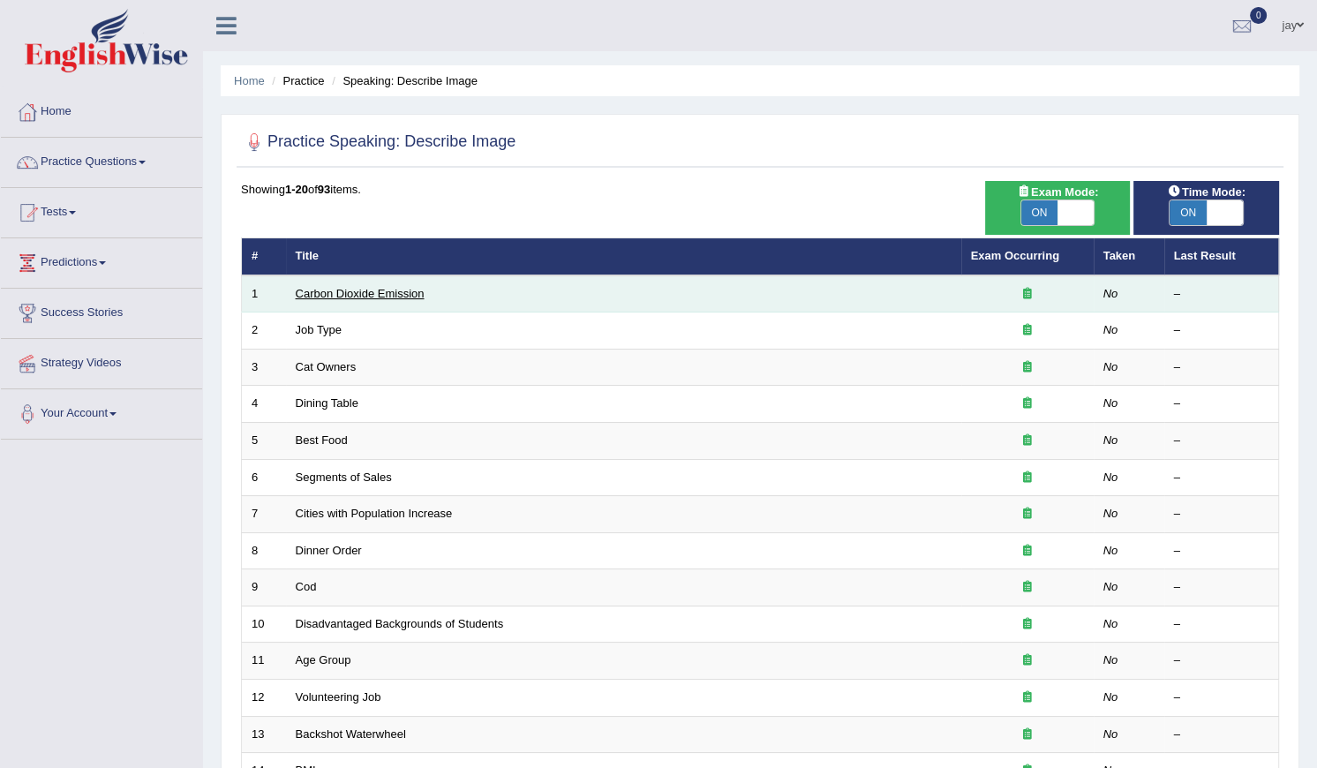
click at [328, 296] on link "Carbon Dioxide Emission" at bounding box center [360, 293] width 129 height 13
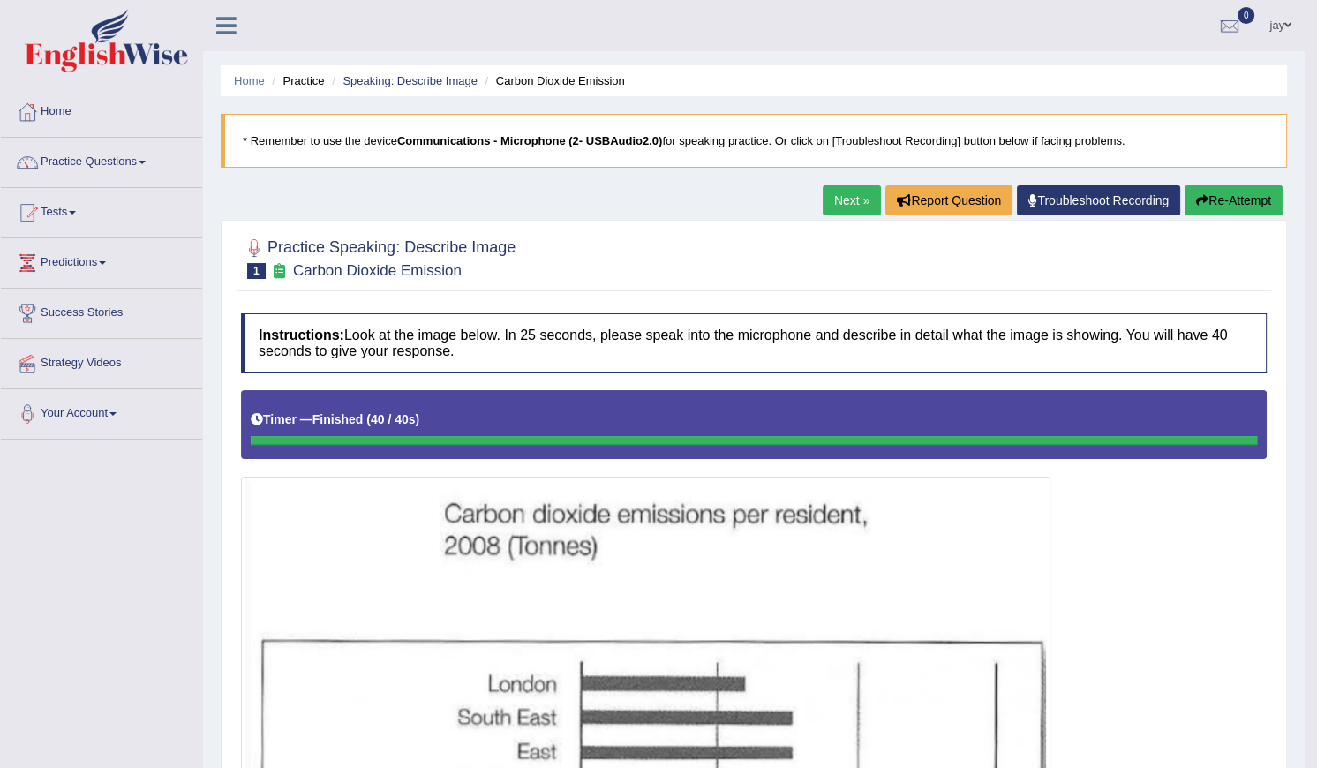
click at [1212, 200] on button "Re-Attempt" at bounding box center [1234, 200] width 98 height 30
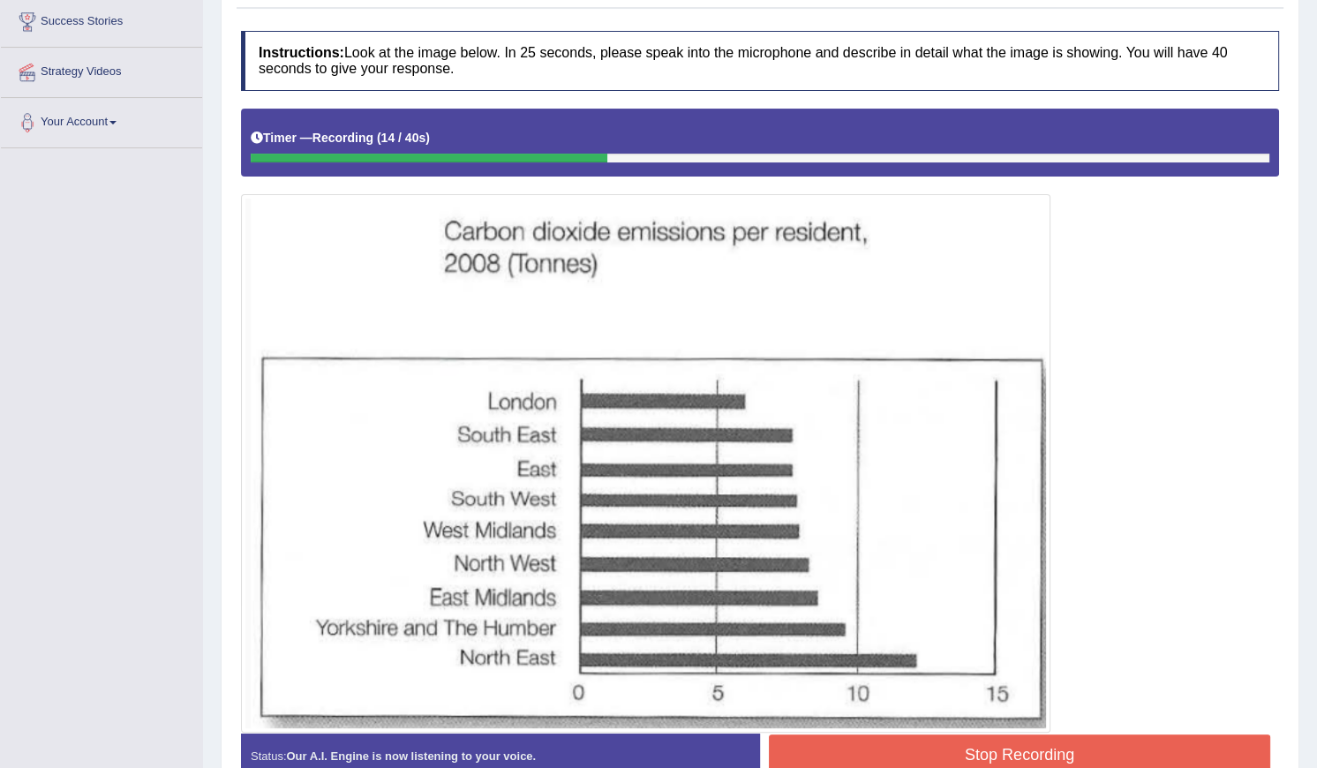
scroll to position [320, 0]
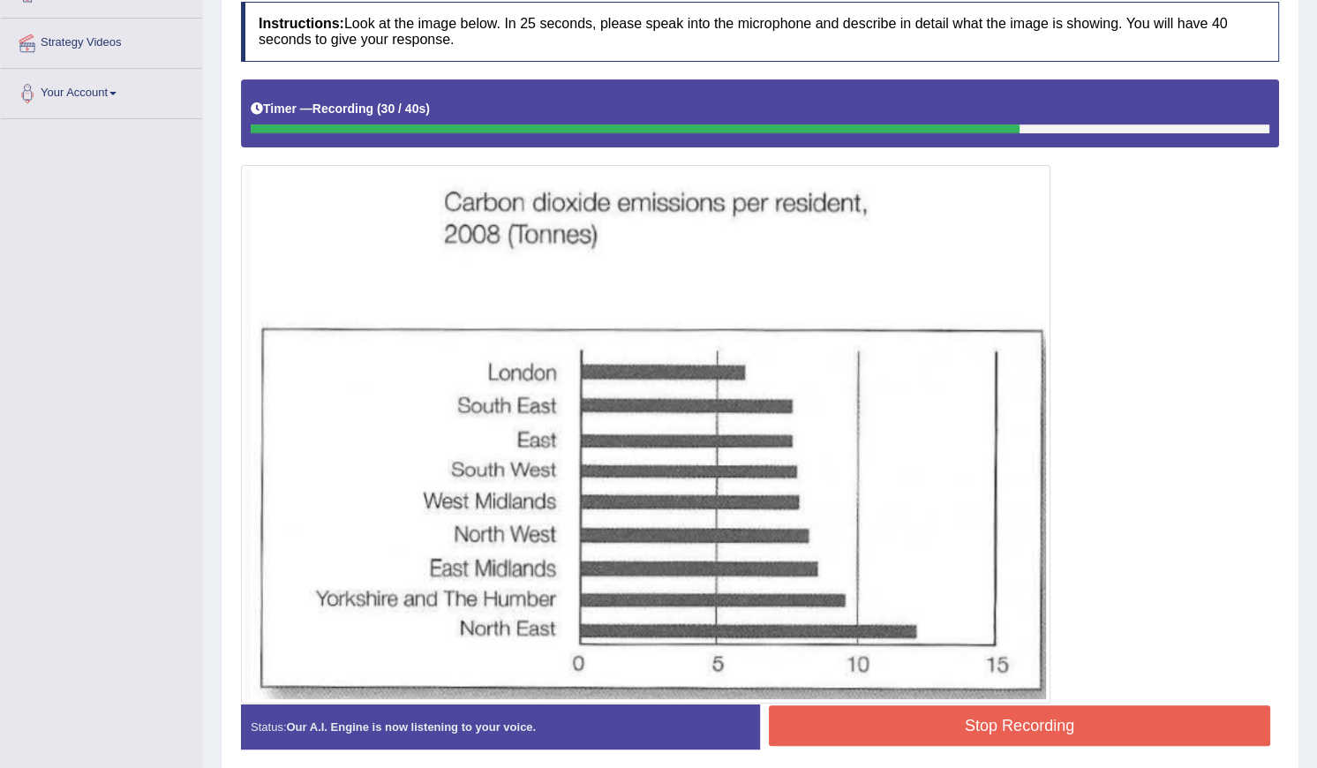
click at [912, 712] on button "Stop Recording" at bounding box center [1019, 725] width 501 height 41
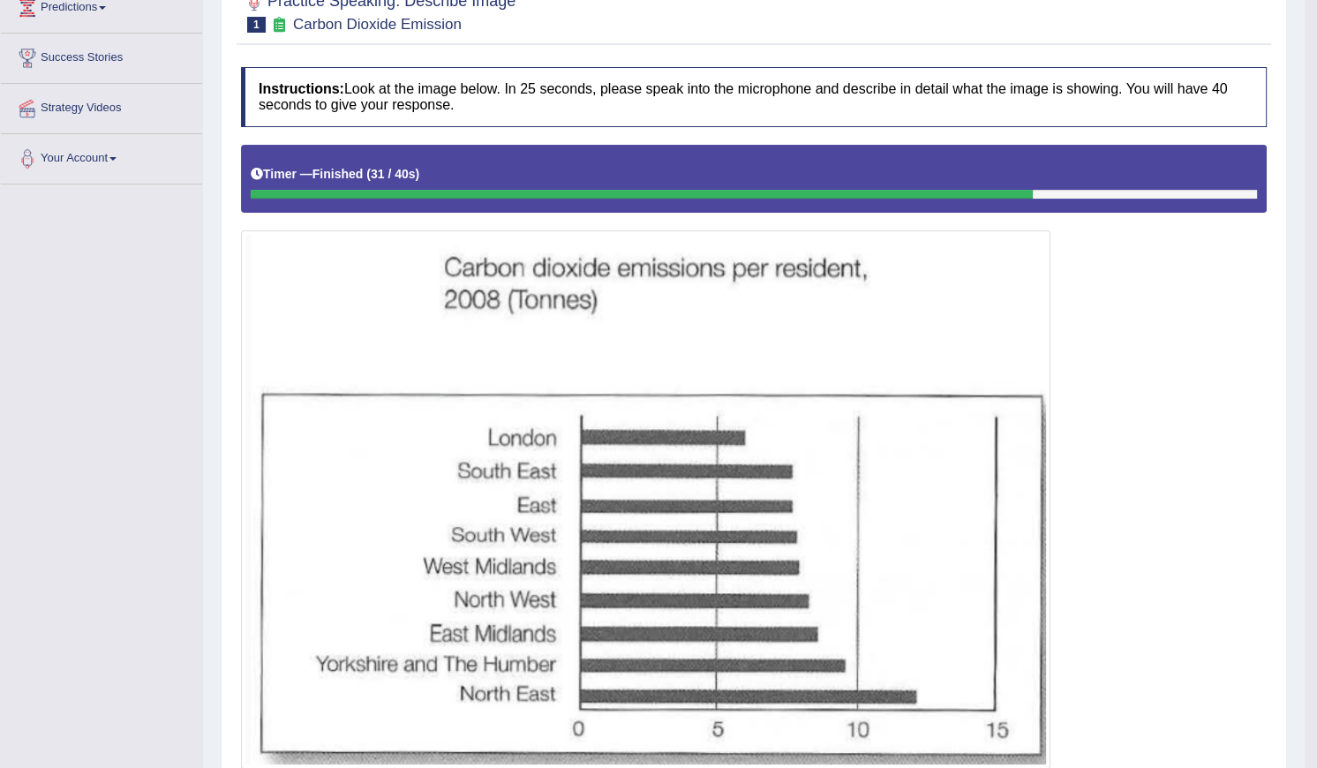
scroll to position [0, 0]
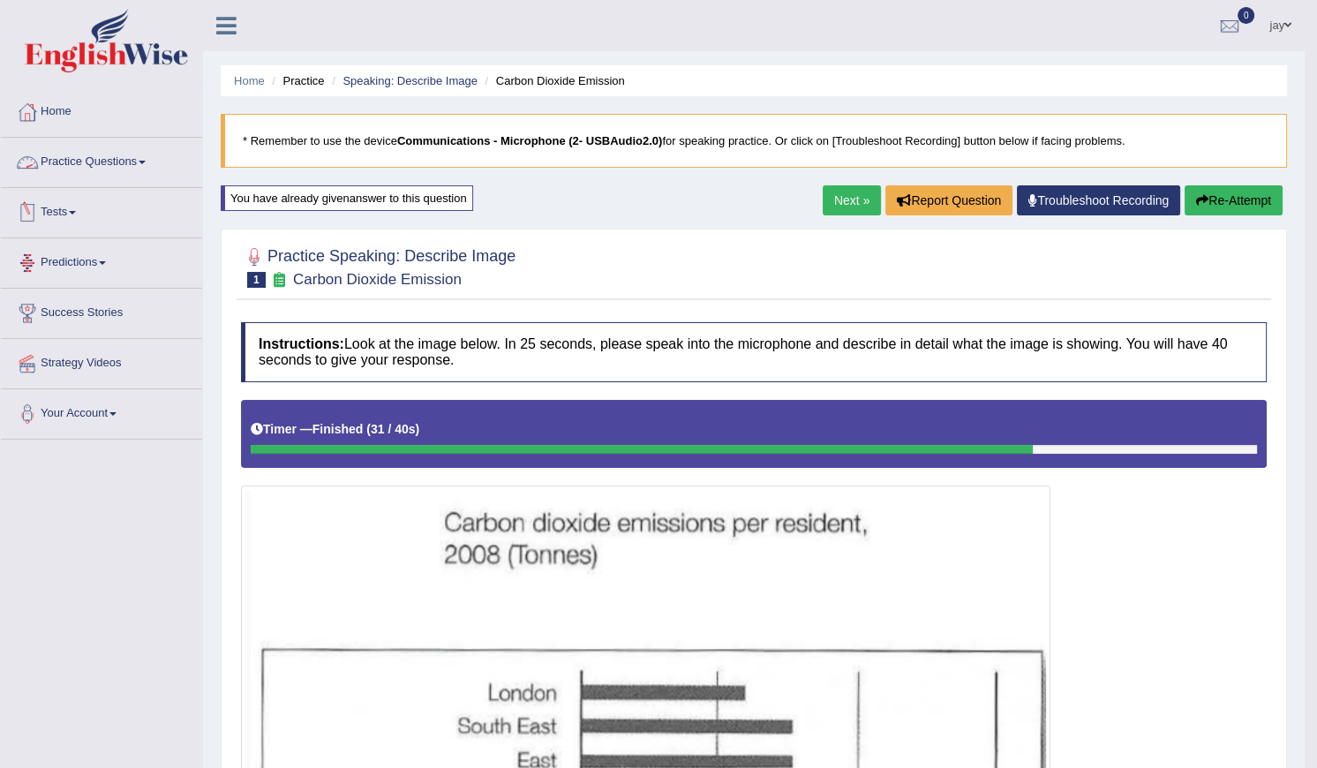
click at [55, 157] on link "Practice Questions" at bounding box center [101, 160] width 201 height 44
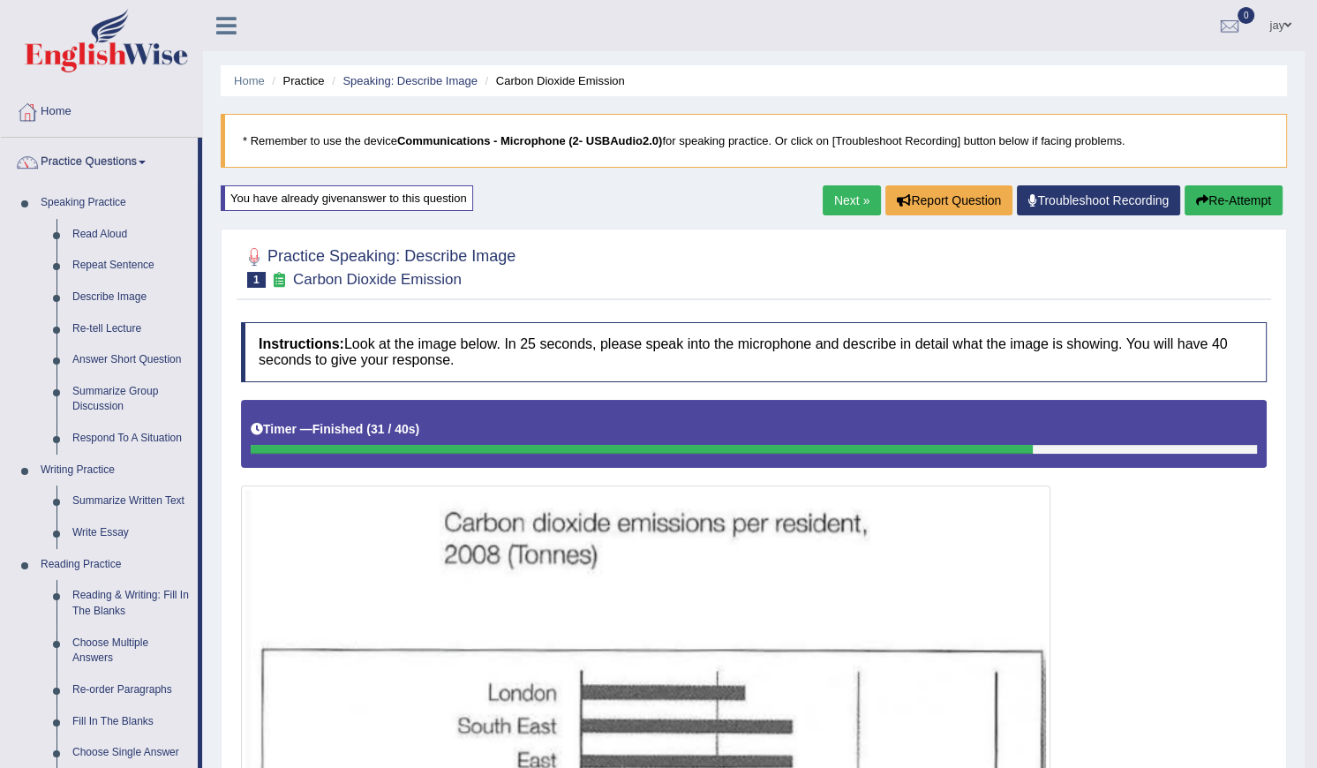
click at [847, 202] on link "Next »" at bounding box center [852, 200] width 58 height 30
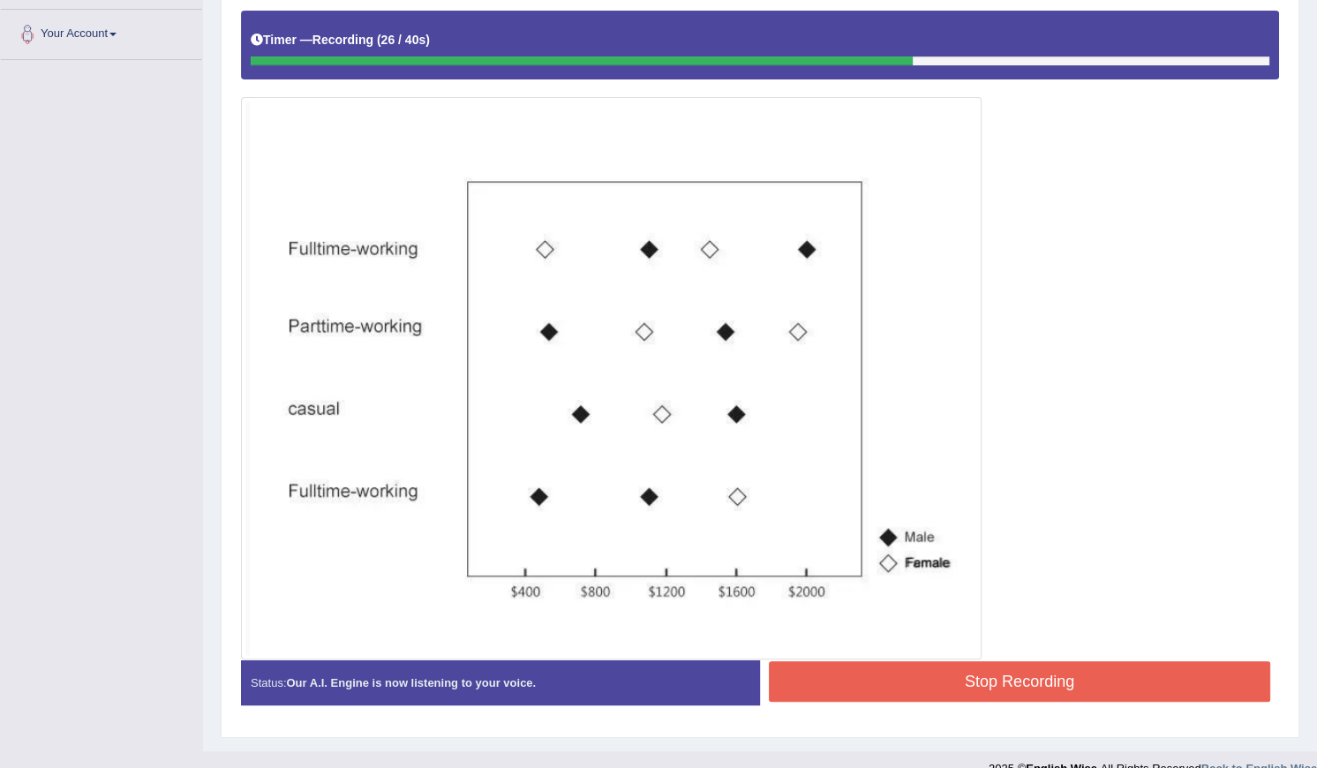
scroll to position [406, 0]
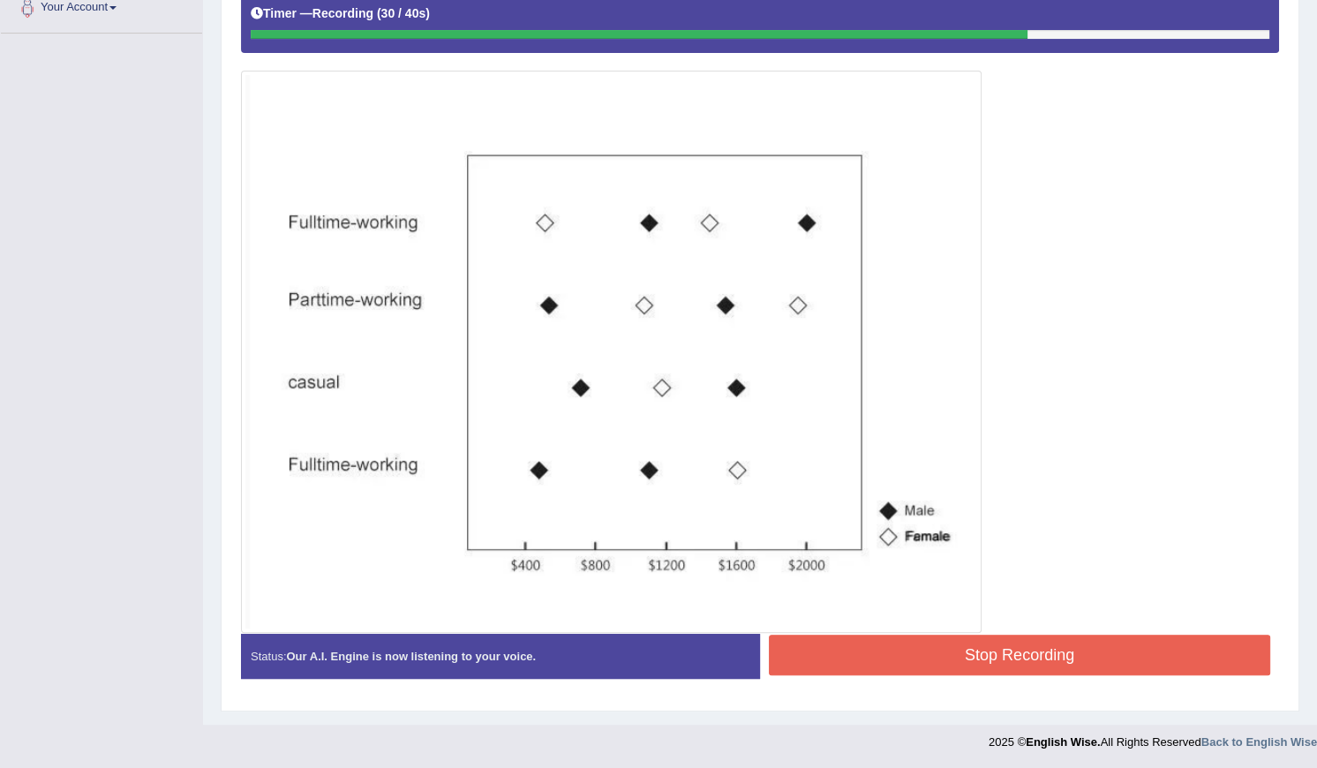
click at [969, 653] on button "Stop Recording" at bounding box center [1019, 655] width 501 height 41
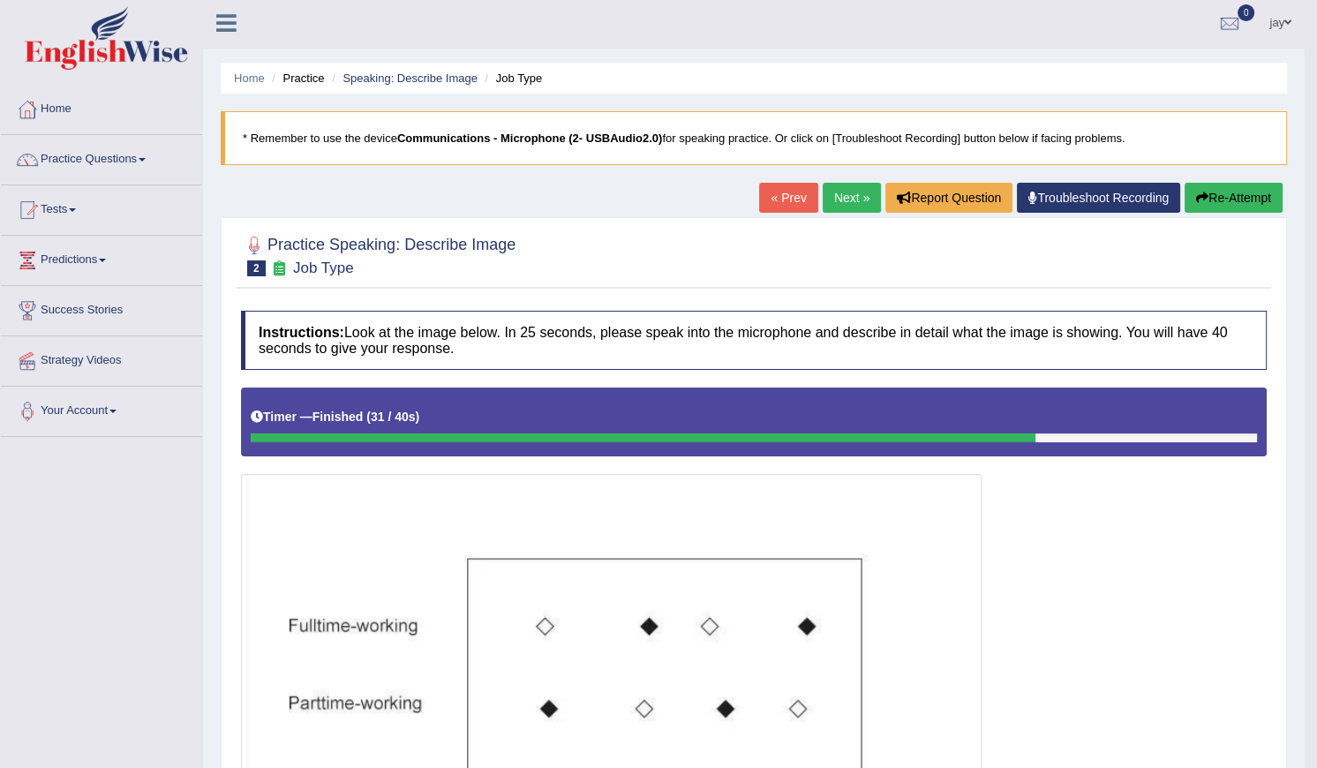
scroll to position [0, 0]
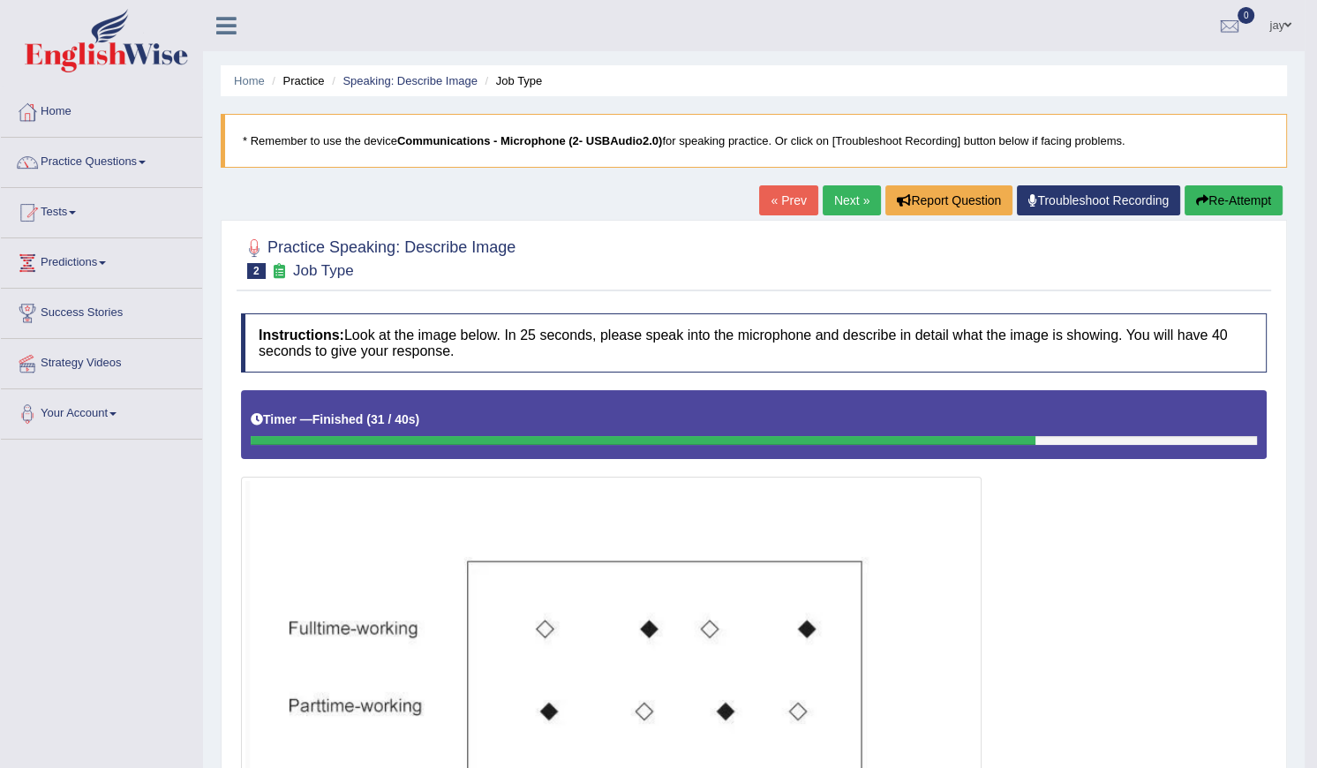
drag, startPoint x: 541, startPoint y: 137, endPoint x: 735, endPoint y: 139, distance: 194.2
click at [735, 139] on blockquote "* Remember to use the device Communications - Microphone (2- USBAudio2.0) for s…" at bounding box center [754, 141] width 1066 height 54
click at [81, 207] on link "Tests" at bounding box center [101, 210] width 201 height 44
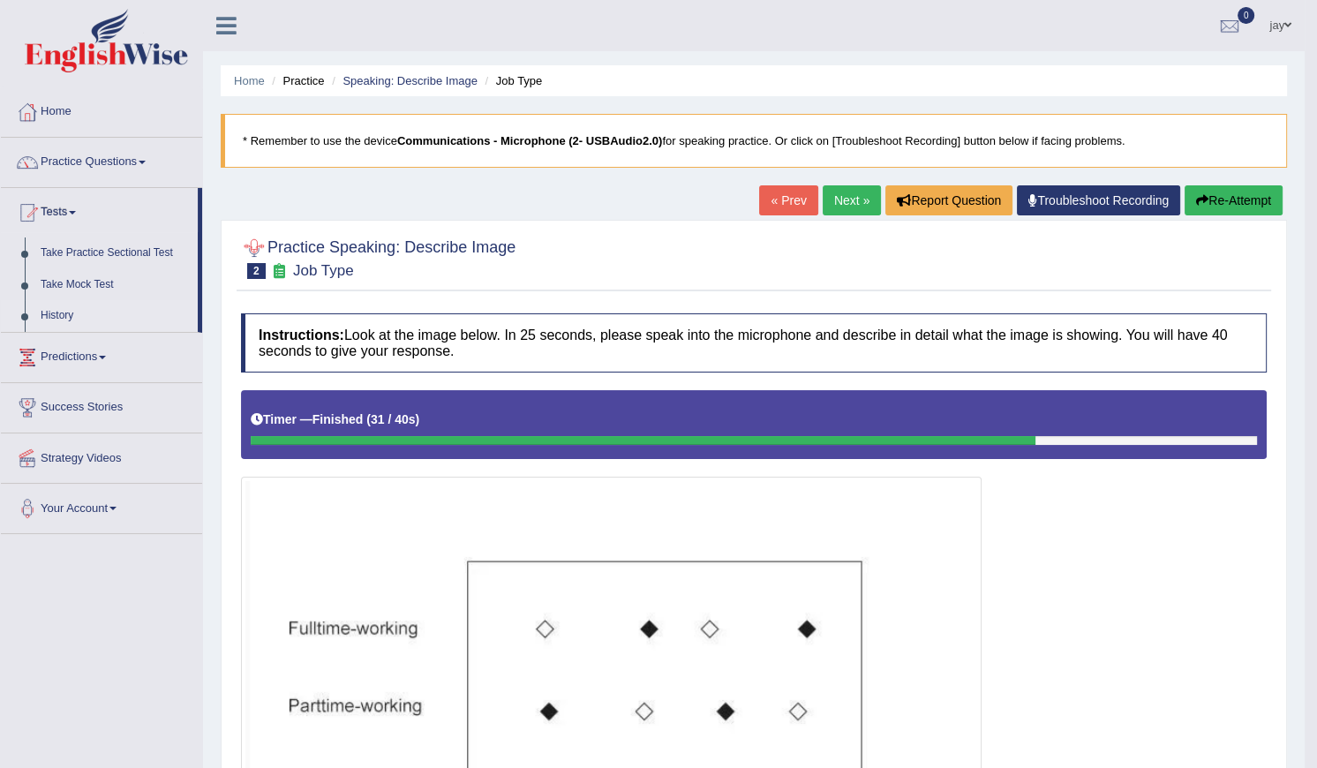
click at [49, 316] on link "History" at bounding box center [115, 316] width 165 height 32
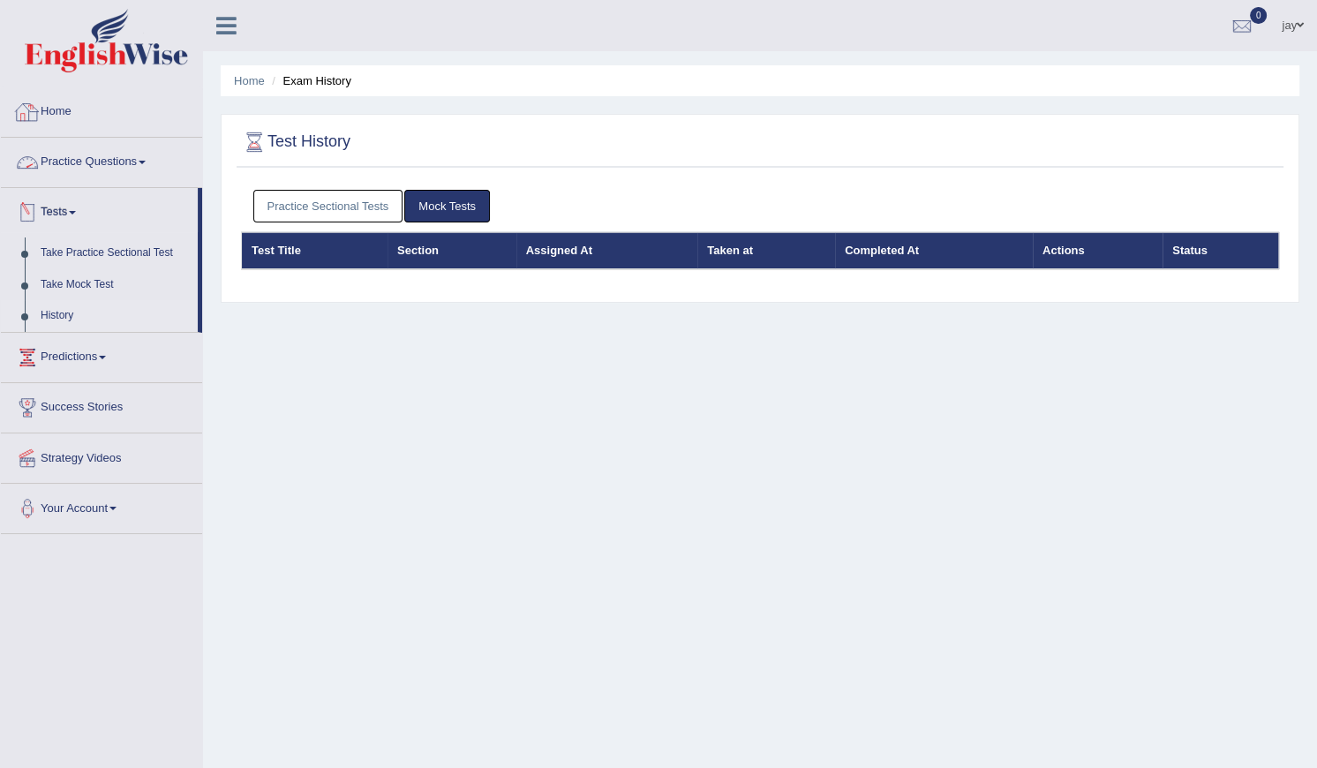
click at [98, 188] on link "Tests" at bounding box center [99, 210] width 197 height 44
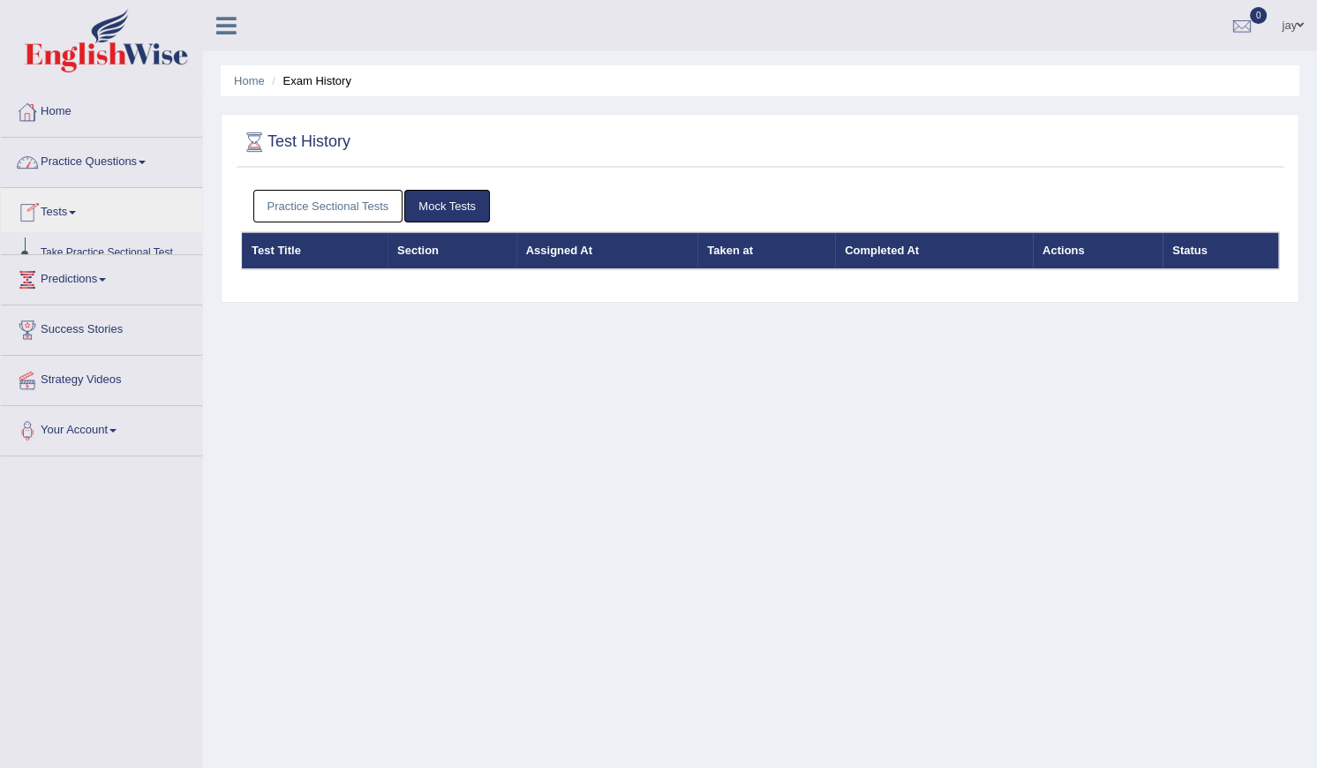
click at [100, 173] on link "Practice Questions" at bounding box center [101, 160] width 201 height 44
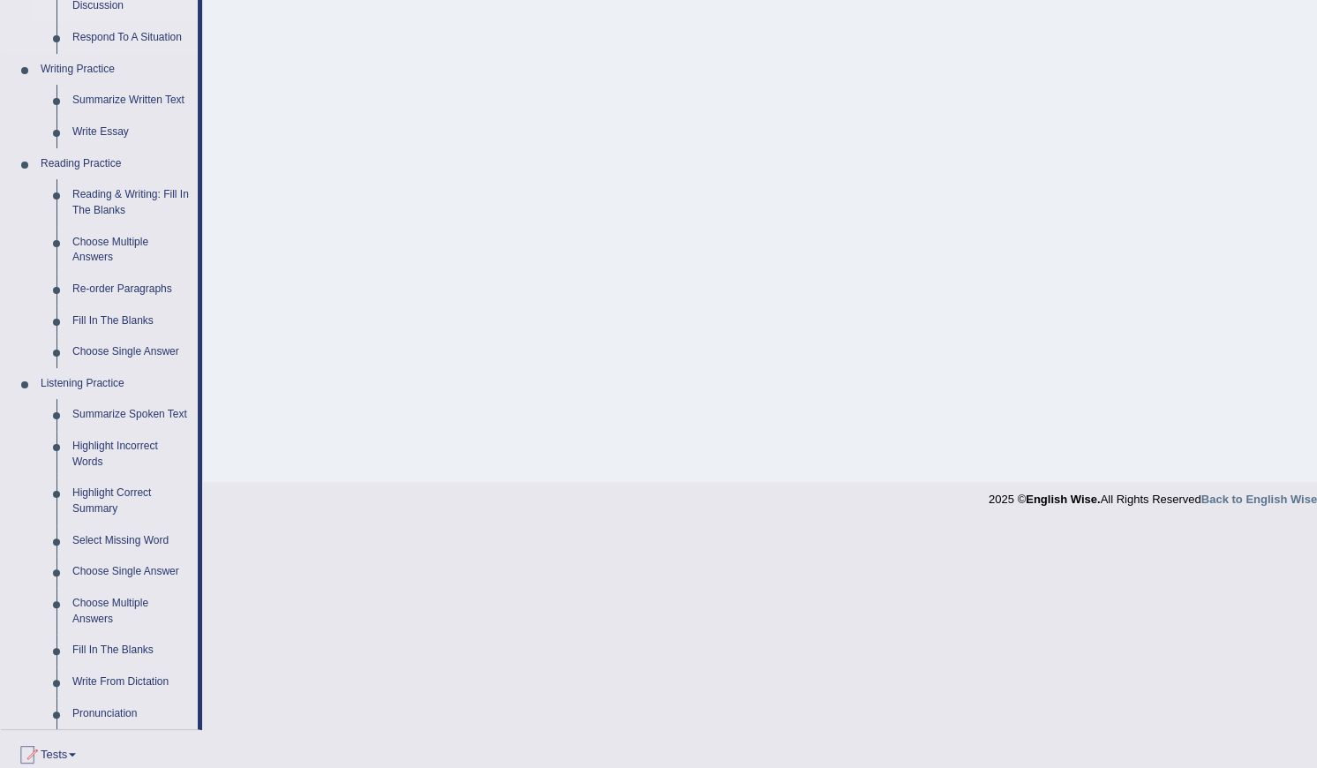
scroll to position [614, 0]
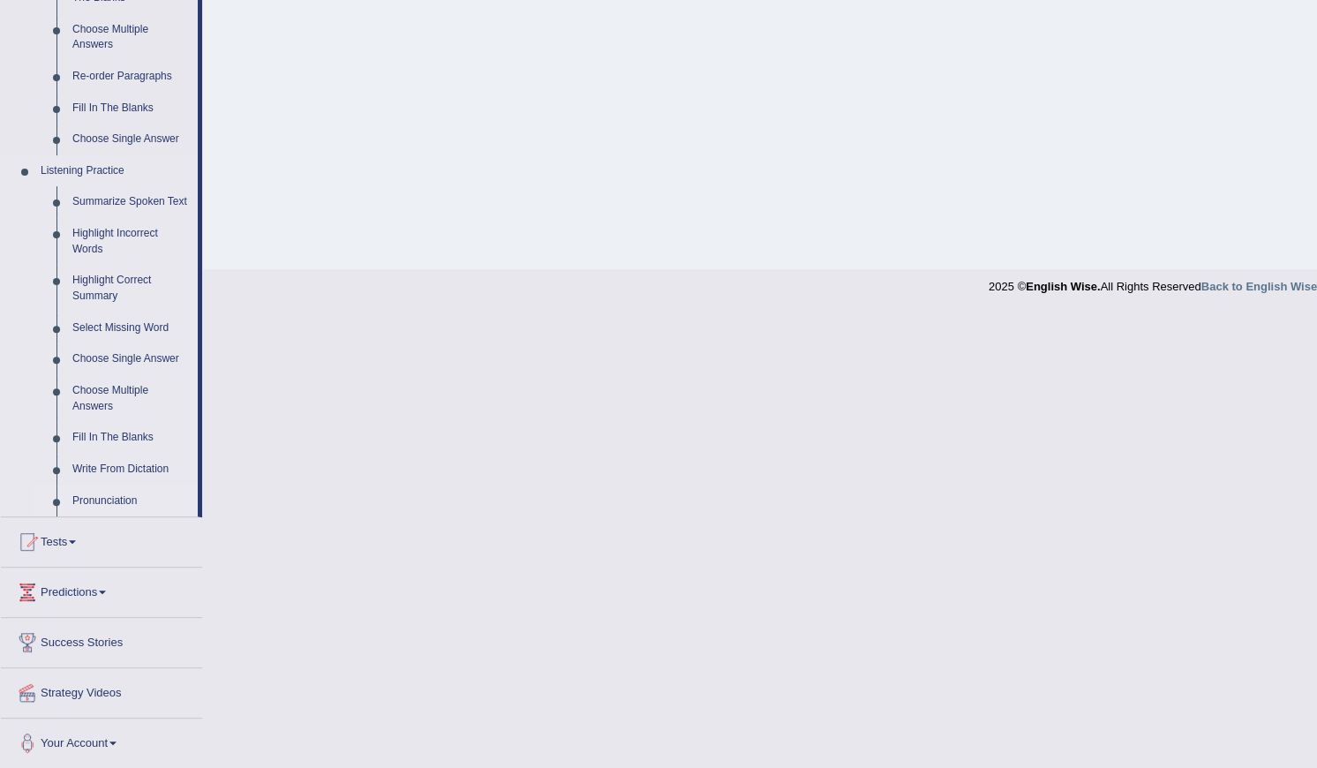
click at [114, 493] on link "Pronunciation" at bounding box center [130, 502] width 133 height 32
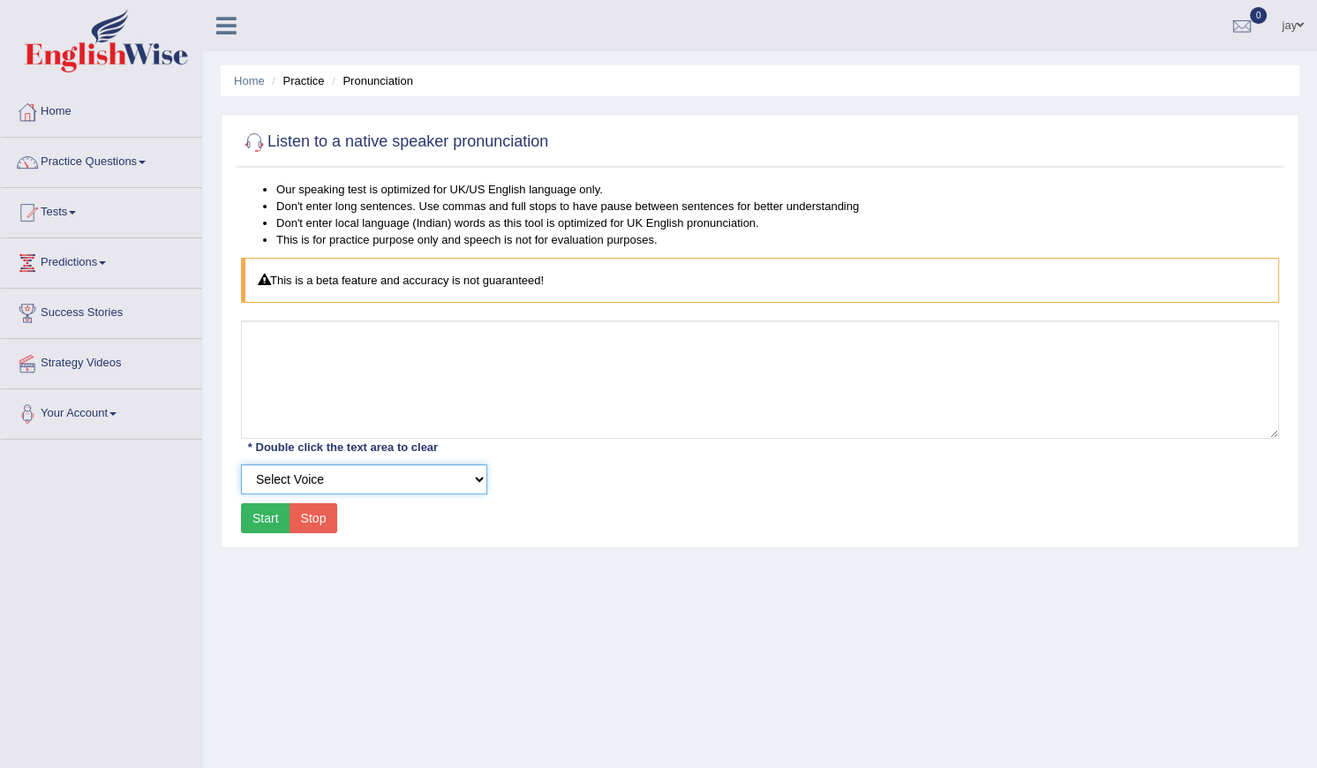
click at [392, 481] on select "Select Voice" at bounding box center [364, 479] width 246 height 30
drag, startPoint x: 308, startPoint y: 521, endPoint x: 306, endPoint y: 504, distance: 16.9
click at [308, 521] on button "Stop" at bounding box center [314, 518] width 49 height 30
click at [230, 506] on div "Listen to a native speaker pronunciation Our speaking test is optimized for UK/…" at bounding box center [760, 331] width 1079 height 434
click at [245, 510] on button "Start" at bounding box center [265, 518] width 49 height 30
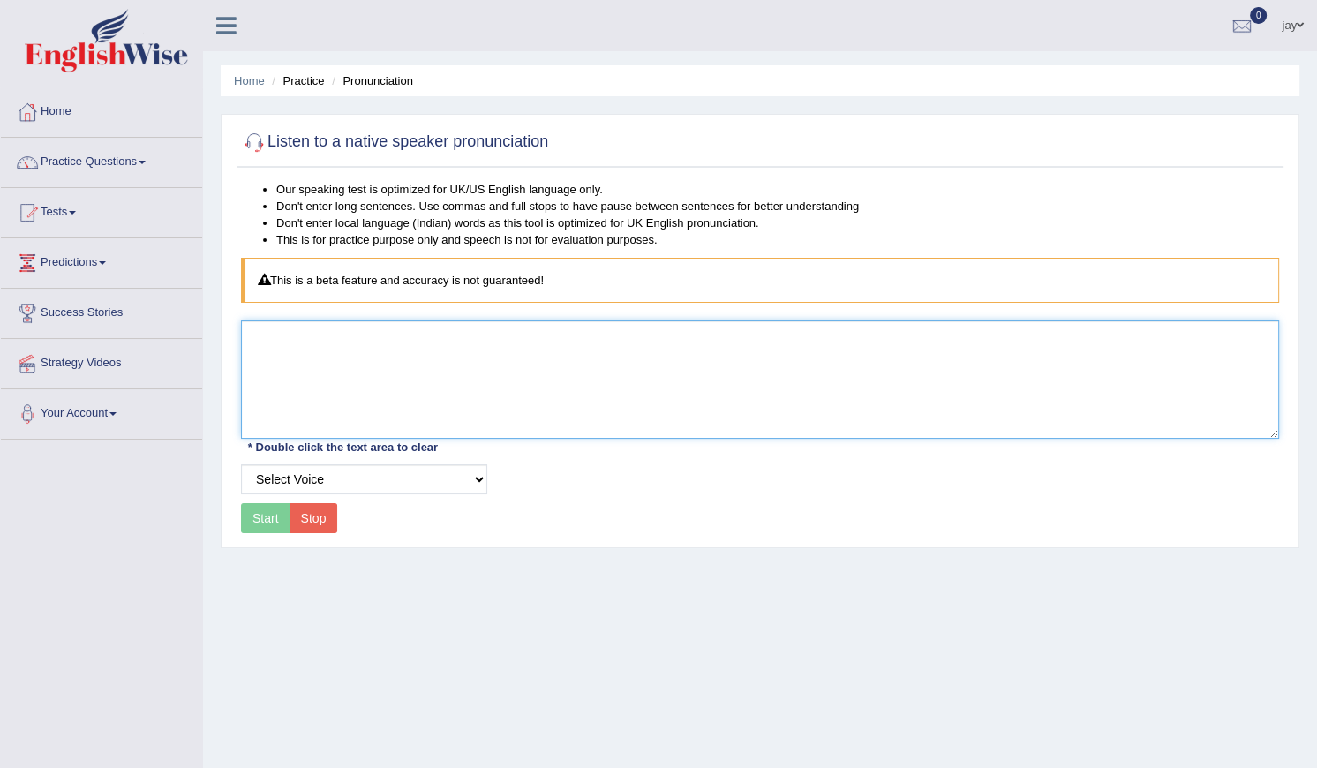
click at [339, 375] on textarea at bounding box center [760, 379] width 1038 height 118
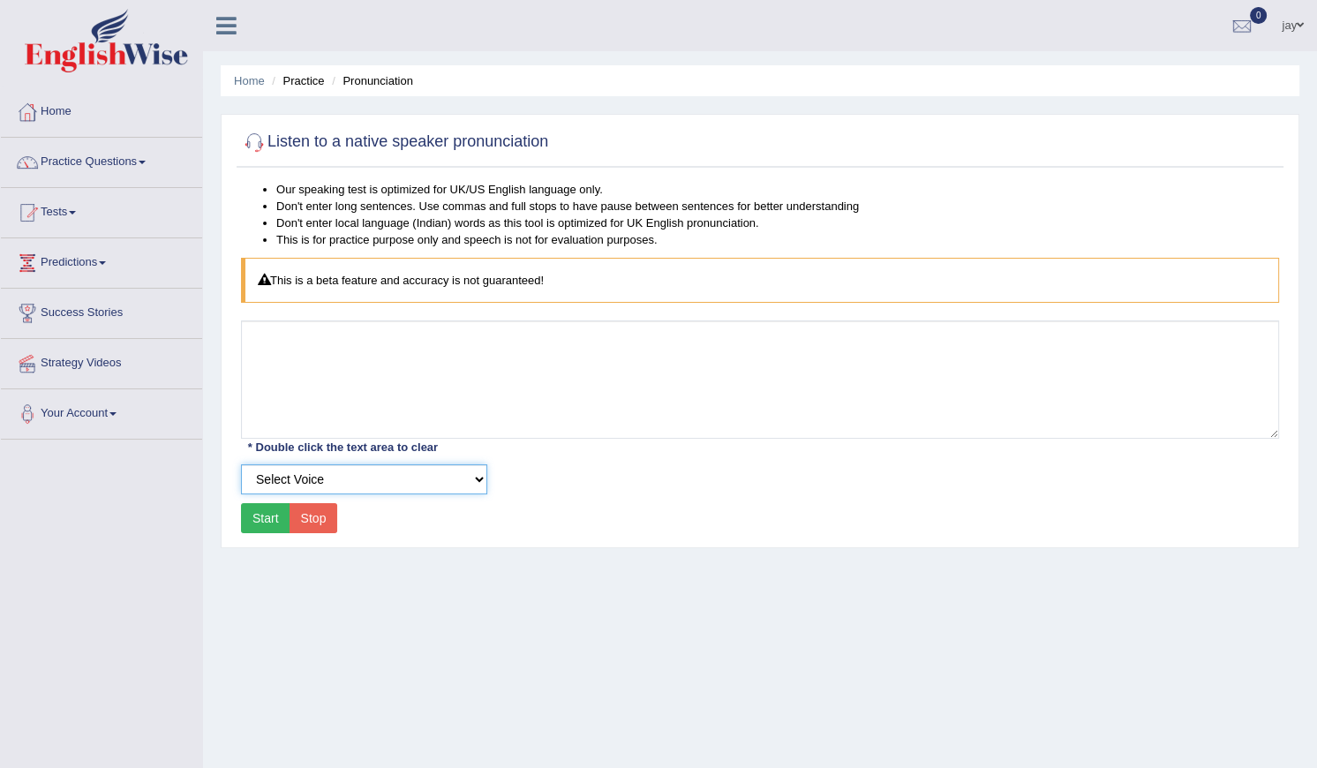
click at [258, 469] on select "Select Voice" at bounding box center [364, 479] width 246 height 30
click at [269, 439] on div "* Double click the text area to clear" at bounding box center [343, 447] width 204 height 19
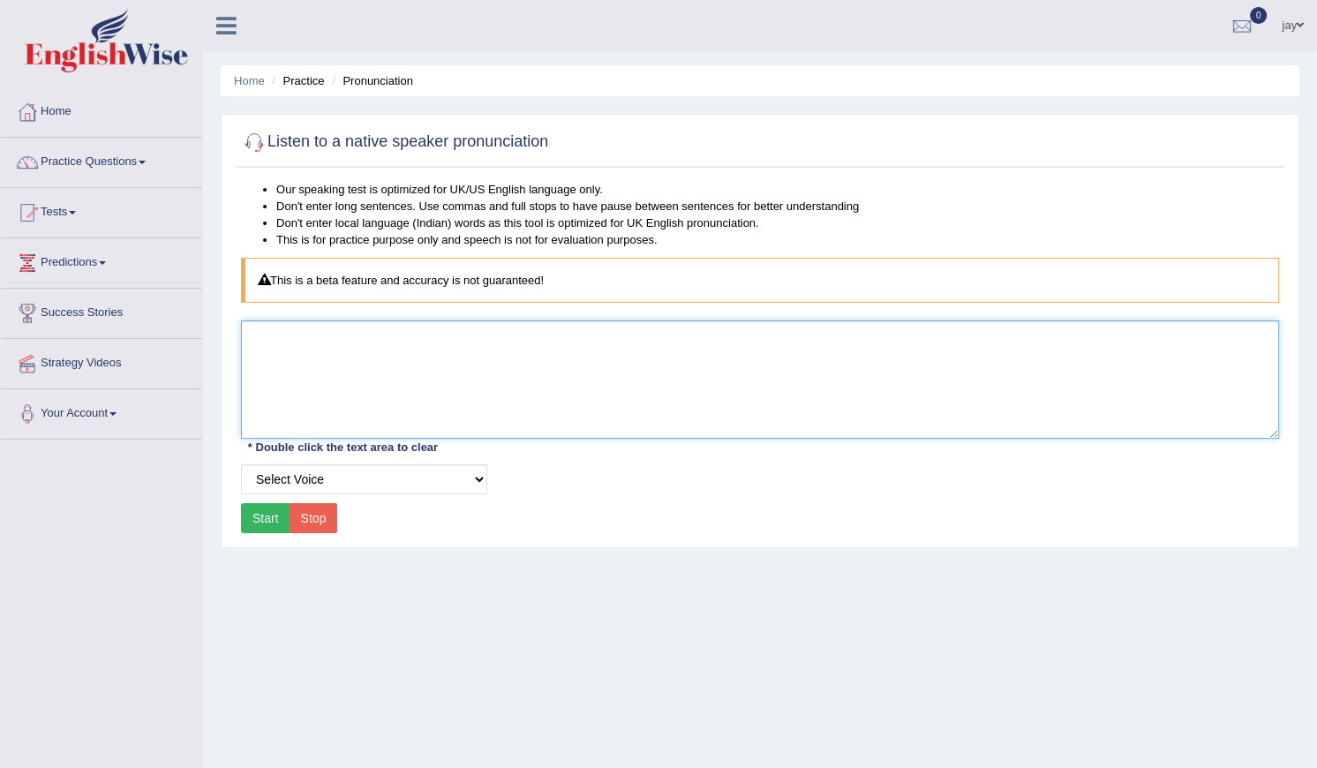
drag, startPoint x: 397, startPoint y: 360, endPoint x: 433, endPoint y: 346, distance: 38.0
click at [424, 350] on textarea at bounding box center [760, 379] width 1038 height 118
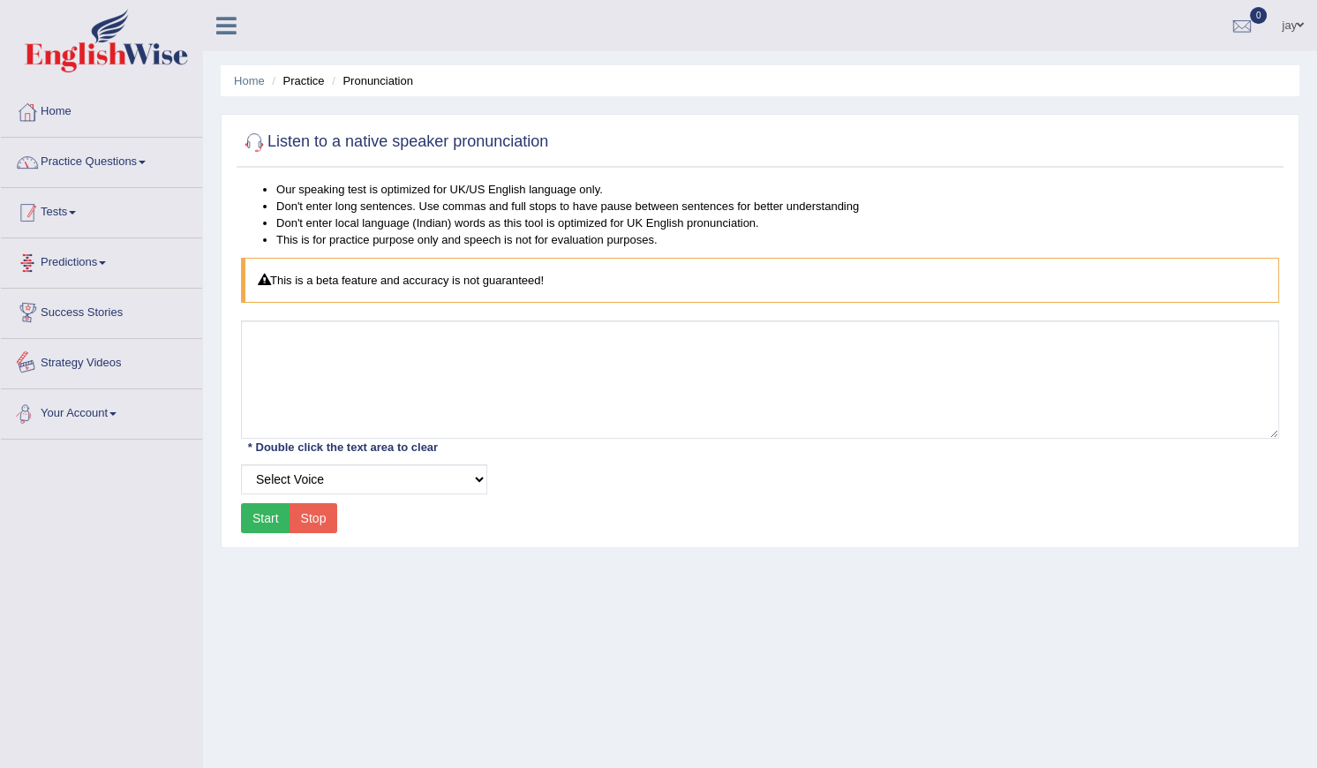
click at [141, 166] on link "Practice Questions" at bounding box center [101, 160] width 201 height 44
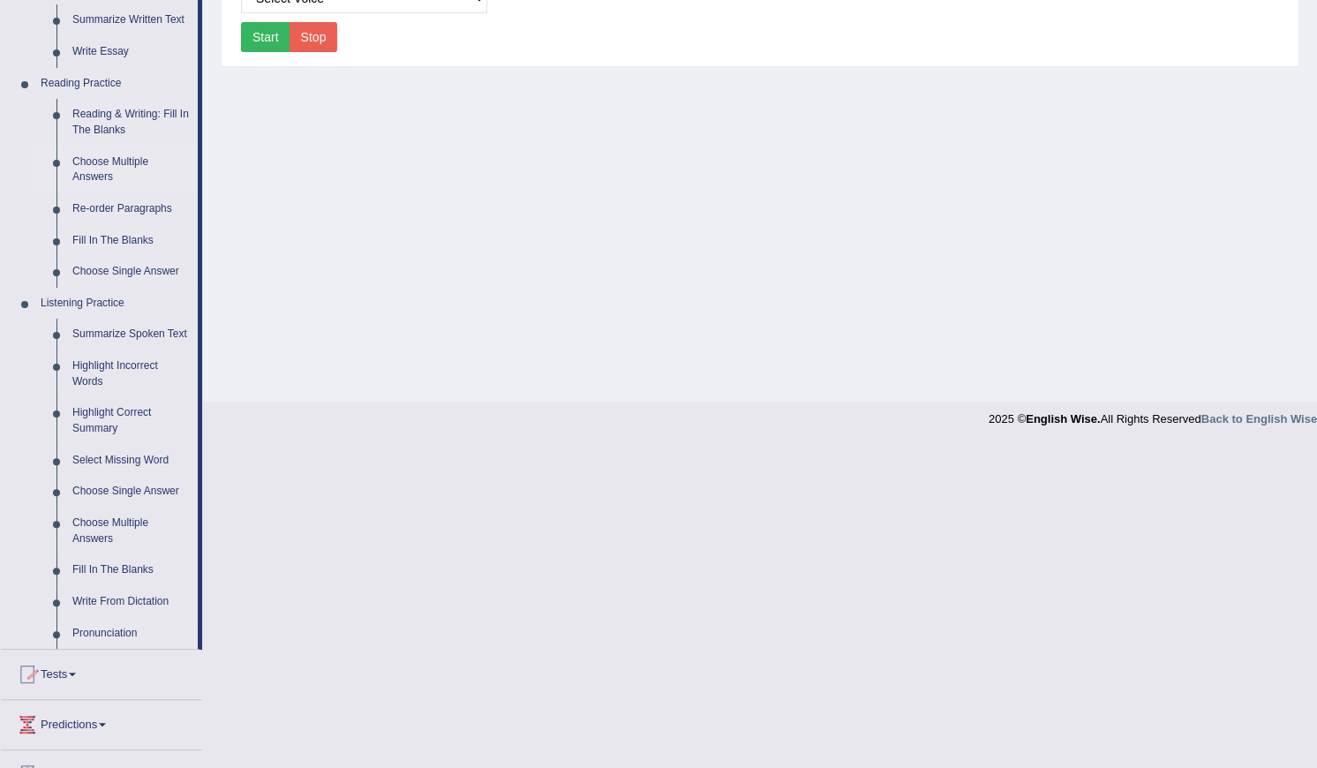
scroll to position [614, 0]
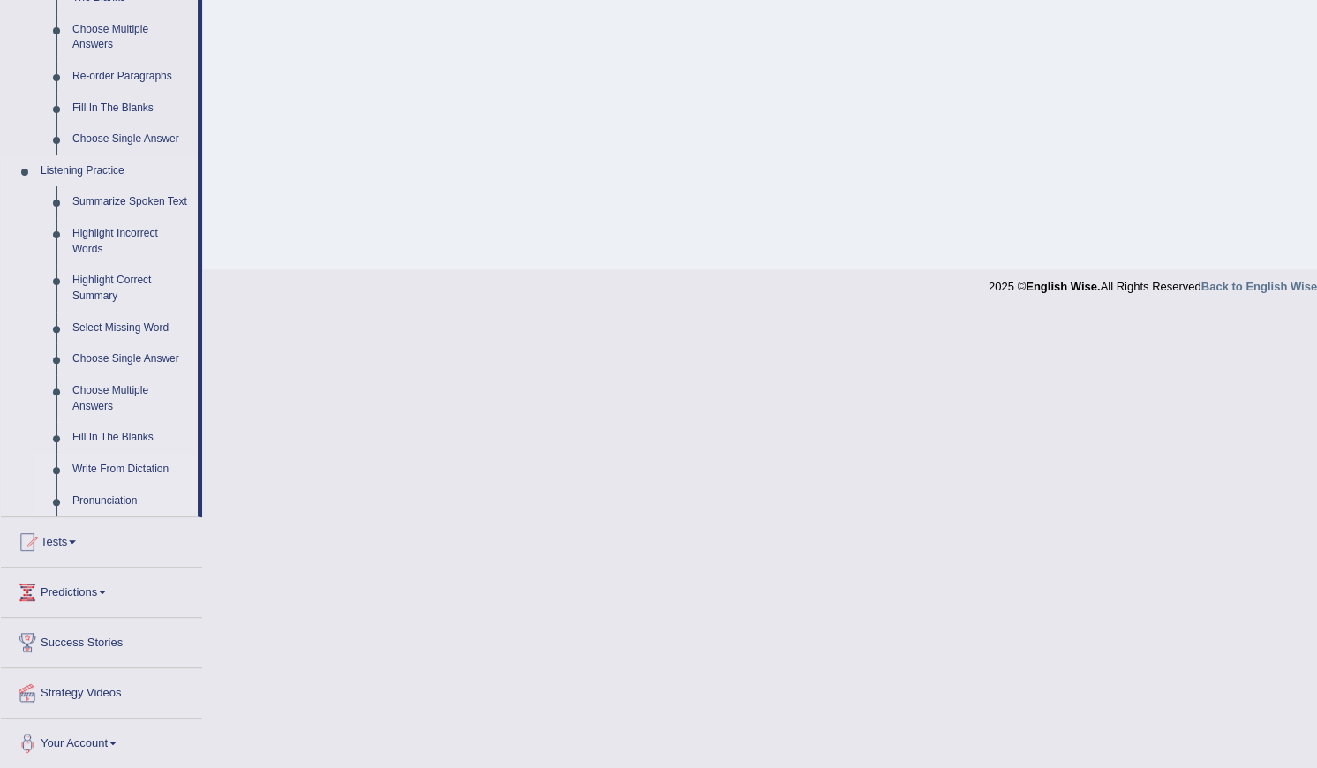
click at [118, 463] on link "Write From Dictation" at bounding box center [130, 470] width 133 height 32
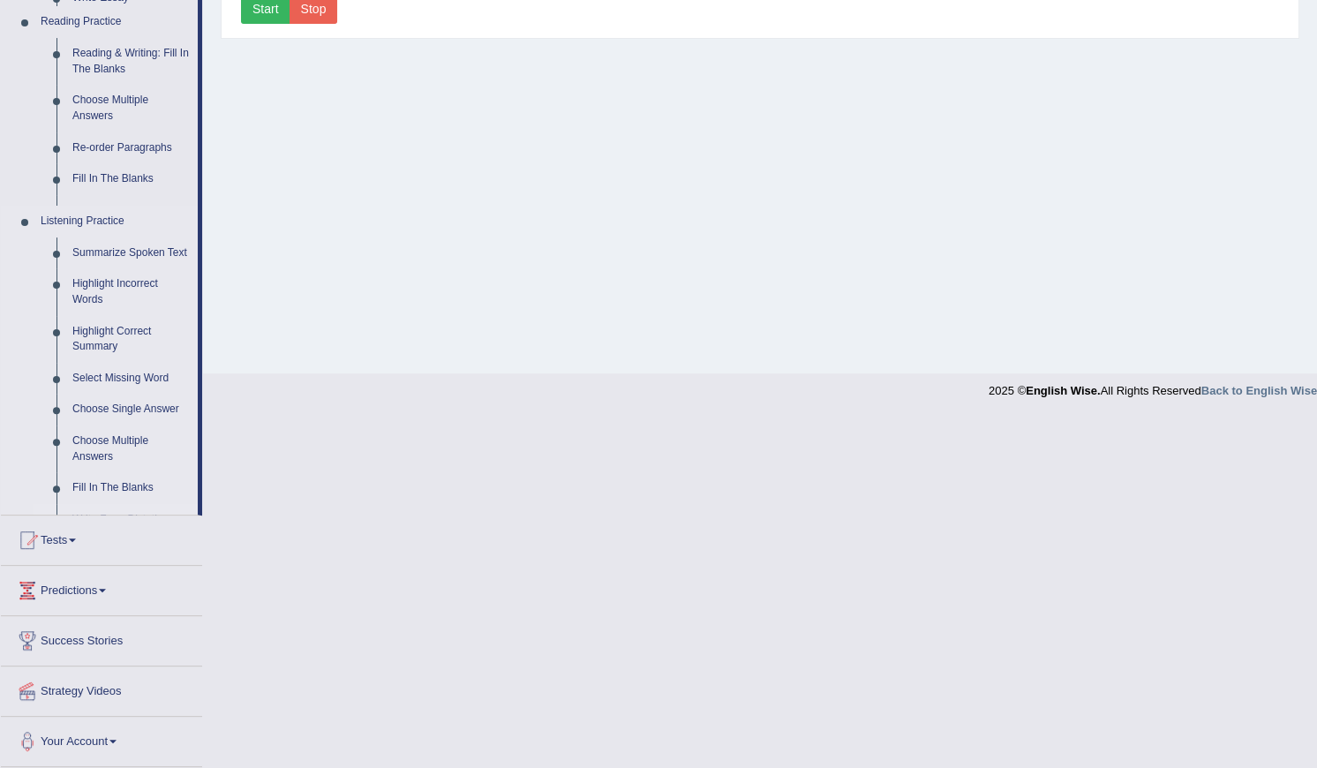
scroll to position [414, 0]
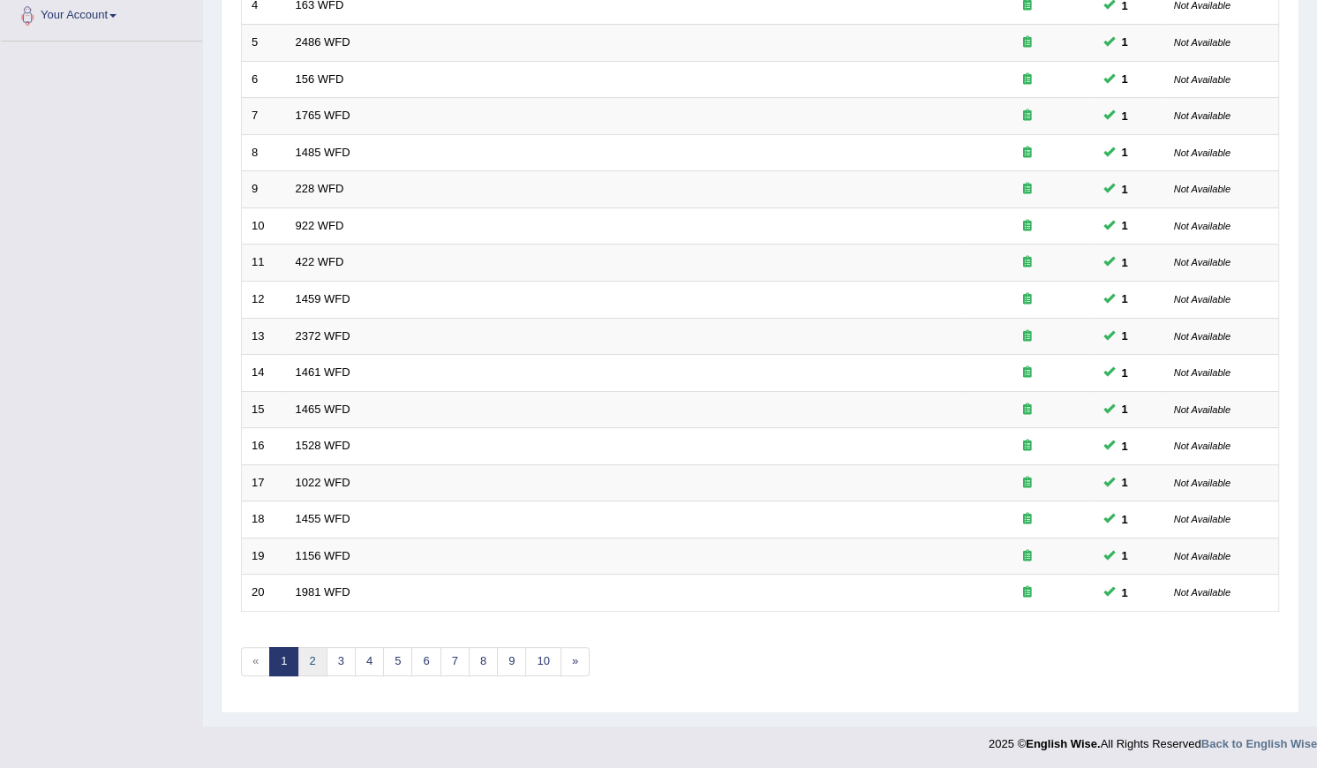
click at [303, 659] on link "2" at bounding box center [312, 661] width 29 height 29
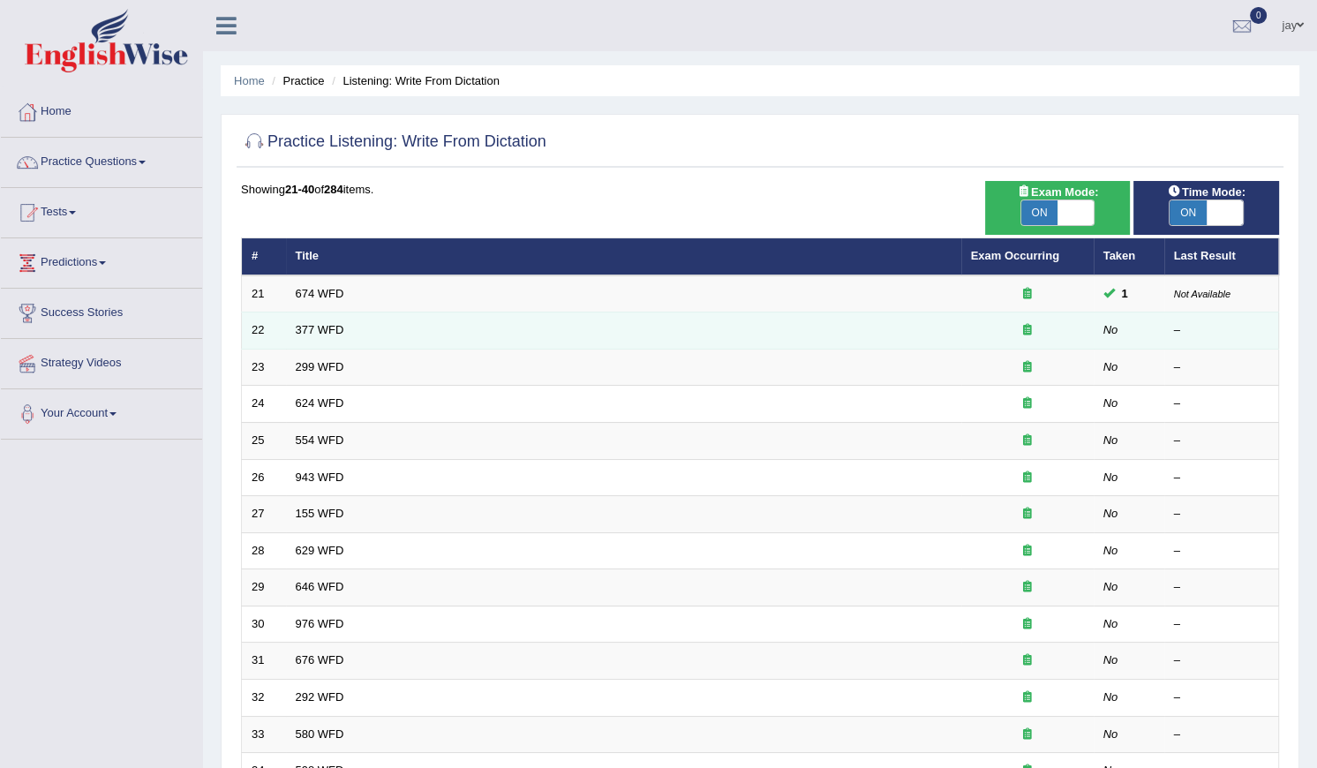
click at [309, 320] on td "377 WFD" at bounding box center [623, 331] width 675 height 37
click at [314, 327] on link "377 WFD" at bounding box center [320, 329] width 49 height 13
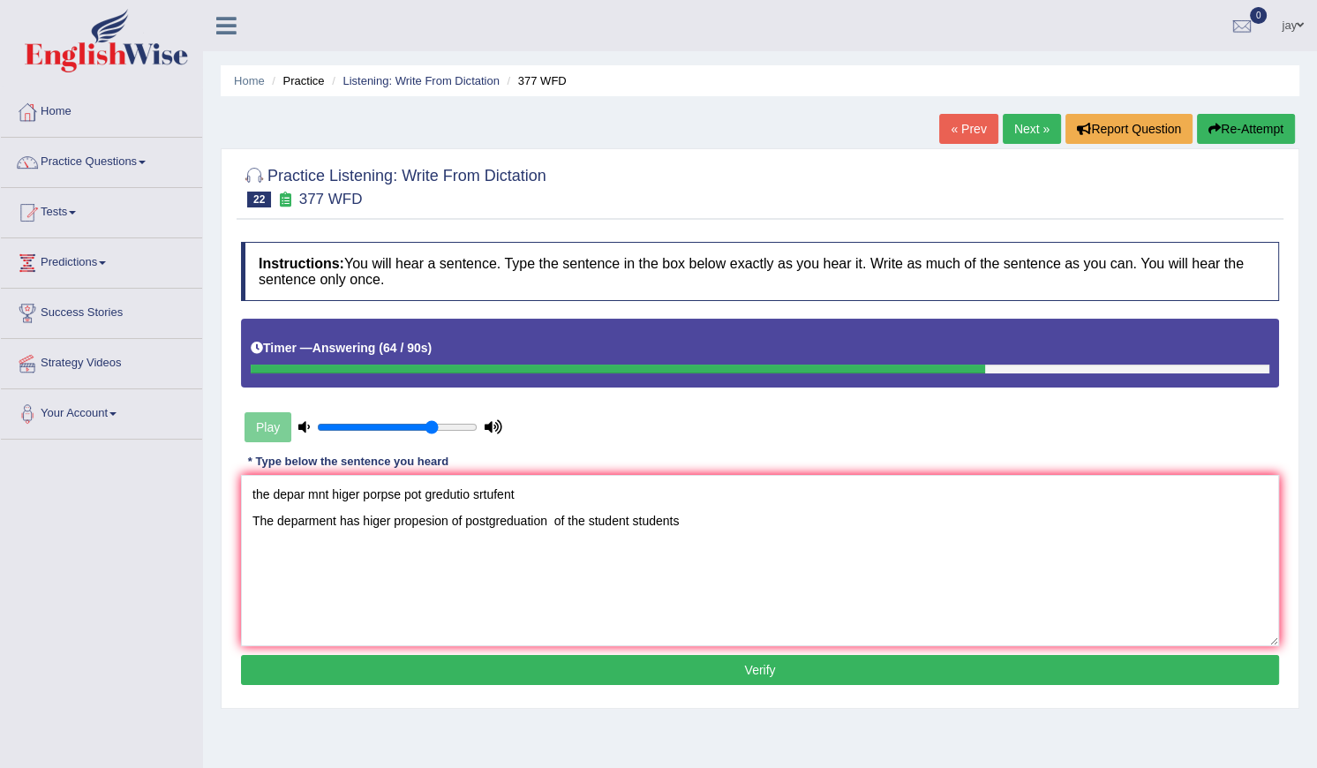
click at [697, 521] on textarea "the depar mnt higer porpse pot gredutio srtufent The deparment has higer propes…" at bounding box center [760, 560] width 1038 height 171
drag, startPoint x: 518, startPoint y: 494, endPoint x: 252, endPoint y: 497, distance: 266.6
click at [252, 497] on textarea "the depar mnt higer porpse pot gredutio srtufent The deparment has higer propes…" at bounding box center [760, 560] width 1038 height 171
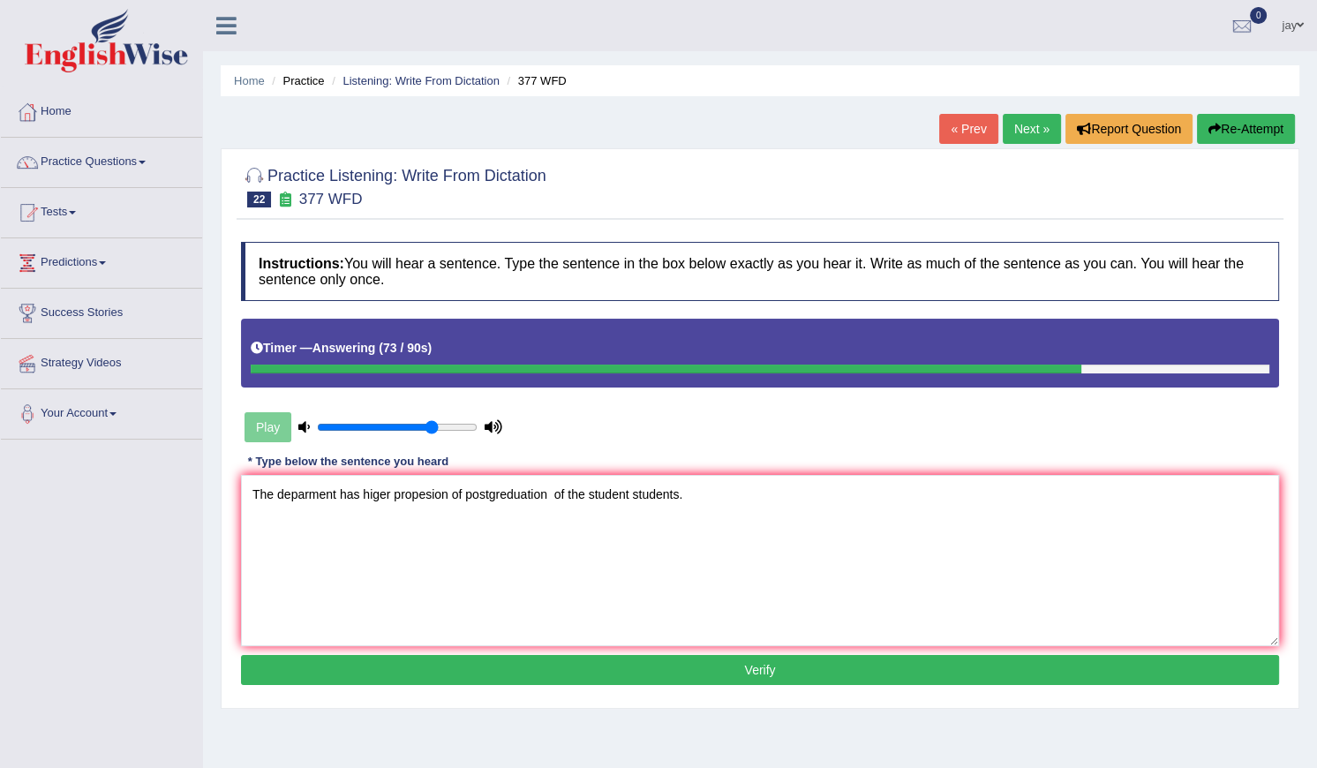
click at [358, 527] on textarea "The deparment has higer propesion of postgreduation of the student students." at bounding box center [760, 560] width 1038 height 171
click at [599, 524] on textarea "The deparment has was the higer propesion of postgreduation of the student stud…" at bounding box center [760, 560] width 1038 height 171
type textarea "The deparment has was the higer propesion of postgreduation post gred of the st…"
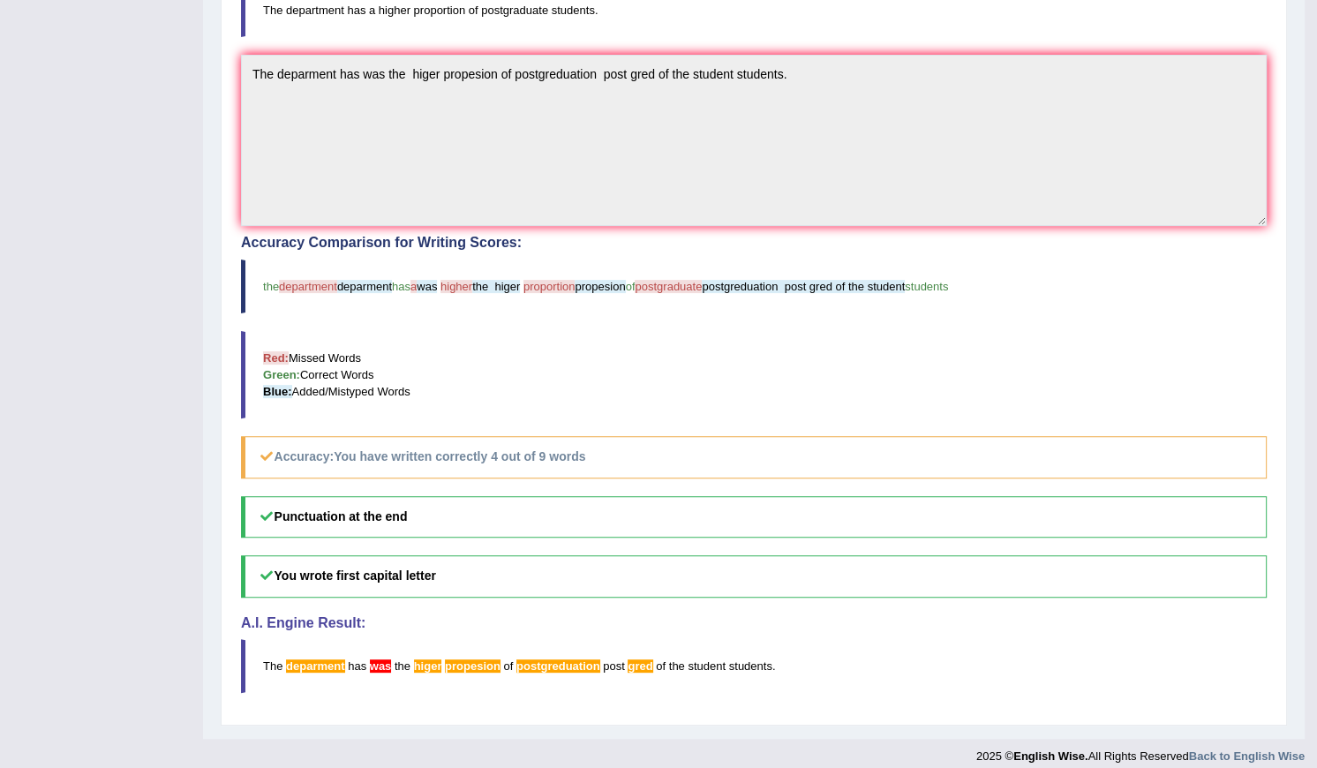
scroll to position [512, 0]
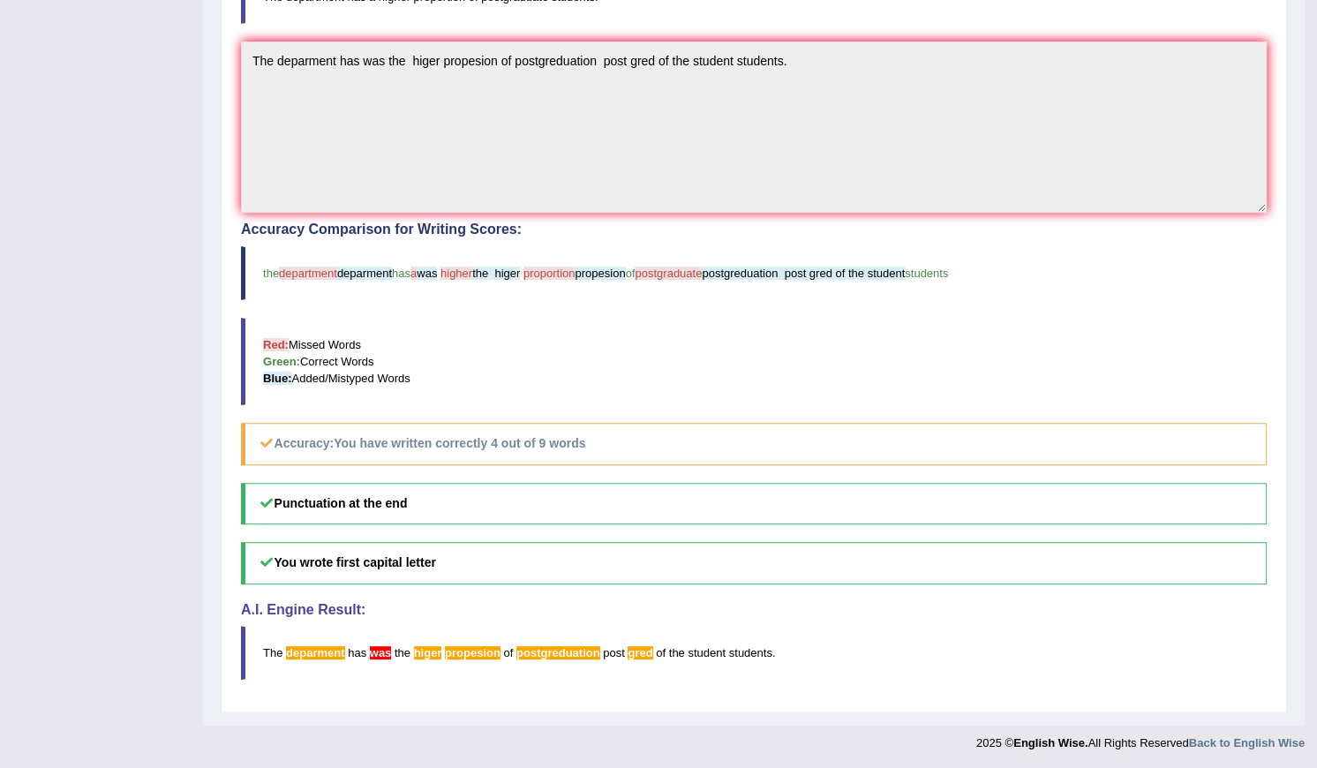
click at [959, 349] on blockquote "Red: Missed Words Green: Correct Words Blue: Added/Mistyped Words" at bounding box center [754, 361] width 1026 height 87
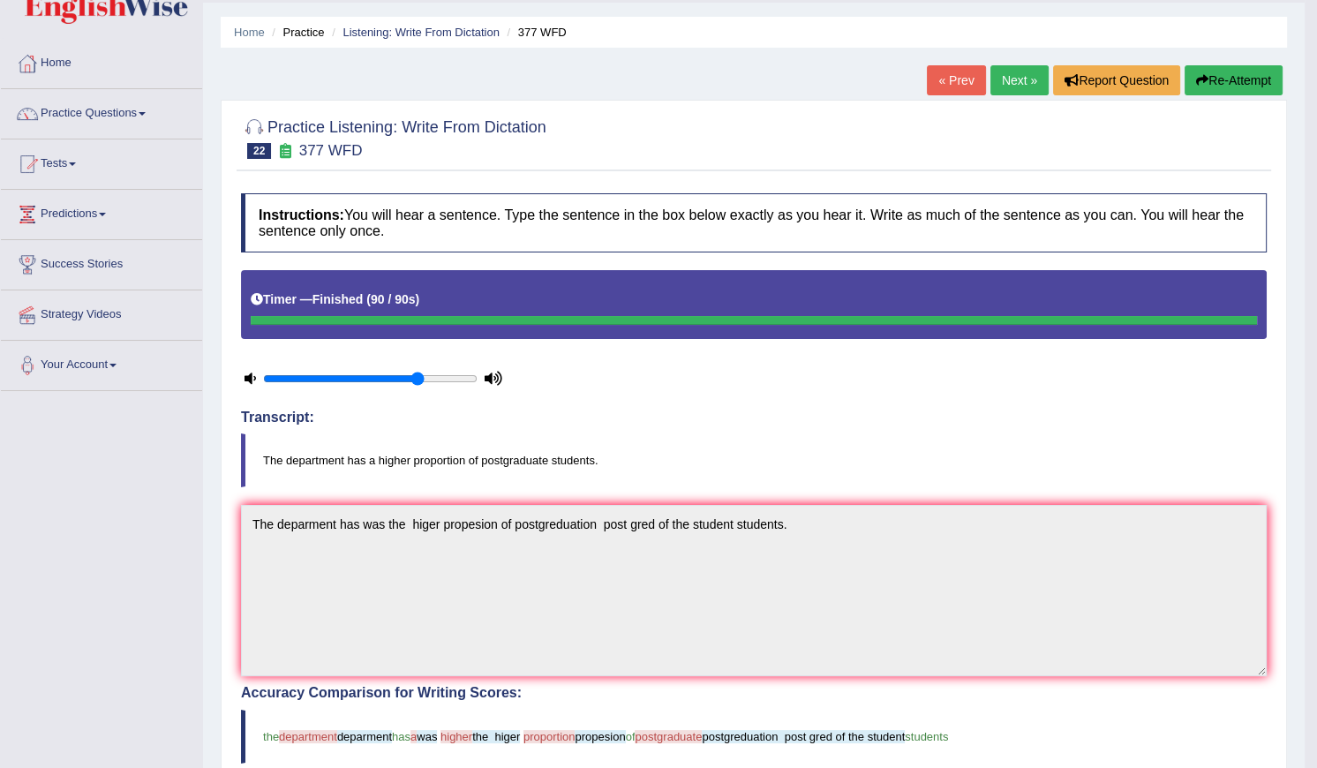
scroll to position [0, 0]
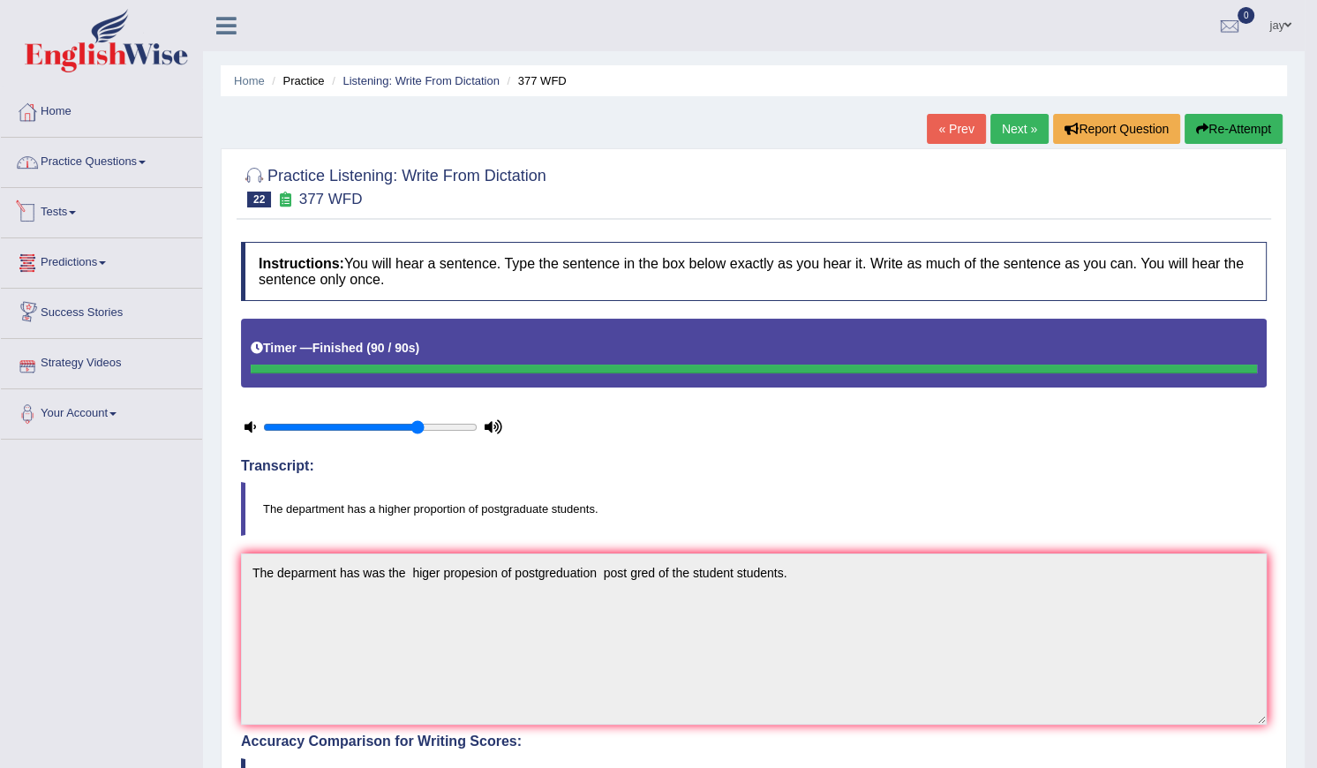
click at [97, 172] on link "Practice Questions" at bounding box center [101, 160] width 201 height 44
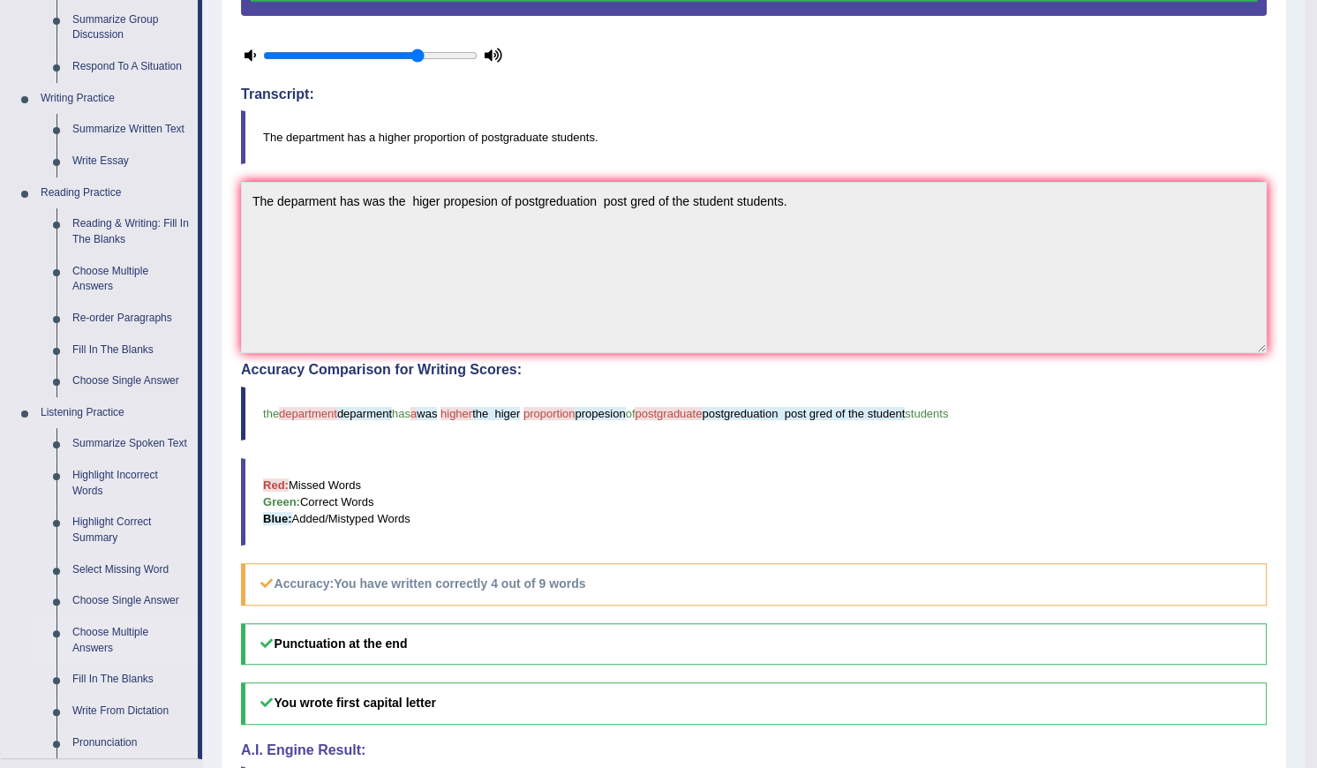
scroll to position [401, 0]
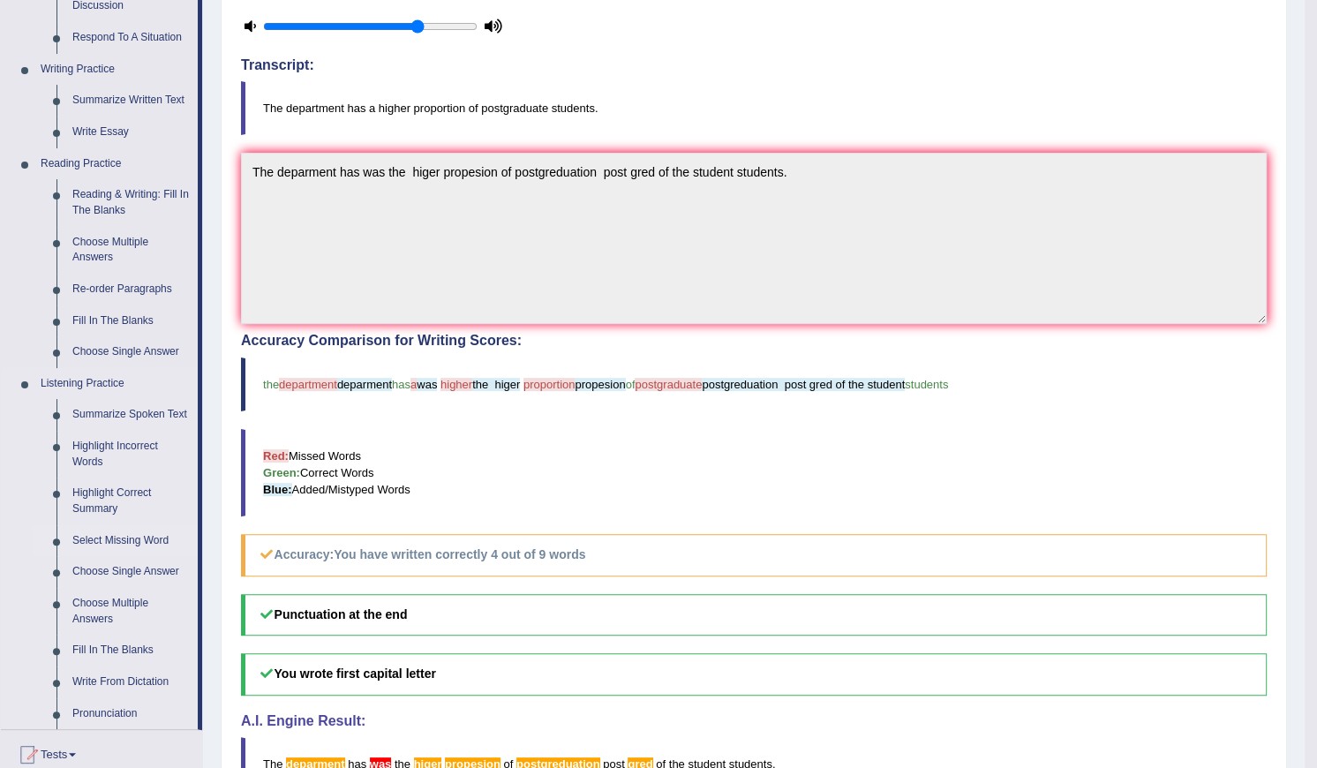
click at [106, 539] on link "Select Missing Word" at bounding box center [130, 541] width 133 height 32
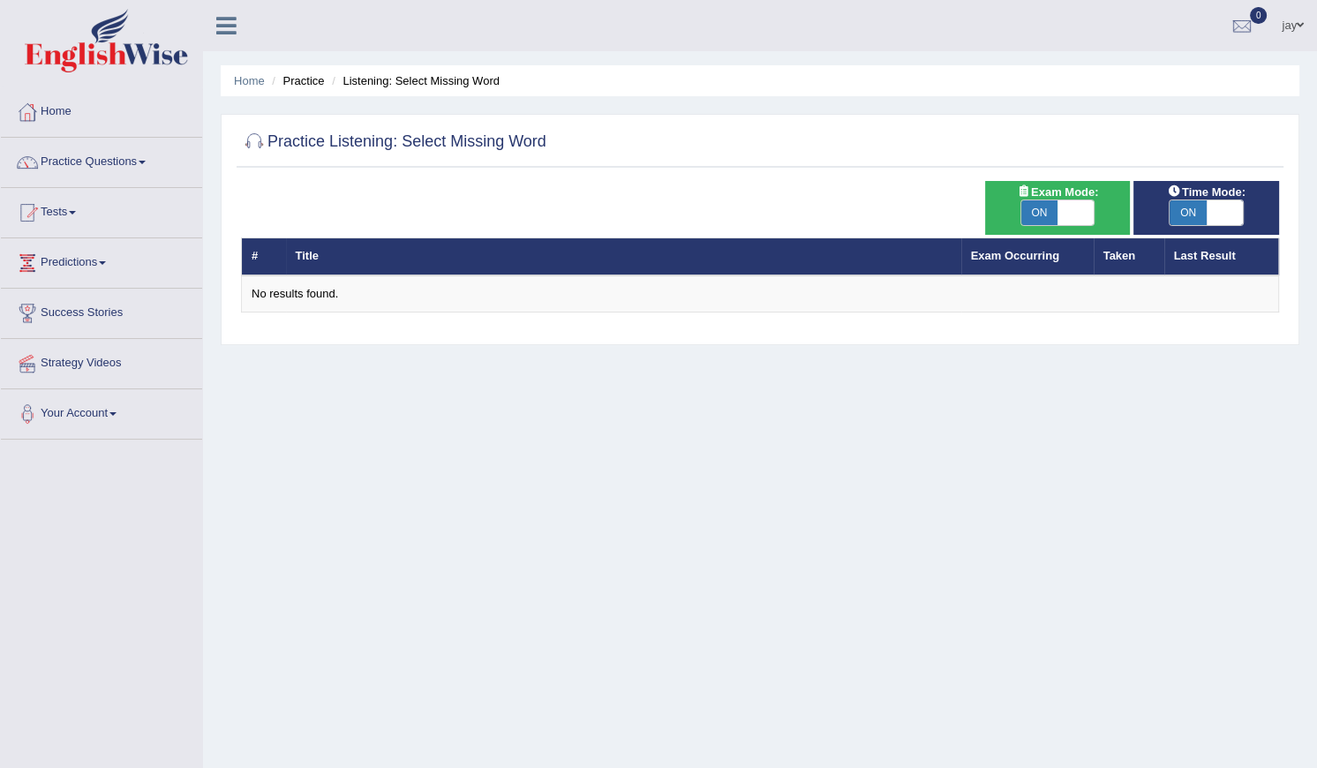
click at [1046, 200] on span "ON" at bounding box center [1039, 212] width 37 height 25
checkbox input "false"
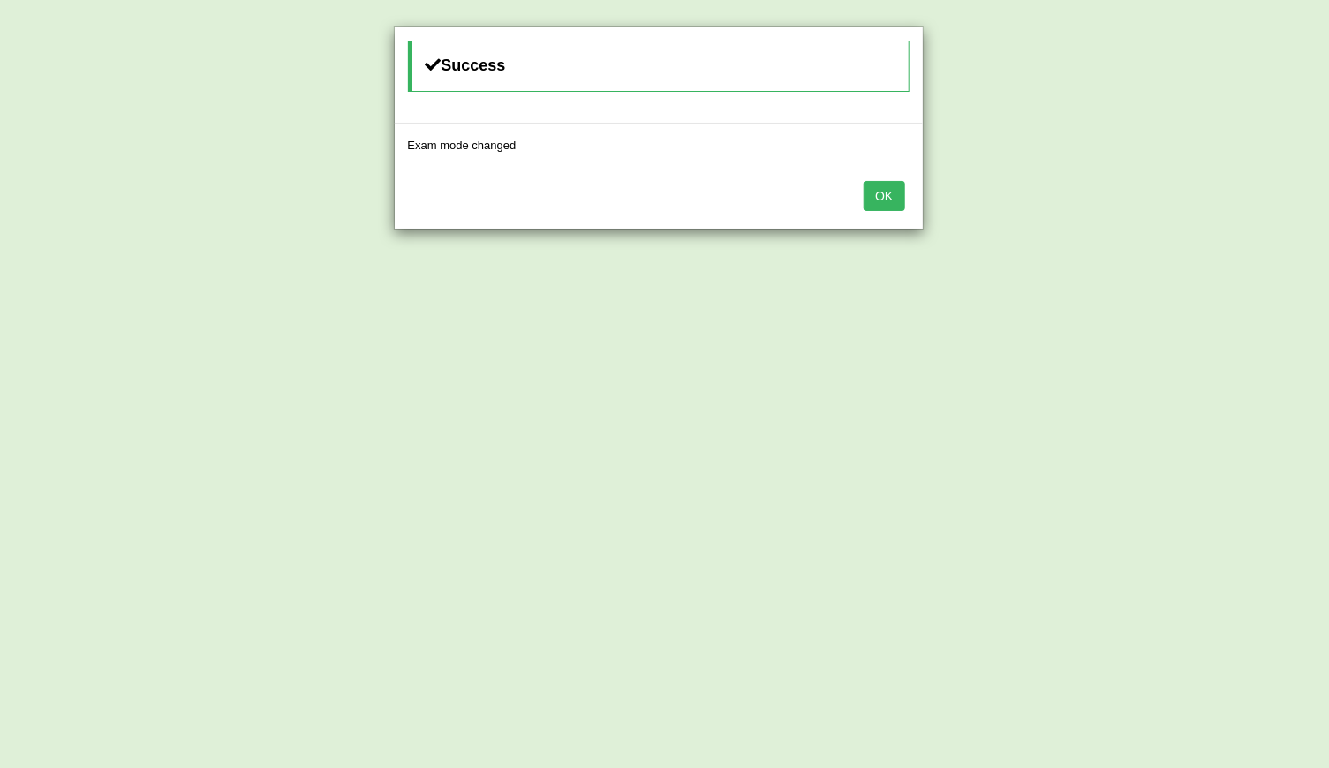
click at [864, 185] on button "OK" at bounding box center [883, 196] width 41 height 30
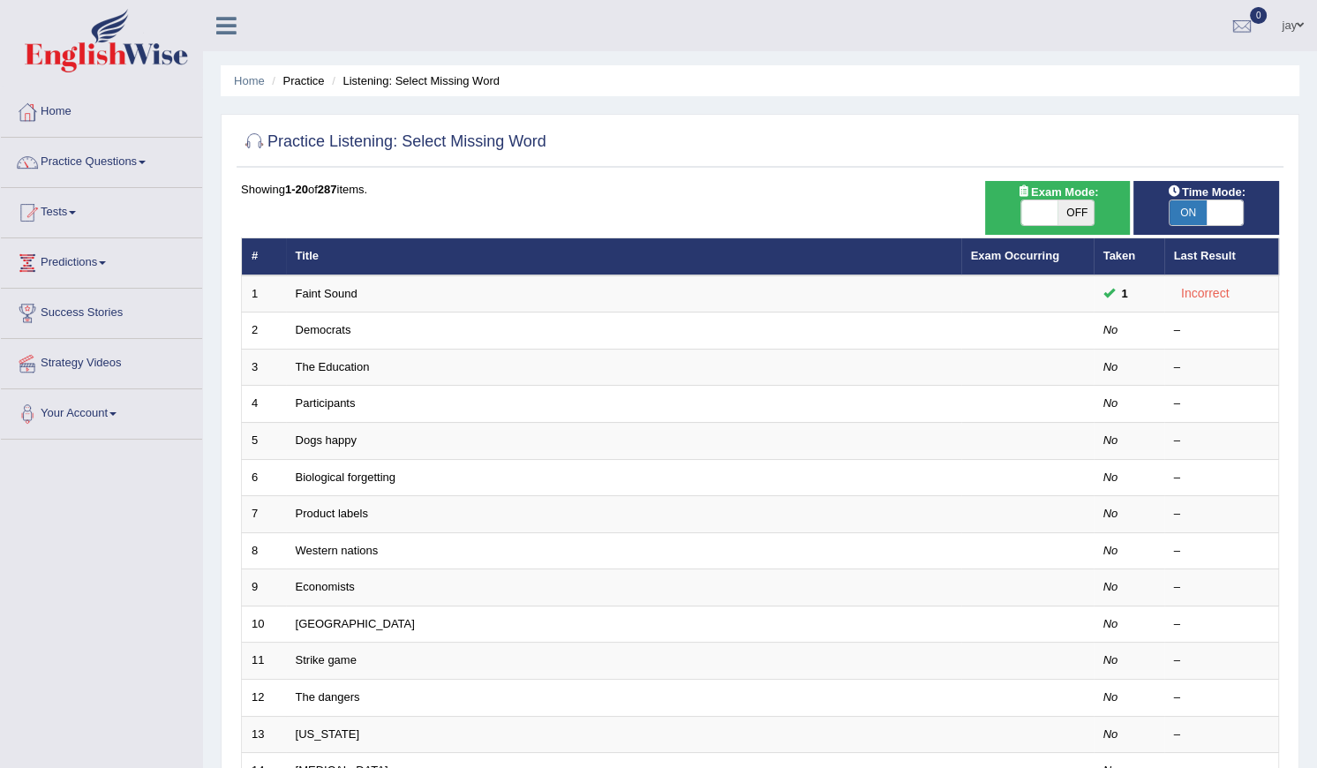
click at [1073, 215] on span "OFF" at bounding box center [1076, 212] width 37 height 25
checkbox input "true"
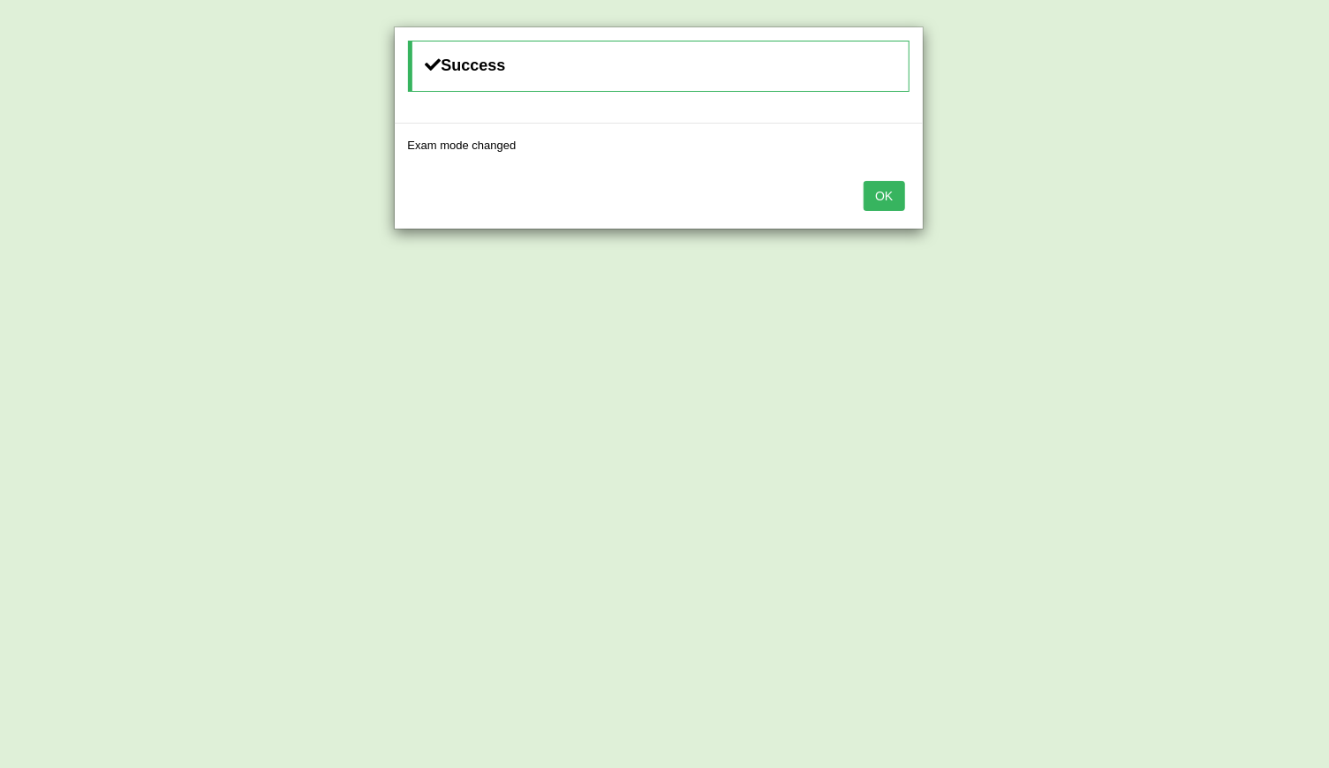
click at [873, 192] on button "OK" at bounding box center [883, 196] width 41 height 30
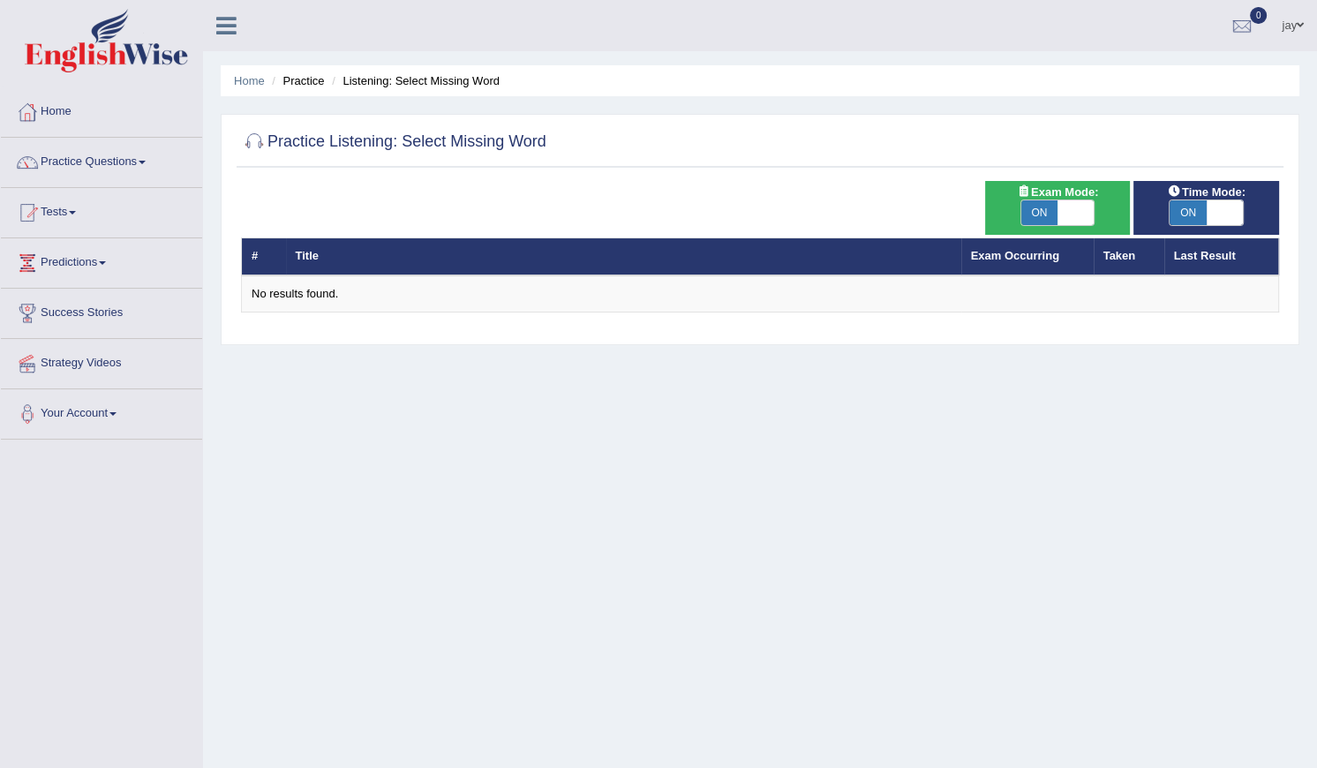
click at [202, 303] on div "Toggle navigation Home Practice Questions Speaking Practice Read Aloud Repeat S…" at bounding box center [658, 459] width 1317 height 918
drag, startPoint x: 202, startPoint y: 303, endPoint x: 600, endPoint y: 363, distance: 402.7
click at [599, 363] on div "Home Practice Listening: Select Missing Word Practice Listening: Select Missing…" at bounding box center [760, 441] width 1114 height 883
click at [1049, 210] on span "ON" at bounding box center [1039, 212] width 37 height 25
checkbox input "false"
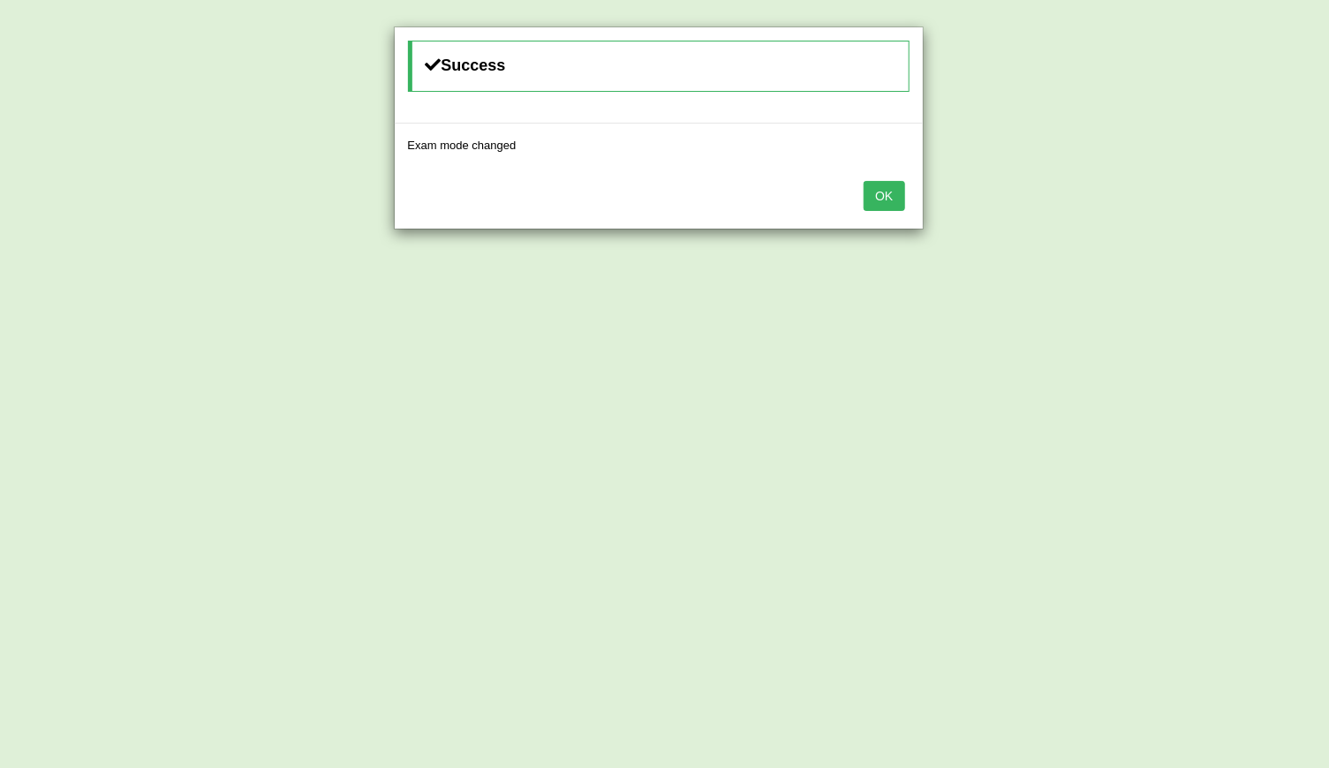
click at [892, 182] on button "OK" at bounding box center [883, 196] width 41 height 30
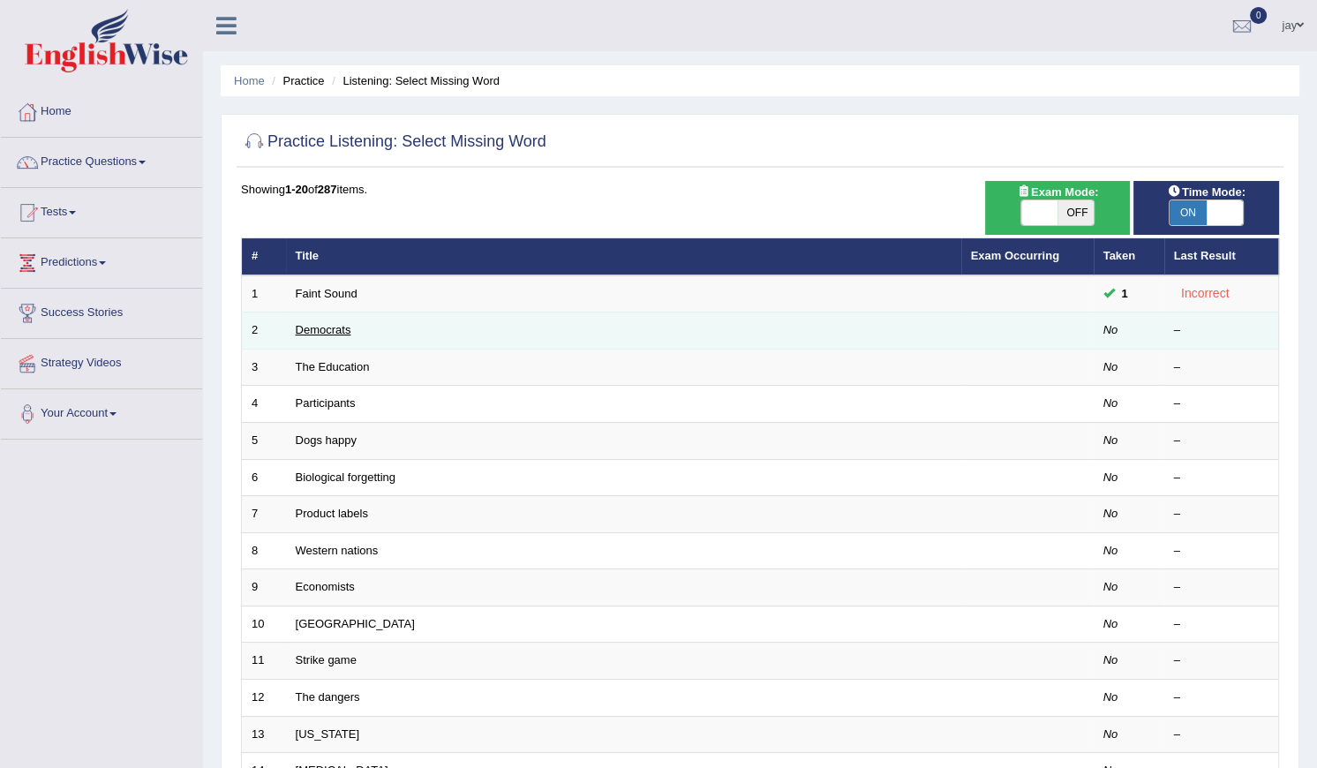
click at [319, 327] on link "Democrats" at bounding box center [324, 329] width 56 height 13
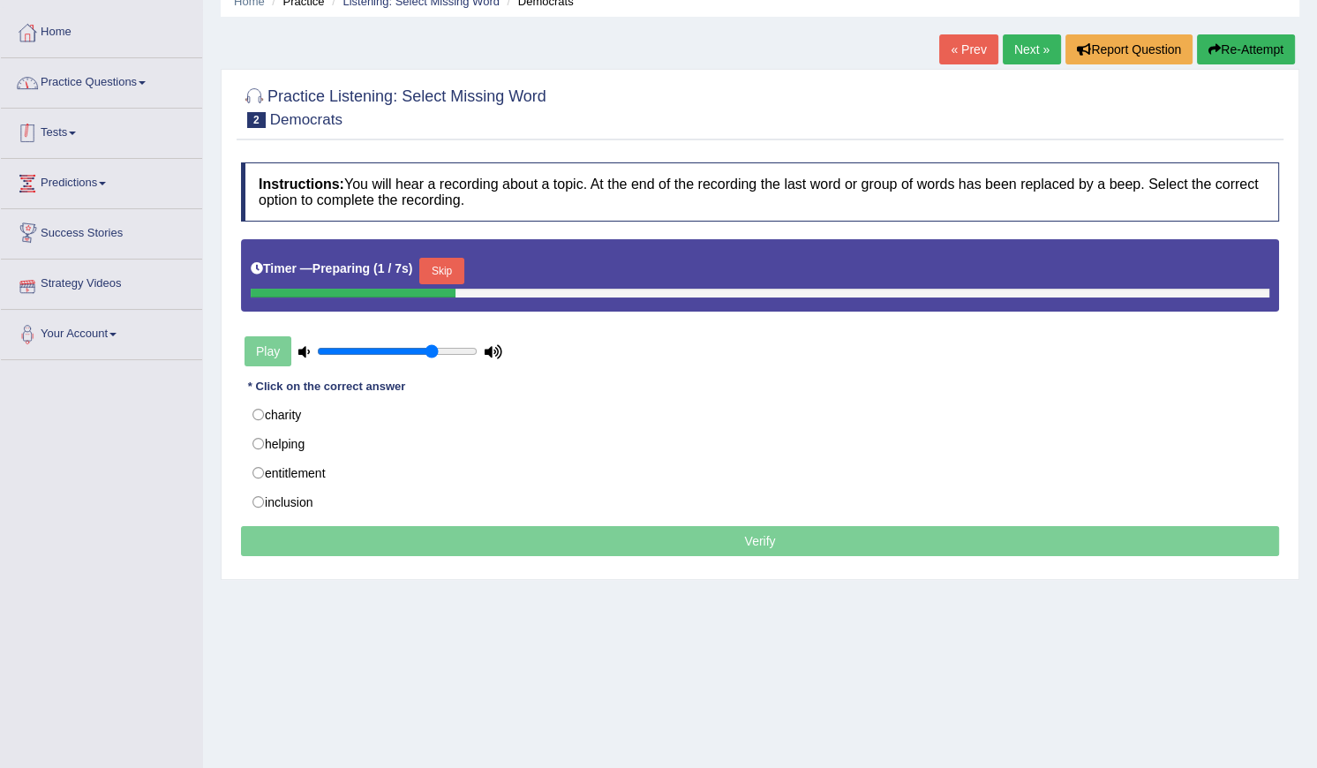
click at [93, 87] on link "Practice Questions" at bounding box center [101, 80] width 201 height 44
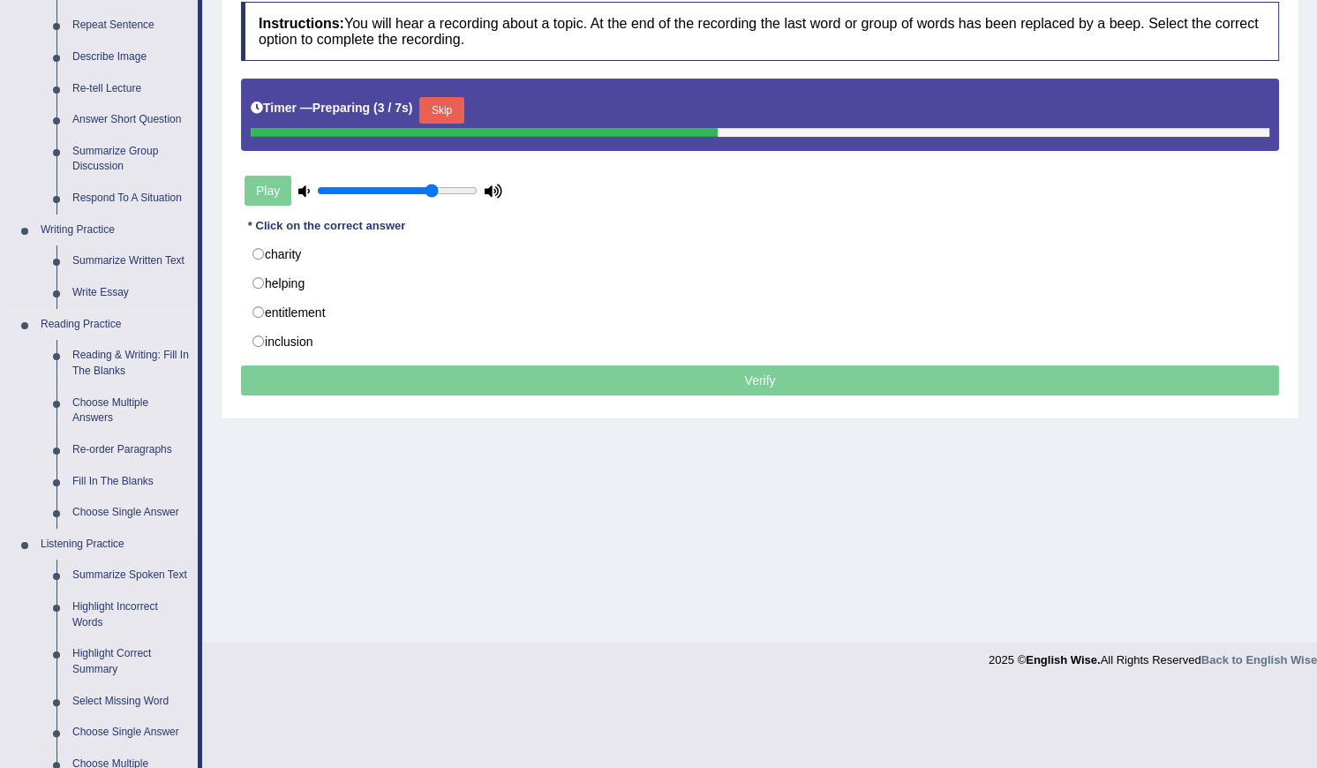
scroll to position [481, 0]
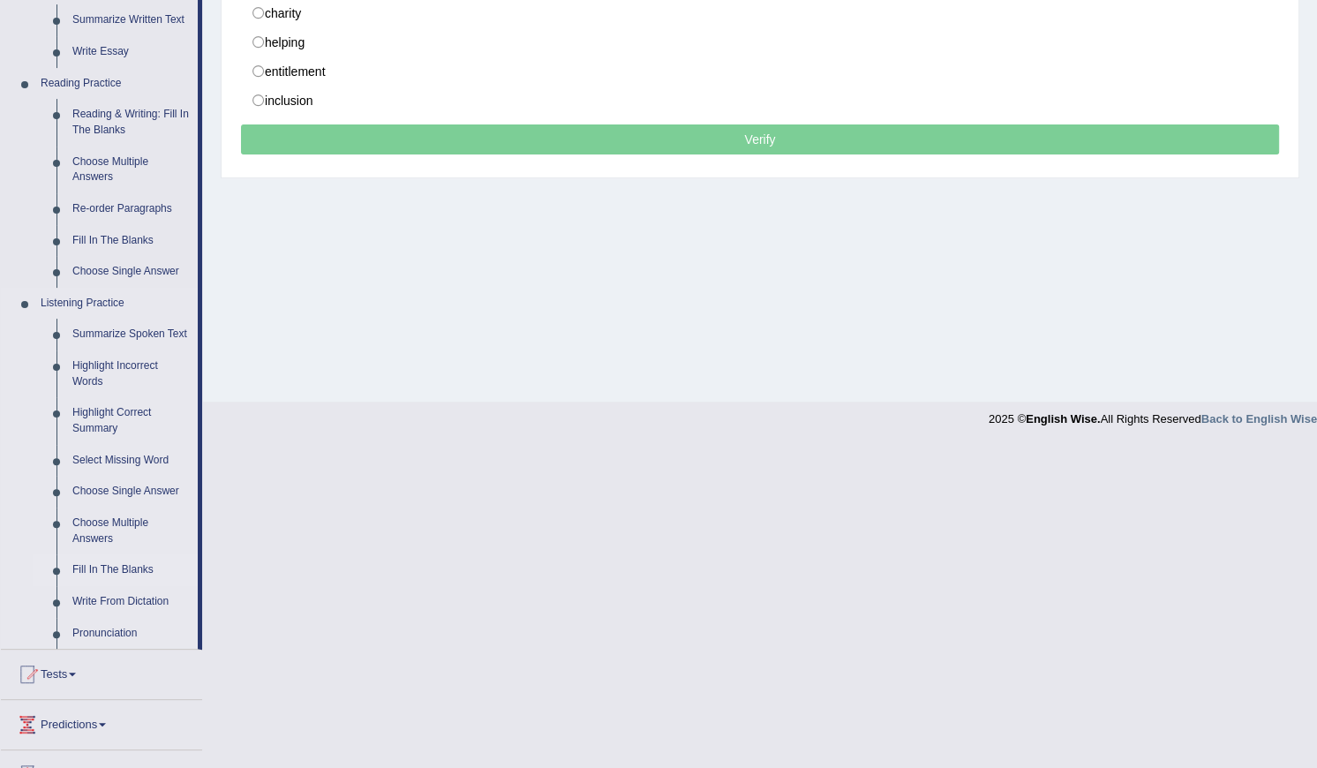
click at [119, 568] on link "Fill In The Blanks" at bounding box center [130, 570] width 133 height 32
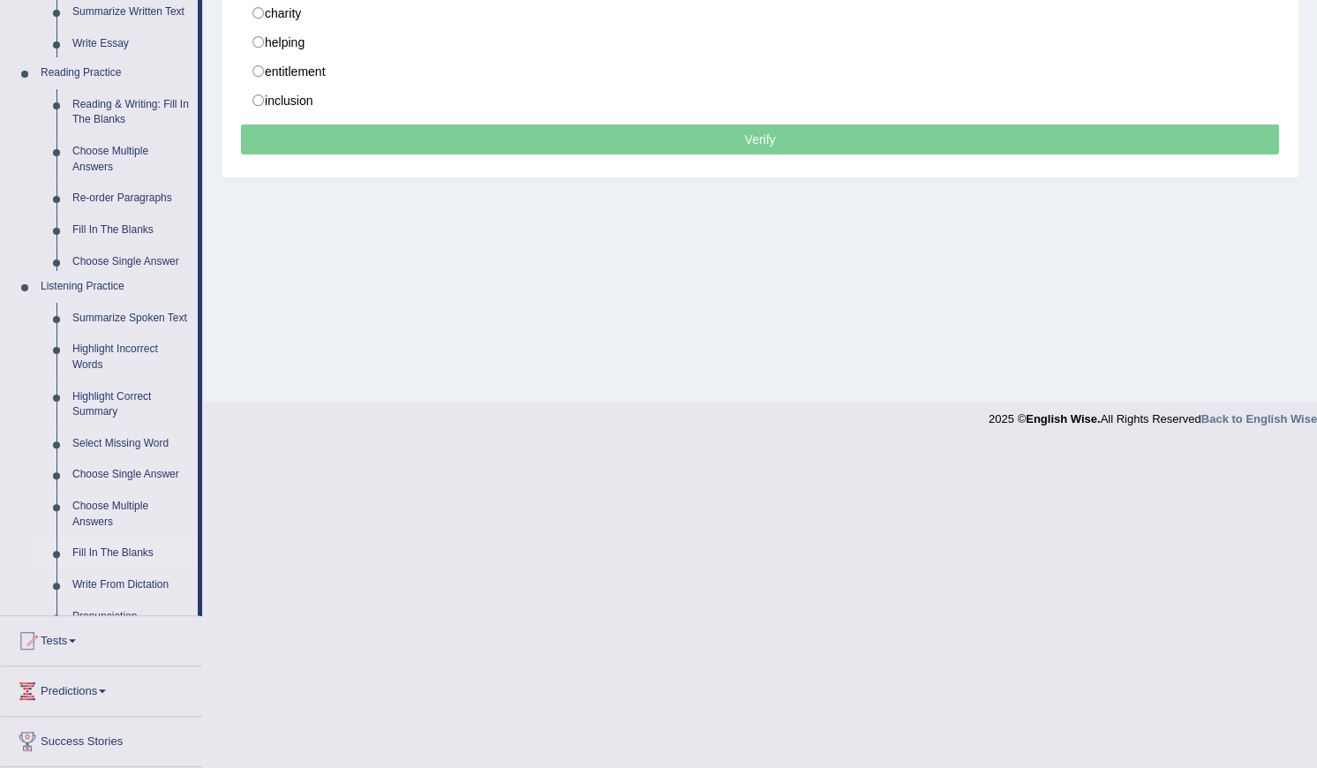
scroll to position [159, 0]
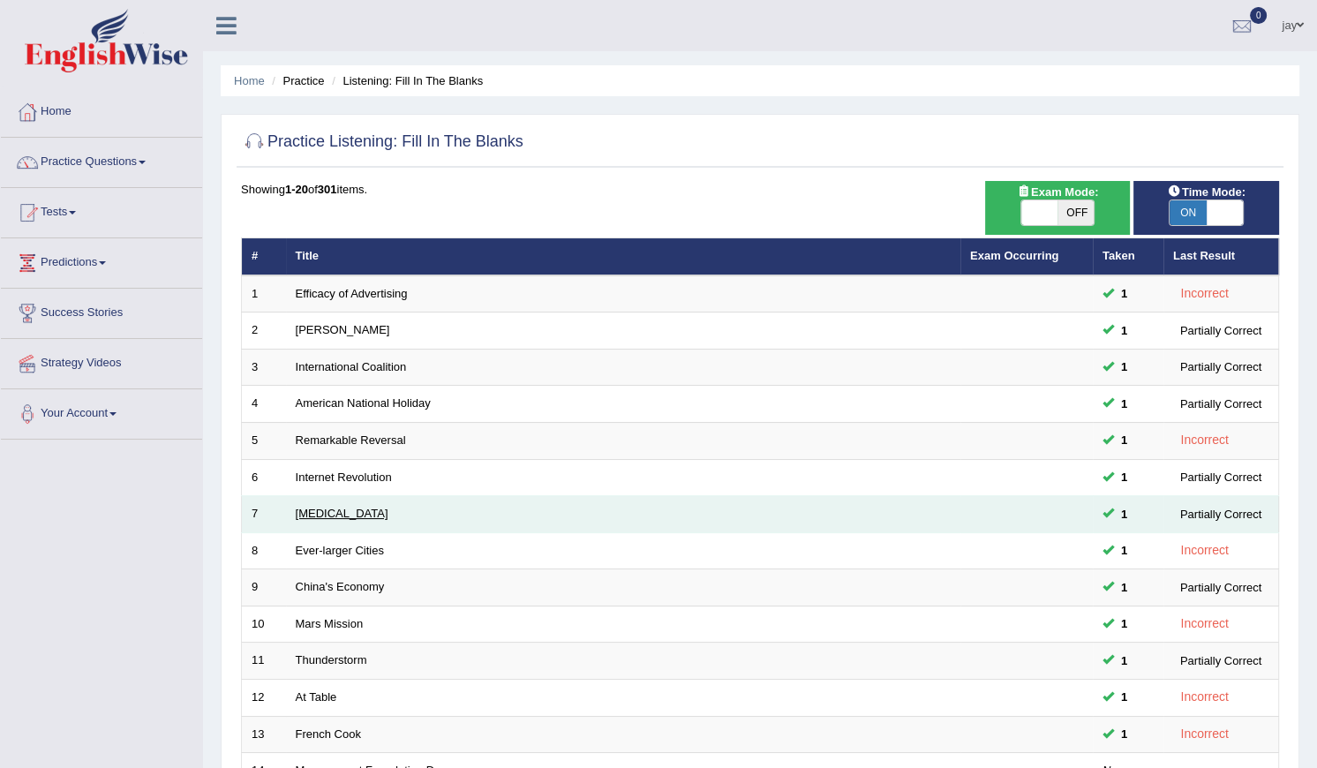
click at [309, 509] on link "Polio" at bounding box center [342, 513] width 93 height 13
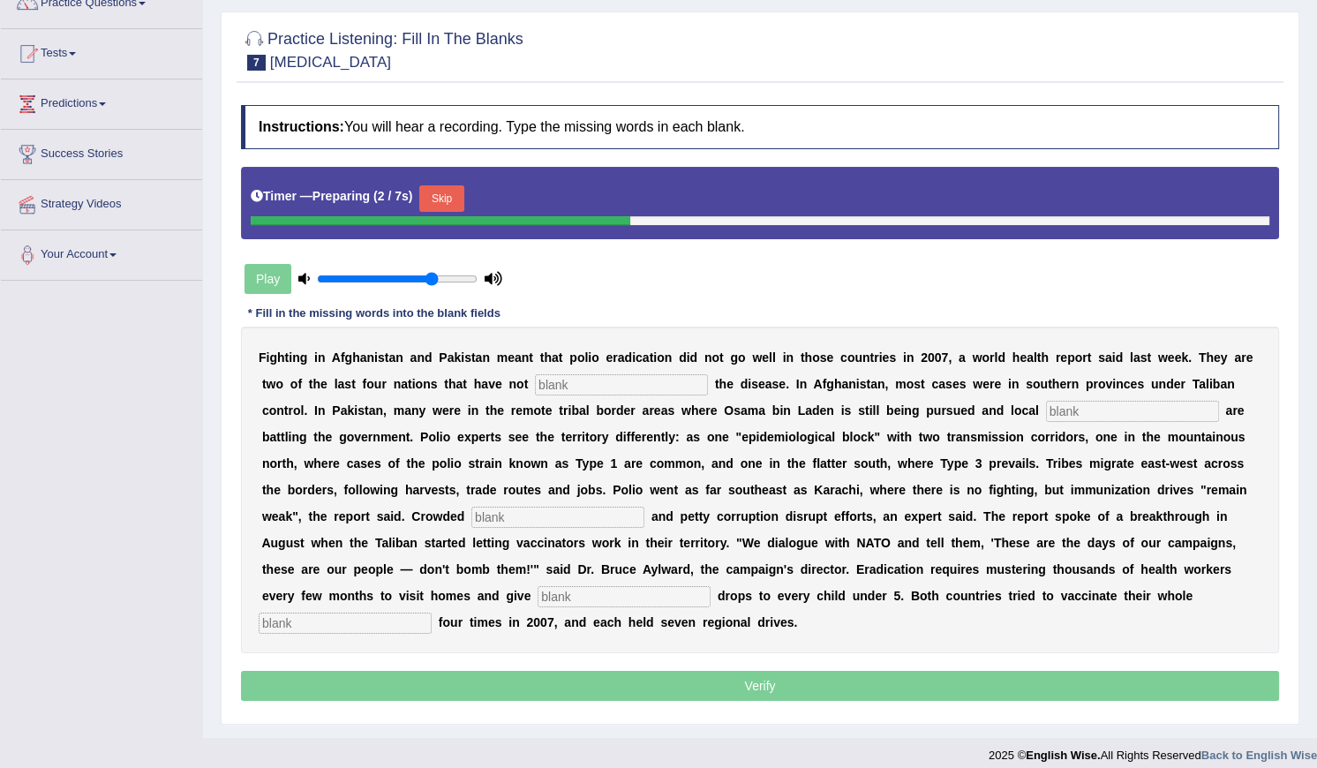
click at [535, 379] on input "text" at bounding box center [621, 384] width 173 height 21
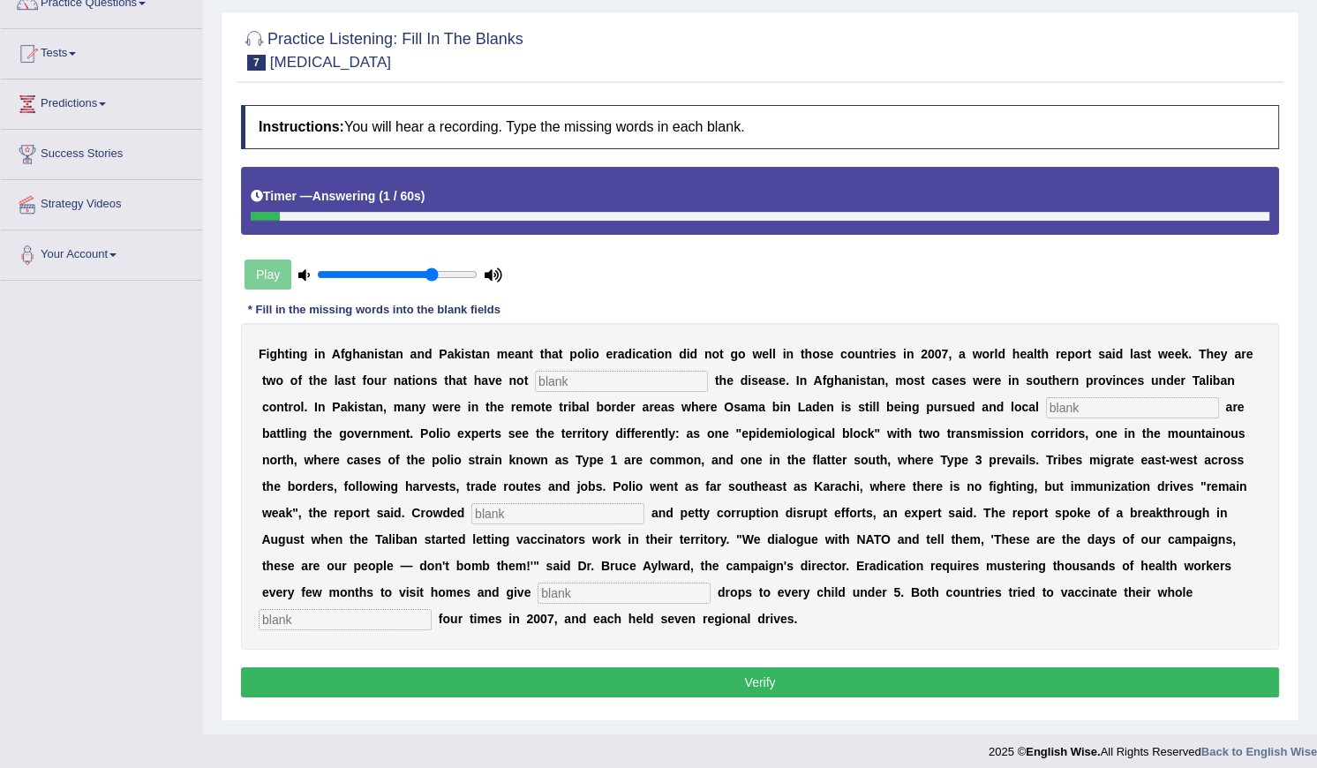
click at [540, 608] on div "F i g h t i n g i n A f g h a n i s t a n a n d P a k i s t a n m e a n t t h a…" at bounding box center [760, 486] width 1038 height 327
click at [432, 609] on input "text" at bounding box center [345, 619] width 173 height 21
type input "population"
click at [711, 583] on input "text" at bounding box center [624, 593] width 173 height 21
type input "vaccin"
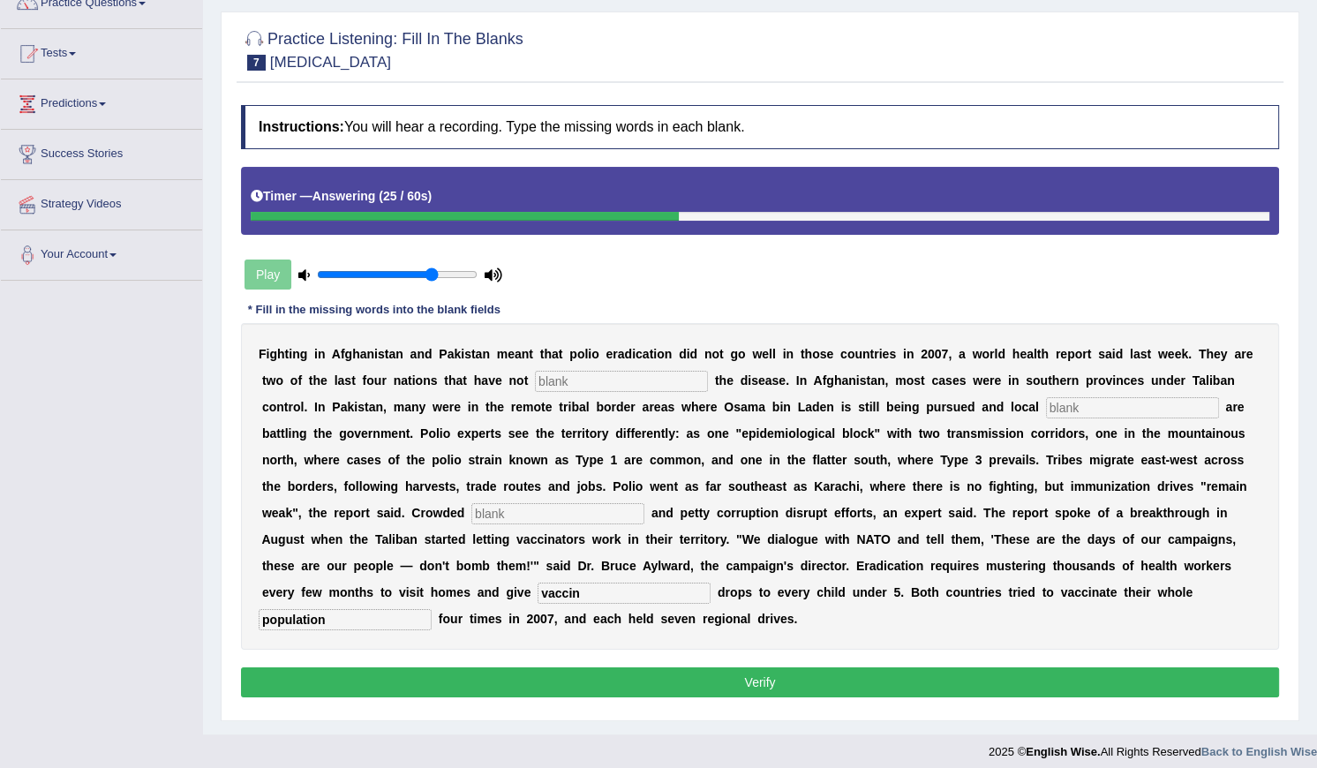
click at [644, 503] on input "text" at bounding box center [557, 513] width 173 height 21
click at [1046, 414] on input "text" at bounding box center [1132, 407] width 173 height 21
click at [644, 503] on input "learn" at bounding box center [557, 513] width 173 height 21
type input "learne"
click at [1046, 407] on input "text" at bounding box center [1132, 407] width 173 height 21
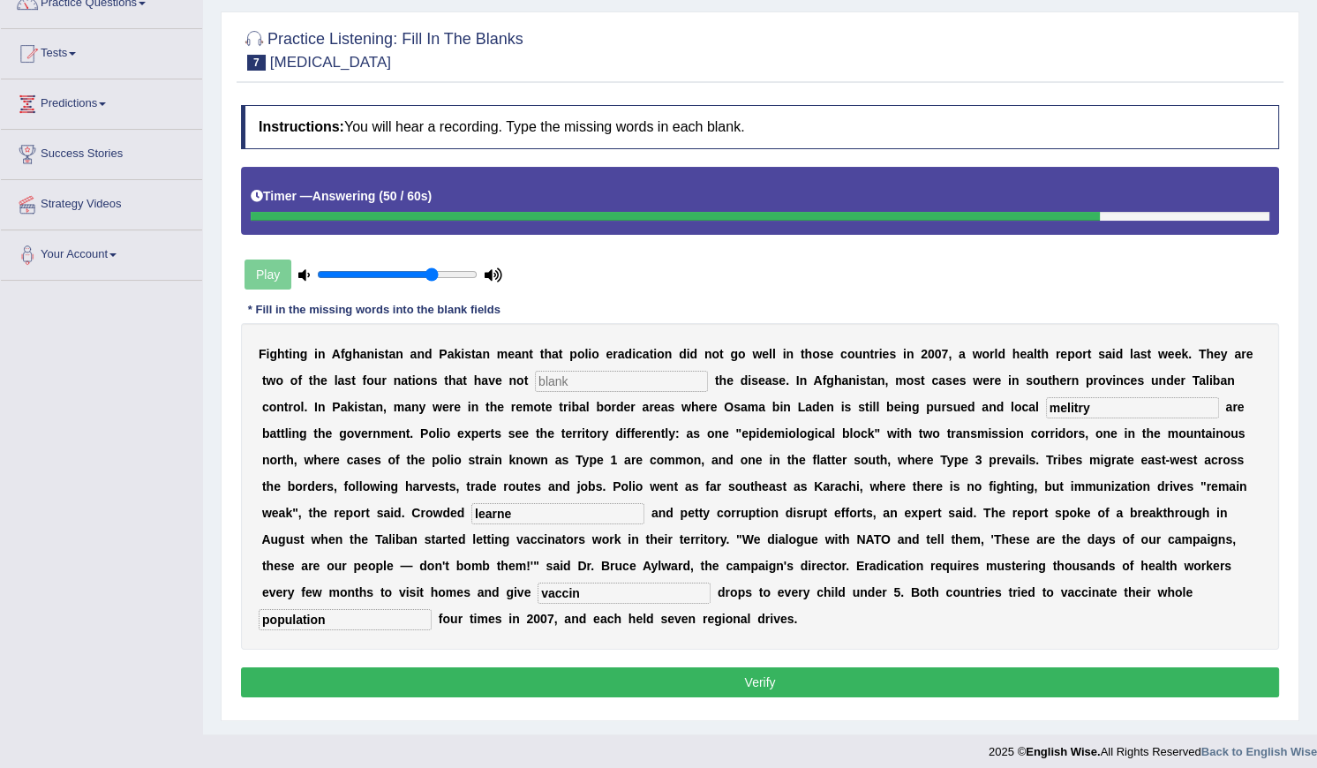
type input "melitry"
click at [535, 379] on input "text" at bounding box center [621, 381] width 173 height 21
type input "elimanated"
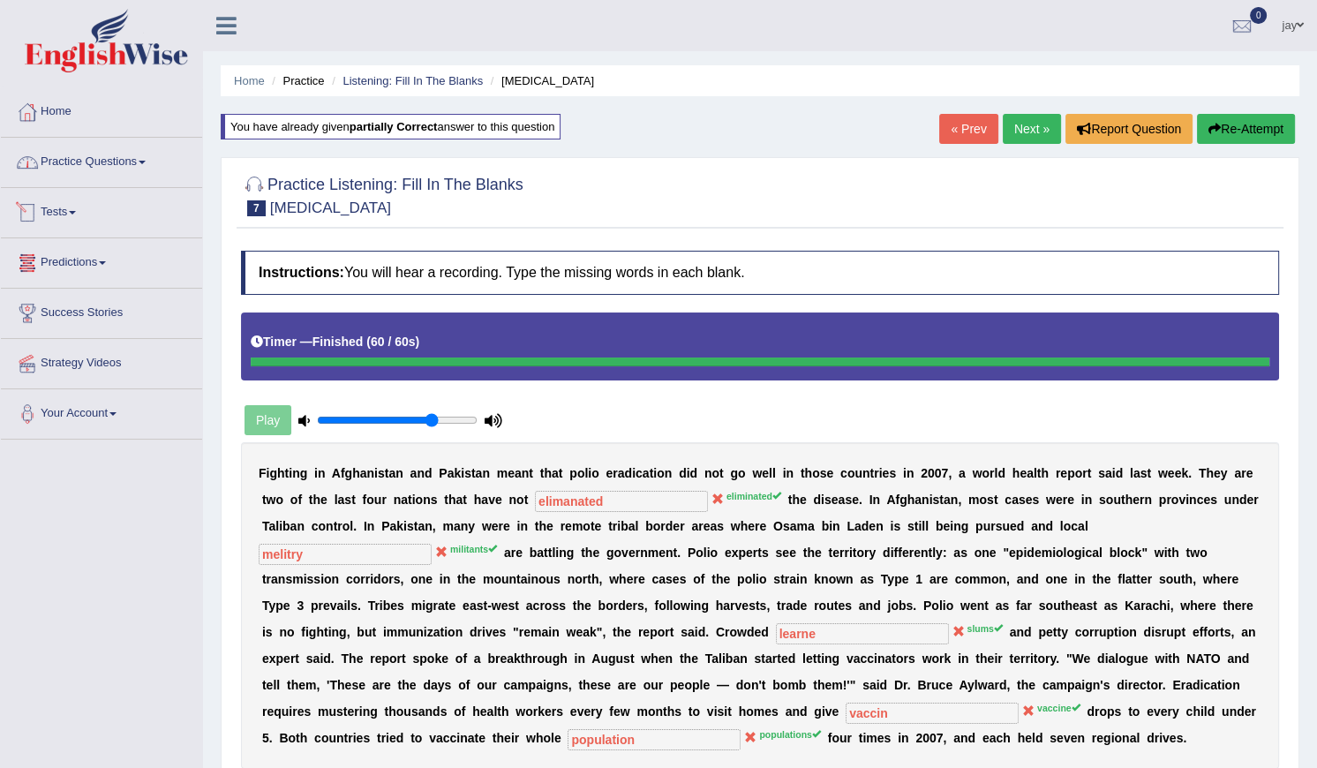
click at [78, 164] on link "Practice Questions" at bounding box center [101, 160] width 201 height 44
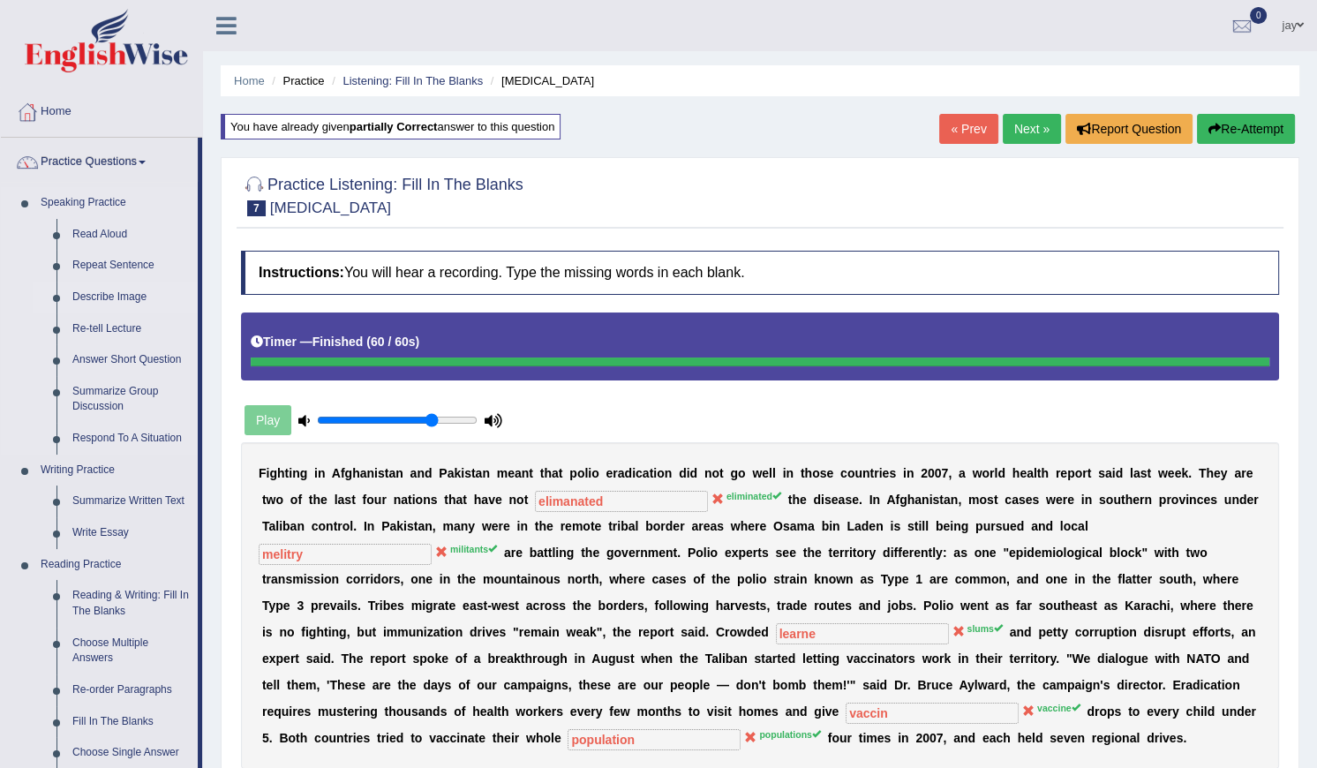
click at [123, 290] on link "Describe Image" at bounding box center [130, 298] width 133 height 32
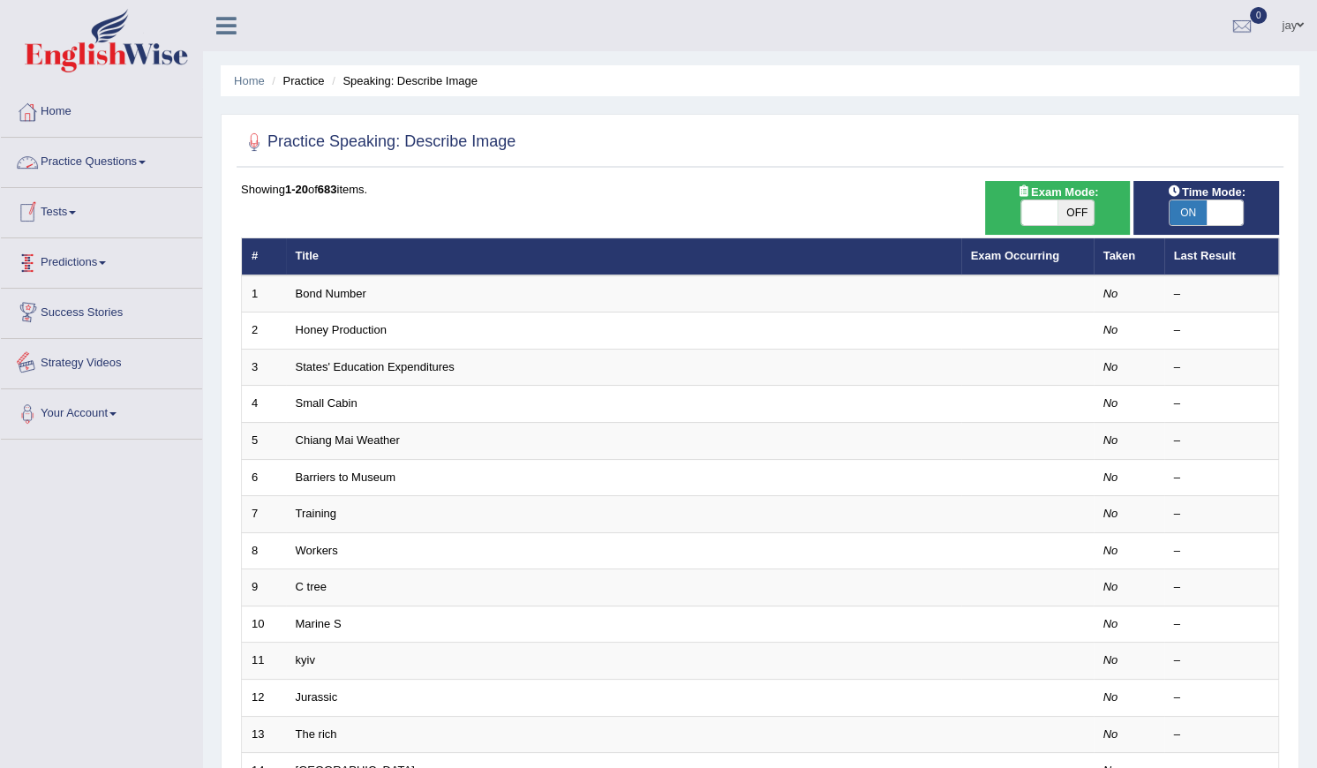
click at [124, 356] on link "Strategy Videos" at bounding box center [101, 361] width 201 height 44
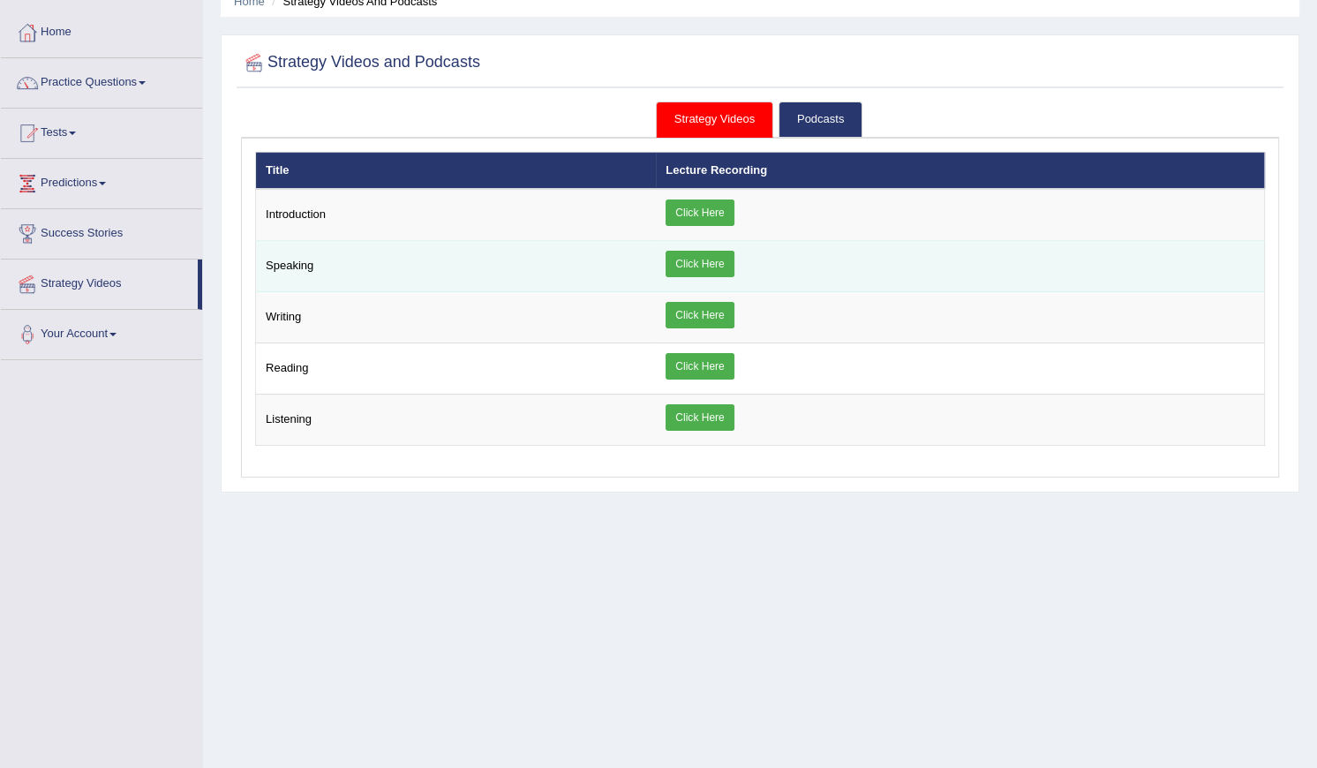
click at [698, 255] on link "Click Here" at bounding box center [700, 264] width 68 height 26
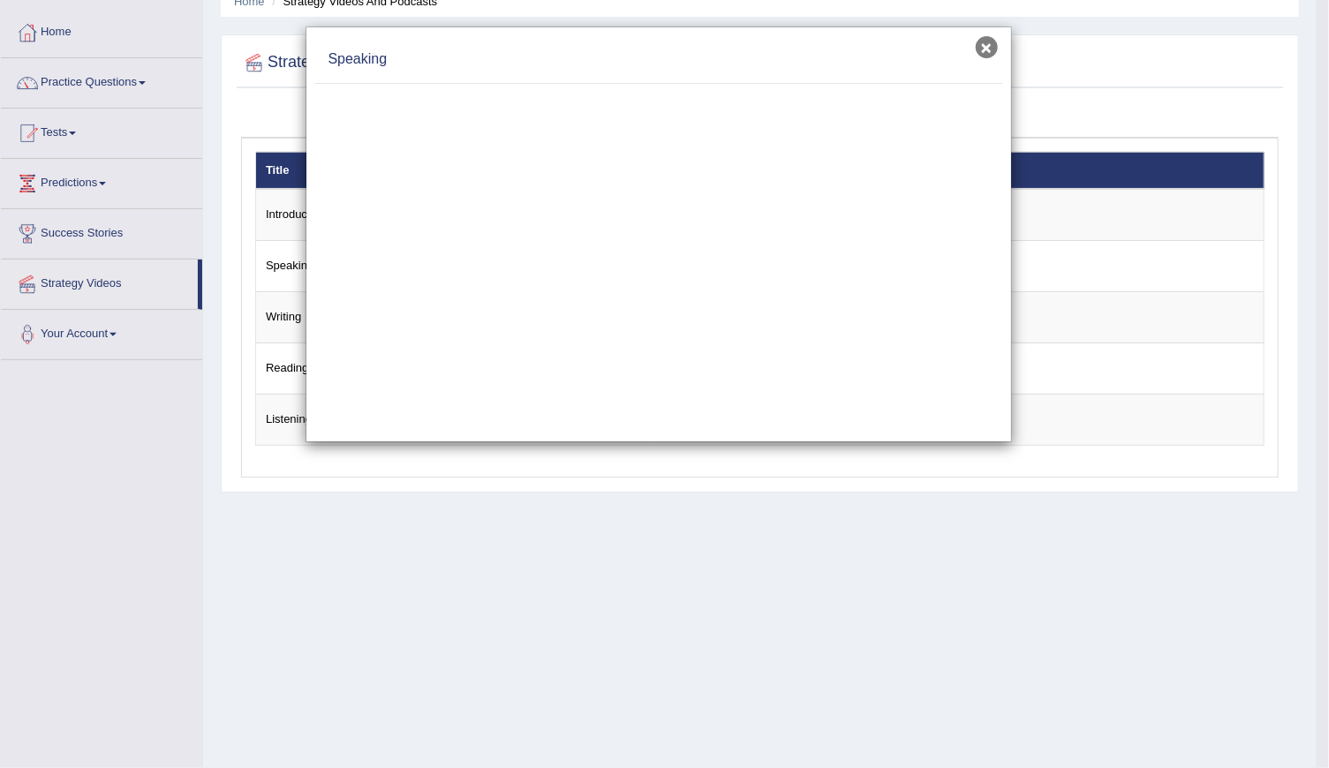
click at [980, 47] on button "×" at bounding box center [987, 47] width 22 height 22
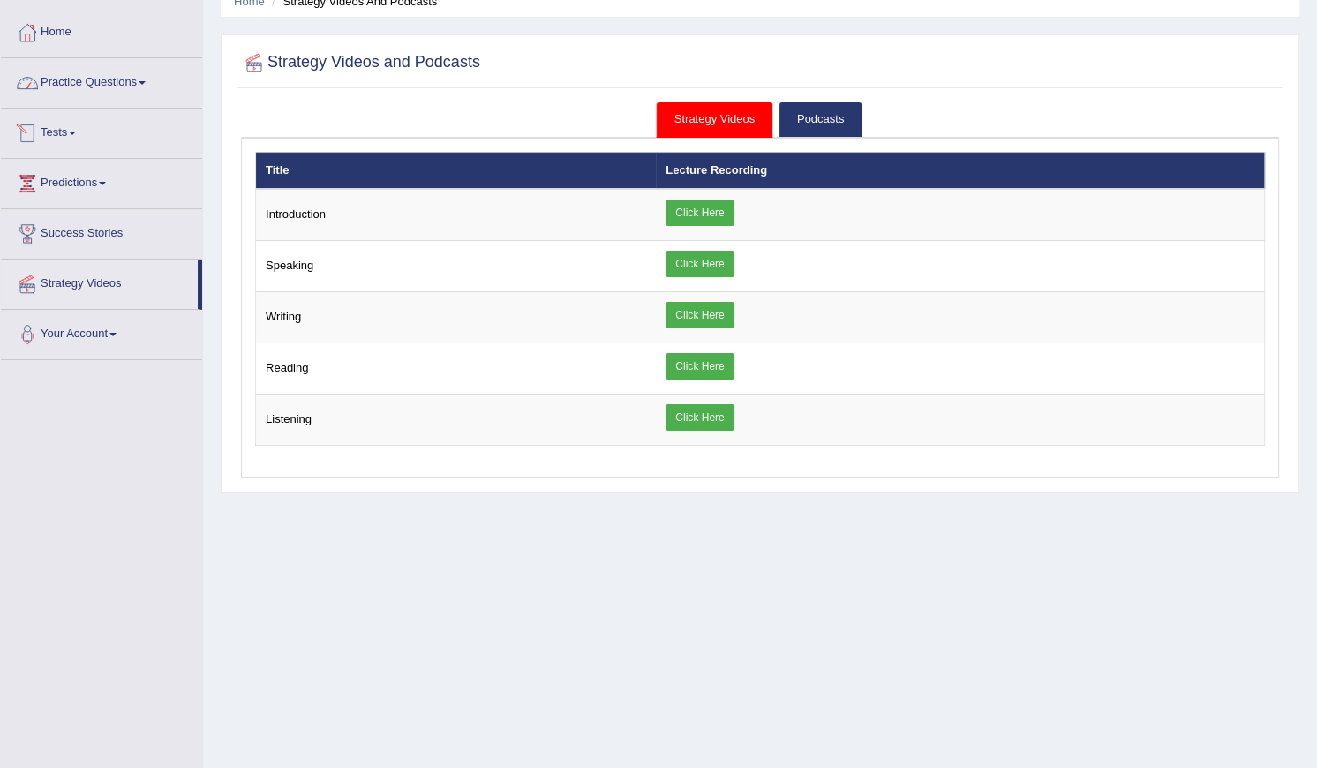
click at [64, 87] on link "Practice Questions" at bounding box center [101, 80] width 201 height 44
